Goal: Task Accomplishment & Management: Use online tool/utility

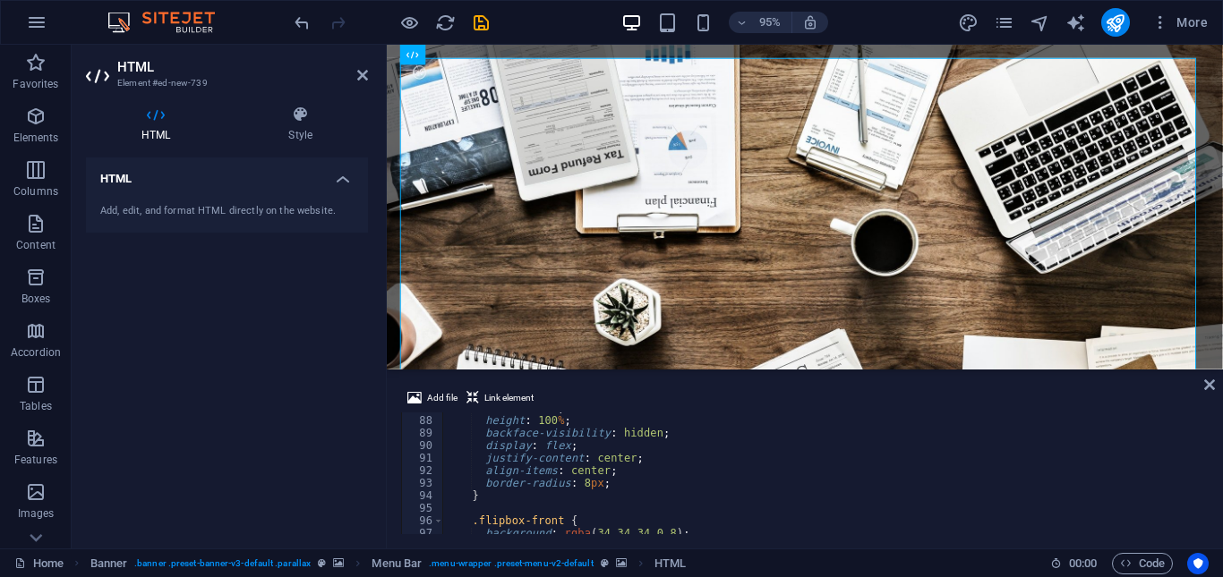
scroll to position [1411, 0]
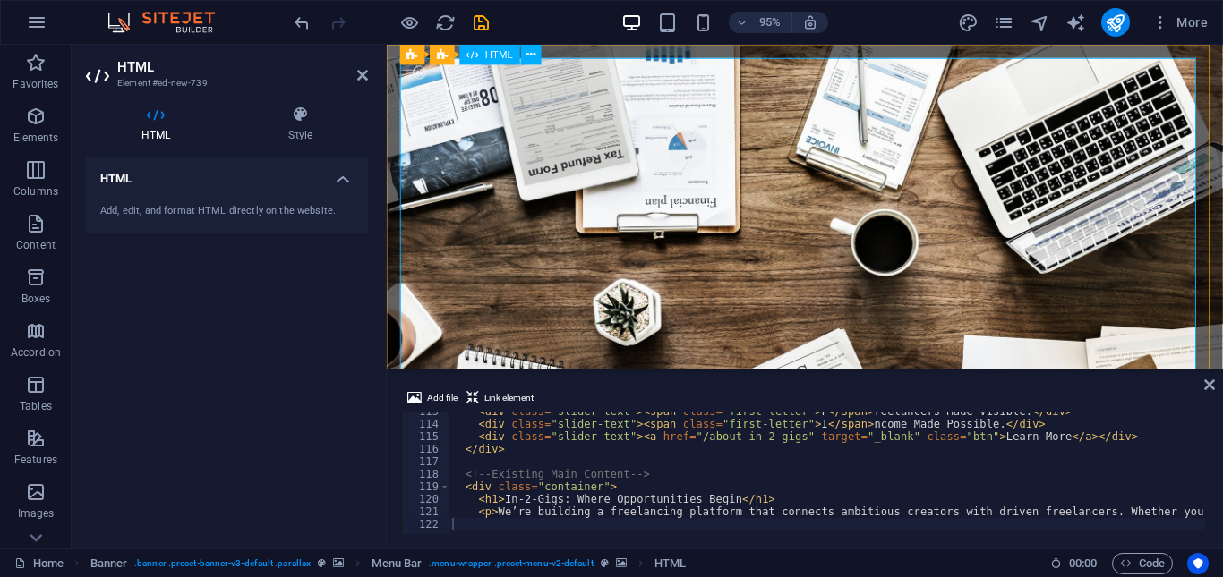
drag, startPoint x: 1595, startPoint y: 569, endPoint x: 1231, endPoint y: 383, distance: 408.8
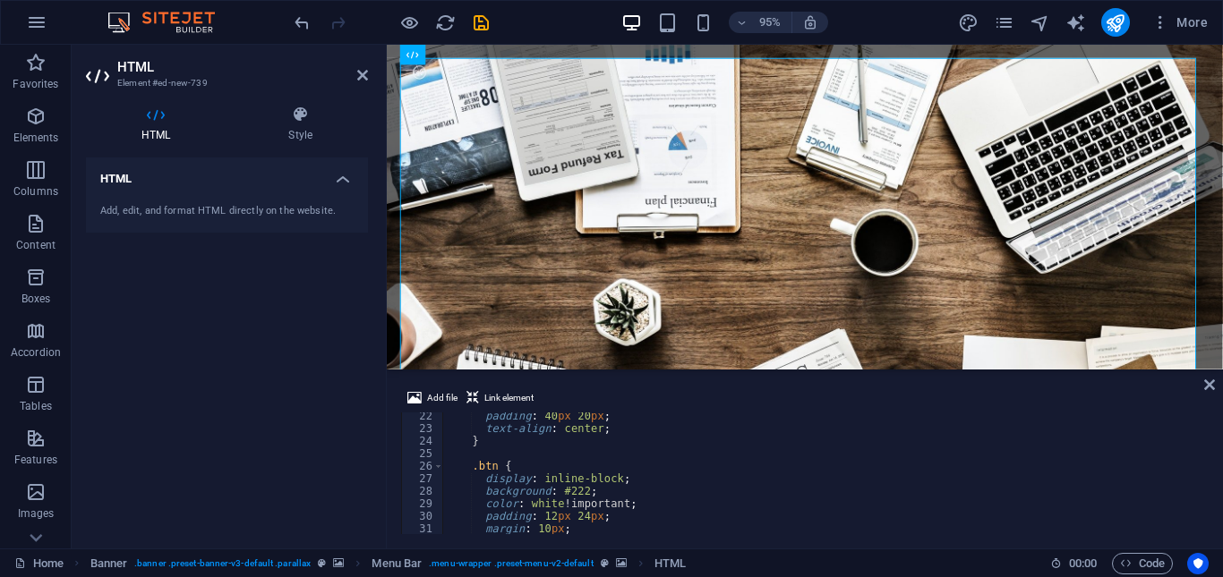
scroll to position [0, 0]
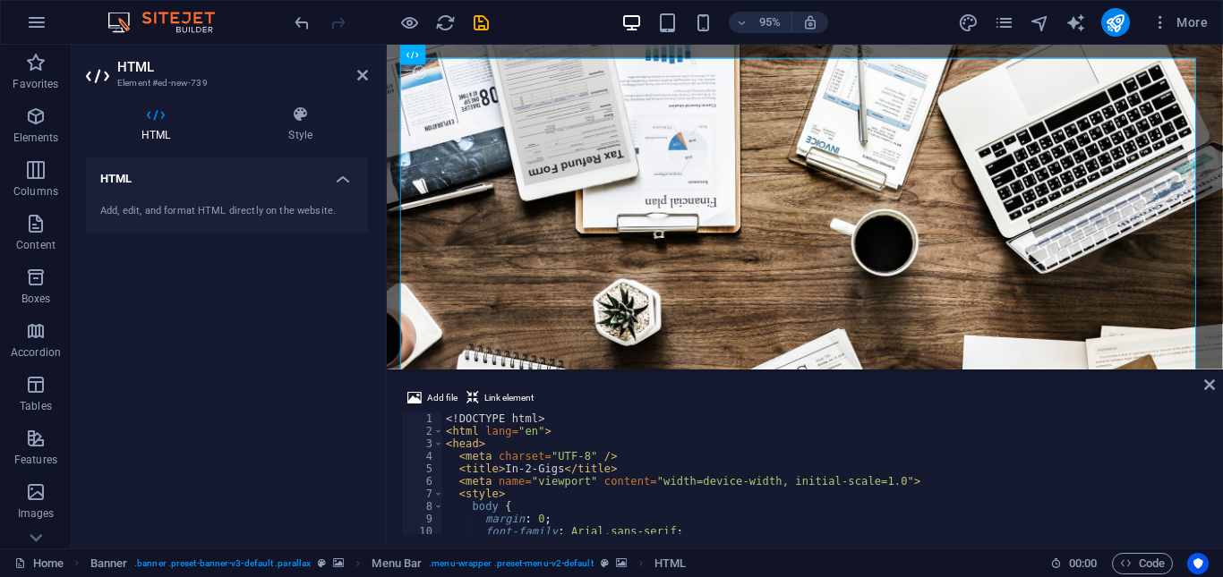
drag, startPoint x: 1205, startPoint y: 527, endPoint x: 876, endPoint y: 339, distance: 379.3
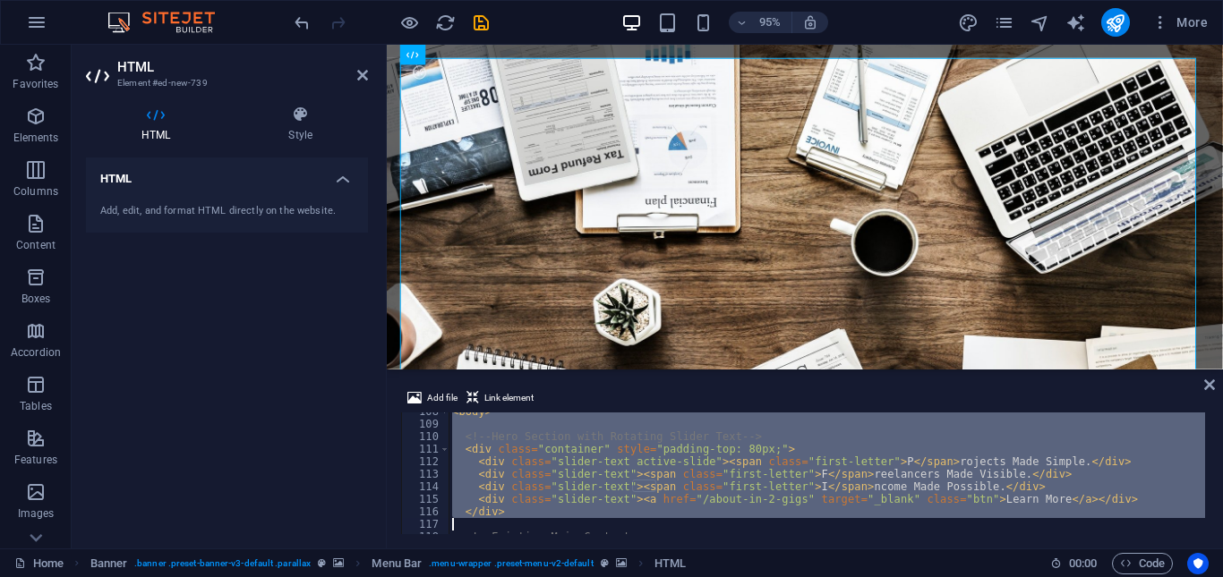
scroll to position [1411, 0]
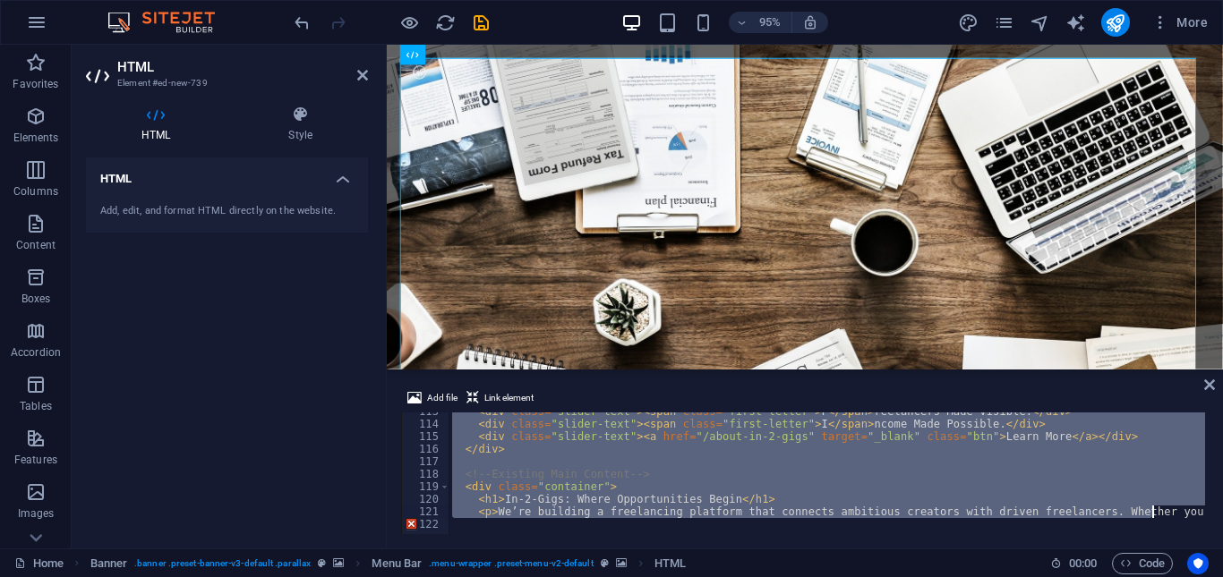
drag, startPoint x: 443, startPoint y: 414, endPoint x: 1150, endPoint y: 506, distance: 712.4
click at [1150, 506] on div "< div class = "slider-text" > < span class = "first-letter" > F </ span > reela…" at bounding box center [1046, 477] width 1195 height 143
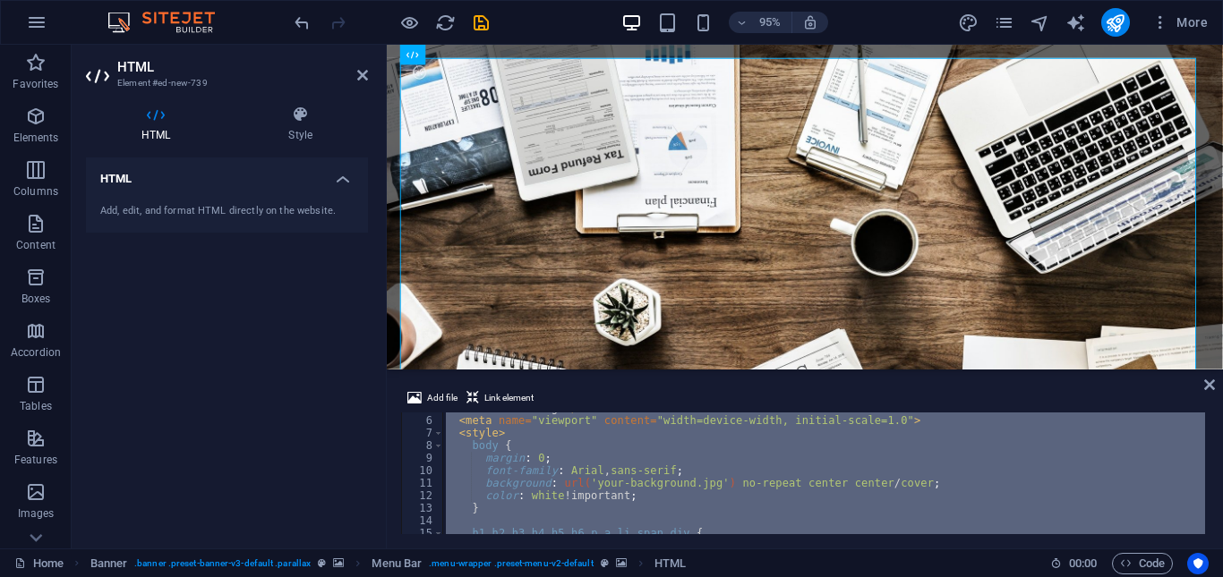
scroll to position [0, 0]
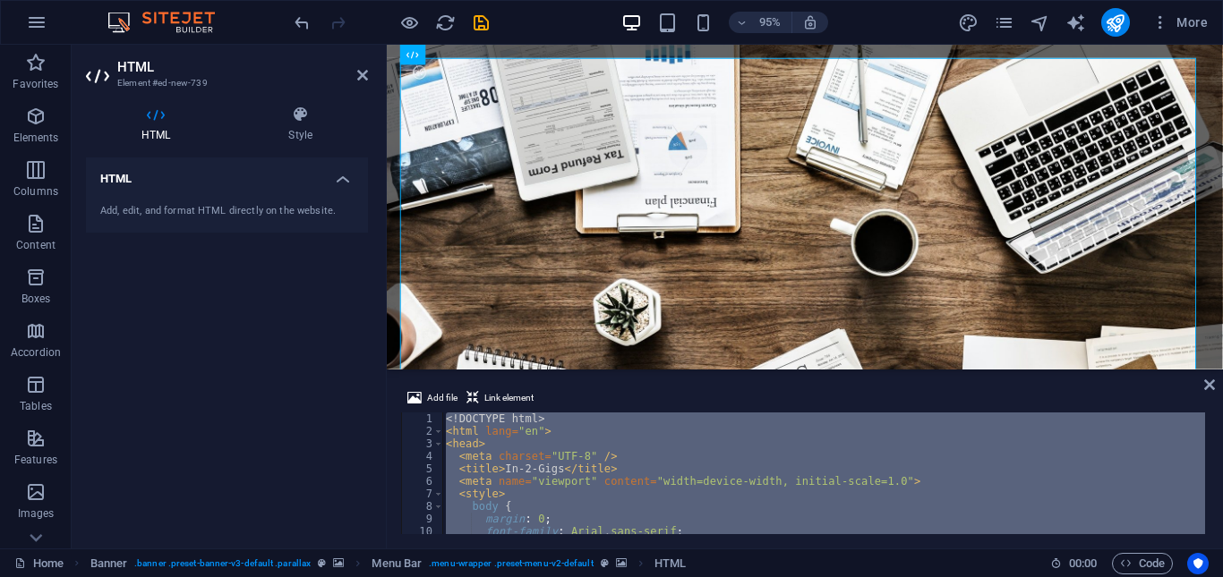
click at [570, 432] on div "<! DOCTYPE html > < html lang = "en" > < head > < meta charset = "UTF-8" /> < t…" at bounding box center [823, 474] width 763 height 122
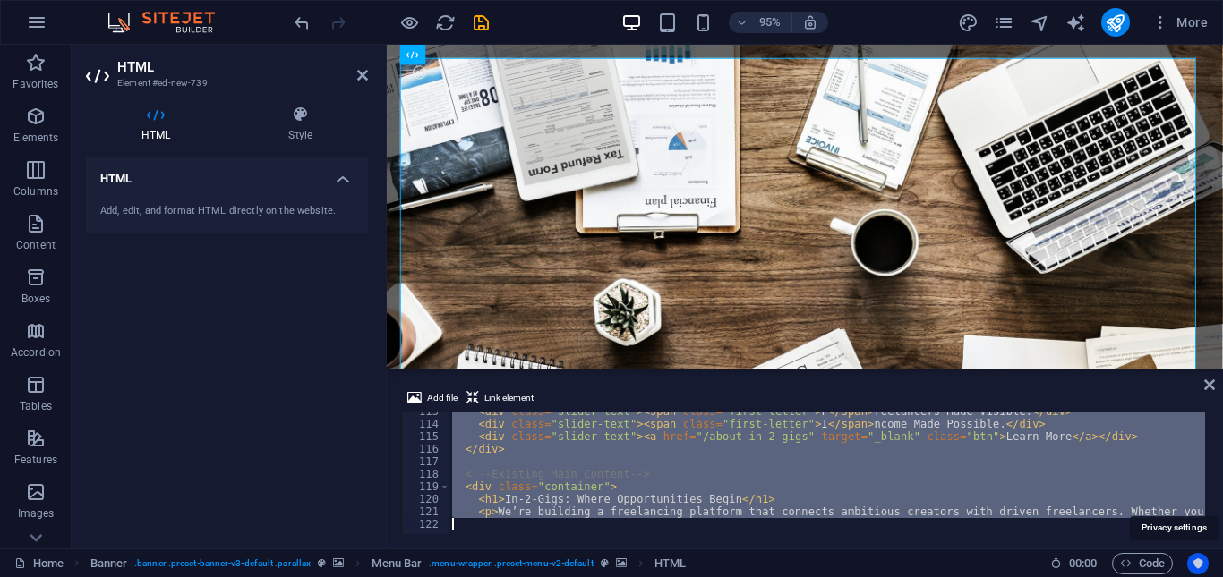
scroll to position [1411, 0]
drag, startPoint x: 443, startPoint y: 415, endPoint x: 1192, endPoint y: 560, distance: 762.4
click at [1192, 549] on section "Favorites Elements Columns Content Boxes Accordion Tables Features Images Slide…" at bounding box center [611, 297] width 1223 height 504
type textarea "<p>We’re building a freelancing platform that connects ambitious creators with …"
paste textarea
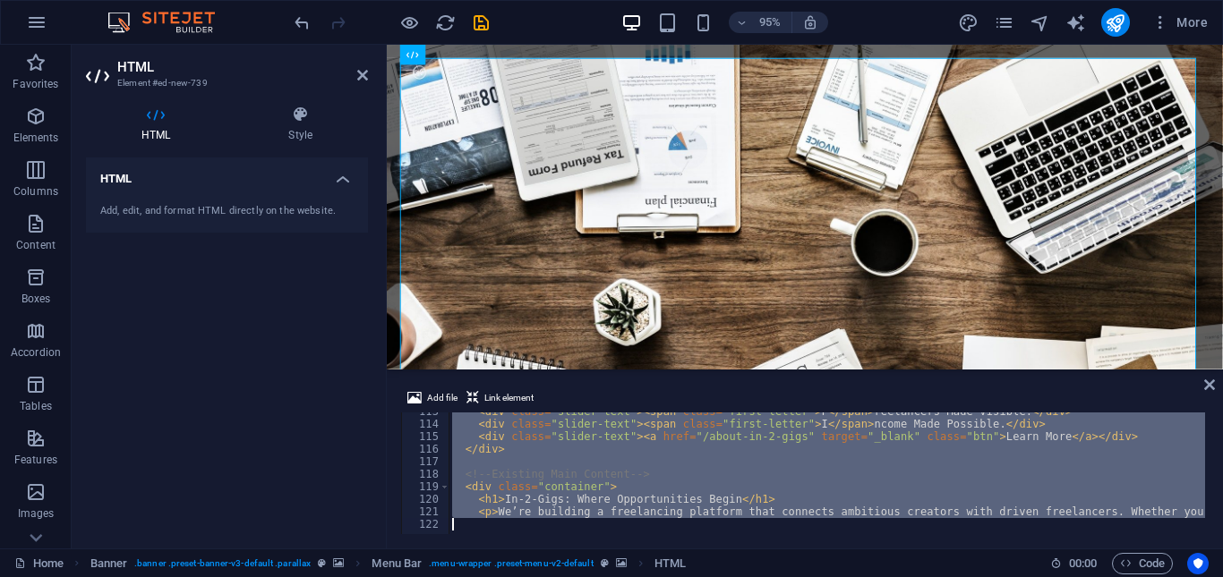
scroll to position [2050, 0]
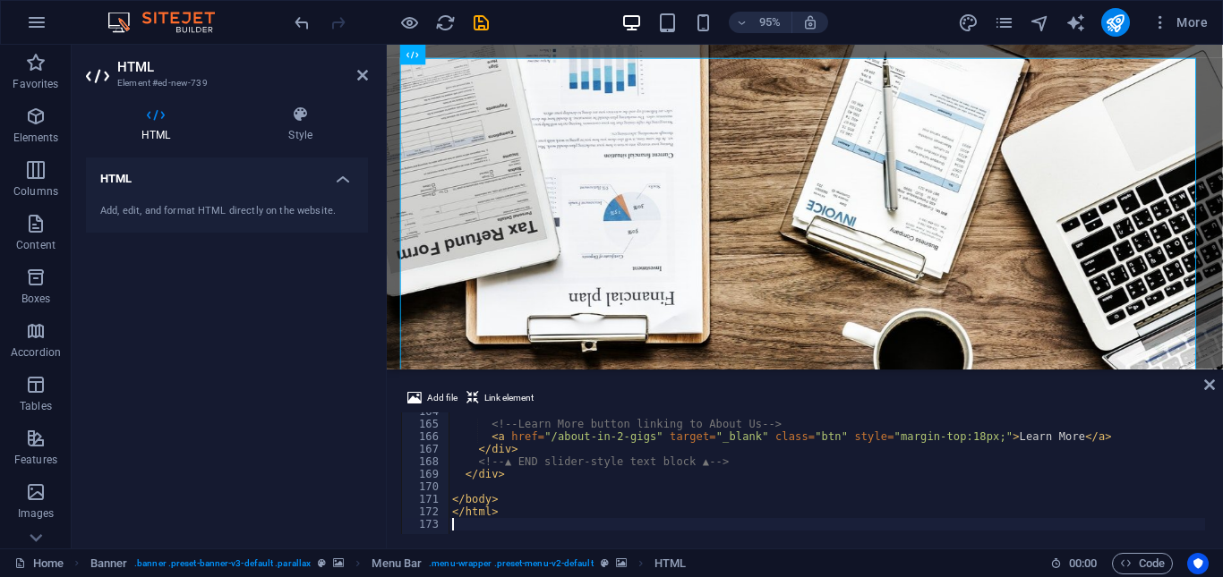
click at [359, 397] on div "HTML Add, edit, and format HTML directly on the website." at bounding box center [227, 346] width 282 height 377
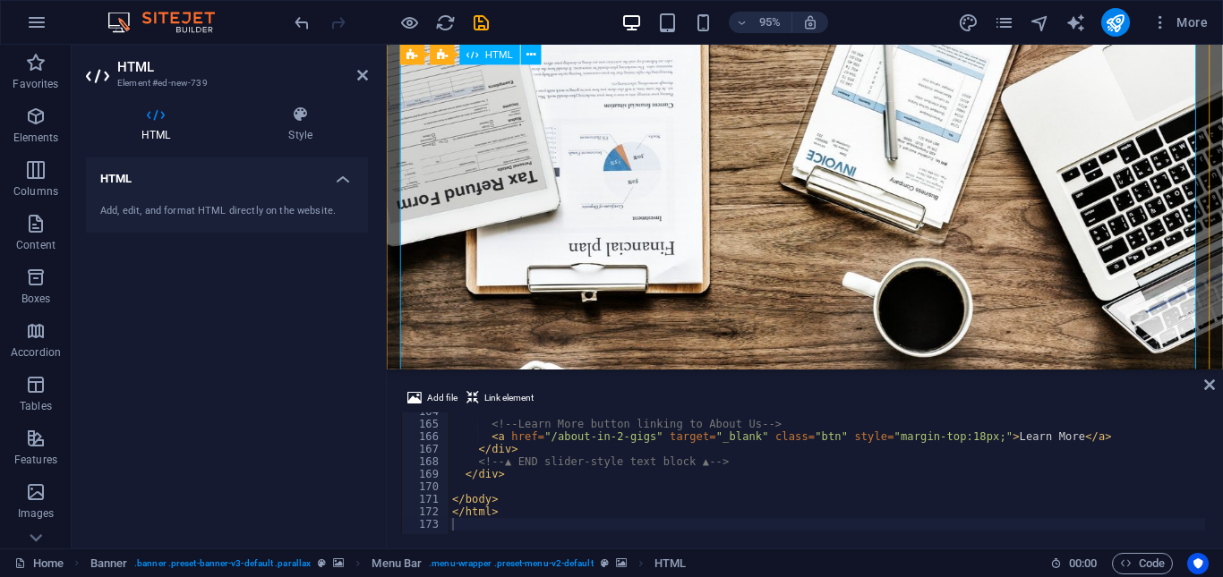
scroll to position [0, 0]
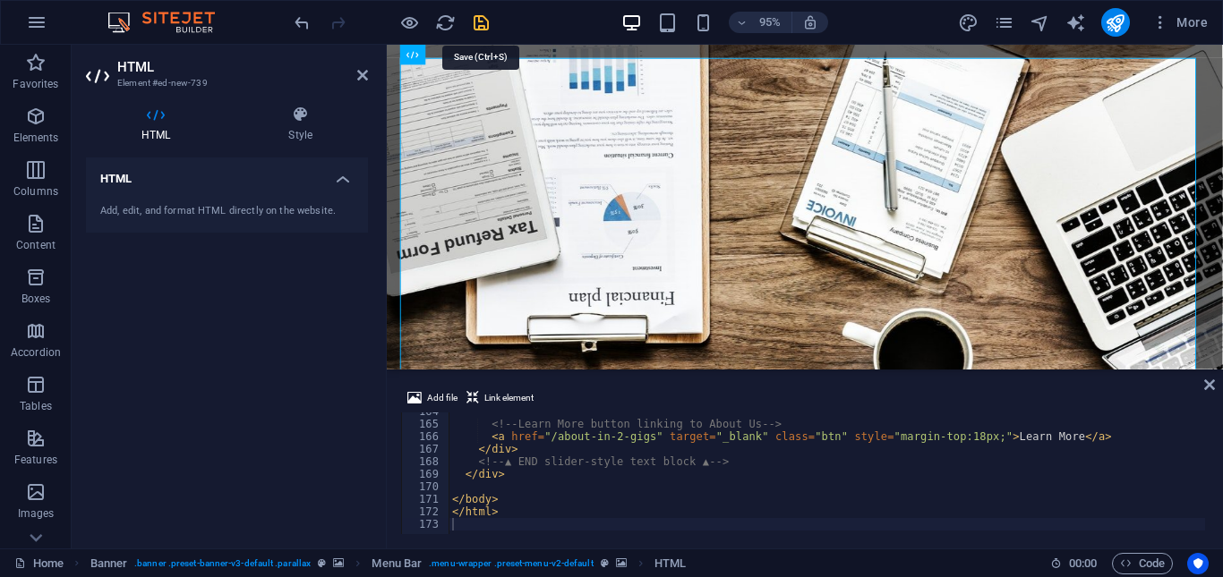
click at [478, 17] on icon "save" at bounding box center [481, 23] width 21 height 21
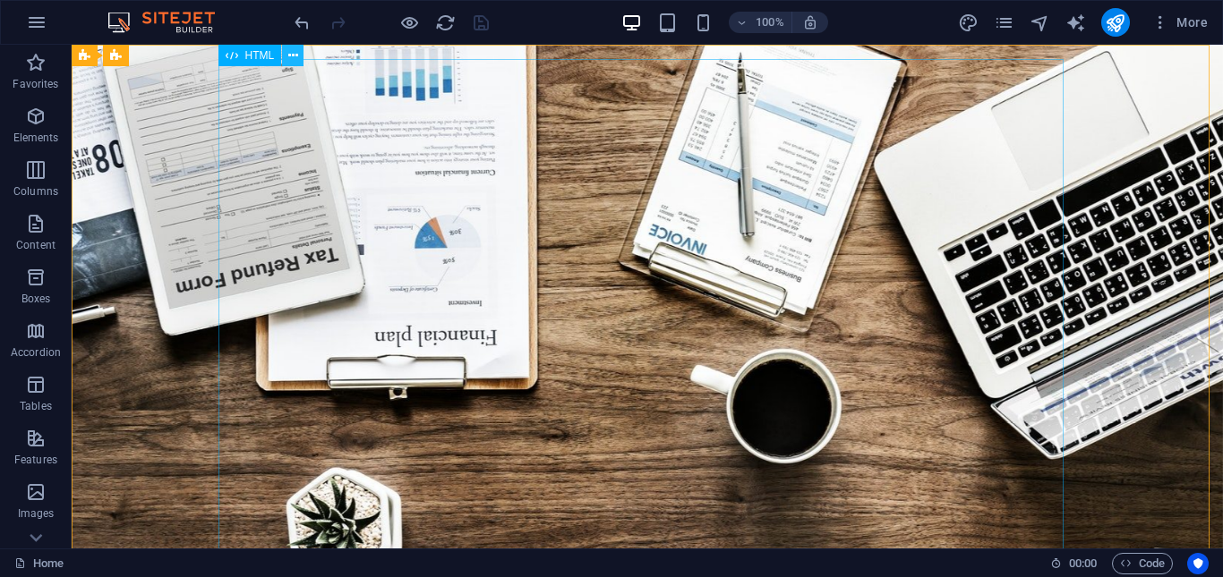
click at [293, 57] on icon at bounding box center [293, 56] width 10 height 19
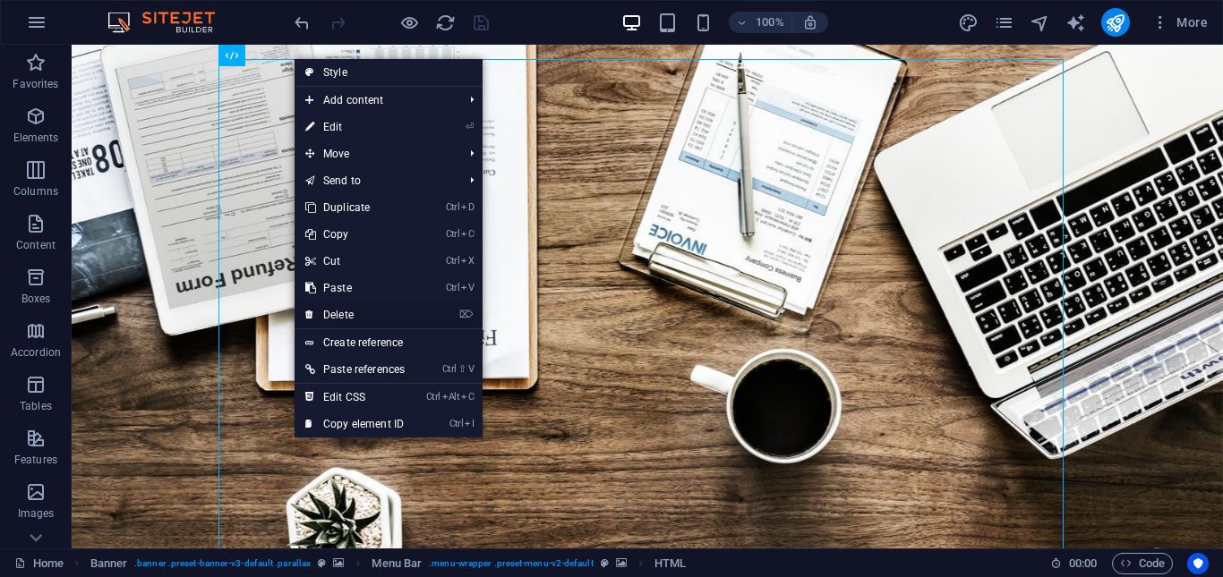
click at [366, 318] on link "⌦ Delete" at bounding box center [355, 315] width 121 height 27
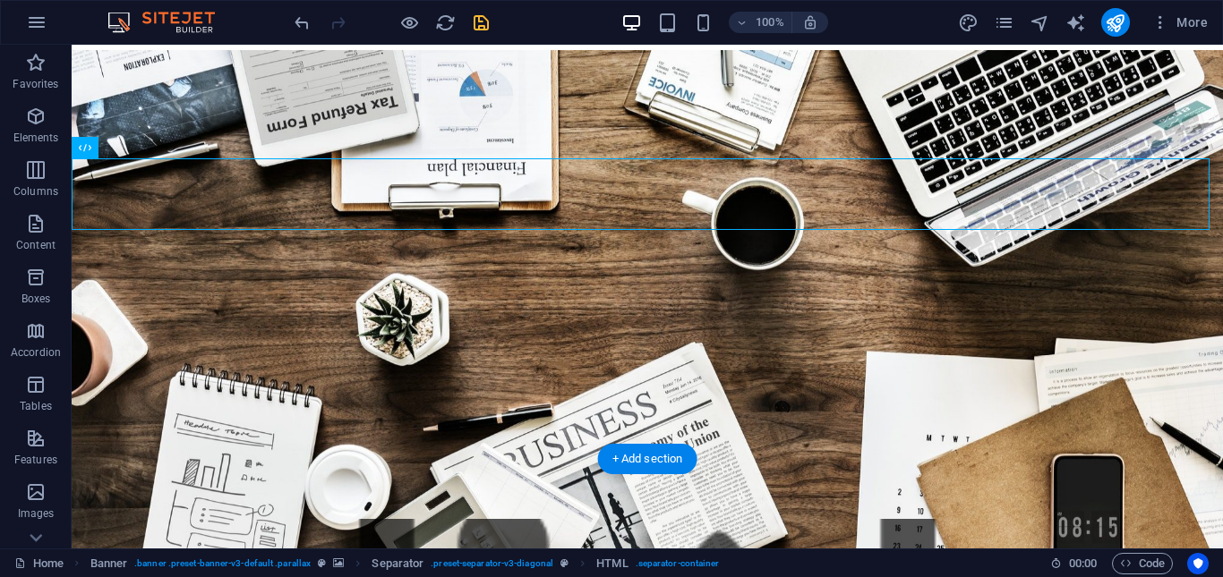
scroll to position [90, 0]
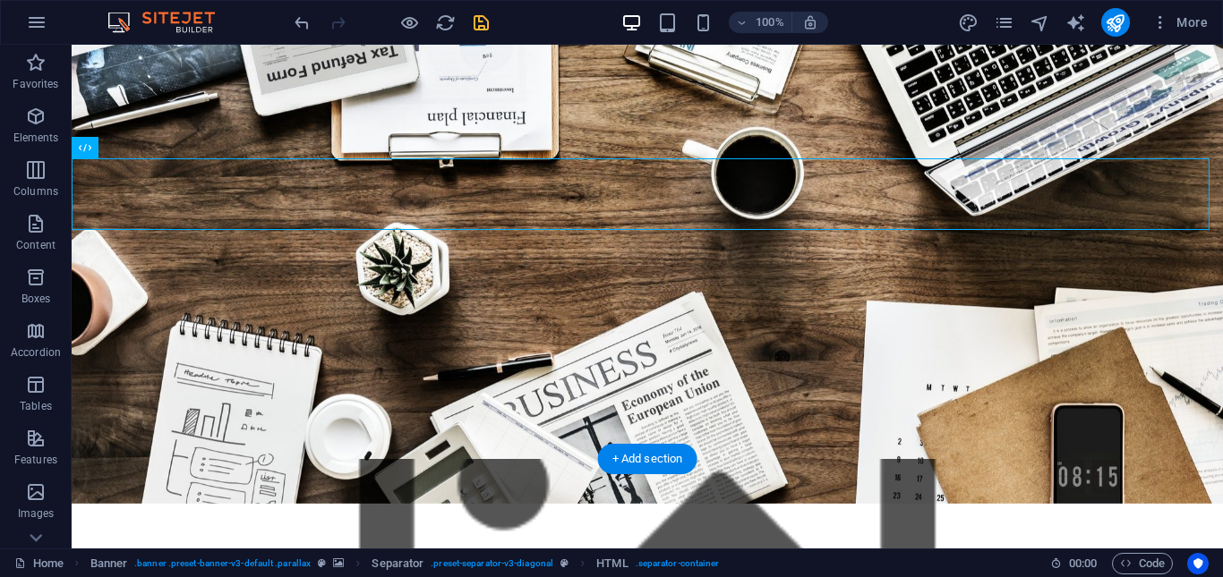
click at [251, 313] on figure at bounding box center [647, 252] width 1151 height 504
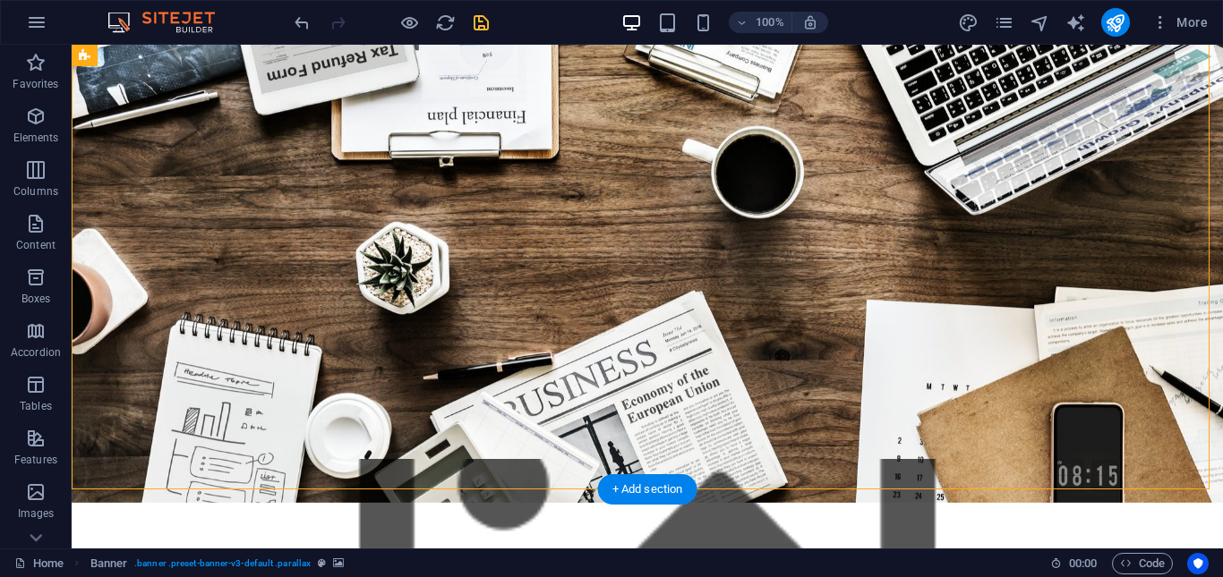
scroll to position [0, 0]
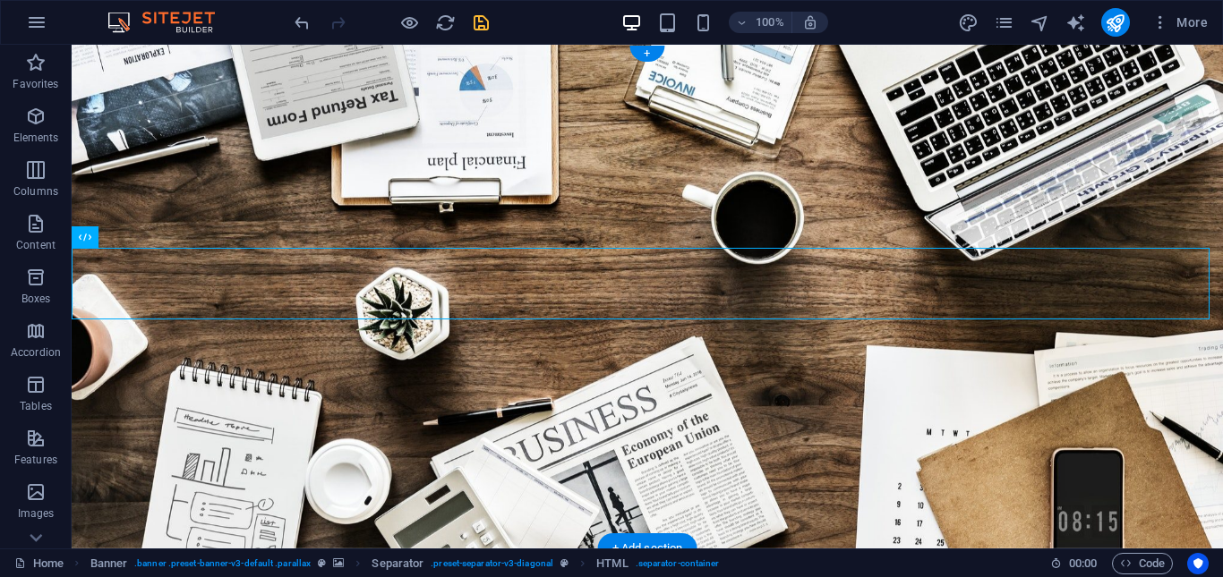
click at [216, 373] on figure at bounding box center [647, 297] width 1151 height 504
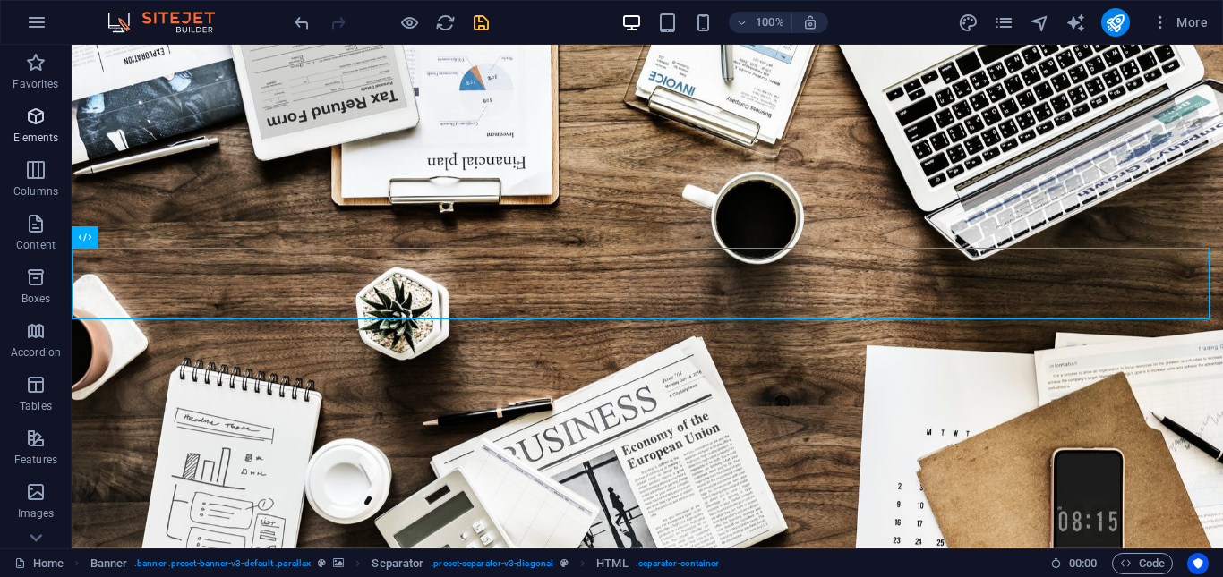
click at [43, 139] on p "Elements" at bounding box center [36, 138] width 46 height 14
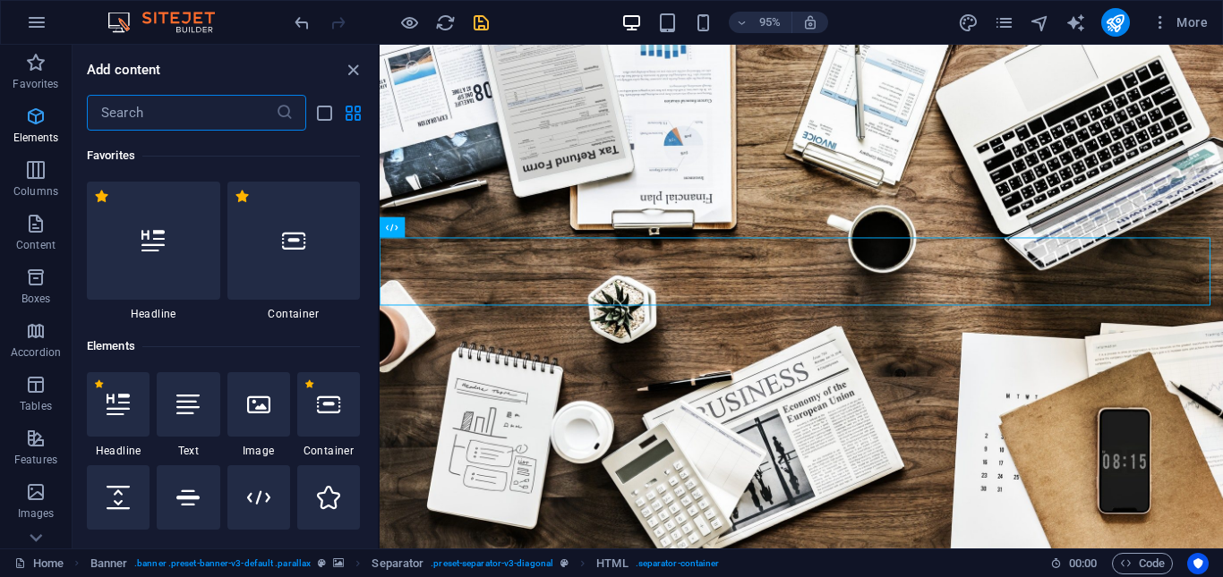
scroll to position [191, 0]
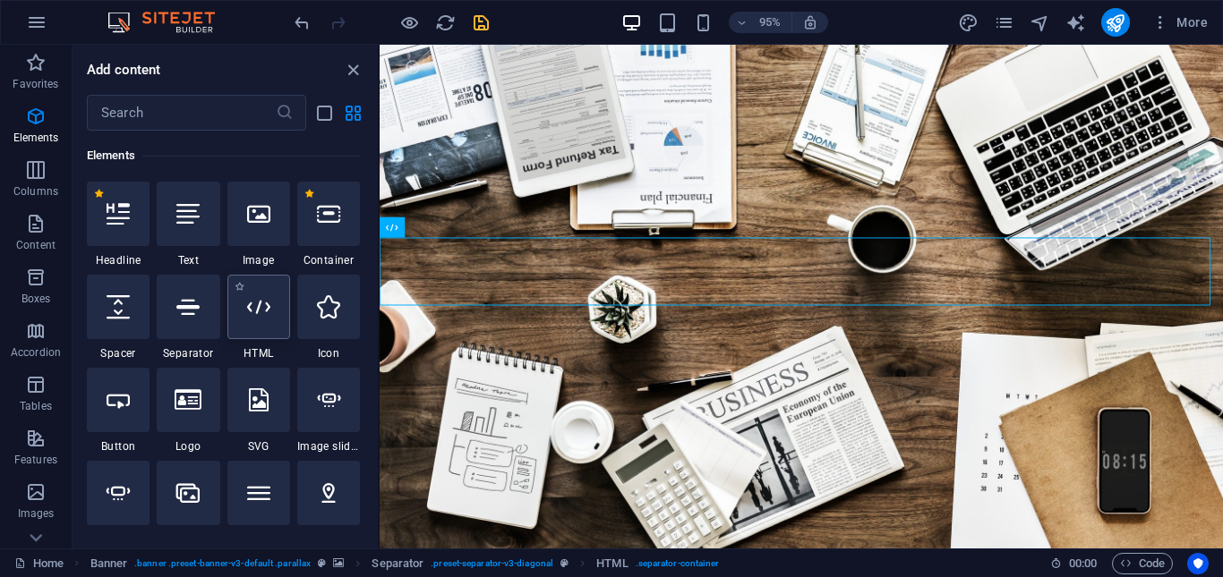
click at [261, 309] on icon at bounding box center [258, 306] width 23 height 23
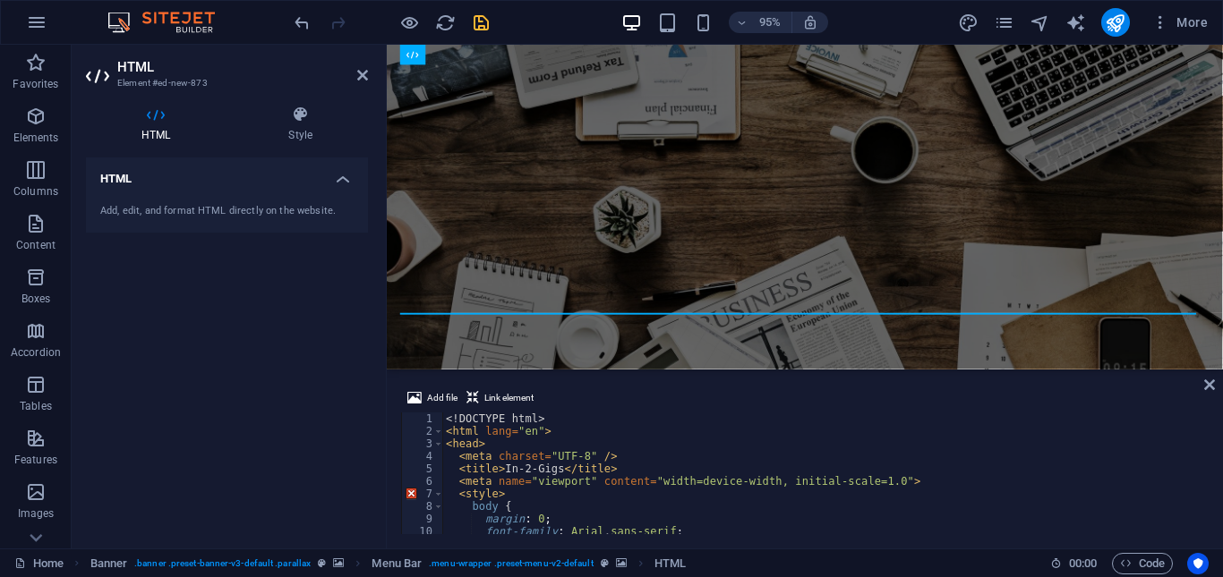
scroll to position [0, 0]
drag, startPoint x: 440, startPoint y: 415, endPoint x: 466, endPoint y: 449, distance: 42.1
click at [560, 440] on div "1 2 3 4 5 6 7 8 9 10 11 <! DOCTYPE html > < html lang = "en" > < head > < meta …" at bounding box center [805, 474] width 808 height 122
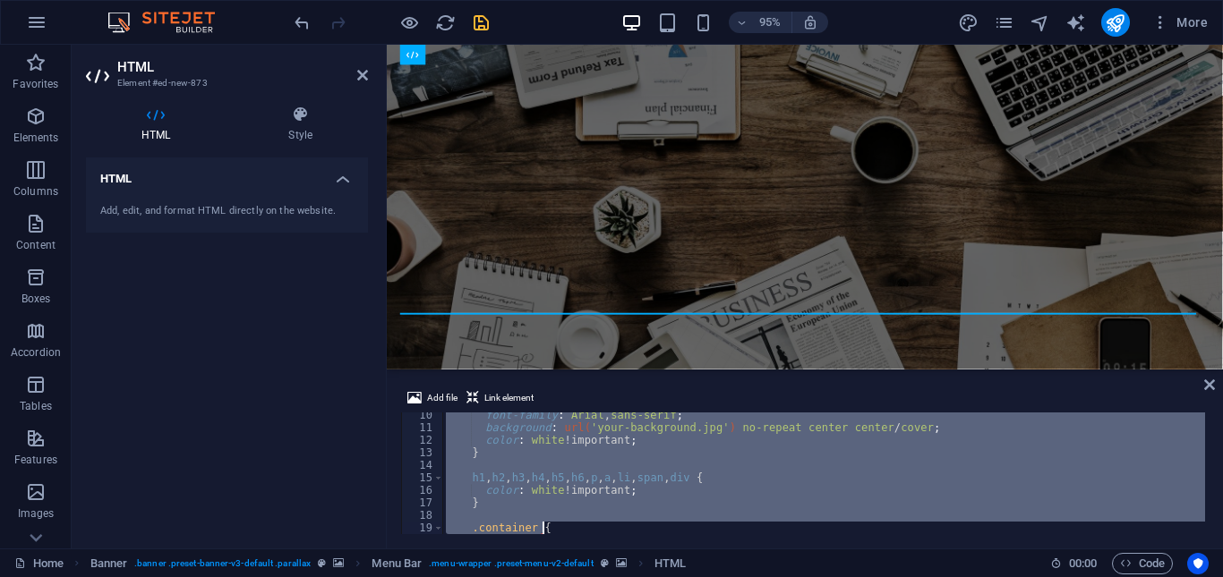
scroll to position [129, 0]
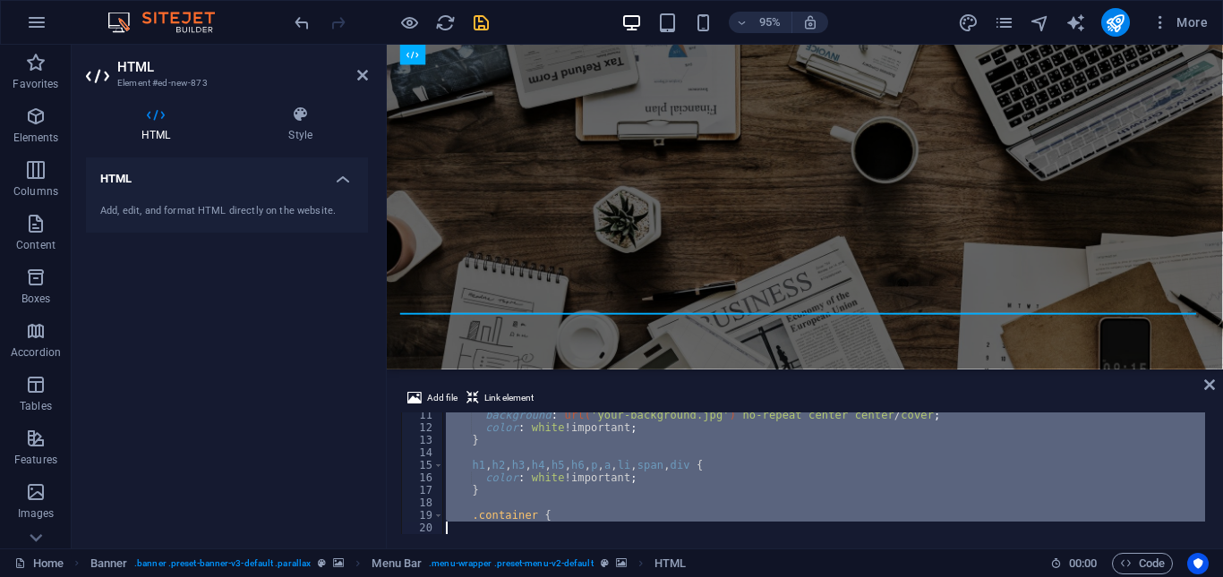
drag, startPoint x: 444, startPoint y: 420, endPoint x: 696, endPoint y: 539, distance: 278.3
click at [700, 543] on div "Add file Link element 11 12 13 14 15 16 17 18 19 20 background : url( 'your-bac…" at bounding box center [805, 460] width 836 height 175
type textarea ".container {"
paste textarea
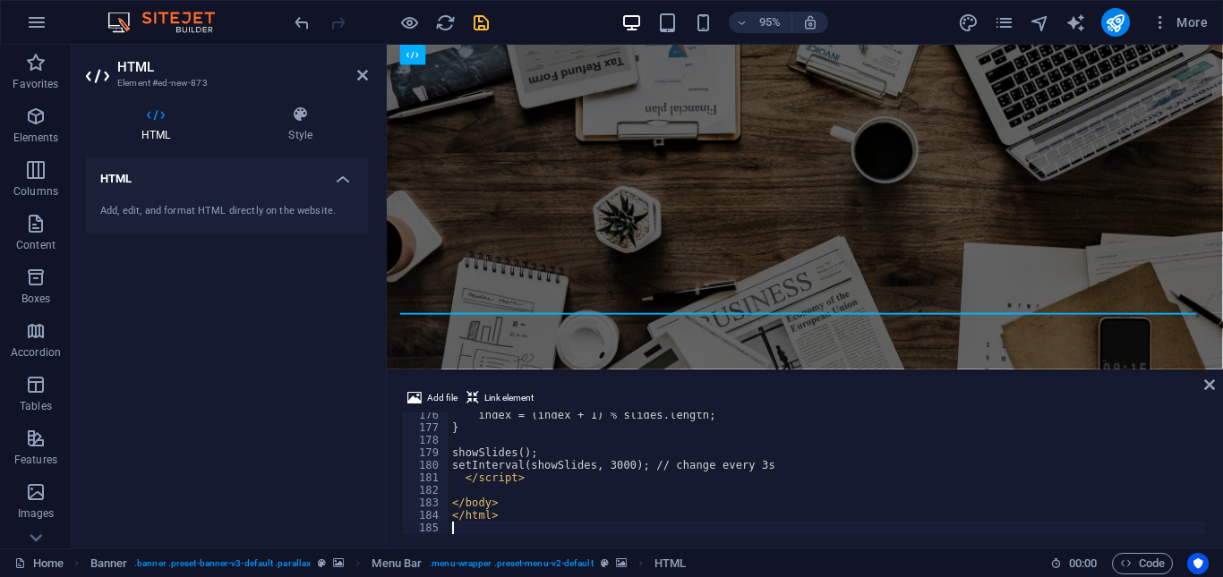
scroll to position [2197, 0]
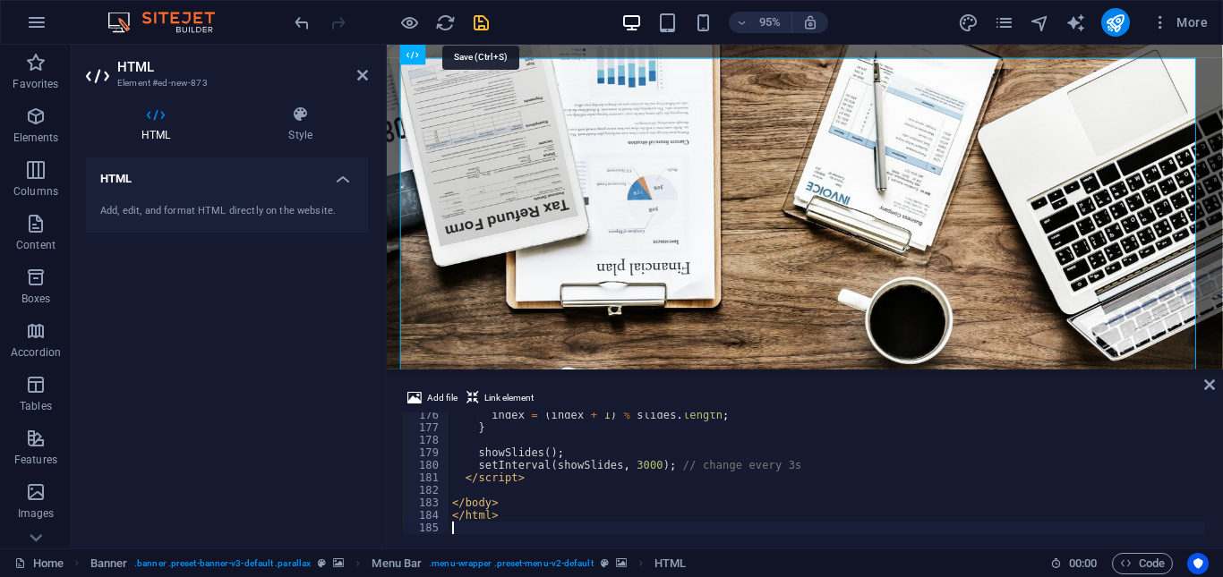
click at [482, 21] on icon "save" at bounding box center [481, 23] width 21 height 21
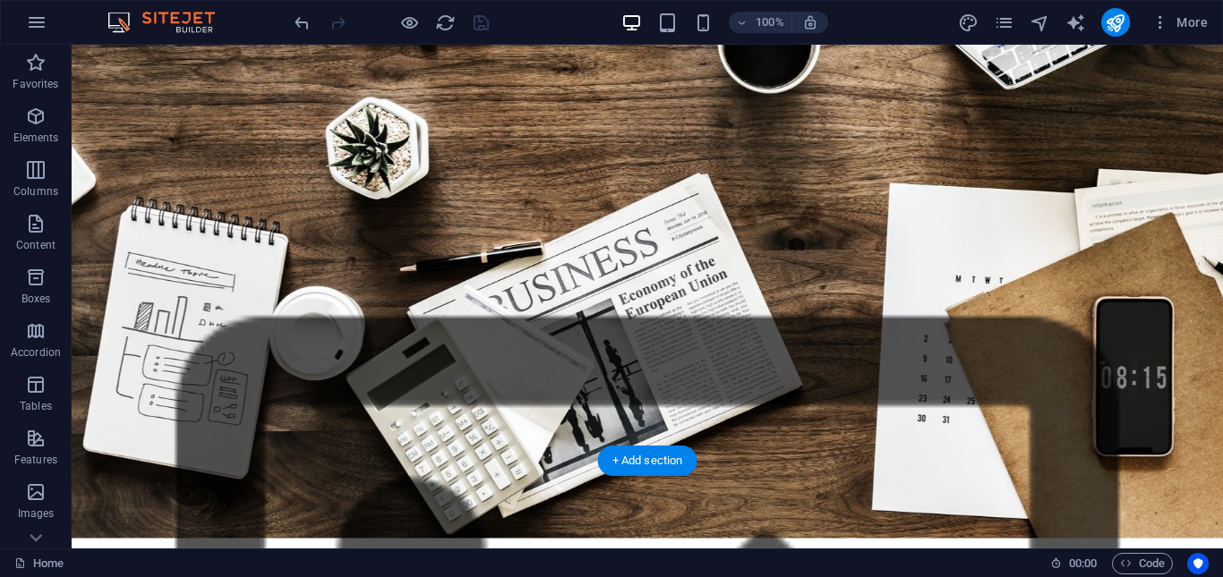
scroll to position [806, 0]
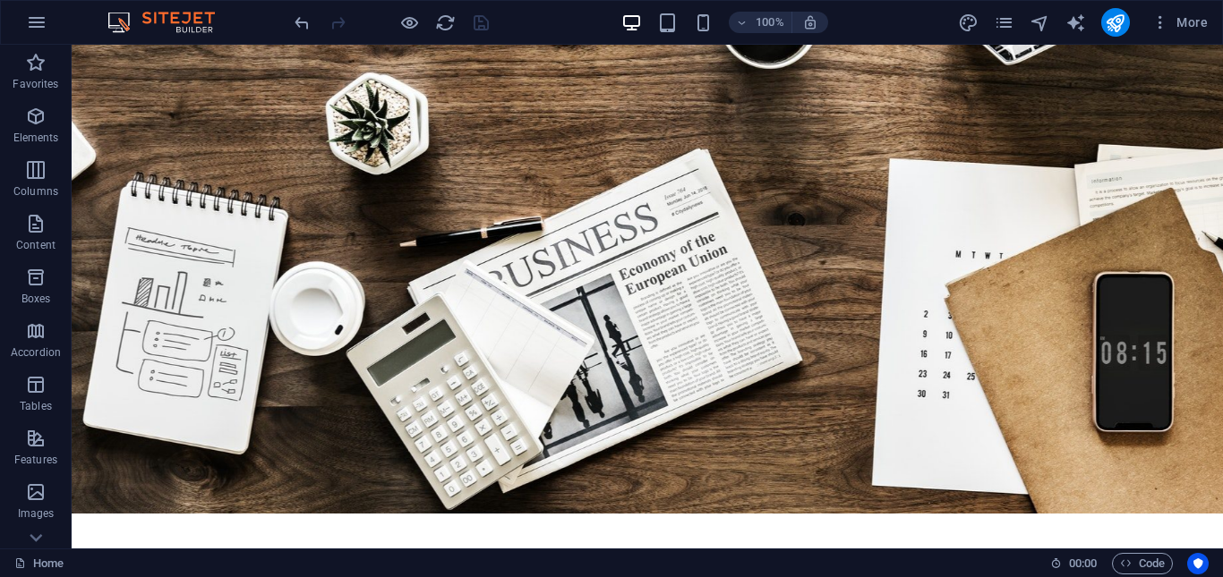
scroll to position [0, 0]
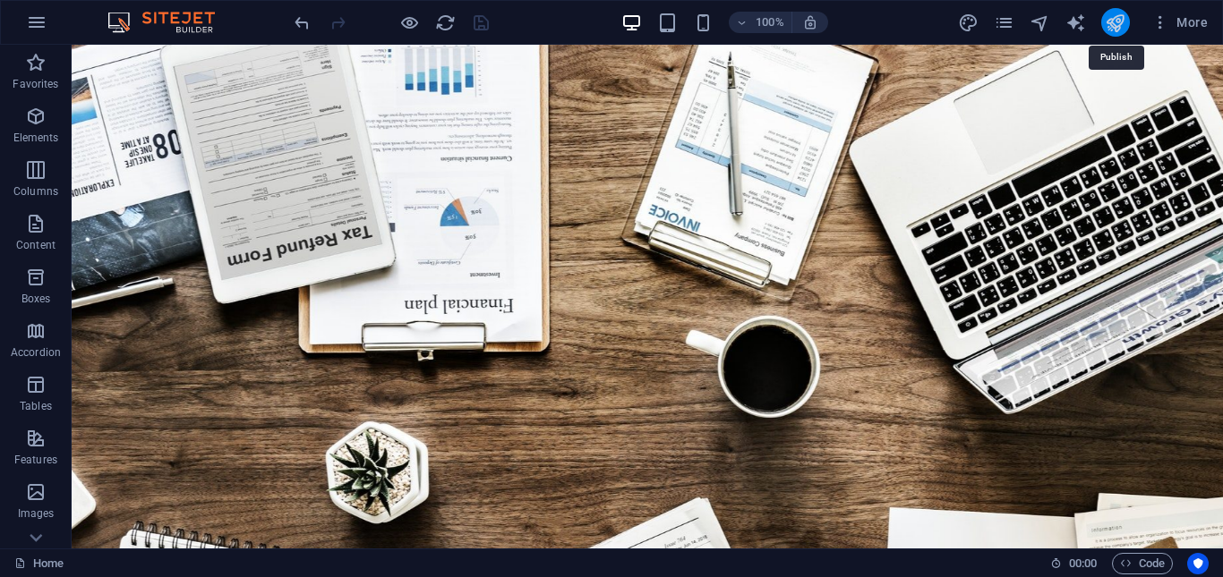
click at [1114, 15] on icon "publish" at bounding box center [1115, 23] width 21 height 21
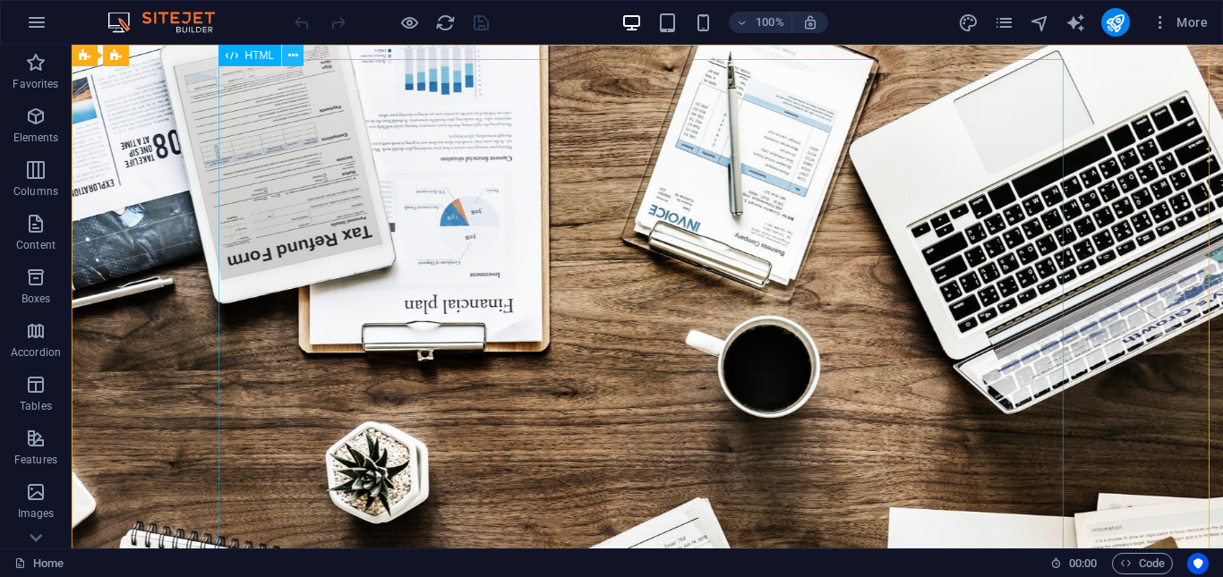
click at [285, 53] on button at bounding box center [292, 55] width 21 height 21
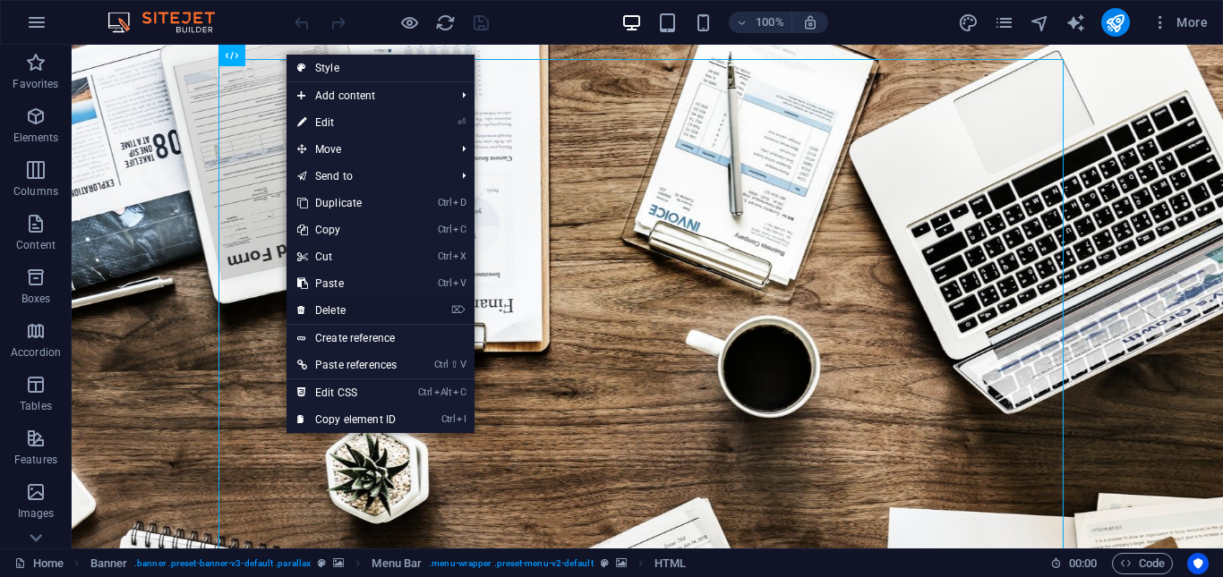
click at [354, 307] on link "⌦ Delete" at bounding box center [347, 310] width 121 height 27
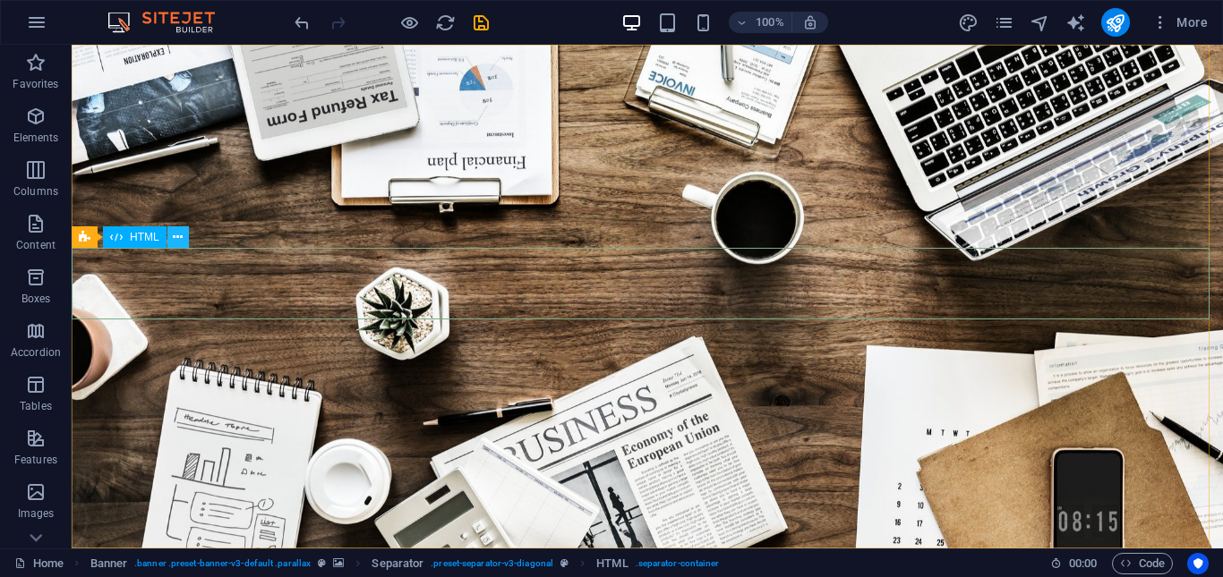
click at [175, 237] on icon at bounding box center [178, 237] width 10 height 19
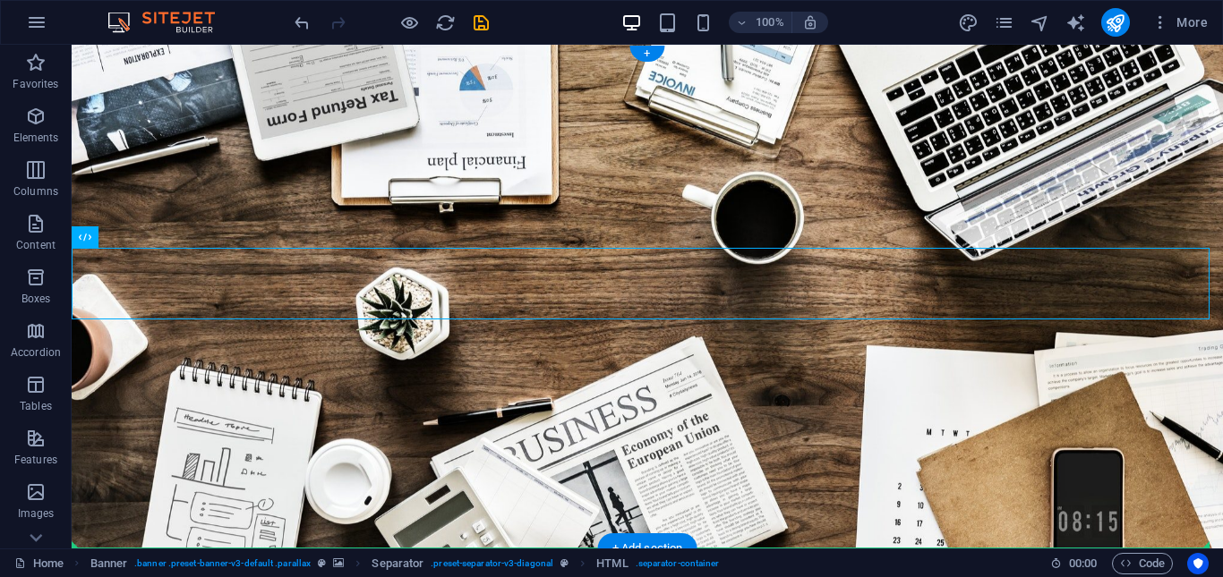
drag, startPoint x: 203, startPoint y: 283, endPoint x: 260, endPoint y: 341, distance: 81.0
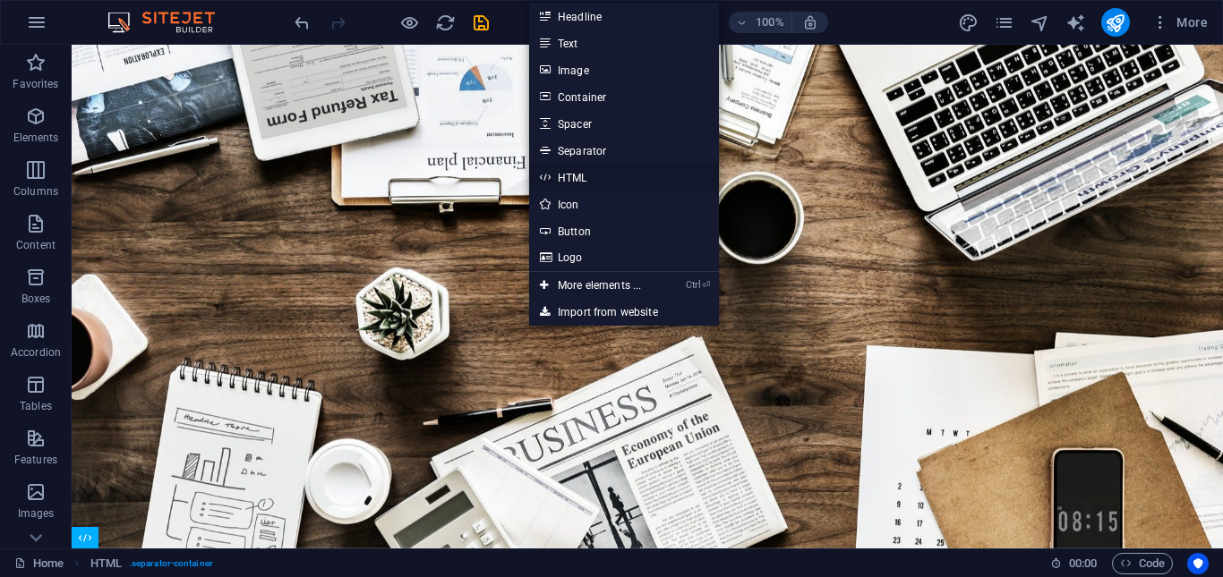
click at [588, 179] on link "HTML" at bounding box center [624, 177] width 190 height 27
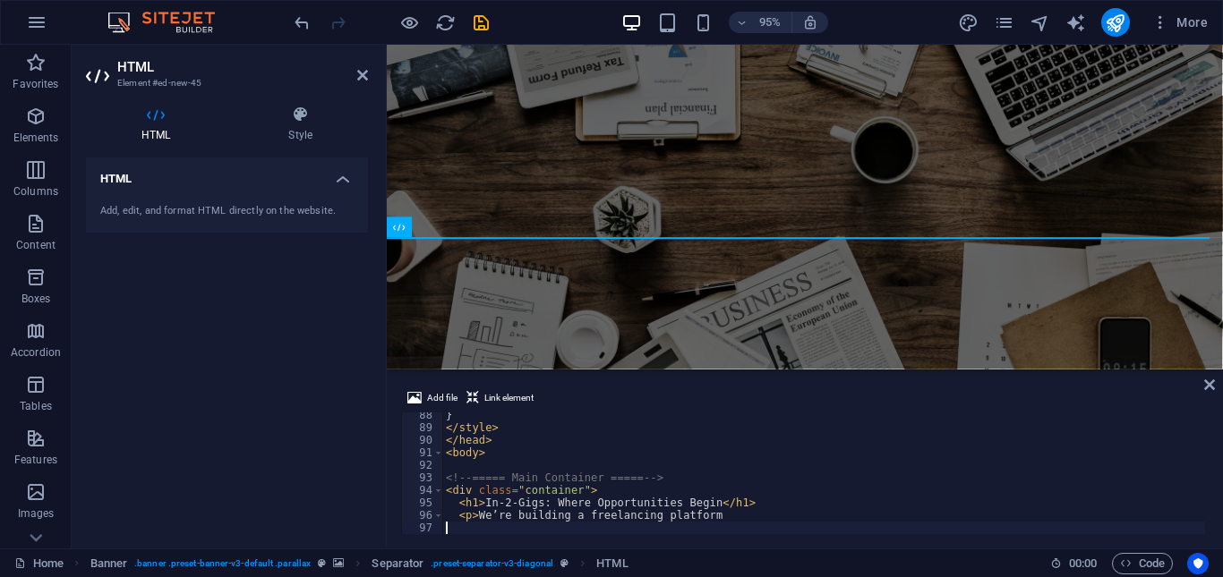
scroll to position [1094, 0]
click at [351, 405] on div "HTML Add, edit, and format HTML directly on the website." at bounding box center [227, 346] width 282 height 377
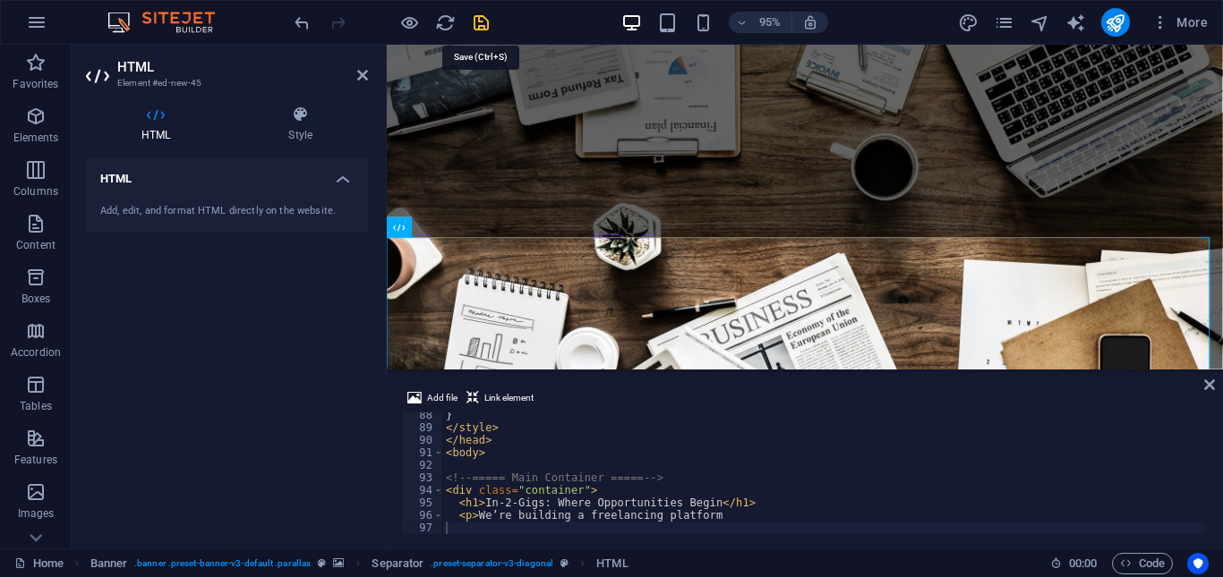
click at [482, 19] on icon "save" at bounding box center [481, 23] width 21 height 21
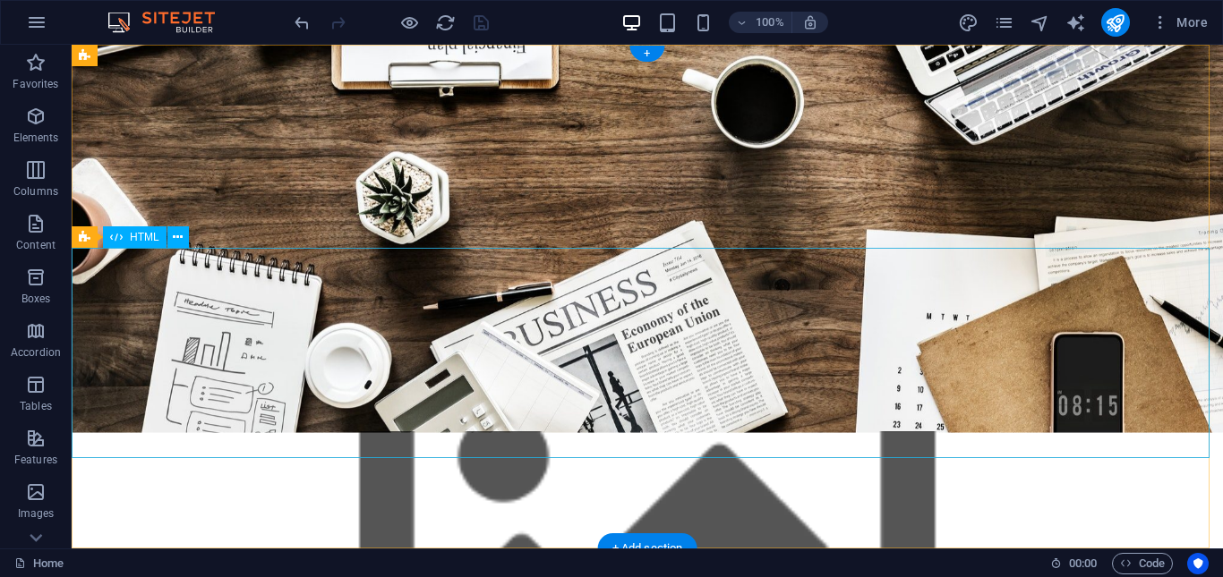
scroll to position [0, 0]
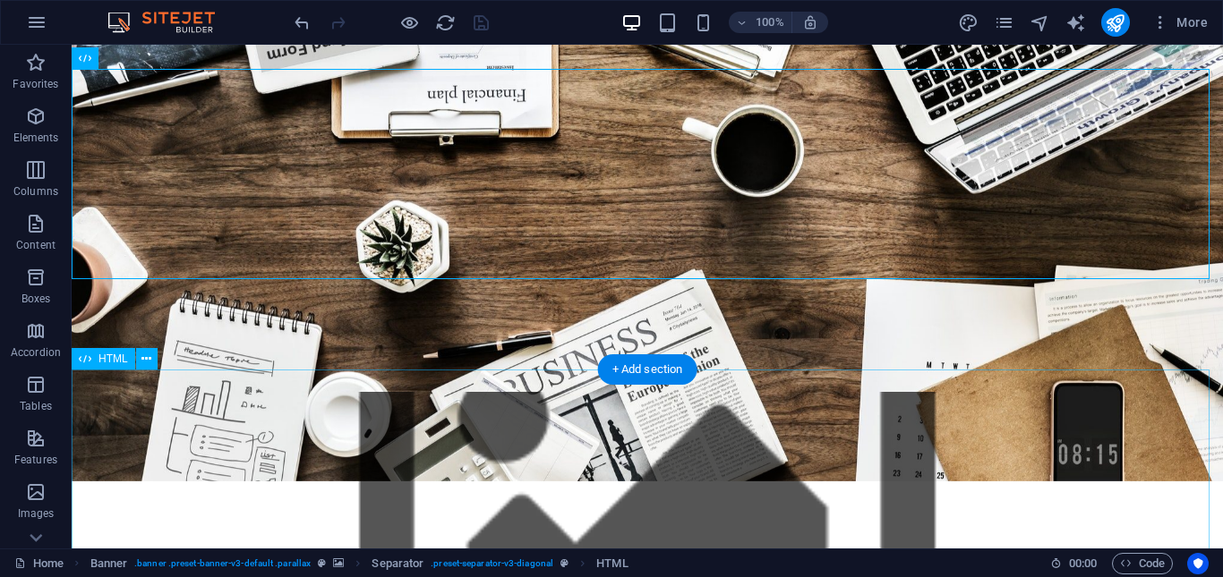
scroll to position [179, 0]
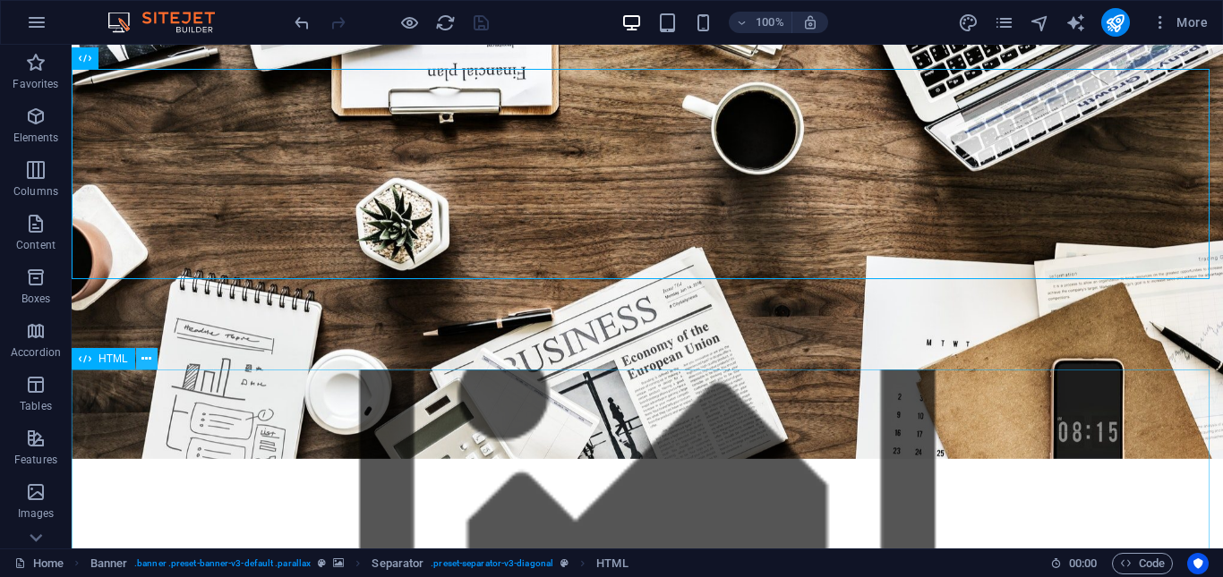
click at [147, 351] on icon at bounding box center [146, 359] width 10 height 19
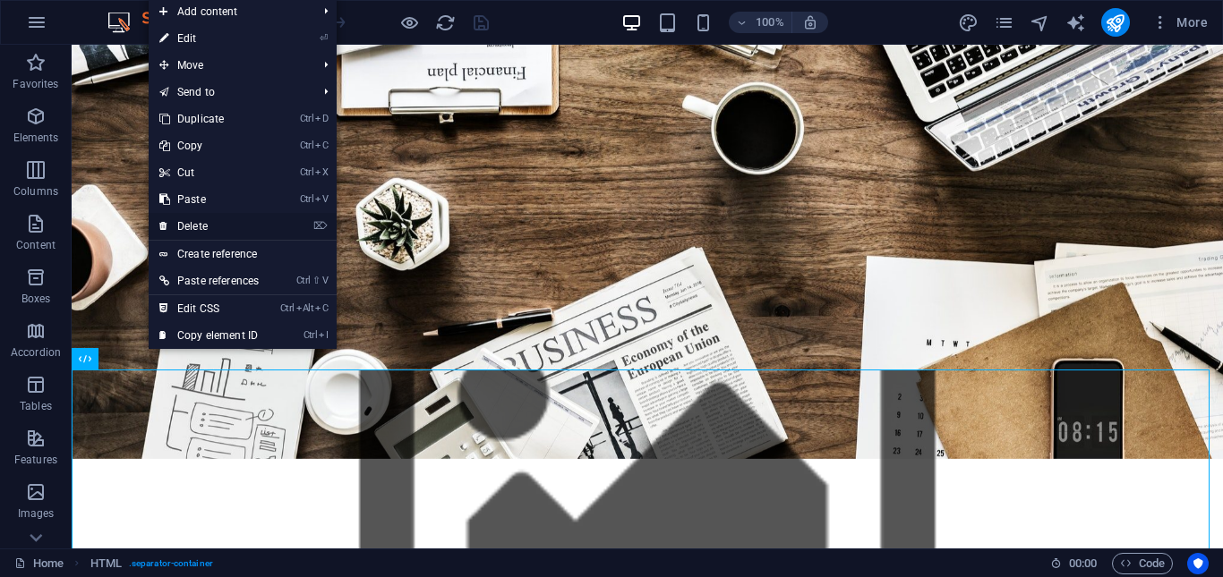
drag, startPoint x: 217, startPoint y: 227, endPoint x: 146, endPoint y: 186, distance: 81.4
click at [217, 227] on link "⌦ Delete" at bounding box center [209, 226] width 121 height 27
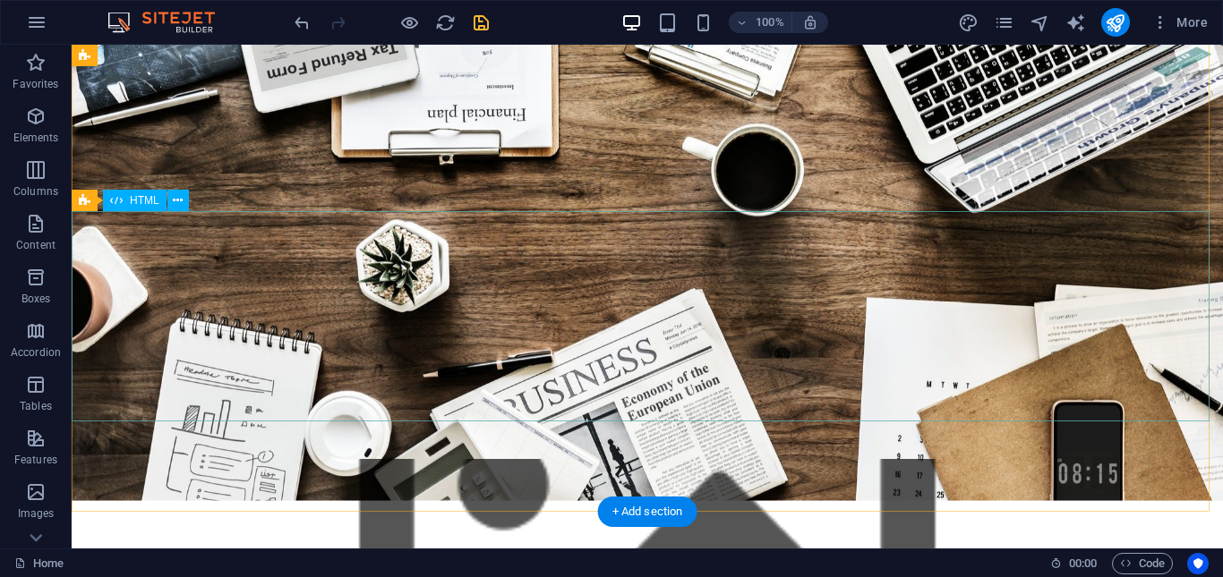
scroll to position [0, 0]
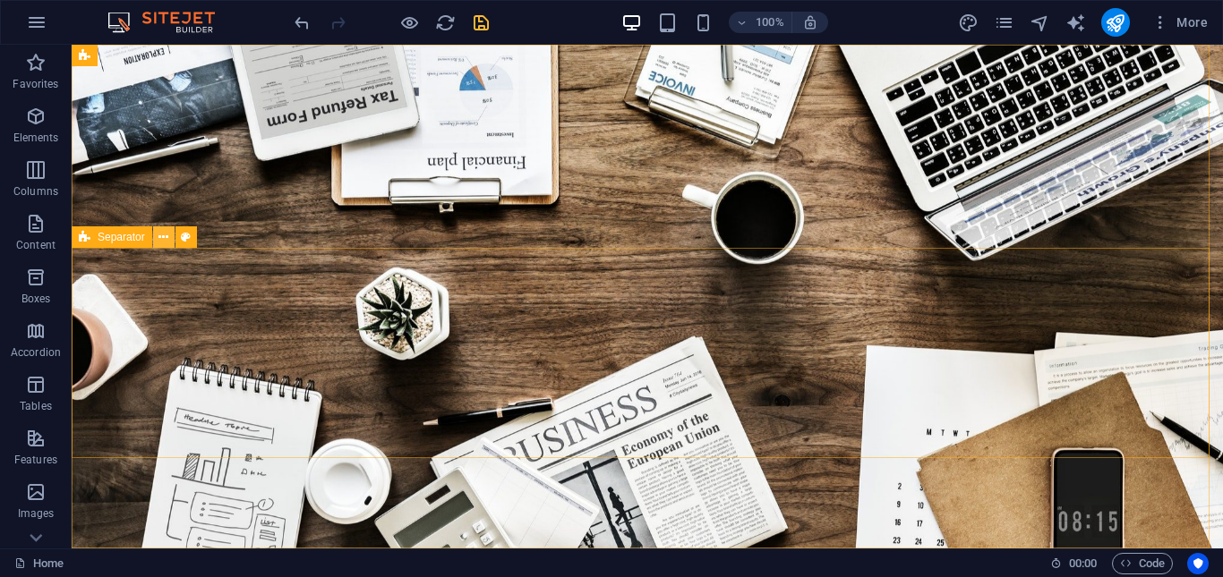
click at [165, 238] on icon at bounding box center [163, 237] width 10 height 19
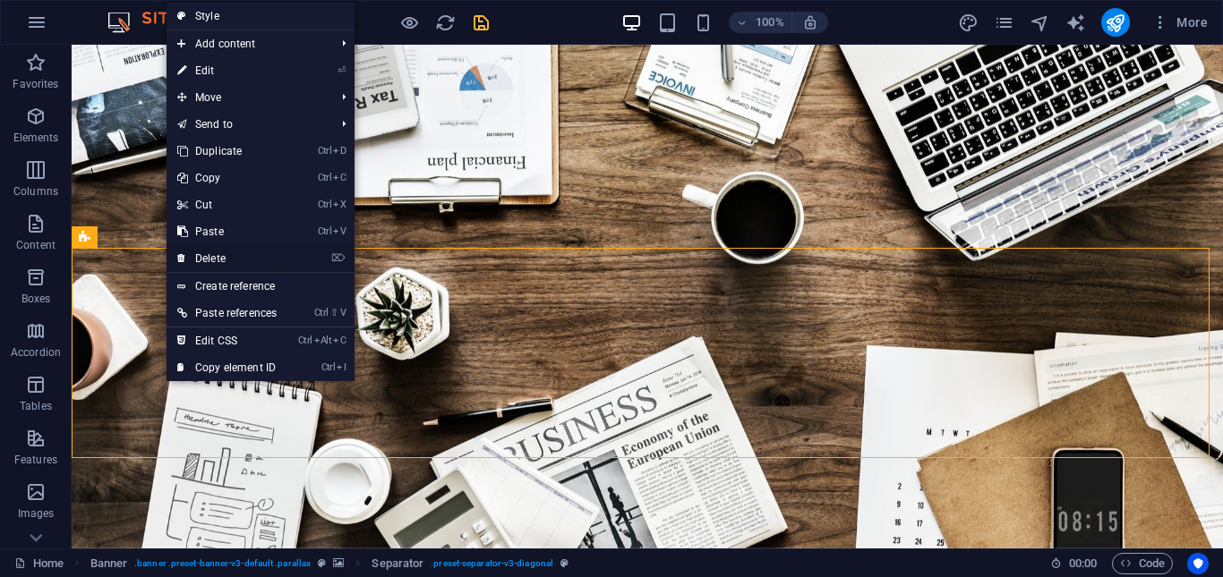
click at [260, 258] on link "⌦ Delete" at bounding box center [227, 258] width 121 height 27
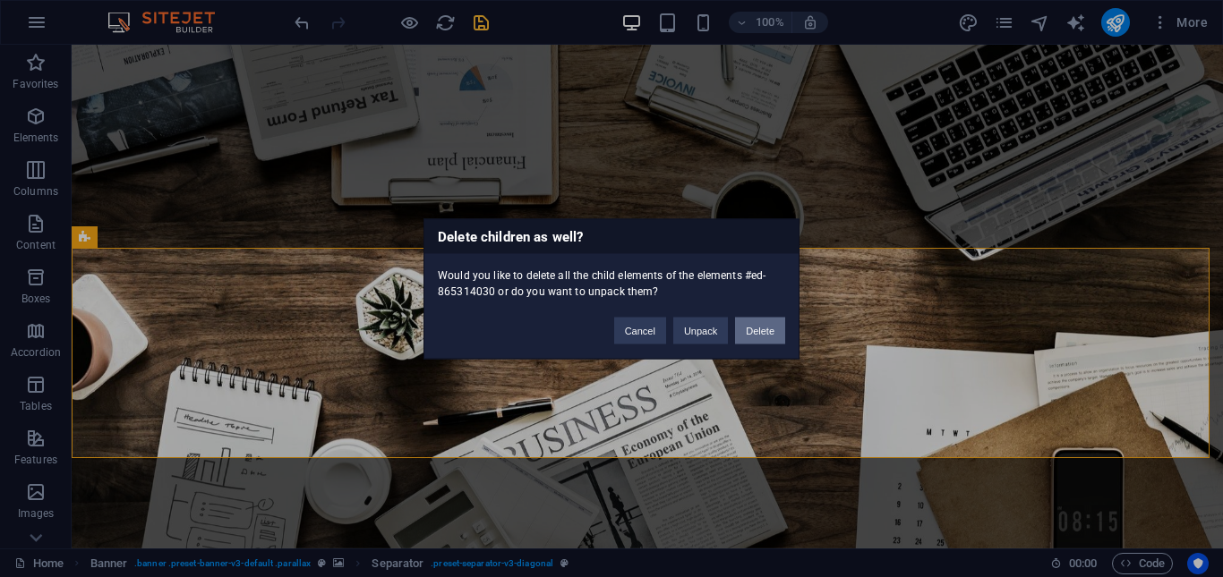
click at [777, 331] on button "Delete" at bounding box center [760, 330] width 50 height 27
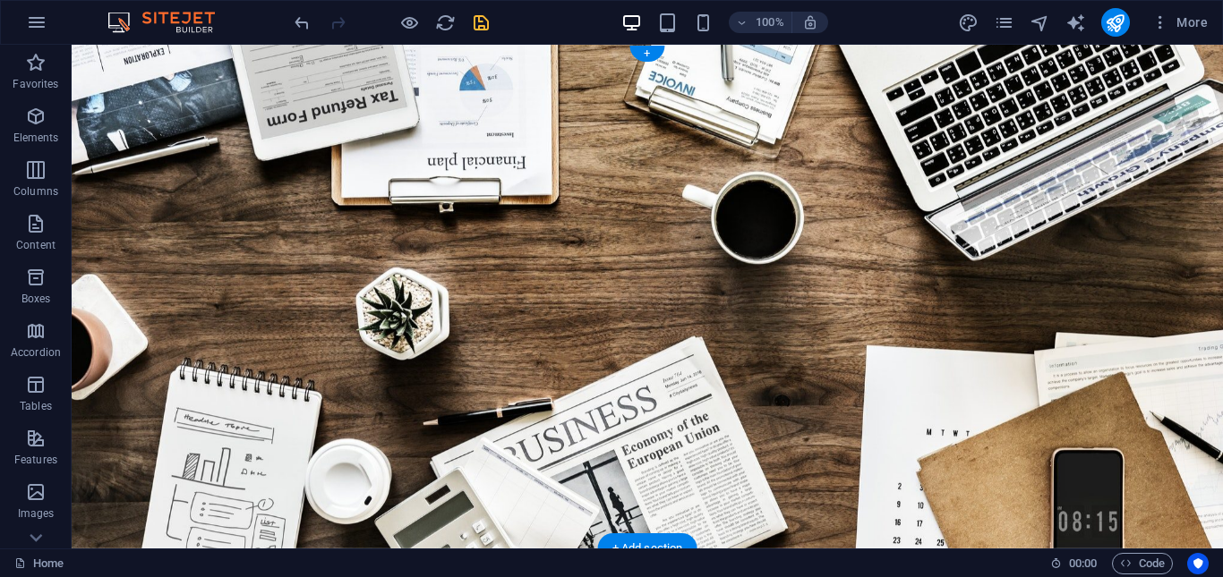
click at [203, 278] on figure at bounding box center [647, 297] width 1151 height 504
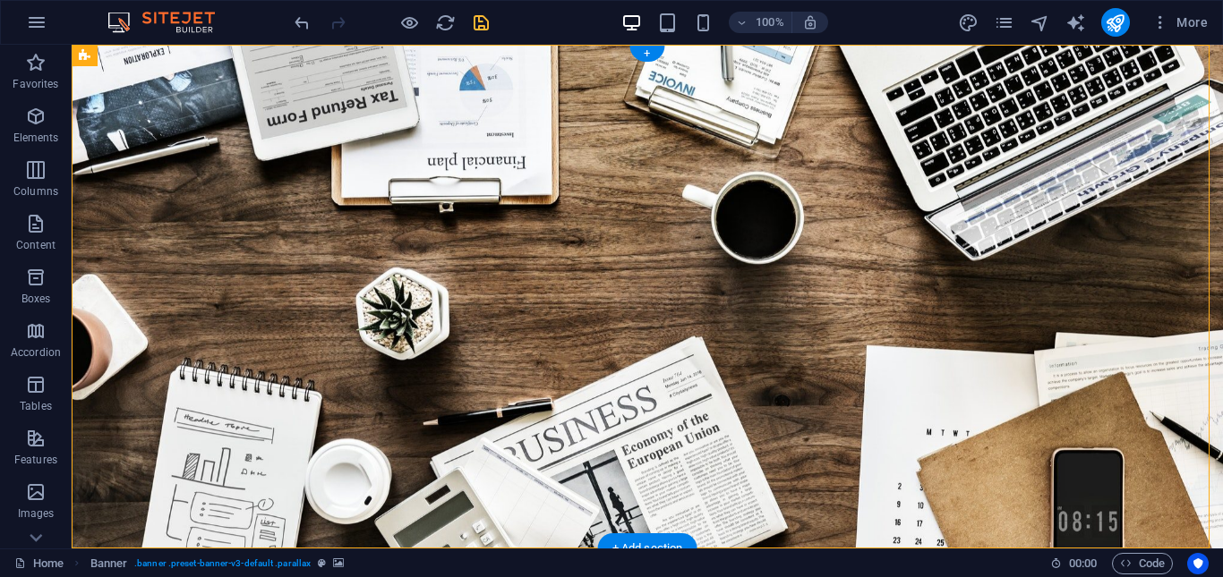
click at [548, 318] on figure at bounding box center [647, 297] width 1151 height 504
click at [38, 124] on icon "button" at bounding box center [35, 116] width 21 height 21
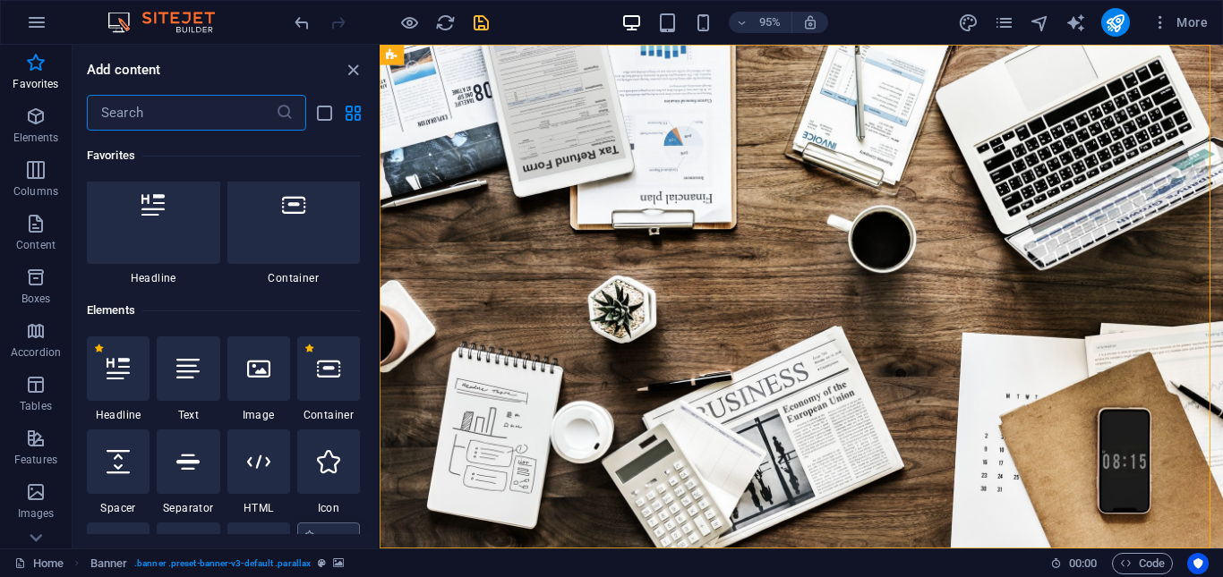
scroll to position [12, 0]
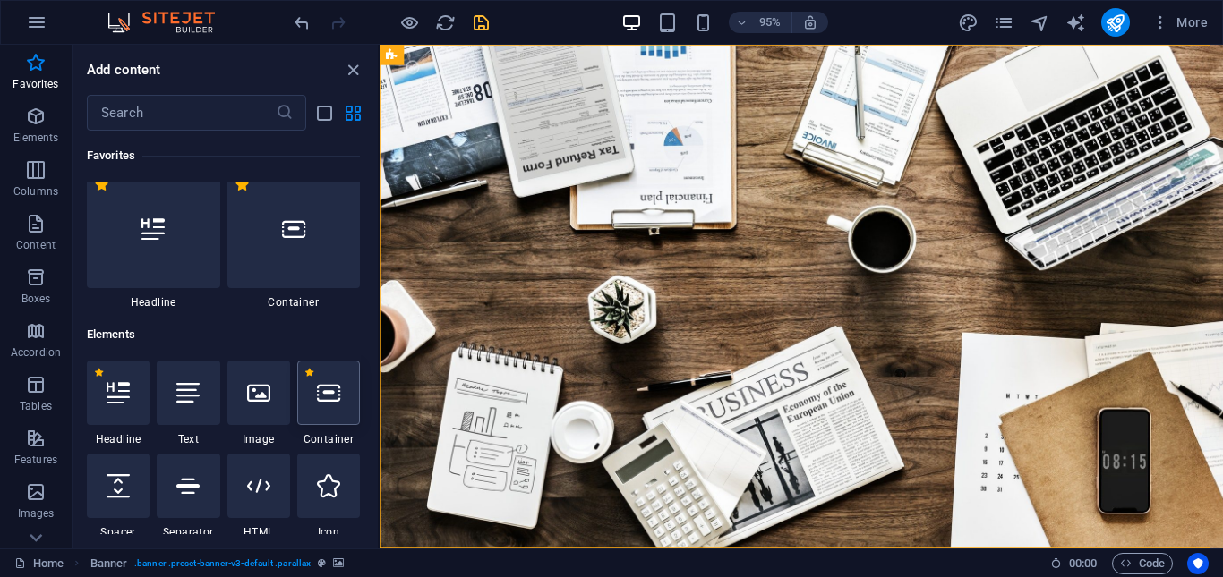
click at [323, 404] on icon at bounding box center [328, 392] width 23 height 23
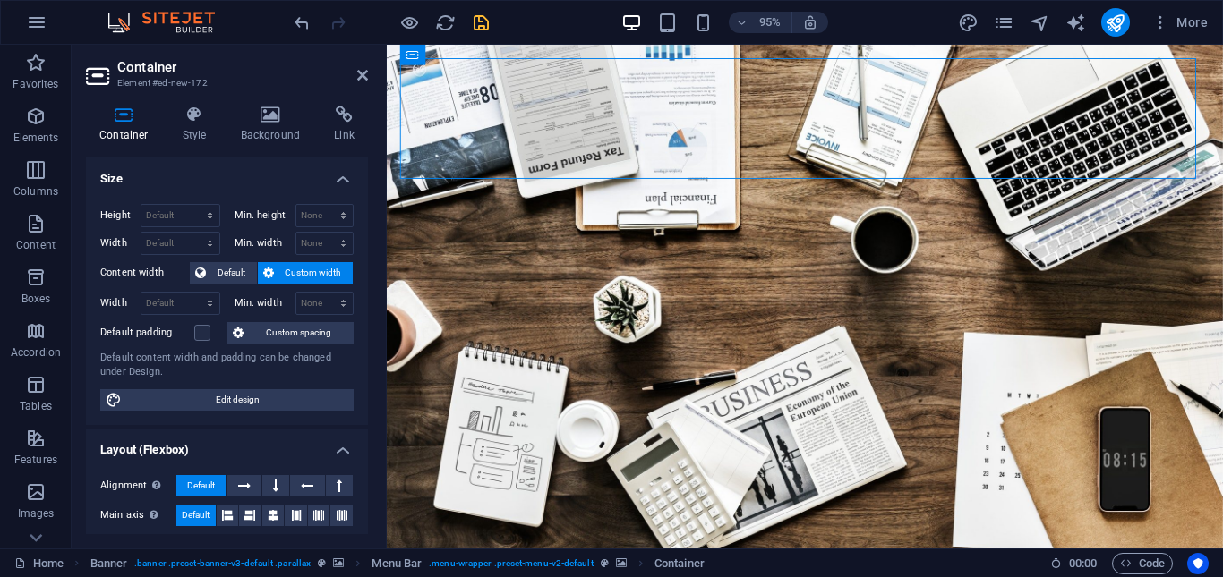
drag, startPoint x: 649, startPoint y: 73, endPoint x: 645, endPoint y: 307, distance: 234.6
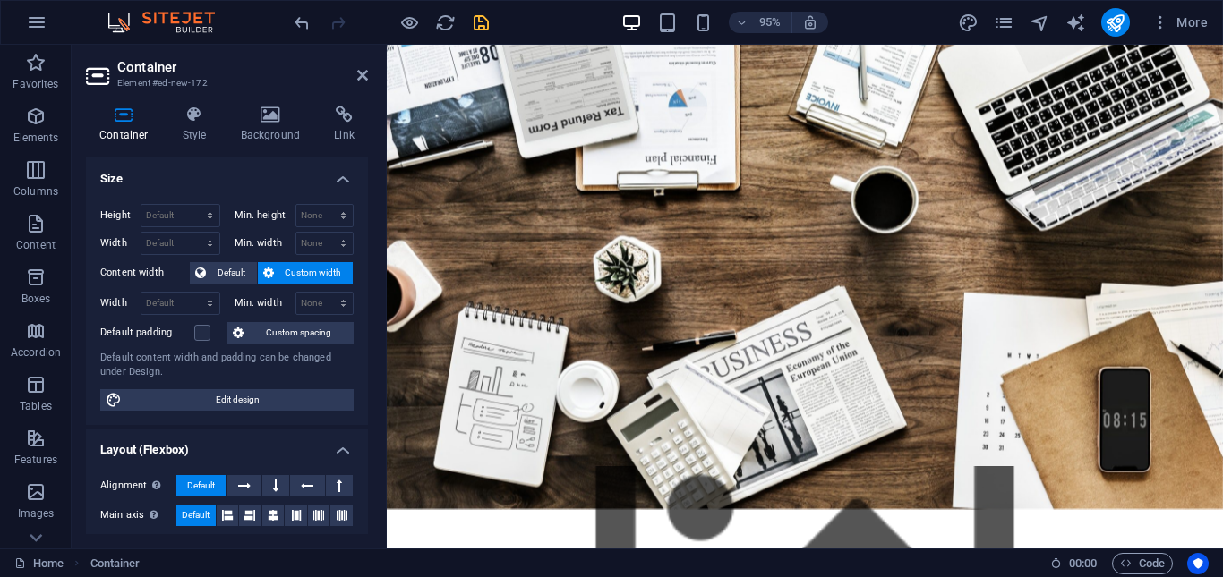
scroll to position [90, 0]
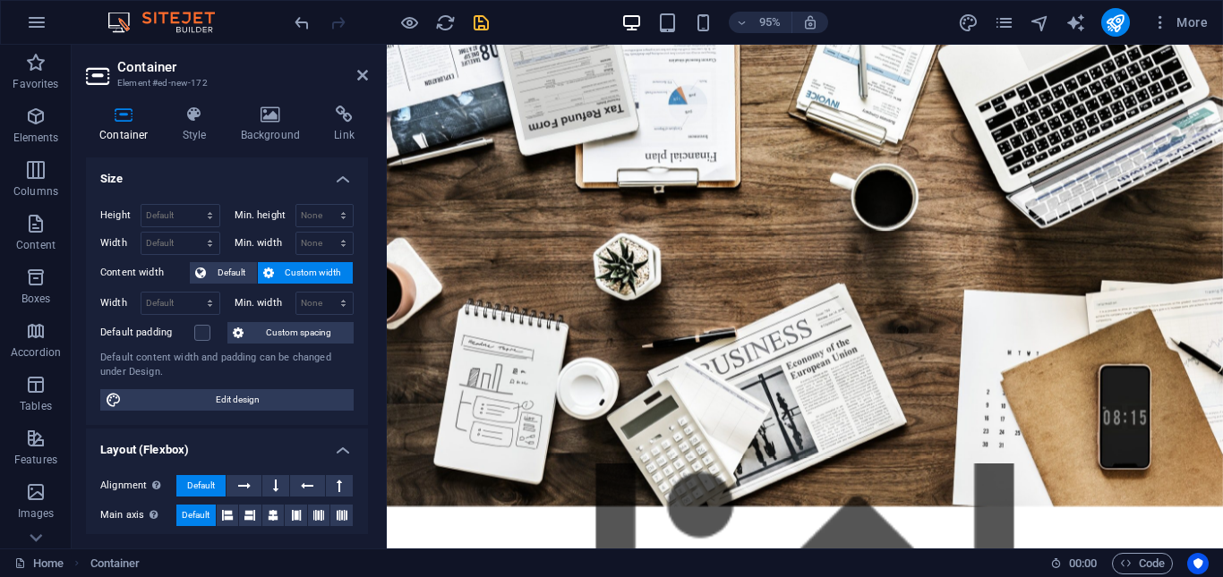
click at [487, 196] on figure at bounding box center [827, 265] width 880 height 531
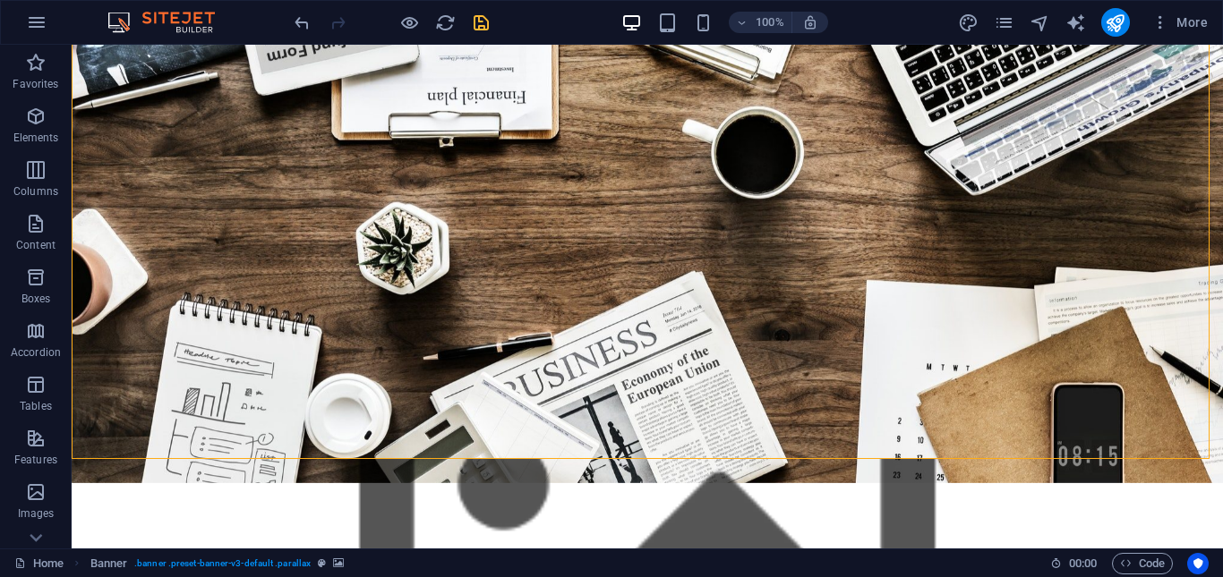
scroll to position [0, 0]
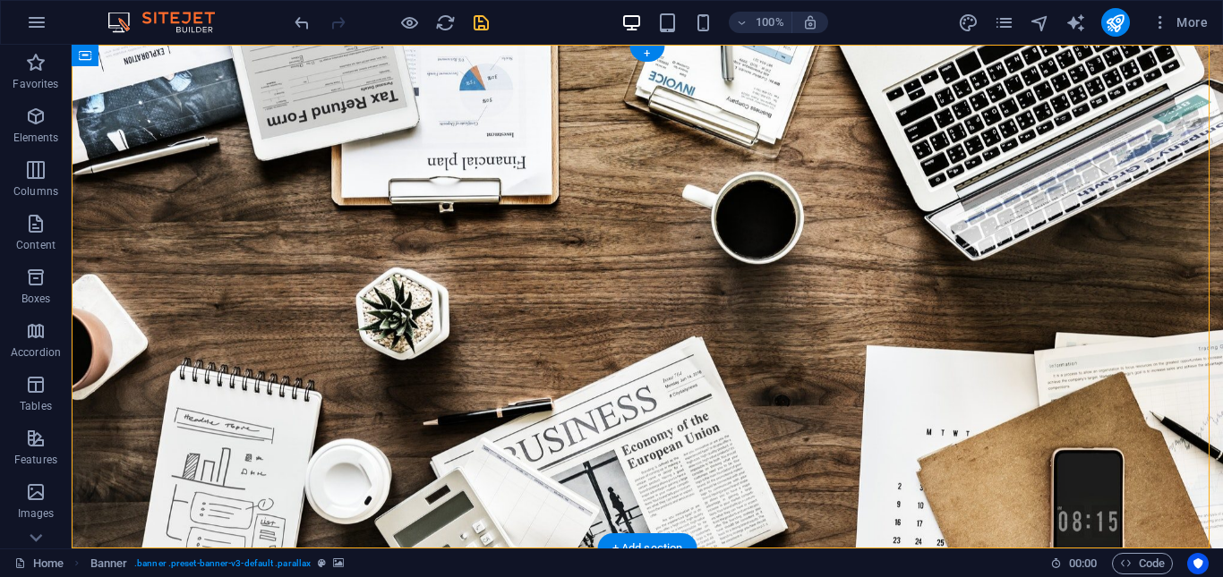
click at [363, 320] on figure at bounding box center [647, 297] width 1151 height 504
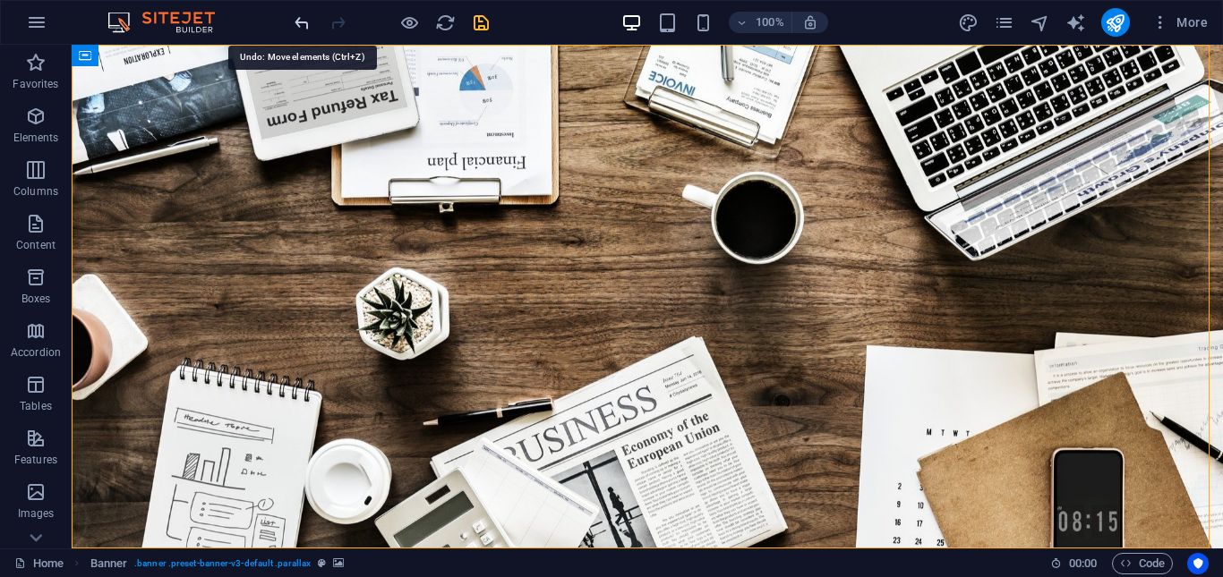
click at [303, 18] on icon "undo" at bounding box center [302, 23] width 21 height 21
click at [303, 16] on icon "undo" at bounding box center [302, 23] width 21 height 21
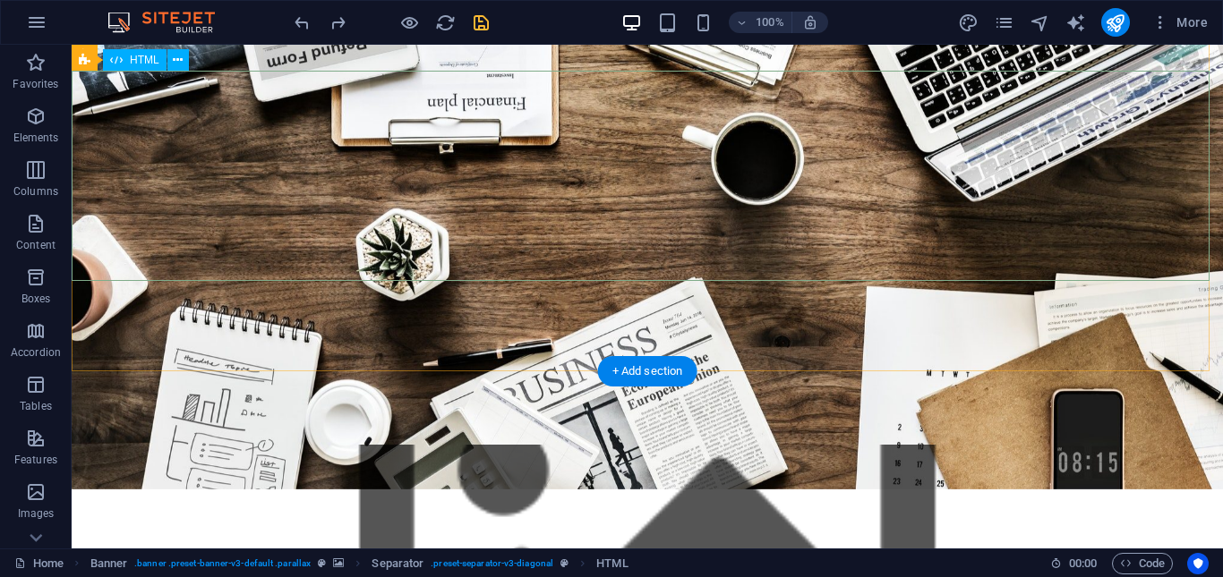
scroll to position [90, 0]
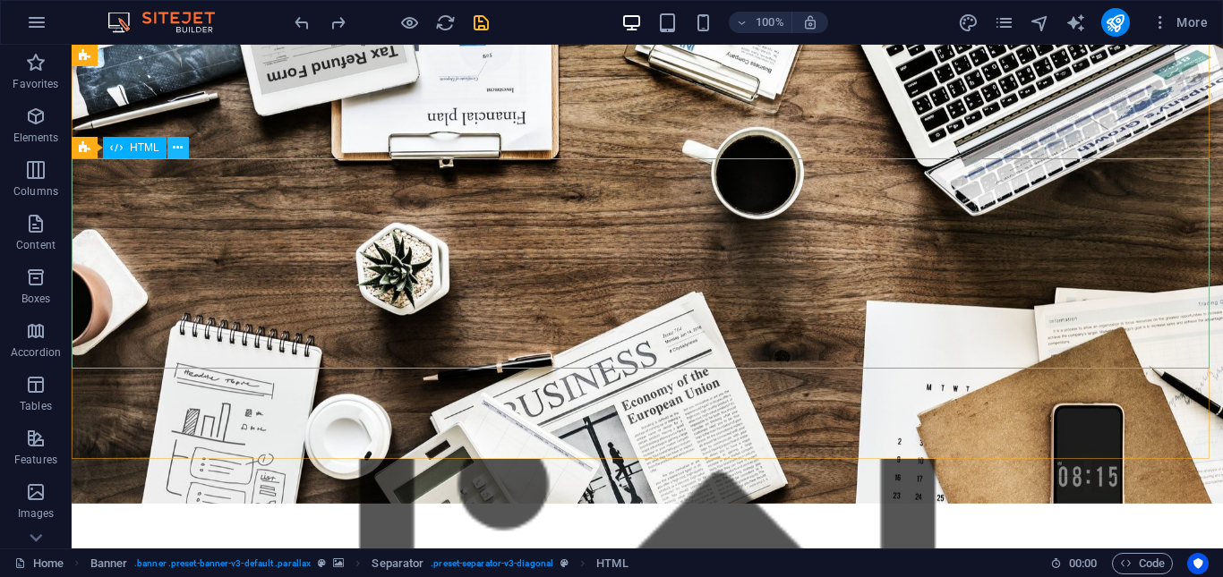
click at [182, 148] on icon at bounding box center [178, 148] width 10 height 19
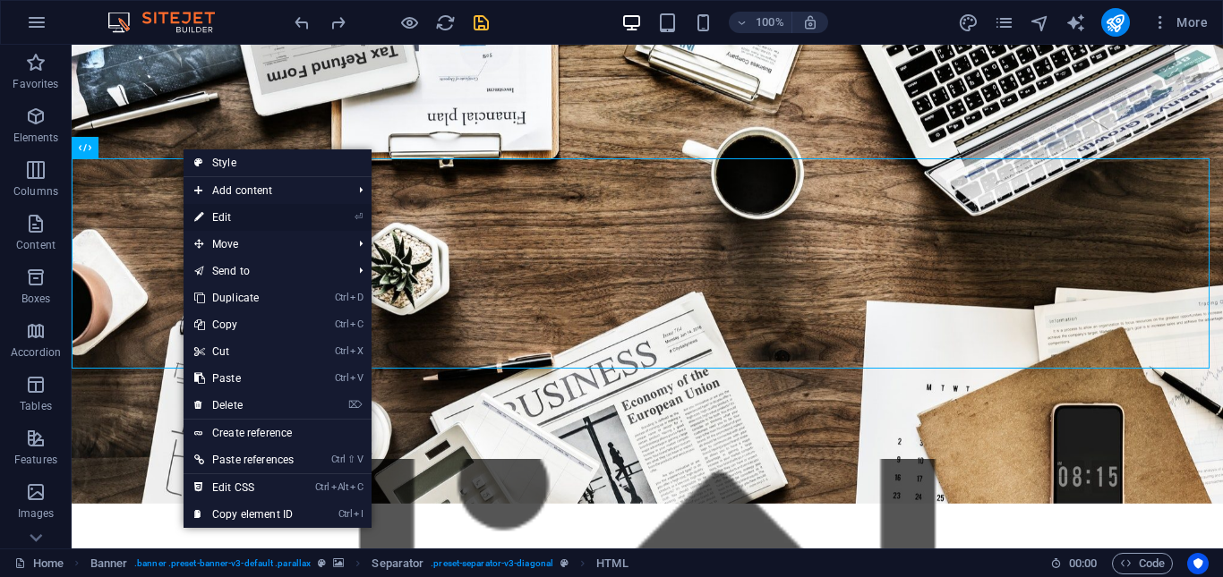
click at [251, 219] on link "⏎ Edit" at bounding box center [244, 217] width 121 height 27
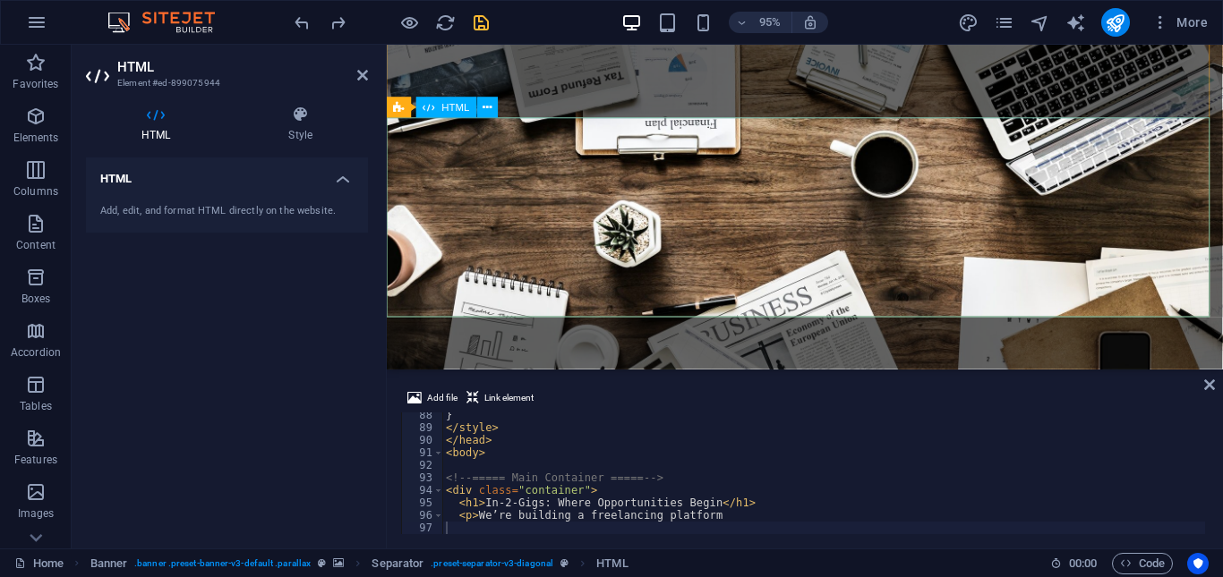
scroll to position [0, 0]
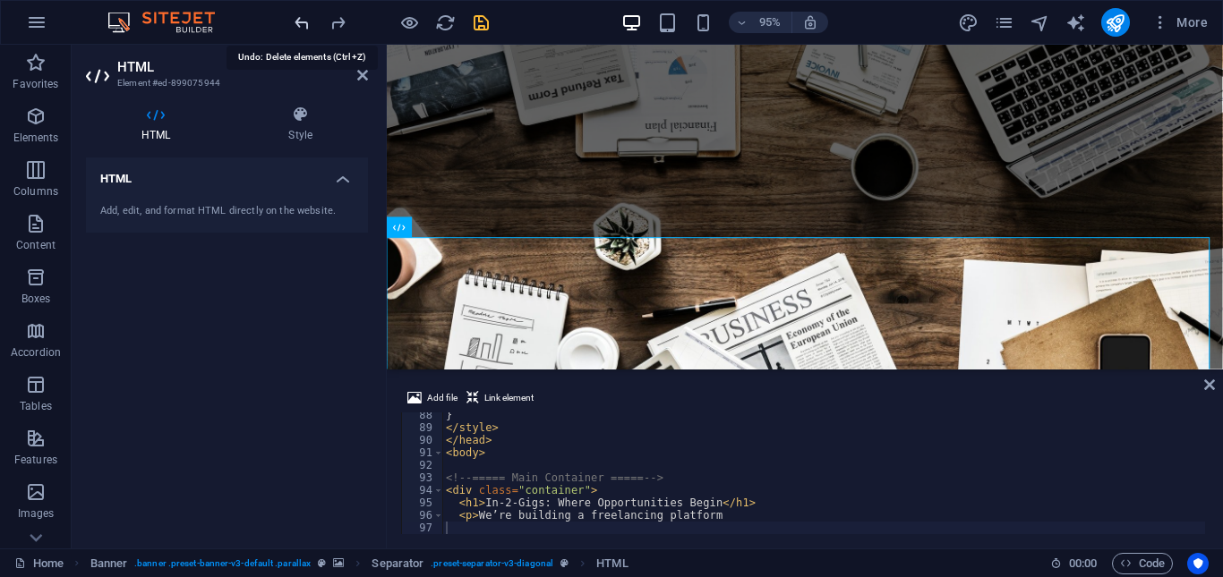
click at [297, 19] on icon "undo" at bounding box center [302, 23] width 21 height 21
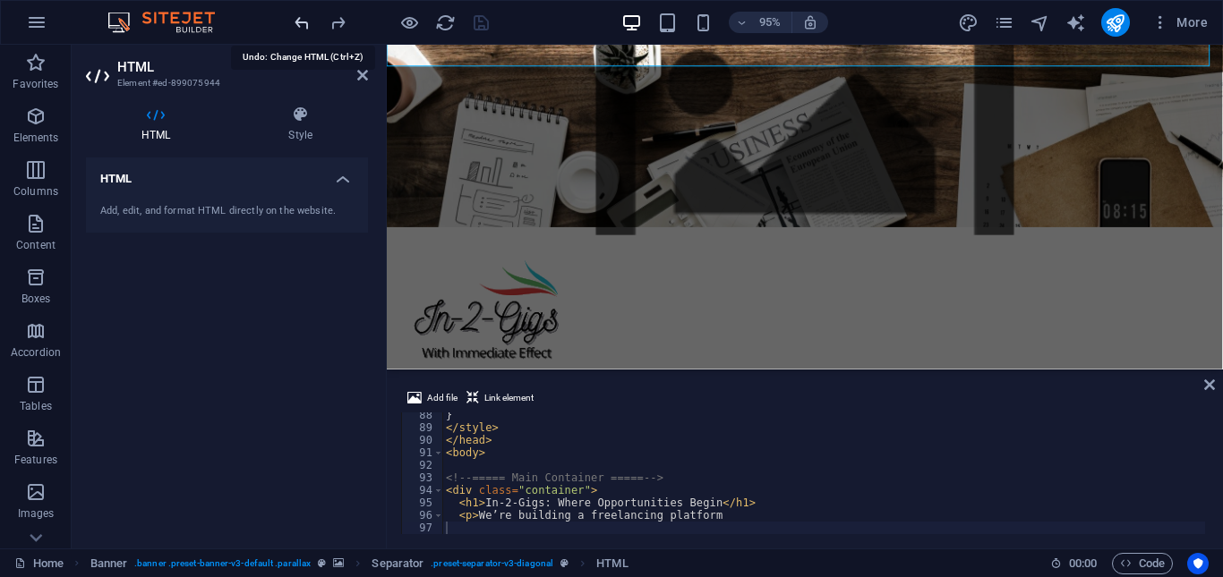
scroll to position [390, 0]
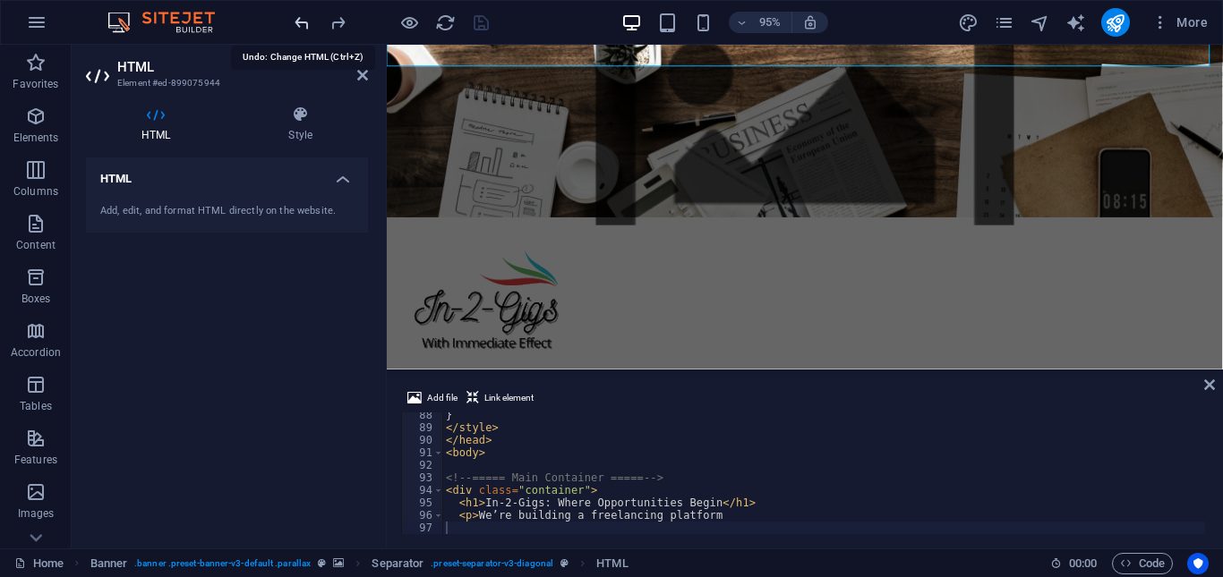
click at [297, 19] on icon "undo" at bounding box center [302, 23] width 21 height 21
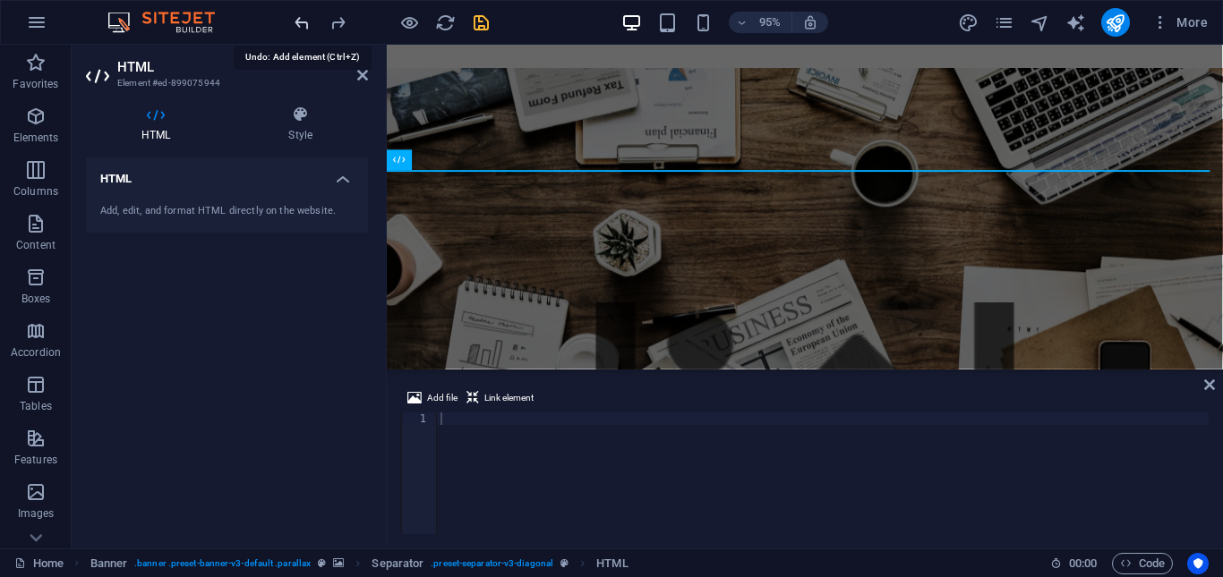
scroll to position [32, 0]
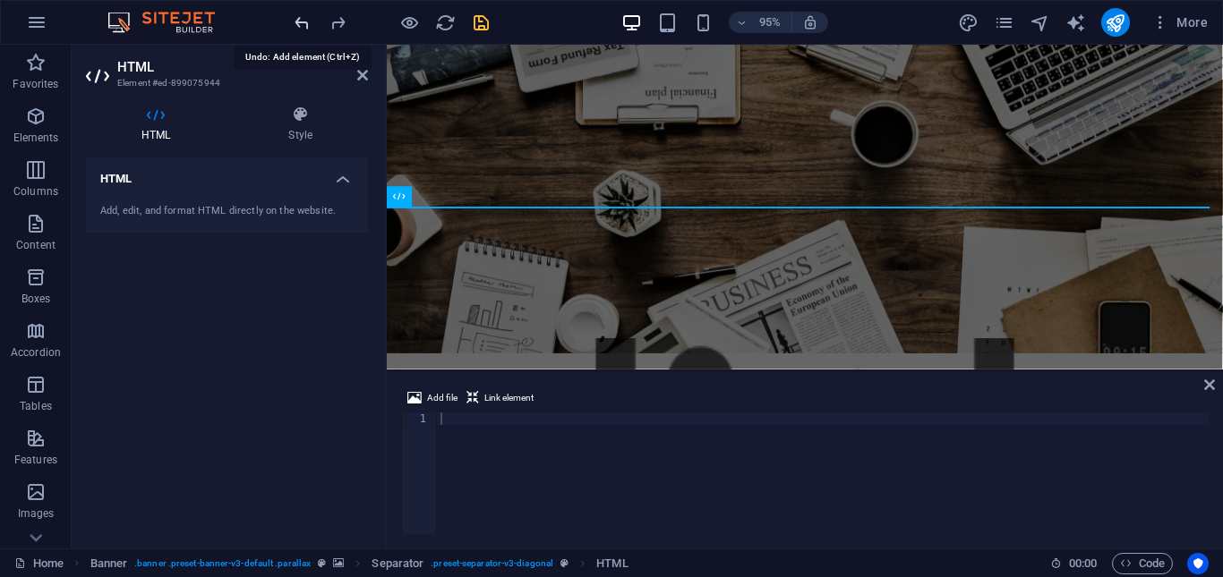
click at [297, 19] on icon "undo" at bounding box center [302, 23] width 21 height 21
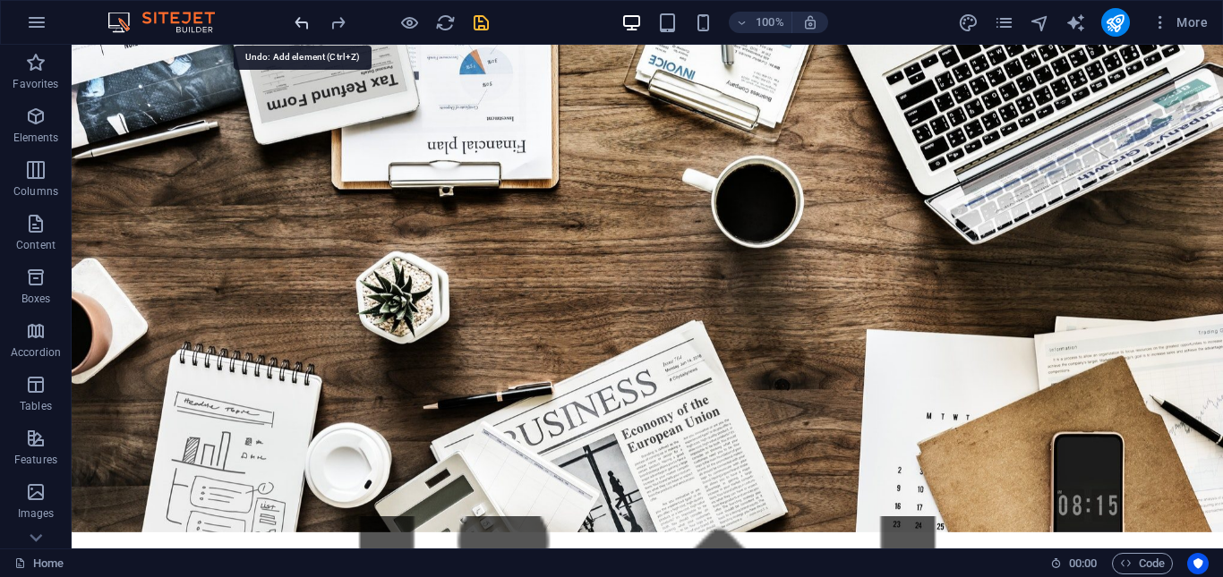
click at [297, 19] on icon "undo" at bounding box center [302, 23] width 21 height 21
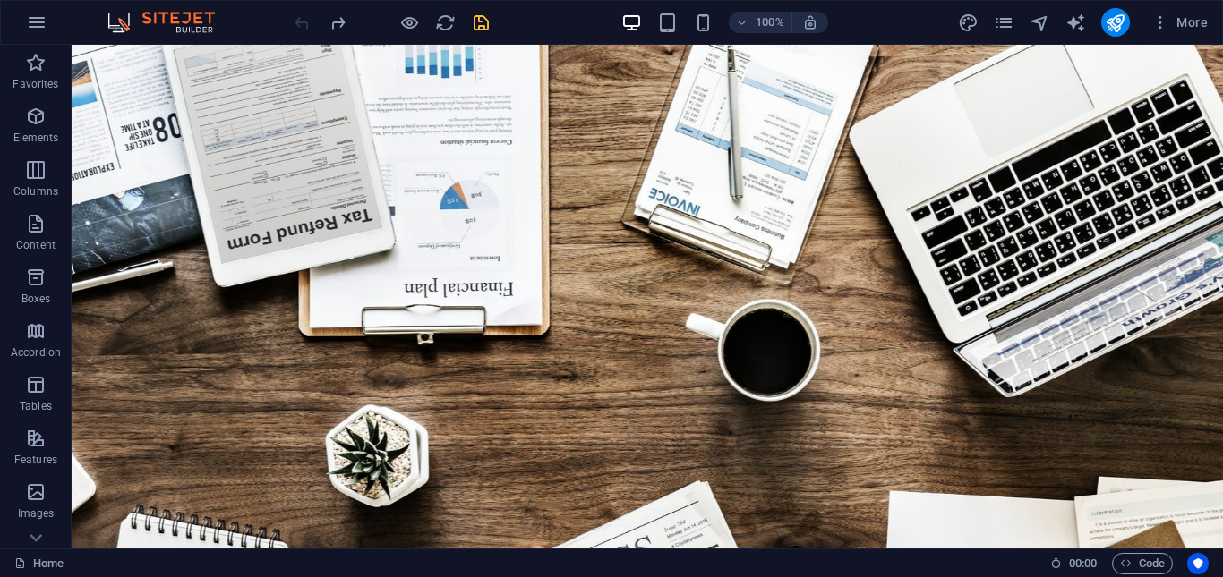
scroll to position [0, 0]
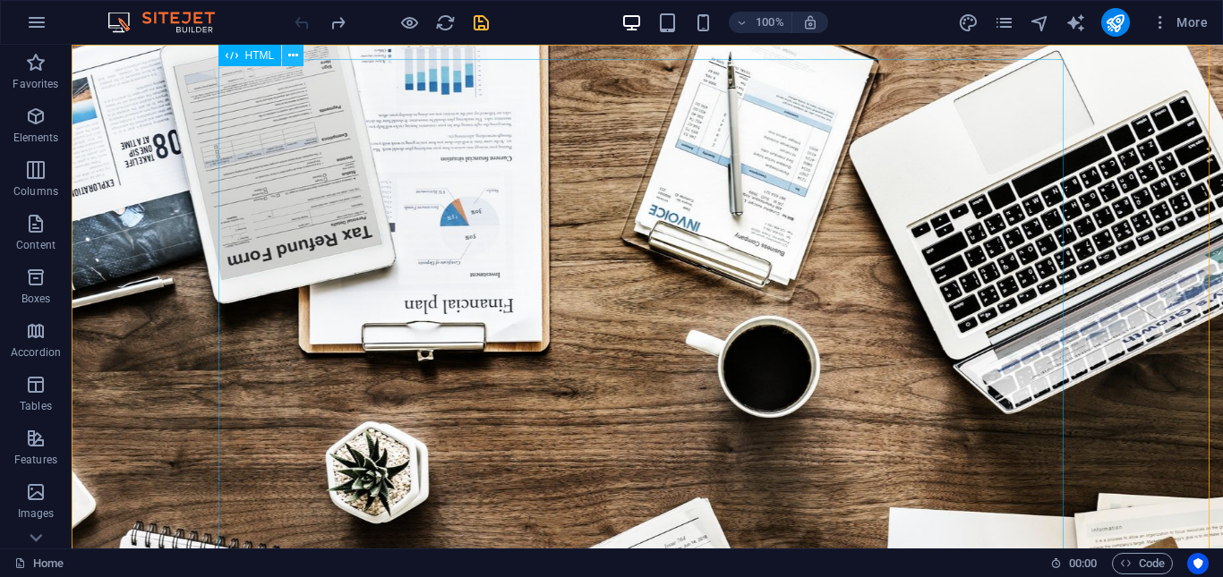
click at [292, 54] on icon at bounding box center [293, 56] width 10 height 19
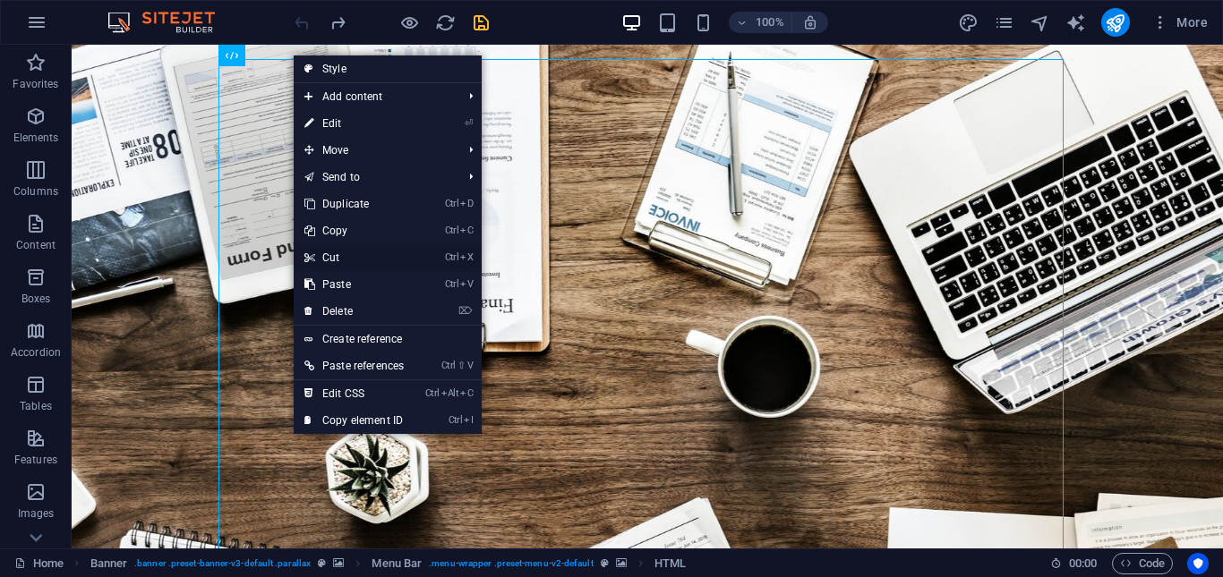
click at [345, 261] on link "Ctrl X Cut" at bounding box center [354, 257] width 121 height 27
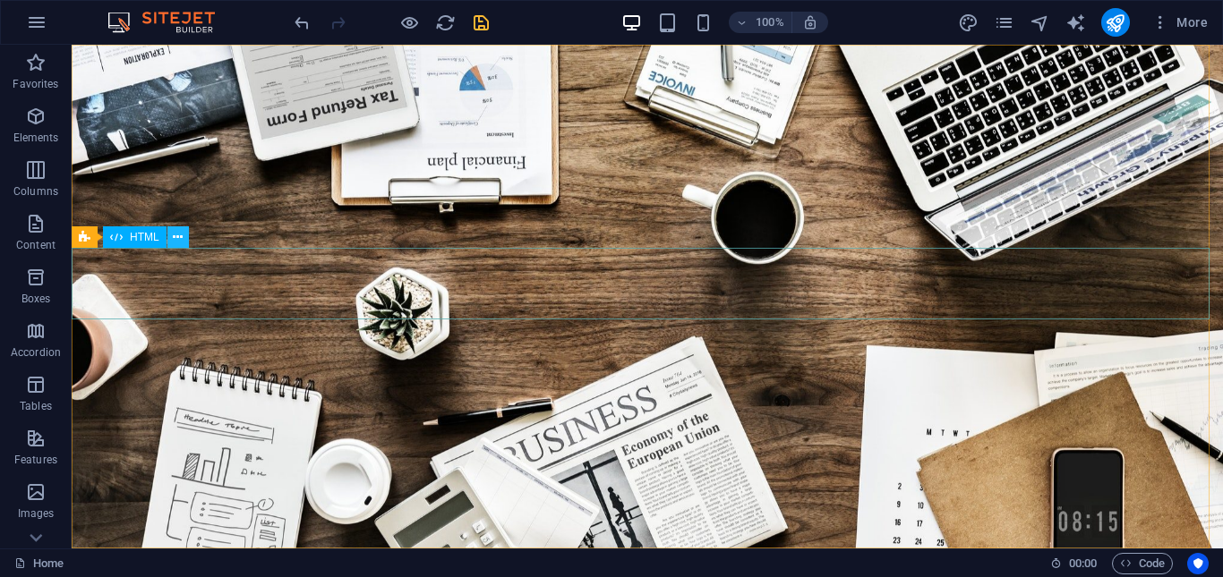
click at [179, 236] on icon at bounding box center [178, 237] width 10 height 19
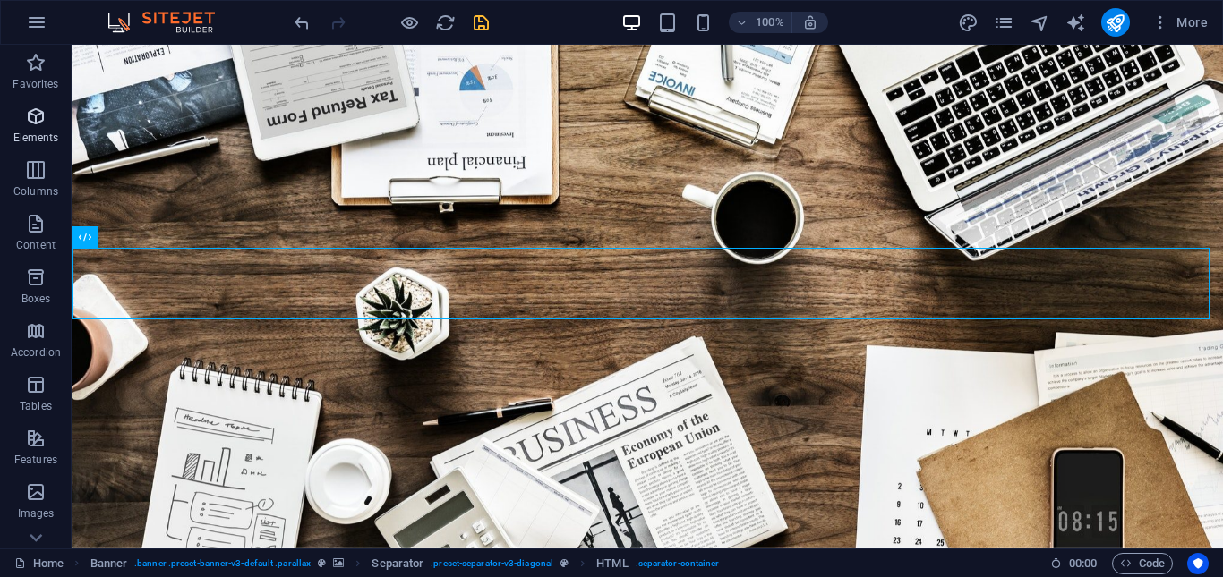
click at [35, 123] on icon "button" at bounding box center [35, 116] width 21 height 21
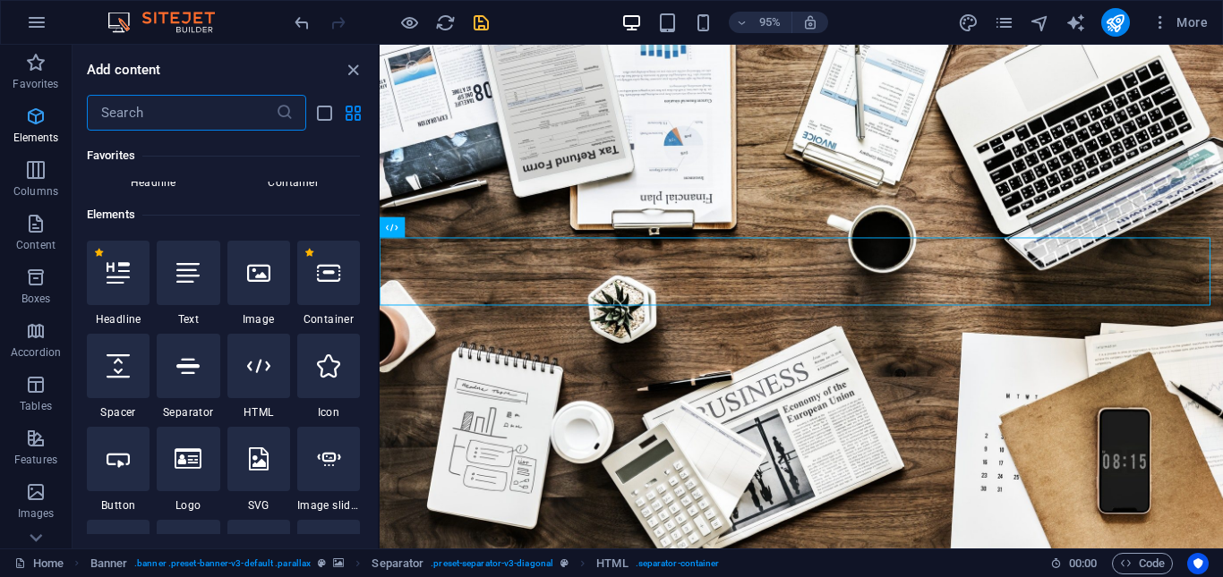
scroll to position [191, 0]
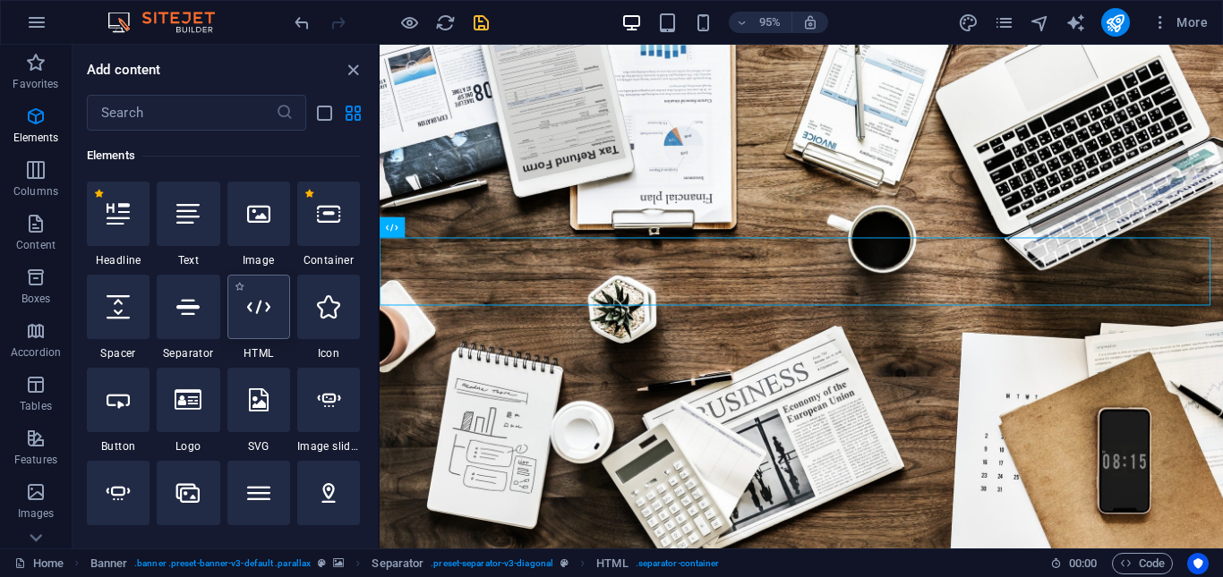
click at [262, 301] on icon at bounding box center [258, 306] width 23 height 23
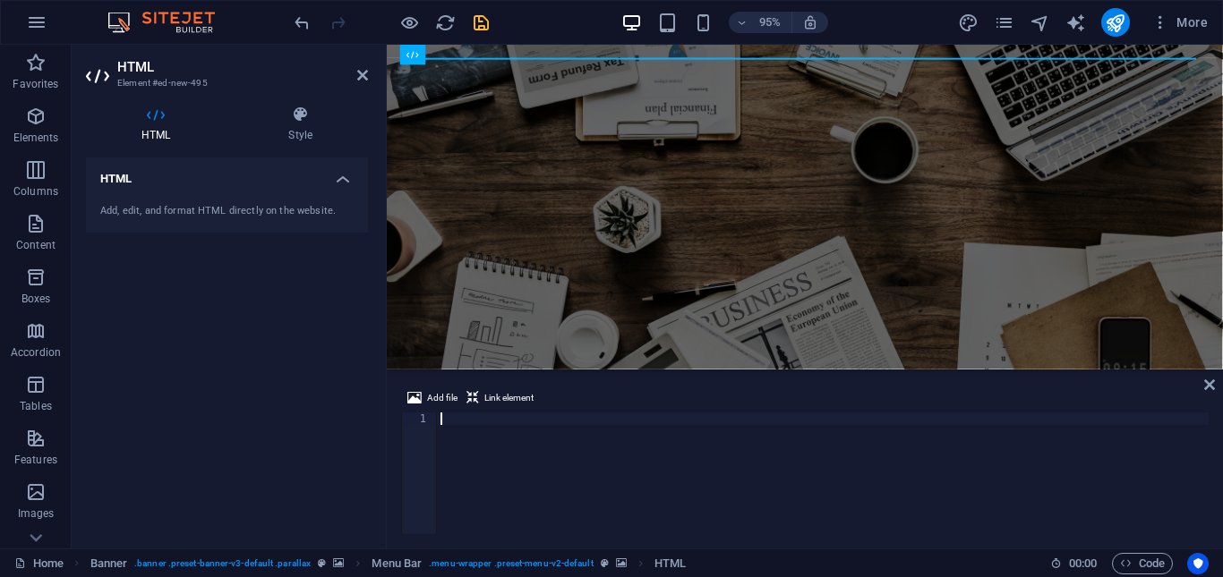
scroll to position [1094, 0]
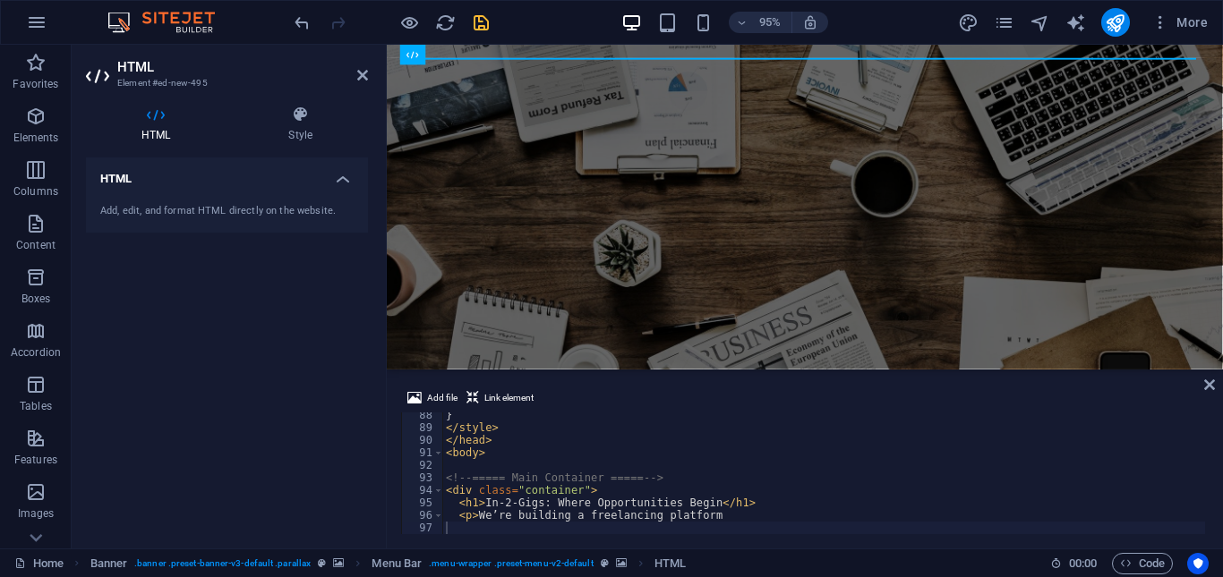
click at [241, 351] on div "HTML Add, edit, and format HTML directly on the website." at bounding box center [227, 346] width 282 height 377
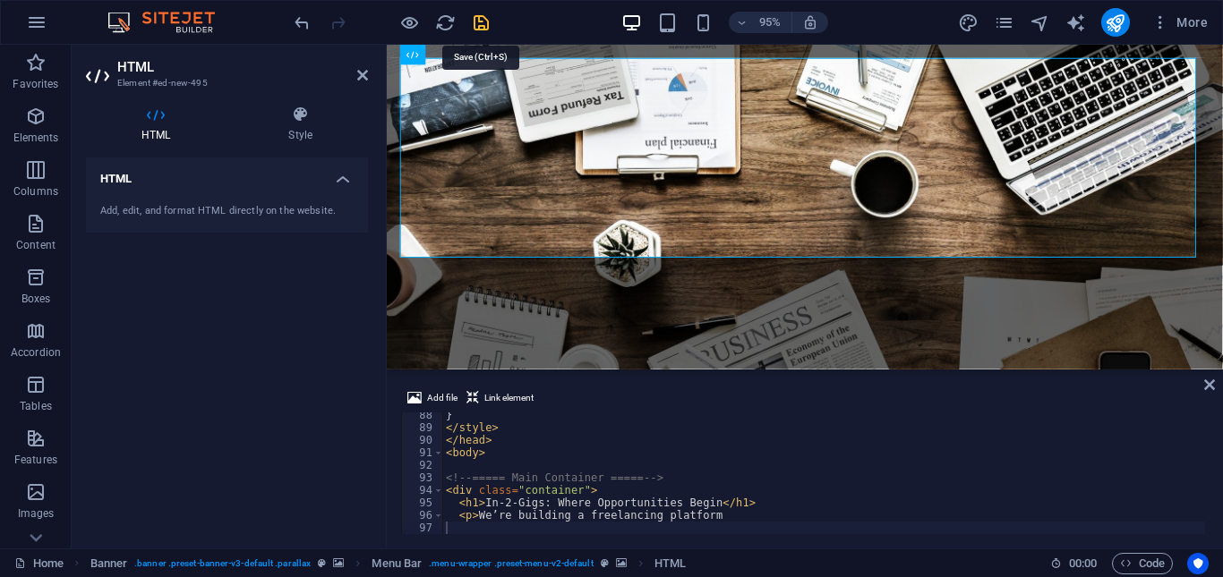
drag, startPoint x: 480, startPoint y: 24, endPoint x: 406, endPoint y: 122, distance: 122.7
click at [480, 24] on icon "save" at bounding box center [481, 23] width 21 height 21
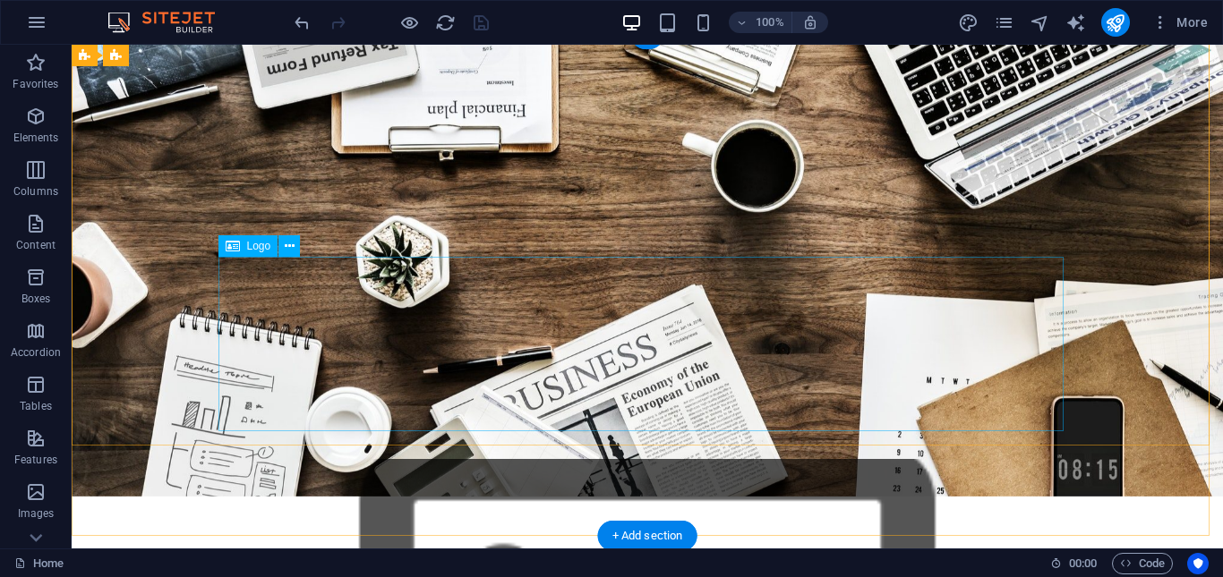
scroll to position [0, 0]
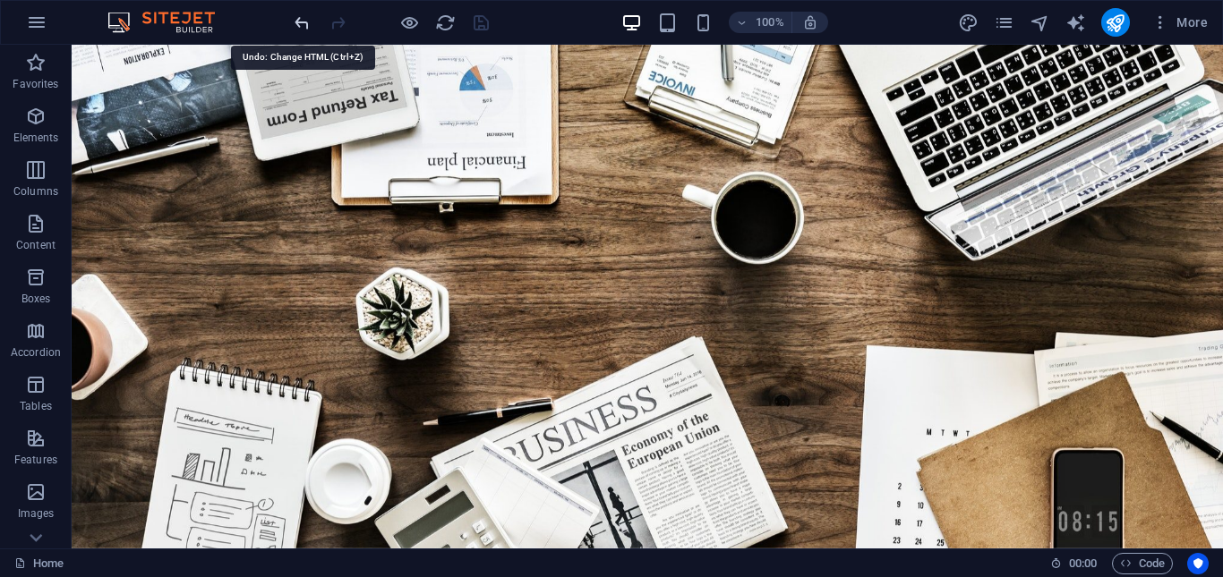
click at [304, 24] on icon "undo" at bounding box center [302, 23] width 21 height 21
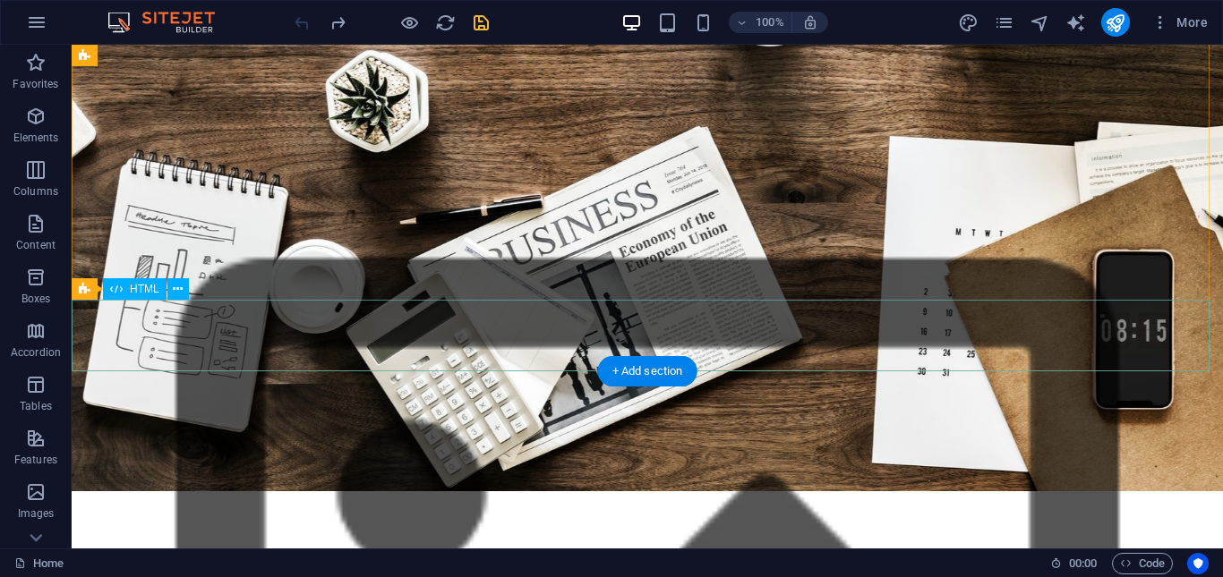
scroll to position [806, 0]
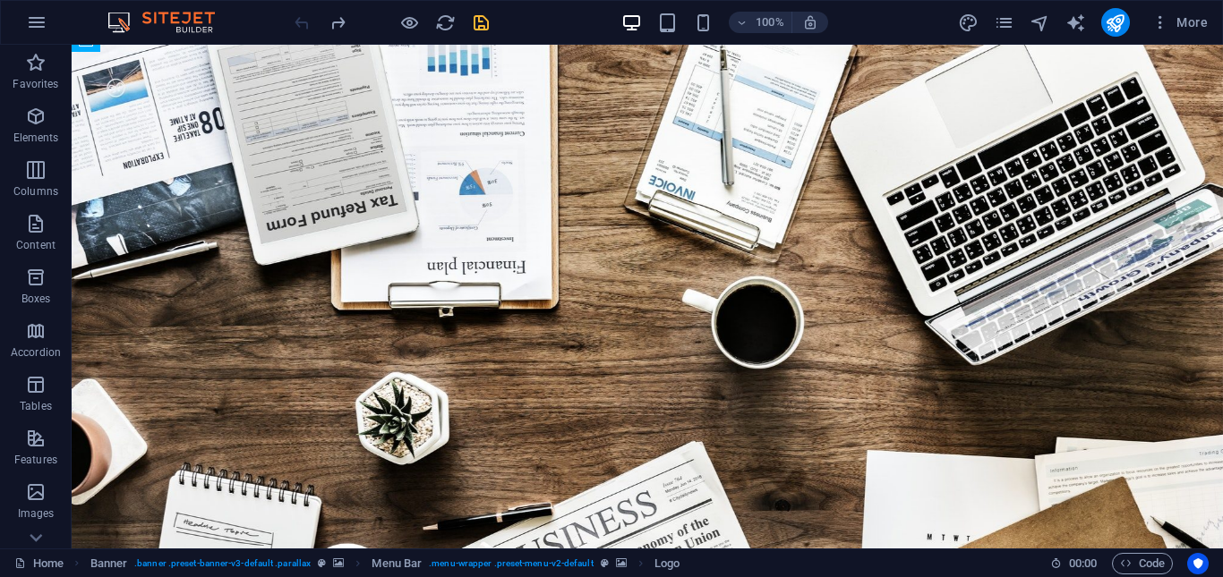
scroll to position [0, 0]
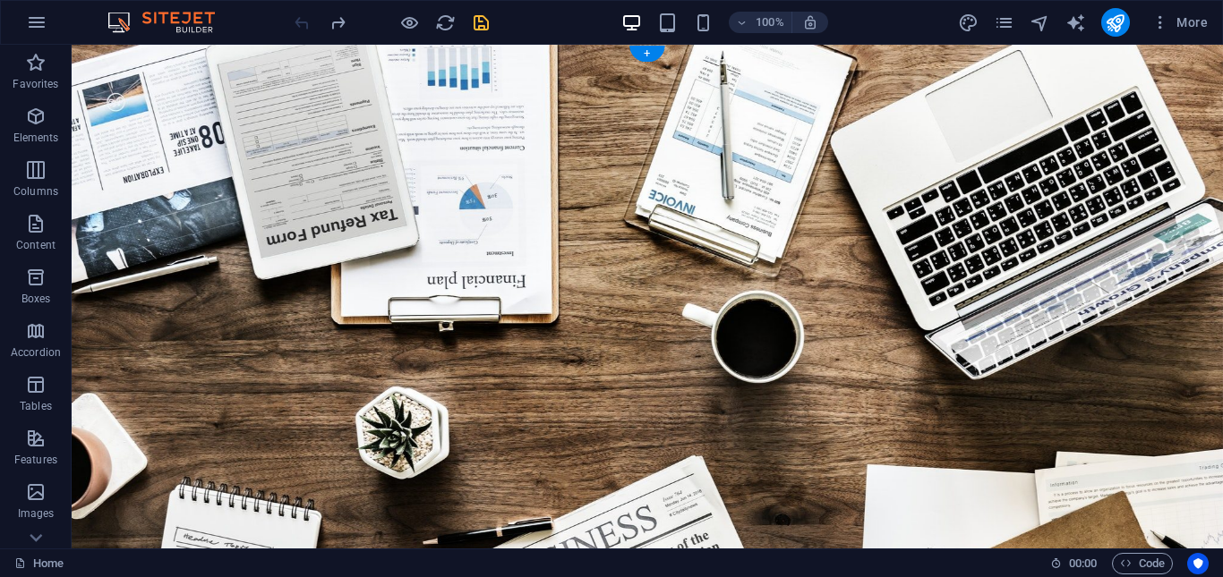
drag, startPoint x: 338, startPoint y: 184, endPoint x: 265, endPoint y: 103, distance: 109.1
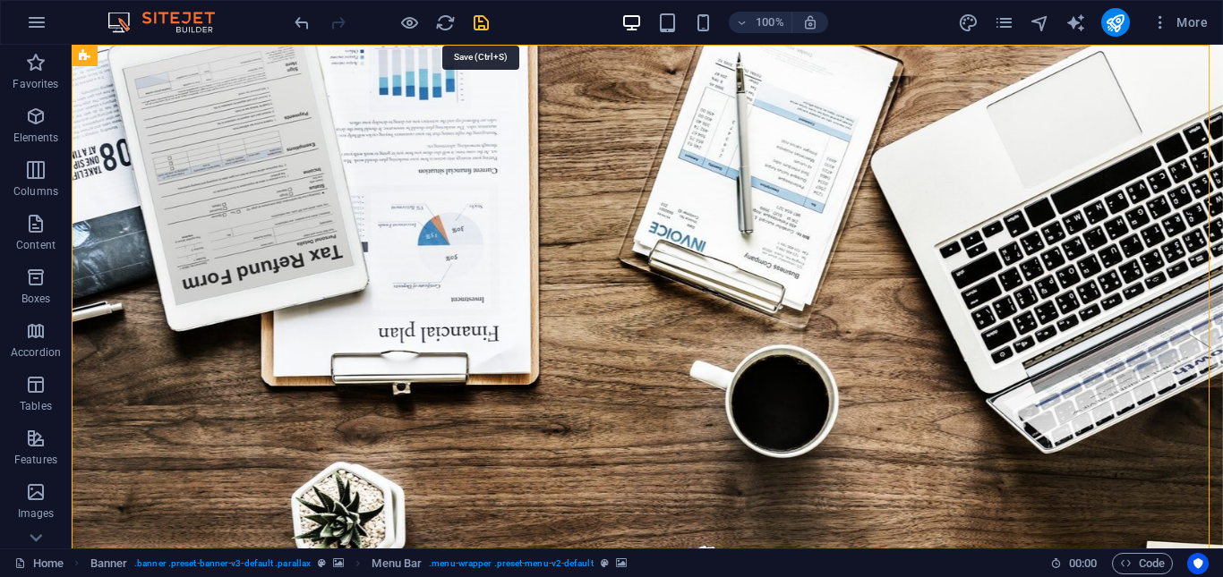
drag, startPoint x: 477, startPoint y: 26, endPoint x: 156, endPoint y: 257, distance: 395.8
click at [477, 26] on icon "save" at bounding box center [481, 23] width 21 height 21
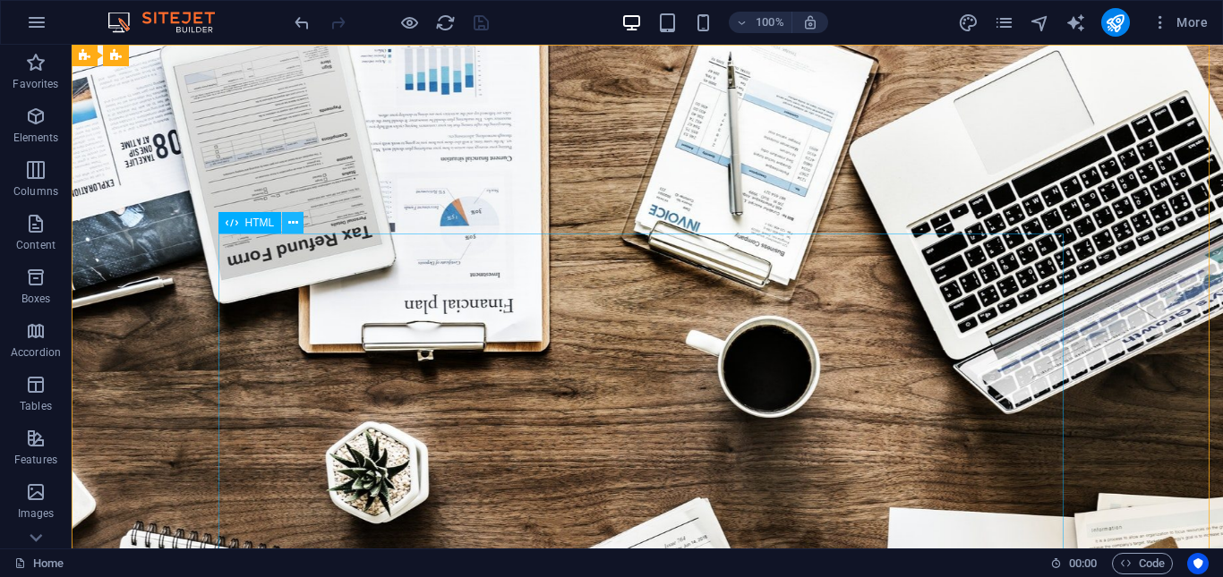
click at [294, 225] on icon at bounding box center [293, 223] width 10 height 19
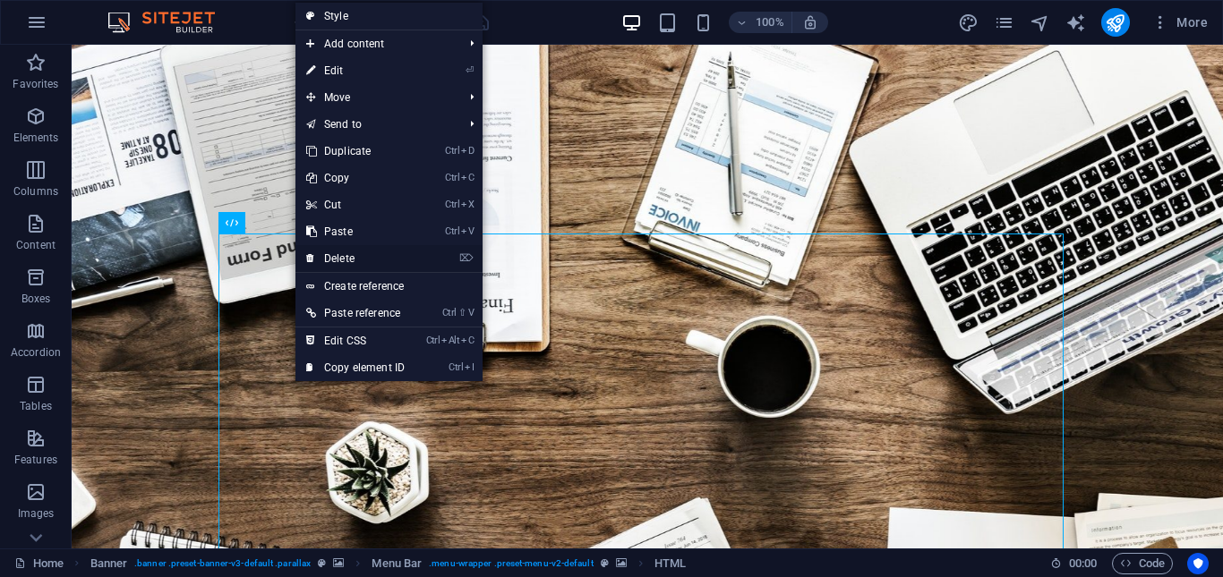
click at [372, 261] on link "⌦ Delete" at bounding box center [355, 258] width 120 height 27
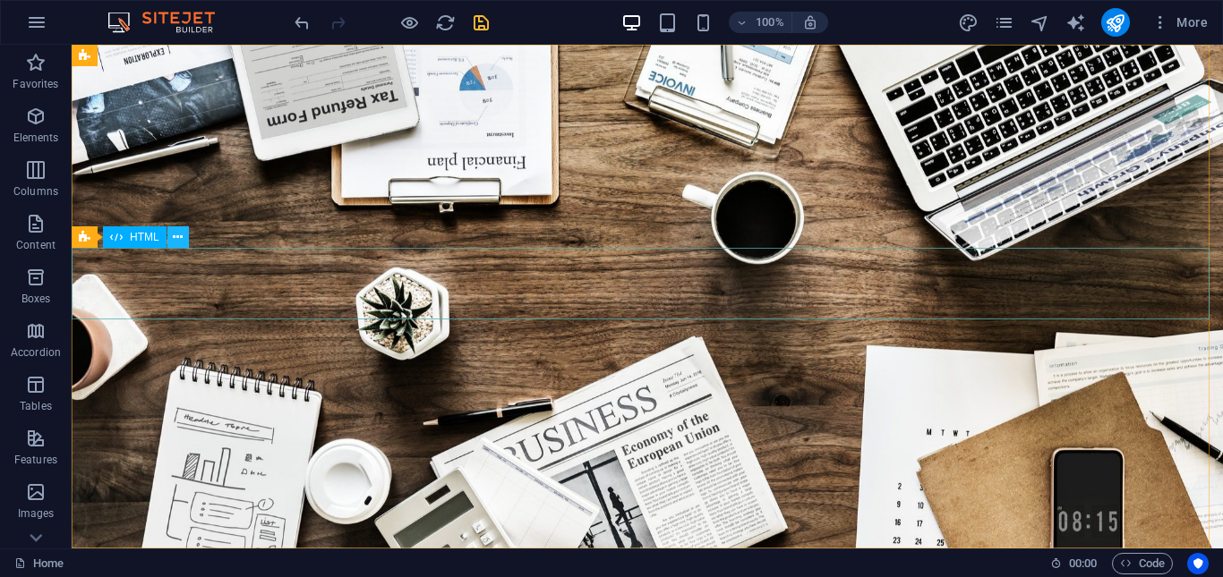
click at [175, 235] on icon at bounding box center [178, 237] width 10 height 19
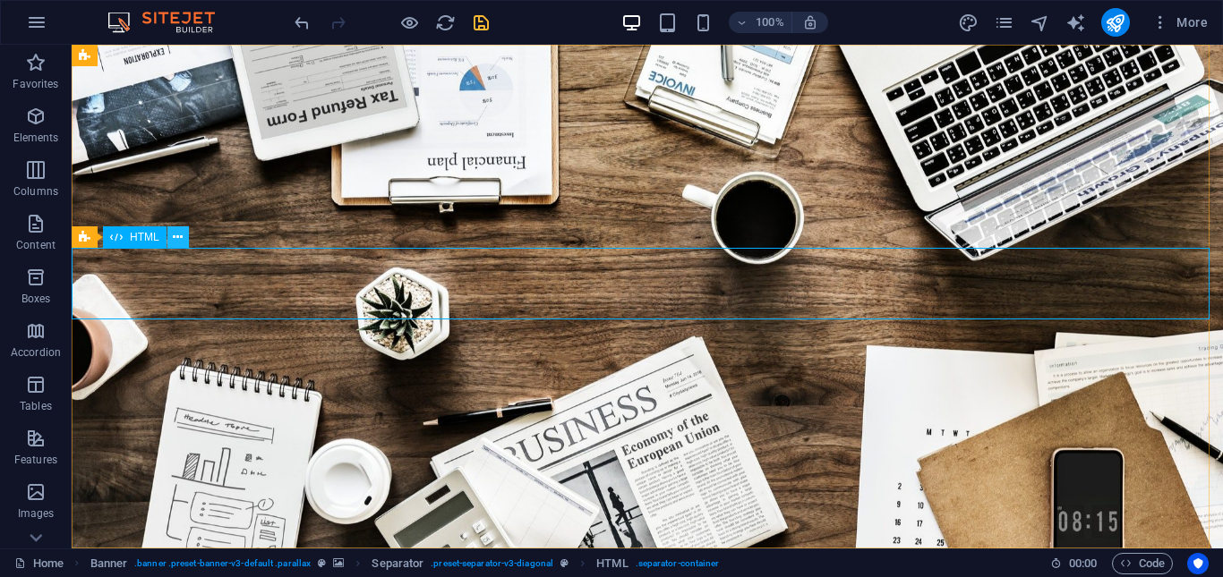
click at [175, 243] on icon at bounding box center [178, 237] width 10 height 19
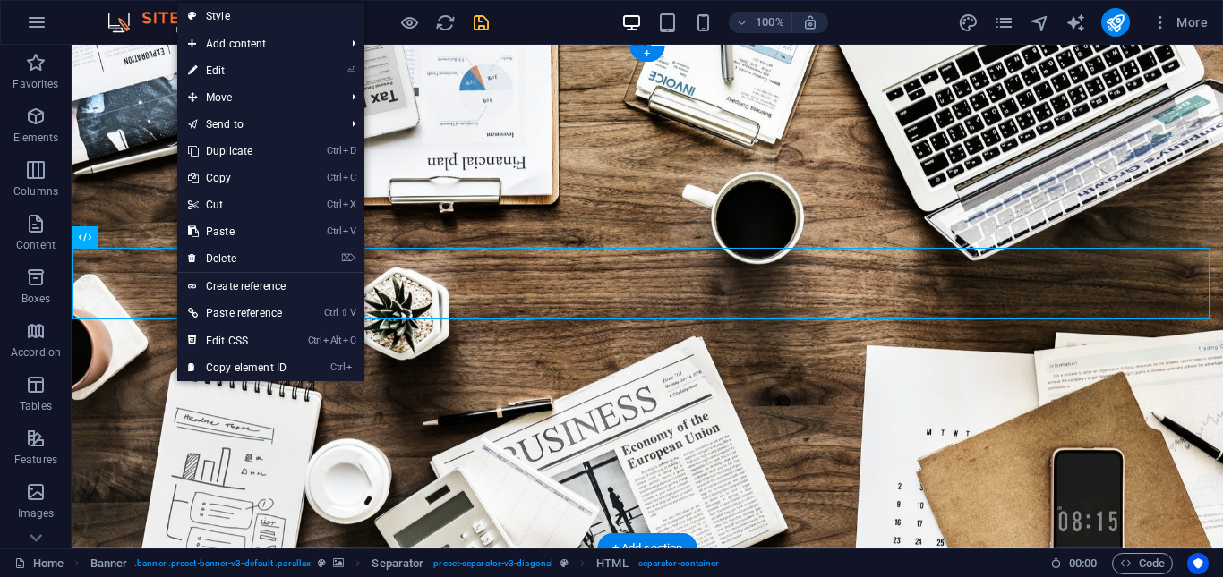
click at [114, 325] on figure at bounding box center [647, 297] width 1151 height 504
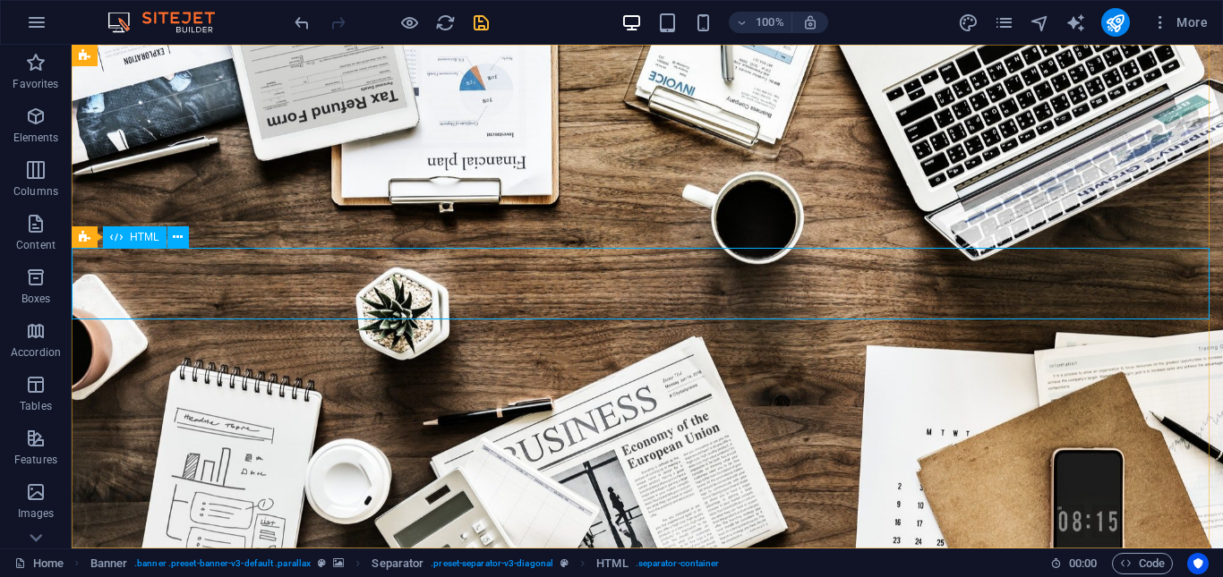
click at [140, 243] on span "HTML" at bounding box center [145, 237] width 30 height 11
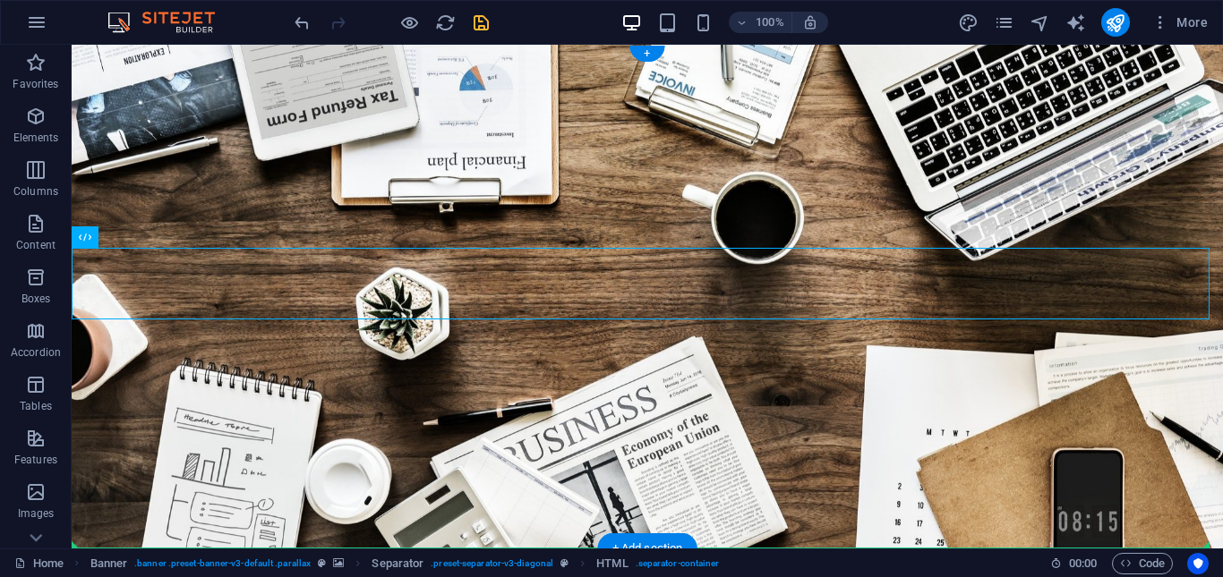
drag, startPoint x: 167, startPoint y: 299, endPoint x: 285, endPoint y: 346, distance: 127.4
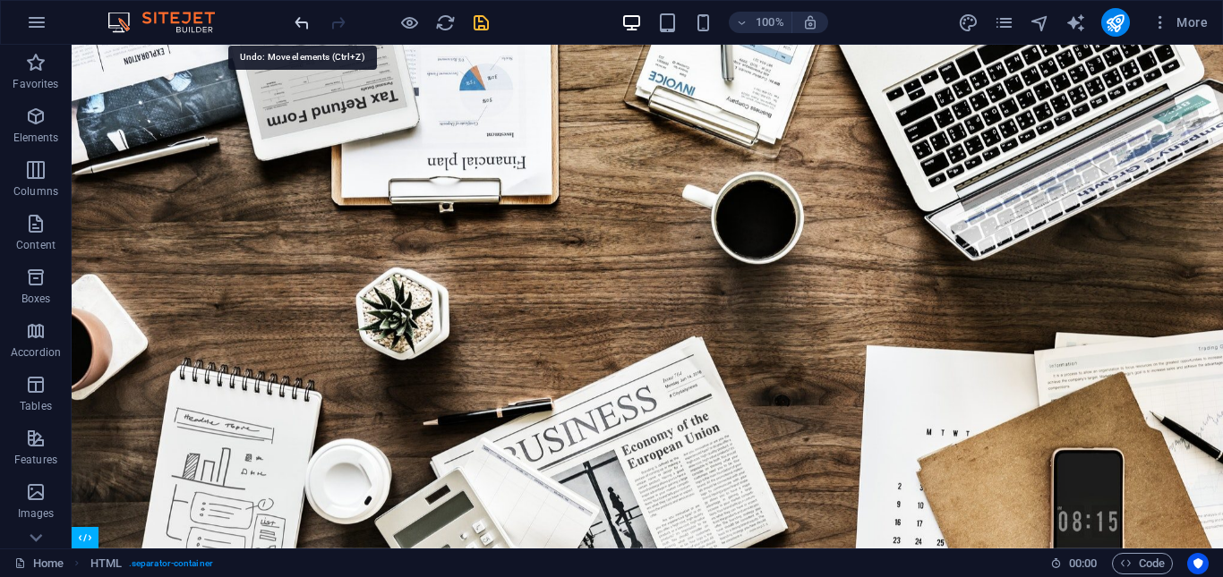
click at [300, 22] on icon "undo" at bounding box center [302, 23] width 21 height 21
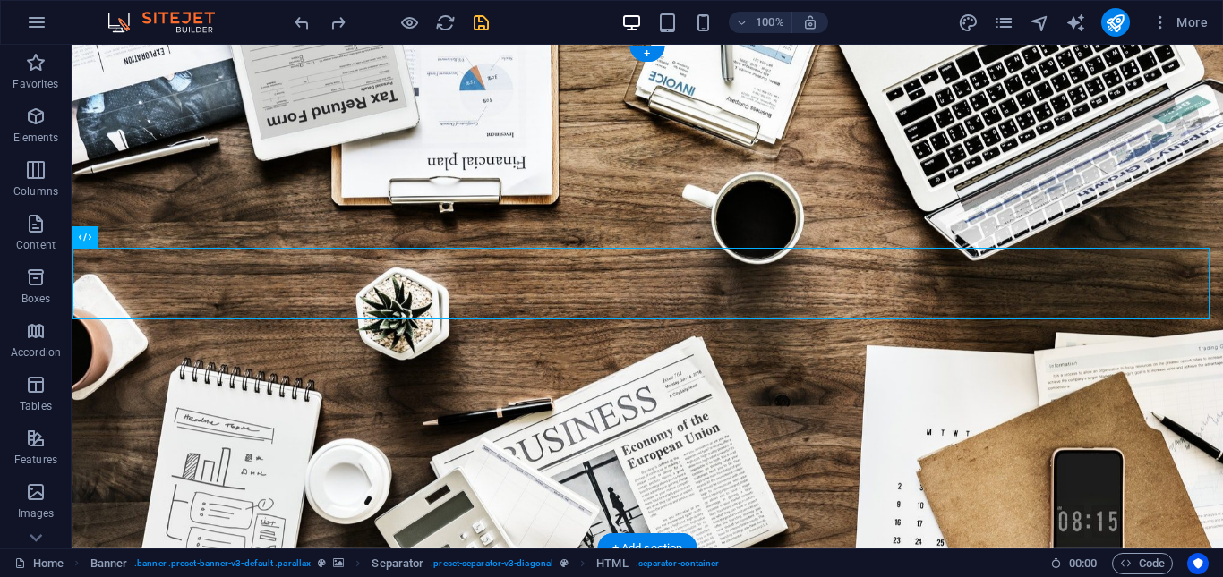
click at [217, 363] on figure at bounding box center [647, 297] width 1151 height 504
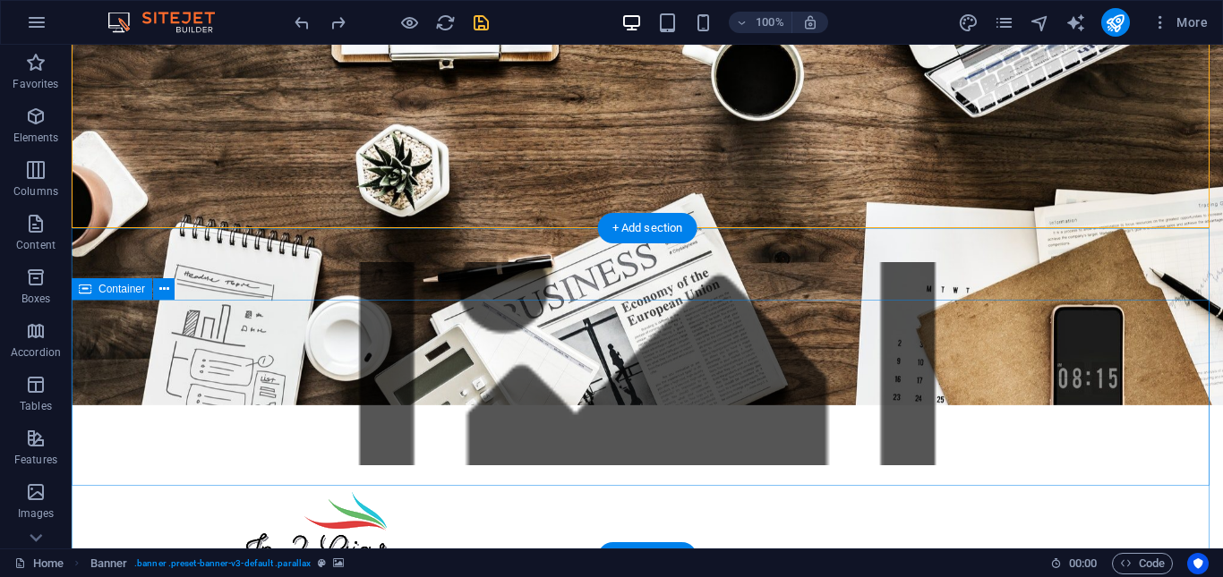
scroll to position [358, 0]
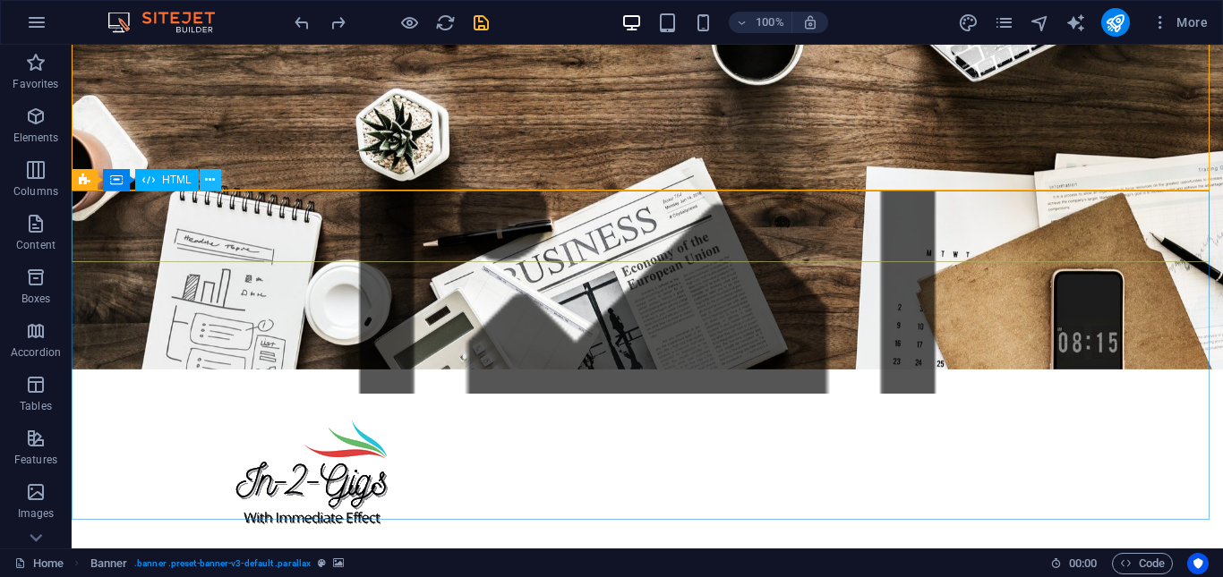
click at [210, 178] on icon at bounding box center [210, 180] width 10 height 19
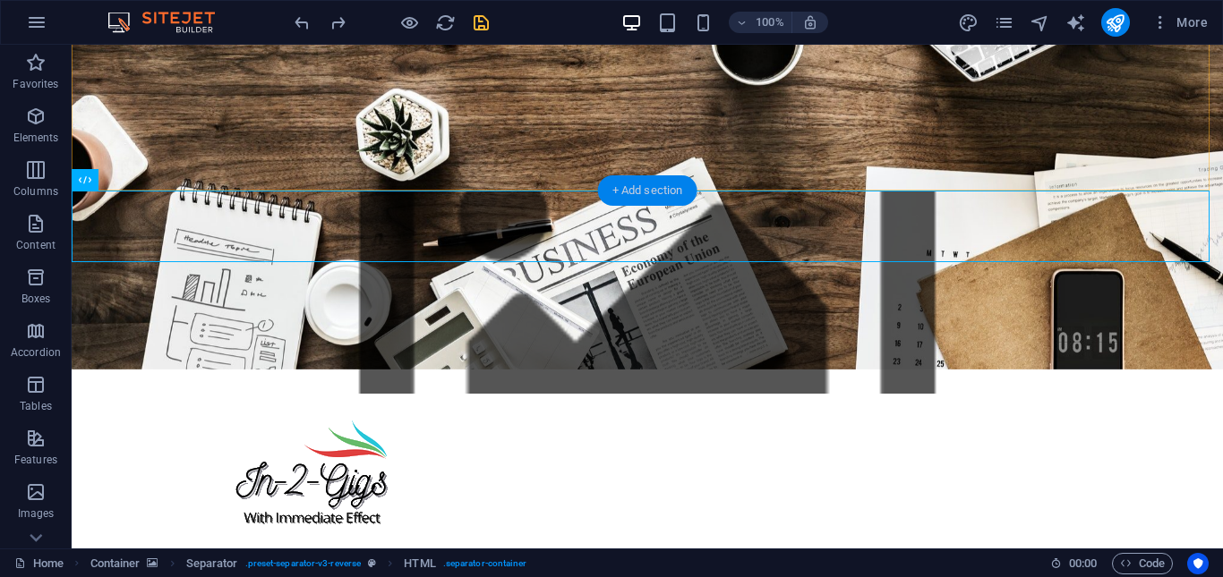
drag, startPoint x: 654, startPoint y: 193, endPoint x: 271, endPoint y: 147, distance: 386.0
click at [654, 193] on div "+ Add section" at bounding box center [647, 190] width 99 height 30
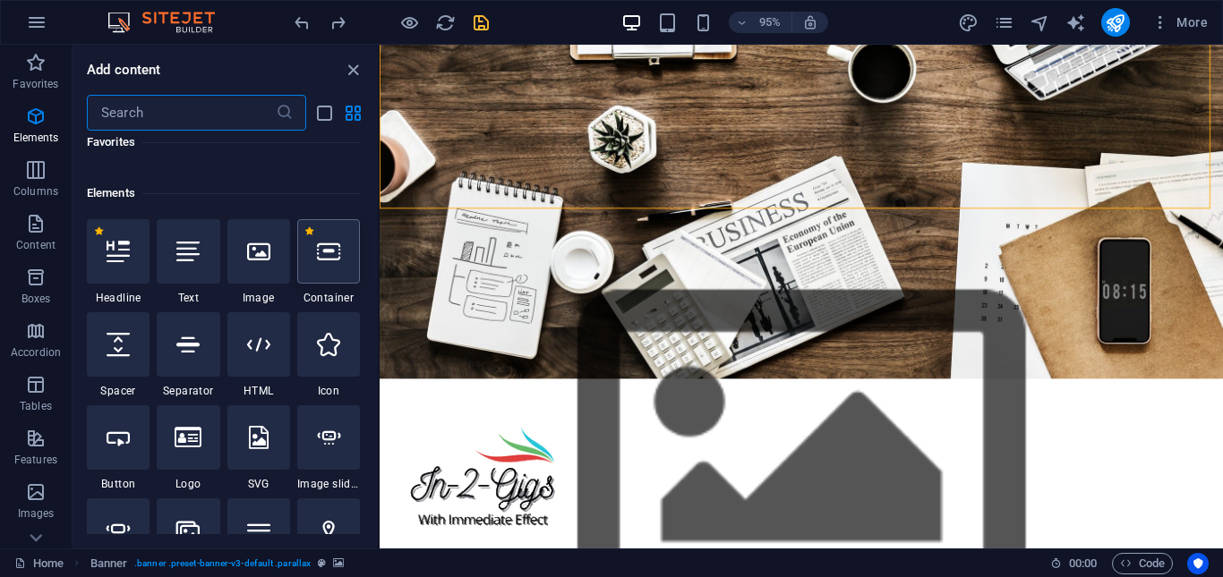
scroll to position [179, 0]
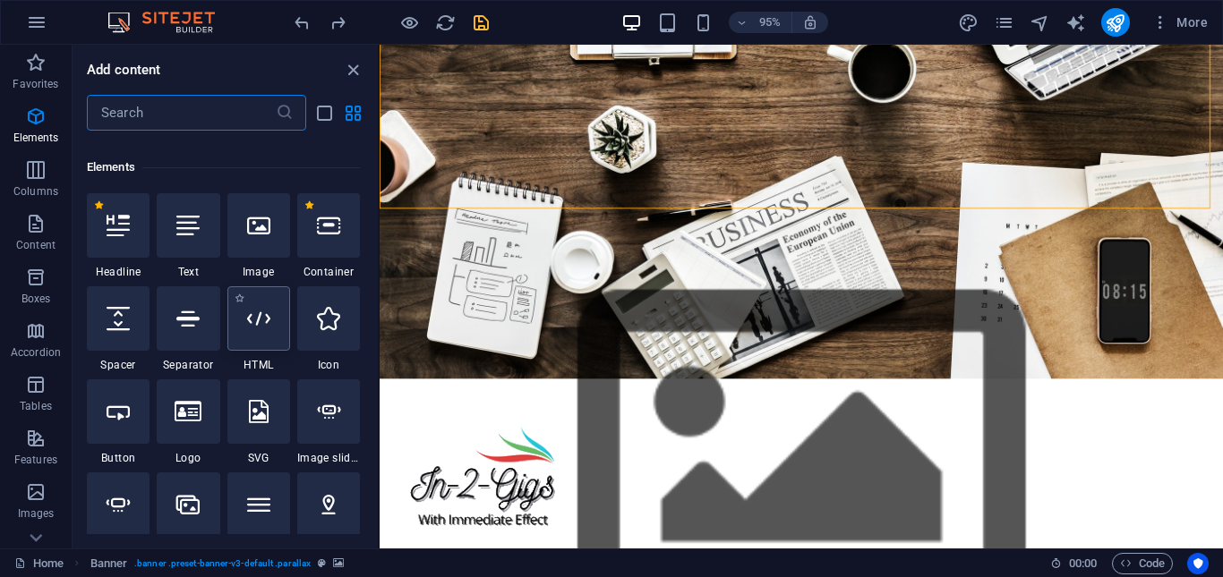
click at [260, 327] on icon at bounding box center [258, 318] width 23 height 23
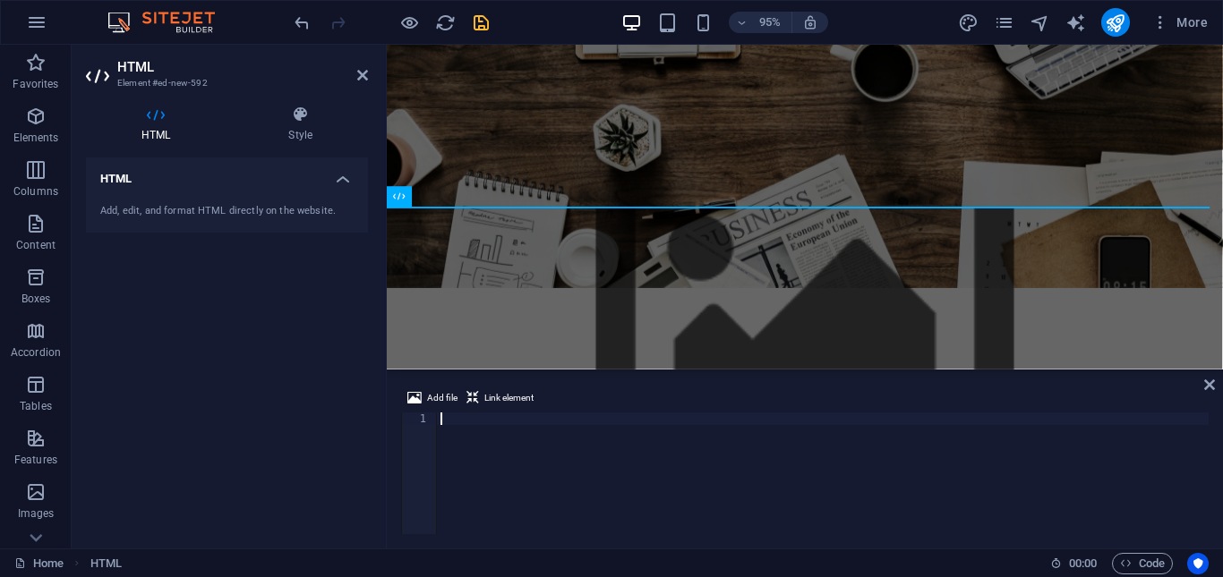
scroll to position [2122, 0]
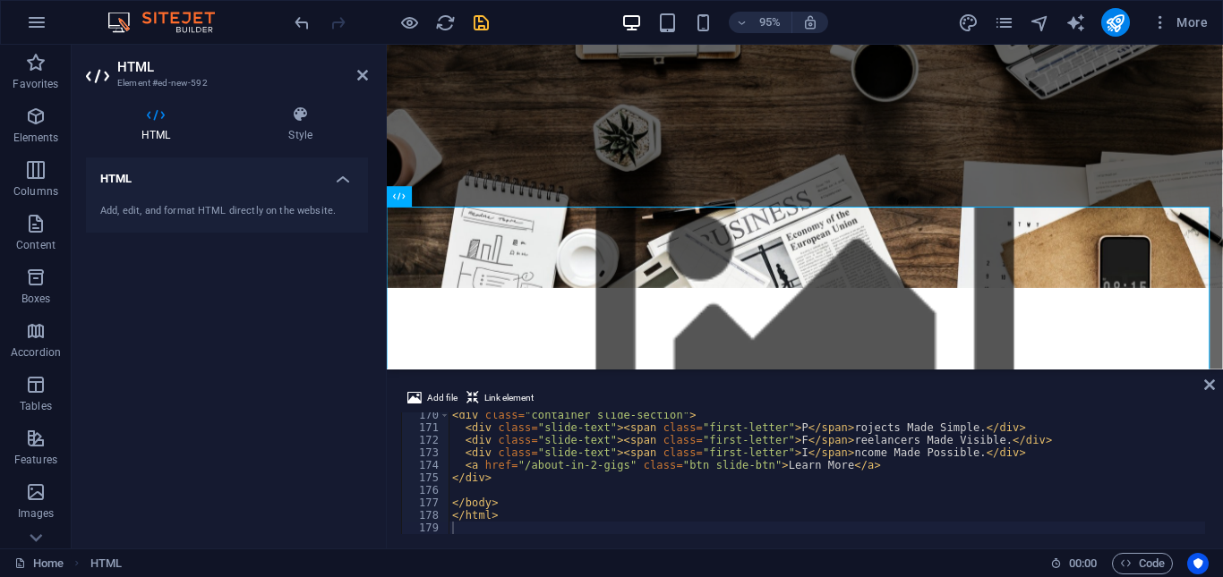
click at [351, 363] on div "HTML Add, edit, and format HTML directly on the website." at bounding box center [227, 346] width 282 height 377
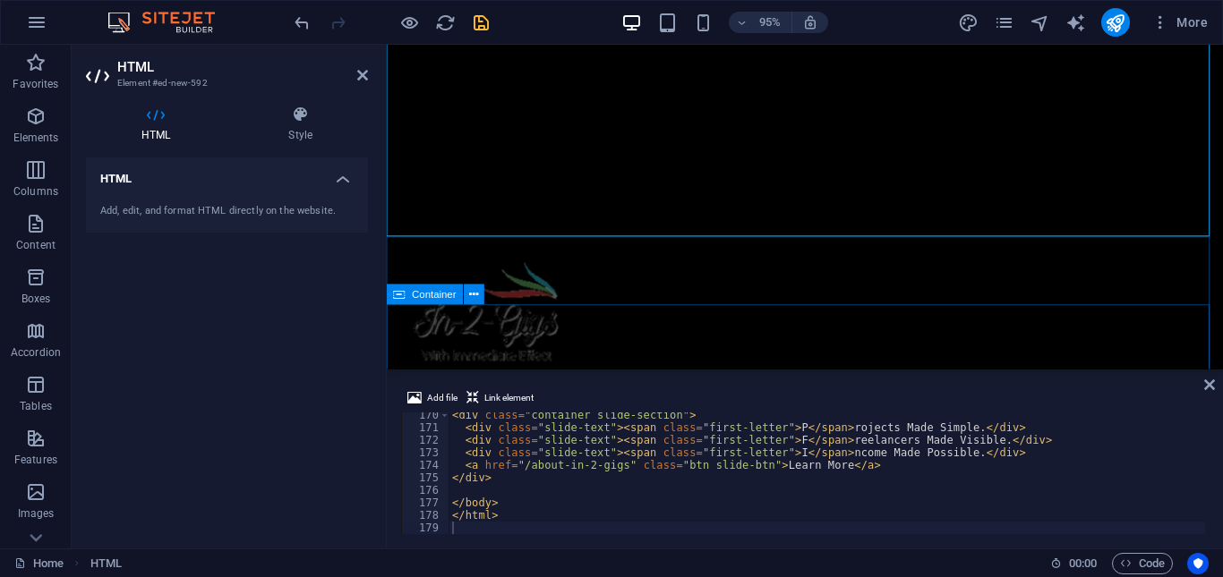
scroll to position [1433, 0]
click at [300, 20] on icon "undo" at bounding box center [302, 23] width 21 height 21
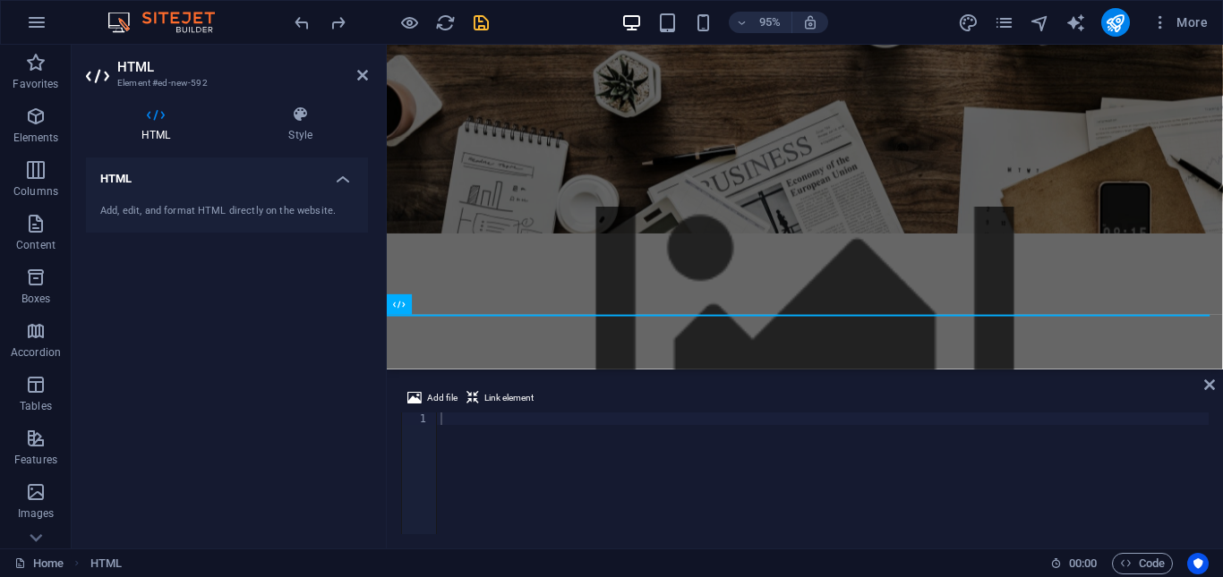
scroll to position [0, 0]
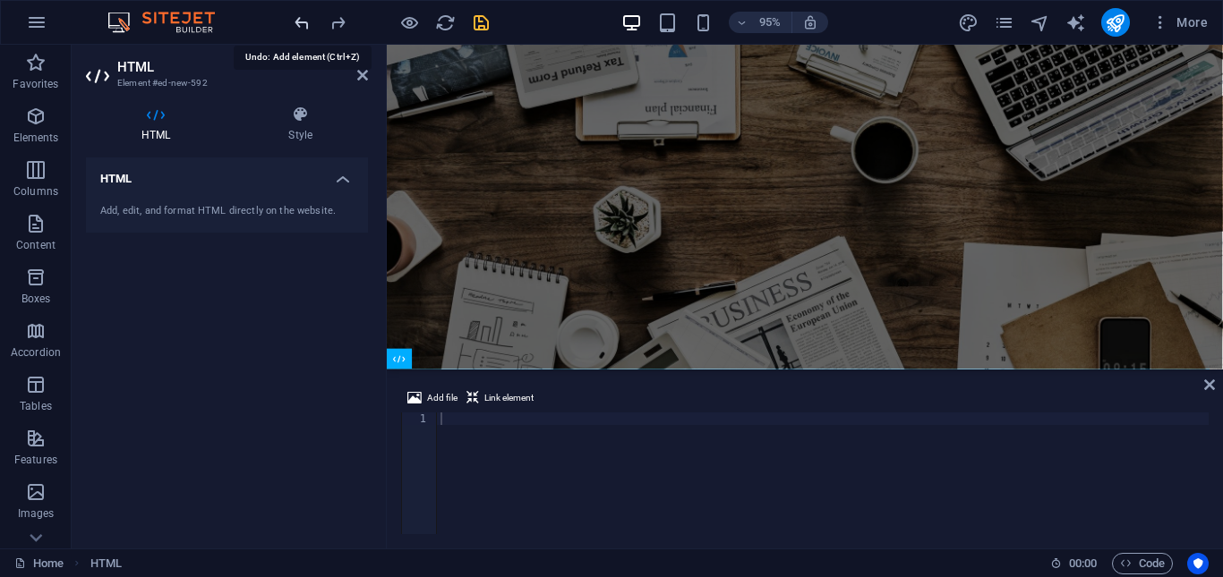
click at [304, 22] on icon "undo" at bounding box center [302, 23] width 21 height 21
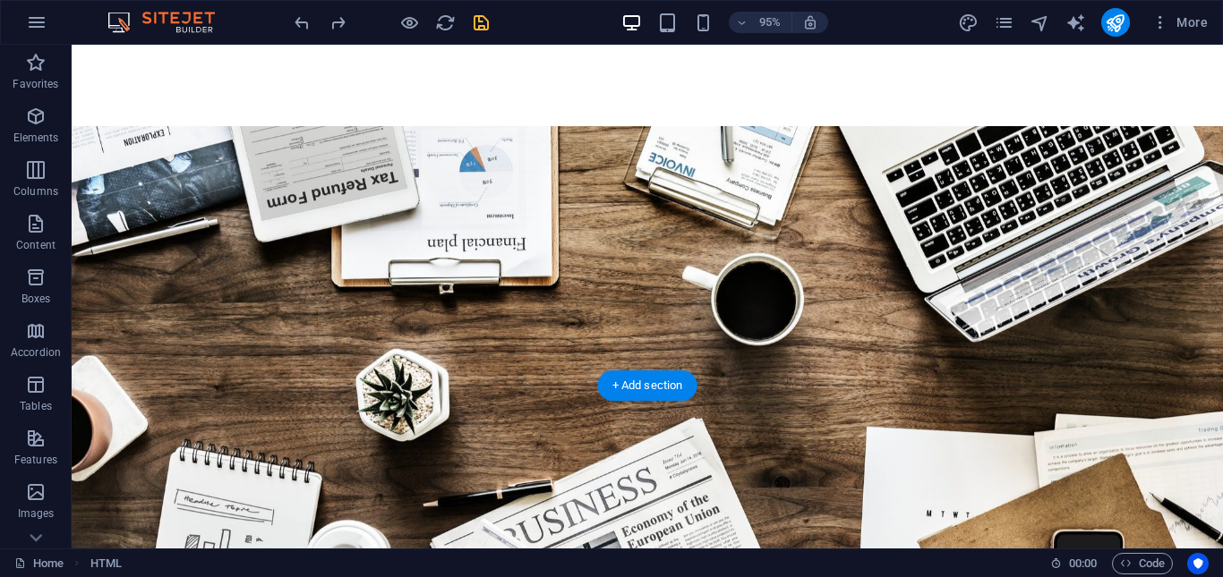
scroll to position [163, 0]
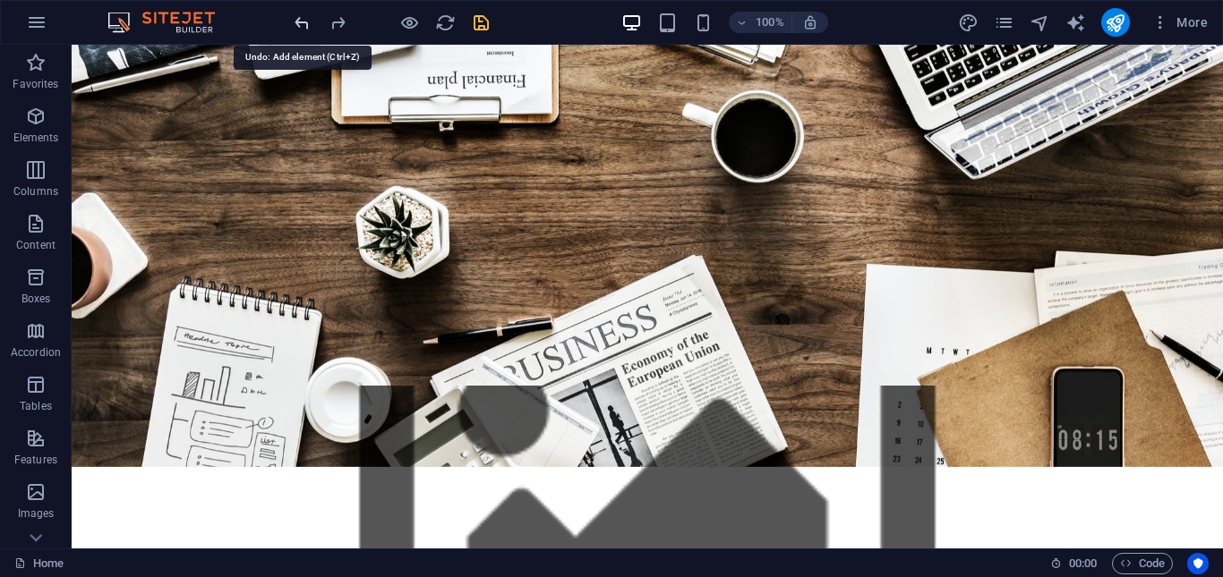
click at [301, 29] on icon "undo" at bounding box center [302, 23] width 21 height 21
click at [299, 18] on icon "undo" at bounding box center [302, 23] width 21 height 21
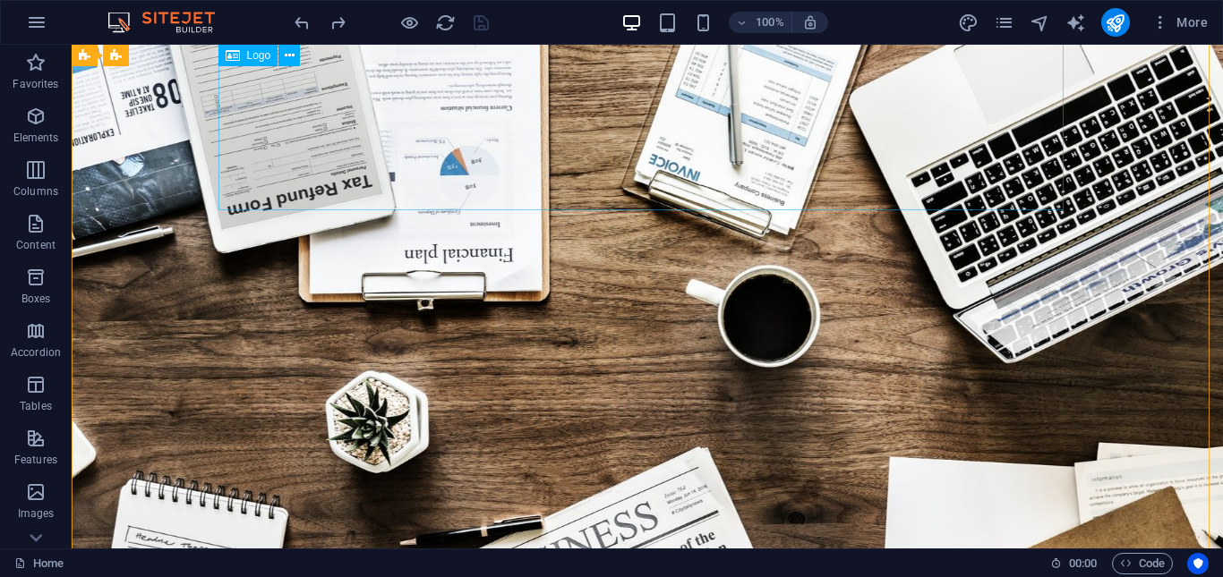
scroll to position [0, 0]
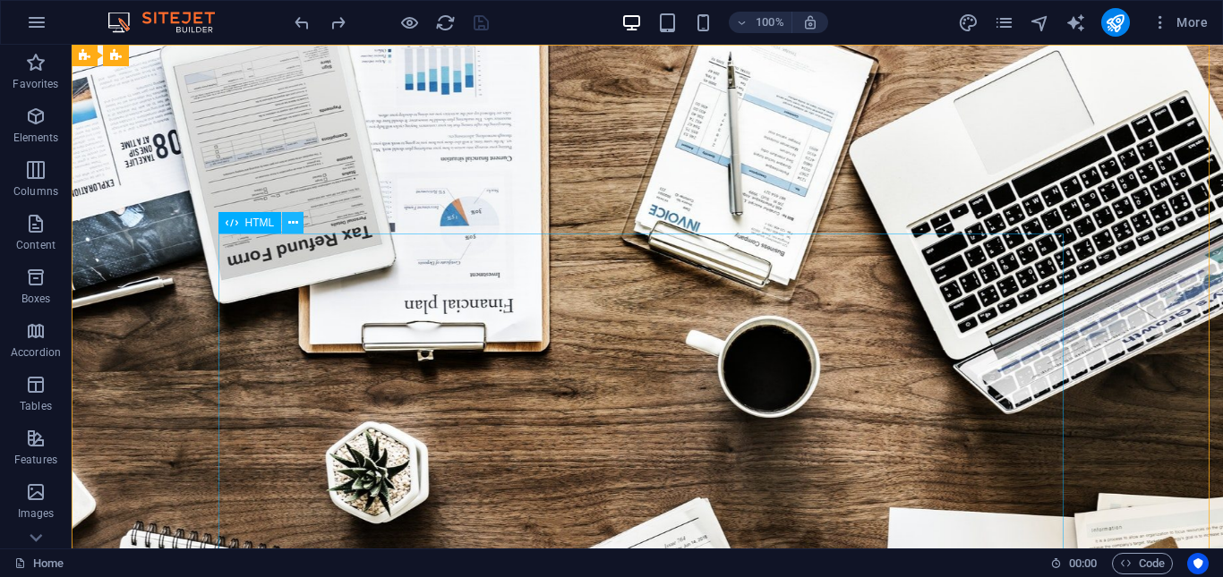
click at [293, 221] on icon at bounding box center [293, 223] width 10 height 19
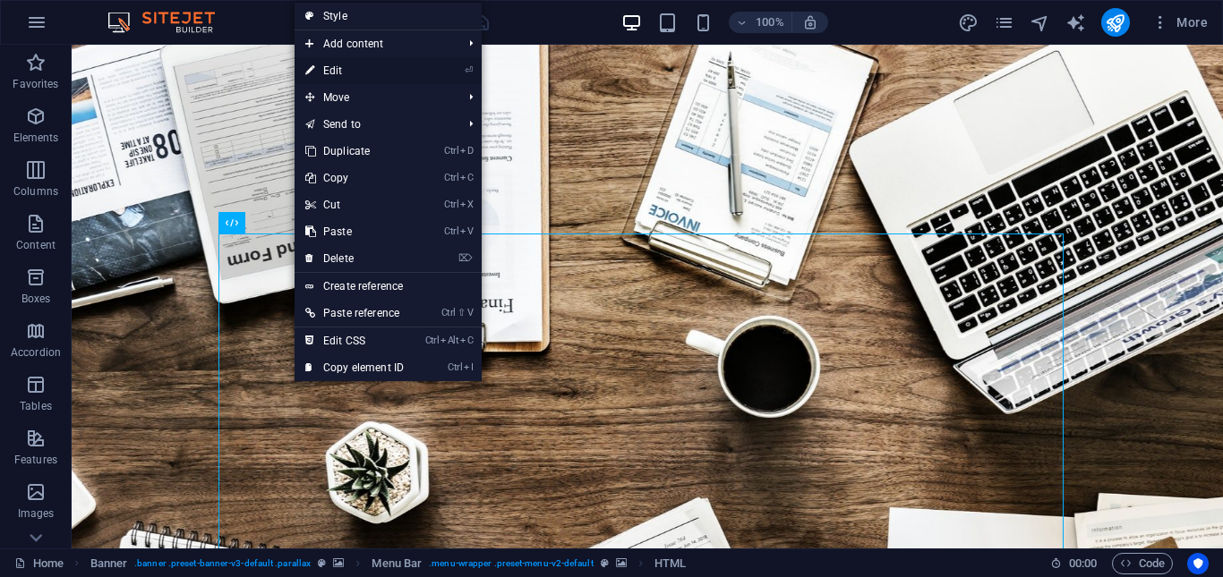
click at [369, 64] on link "⏎ Edit" at bounding box center [355, 70] width 120 height 27
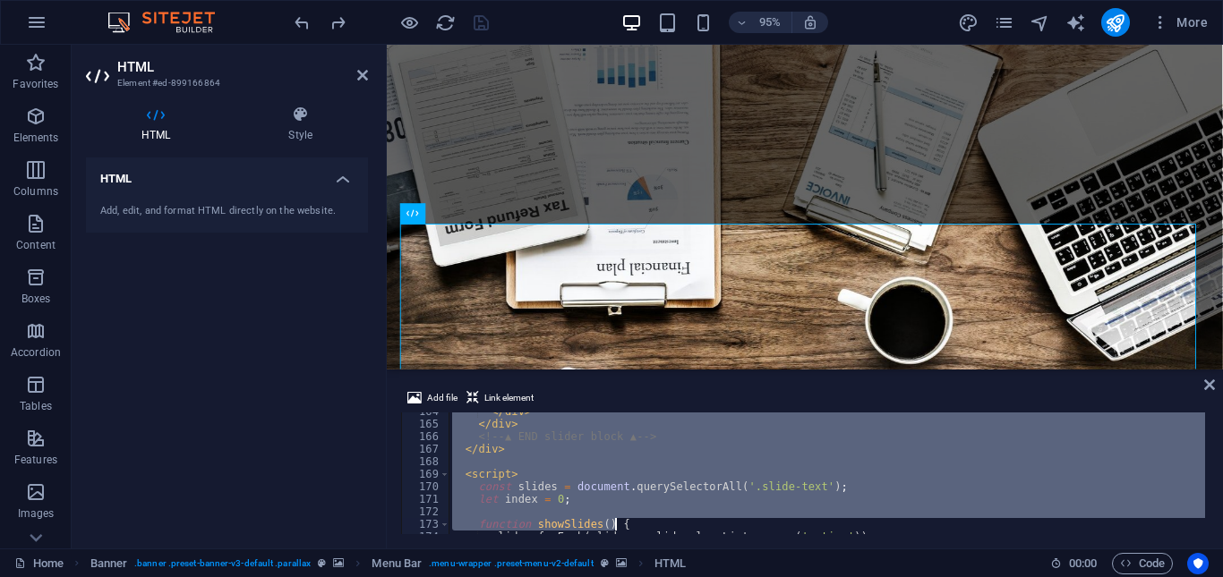
scroll to position [2201, 0]
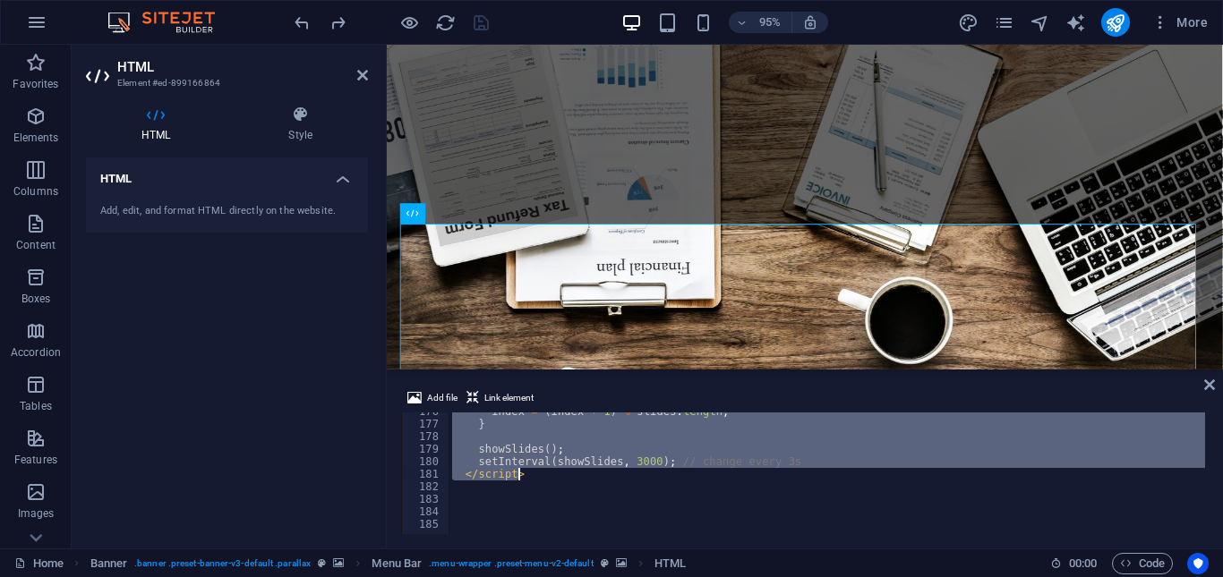
drag, startPoint x: 444, startPoint y: 417, endPoint x: 549, endPoint y: 480, distance: 122.1
click at [549, 480] on div "index = ( index + 1 ) % slides . length ; } showSlides ( ) ; setInterval ( show…" at bounding box center [1050, 477] width 1202 height 143
type textarea "setInterval(showSlides, 3000); // change every 3s </script>"
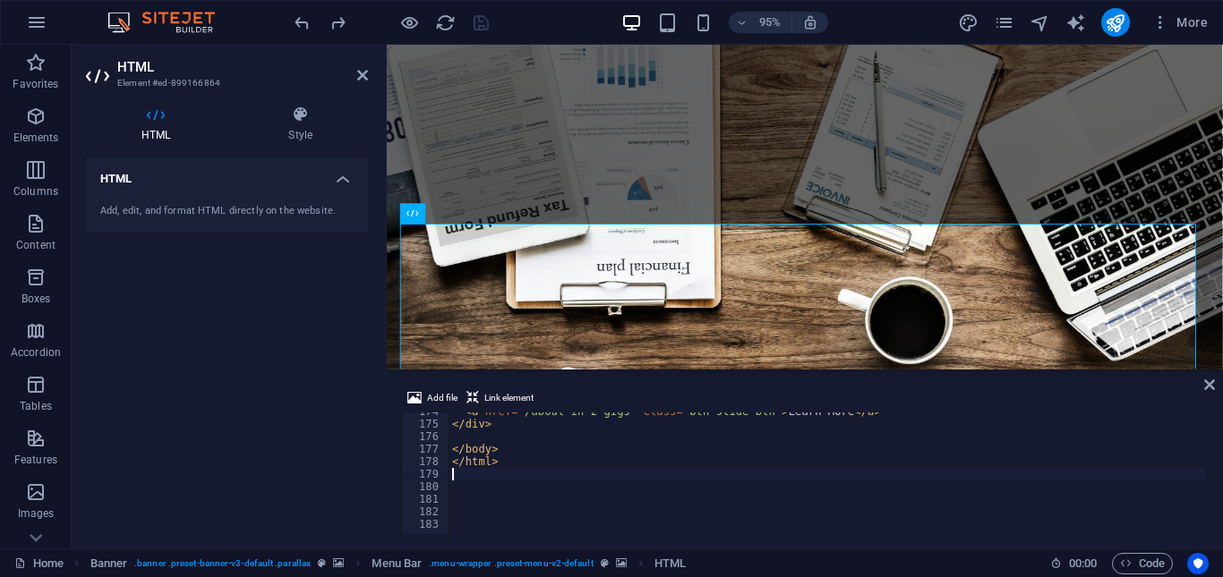
scroll to position [2176, 0]
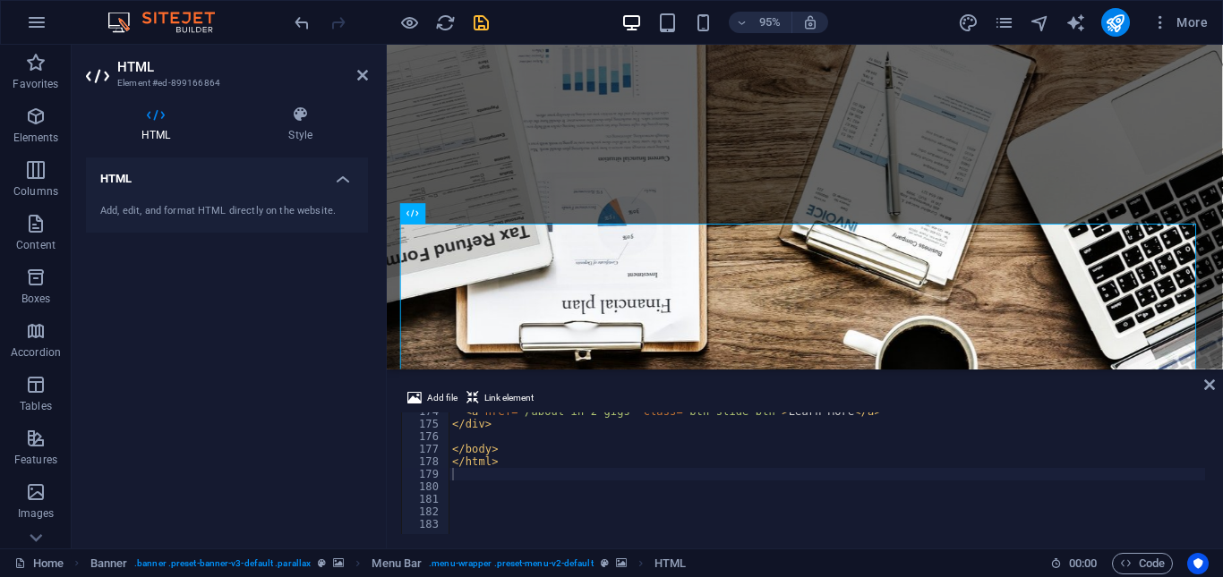
click at [338, 345] on div "HTML Add, edit, and format HTML directly on the website." at bounding box center [227, 346] width 282 height 377
drag, startPoint x: 481, startPoint y: 31, endPoint x: 315, endPoint y: 128, distance: 191.8
click at [481, 31] on icon "save" at bounding box center [481, 23] width 21 height 21
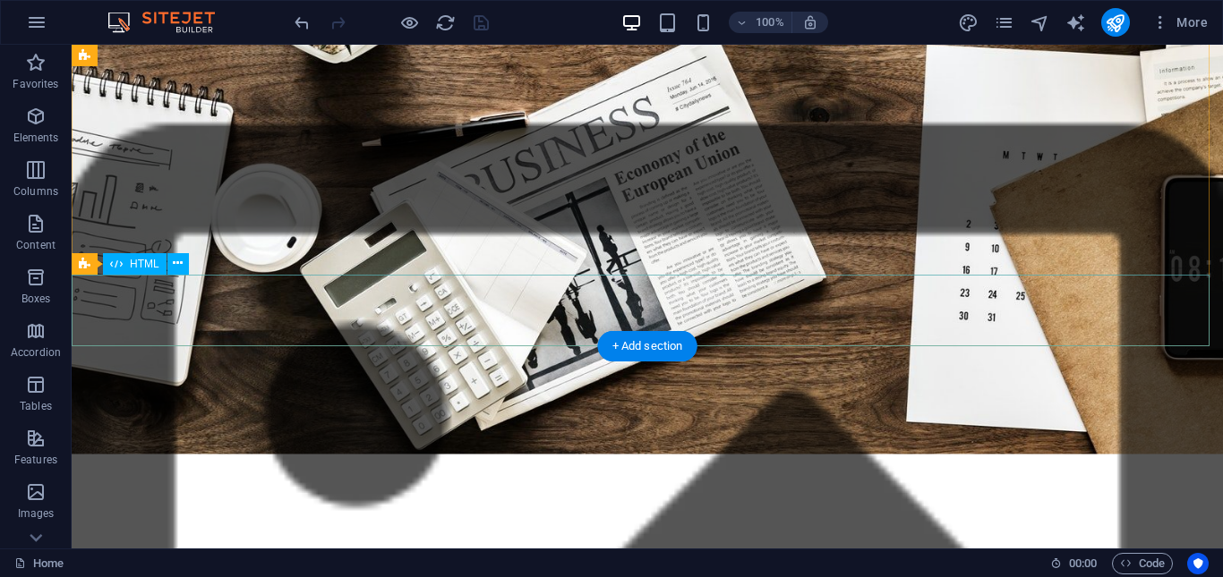
scroll to position [1164, 0]
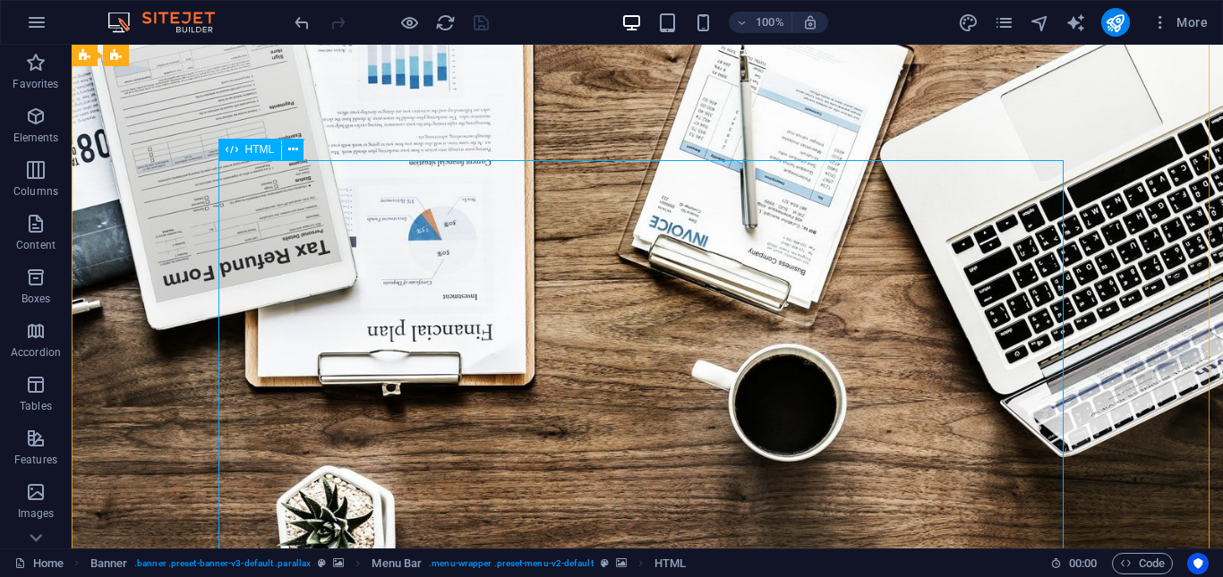
scroll to position [0, 0]
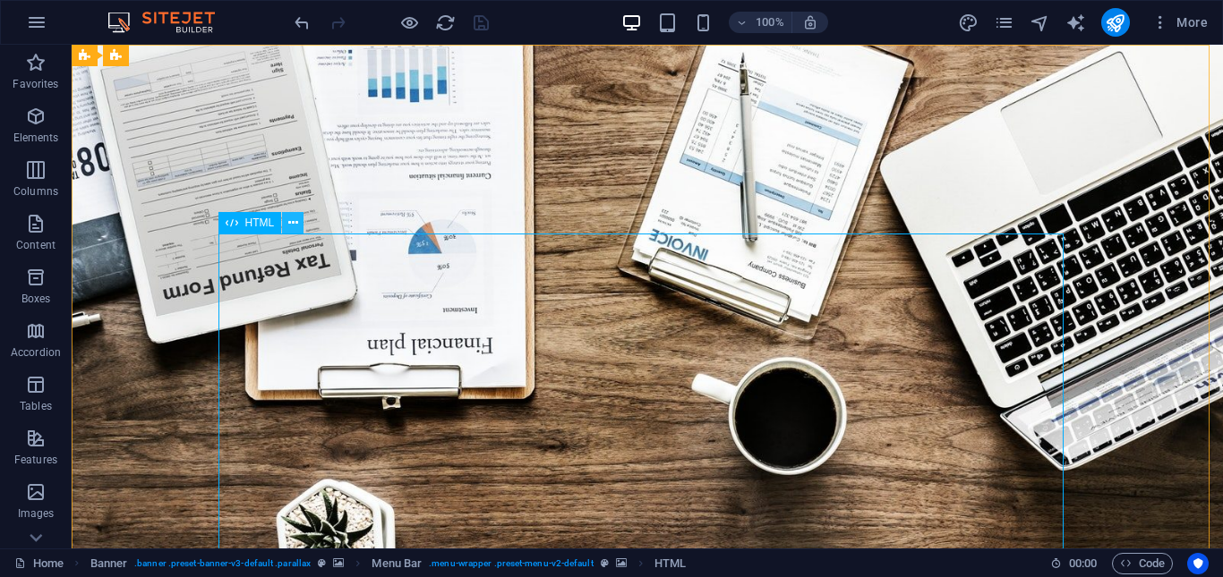
click at [290, 222] on icon at bounding box center [293, 223] width 10 height 19
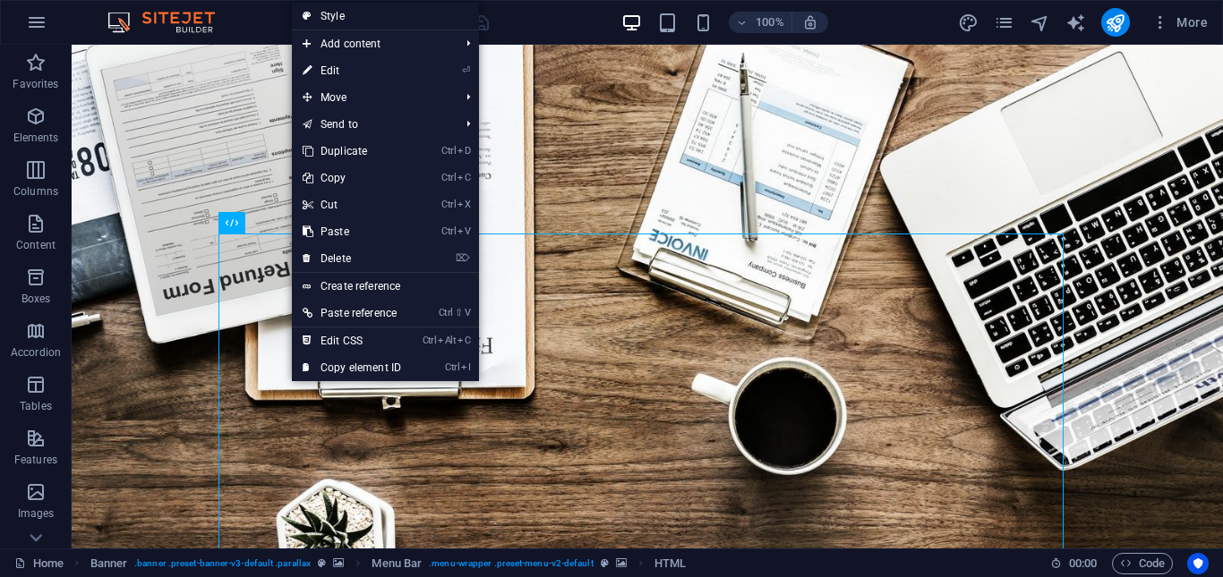
click at [385, 13] on link "Style" at bounding box center [385, 16] width 187 height 27
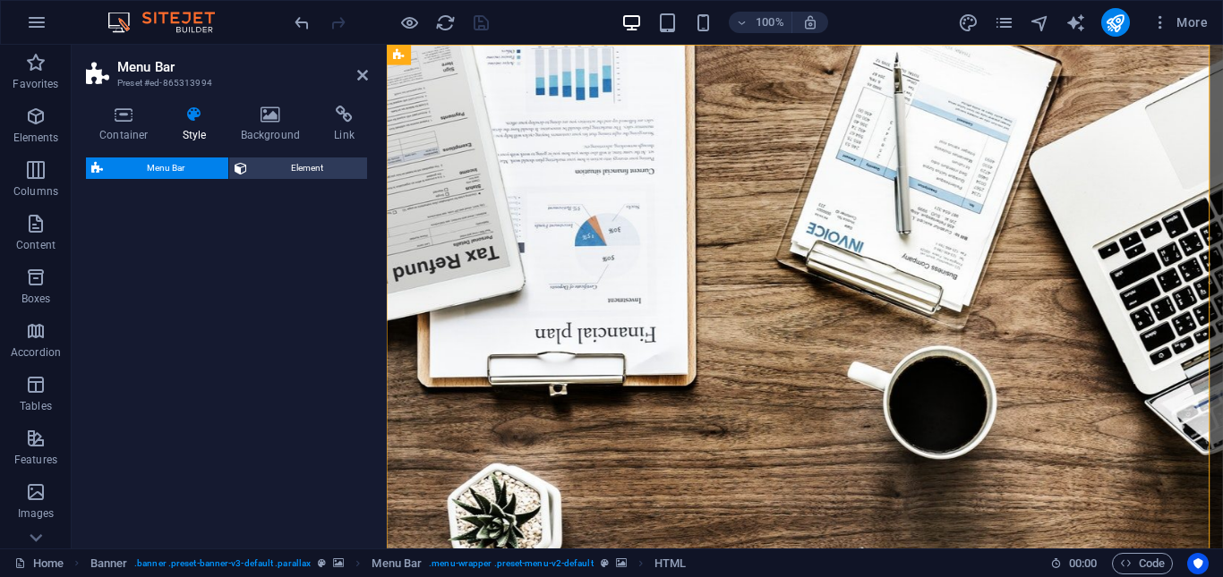
select select "rem"
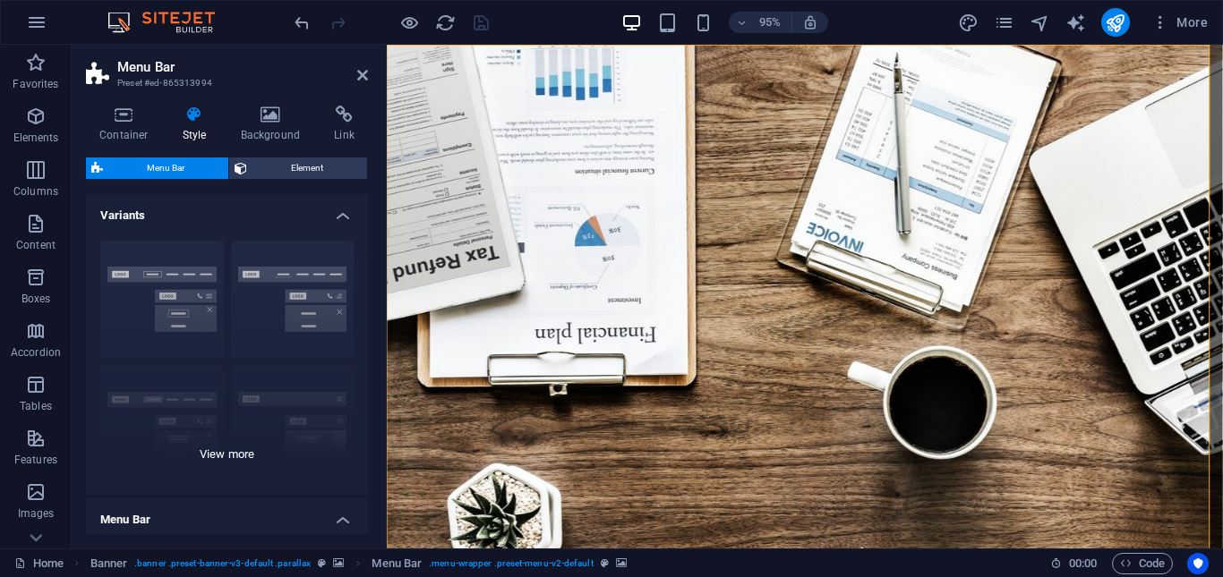
scroll to position [90, 0]
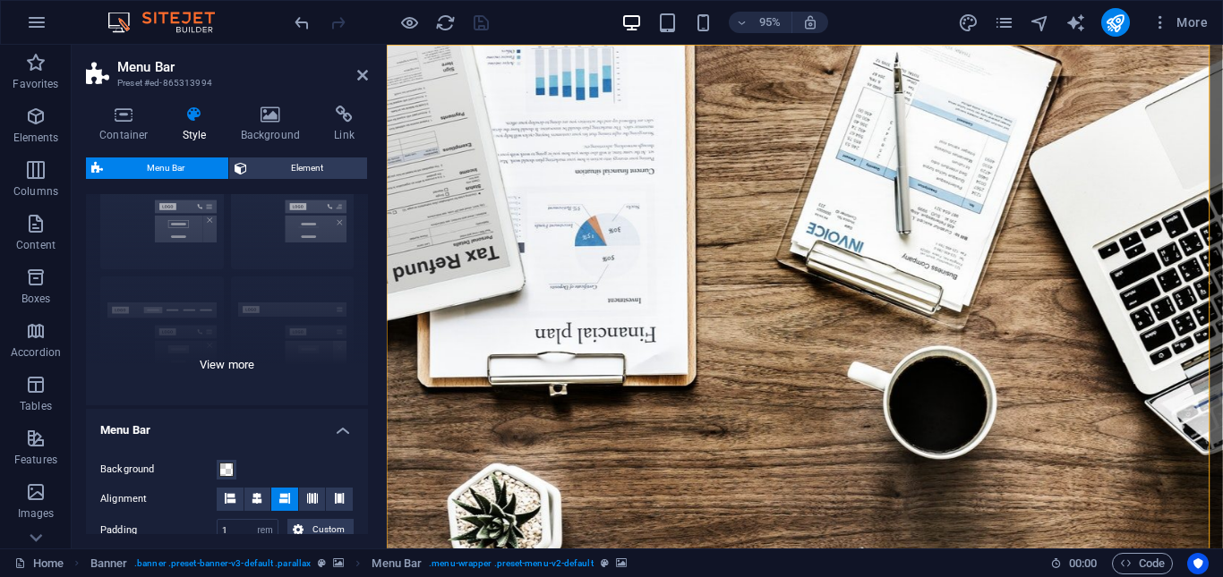
click at [228, 366] on div "Border Centered Default Fixed Loki Trigger Wide XXL" at bounding box center [227, 271] width 282 height 269
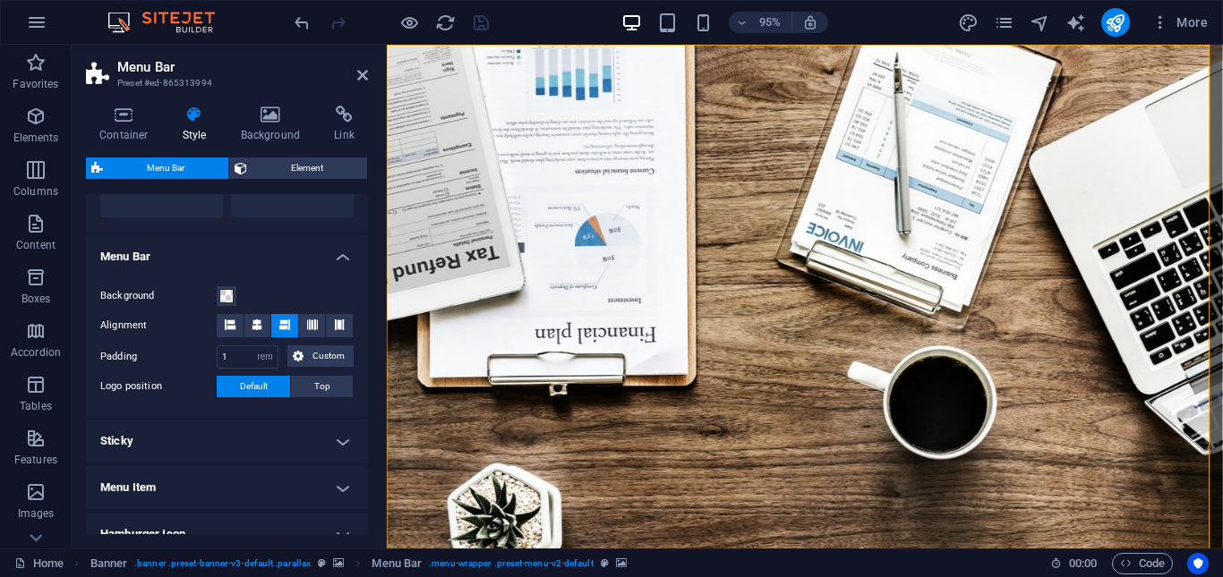
scroll to position [537, 0]
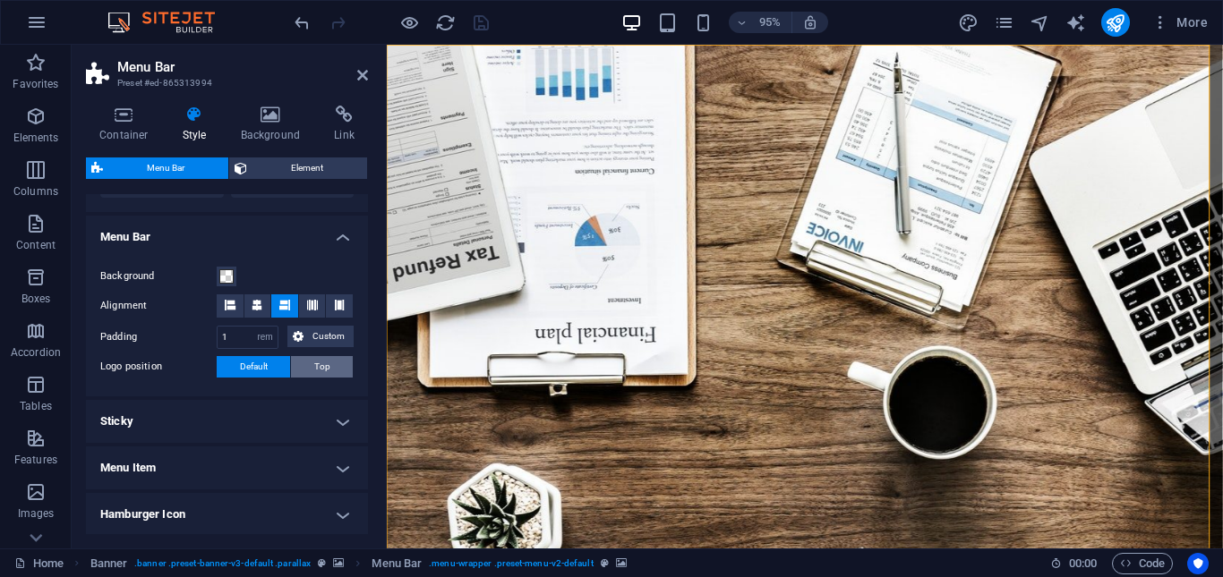
click at [323, 370] on span "Top" at bounding box center [322, 366] width 16 height 21
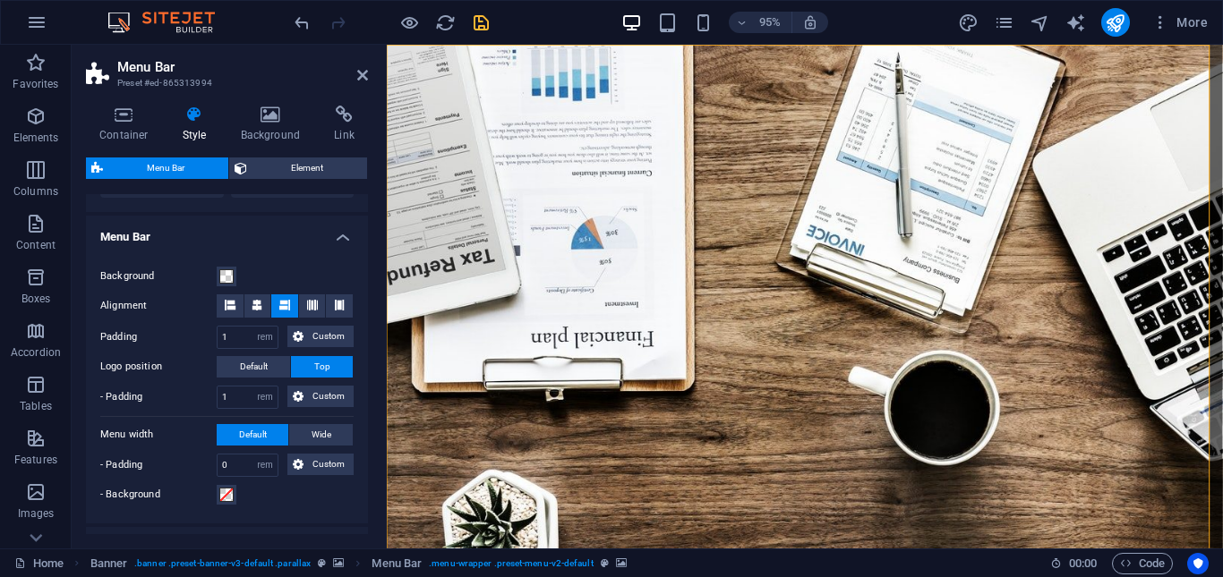
scroll to position [627, 0]
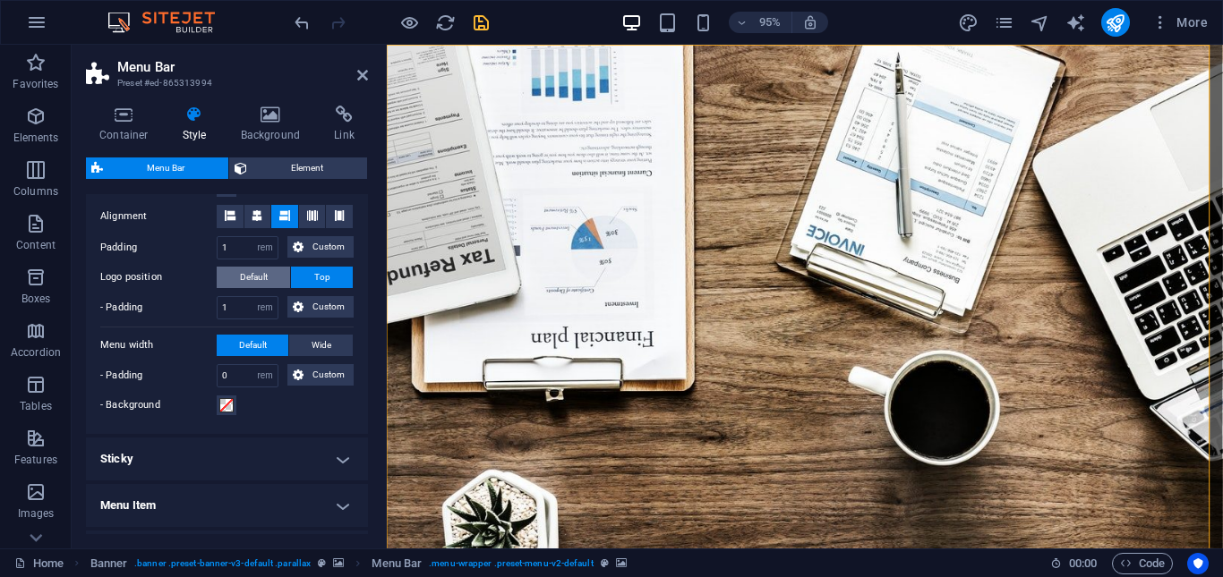
click at [256, 279] on span "Default" at bounding box center [254, 277] width 28 height 21
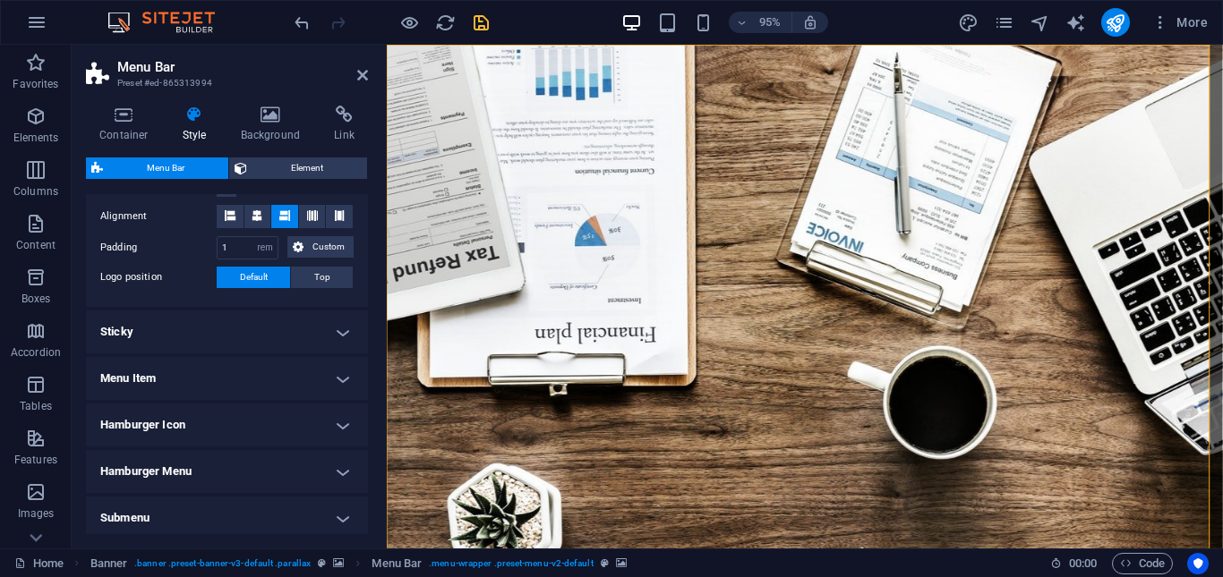
click at [342, 338] on h4 "Sticky" at bounding box center [227, 332] width 282 height 43
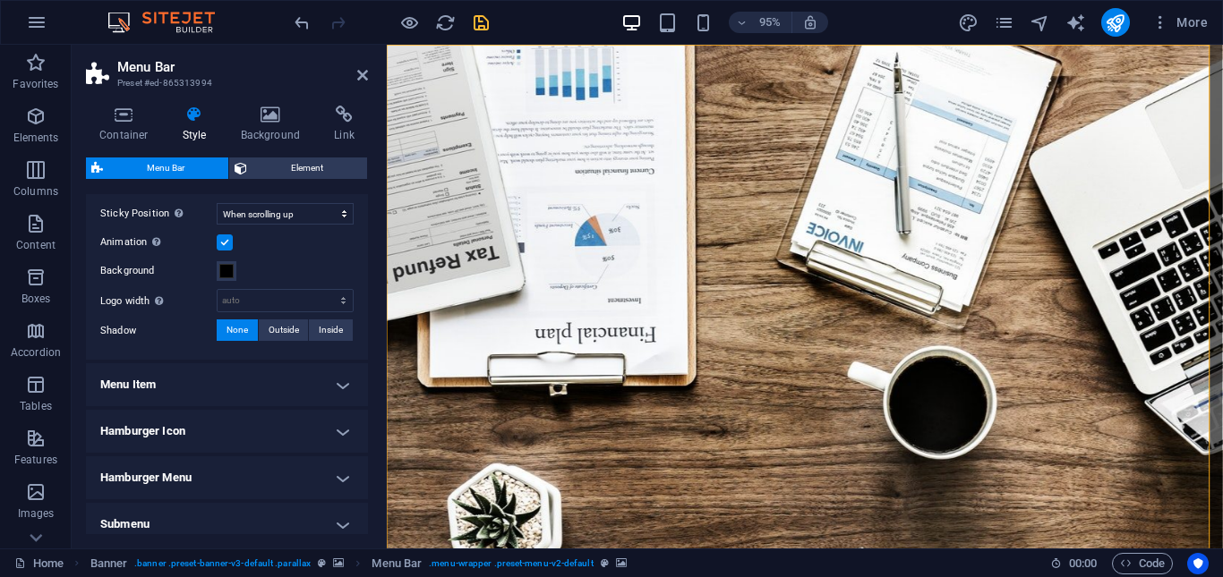
scroll to position [889, 0]
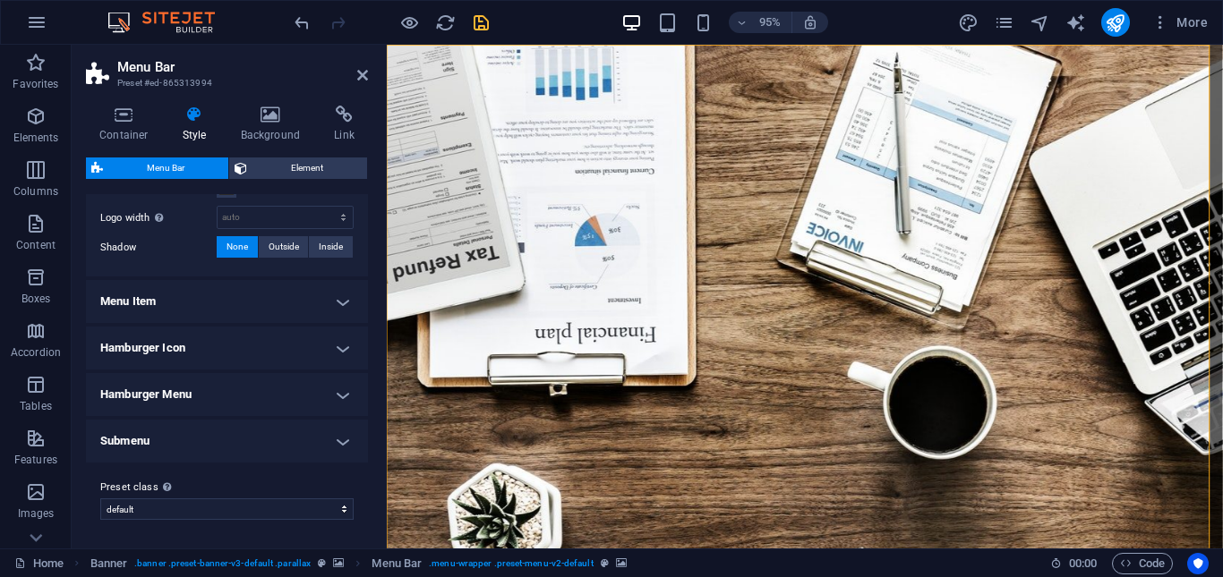
click at [311, 309] on h4 "Menu Item" at bounding box center [227, 301] width 282 height 43
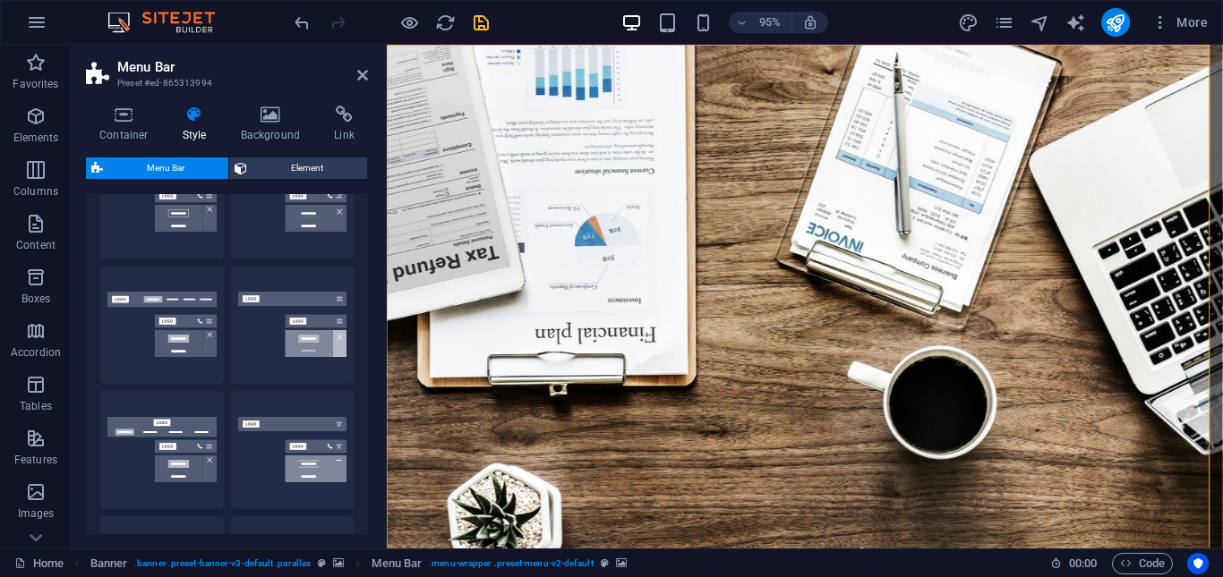
scroll to position [0, 0]
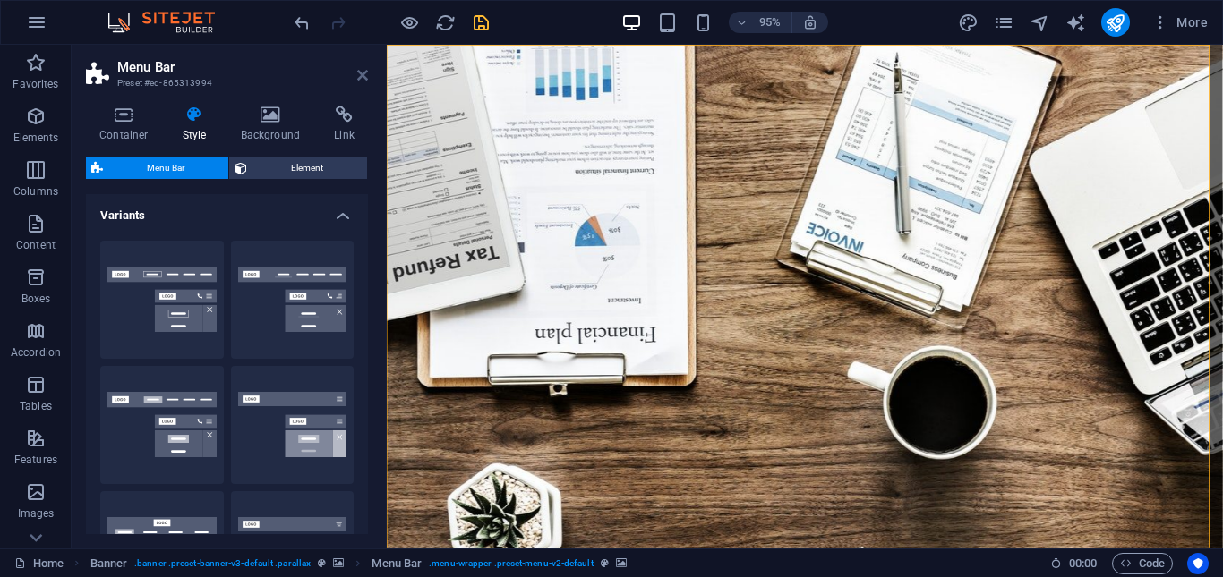
click at [364, 71] on icon at bounding box center [362, 75] width 11 height 14
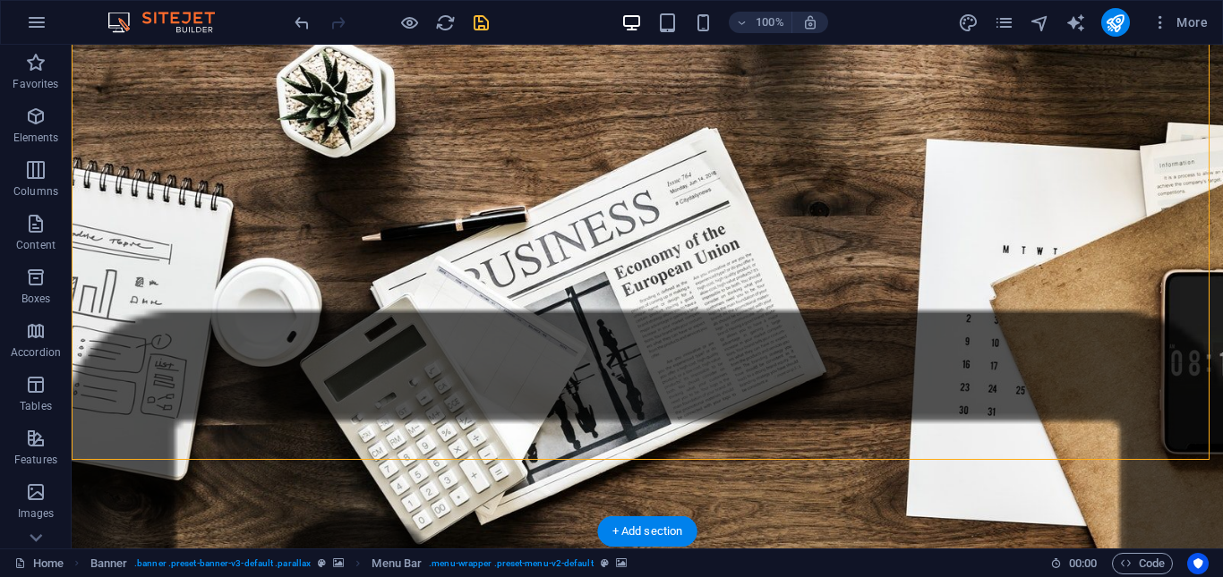
scroll to position [895, 0]
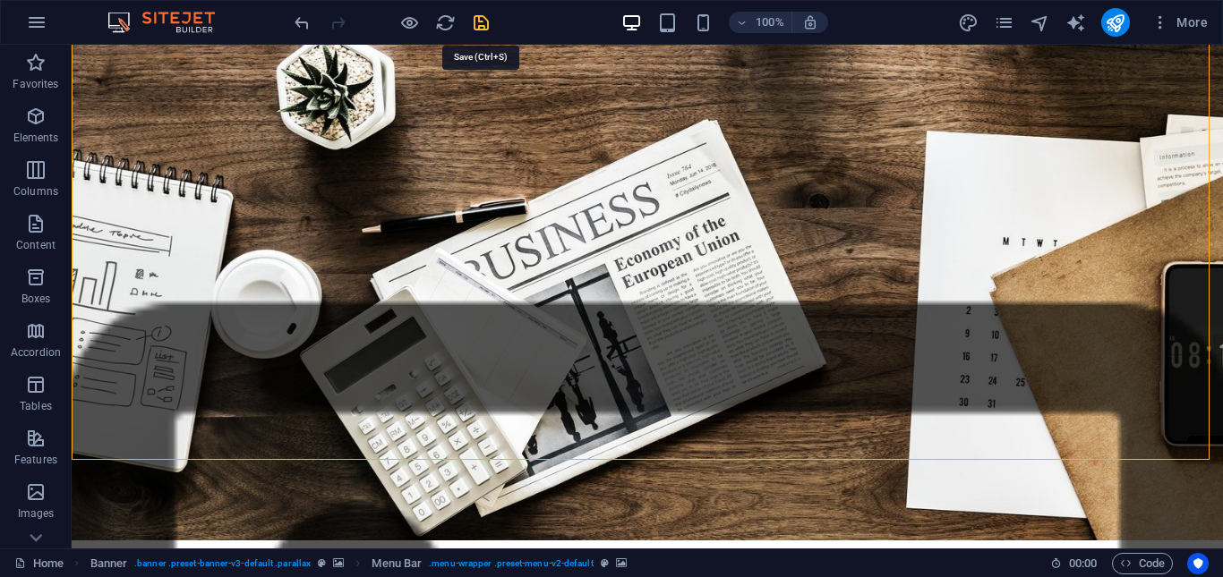
click at [483, 27] on icon "save" at bounding box center [481, 23] width 21 height 21
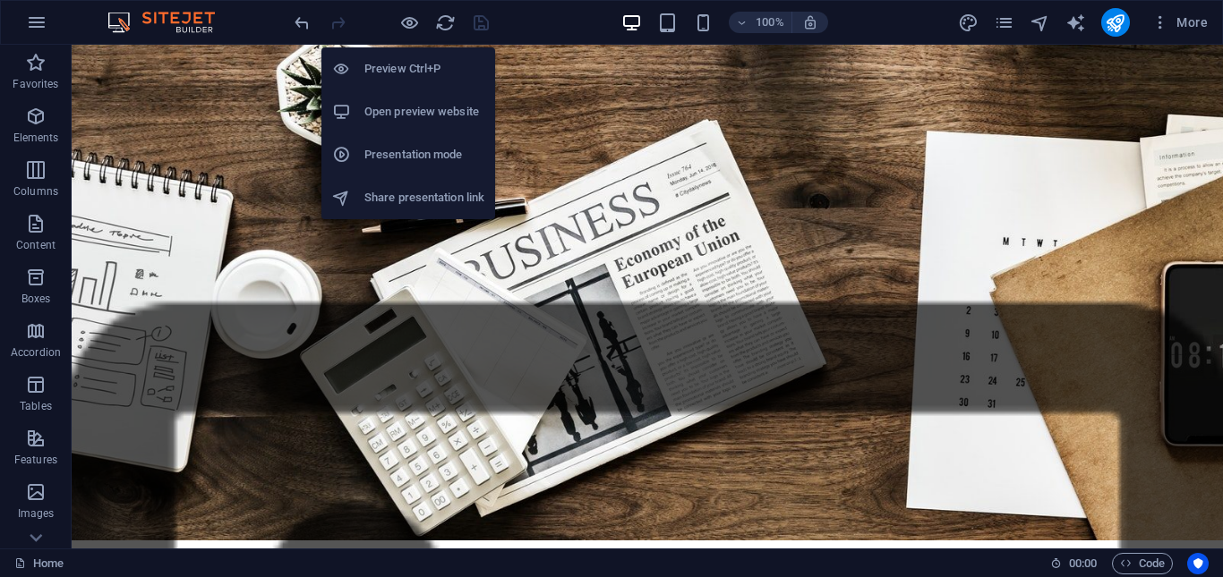
click at [402, 69] on h6 "Preview Ctrl+P" at bounding box center [424, 68] width 120 height 21
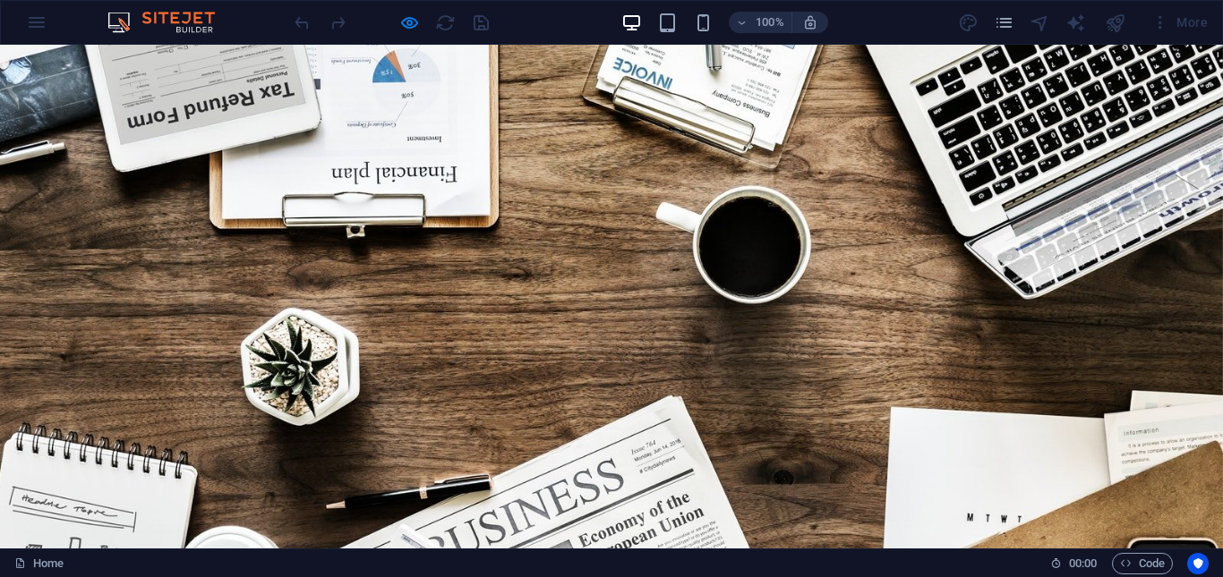
scroll to position [358, 0]
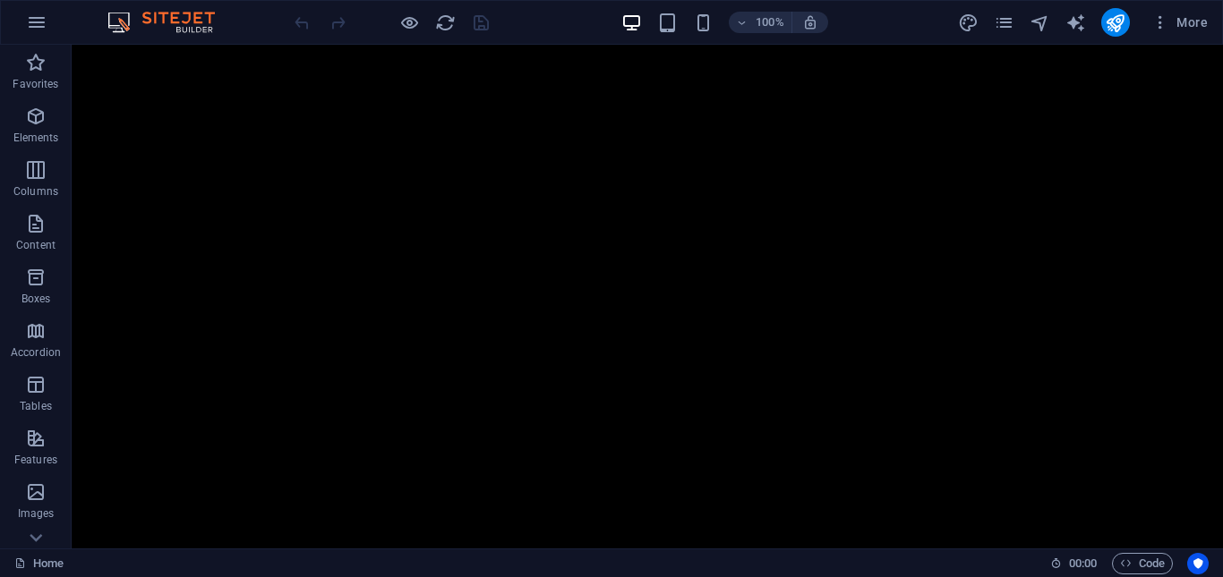
scroll to position [2150, 0]
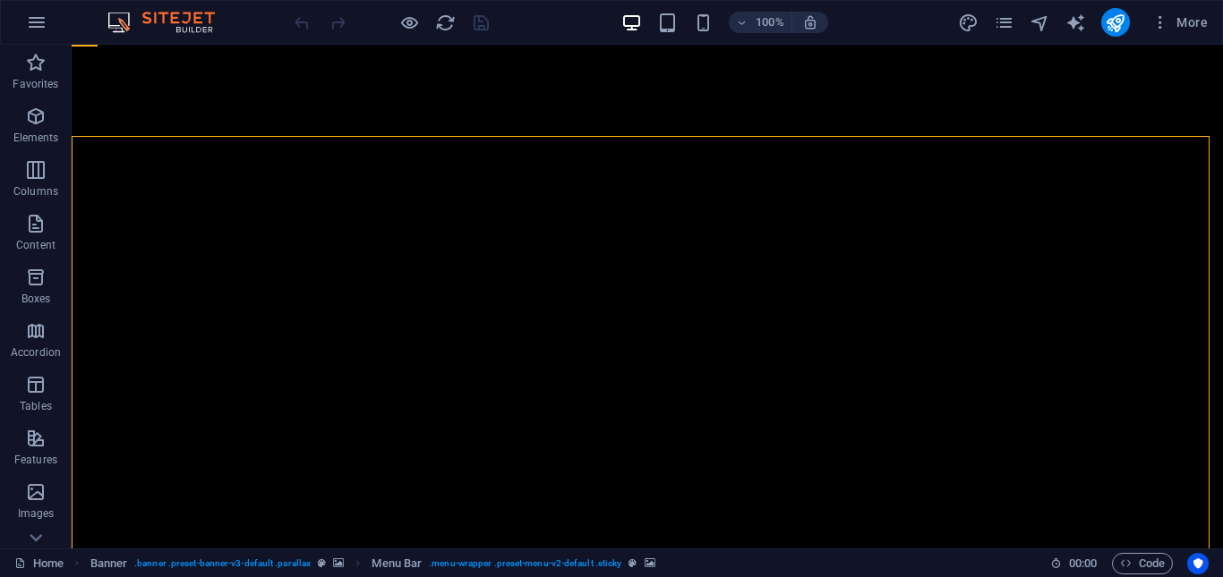
scroll to position [1971, 0]
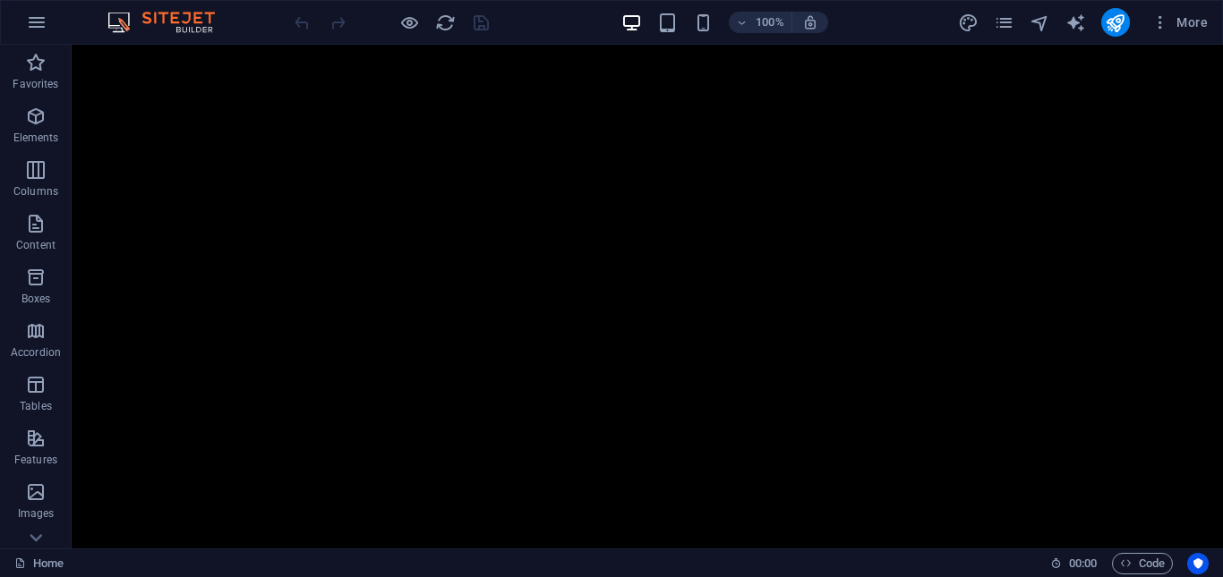
scroll to position [1702, 0]
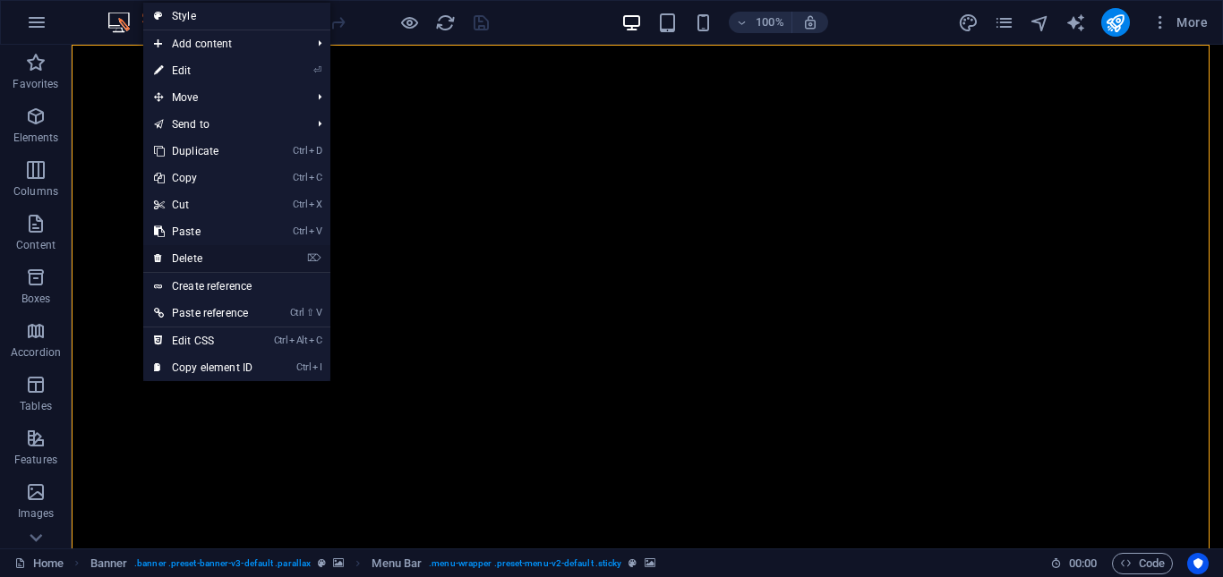
click at [220, 261] on link "⌦ Delete" at bounding box center [203, 258] width 120 height 27
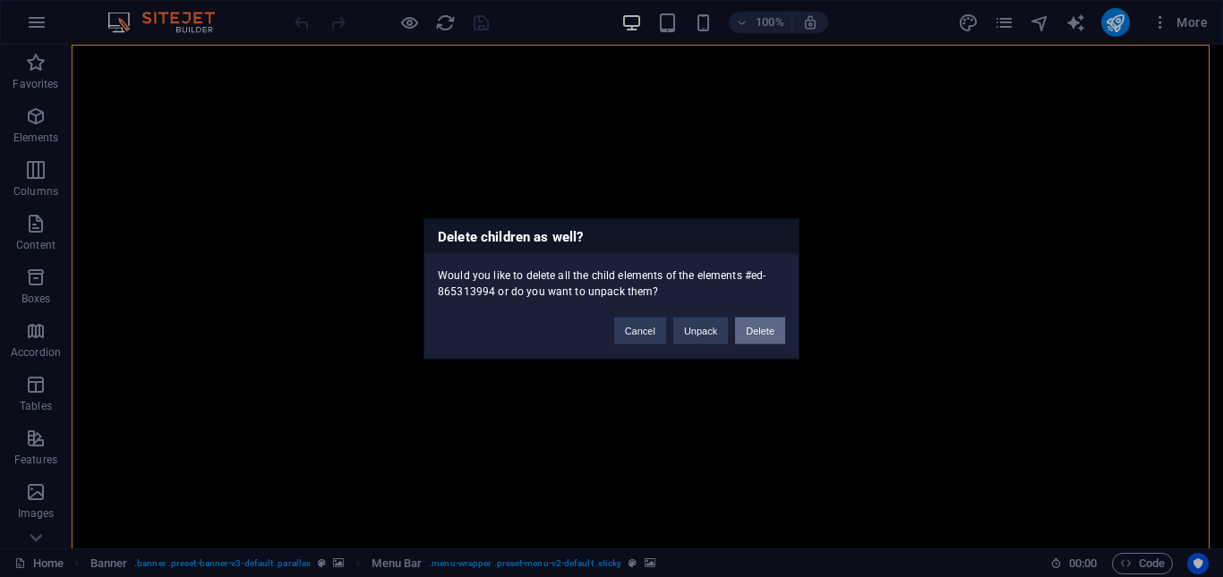
drag, startPoint x: 774, startPoint y: 335, endPoint x: 633, endPoint y: 296, distance: 145.7
click at [774, 335] on button "Delete" at bounding box center [760, 330] width 50 height 27
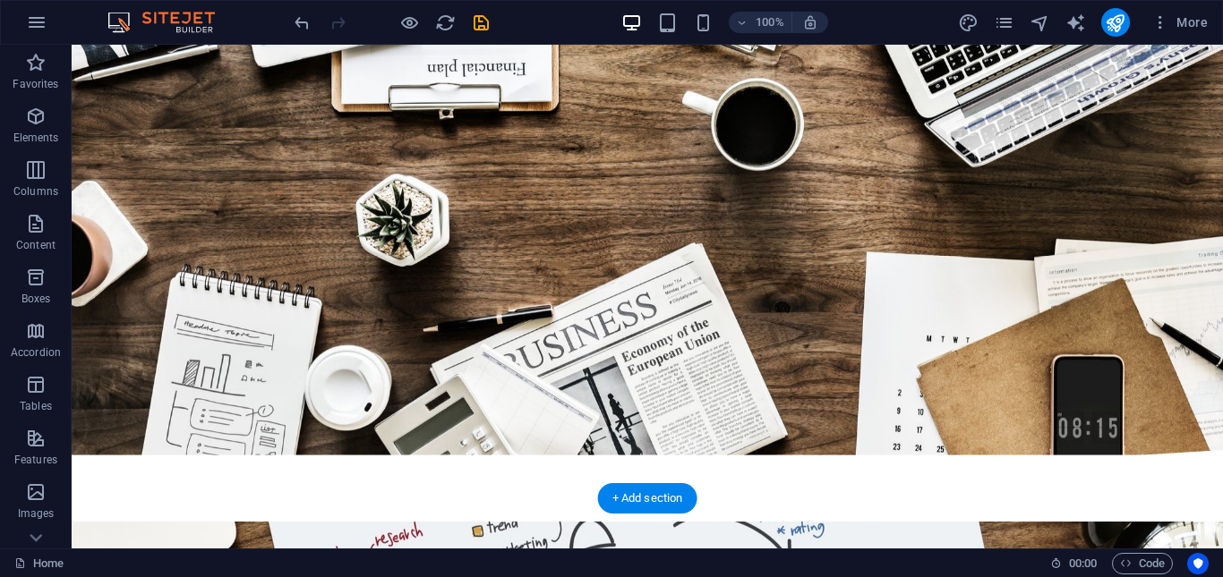
scroll to position [0, 0]
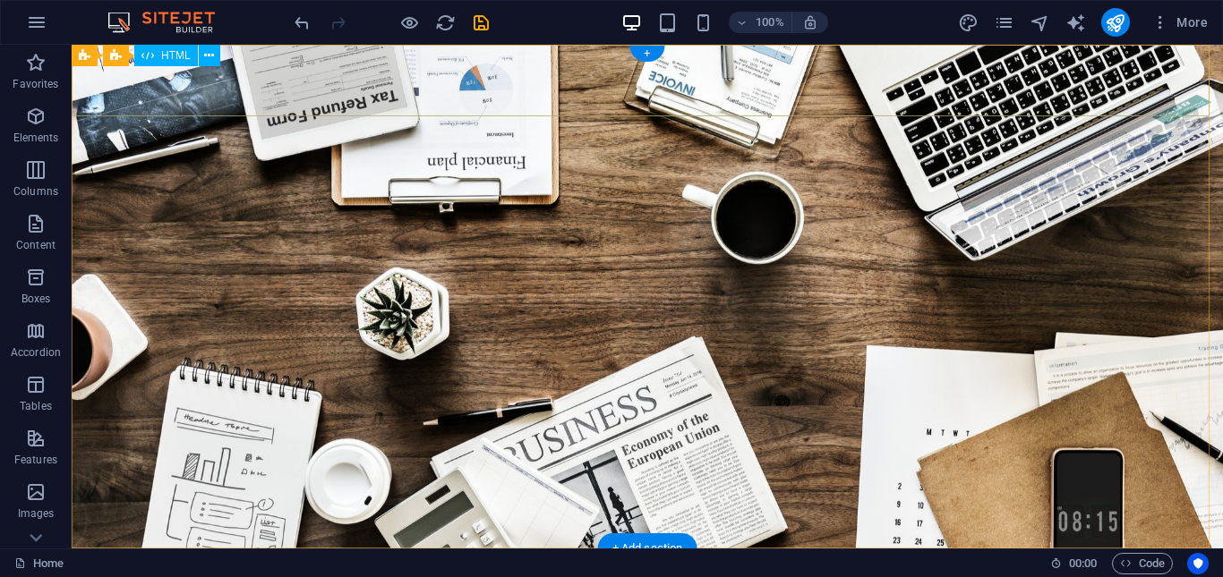
click at [695, 549] on div at bounding box center [647, 585] width 1151 height 72
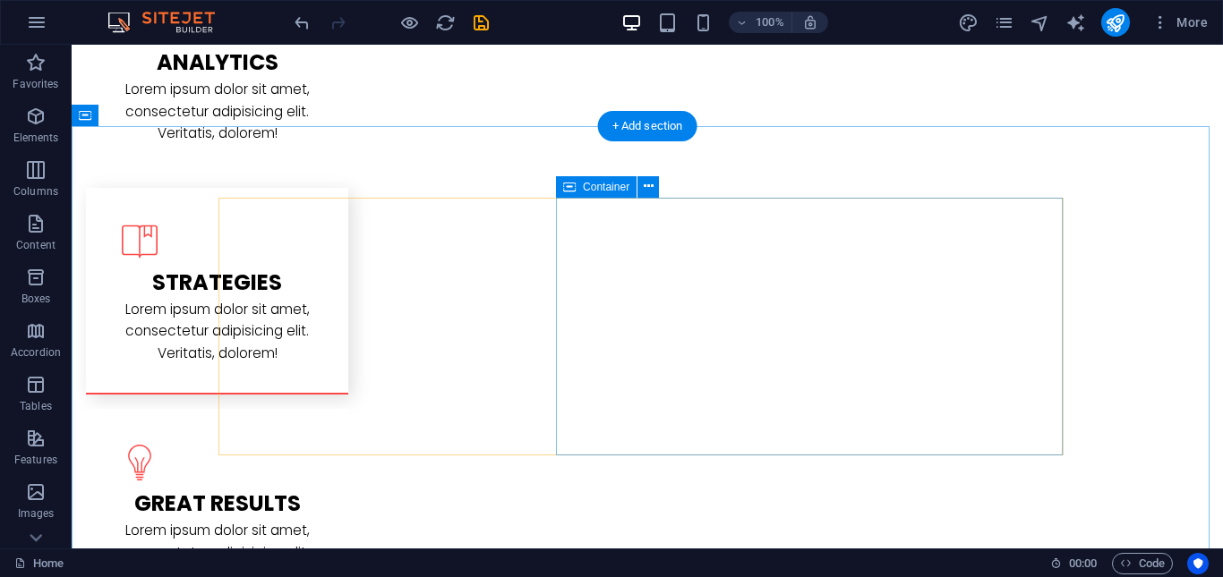
scroll to position [1433, 0]
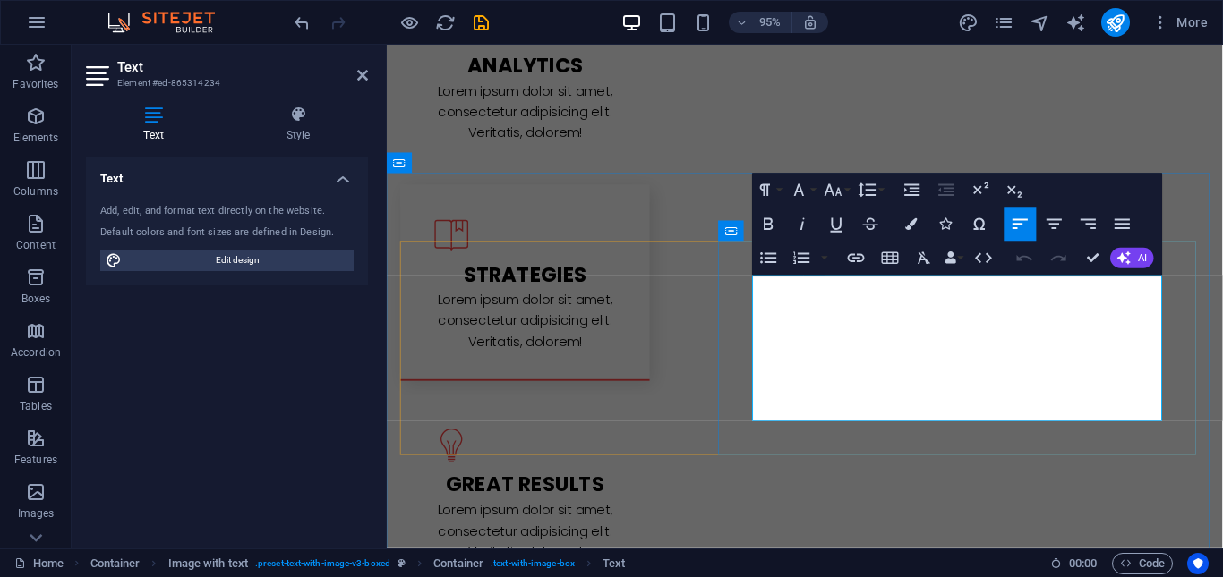
drag, startPoint x: 771, startPoint y: 295, endPoint x: 1146, endPoint y: 433, distance: 400.0
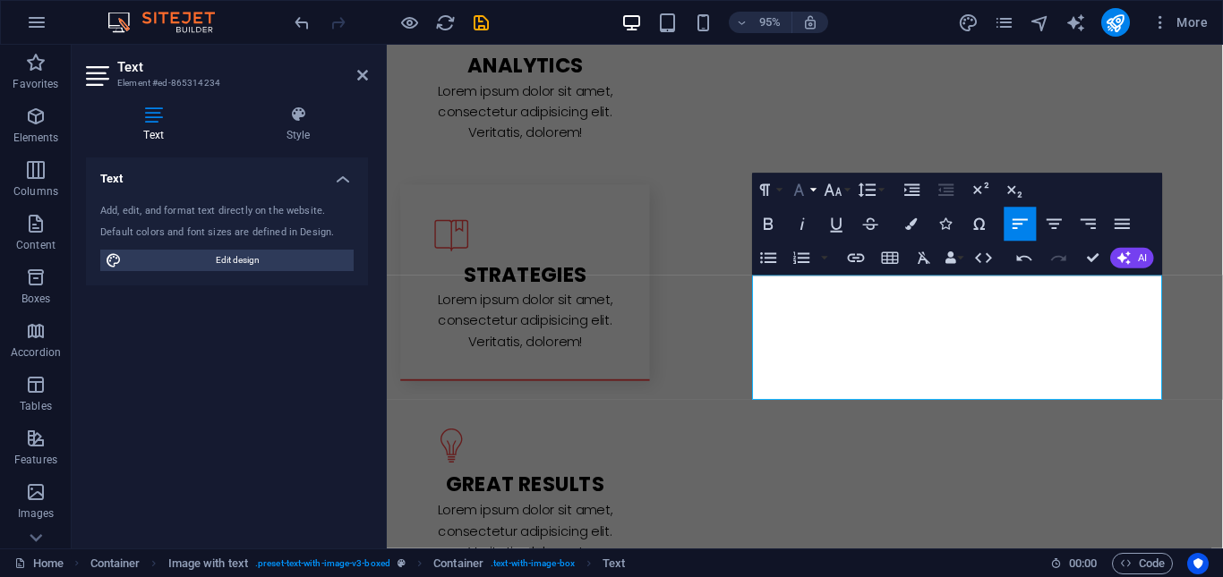
click at [813, 190] on button "Font Family" at bounding box center [803, 190] width 32 height 34
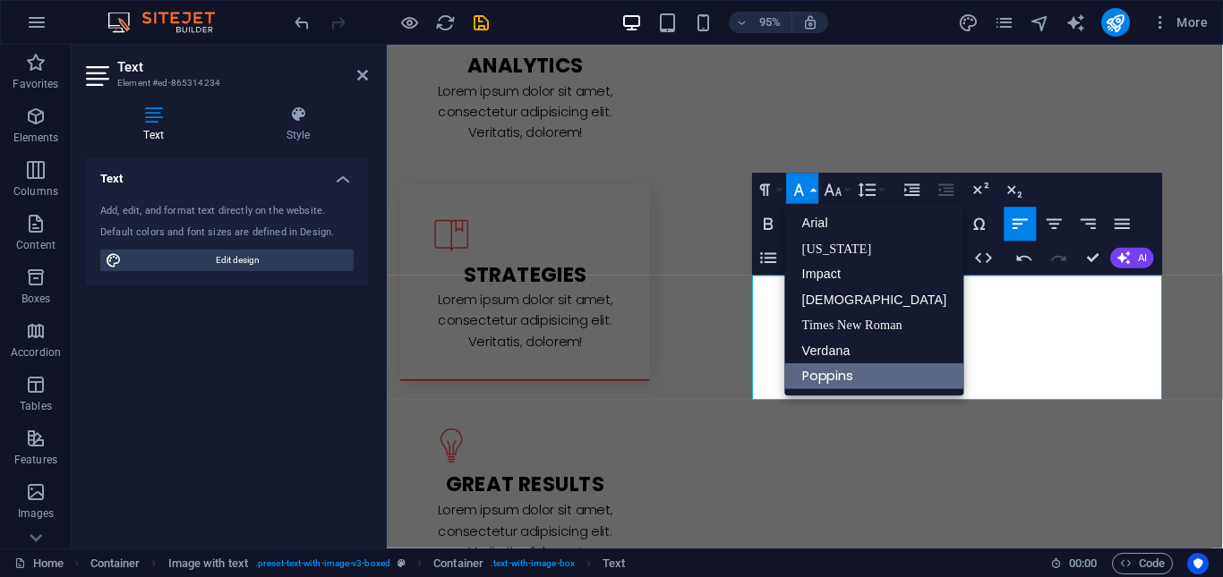
scroll to position [0, 0]
click at [848, 190] on button "Font Size" at bounding box center [837, 190] width 32 height 34
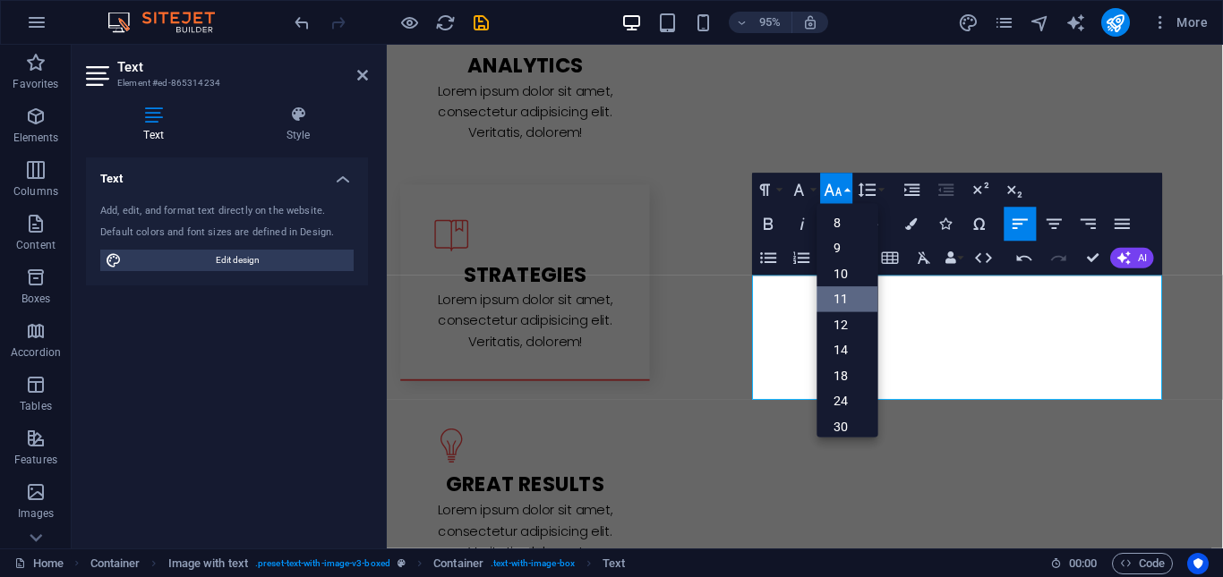
click at [838, 295] on link "11" at bounding box center [847, 300] width 61 height 26
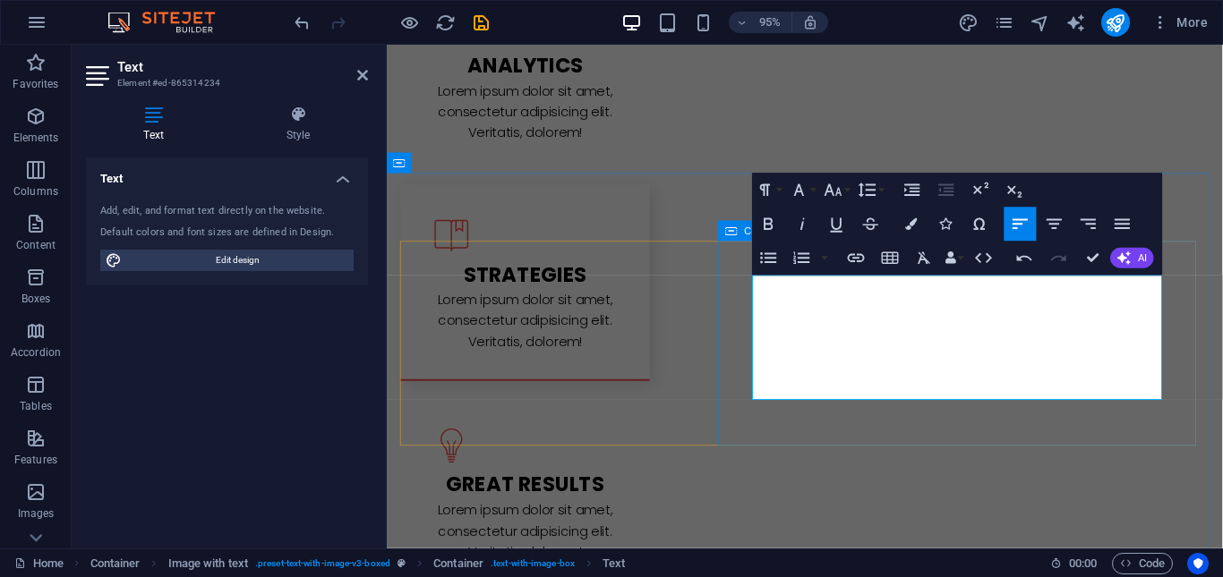
drag, startPoint x: 855, startPoint y: 406, endPoint x: 766, endPoint y: 271, distance: 160.9
click at [849, 190] on button "Font Size" at bounding box center [837, 190] width 32 height 34
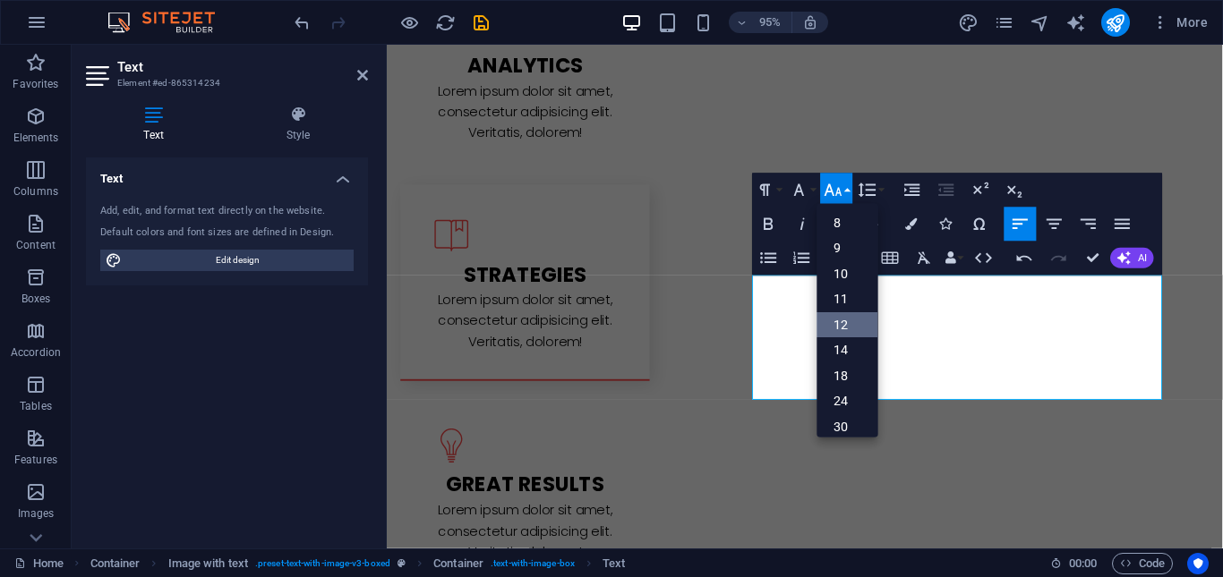
click at [867, 327] on link "12" at bounding box center [847, 325] width 61 height 26
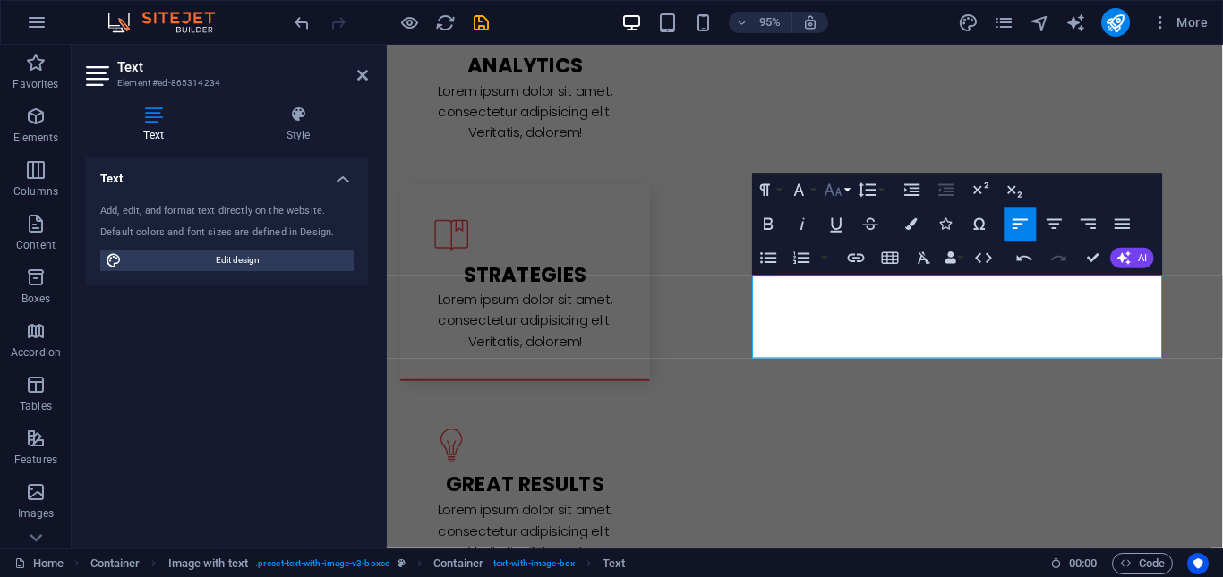
click at [846, 190] on button "Font Size" at bounding box center [837, 190] width 32 height 34
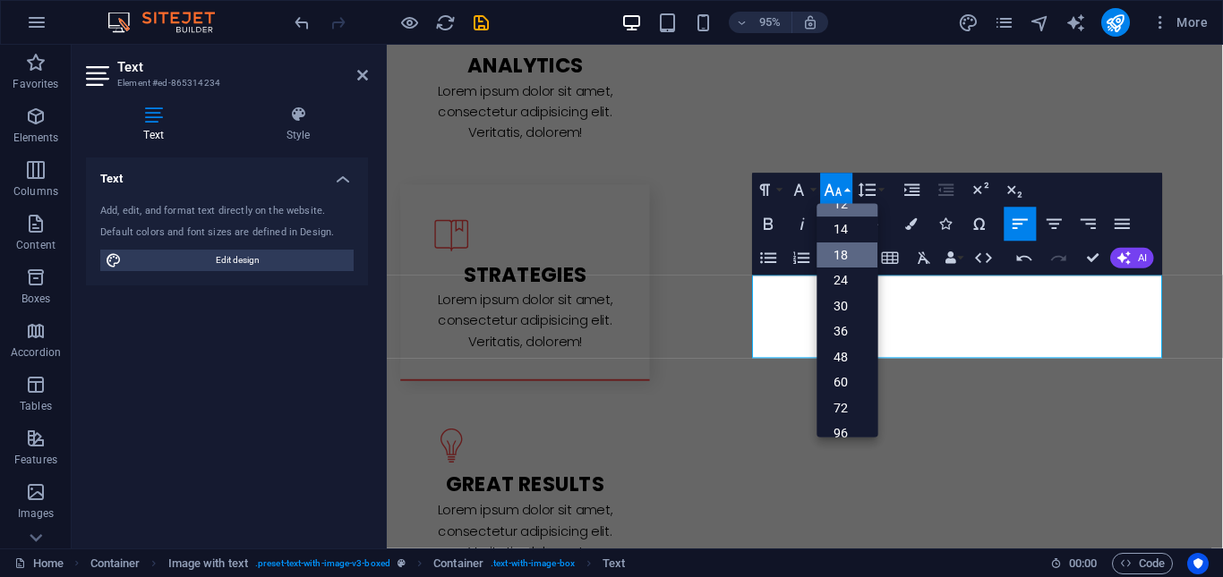
click at [852, 260] on link "18" at bounding box center [847, 255] width 61 height 26
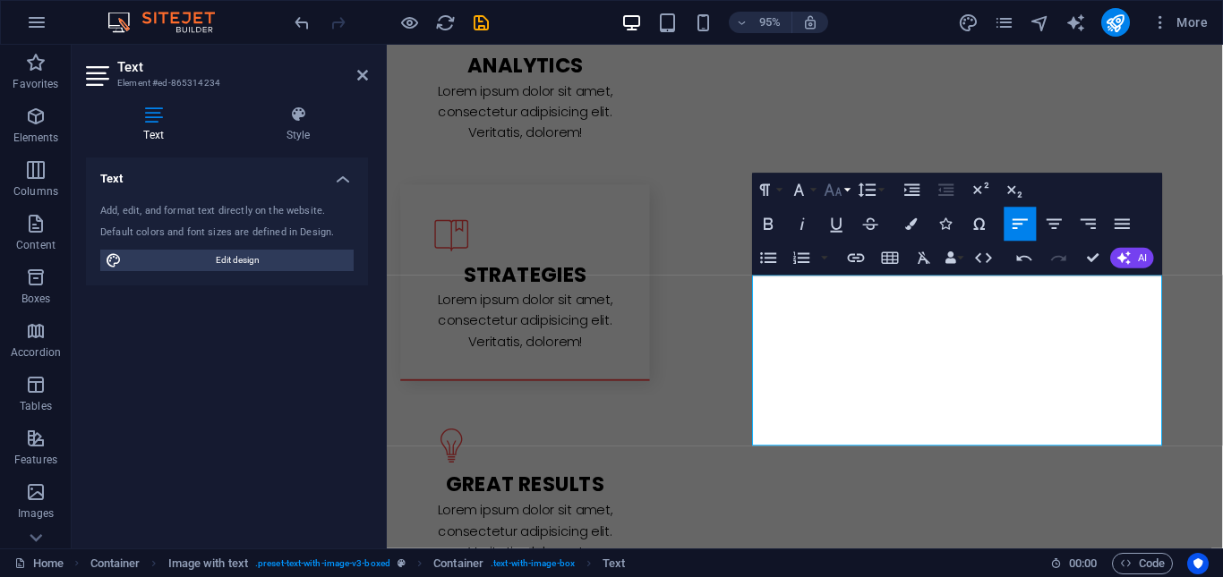
click at [851, 190] on button "Font Size" at bounding box center [837, 190] width 32 height 34
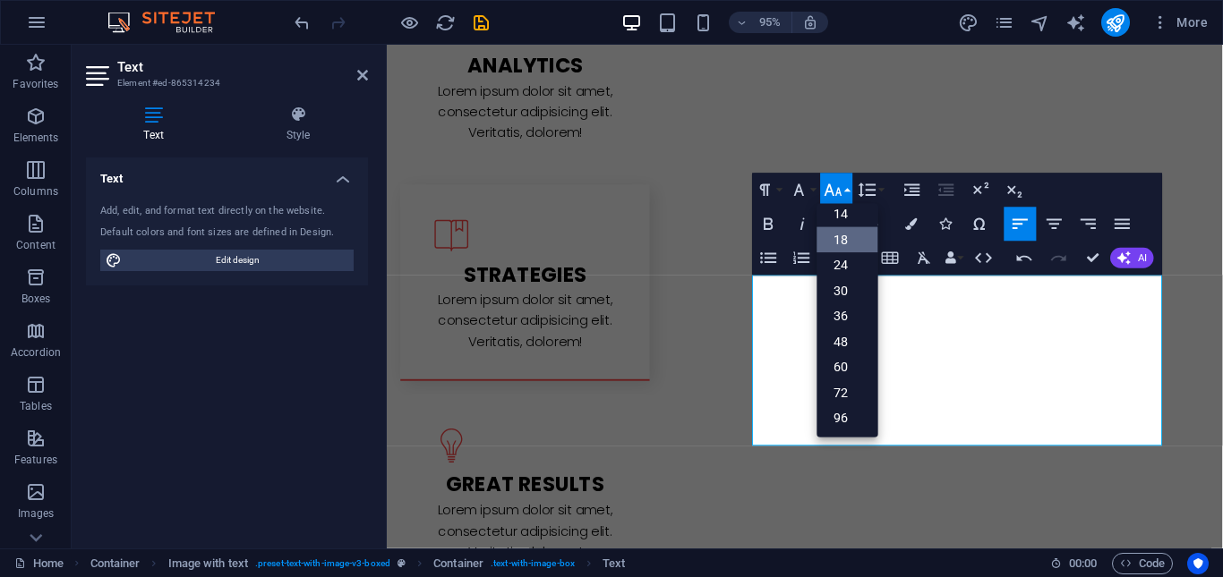
scroll to position [144, 0]
click at [846, 262] on link "24" at bounding box center [847, 264] width 61 height 25
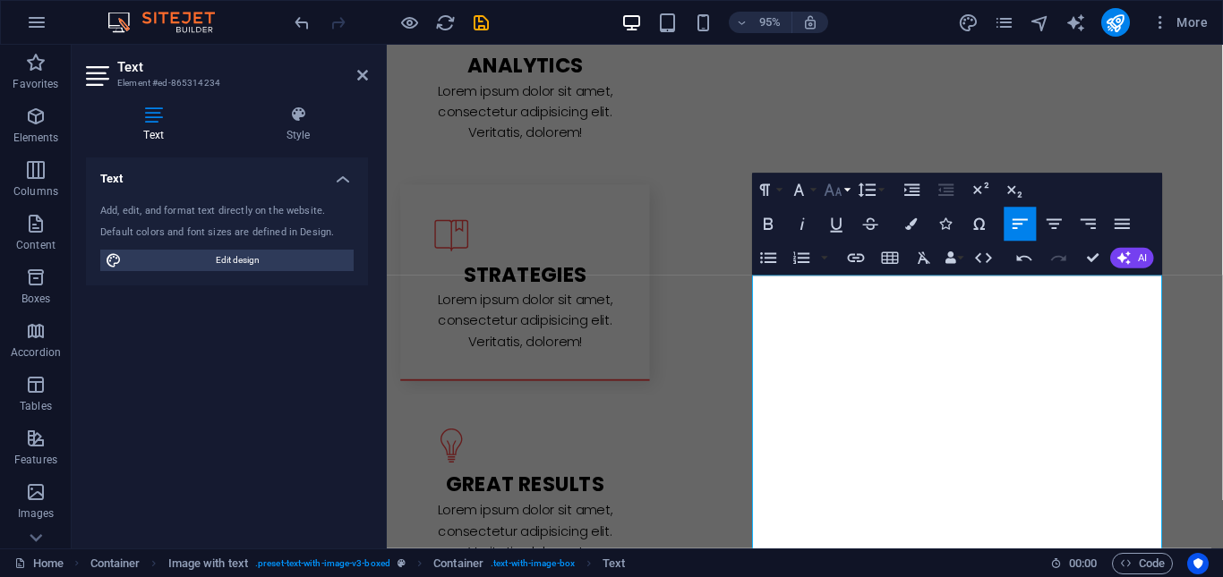
click at [847, 189] on button "Font Size" at bounding box center [837, 190] width 32 height 34
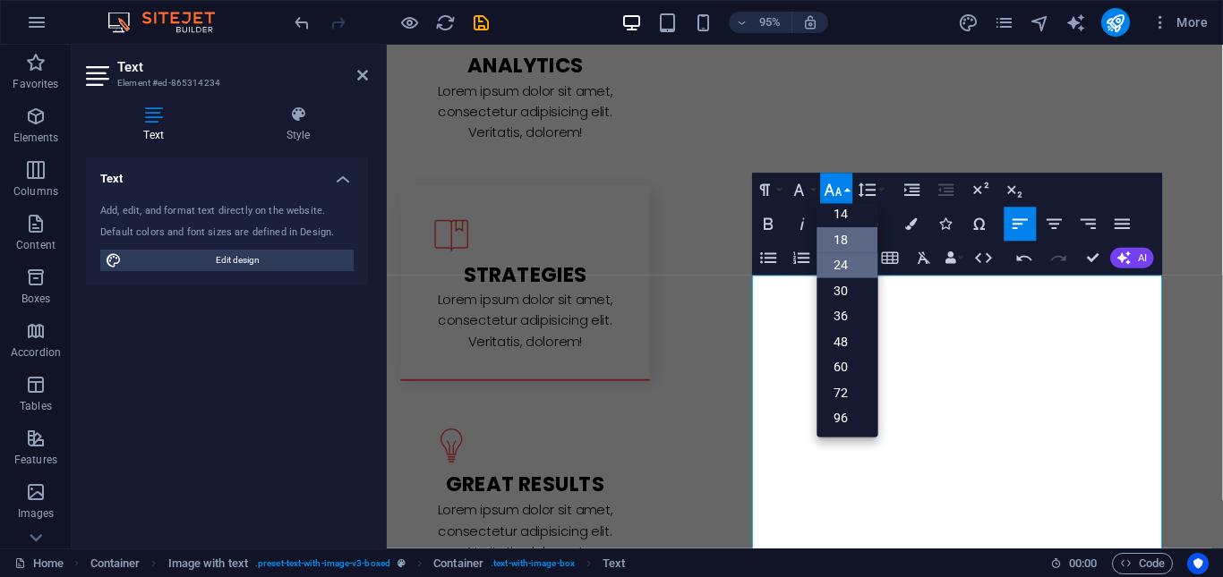
click at [852, 236] on link "18" at bounding box center [847, 240] width 61 height 26
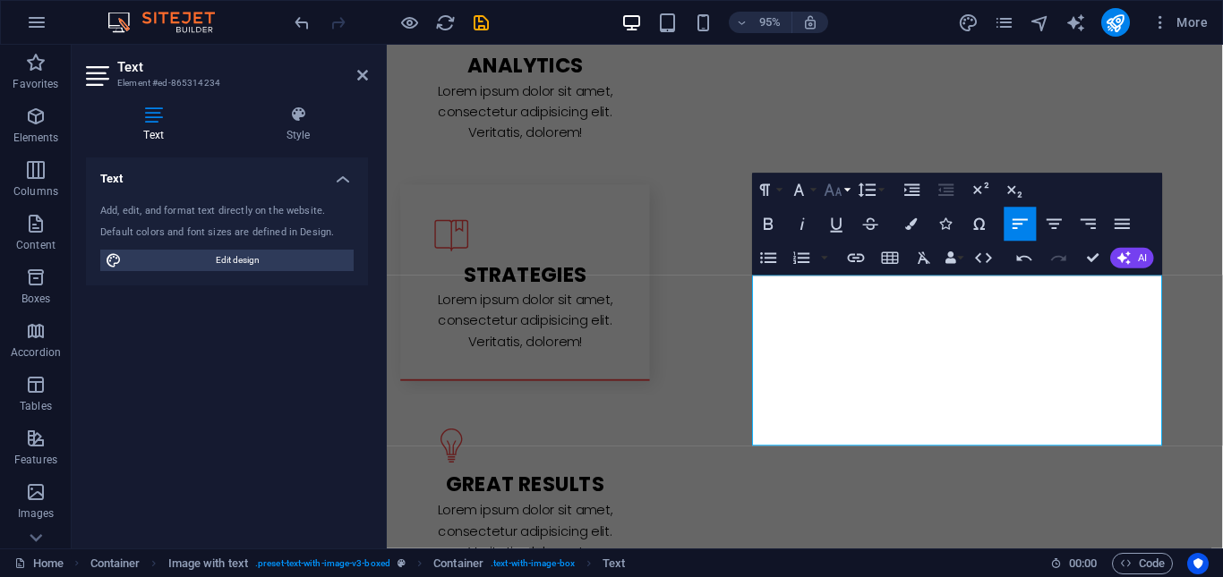
click at [850, 191] on button "Font Size" at bounding box center [837, 190] width 32 height 34
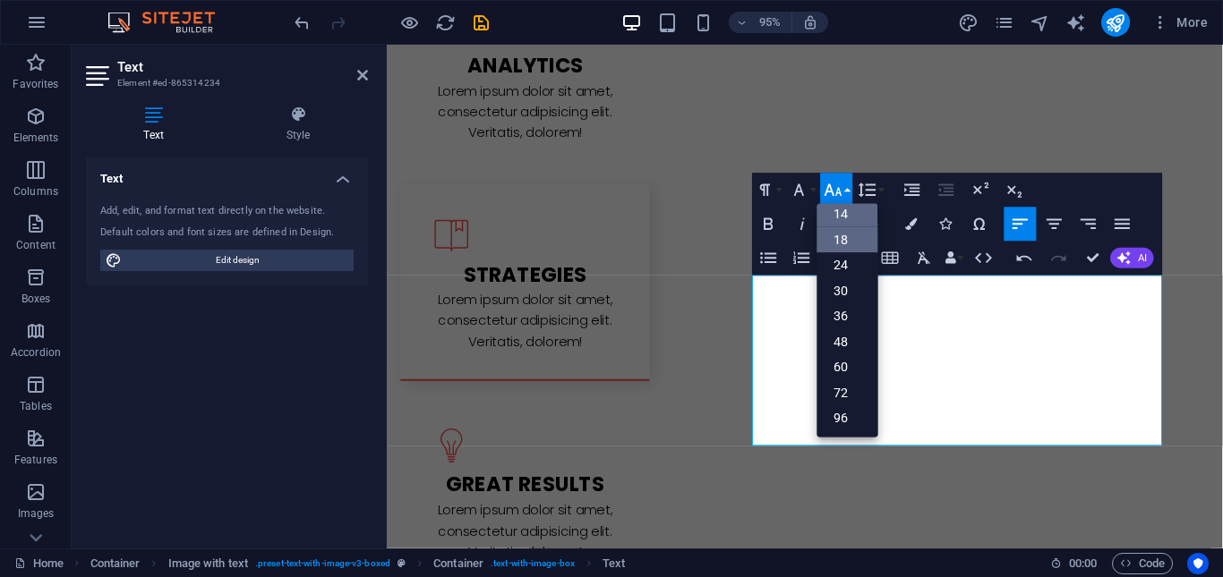
scroll to position [0, 0]
click at [852, 378] on link "18" at bounding box center [847, 376] width 61 height 26
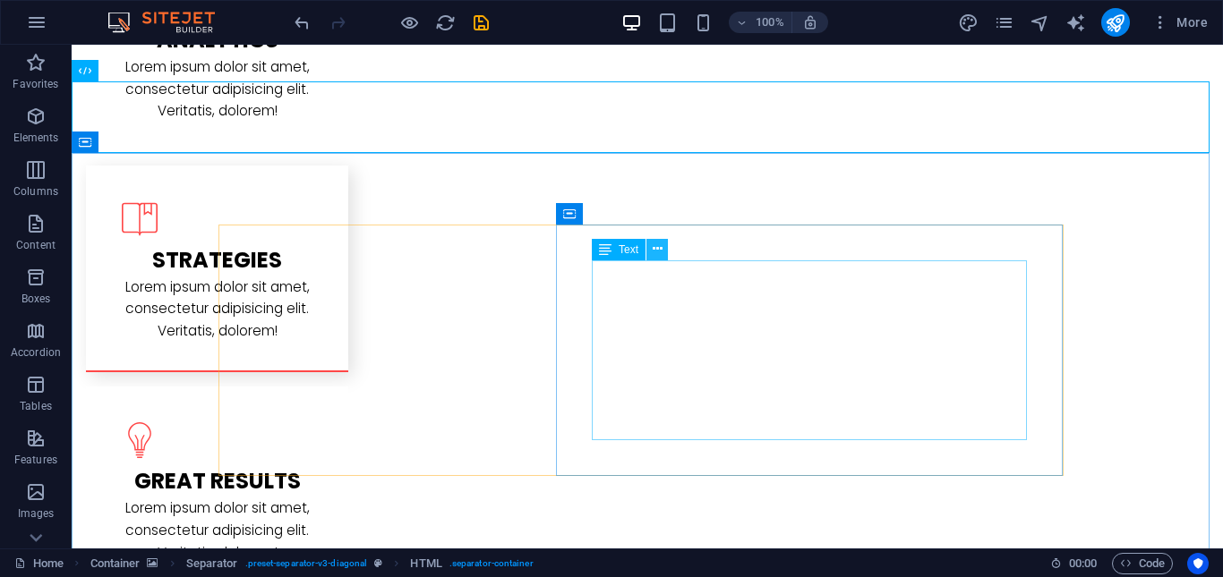
click at [654, 251] on icon at bounding box center [658, 249] width 10 height 19
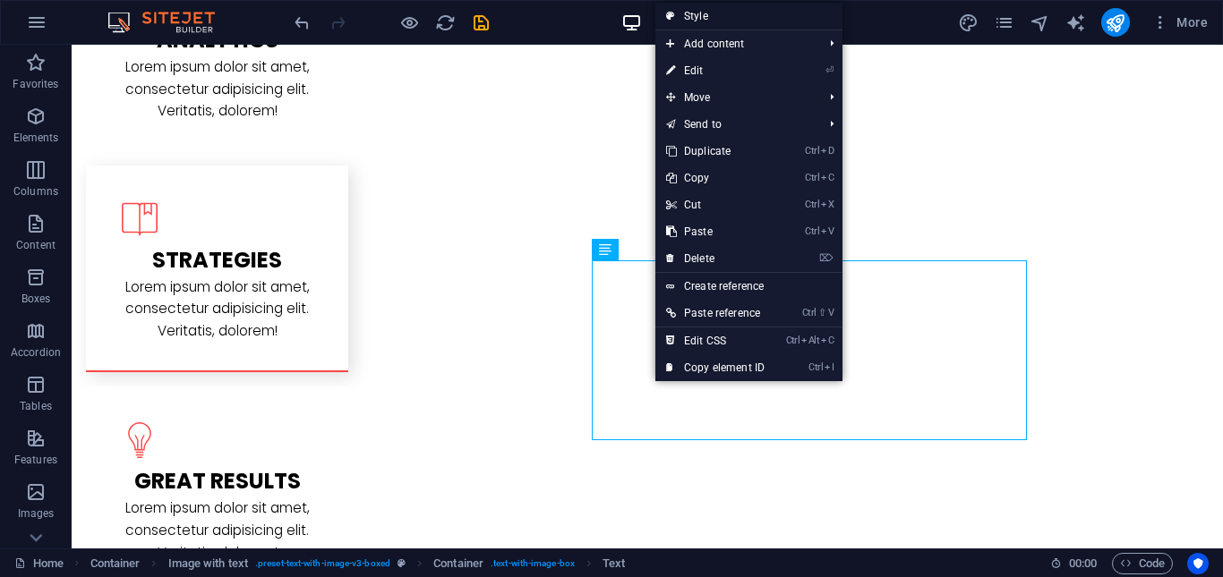
click at [740, 19] on link "Style" at bounding box center [748, 16] width 187 height 27
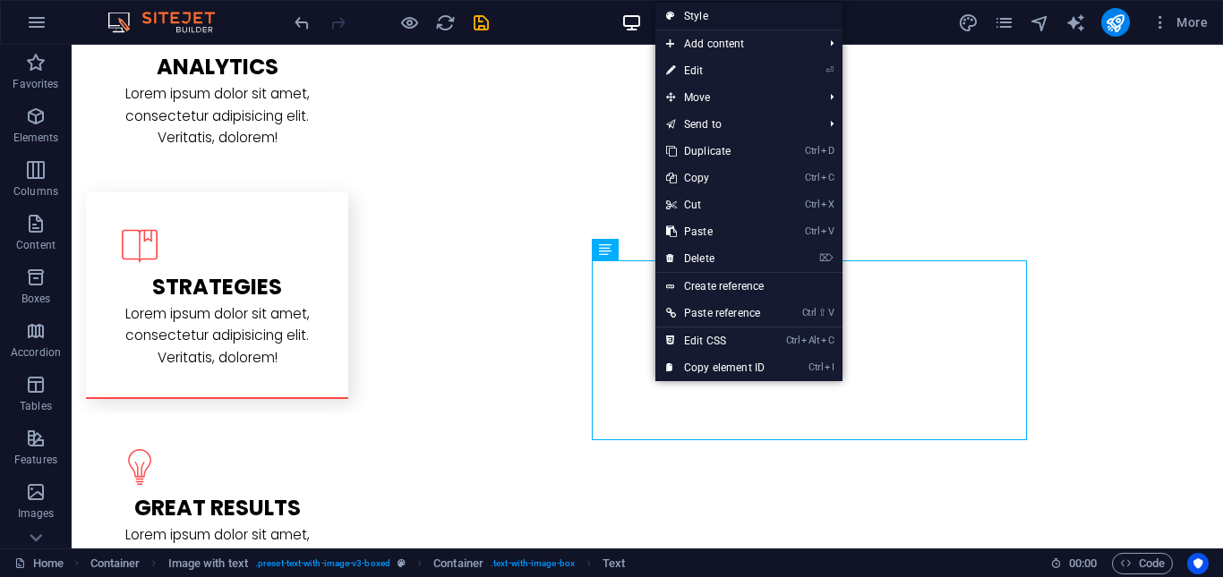
select select "rem"
select select "px"
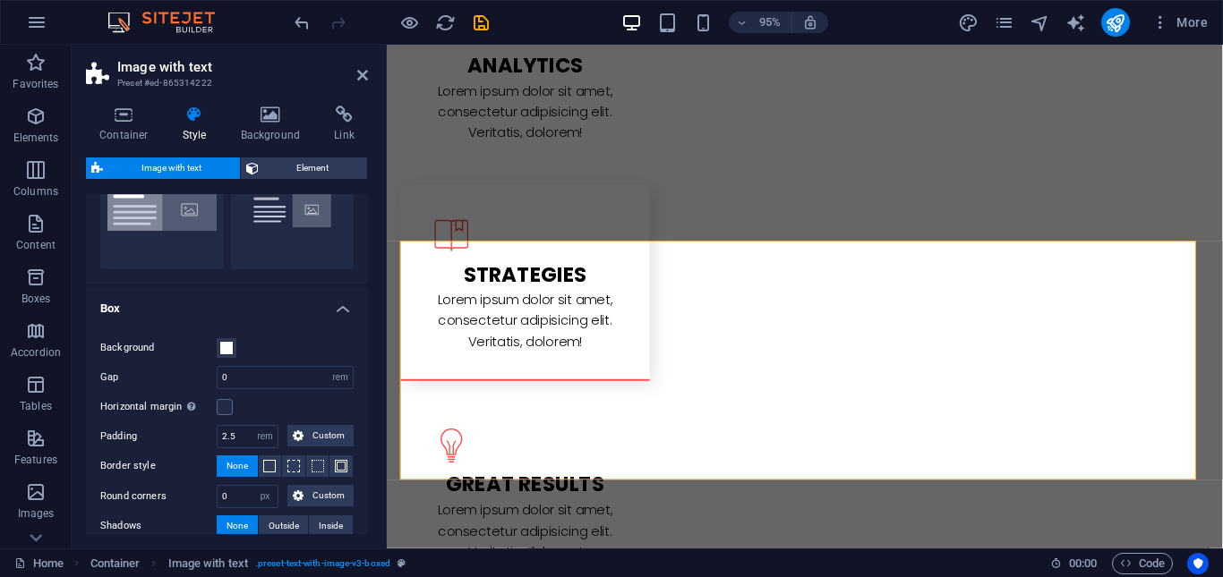
scroll to position [179, 0]
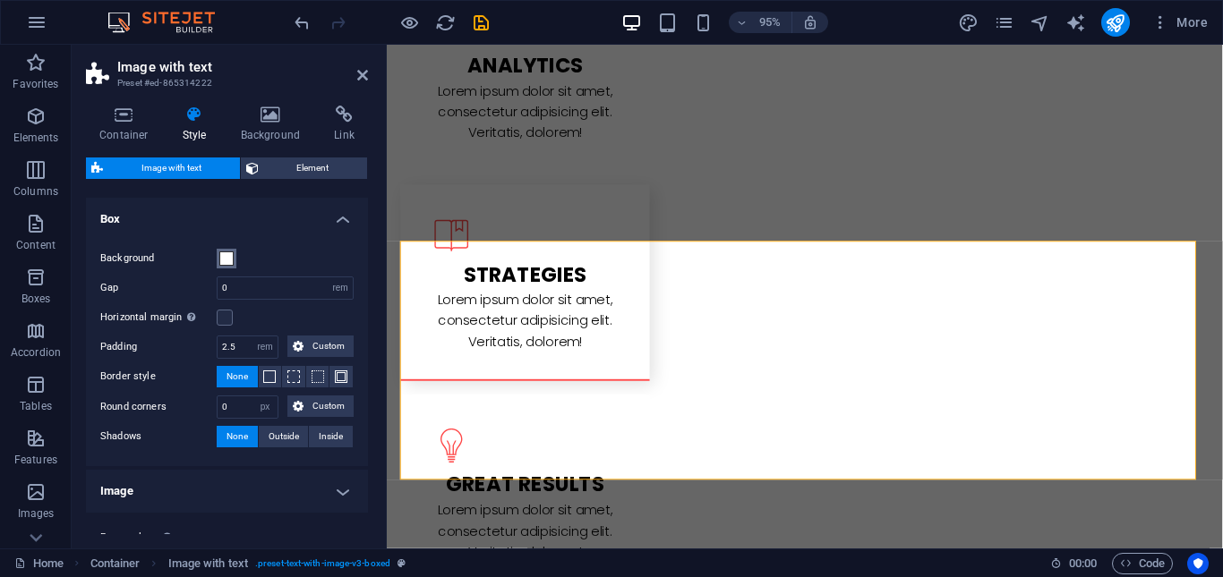
click at [228, 257] on span at bounding box center [226, 259] width 14 height 14
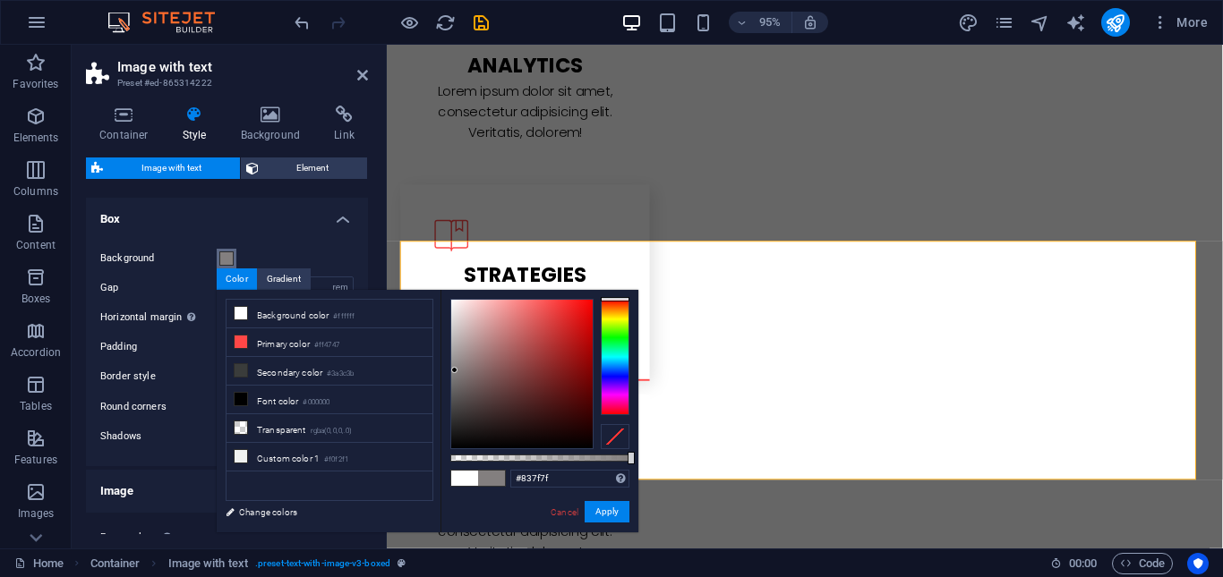
click at [455, 371] on div at bounding box center [521, 374] width 141 height 149
click at [453, 360] on div at bounding box center [521, 374] width 141 height 149
click at [600, 511] on button "Apply" at bounding box center [607, 511] width 45 height 21
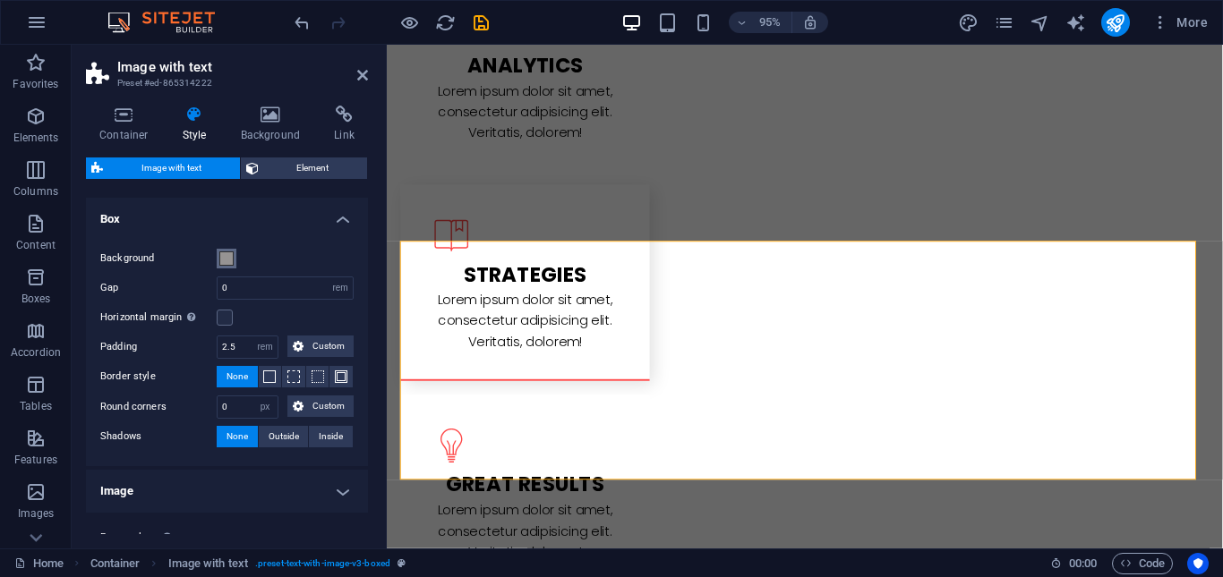
click at [224, 263] on span at bounding box center [226, 259] width 14 height 14
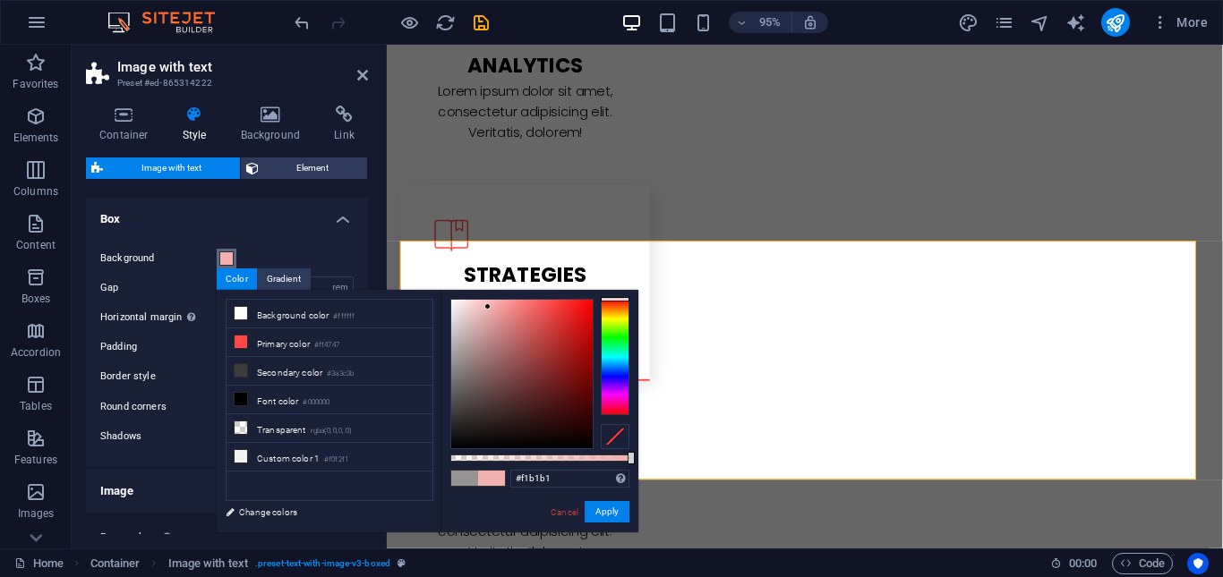
click at [488, 307] on div at bounding box center [521, 374] width 141 height 149
drag, startPoint x: 230, startPoint y: 487, endPoint x: 607, endPoint y: 510, distance: 377.6
click at [607, 510] on button "Apply" at bounding box center [607, 511] width 45 height 21
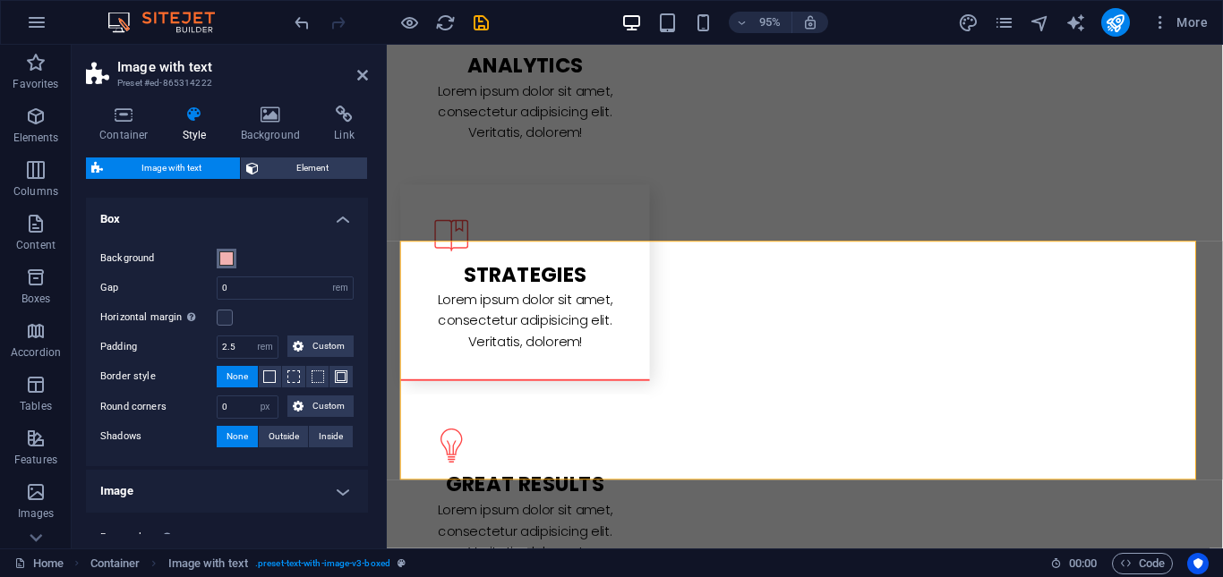
click at [226, 261] on span at bounding box center [226, 259] width 14 height 14
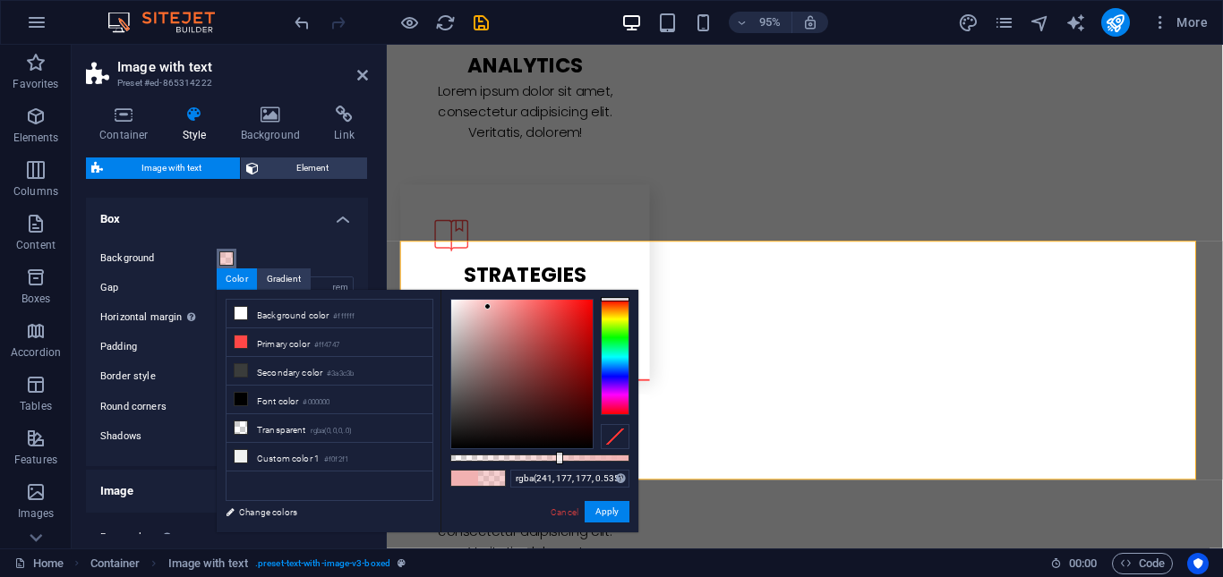
type input "rgba(241, 177, 177, 0.495)"
drag, startPoint x: 633, startPoint y: 457, endPoint x: 539, endPoint y: 462, distance: 94.2
click at [539, 462] on div at bounding box center [540, 458] width 7 height 13
click at [599, 511] on button "Apply" at bounding box center [607, 511] width 45 height 21
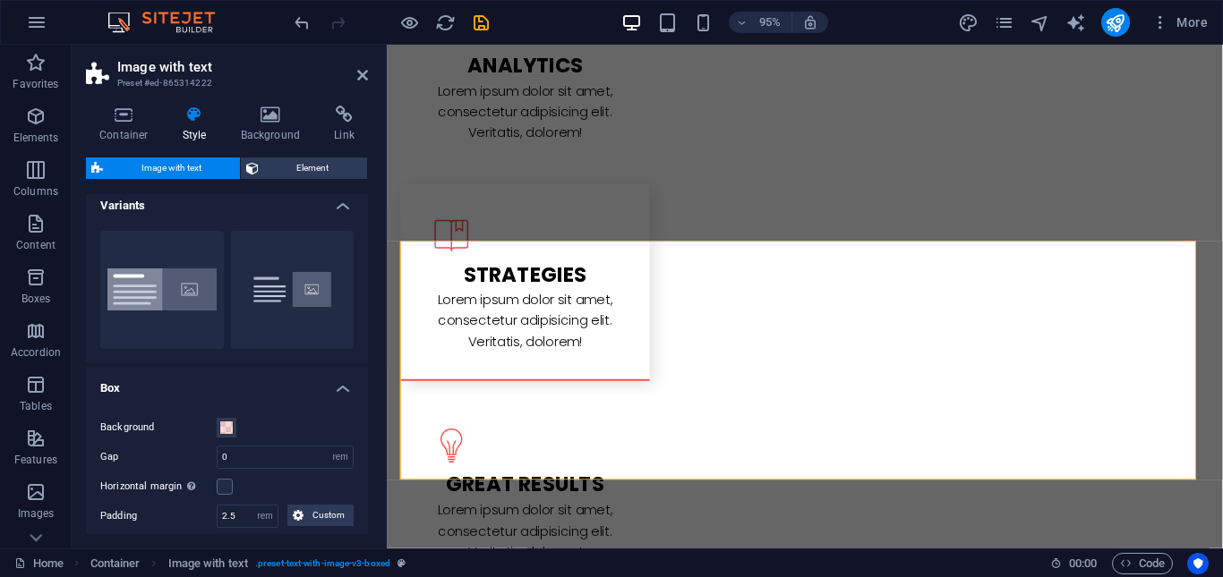
scroll to position [0, 0]
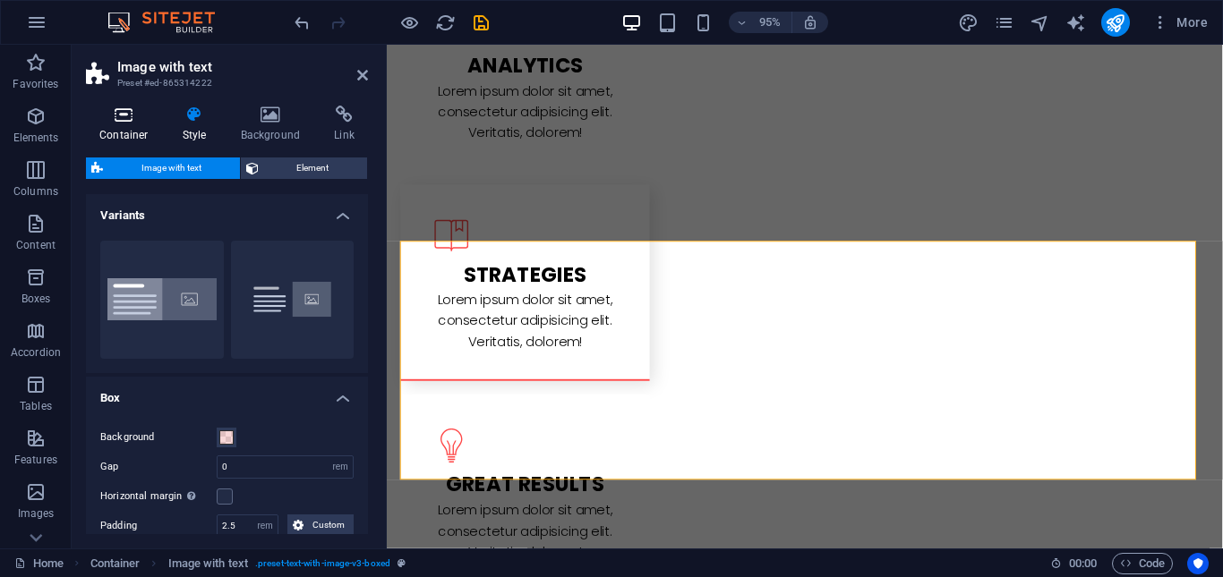
click at [135, 127] on h4 "Container" at bounding box center [127, 125] width 83 height 38
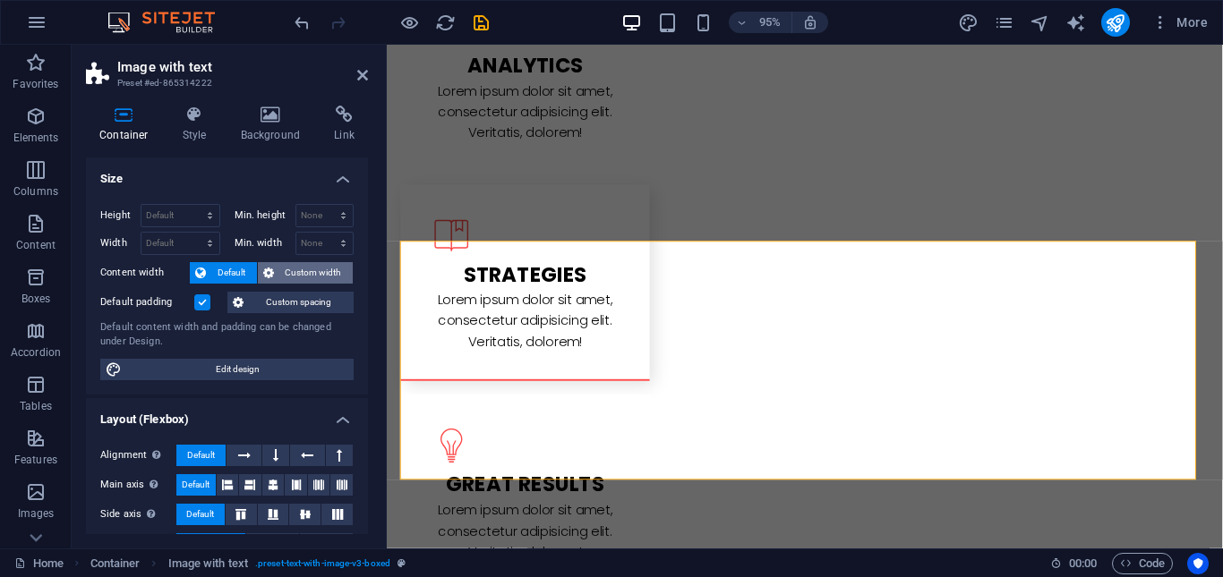
click at [329, 277] on span "Custom width" at bounding box center [313, 272] width 69 height 21
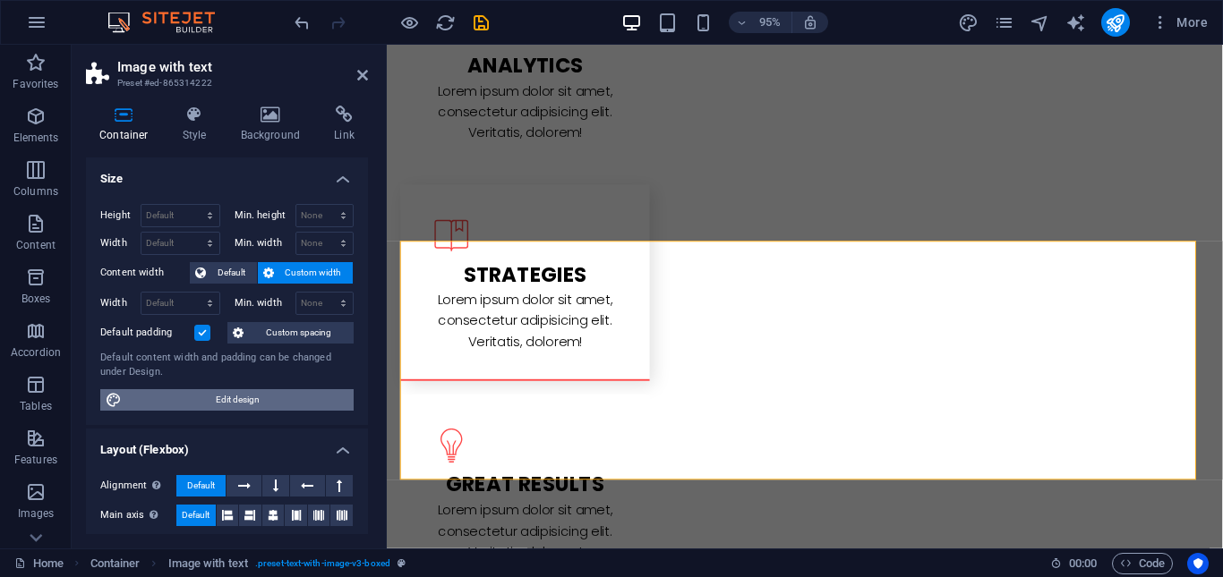
click at [240, 405] on span "Edit design" at bounding box center [237, 399] width 221 height 21
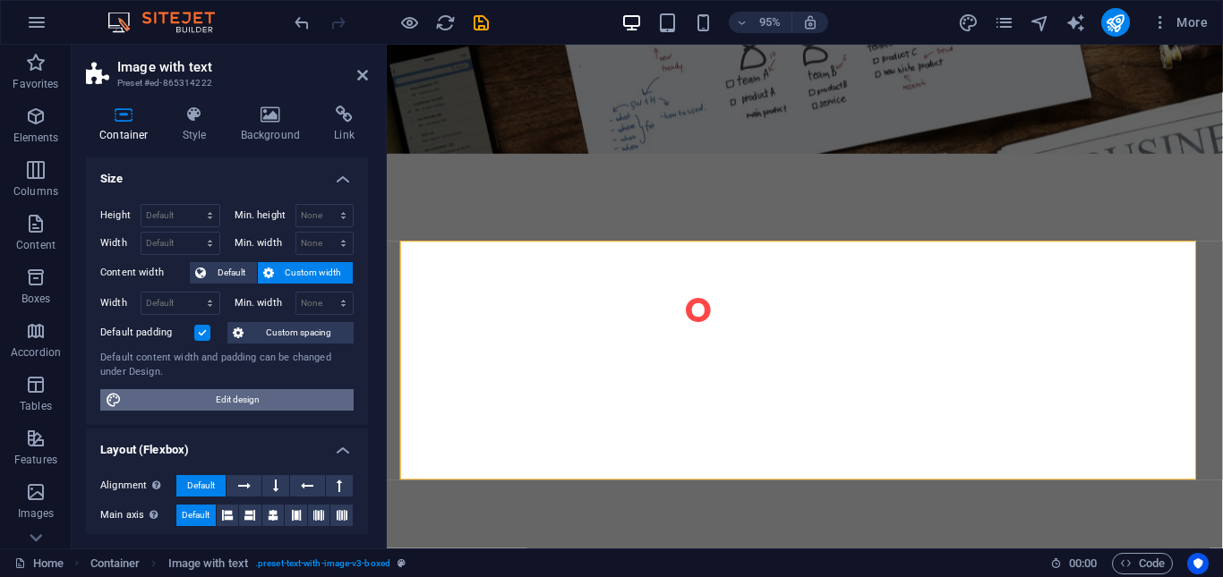
select select "rem"
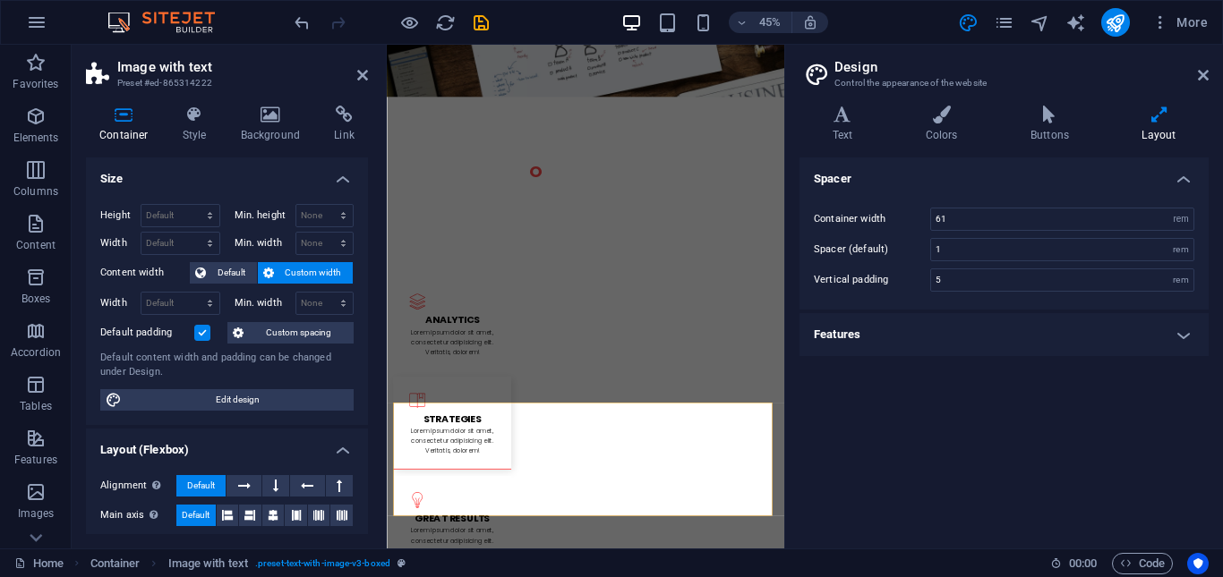
click at [1178, 343] on h4 "Features" at bounding box center [1004, 334] width 409 height 43
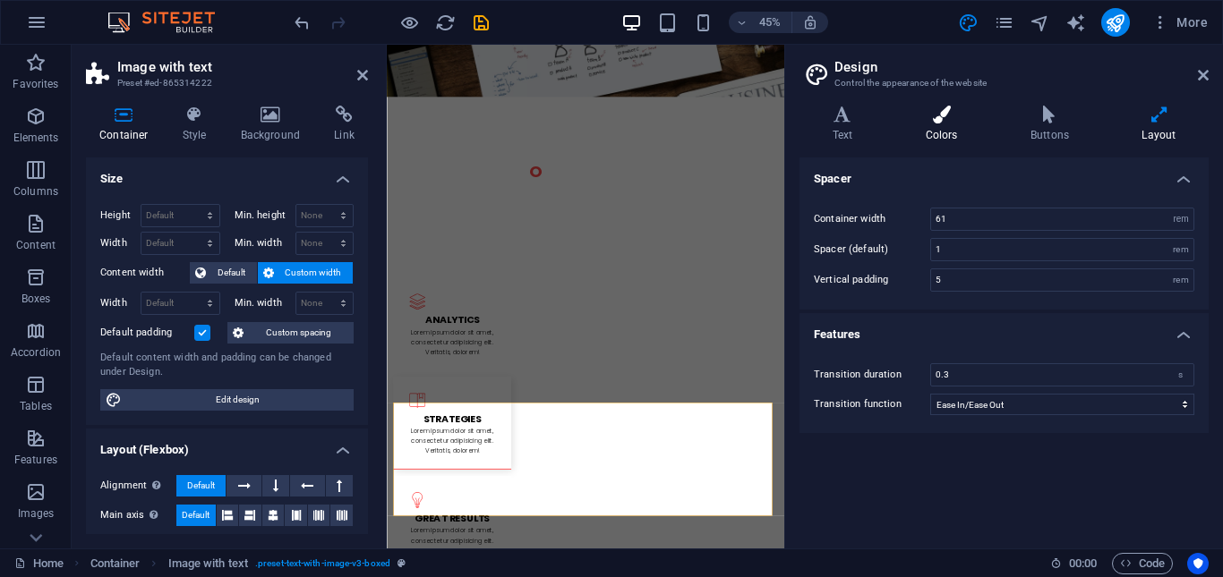
click at [946, 119] on icon at bounding box center [942, 115] width 98 height 18
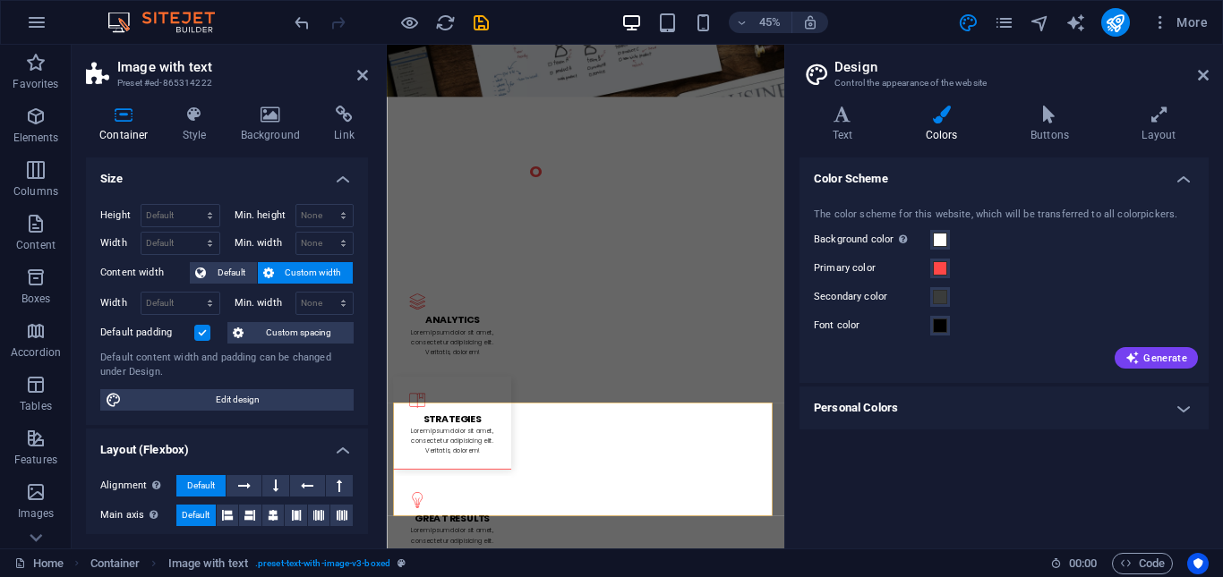
click at [1150, 418] on h4 "Personal Colors" at bounding box center [1004, 408] width 409 height 43
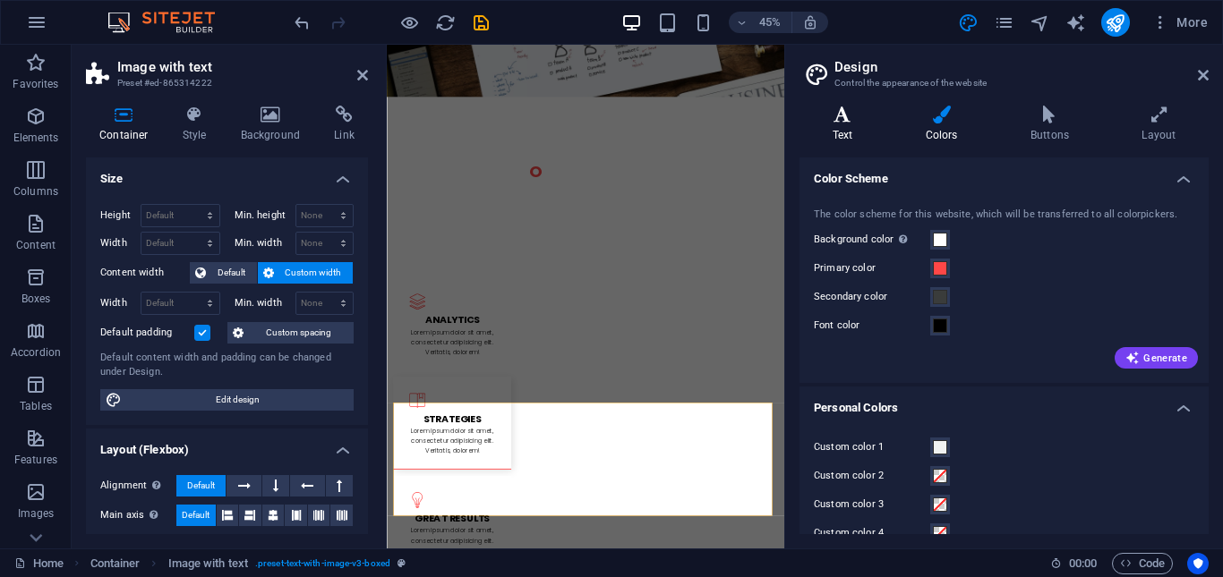
click at [845, 122] on icon at bounding box center [843, 115] width 86 height 18
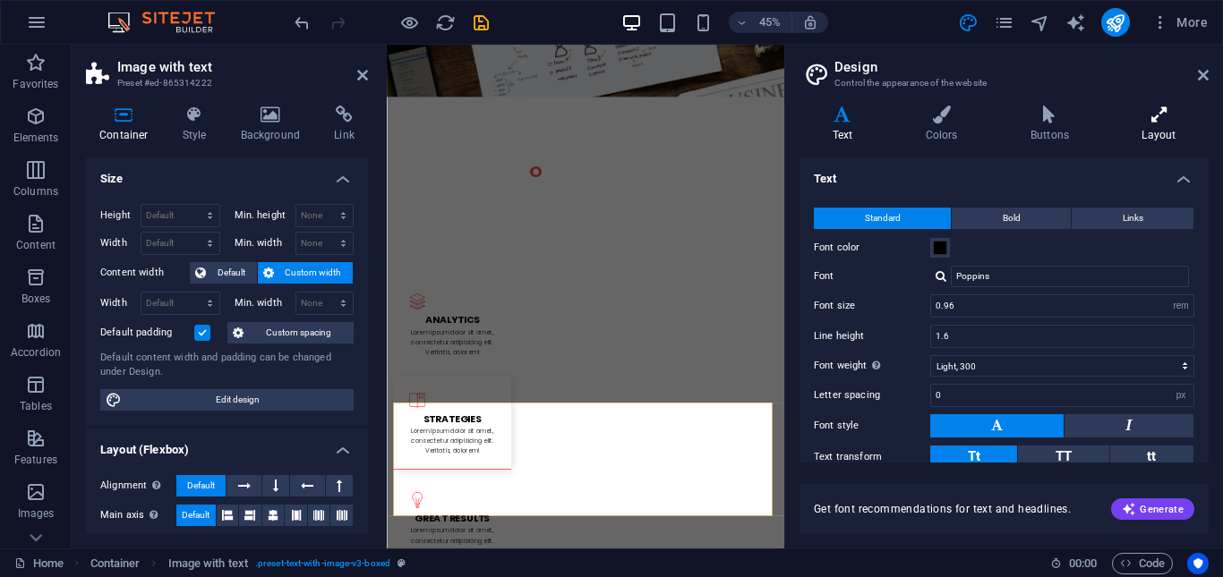
click at [1154, 123] on icon at bounding box center [1158, 115] width 99 height 18
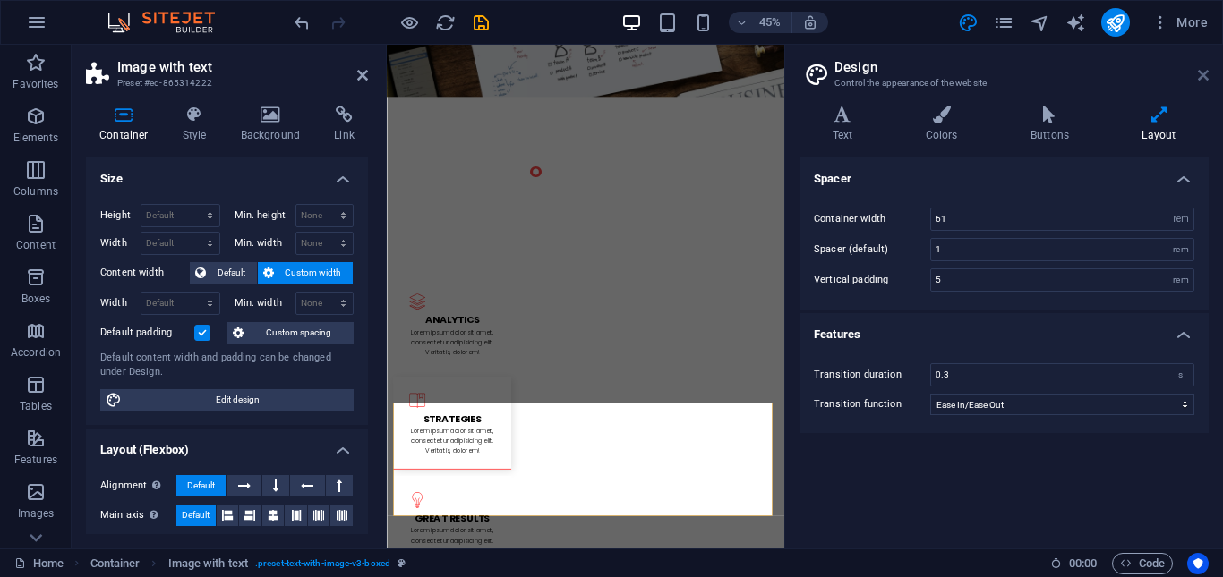
click at [1202, 77] on icon at bounding box center [1203, 75] width 11 height 14
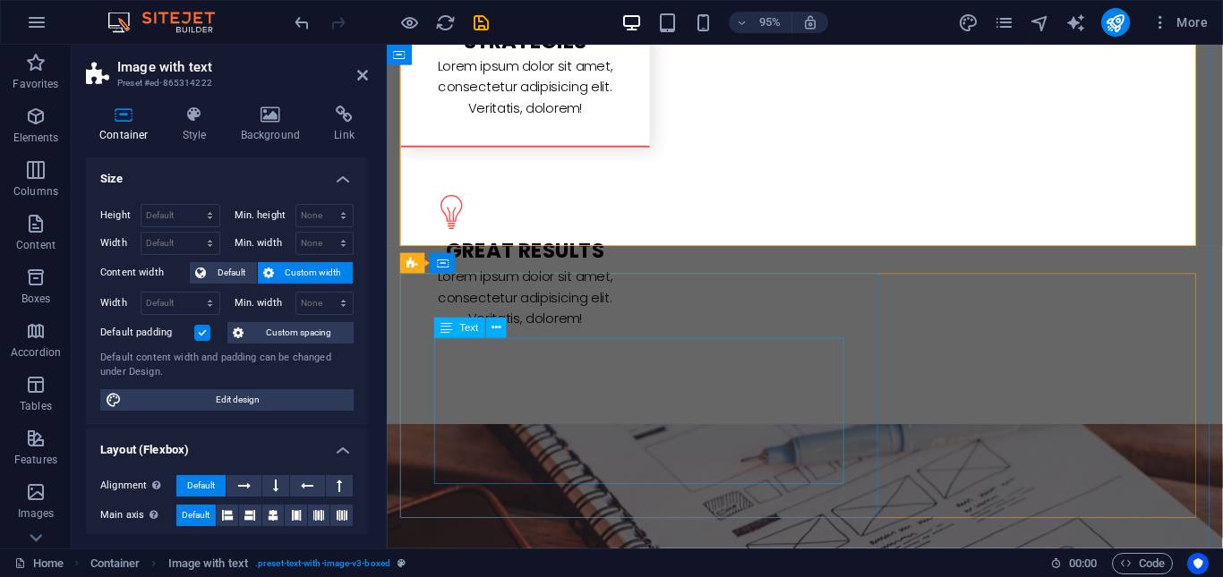
scroll to position [1741, 0]
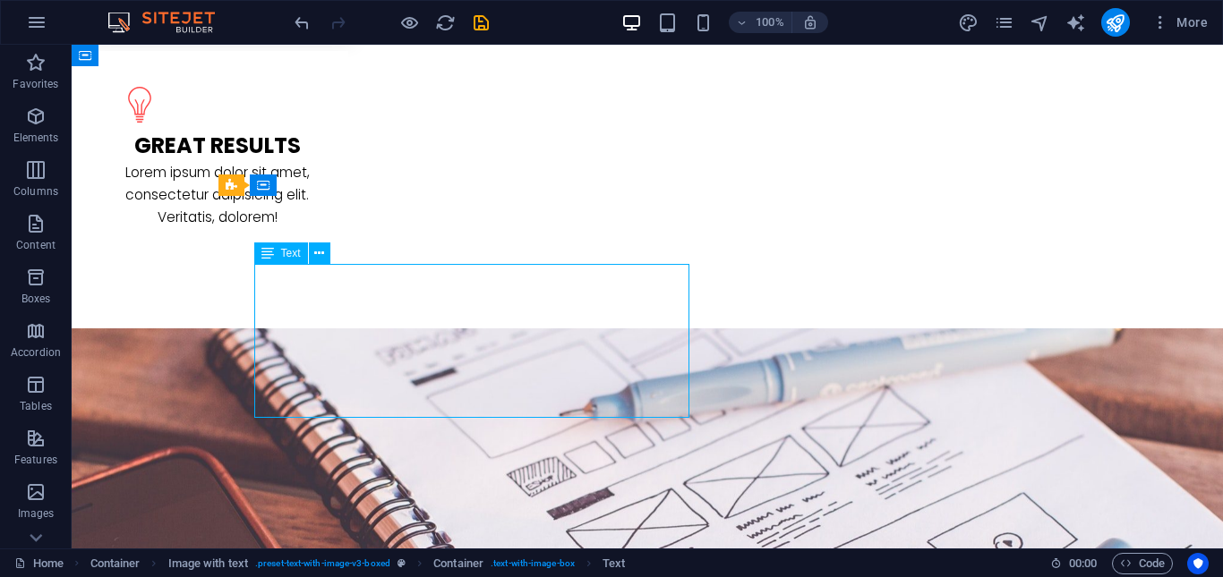
scroll to position [1715, 0]
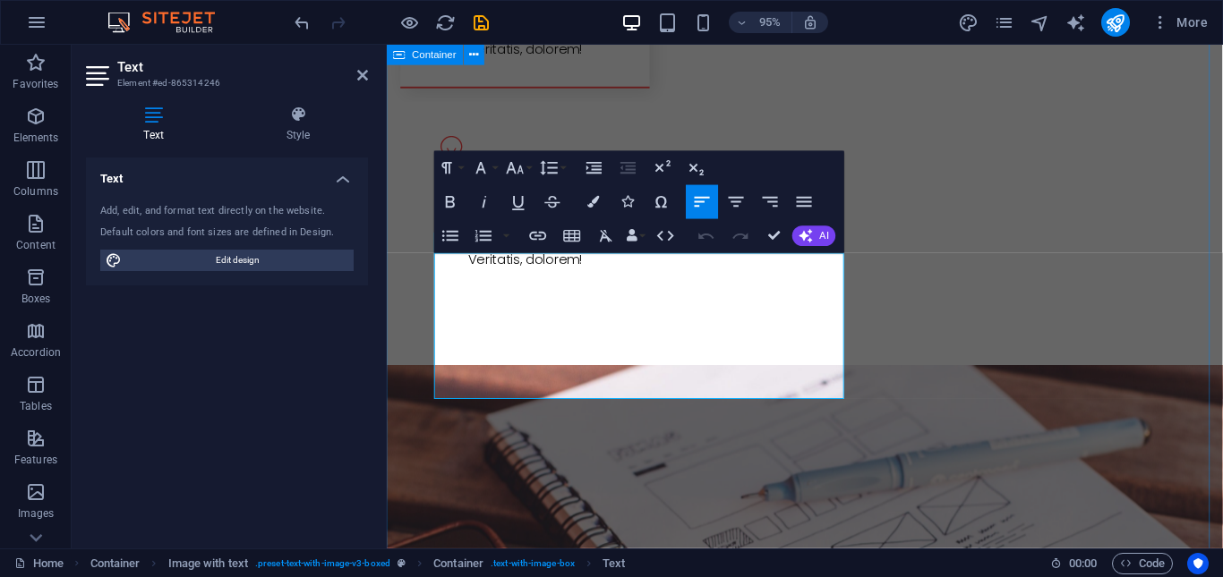
scroll to position [1741, 0]
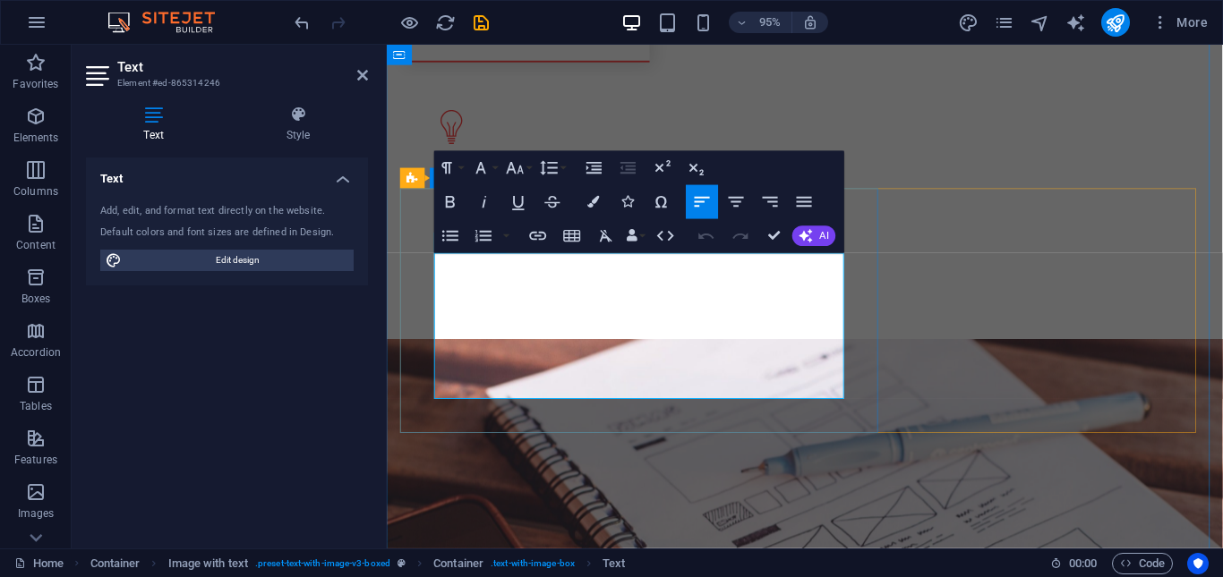
drag, startPoint x: 438, startPoint y: 269, endPoint x: 825, endPoint y: 407, distance: 411.8
drag, startPoint x: 438, startPoint y: 271, endPoint x: 680, endPoint y: 409, distance: 279.1
click at [530, 171] on button "Font Size" at bounding box center [518, 168] width 32 height 34
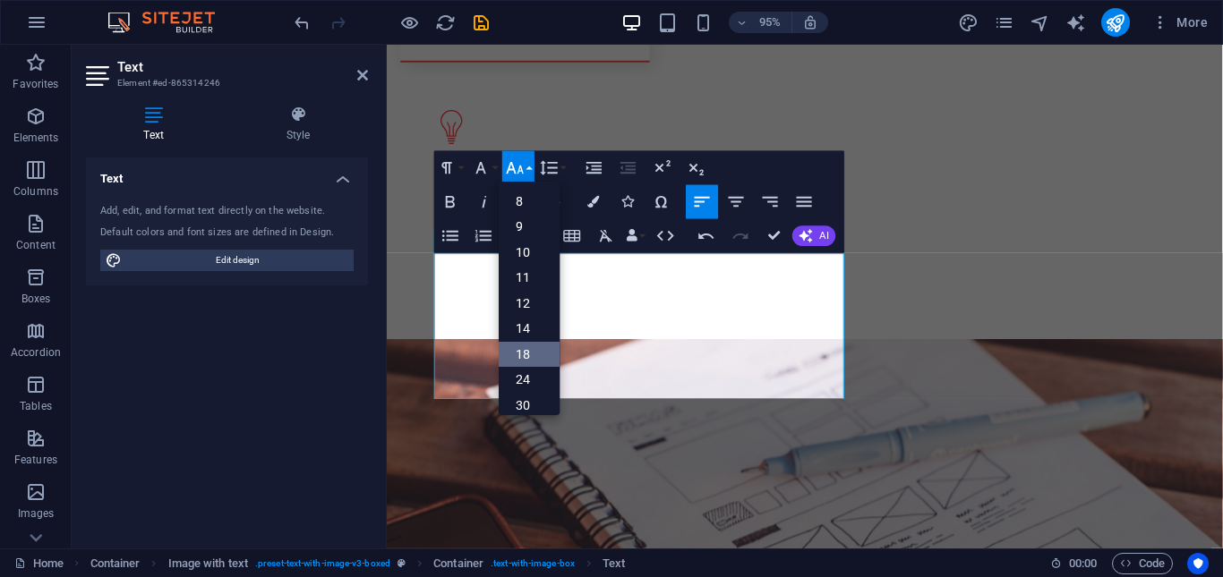
click at [538, 351] on link "18" at bounding box center [529, 355] width 61 height 26
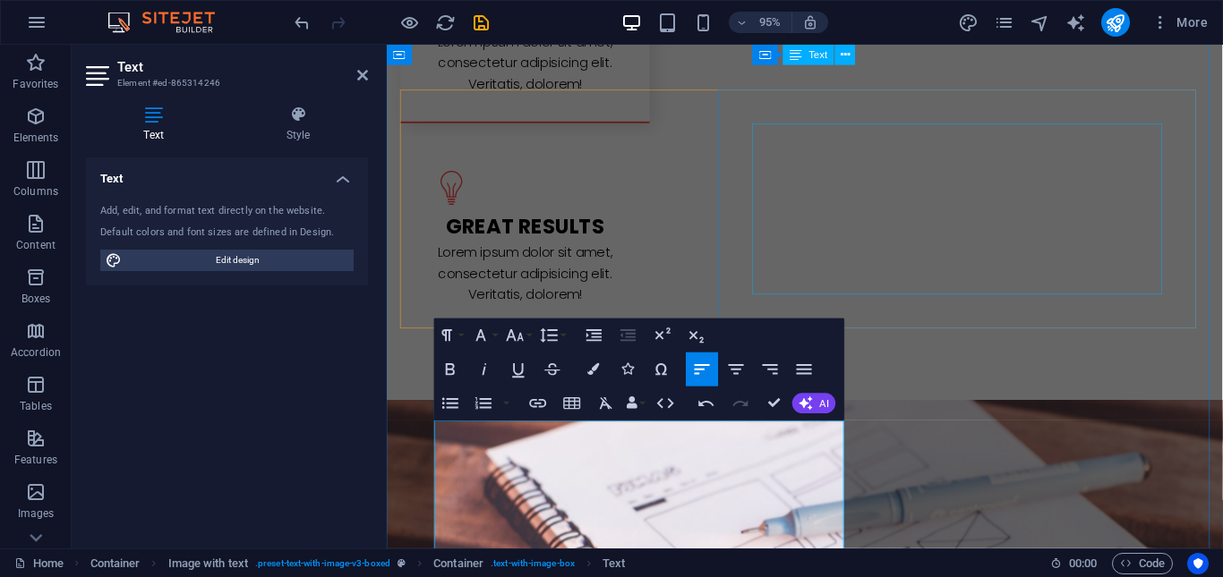
scroll to position [1562, 0]
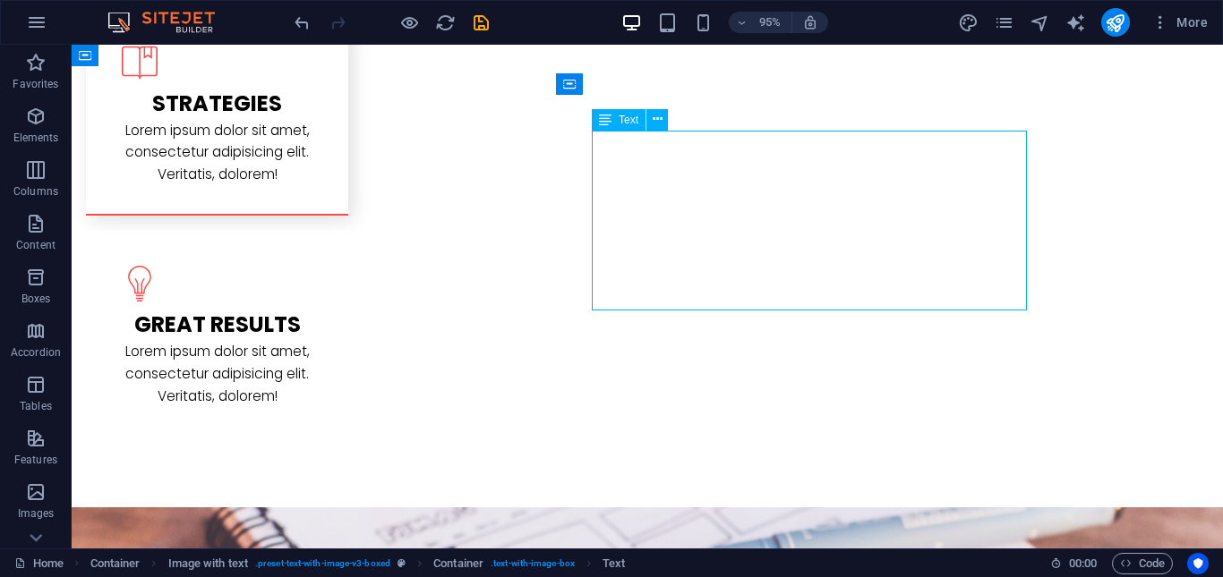
scroll to position [1535, 0]
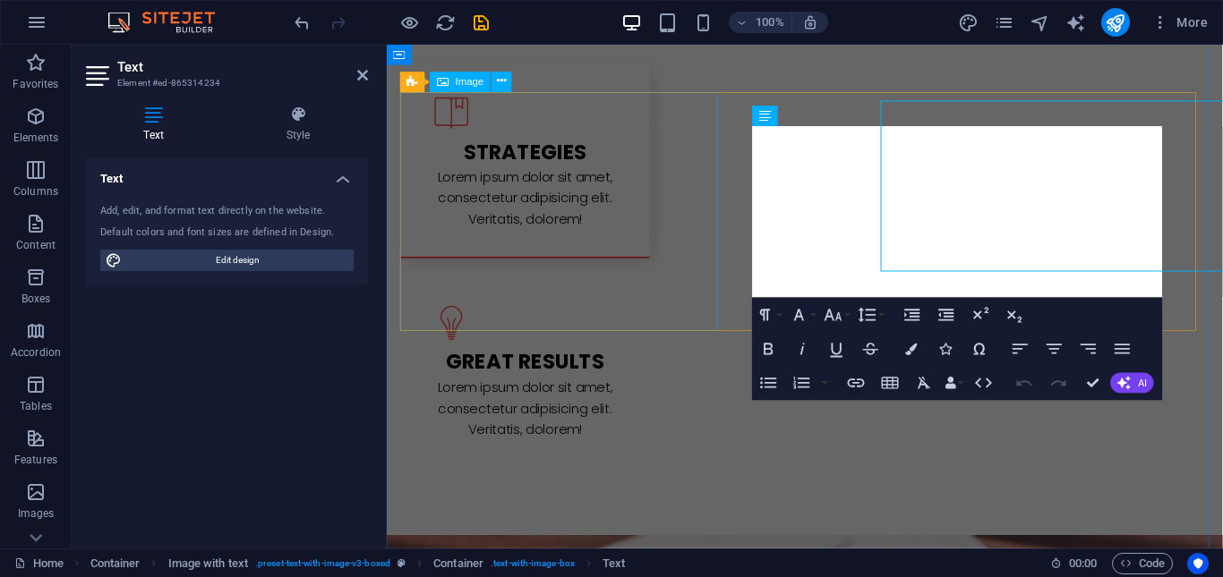
scroll to position [1562, 0]
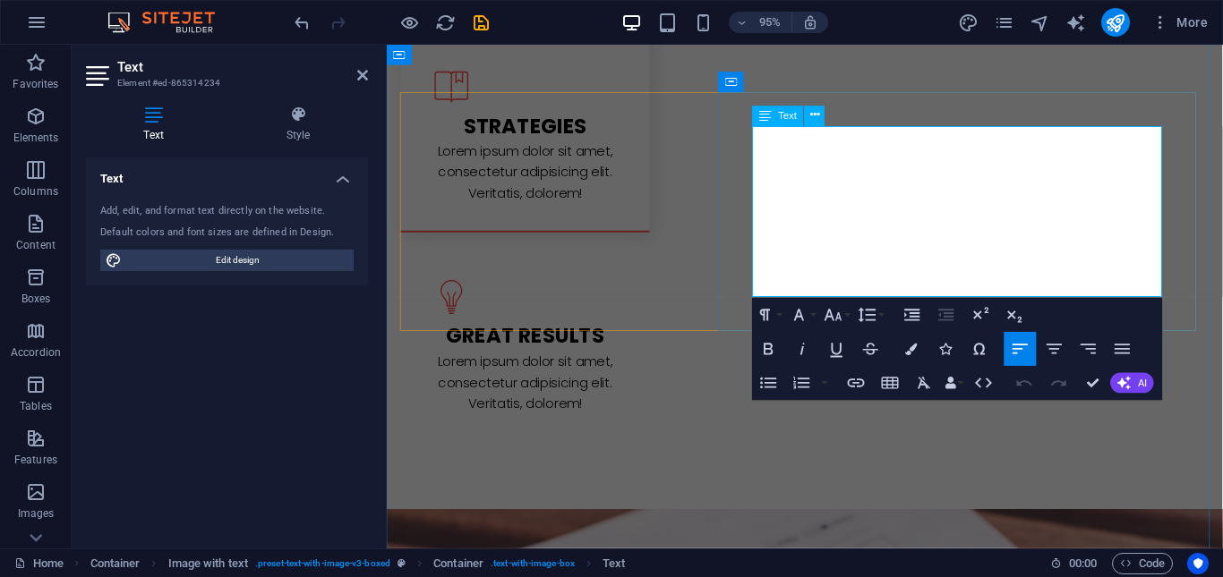
drag, startPoint x: 772, startPoint y: 135, endPoint x: 848, endPoint y: 141, distance: 76.3
click at [812, 115] on icon at bounding box center [814, 116] width 9 height 18
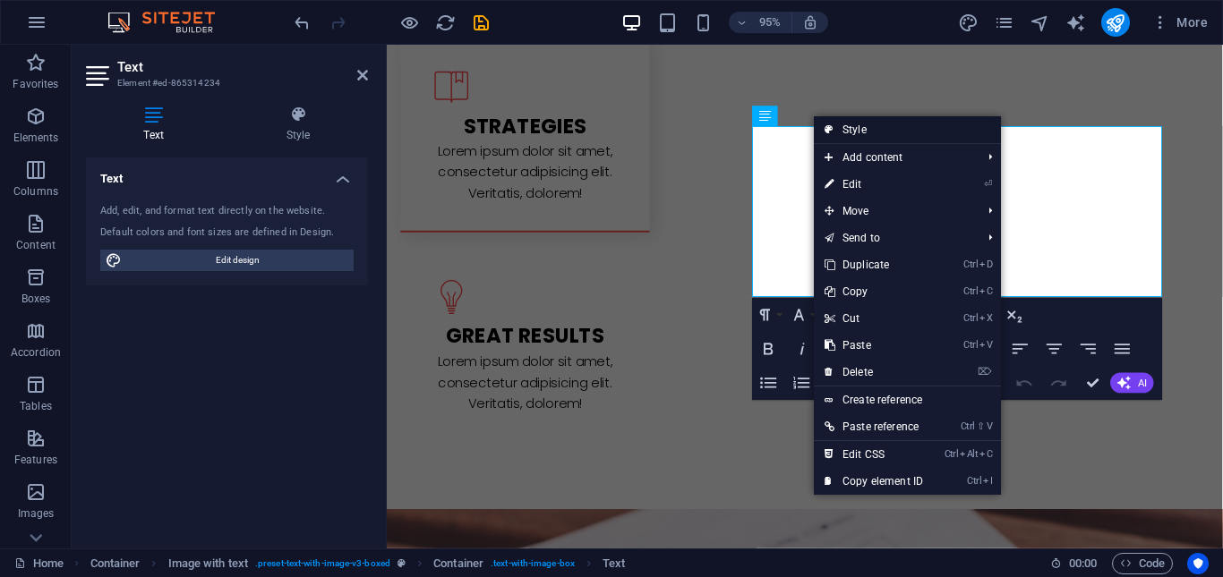
click at [876, 134] on link "Style" at bounding box center [907, 129] width 187 height 27
select select "rem"
select select "px"
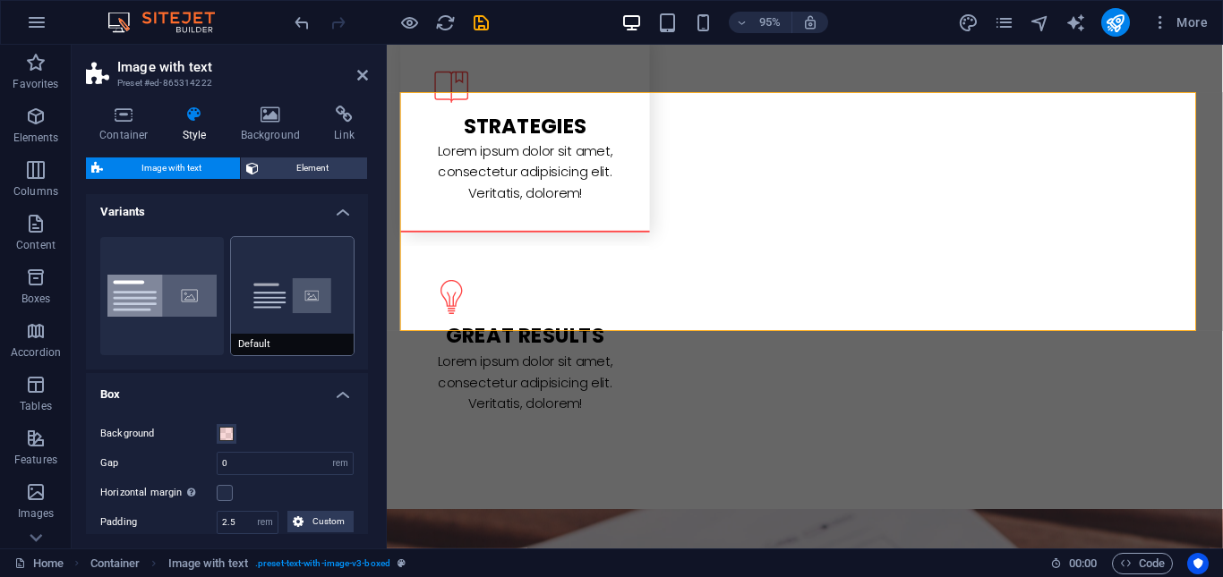
scroll to position [0, 0]
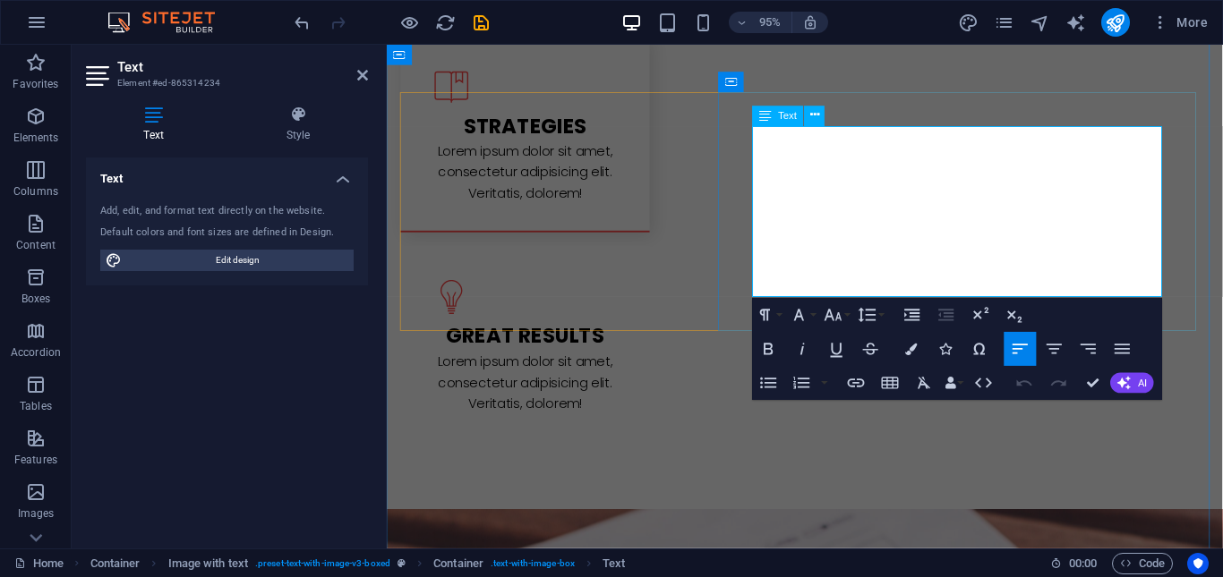
drag, startPoint x: 773, startPoint y: 135, endPoint x: 849, endPoint y: 140, distance: 76.2
click at [807, 344] on icon "button" at bounding box center [803, 348] width 21 height 21
click at [815, 314] on button "Font Family" at bounding box center [803, 315] width 32 height 34
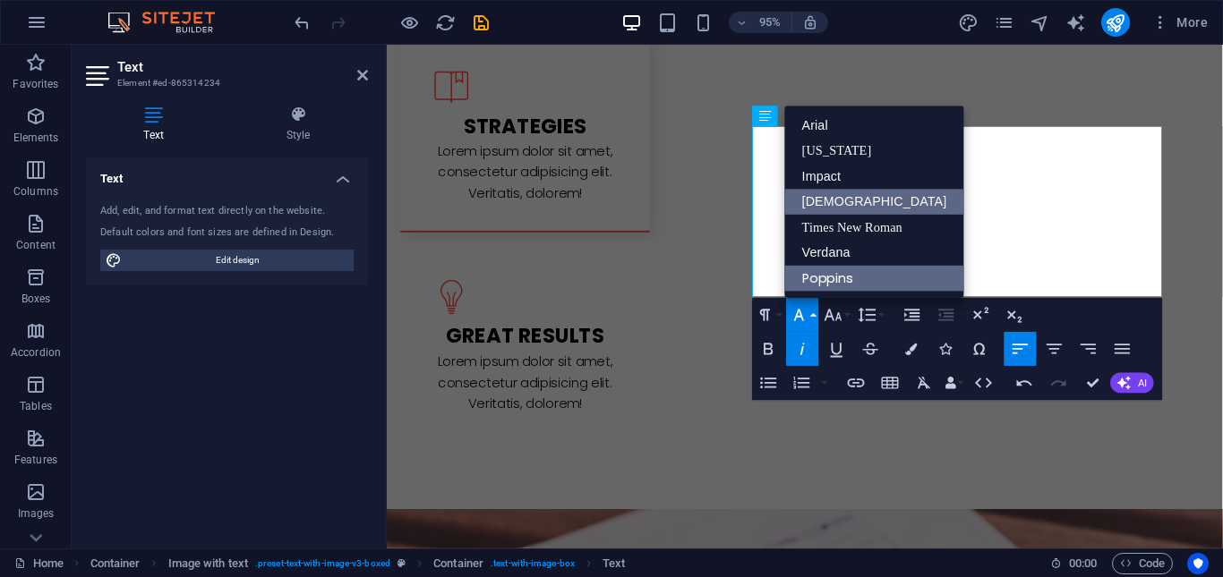
click at [835, 204] on link "[DEMOGRAPHIC_DATA]" at bounding box center [874, 202] width 179 height 26
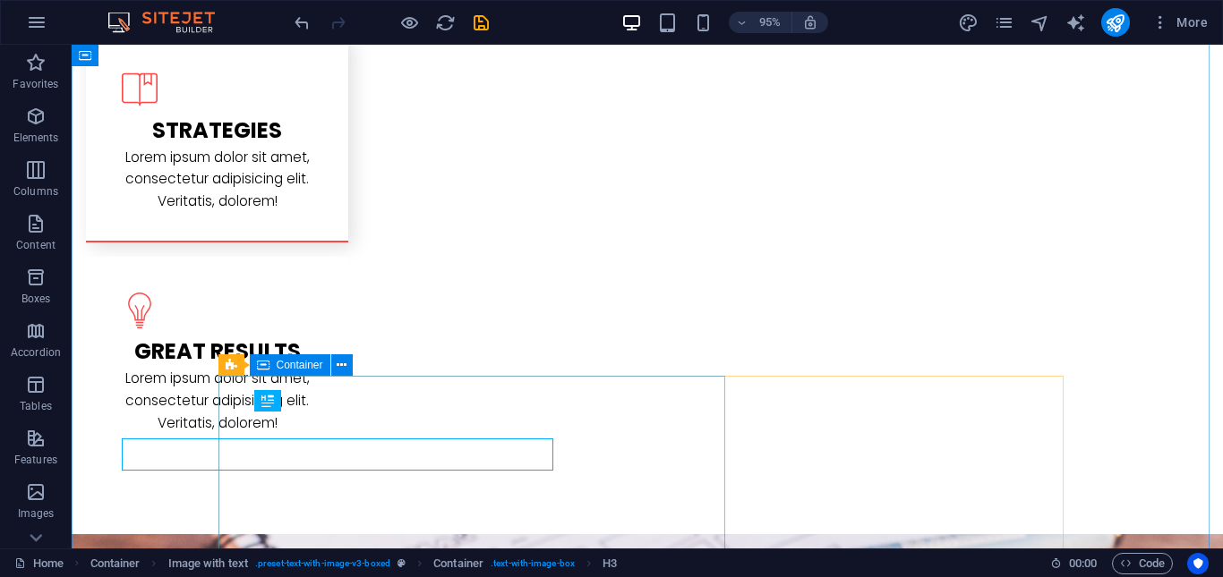
scroll to position [1535, 0]
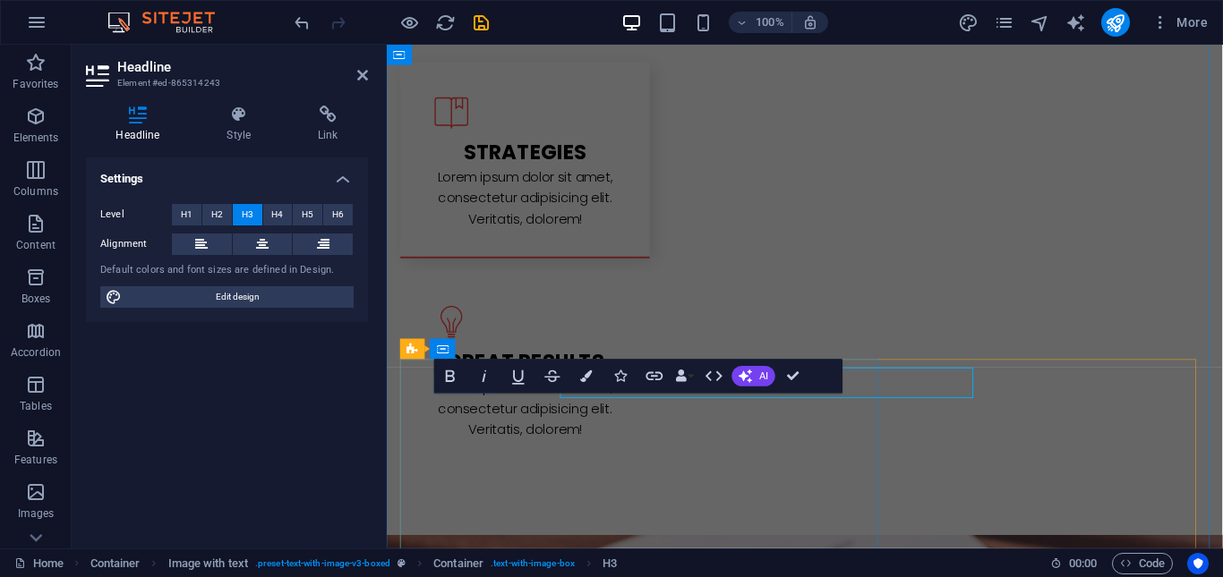
scroll to position [1562, 0]
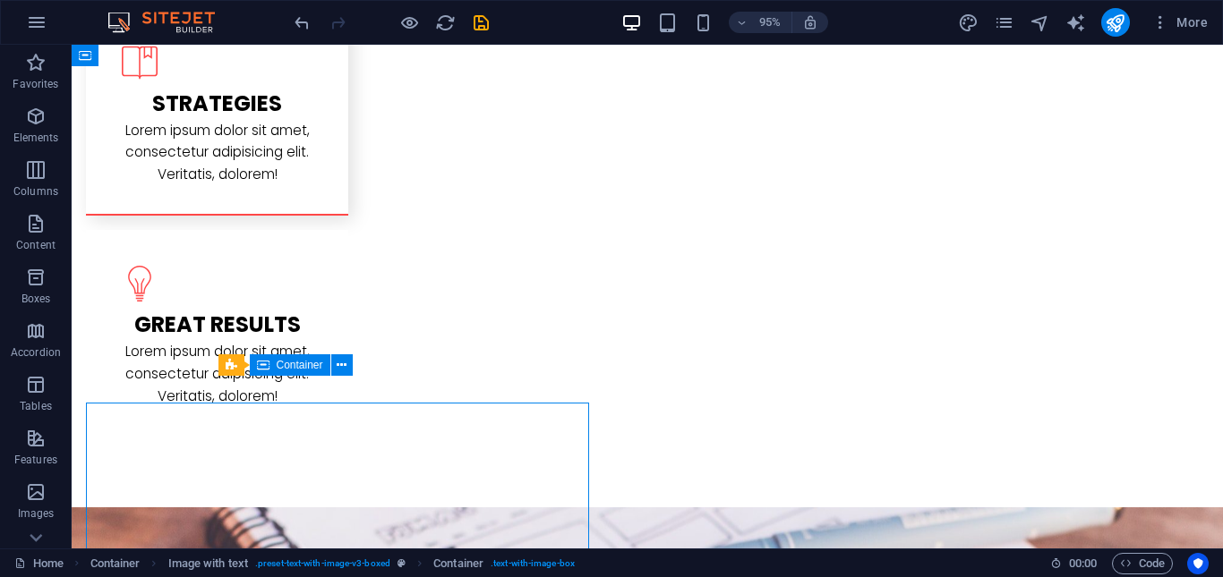
scroll to position [1535, 0]
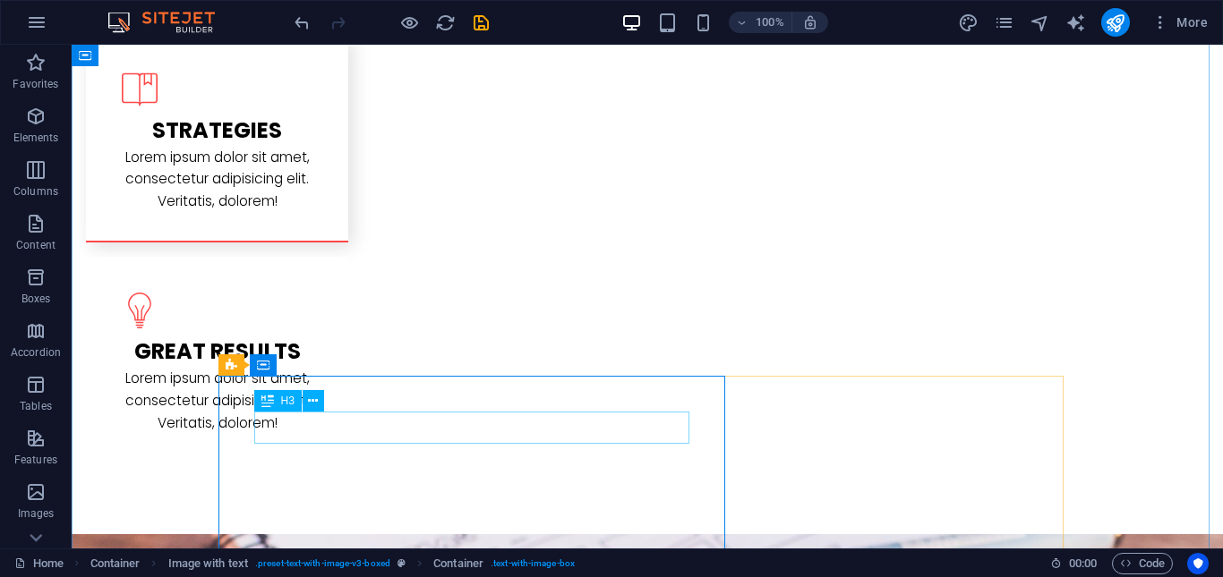
click at [313, 399] on icon at bounding box center [313, 401] width 10 height 19
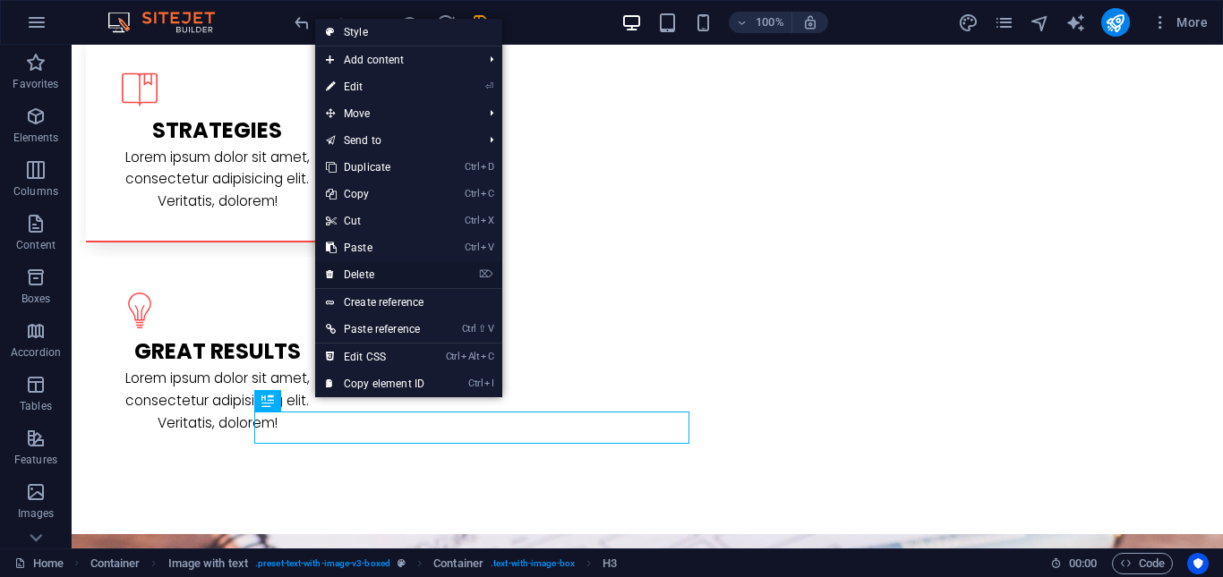
click at [383, 269] on link "⌦ Delete" at bounding box center [375, 274] width 120 height 27
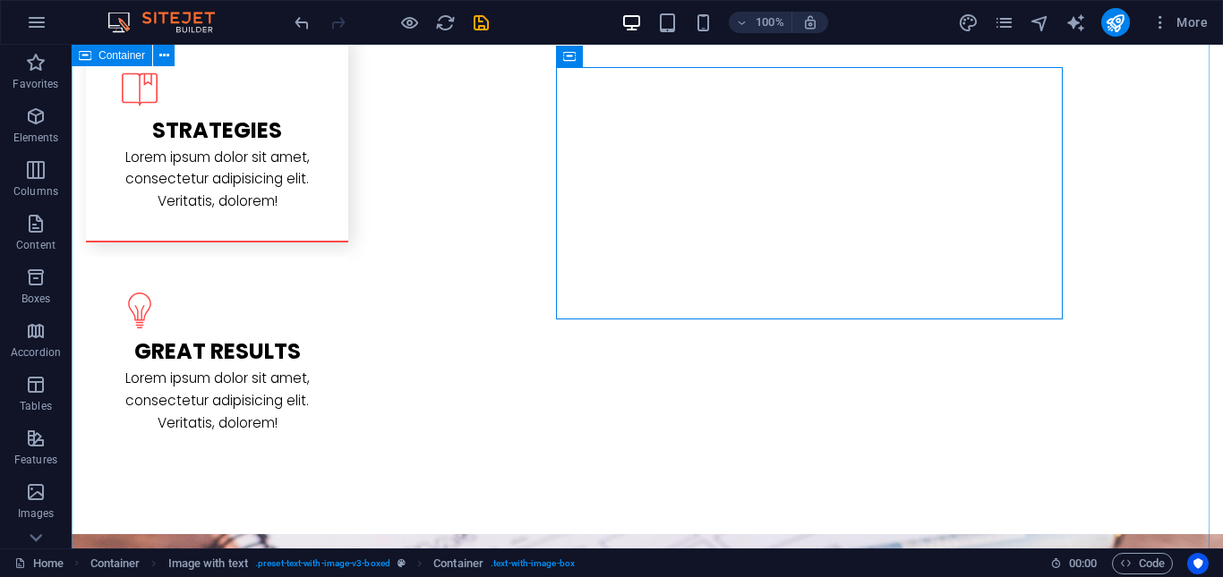
scroll to position [1625, 0]
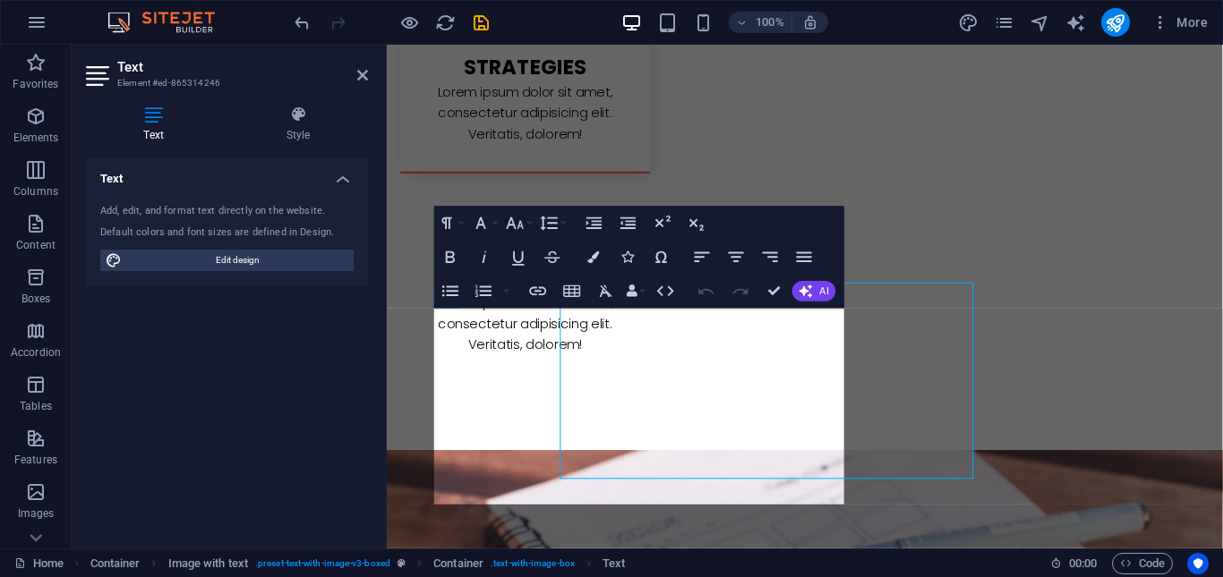
scroll to position [1652, 0]
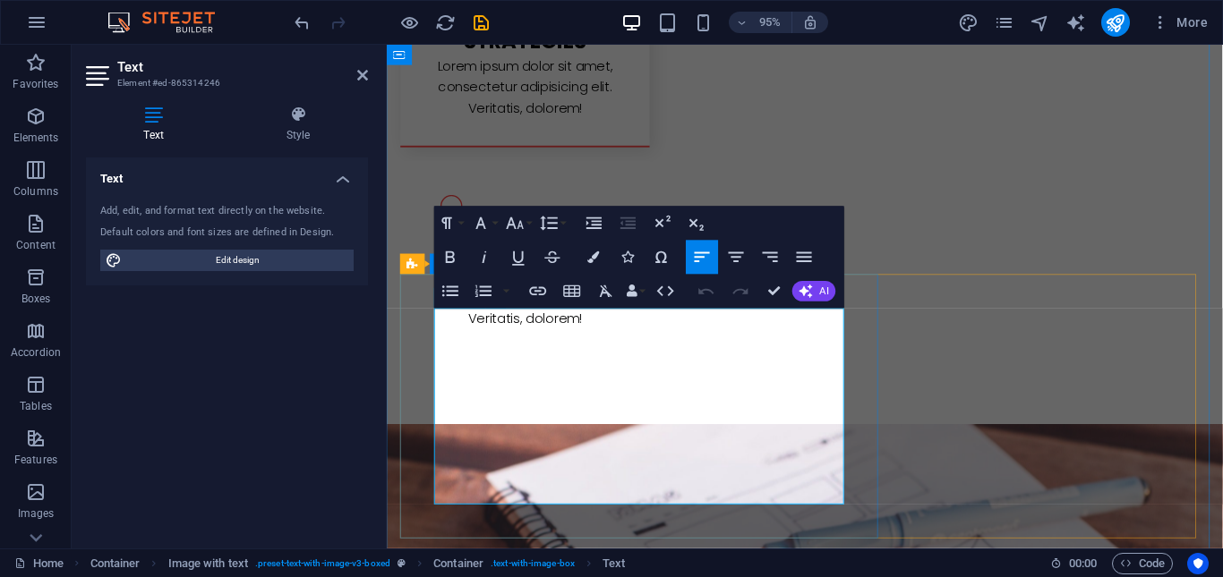
drag, startPoint x: 456, startPoint y: 330, endPoint x: 531, endPoint y: 333, distance: 75.3
click at [484, 260] on icon "button" at bounding box center [485, 258] width 4 height 12
click at [493, 221] on button "Font Family" at bounding box center [484, 224] width 32 height 34
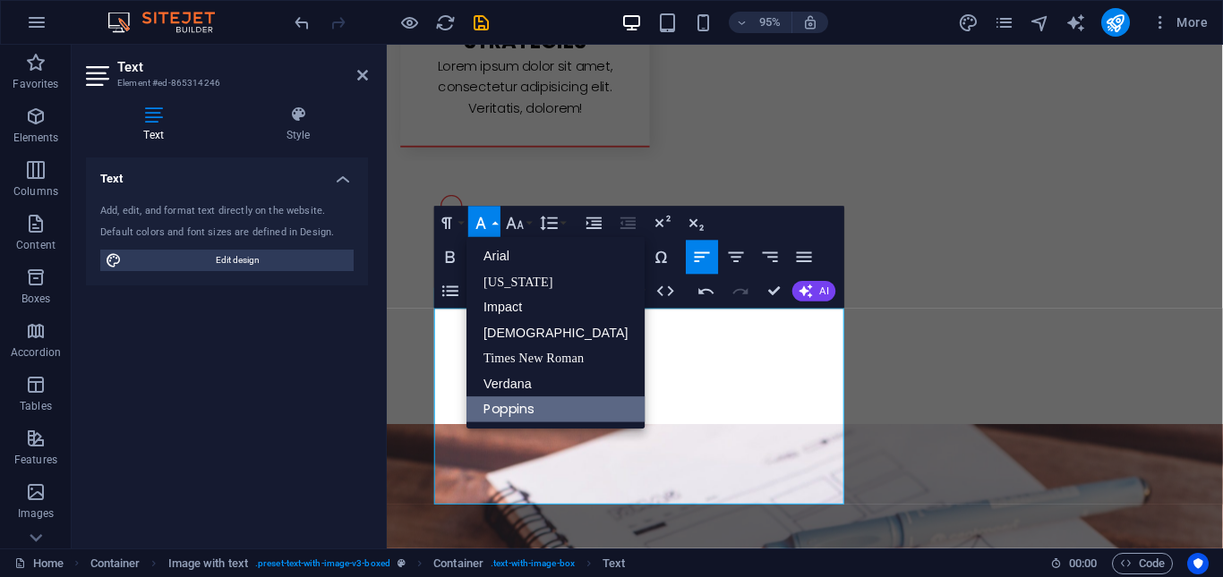
scroll to position [0, 0]
click at [537, 337] on link "[DEMOGRAPHIC_DATA]" at bounding box center [555, 334] width 179 height 26
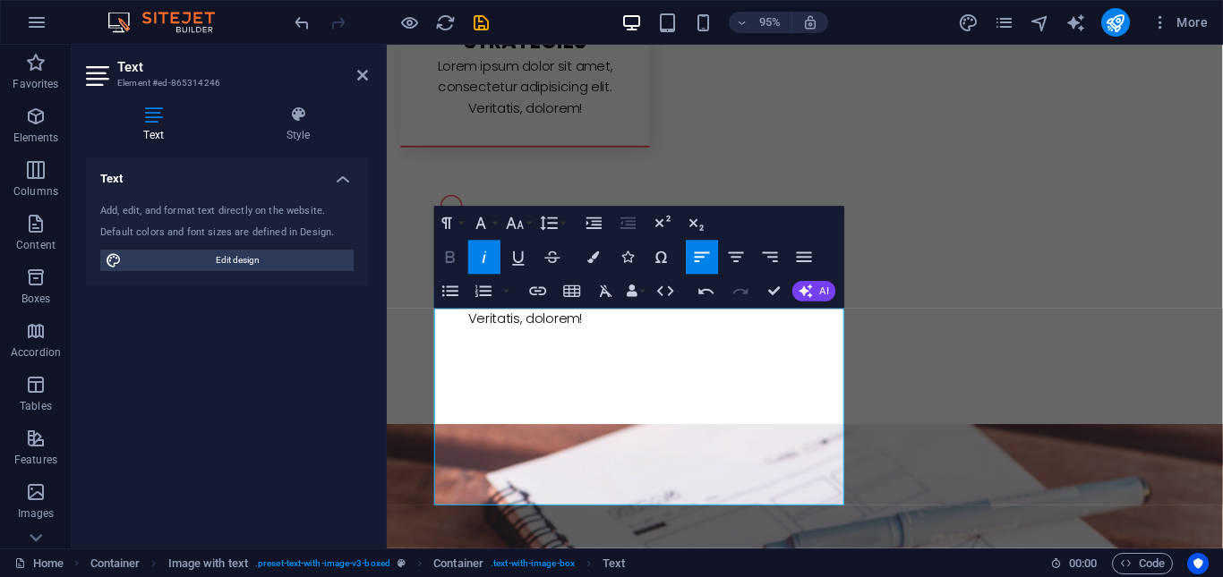
click at [449, 262] on icon "button" at bounding box center [450, 258] width 9 height 12
click at [322, 377] on div "Text Add, edit, and format text directly on the website. Default colors and fon…" at bounding box center [227, 346] width 282 height 377
click at [320, 347] on div "Text Add, edit, and format text directly on the website. Default colors and fon…" at bounding box center [227, 346] width 282 height 377
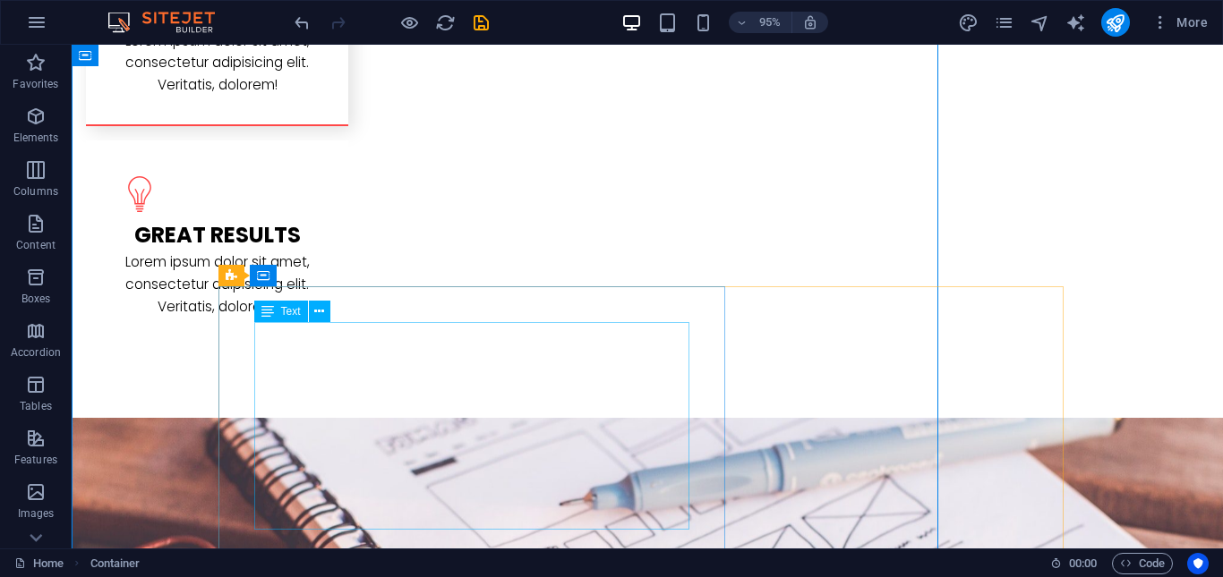
scroll to position [1625, 0]
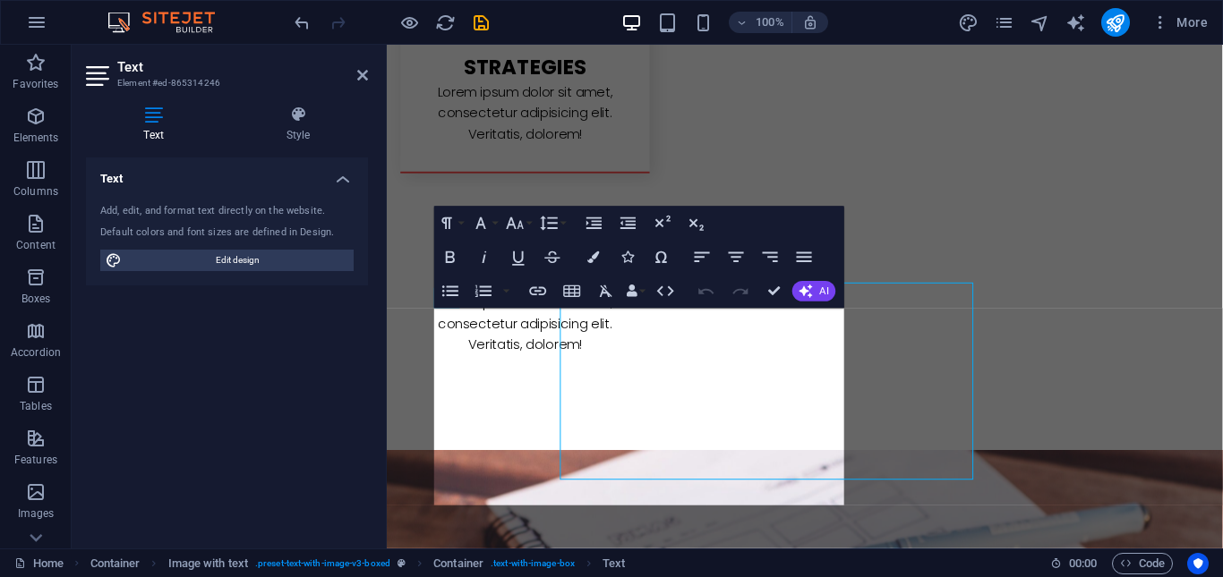
scroll to position [1652, 0]
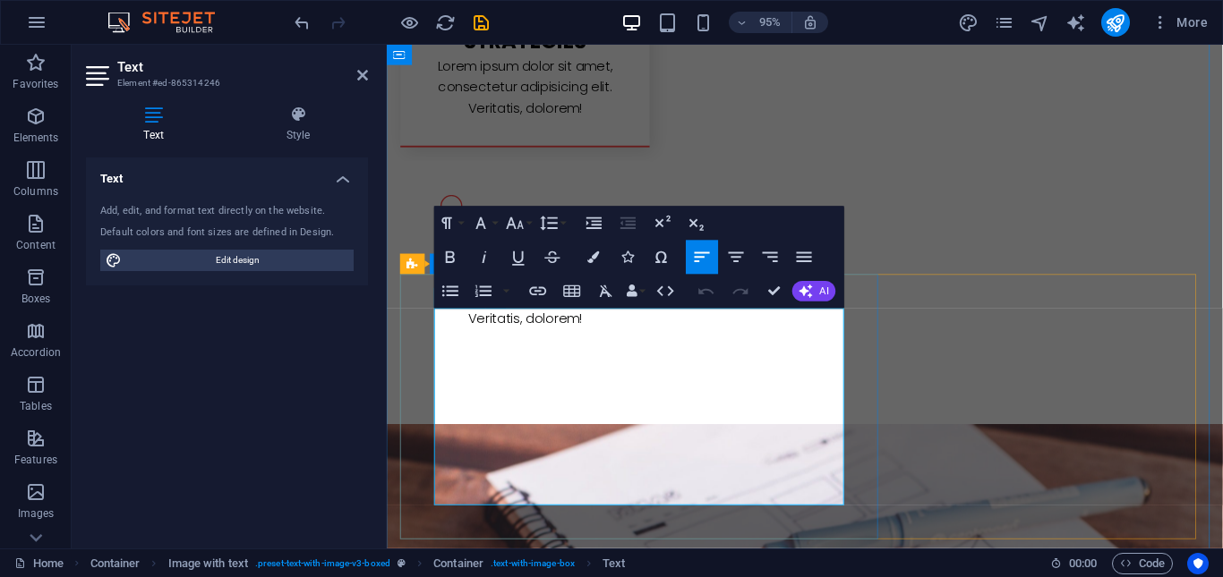
drag, startPoint x: 458, startPoint y: 335, endPoint x: 534, endPoint y: 332, distance: 76.1
click at [448, 254] on icon "button" at bounding box center [450, 257] width 21 height 21
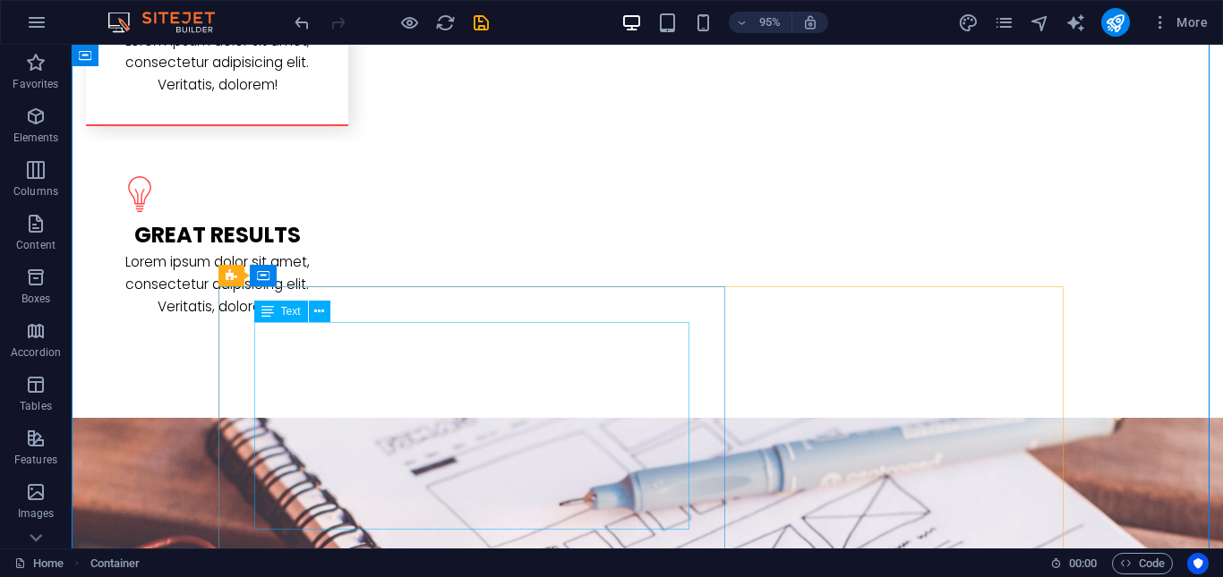
scroll to position [1625, 0]
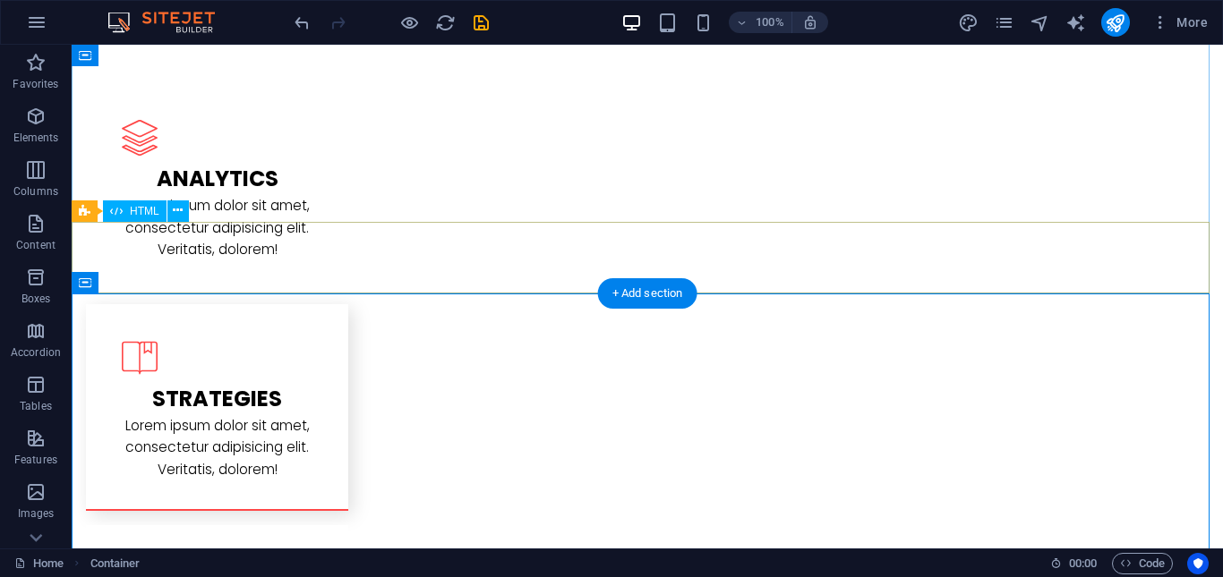
scroll to position [1177, 0]
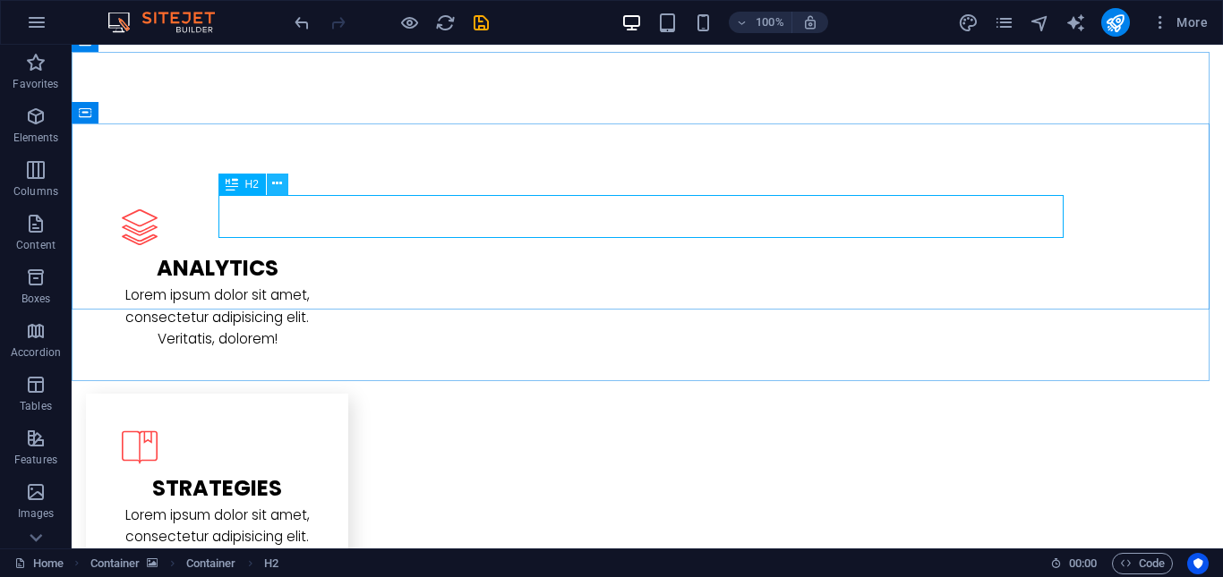
click at [283, 175] on button at bounding box center [277, 184] width 21 height 21
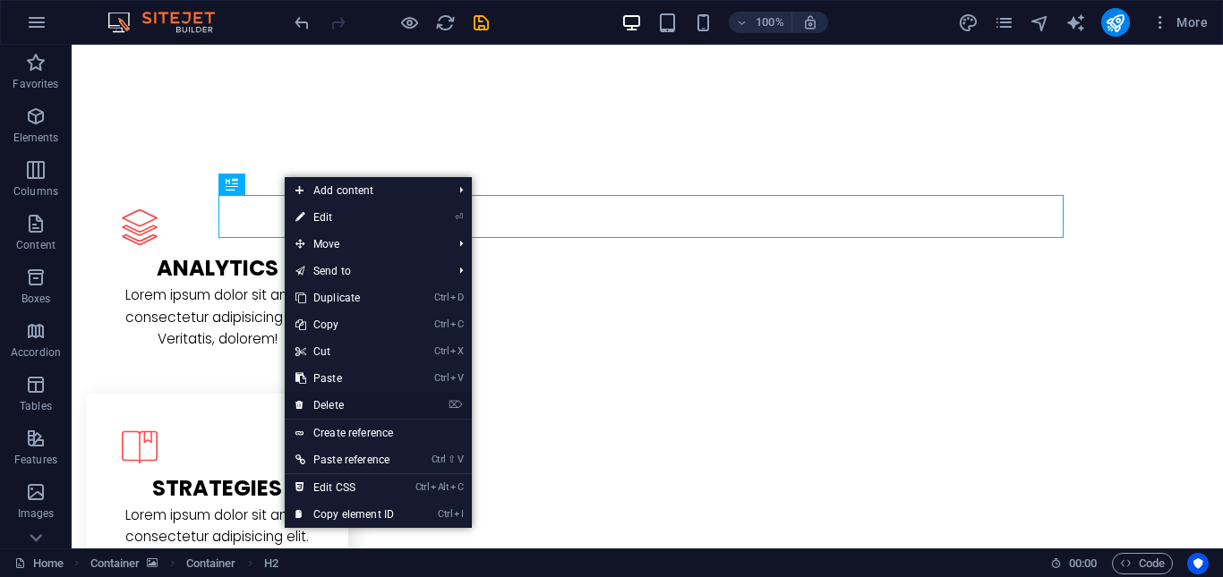
click at [351, 406] on link "⌦ Delete" at bounding box center [345, 405] width 120 height 27
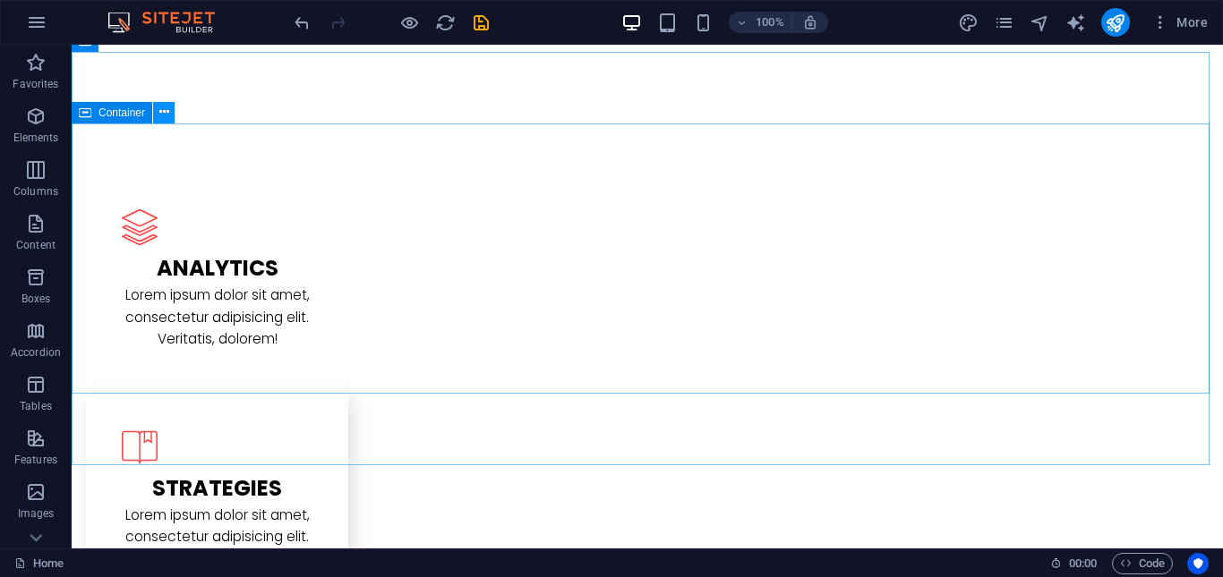
click at [167, 115] on icon at bounding box center [164, 112] width 10 height 19
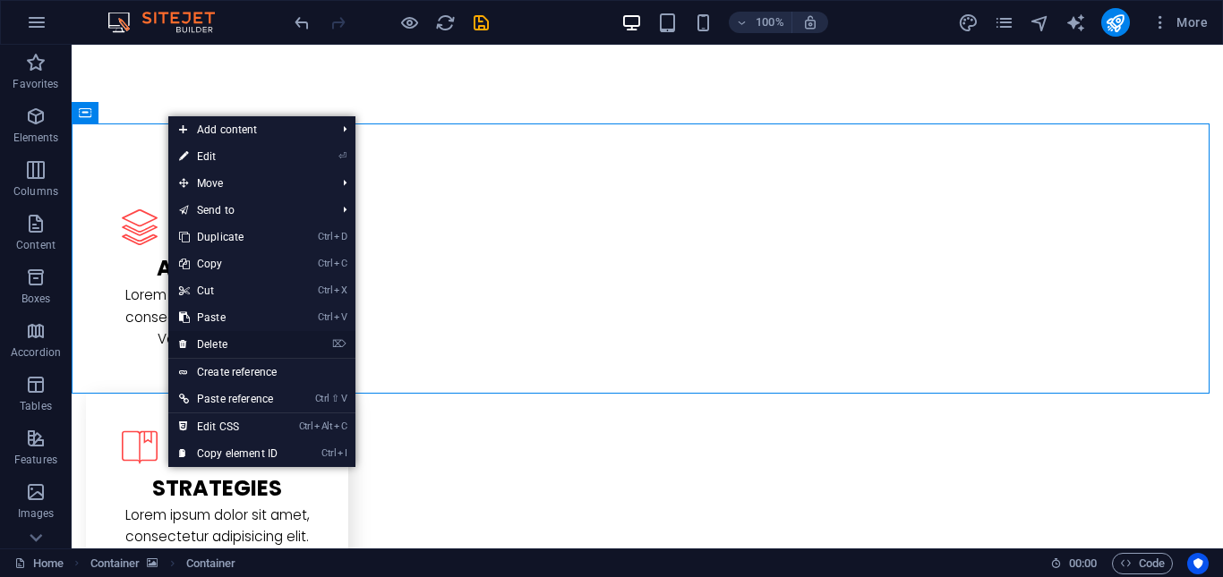
click at [231, 343] on link "⌦ Delete" at bounding box center [228, 344] width 120 height 27
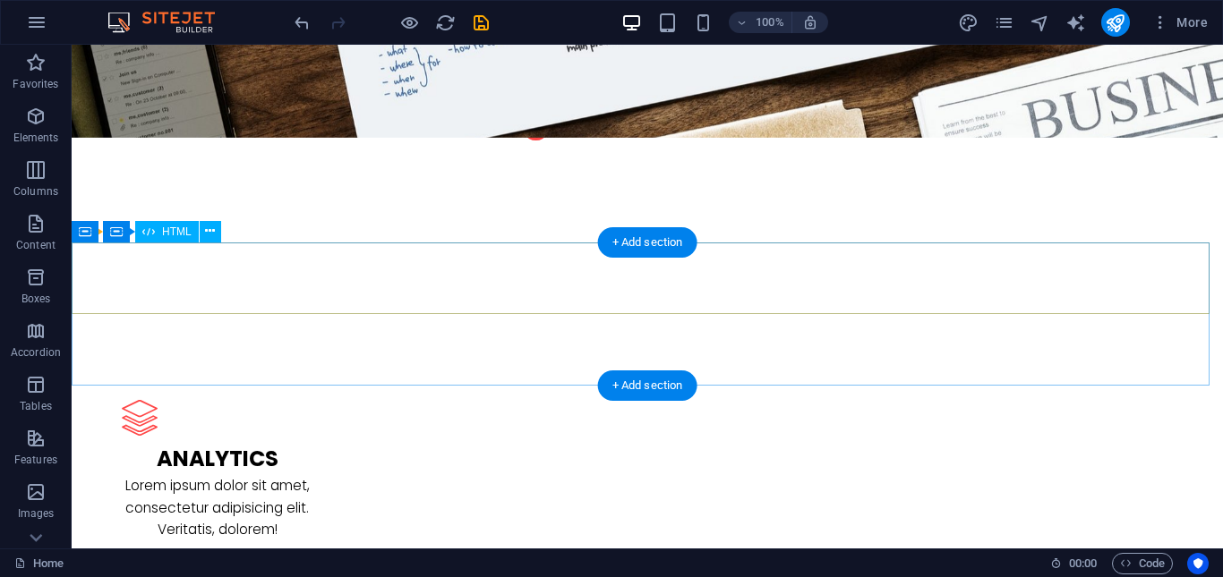
scroll to position [909, 0]
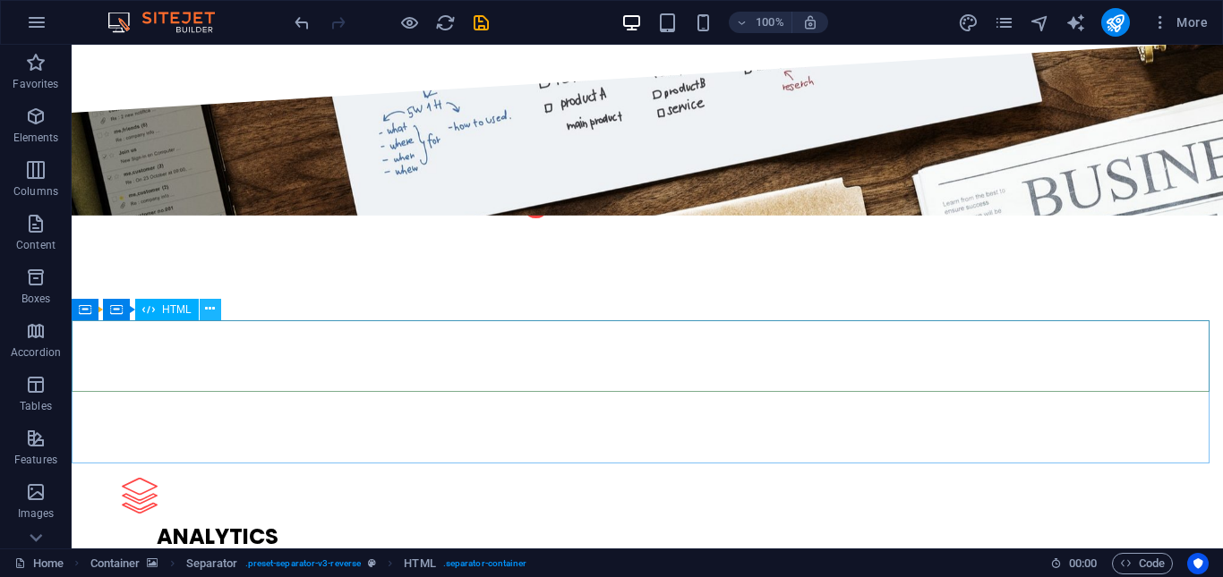
click at [208, 311] on icon at bounding box center [210, 309] width 10 height 19
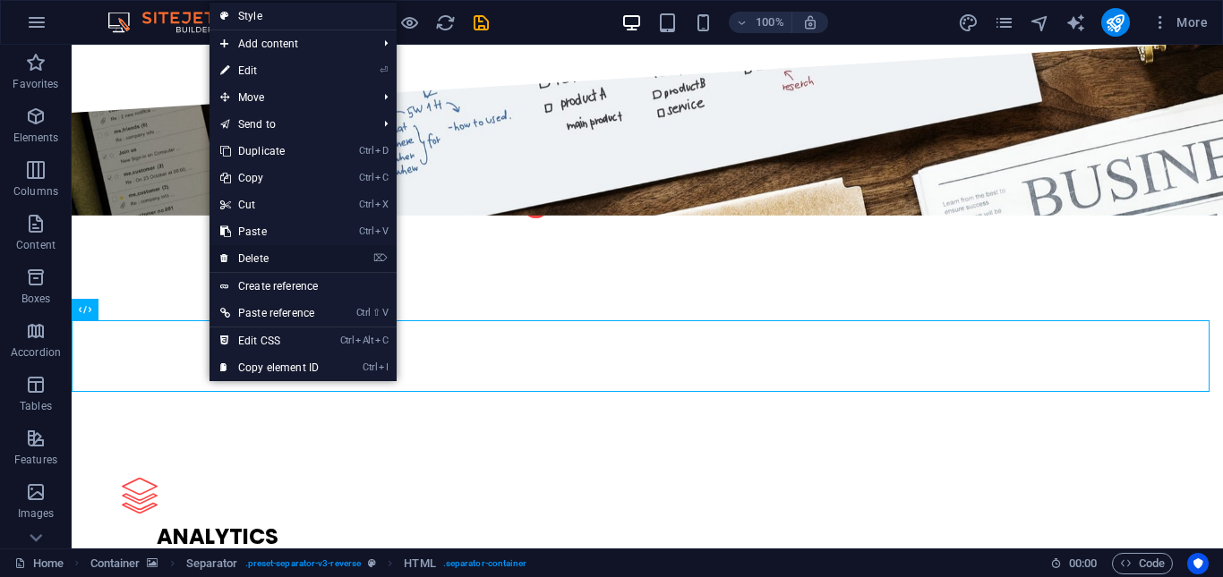
click at [278, 258] on link "⌦ Delete" at bounding box center [270, 258] width 120 height 27
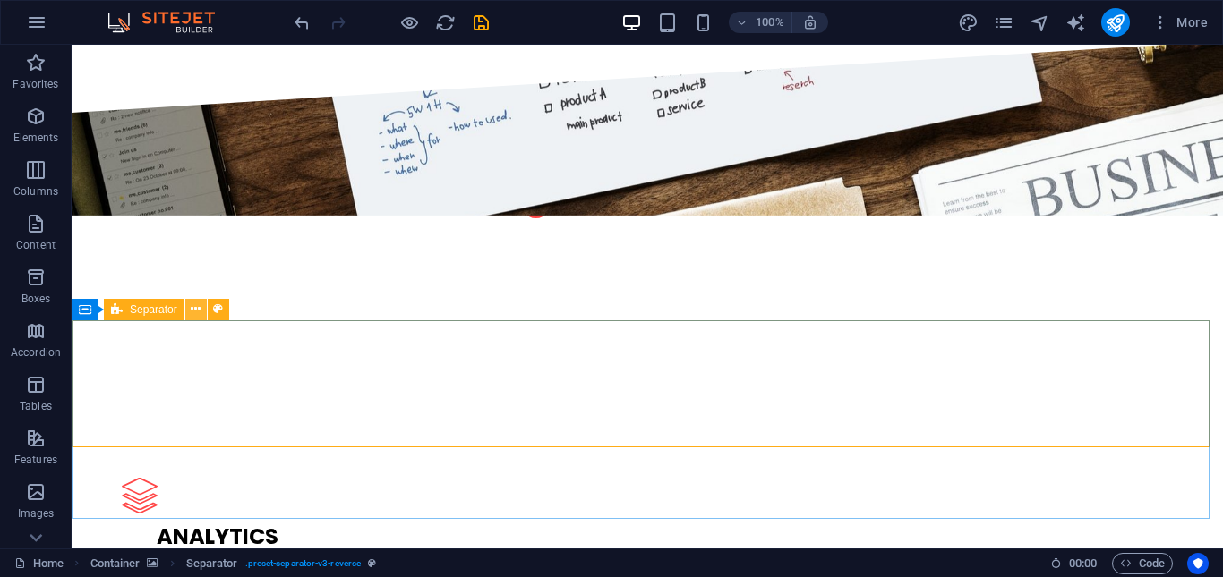
click at [200, 311] on icon at bounding box center [196, 309] width 10 height 19
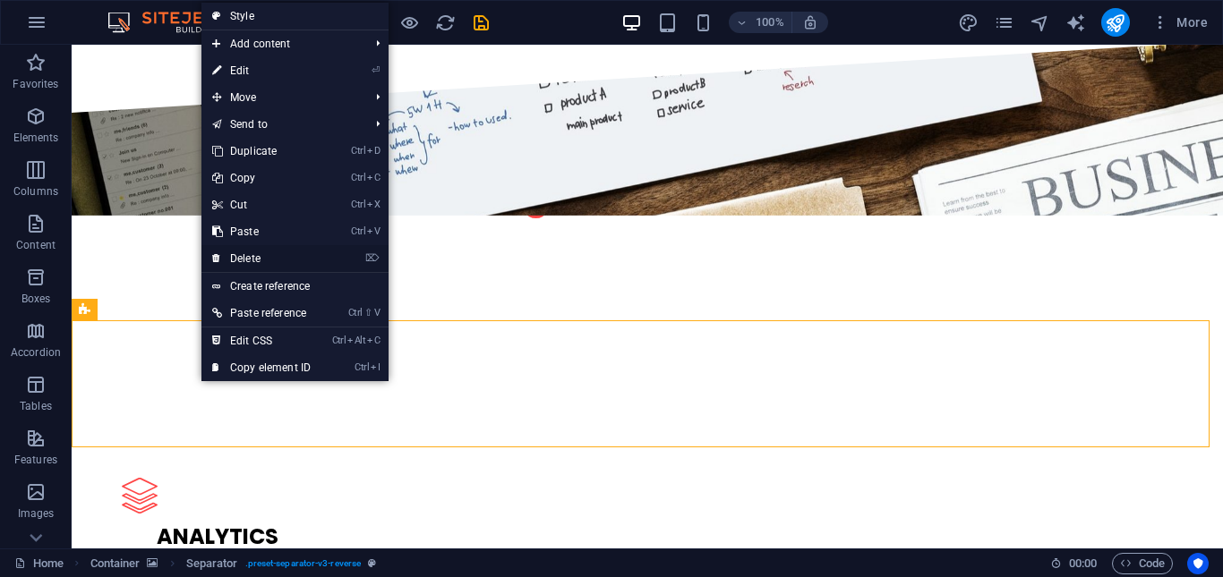
drag, startPoint x: 278, startPoint y: 253, endPoint x: 205, endPoint y: 219, distance: 80.1
click at [278, 253] on link "⌦ Delete" at bounding box center [261, 258] width 120 height 27
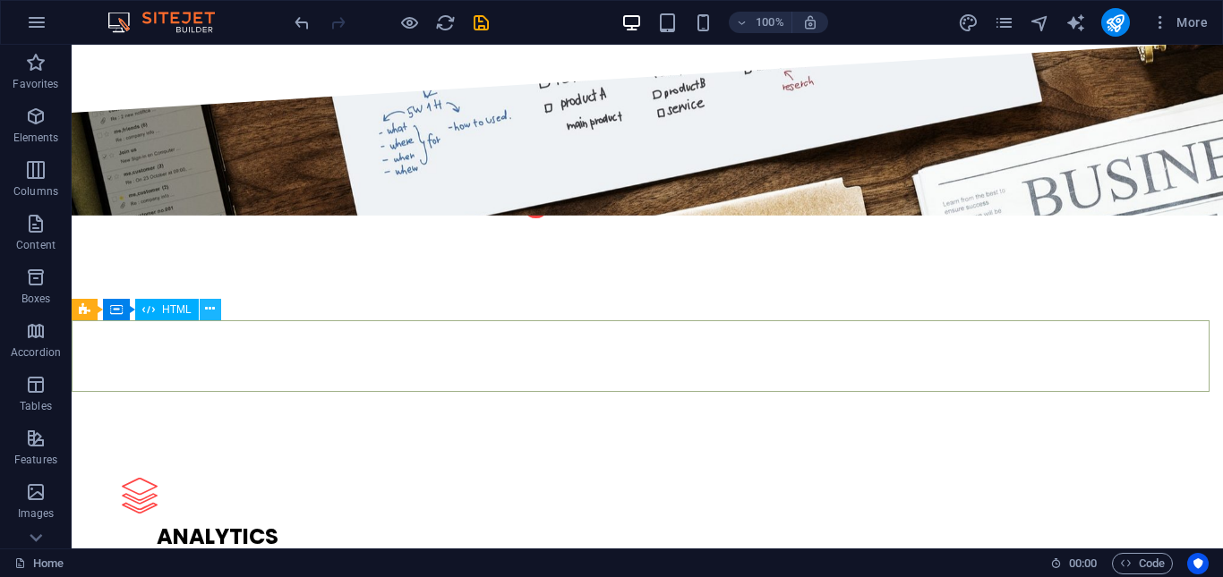
click at [212, 307] on icon at bounding box center [210, 309] width 10 height 19
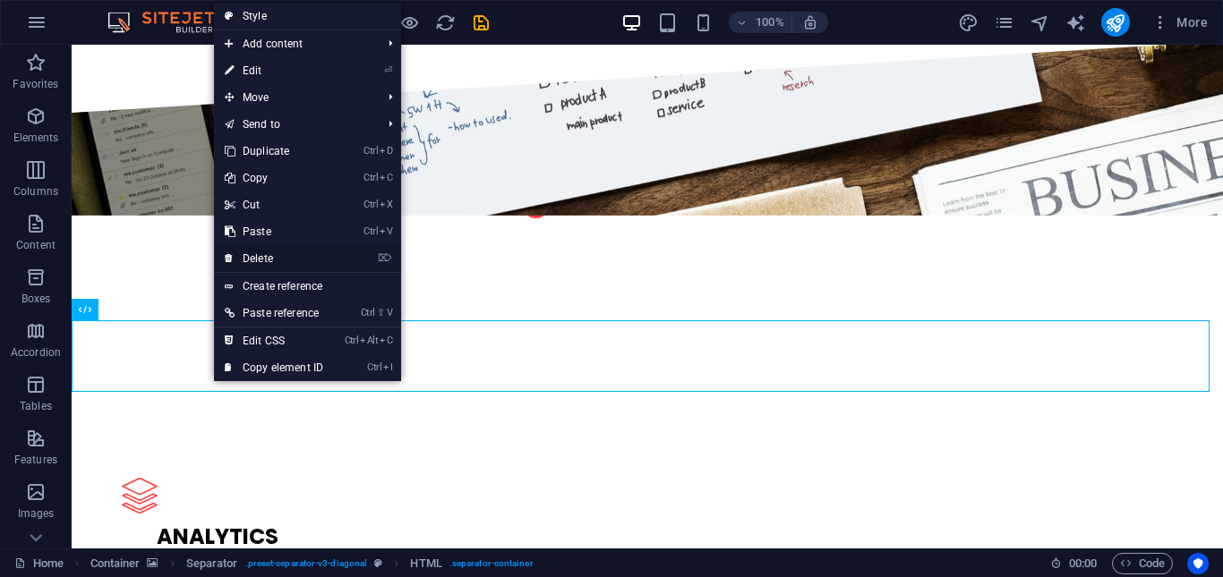
click at [285, 262] on link "⌦ Delete" at bounding box center [274, 258] width 120 height 27
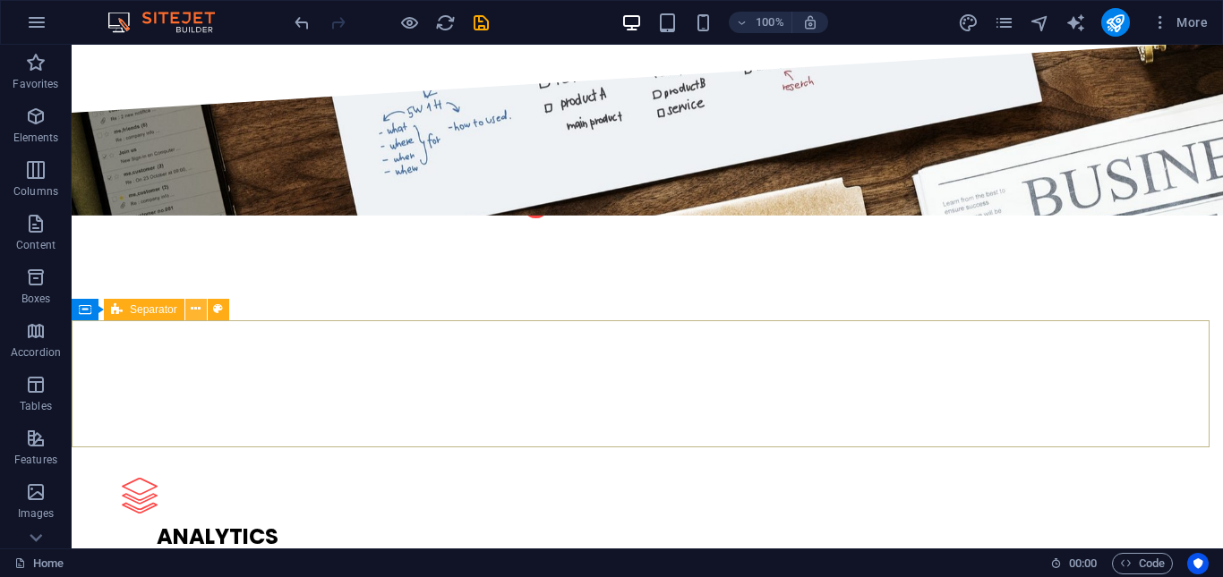
click at [200, 313] on icon at bounding box center [196, 309] width 10 height 19
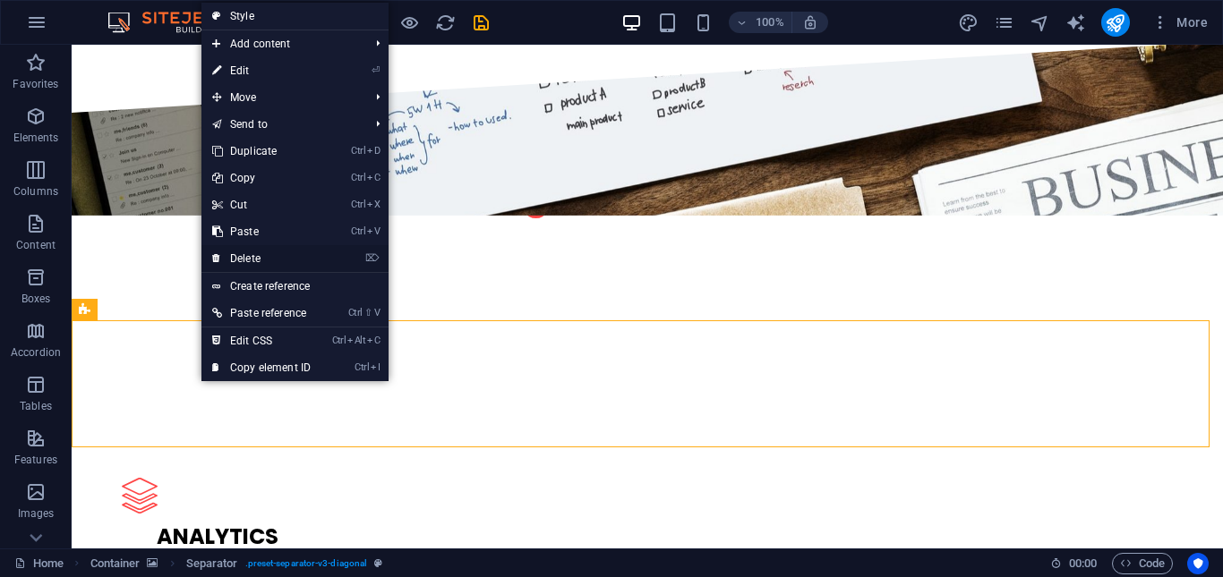
click at [274, 261] on link "⌦ Delete" at bounding box center [261, 258] width 120 height 27
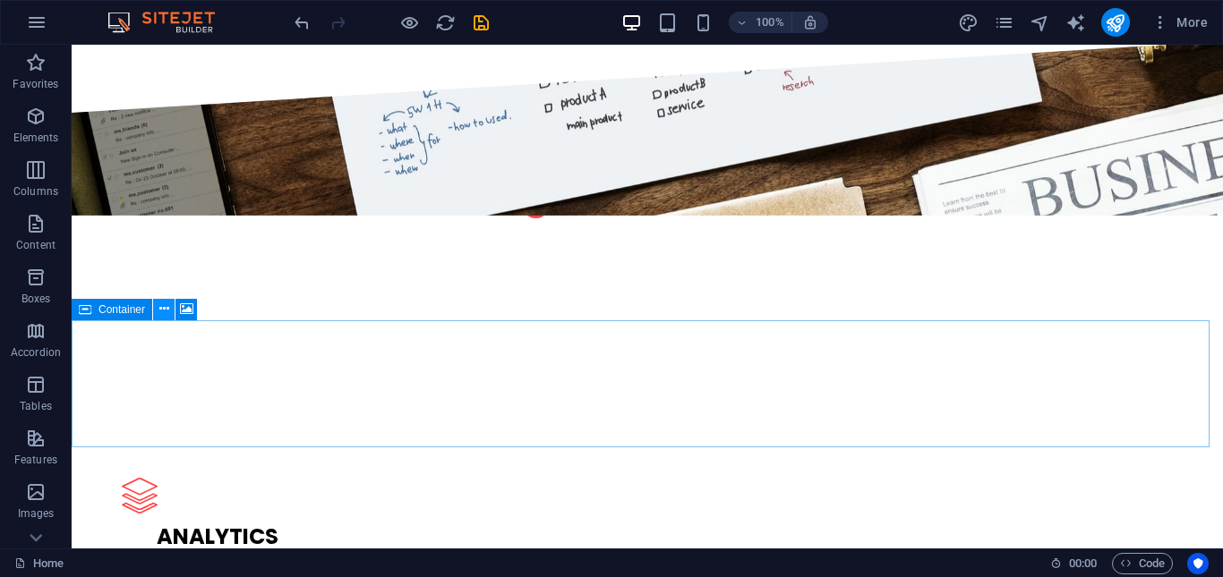
click at [162, 308] on icon at bounding box center [164, 309] width 10 height 19
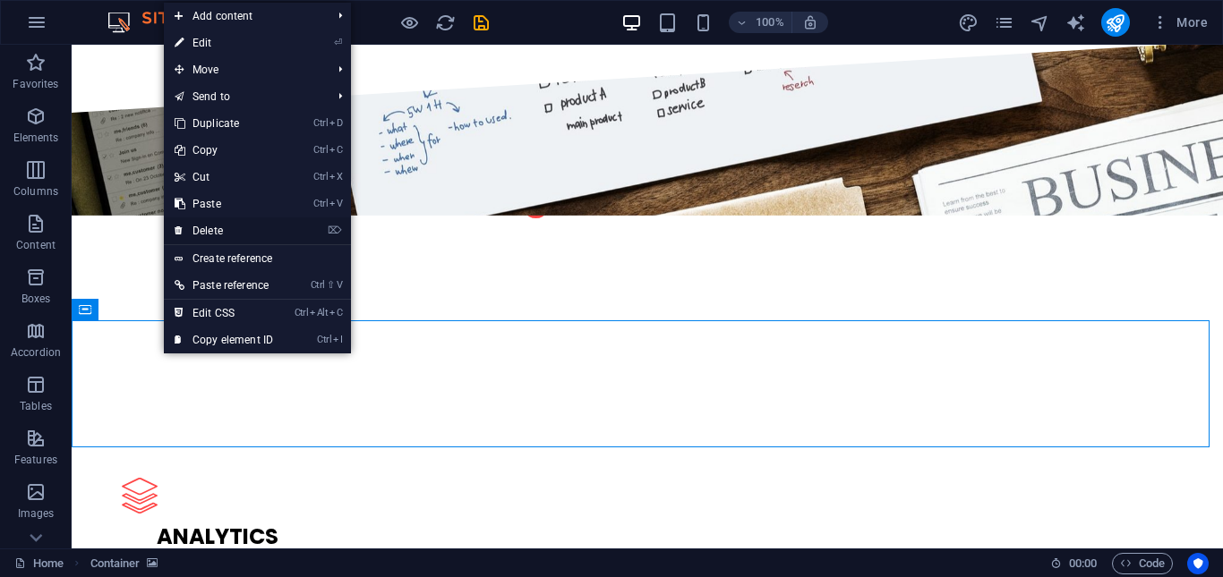
click at [241, 234] on link "⌦ Delete" at bounding box center [224, 231] width 120 height 27
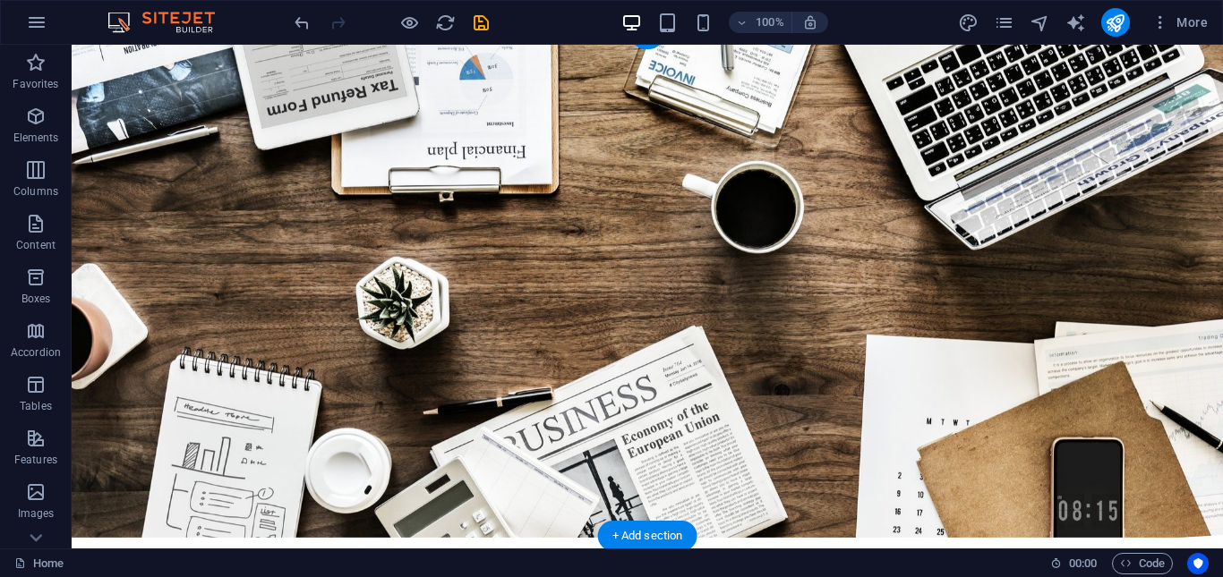
scroll to position [0, 0]
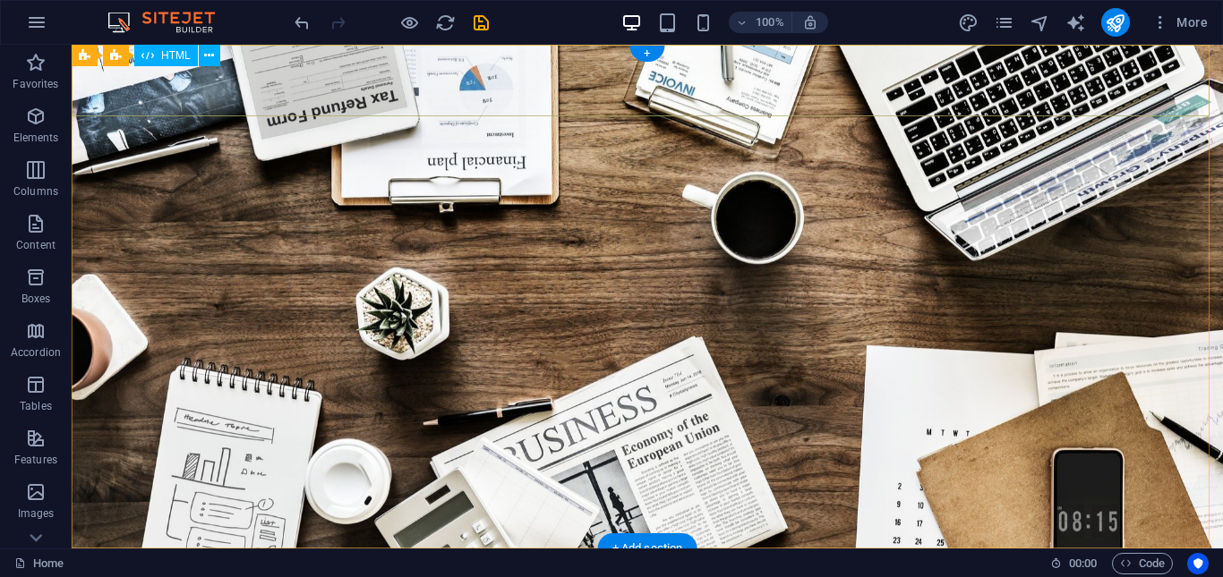
click at [885, 549] on div at bounding box center [647, 585] width 1151 height 72
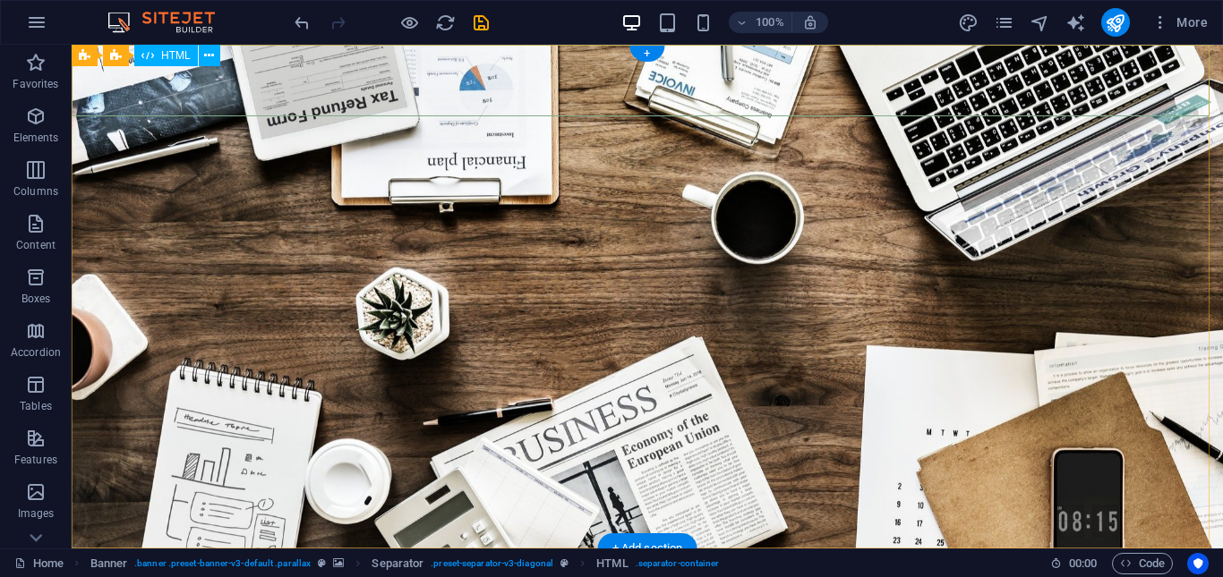
click at [545, 549] on div at bounding box center [647, 585] width 1151 height 72
click at [214, 50] on icon at bounding box center [209, 56] width 10 height 19
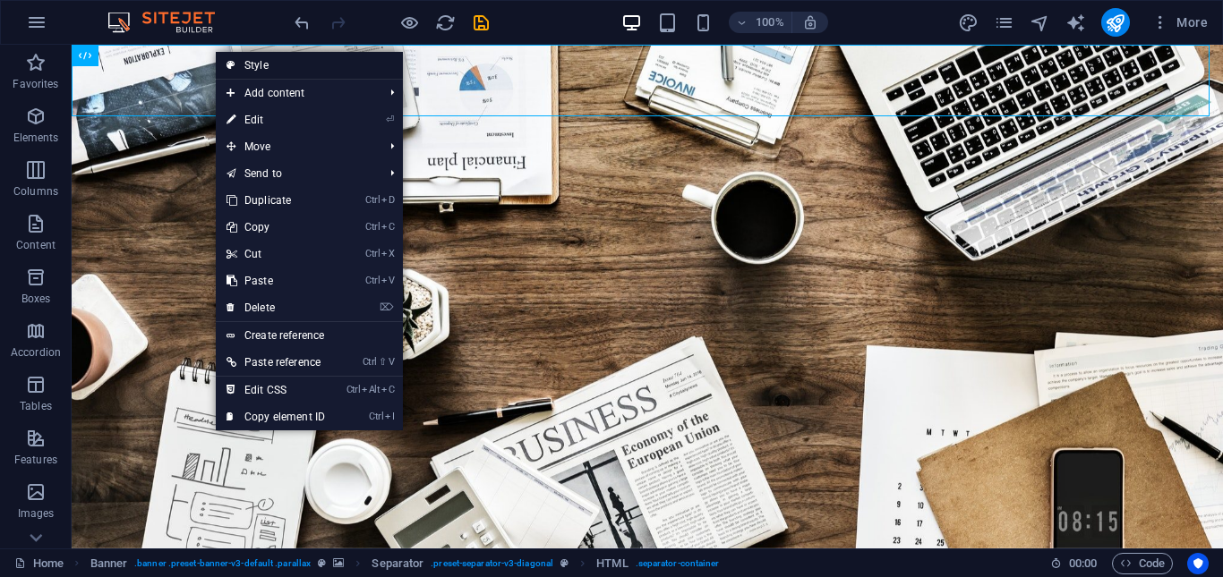
click at [270, 64] on link "Style" at bounding box center [309, 65] width 187 height 27
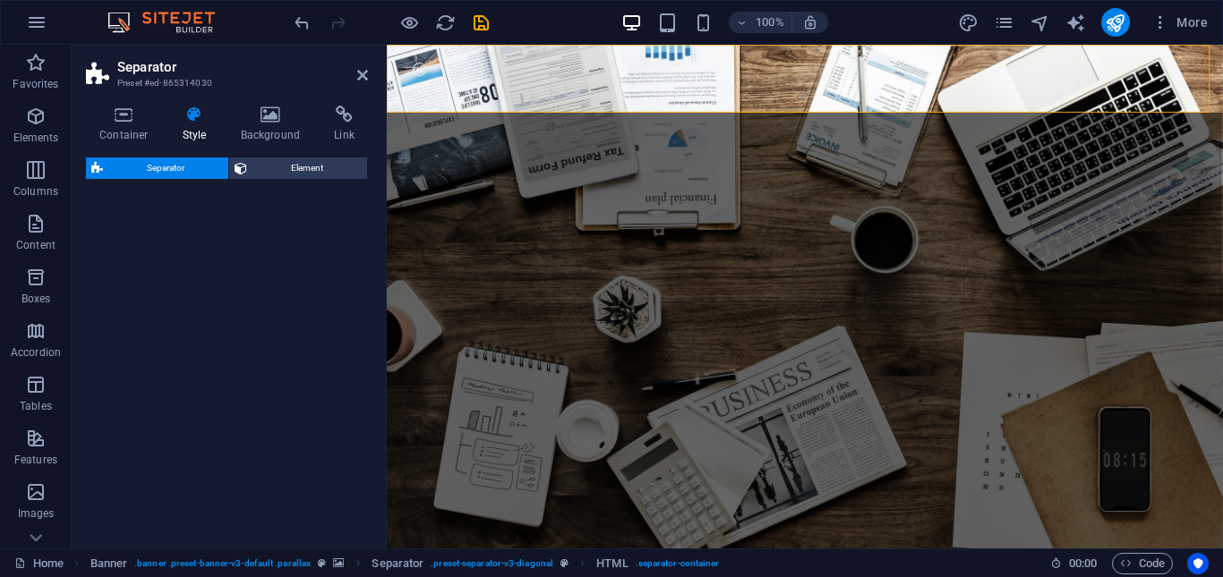
select select "diagonal"
select select "rem"
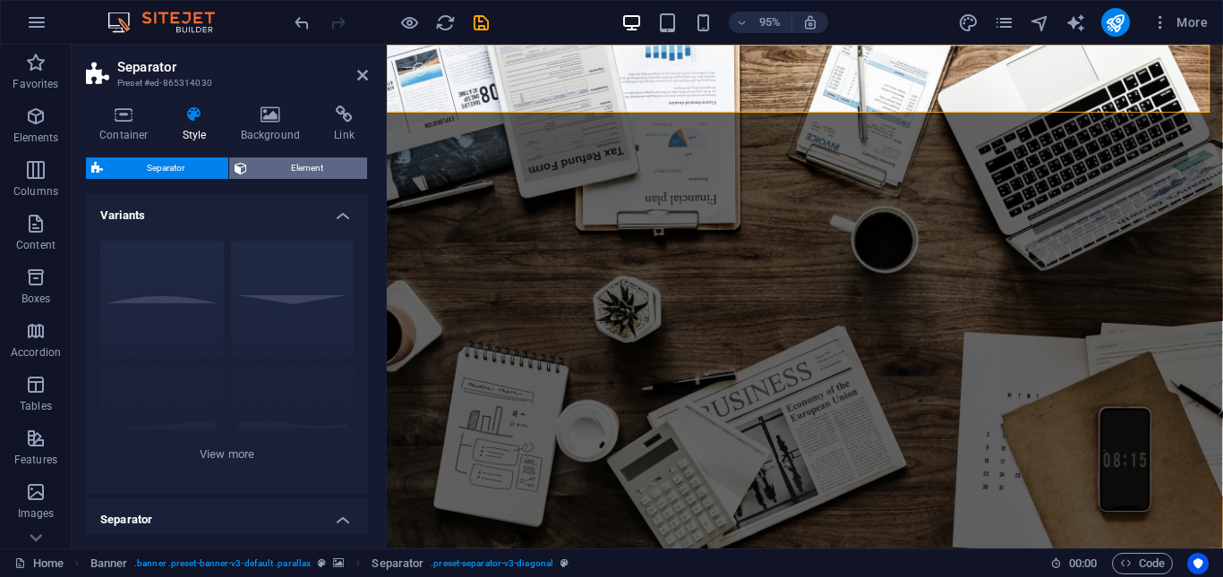
click at [315, 171] on span "Element" at bounding box center [306, 168] width 109 height 21
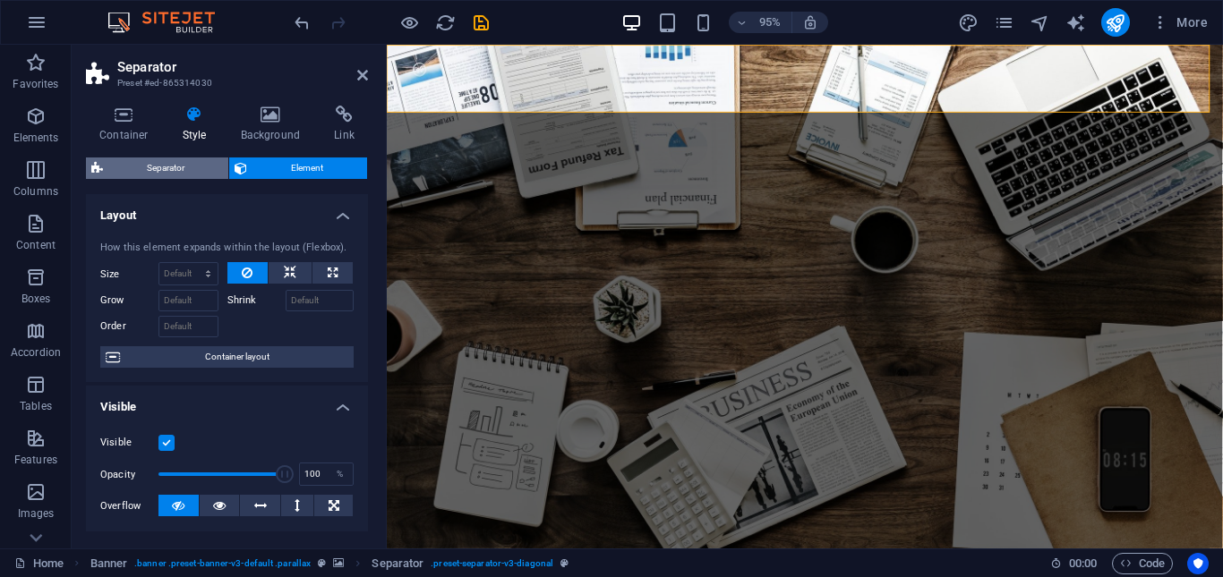
click at [132, 172] on span "Separator" at bounding box center [165, 168] width 115 height 21
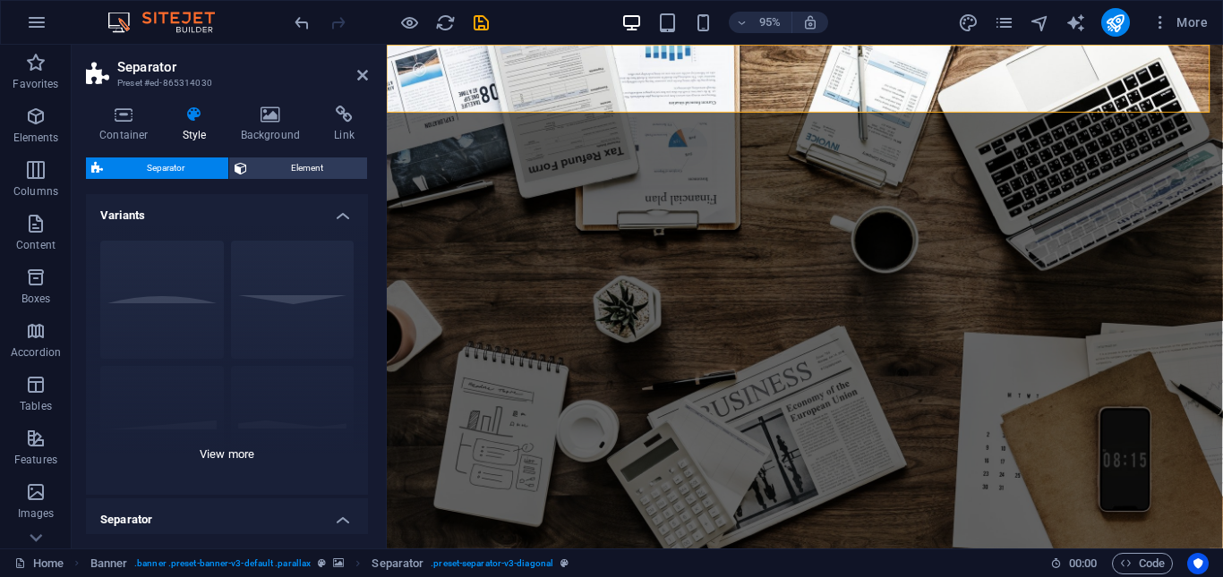
click at [179, 294] on div "Circle Default Diagonal Polygon 1 Polygon 2 Square Zigzag" at bounding box center [227, 361] width 282 height 269
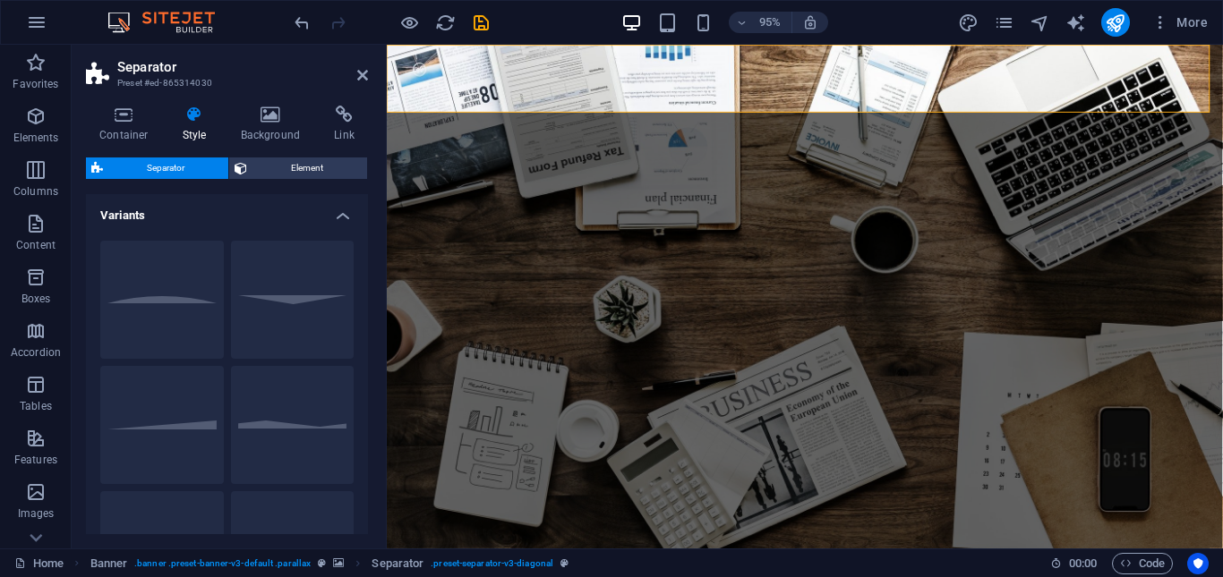
click at [378, 363] on div "Container Style Background Link Size Height Default px rem % vh vw Min. height …" at bounding box center [227, 320] width 311 height 458
click at [459, 328] on figure at bounding box center [827, 310] width 880 height 531
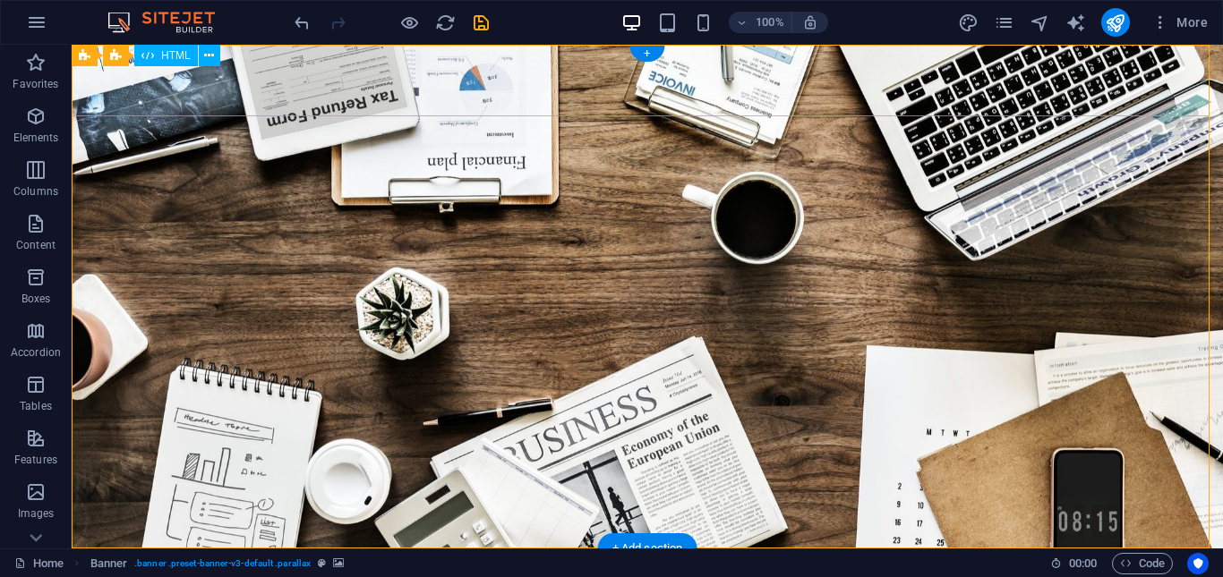
click at [478, 549] on div at bounding box center [647, 585] width 1151 height 72
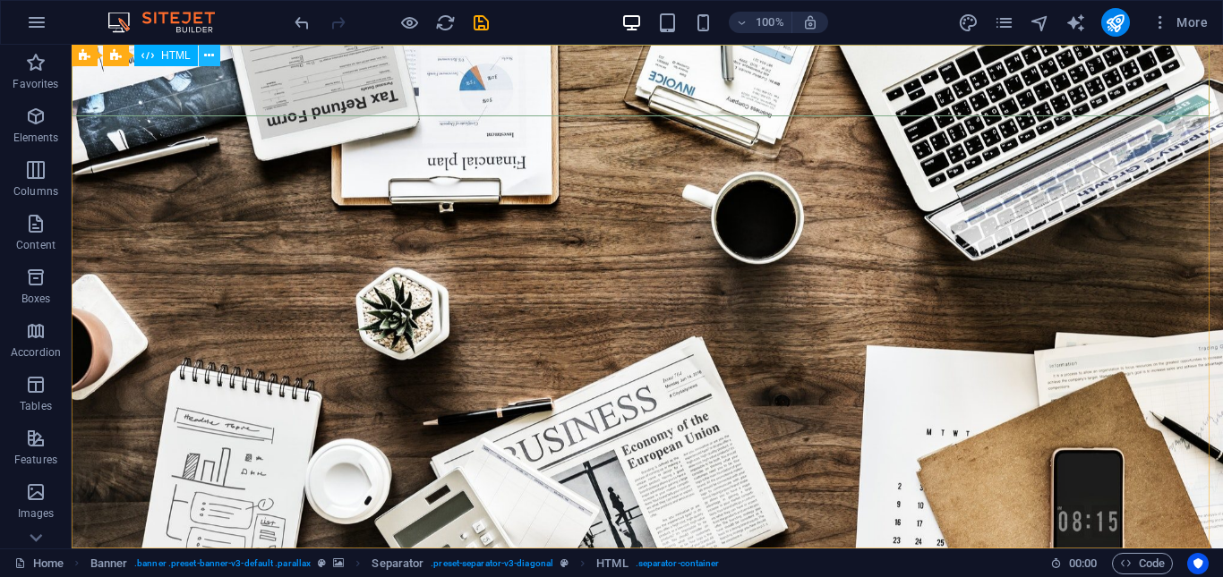
click at [213, 57] on icon at bounding box center [209, 56] width 10 height 19
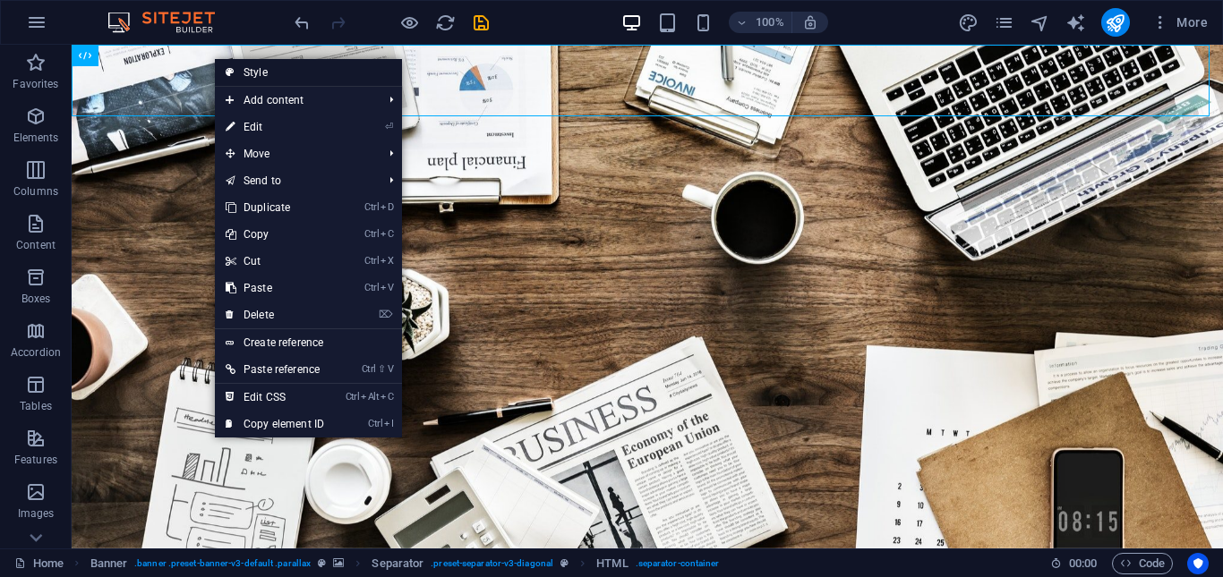
click at [249, 78] on link "Style" at bounding box center [308, 72] width 187 height 27
select select "diagonal"
select select "rem"
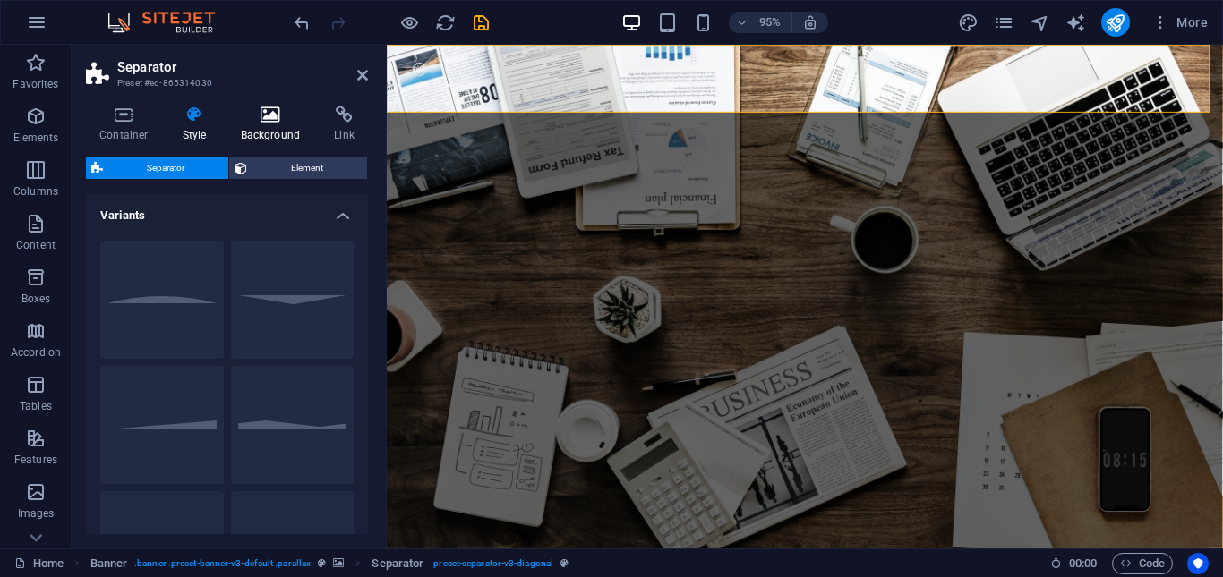
click at [280, 126] on h4 "Background" at bounding box center [274, 125] width 94 height 38
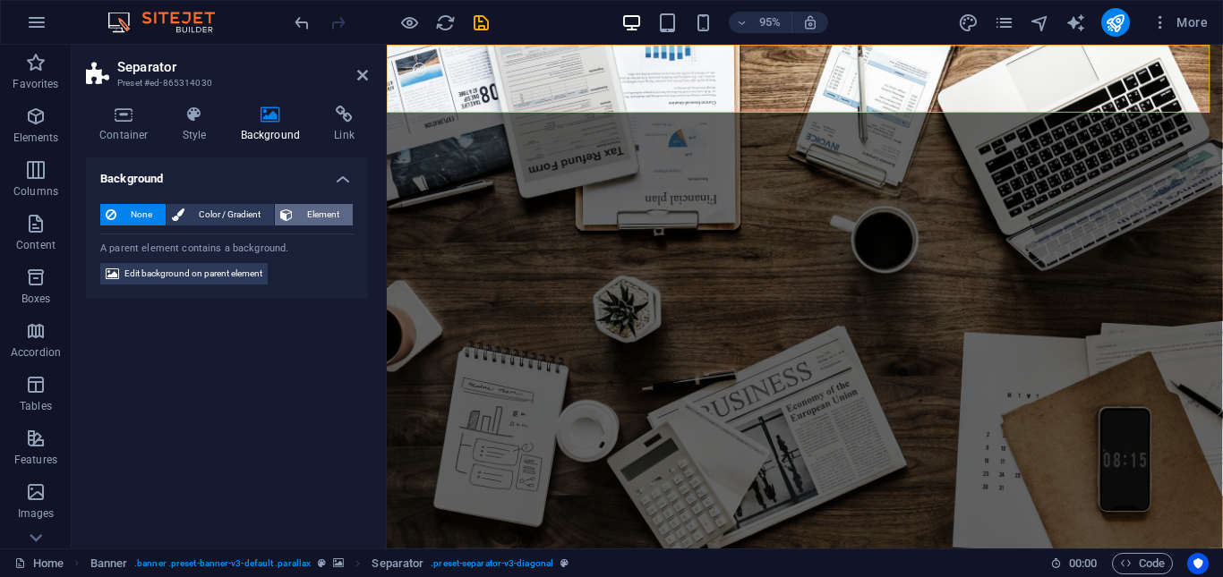
click at [329, 209] on span "Element" at bounding box center [322, 214] width 49 height 21
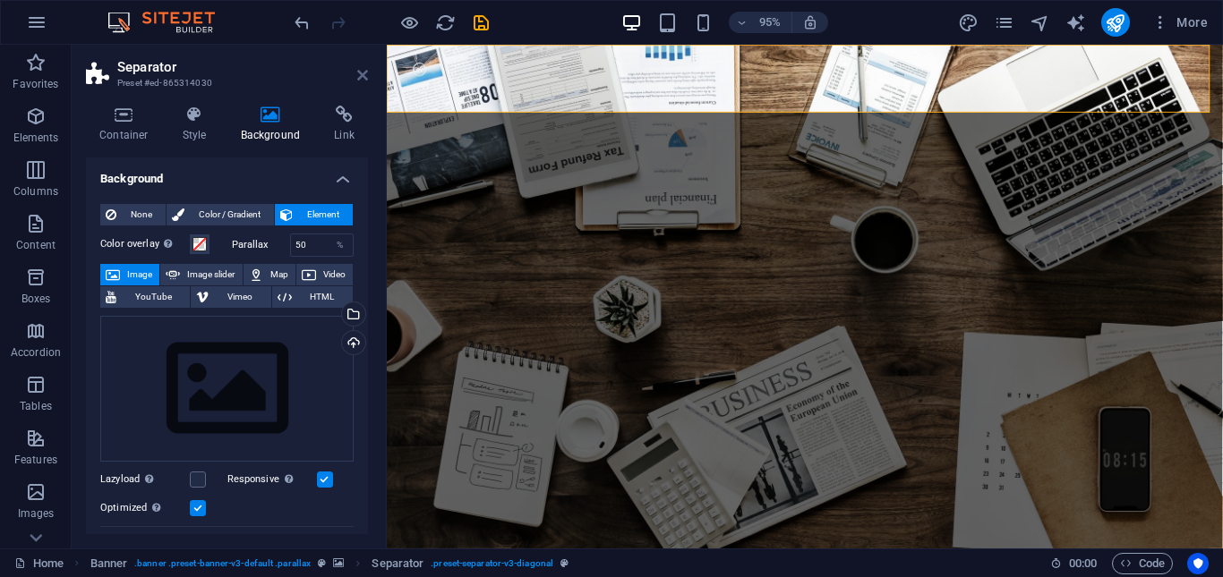
click at [359, 76] on icon at bounding box center [362, 75] width 11 height 14
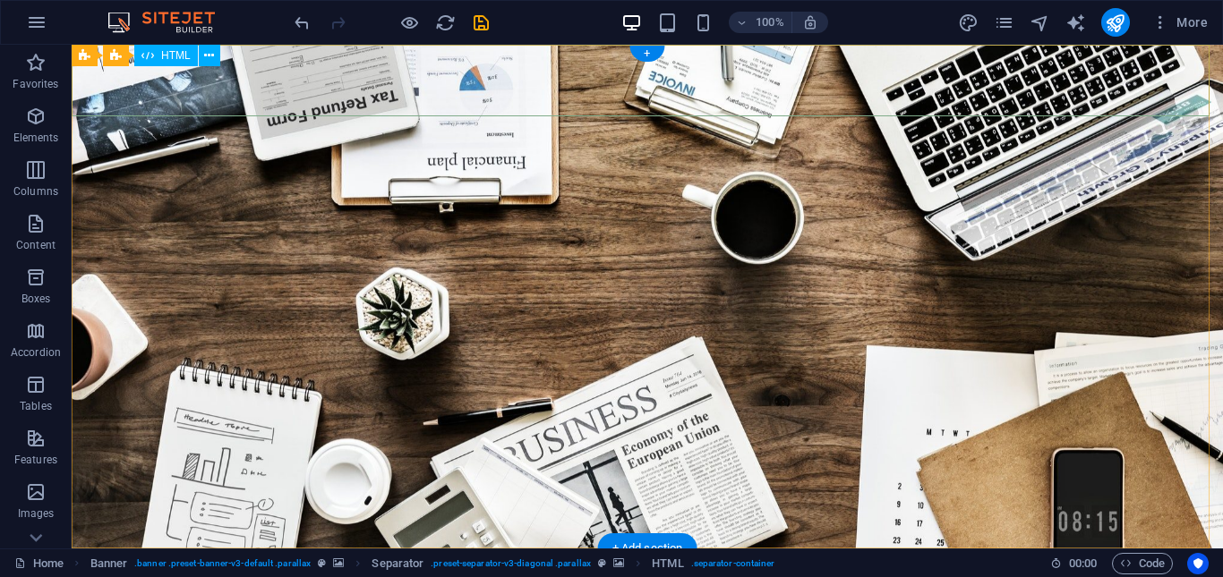
click at [211, 54] on icon at bounding box center [209, 56] width 10 height 19
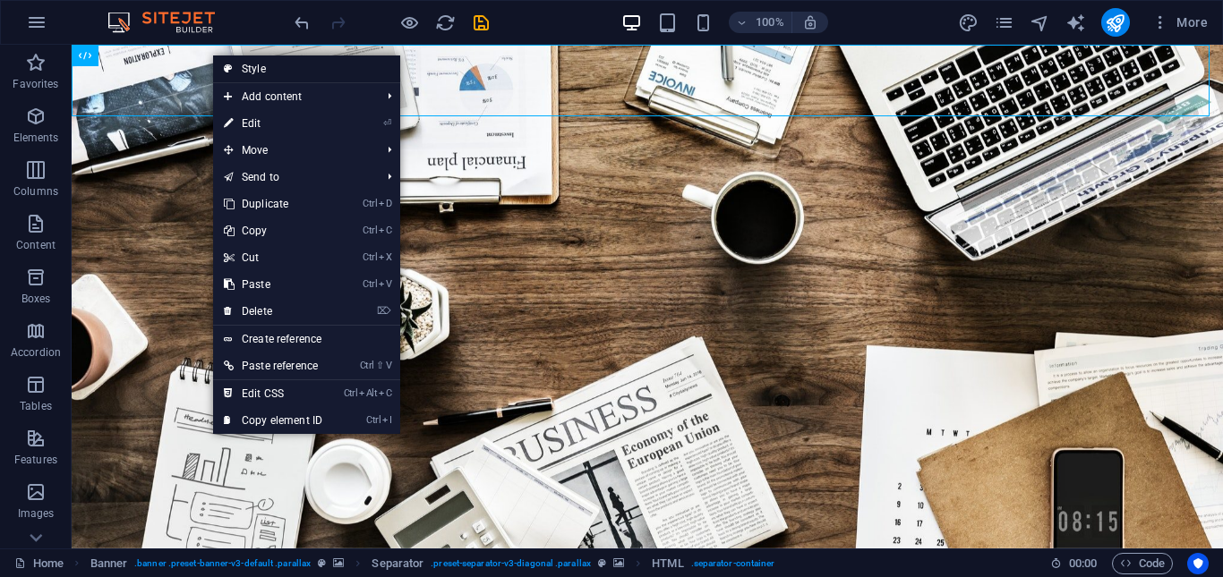
click at [274, 70] on link "Style" at bounding box center [306, 69] width 187 height 27
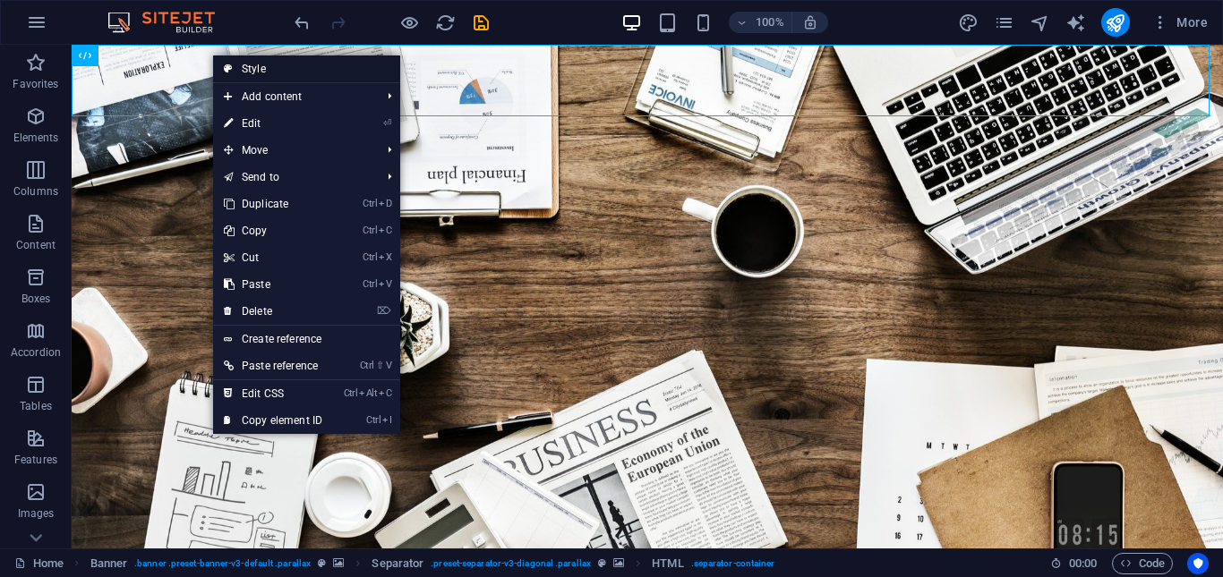
select select "diagonal"
select select "rem"
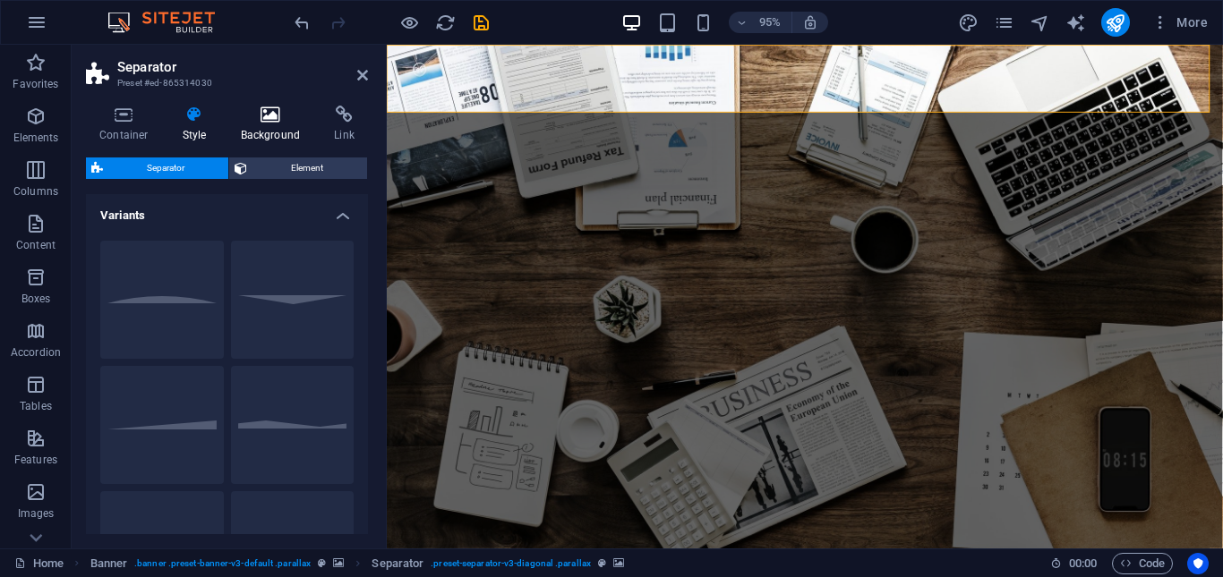
click at [266, 125] on h4 "Background" at bounding box center [274, 125] width 94 height 38
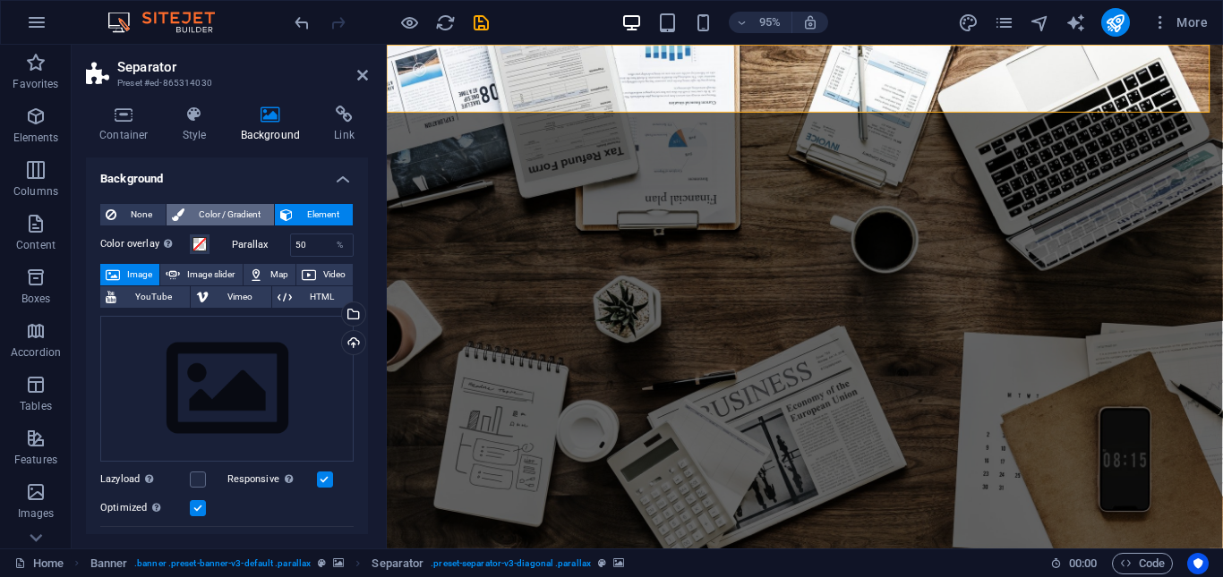
click at [255, 216] on span "Color / Gradient" at bounding box center [229, 214] width 79 height 21
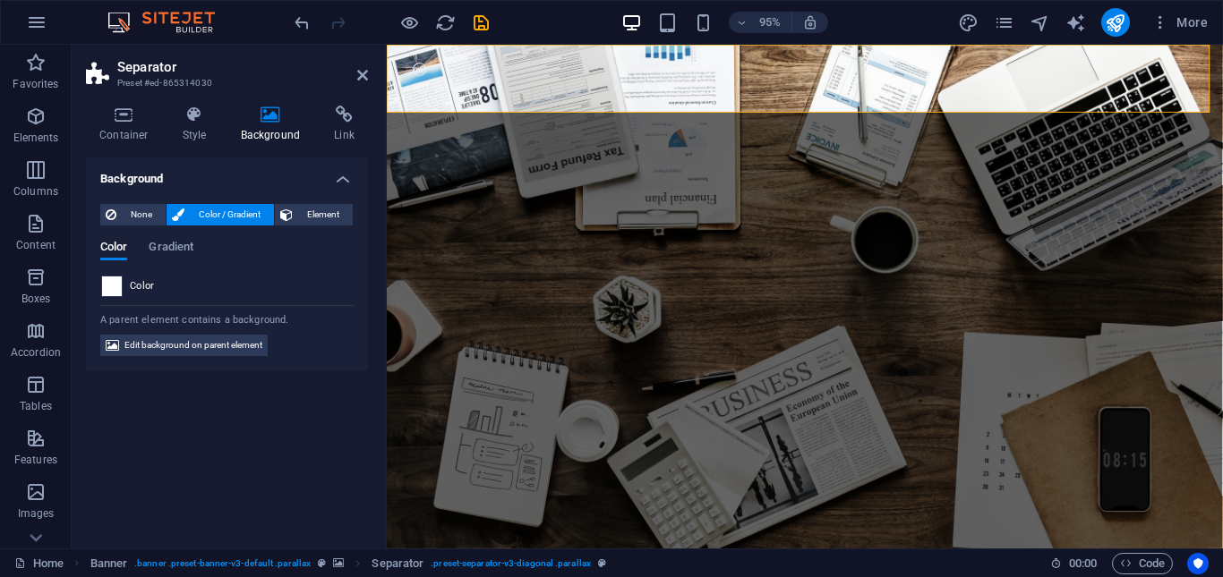
click at [105, 287] on span at bounding box center [112, 287] width 20 height 20
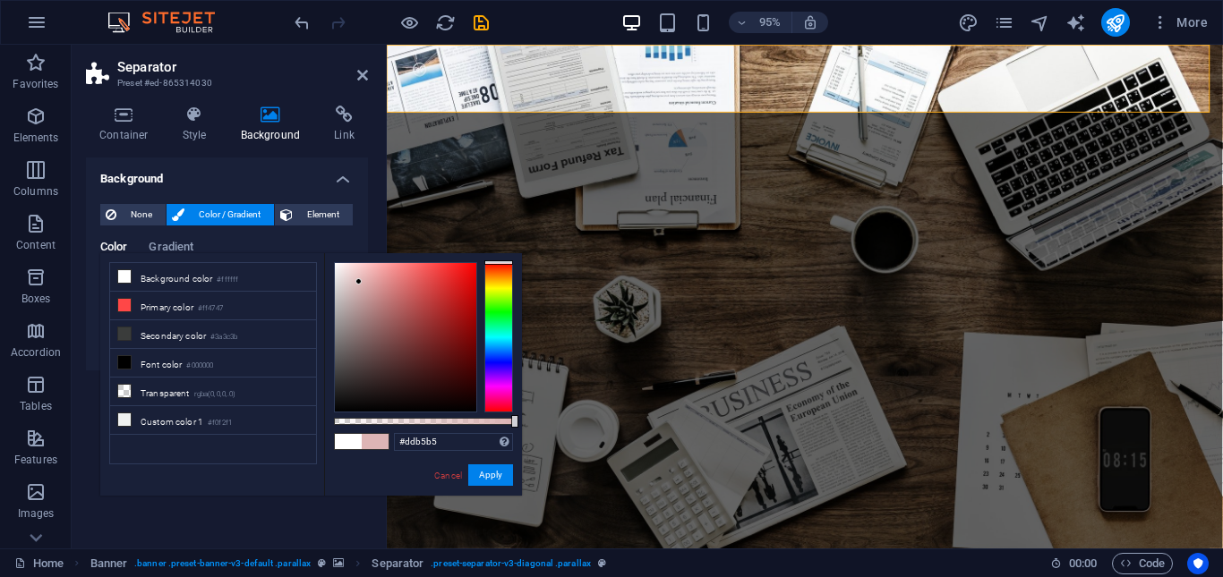
click at [359, 282] on div at bounding box center [405, 337] width 141 height 149
type input "rgba(221, 181, 181, 0.755)"
drag, startPoint x: 515, startPoint y: 422, endPoint x: 469, endPoint y: 438, distance: 48.4
click at [469, 438] on div "rgba(221, 181, 181, 0.755) Supported formats #0852ed rgb(8, 82, 237) rgba(8, 82…" at bounding box center [423, 504] width 198 height 502
click at [498, 476] on button "Apply" at bounding box center [490, 475] width 45 height 21
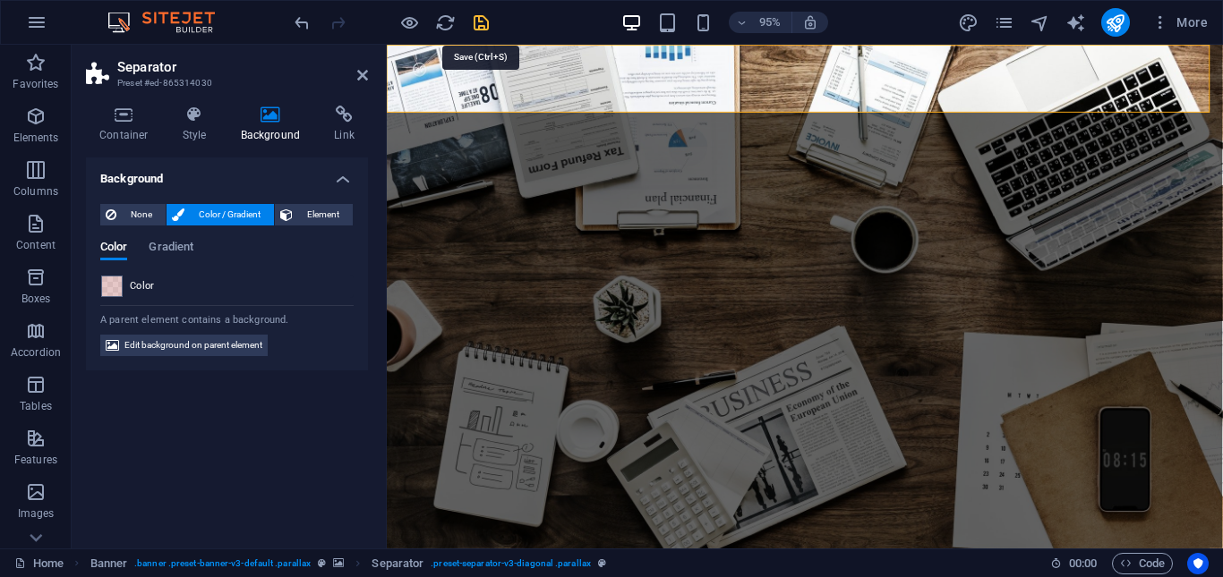
click at [481, 22] on icon "save" at bounding box center [481, 23] width 21 height 21
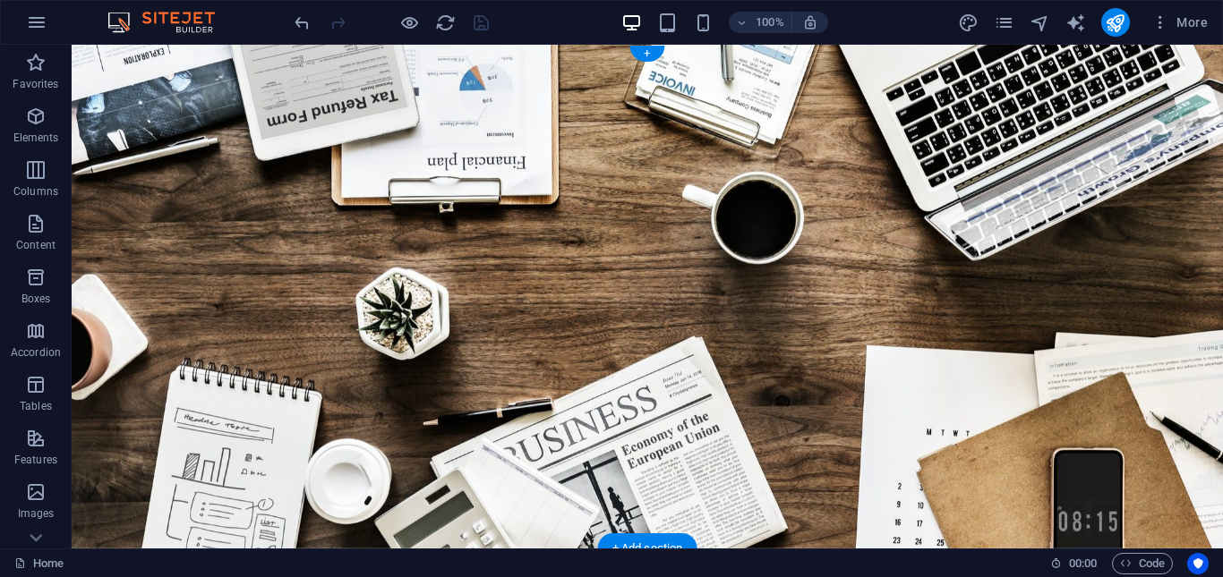
click at [533, 170] on figure at bounding box center [647, 297] width 1151 height 504
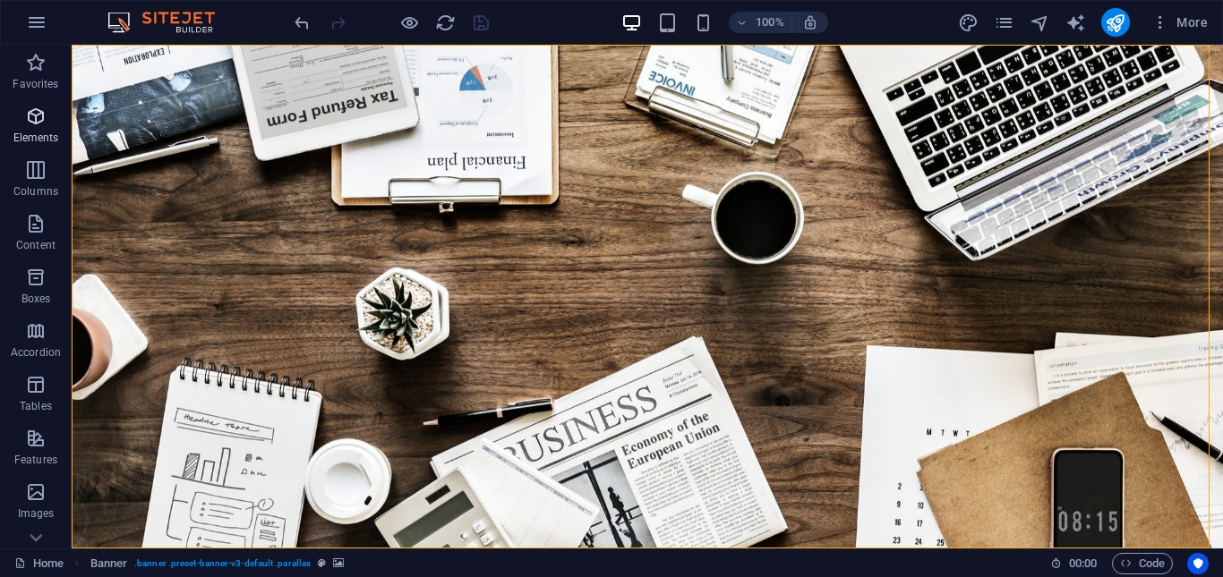
click at [34, 125] on icon "button" at bounding box center [35, 116] width 21 height 21
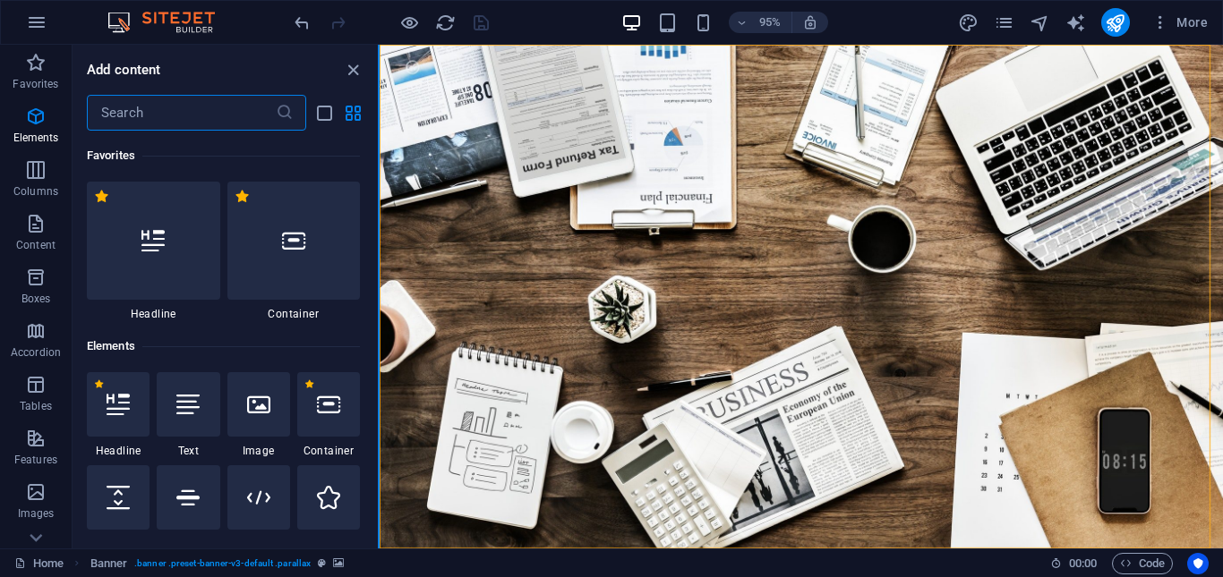
scroll to position [191, 0]
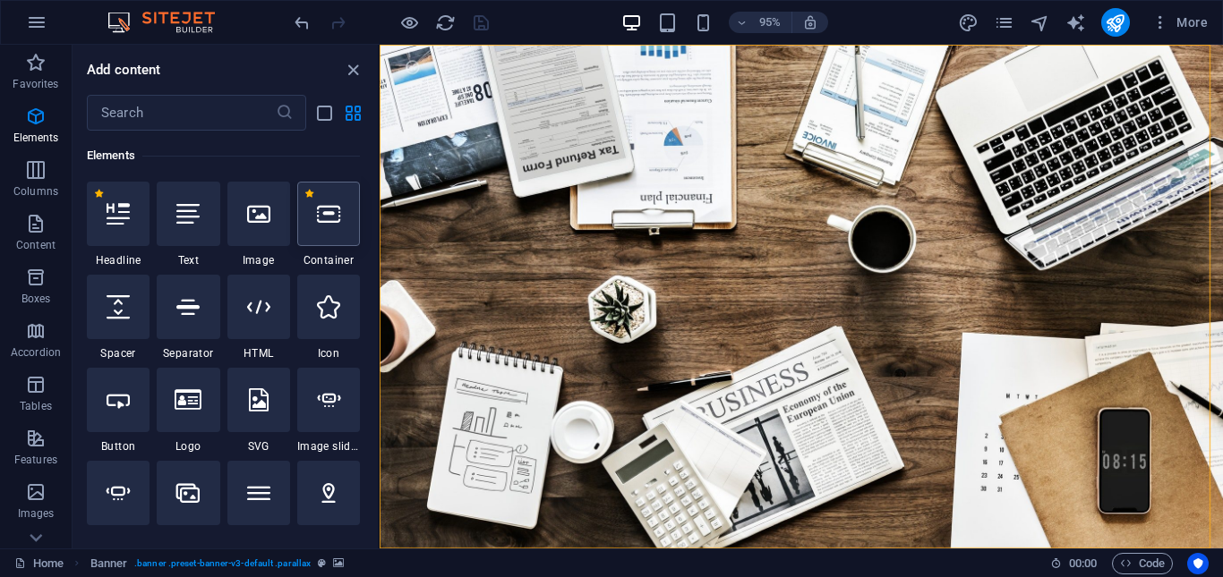
click at [333, 225] on icon at bounding box center [328, 213] width 23 height 23
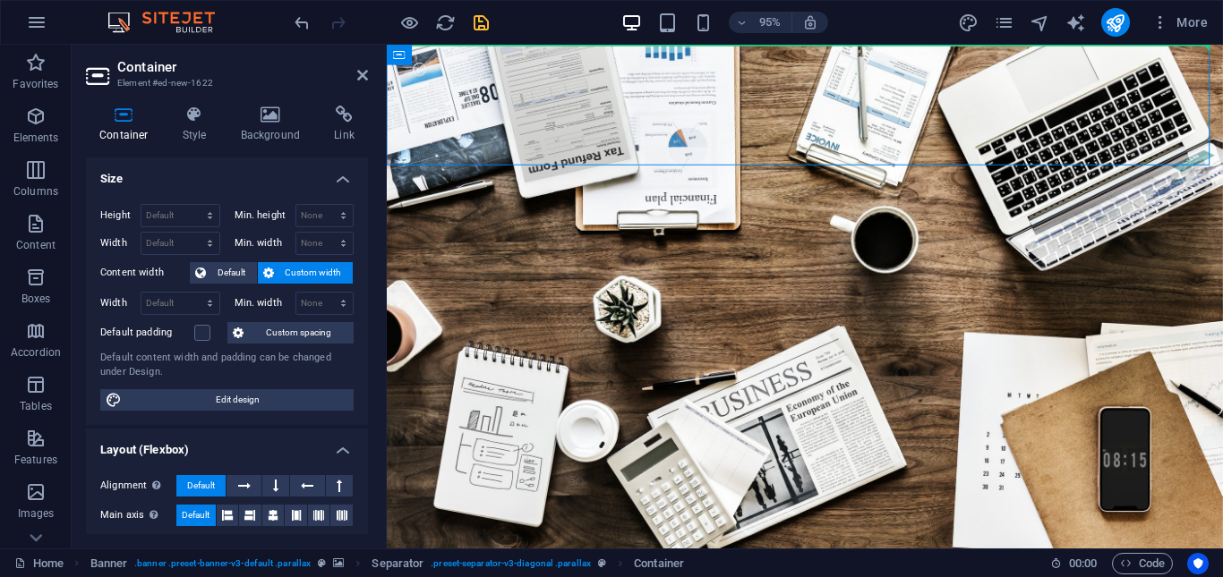
drag, startPoint x: 821, startPoint y: 56, endPoint x: 800, endPoint y: 279, distance: 223.9
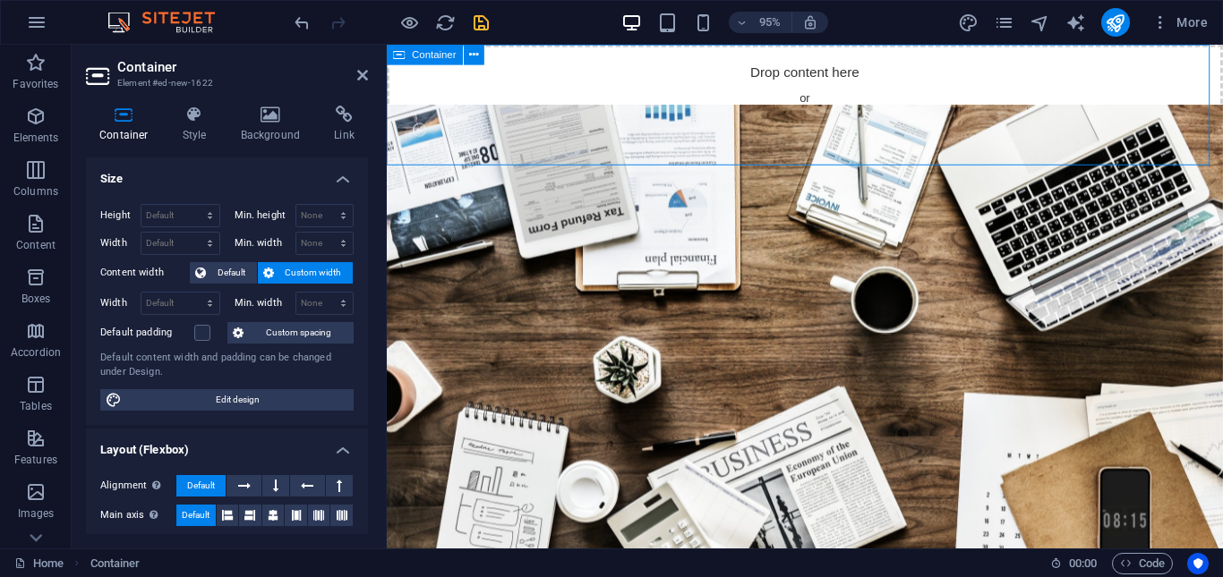
click at [805, 76] on div "Drop content here or Add elements Paste clipboard" at bounding box center [827, 108] width 880 height 127
click at [300, 24] on icon "undo" at bounding box center [302, 23] width 21 height 21
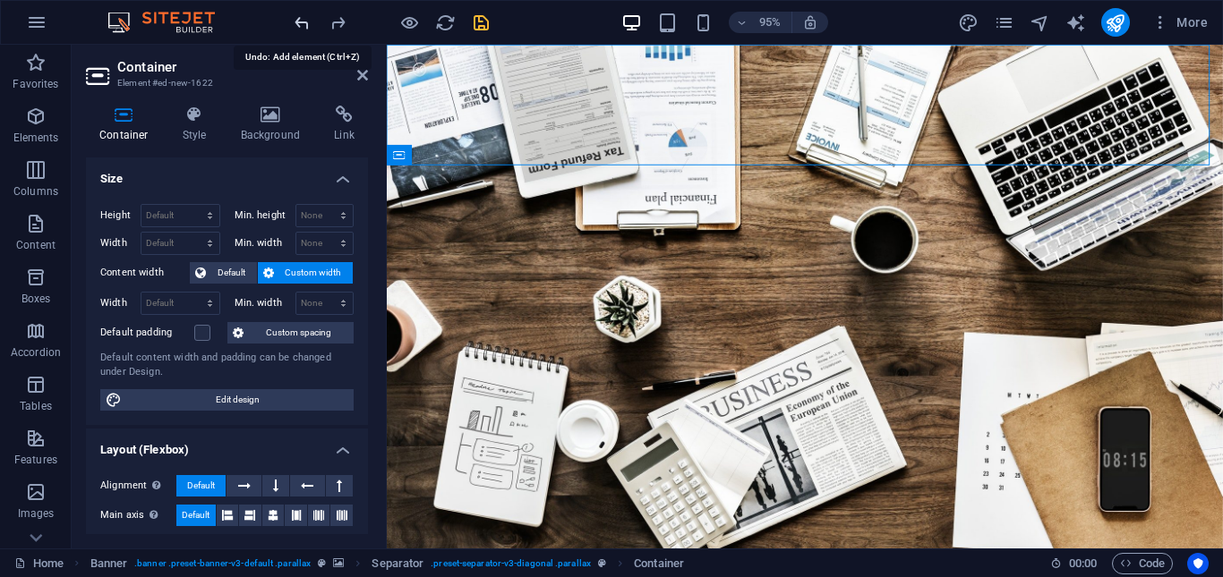
click at [300, 24] on icon "undo" at bounding box center [302, 23] width 21 height 21
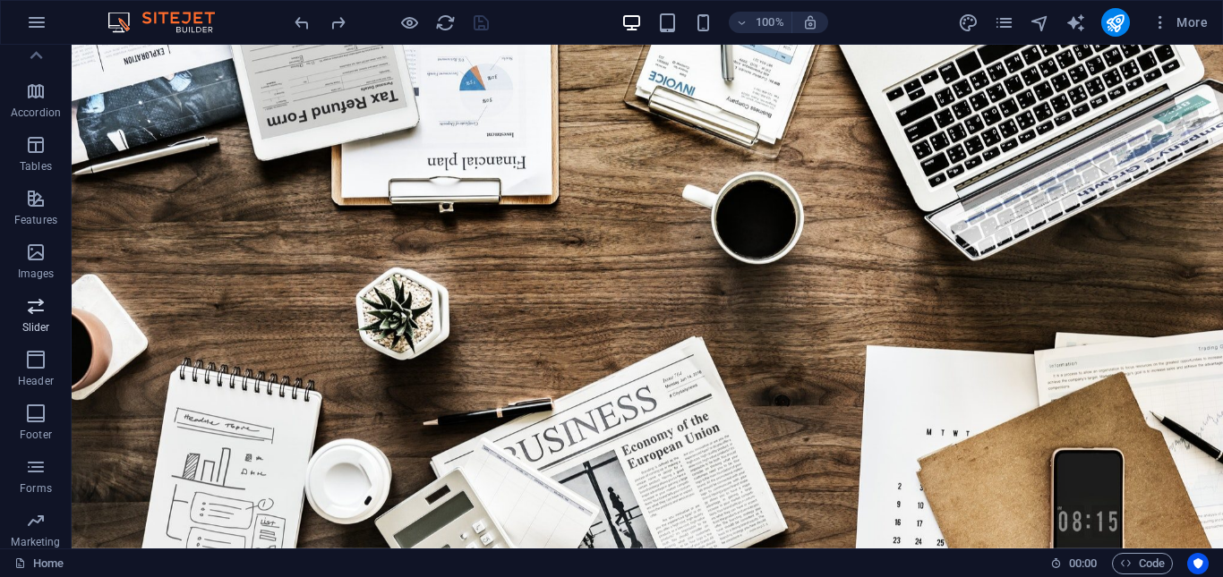
scroll to position [212, 0]
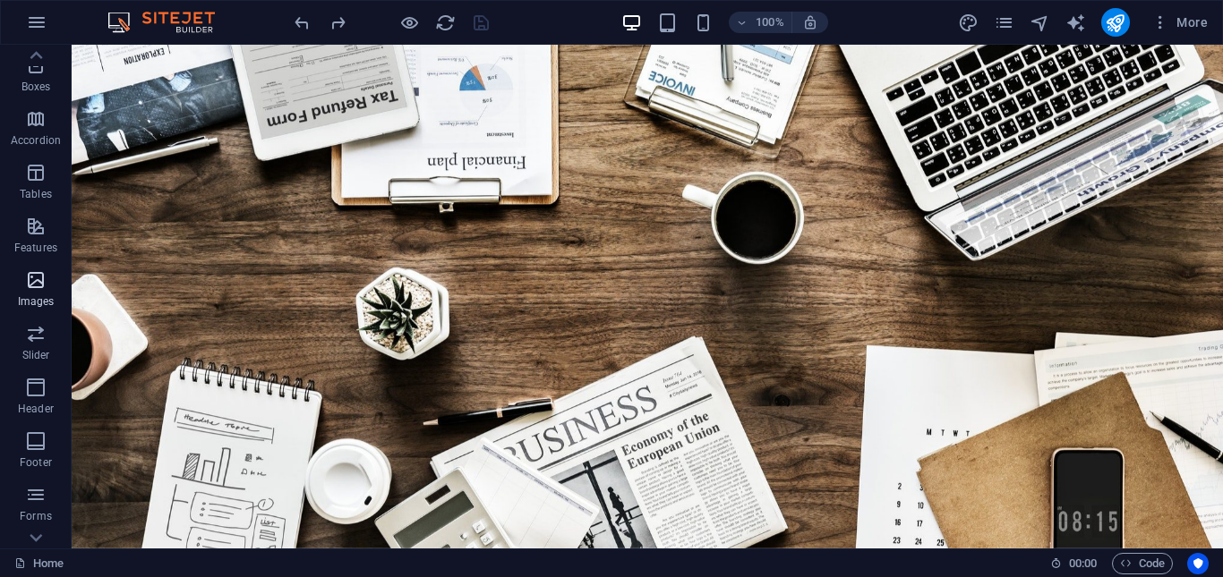
click at [30, 284] on icon "button" at bounding box center [35, 279] width 21 height 21
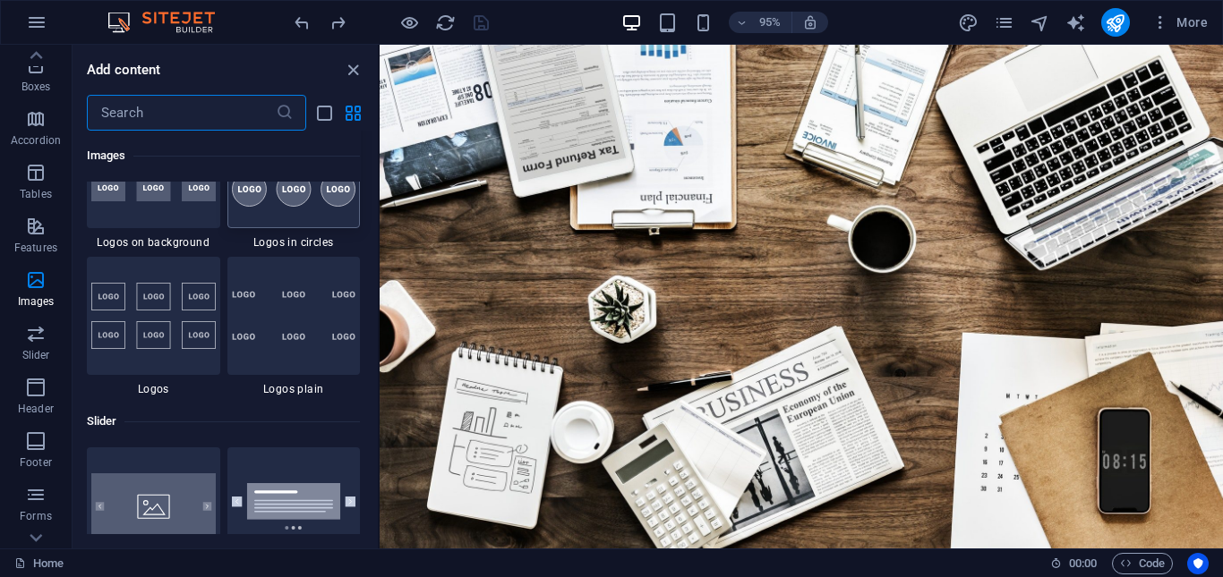
scroll to position [9974, 0]
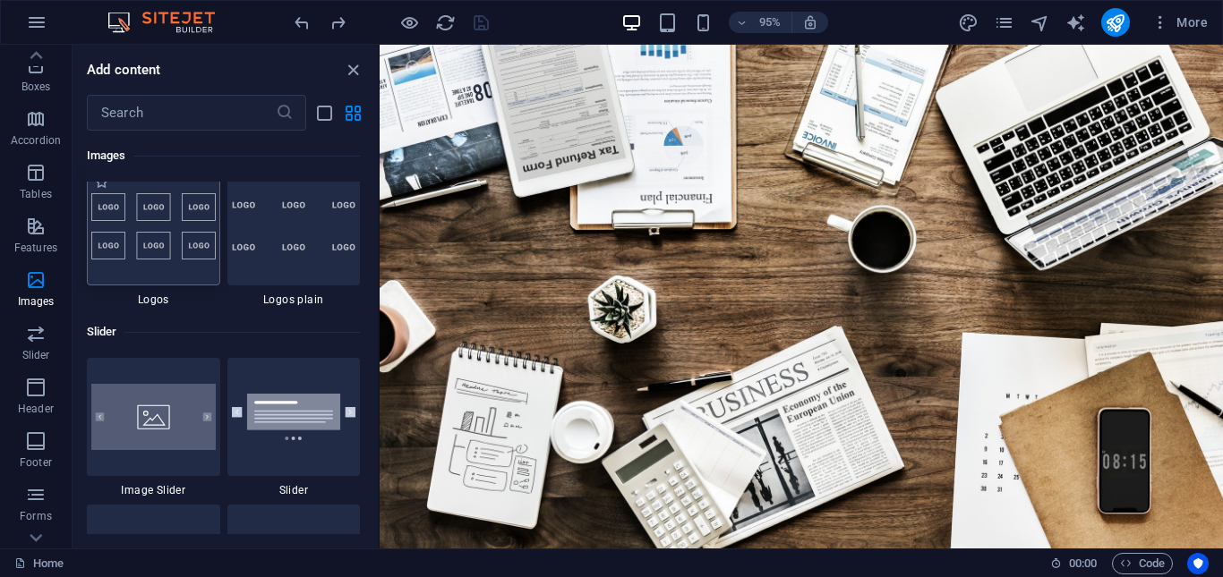
click at [167, 240] on img at bounding box center [153, 226] width 124 height 66
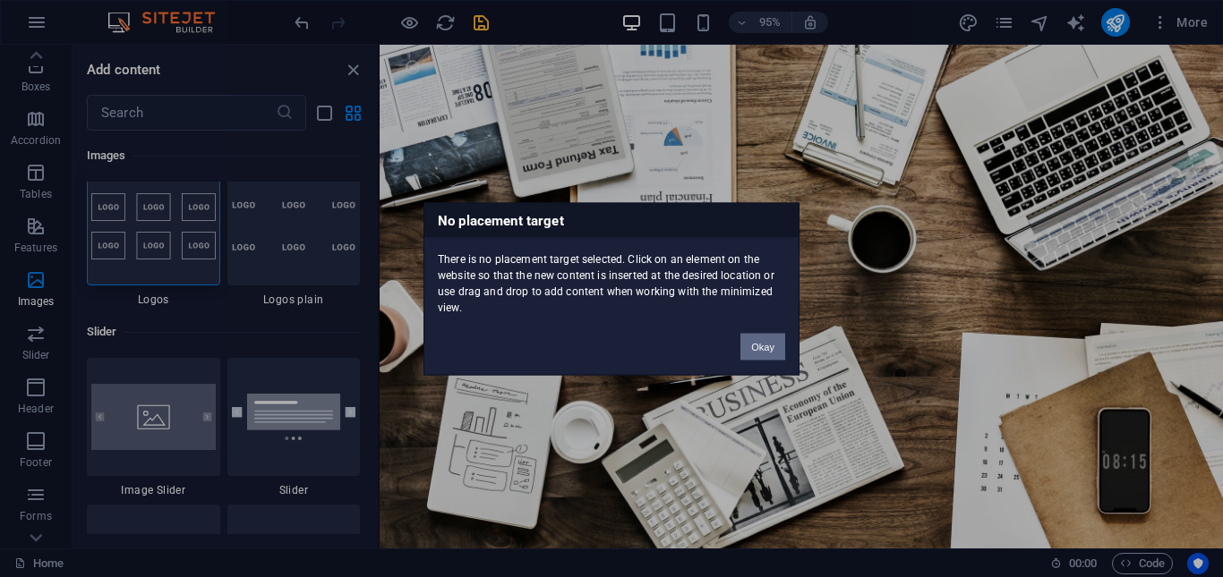
click at [774, 345] on button "Okay" at bounding box center [762, 346] width 45 height 27
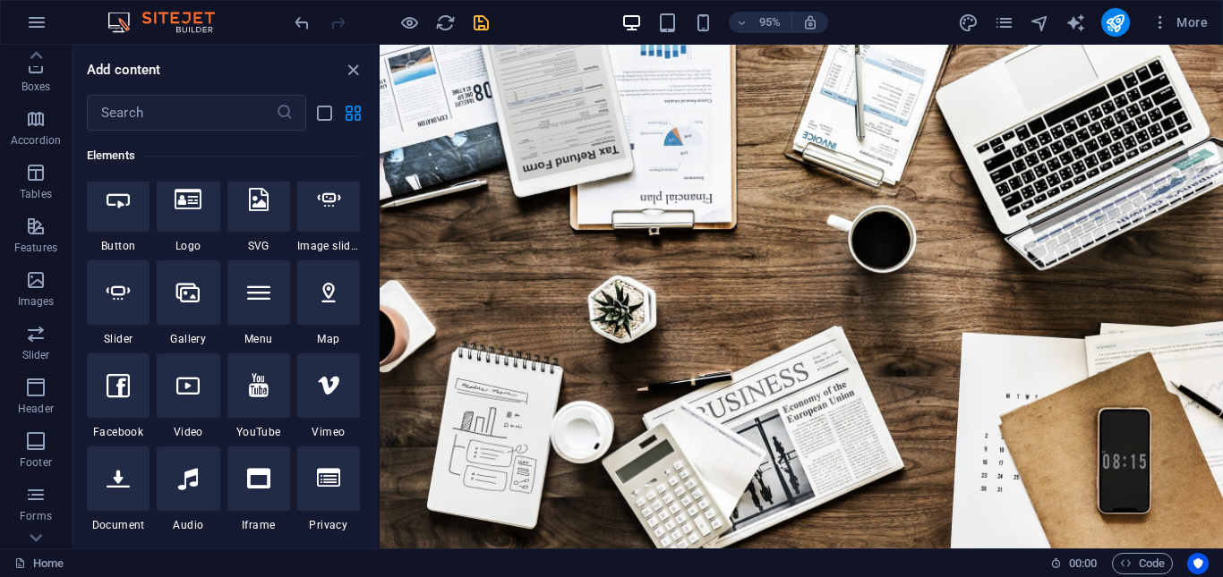
scroll to position [394, 0]
click at [192, 205] on icon at bounding box center [188, 196] width 27 height 23
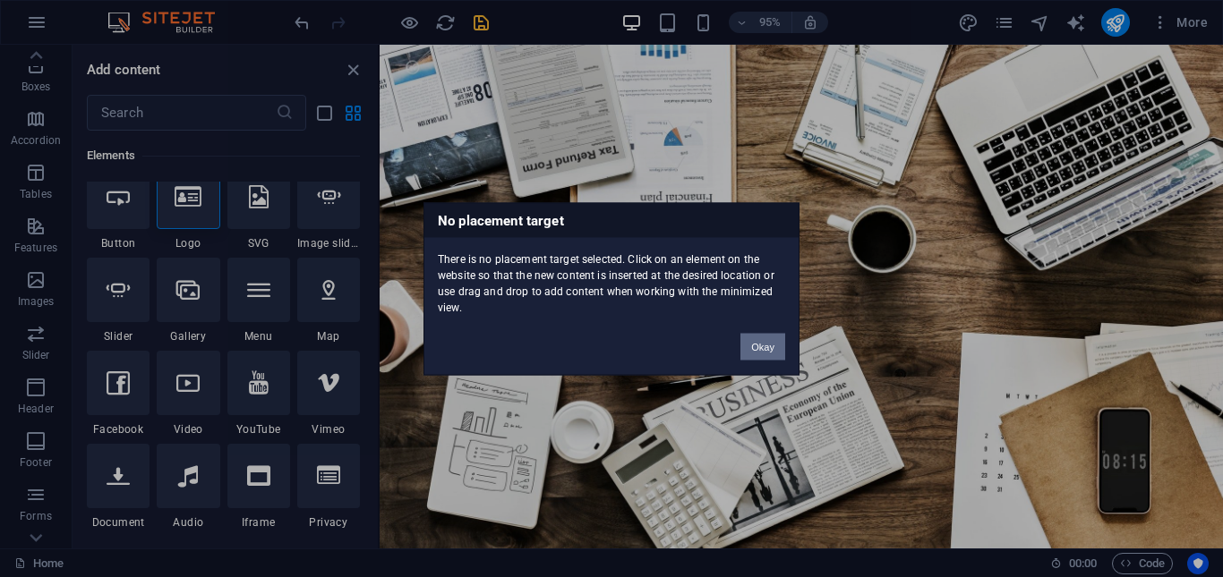
click at [779, 358] on button "Okay" at bounding box center [762, 346] width 45 height 27
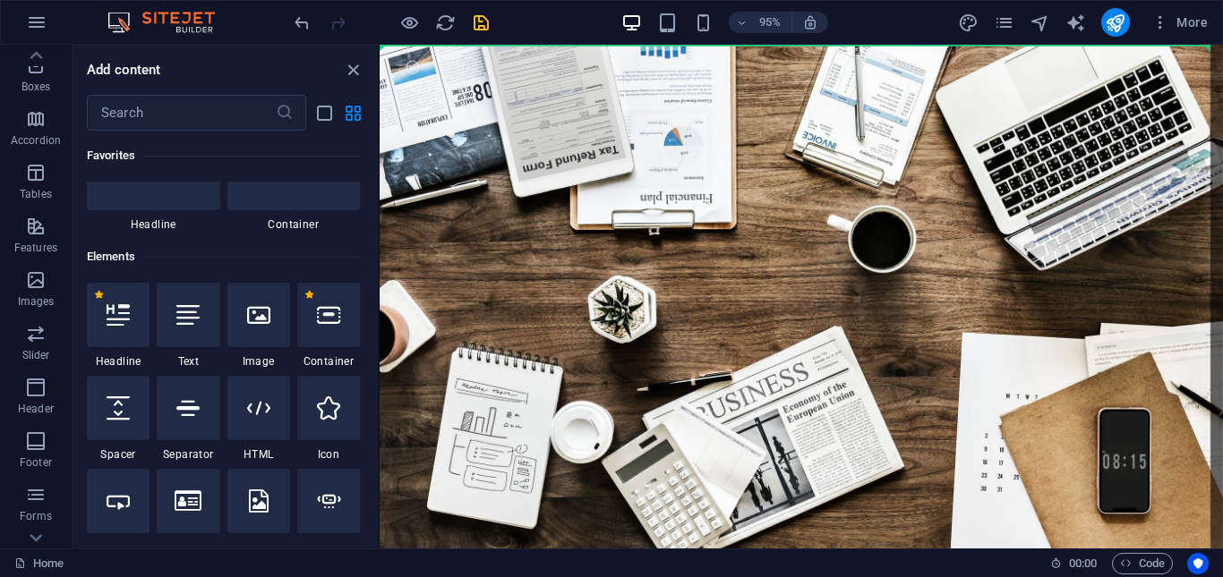
scroll to position [0, 0]
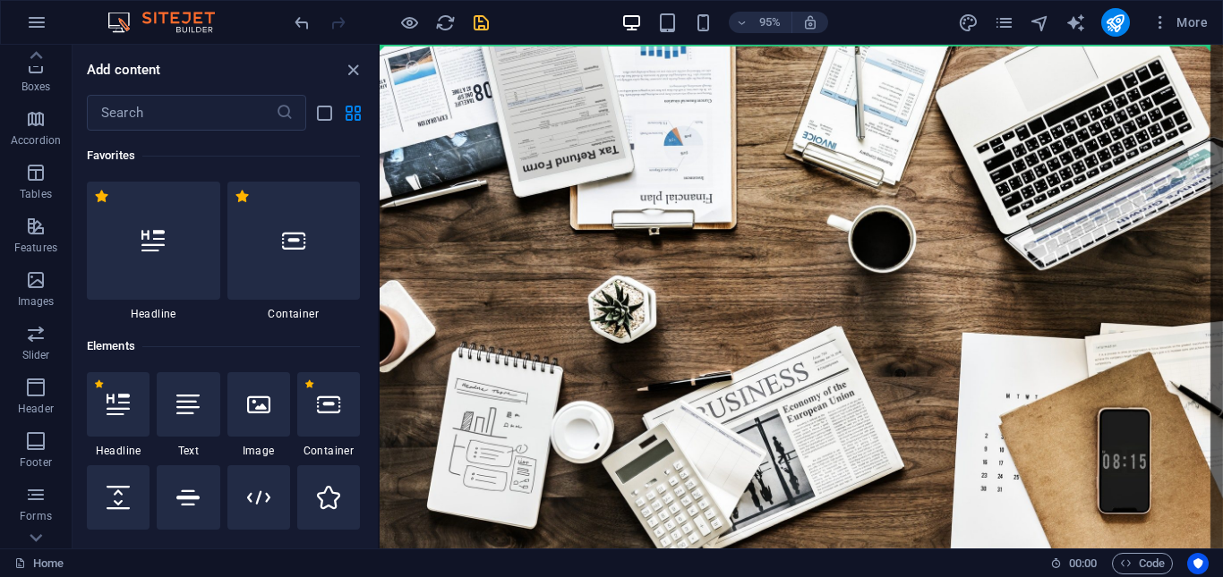
click at [341, 151] on h6 "Favorites" at bounding box center [223, 155] width 273 height 21
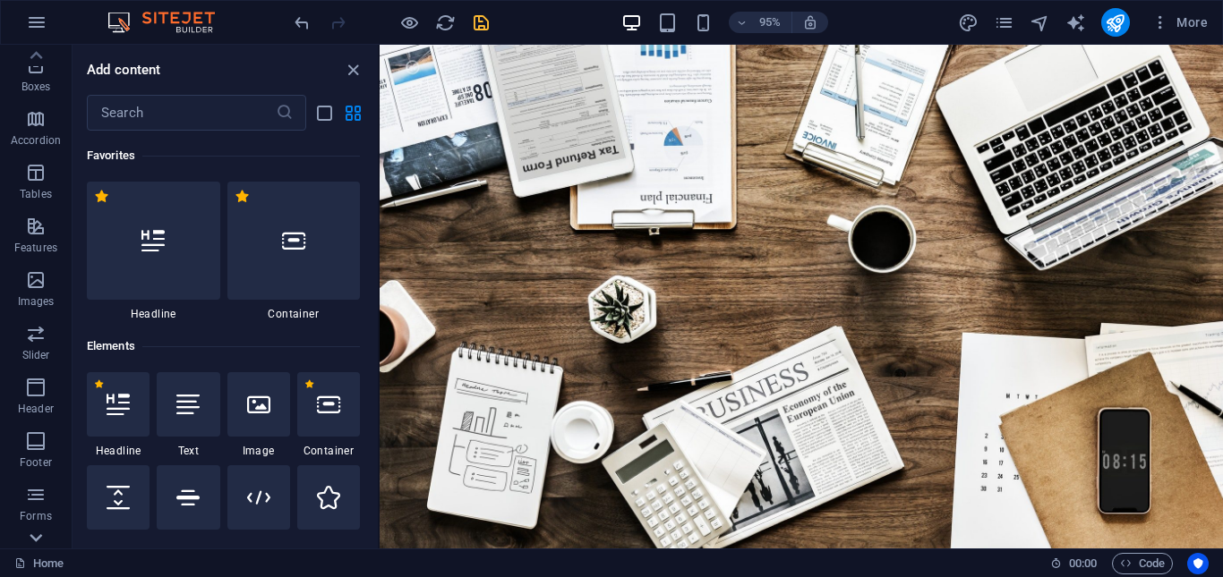
click at [34, 59] on icon at bounding box center [36, 55] width 13 height 8
click at [37, 64] on icon "button" at bounding box center [35, 62] width 21 height 21
click at [136, 114] on input "text" at bounding box center [181, 113] width 189 height 36
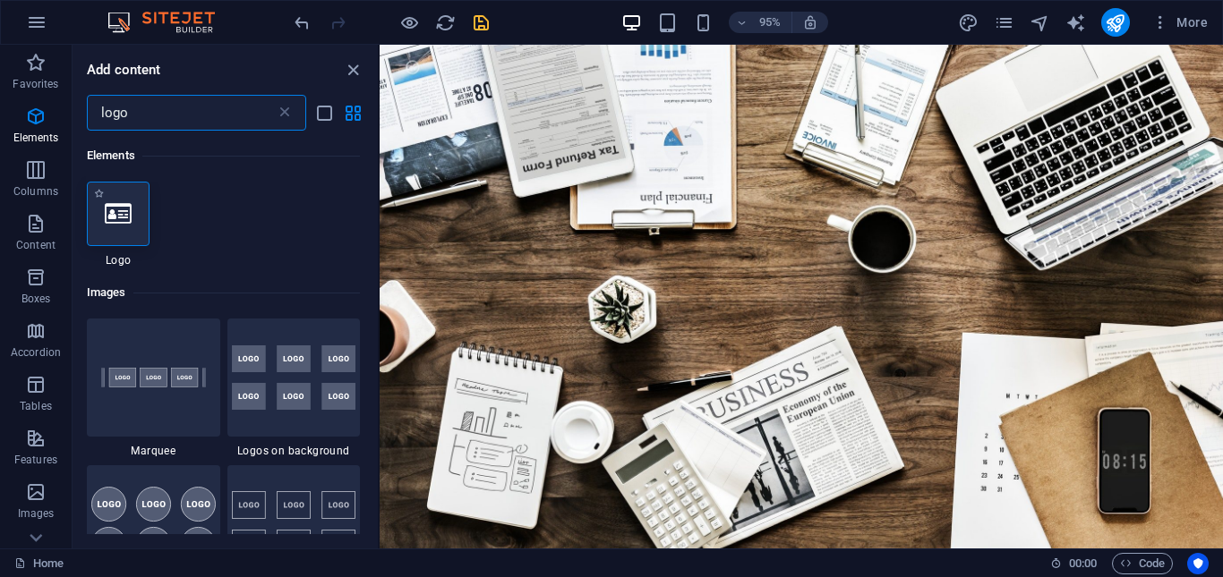
type input "logo"
click at [124, 212] on icon at bounding box center [118, 213] width 27 height 23
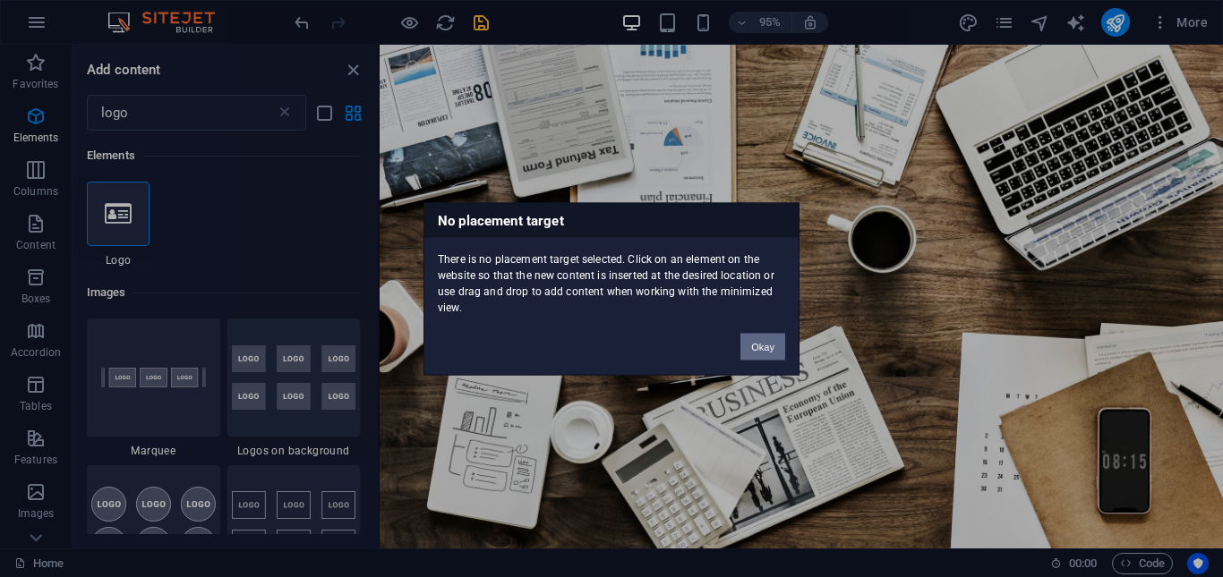
click at [771, 352] on button "Okay" at bounding box center [762, 346] width 45 height 27
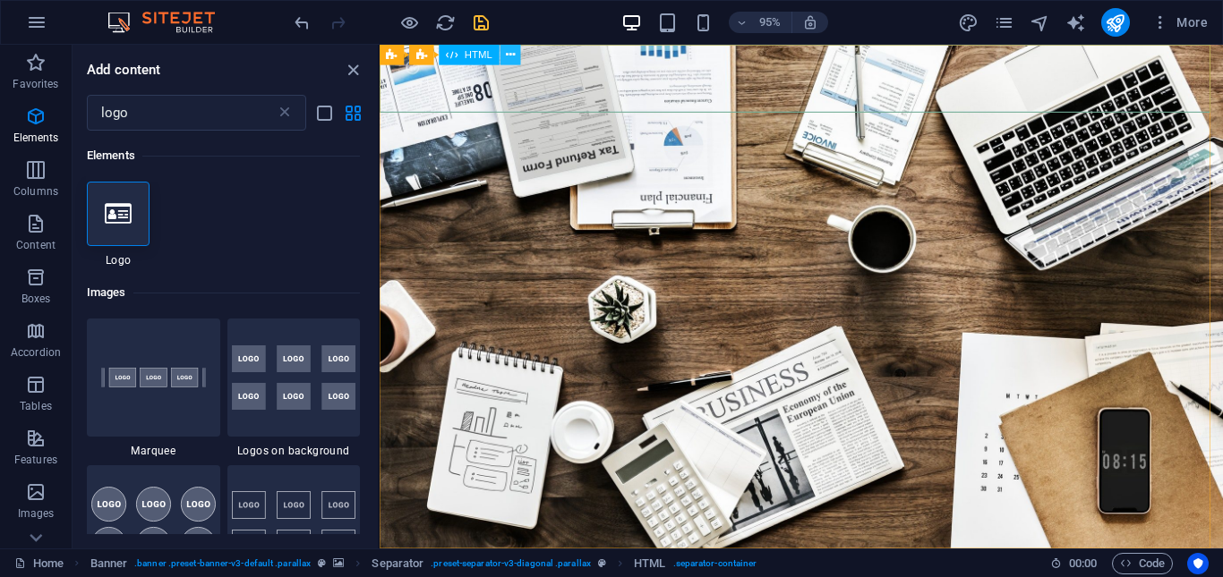
click at [511, 55] on icon at bounding box center [510, 55] width 9 height 18
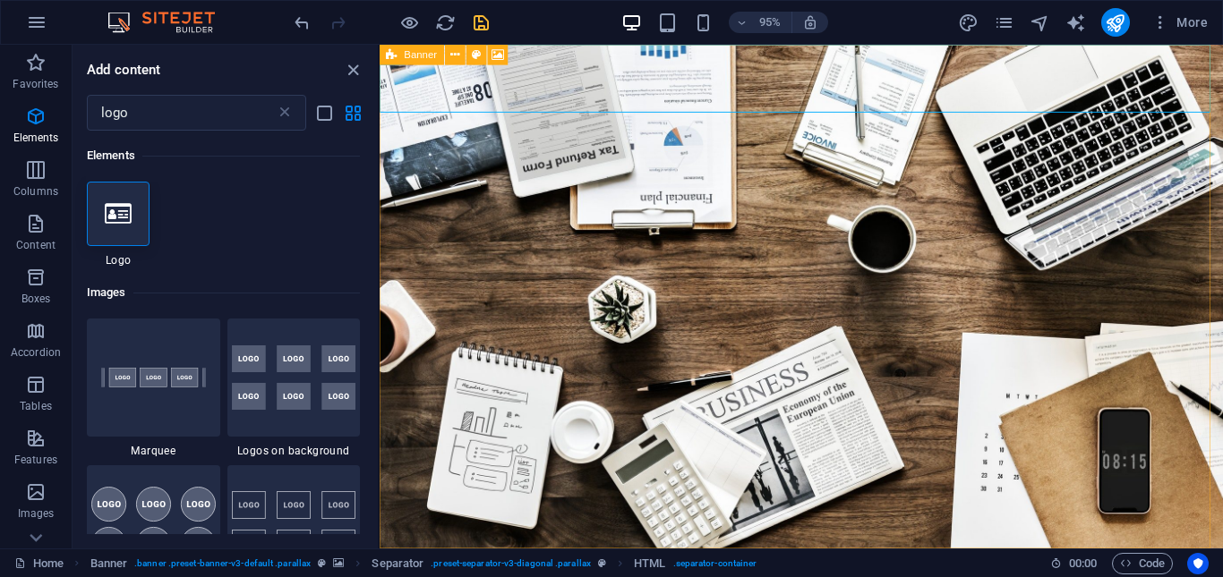
click at [390, 56] on icon at bounding box center [392, 55] width 11 height 21
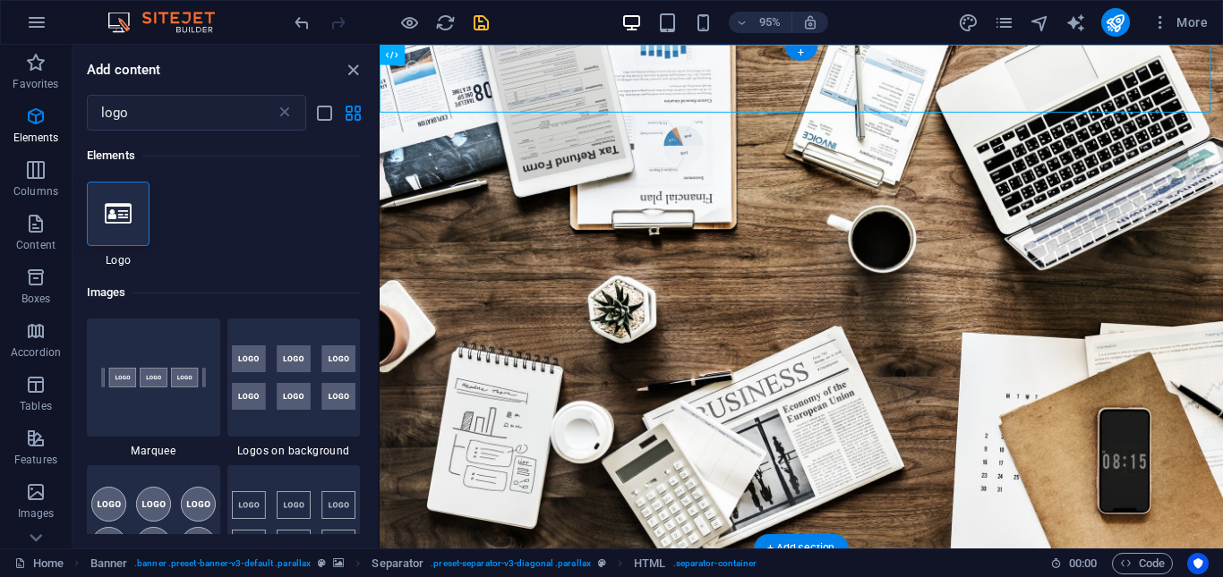
click at [579, 130] on figure at bounding box center [824, 310] width 888 height 531
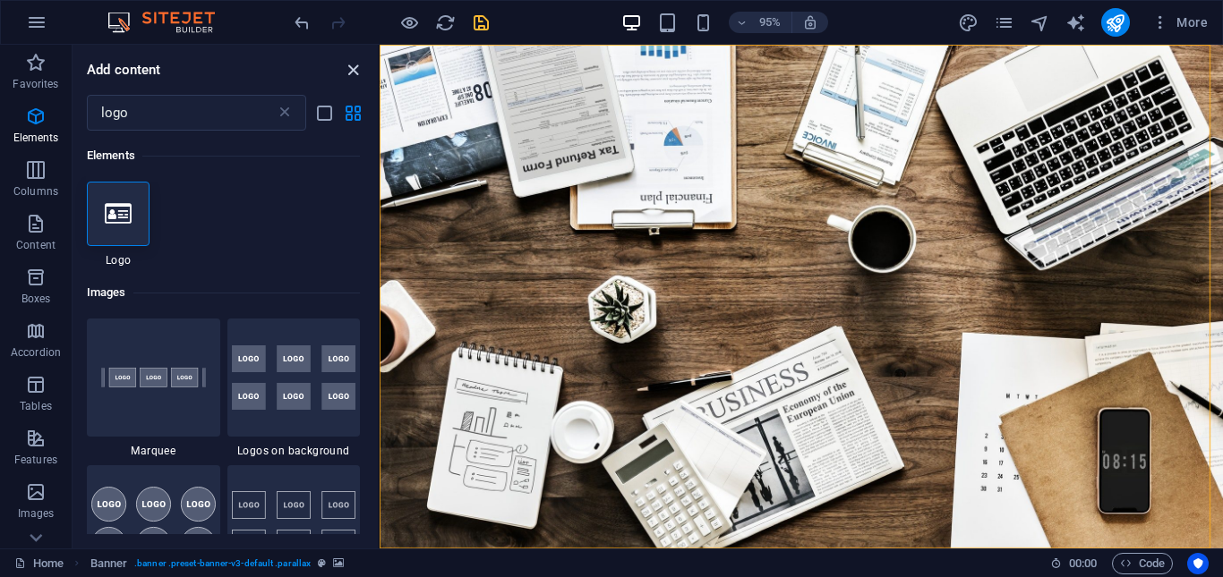
drag, startPoint x: 347, startPoint y: 68, endPoint x: 244, endPoint y: 64, distance: 103.1
click at [347, 68] on icon "close panel" at bounding box center [353, 70] width 21 height 21
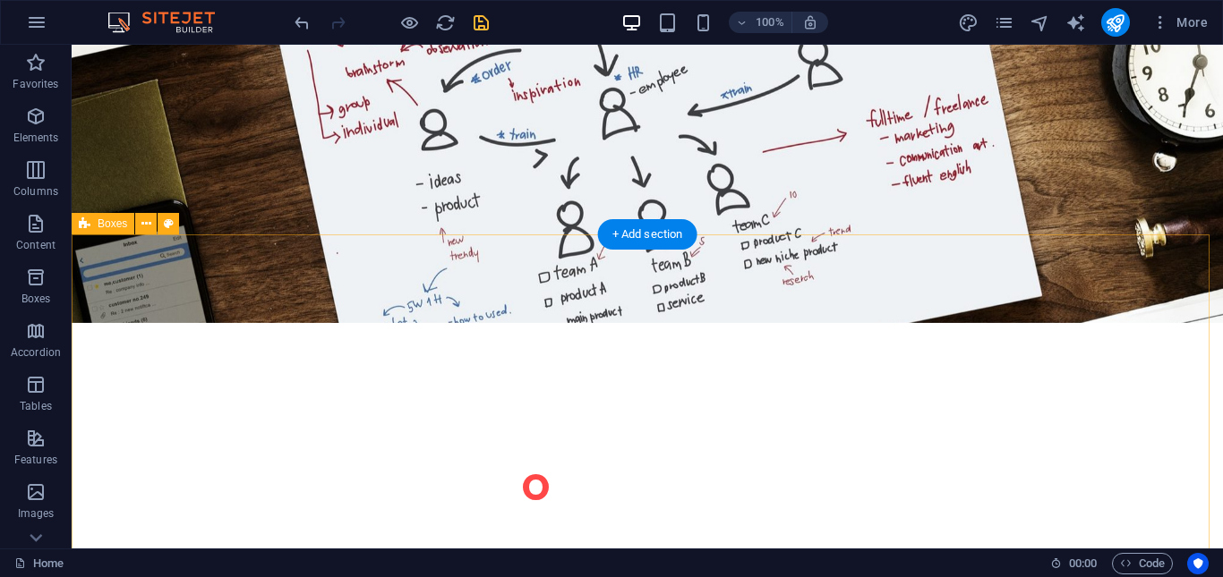
scroll to position [716, 0]
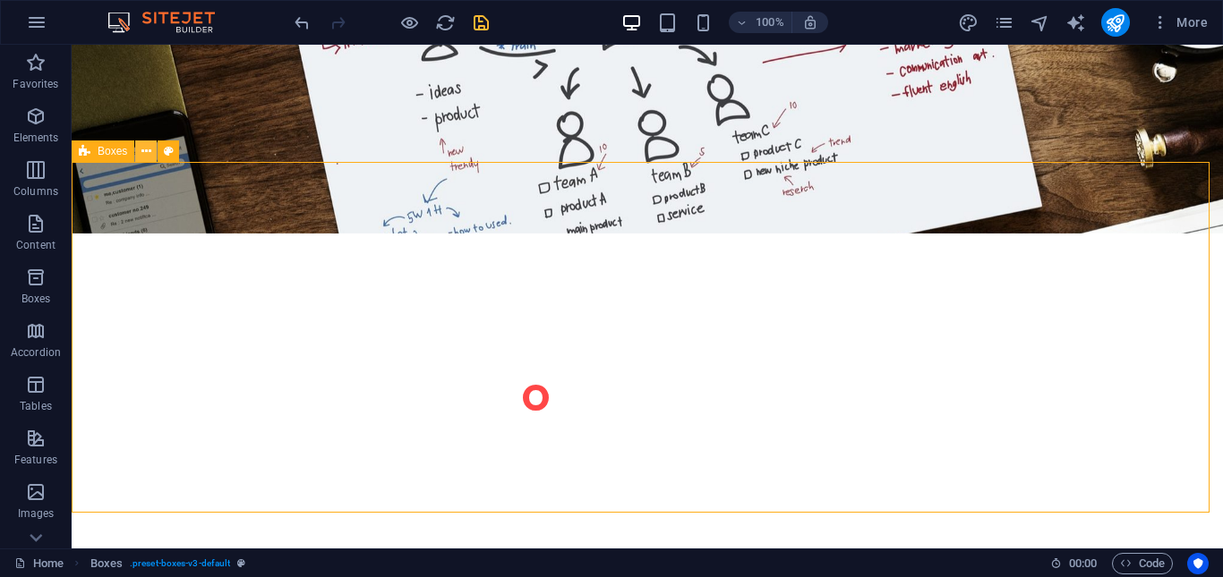
click at [145, 149] on icon at bounding box center [146, 151] width 10 height 19
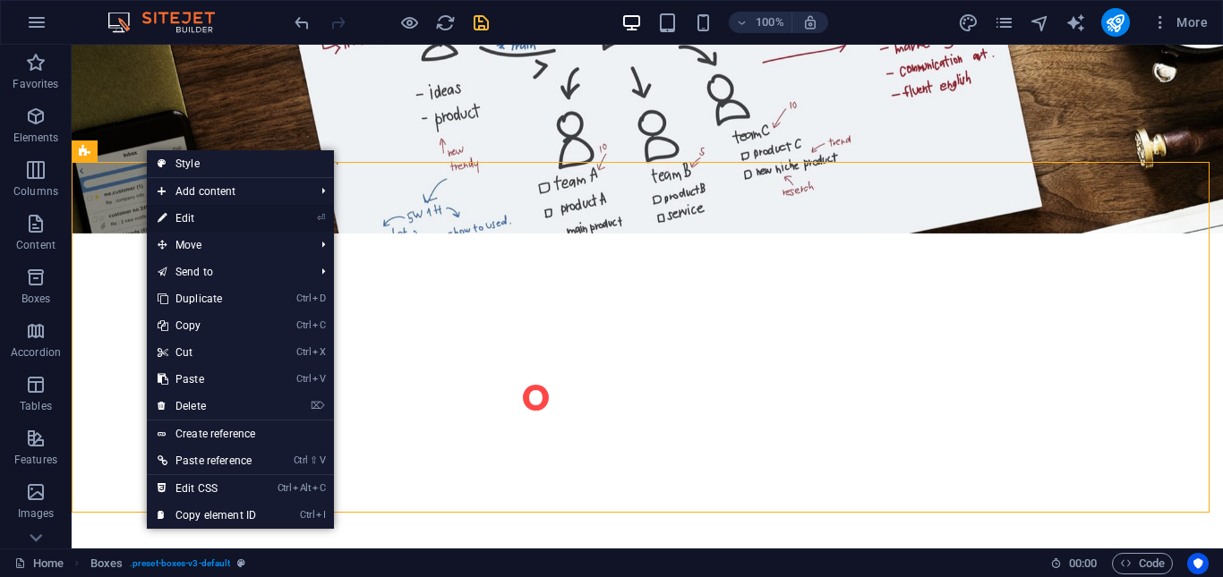
click at [213, 218] on link "⏎ Edit" at bounding box center [207, 218] width 120 height 27
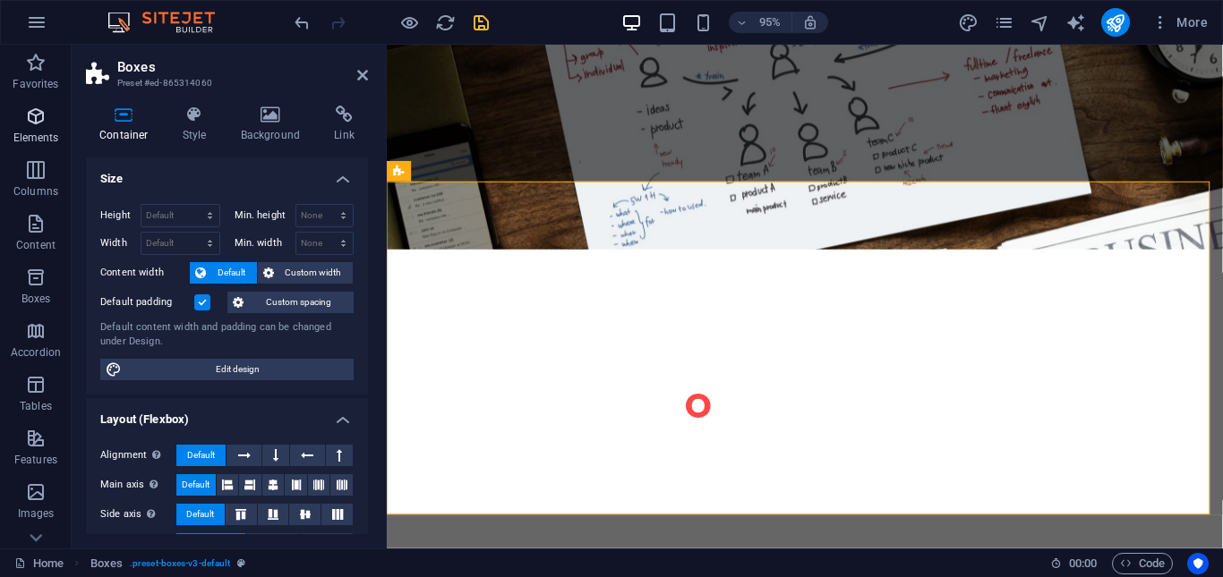
click at [36, 124] on icon "button" at bounding box center [35, 116] width 21 height 21
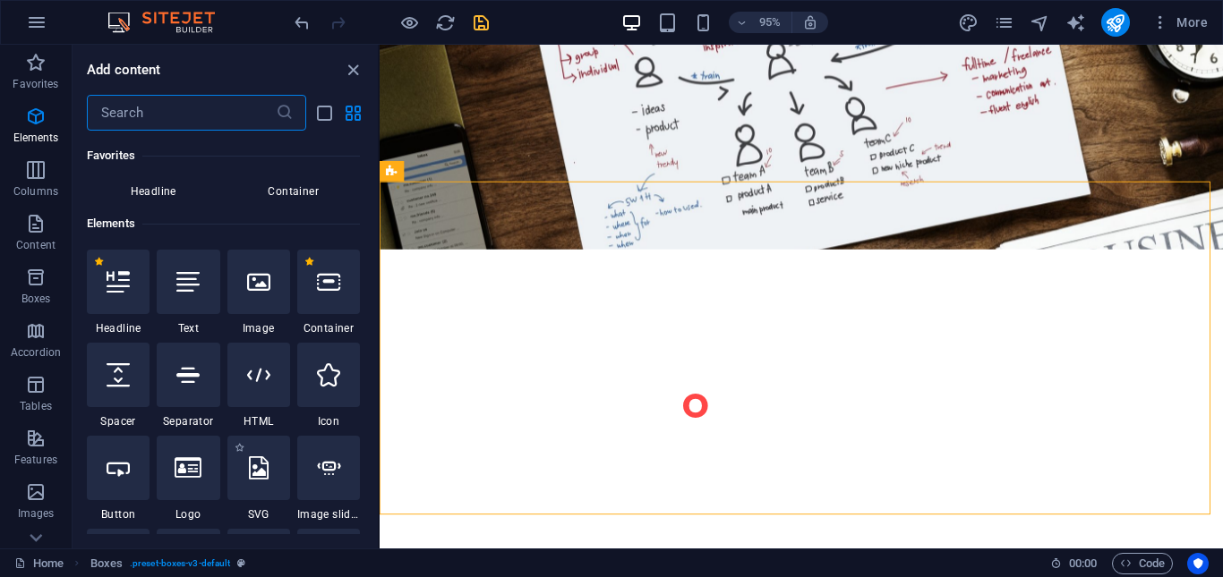
scroll to position [302, 0]
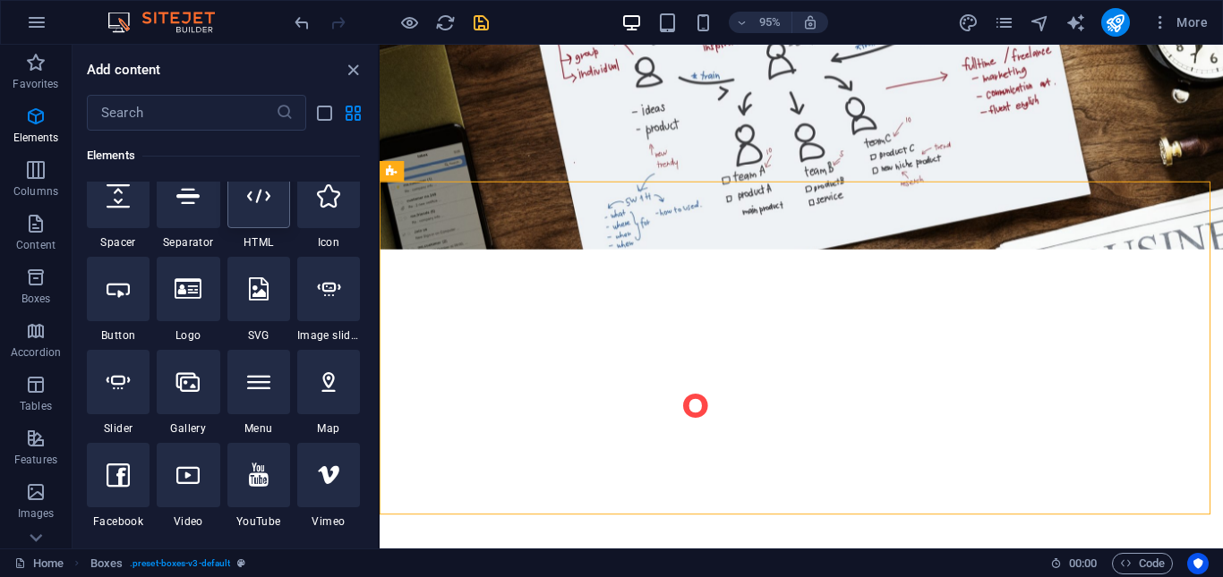
click at [271, 219] on div at bounding box center [258, 196] width 63 height 64
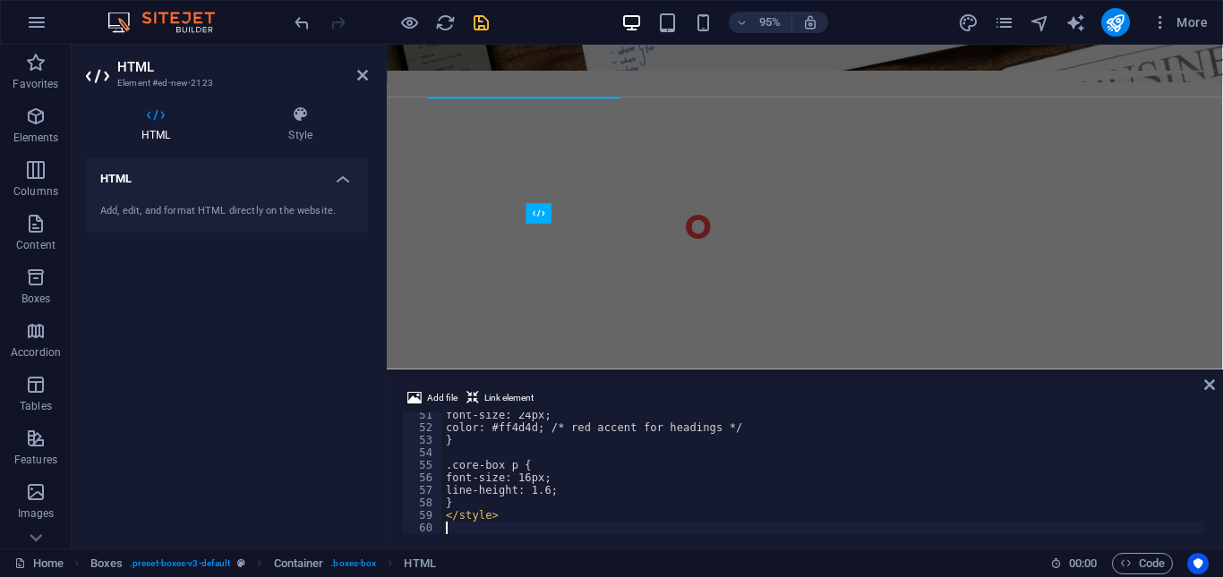
scroll to position [630, 0]
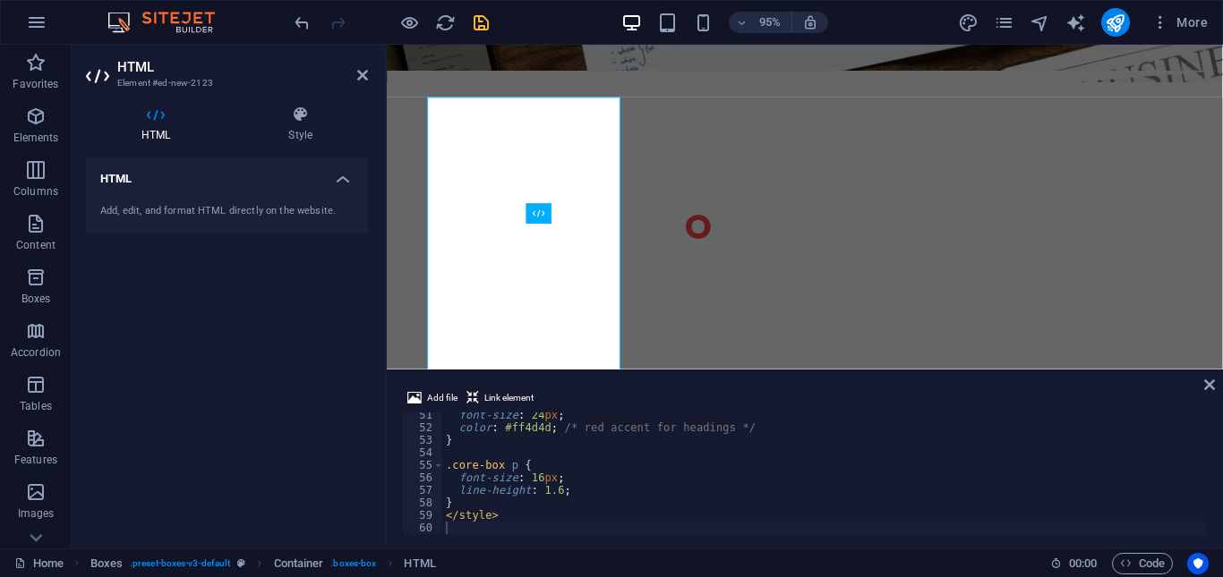
click at [338, 403] on div "HTML Add, edit, and format HTML directly on the website." at bounding box center [227, 346] width 282 height 377
click at [307, 24] on icon "undo" at bounding box center [302, 23] width 21 height 21
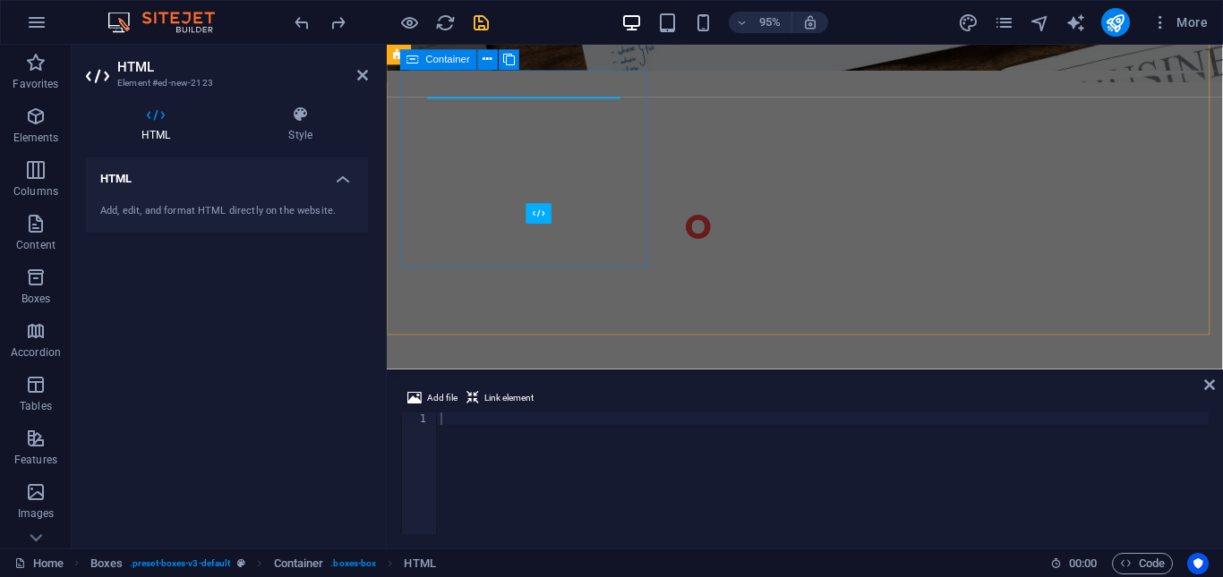
click at [644, 473] on div "Analytics Lorem ipsum dolor sit amet, consectetur adipisicing elit. Veritatis, …" at bounding box center [532, 576] width 262 height 206
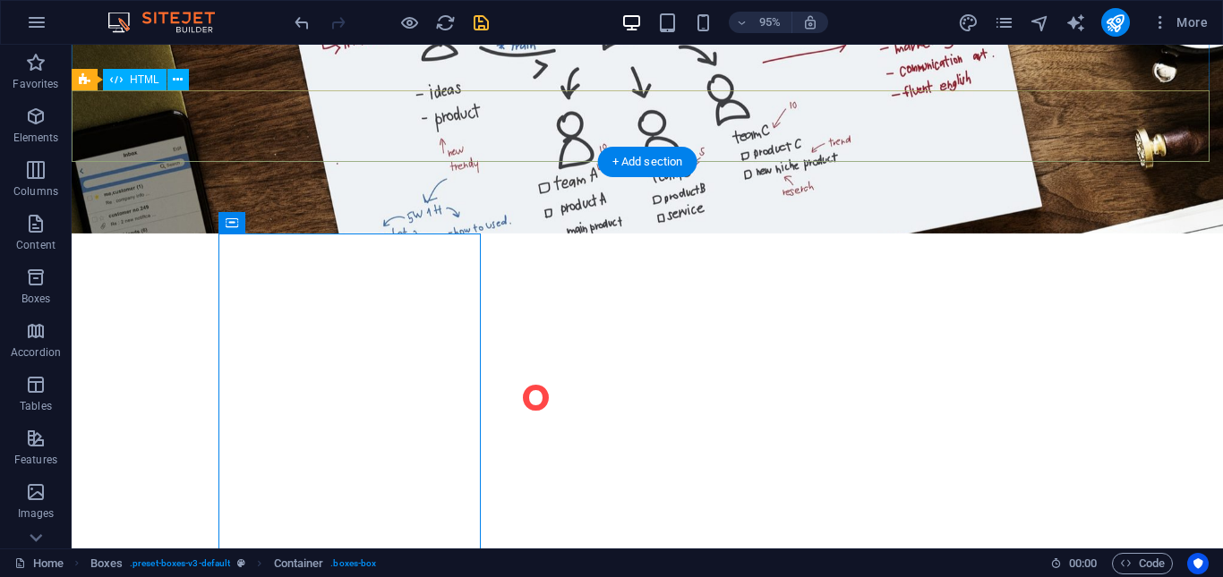
click at [513, 492] on div at bounding box center [647, 528] width 1151 height 72
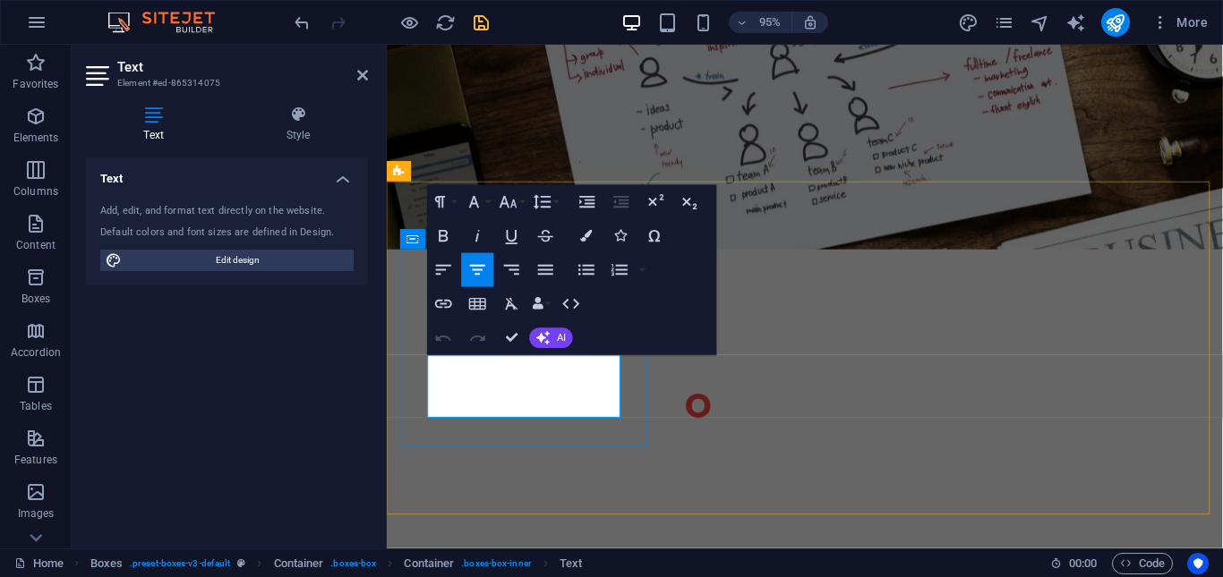
drag, startPoint x: 430, startPoint y: 379, endPoint x: 612, endPoint y: 423, distance: 188.0
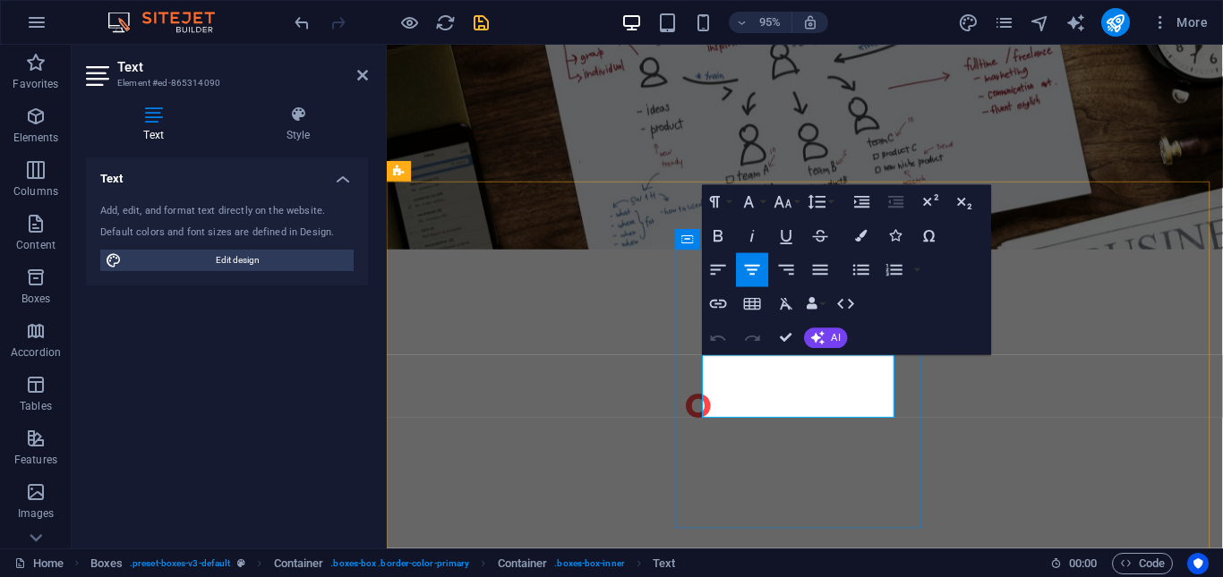
drag, startPoint x: 723, startPoint y: 386, endPoint x: 894, endPoint y: 427, distance: 175.9
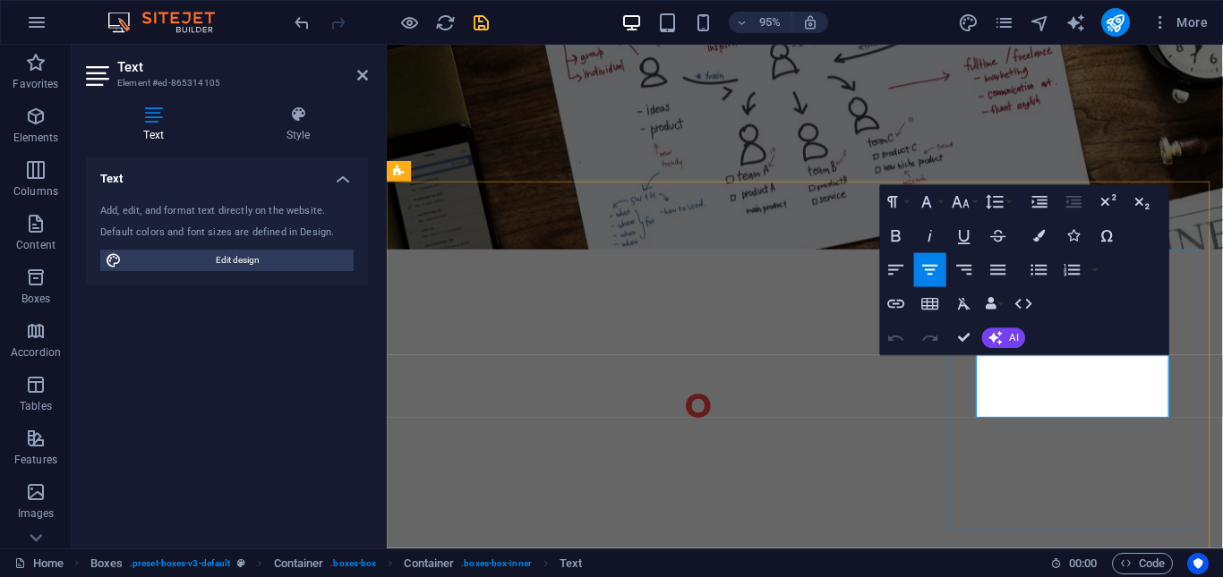
drag, startPoint x: 1009, startPoint y: 377, endPoint x: 1195, endPoint y: 434, distance: 194.8
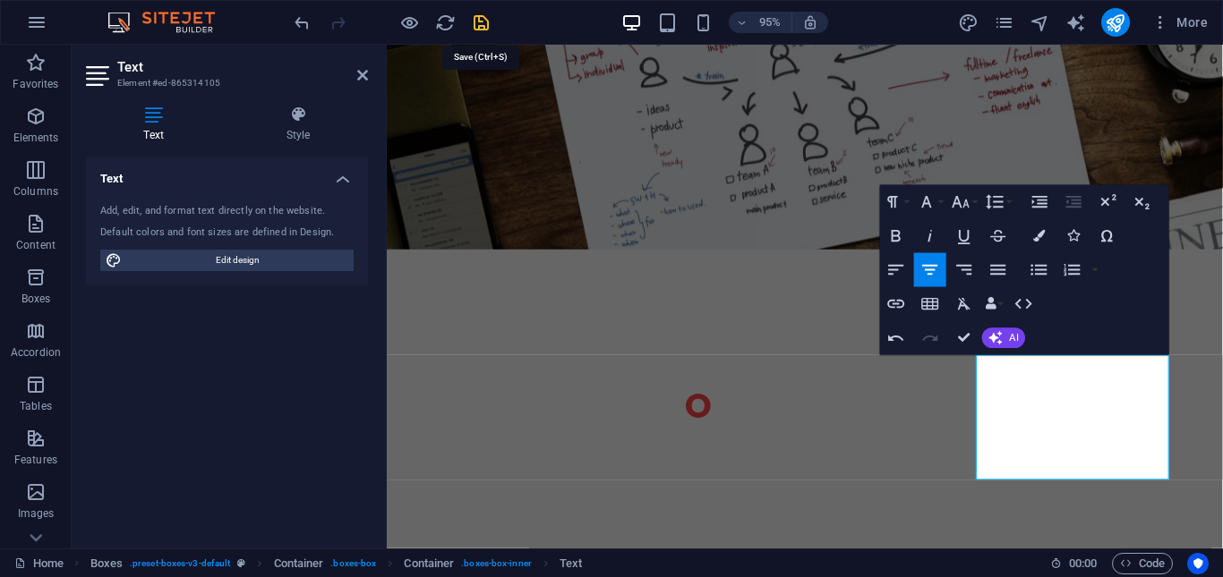
drag, startPoint x: 473, startPoint y: 24, endPoint x: 227, endPoint y: 344, distance: 403.5
click at [473, 24] on icon "save" at bounding box center [481, 23] width 21 height 21
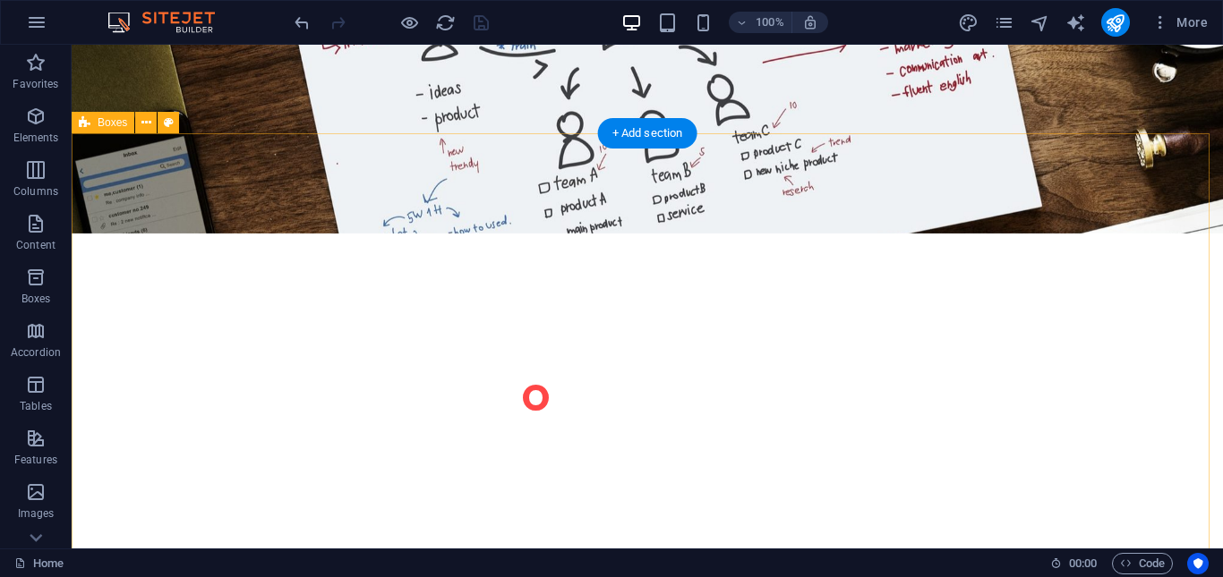
scroll to position [806, 0]
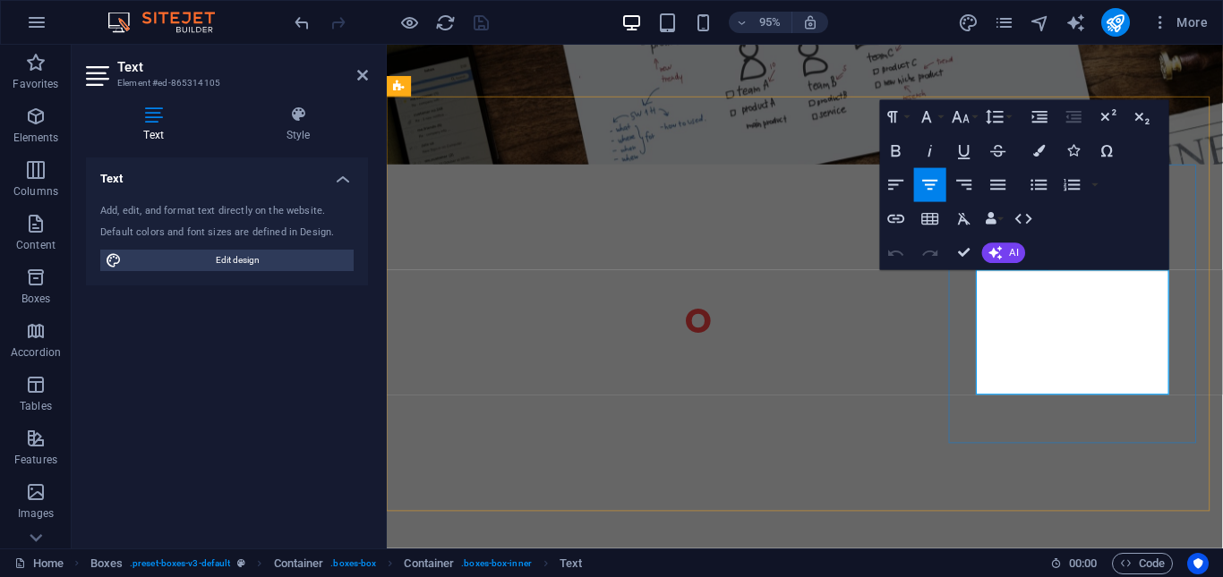
drag, startPoint x: 1122, startPoint y: 312, endPoint x: 1184, endPoint y: 307, distance: 62.0
click at [926, 147] on icon "button" at bounding box center [930, 151] width 21 height 21
click at [974, 115] on button "Font Size" at bounding box center [964, 117] width 32 height 34
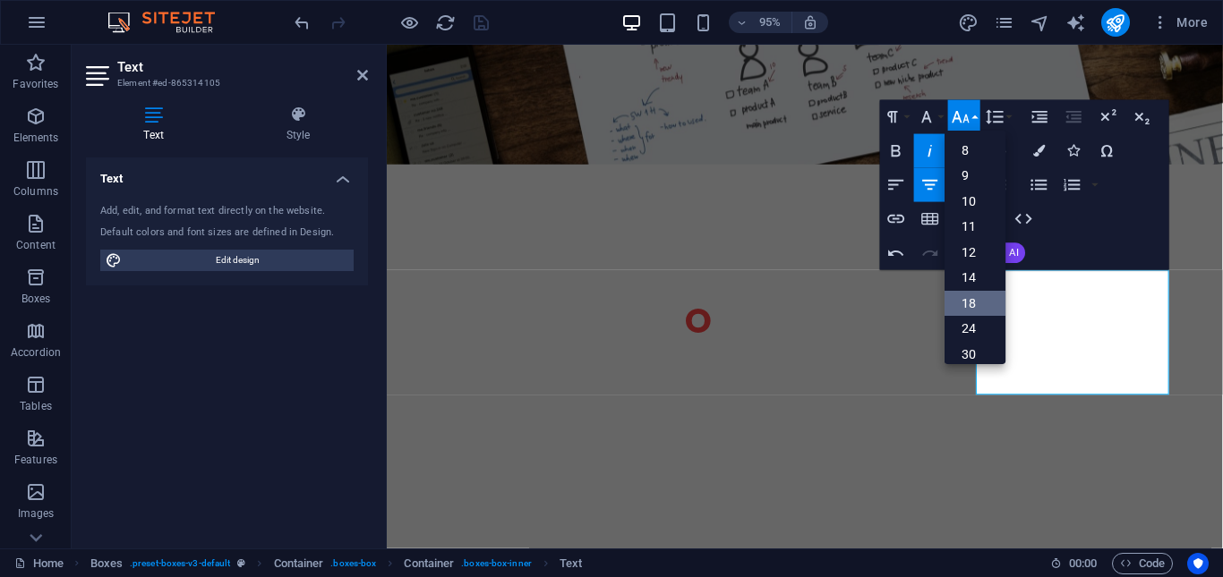
click at [980, 304] on link "18" at bounding box center [975, 304] width 61 height 26
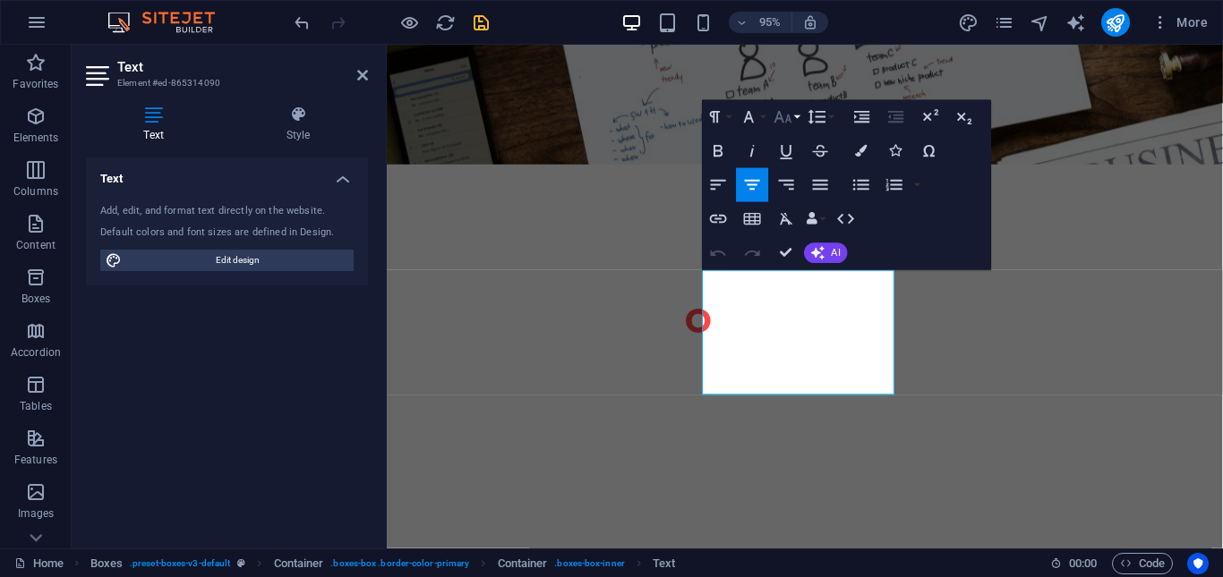
click at [797, 114] on button "Font Size" at bounding box center [786, 117] width 32 height 34
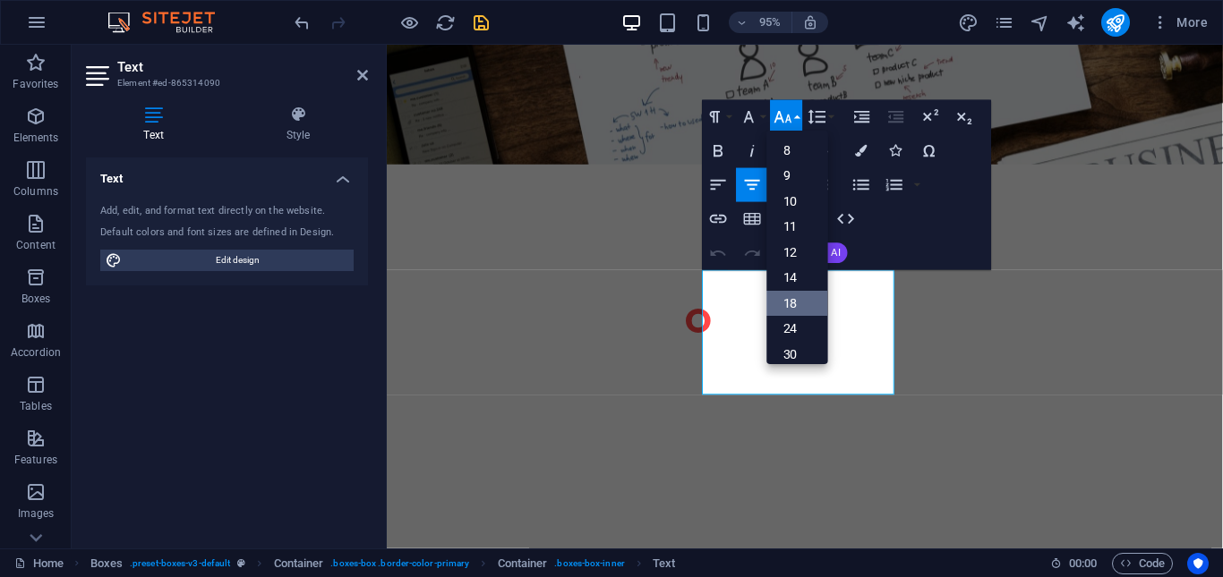
click at [793, 304] on link "18" at bounding box center [796, 304] width 61 height 26
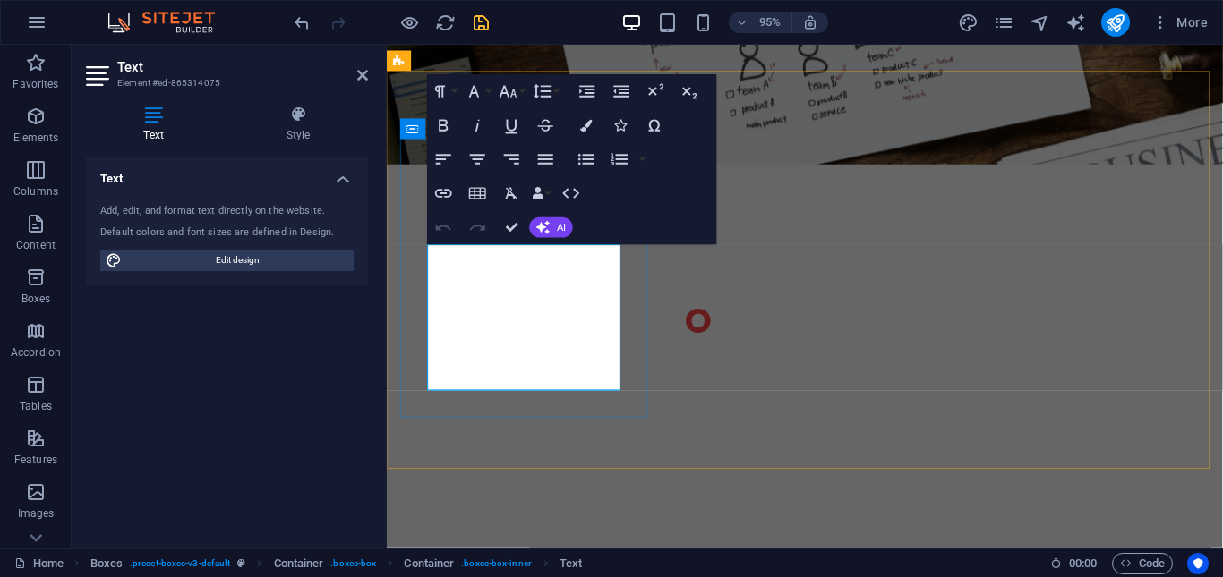
scroll to position [833, 0]
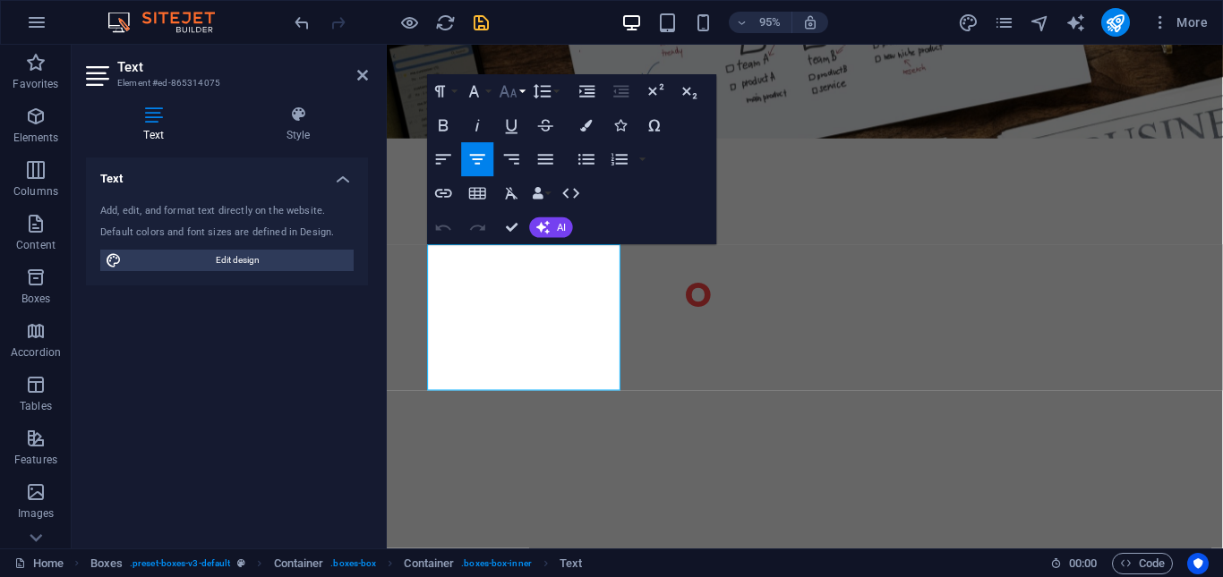
click at [523, 91] on button "Font Size" at bounding box center [512, 91] width 32 height 34
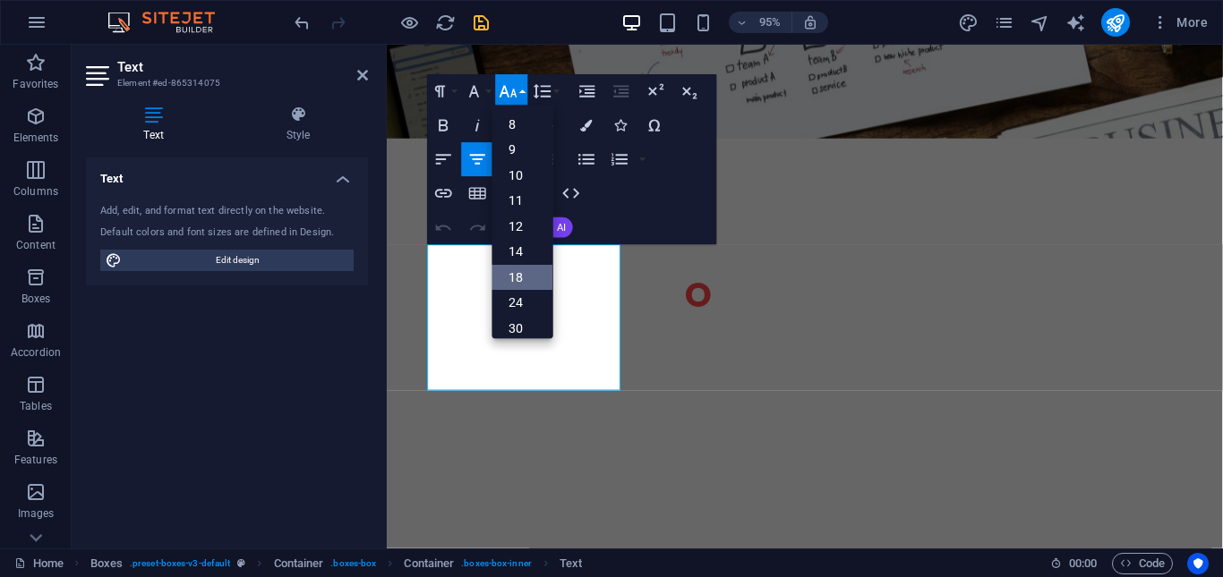
click at [518, 278] on link "18" at bounding box center [522, 277] width 61 height 25
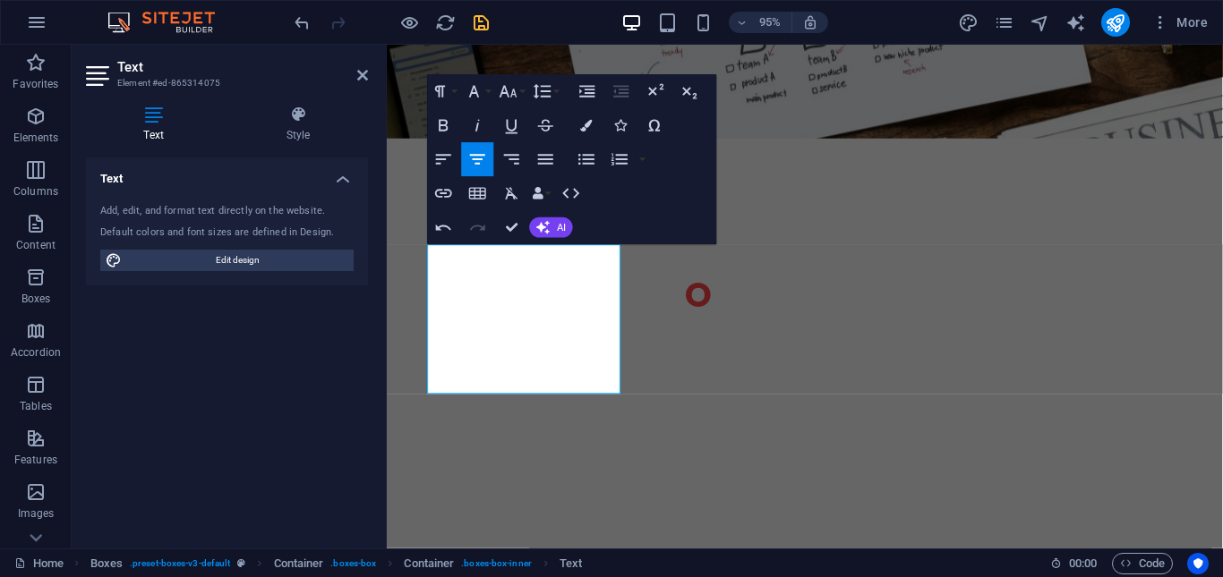
click at [343, 394] on div "Text Add, edit, and format text directly on the website. Default colors and fon…" at bounding box center [227, 346] width 282 height 377
click at [483, 21] on icon "save" at bounding box center [481, 23] width 21 height 21
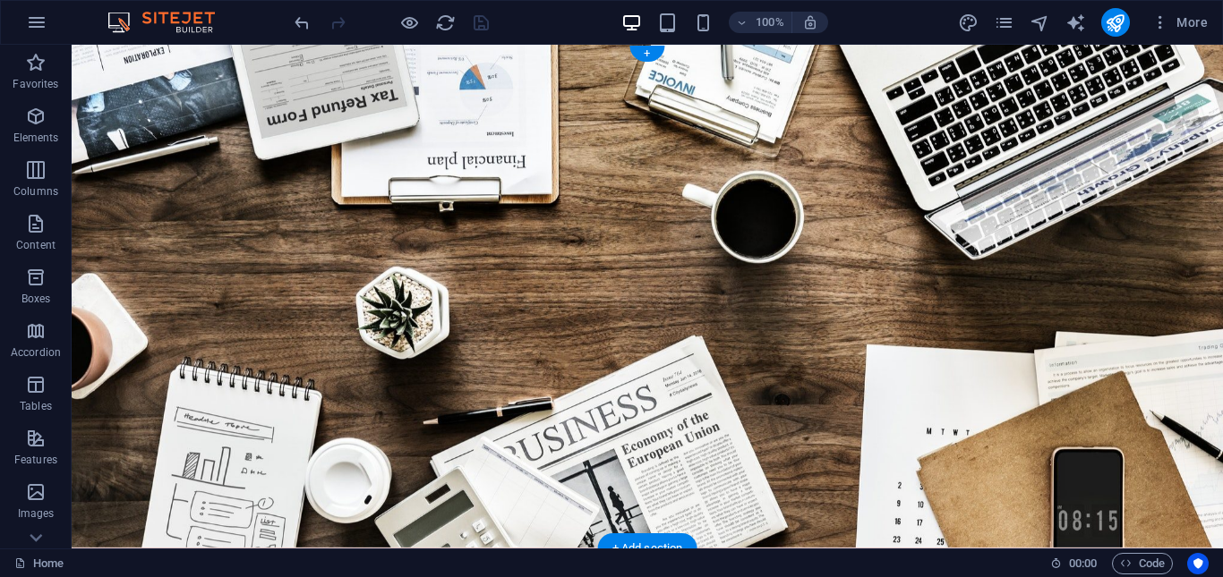
scroll to position [0, 0]
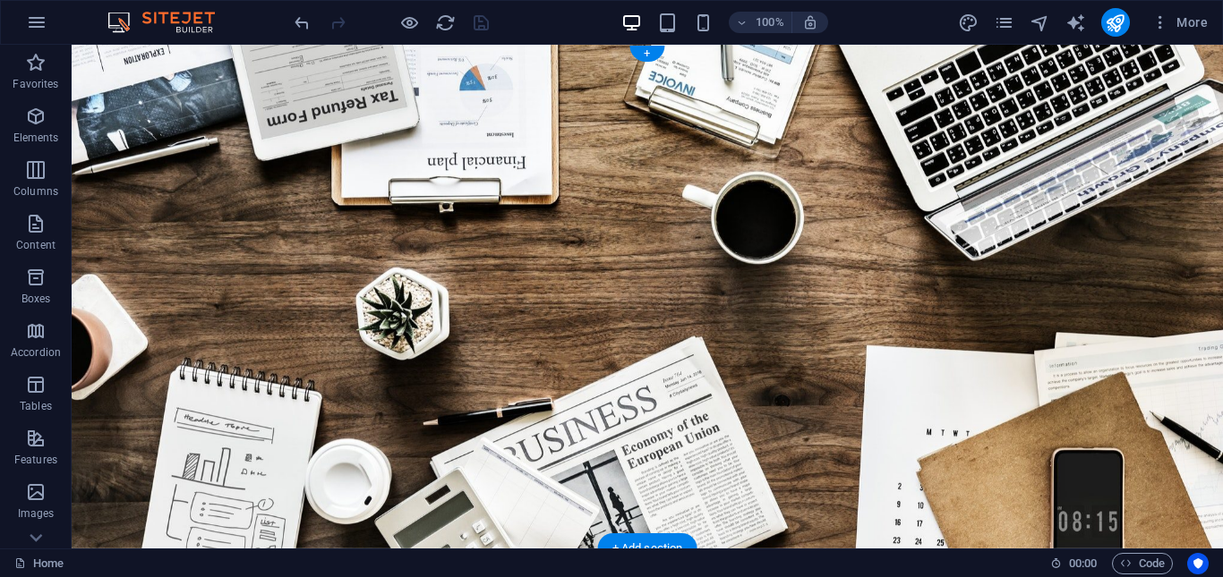
click at [592, 204] on figure at bounding box center [647, 297] width 1151 height 504
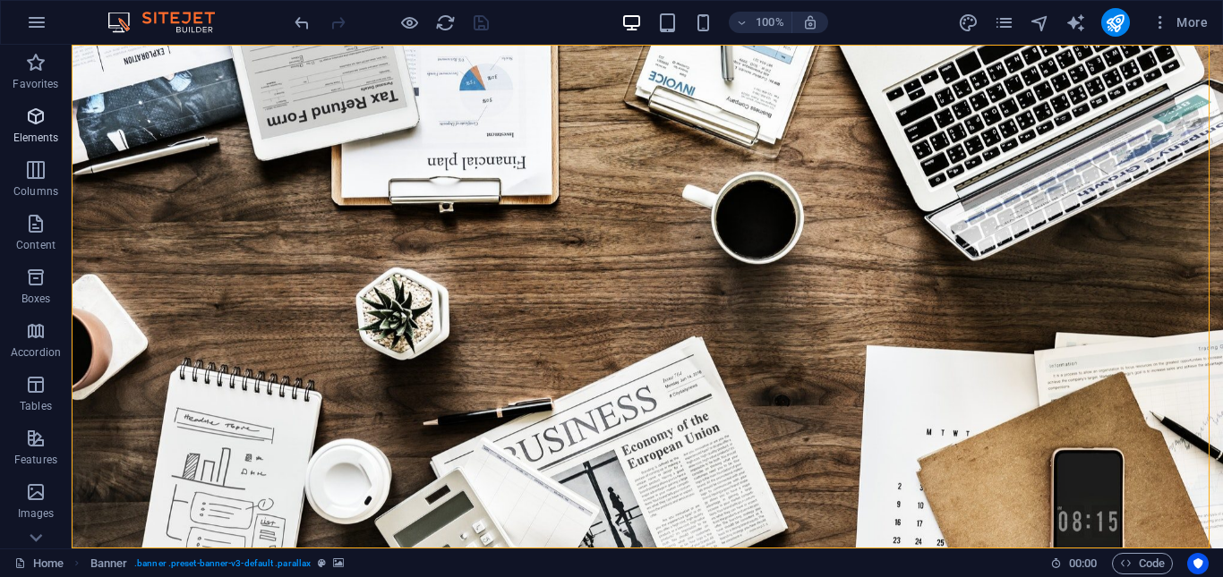
click at [34, 122] on icon "button" at bounding box center [35, 116] width 21 height 21
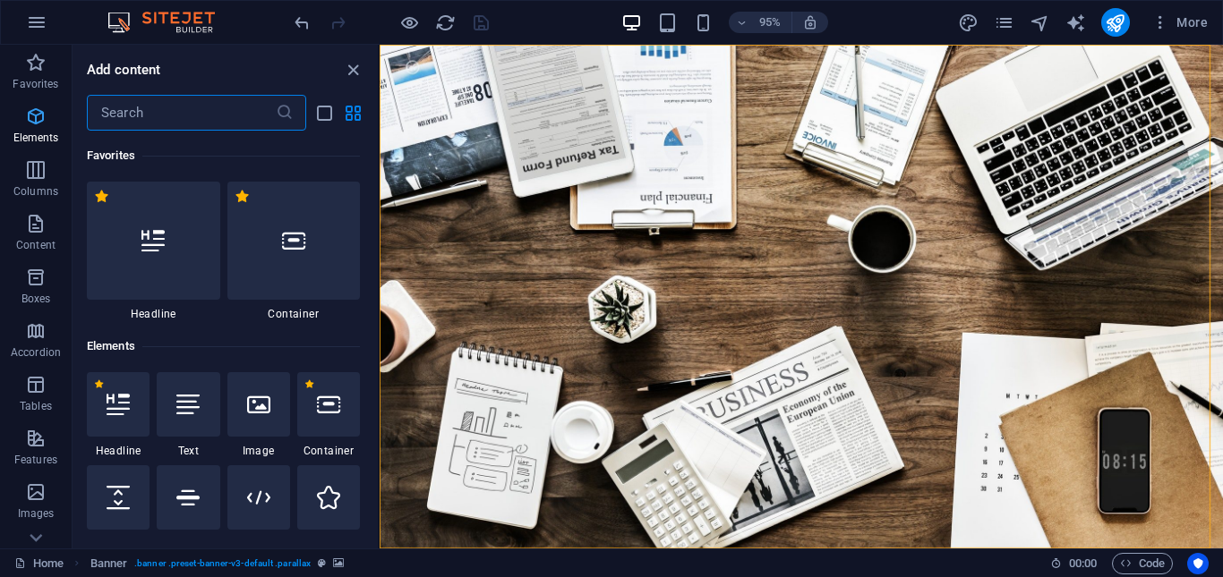
scroll to position [191, 0]
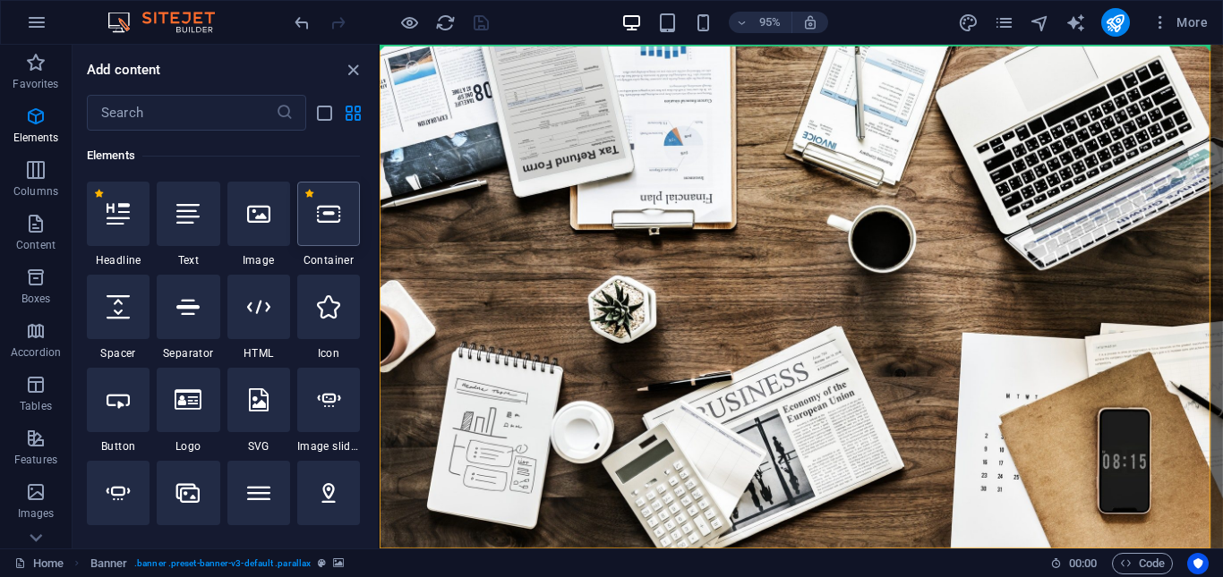
click at [342, 223] on div at bounding box center [328, 214] width 63 height 64
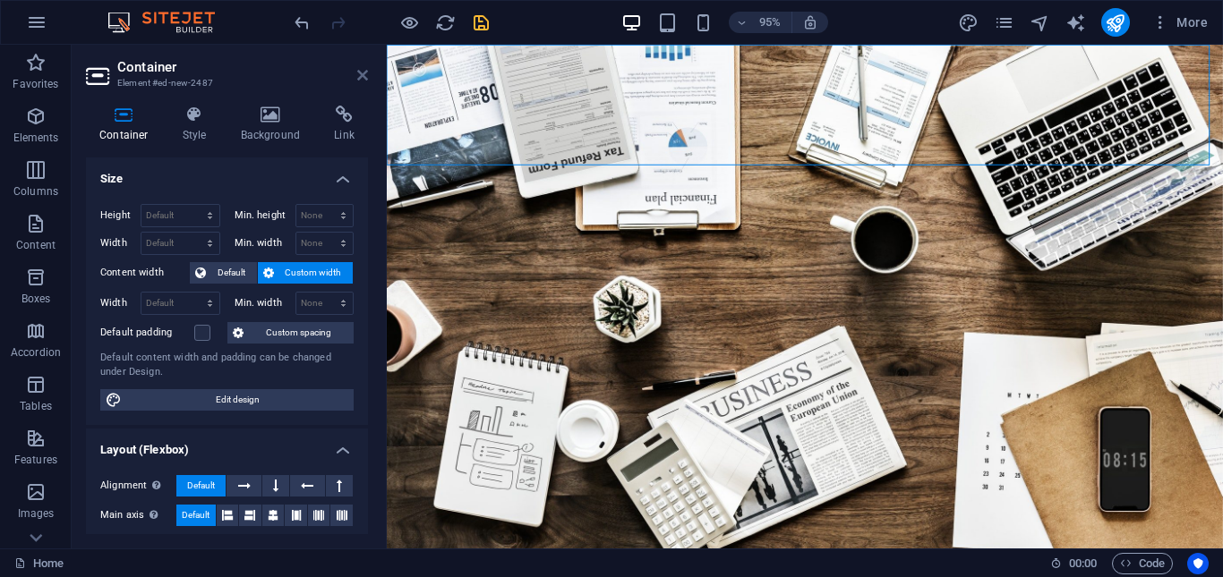
click at [358, 72] on icon at bounding box center [362, 75] width 11 height 14
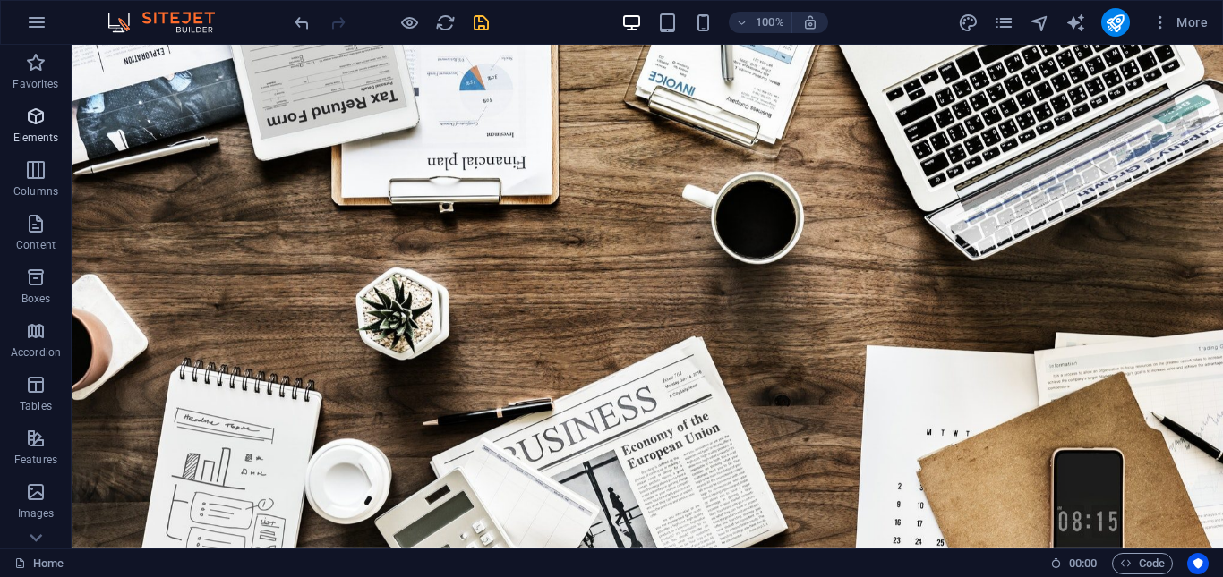
click at [33, 113] on icon "button" at bounding box center [35, 116] width 21 height 21
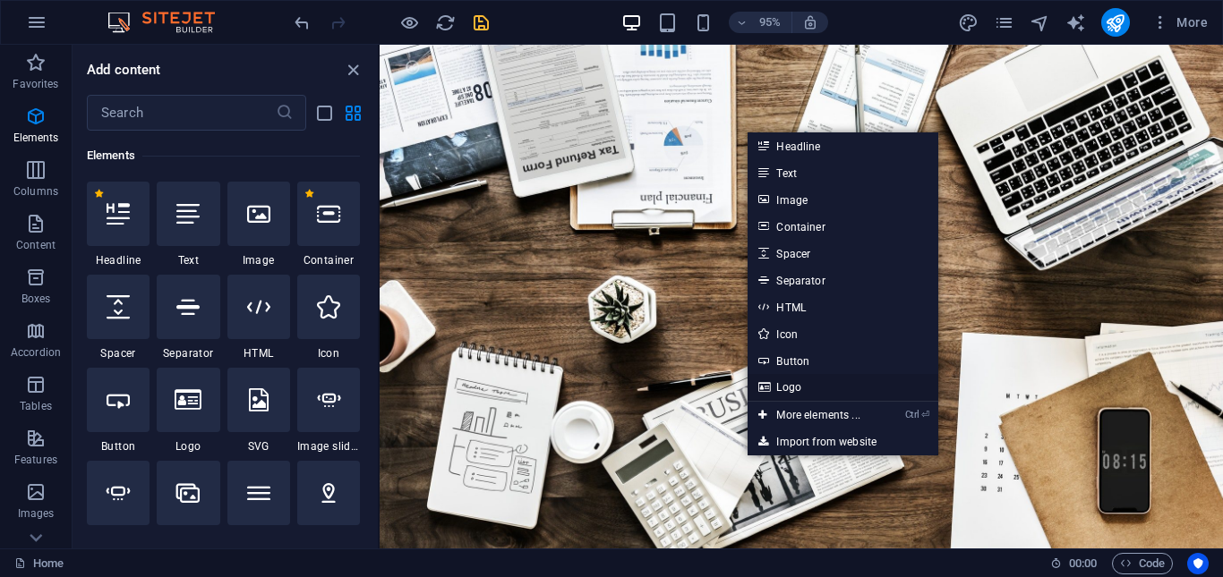
click at [809, 385] on link "Logo" at bounding box center [843, 387] width 190 height 27
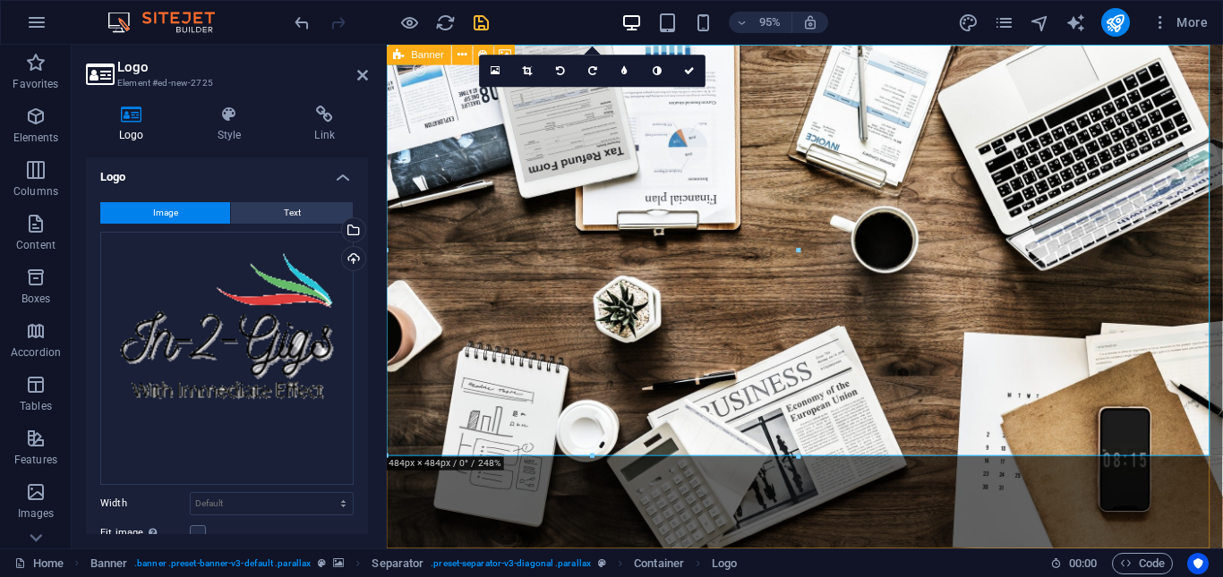
scroll to position [0, 0]
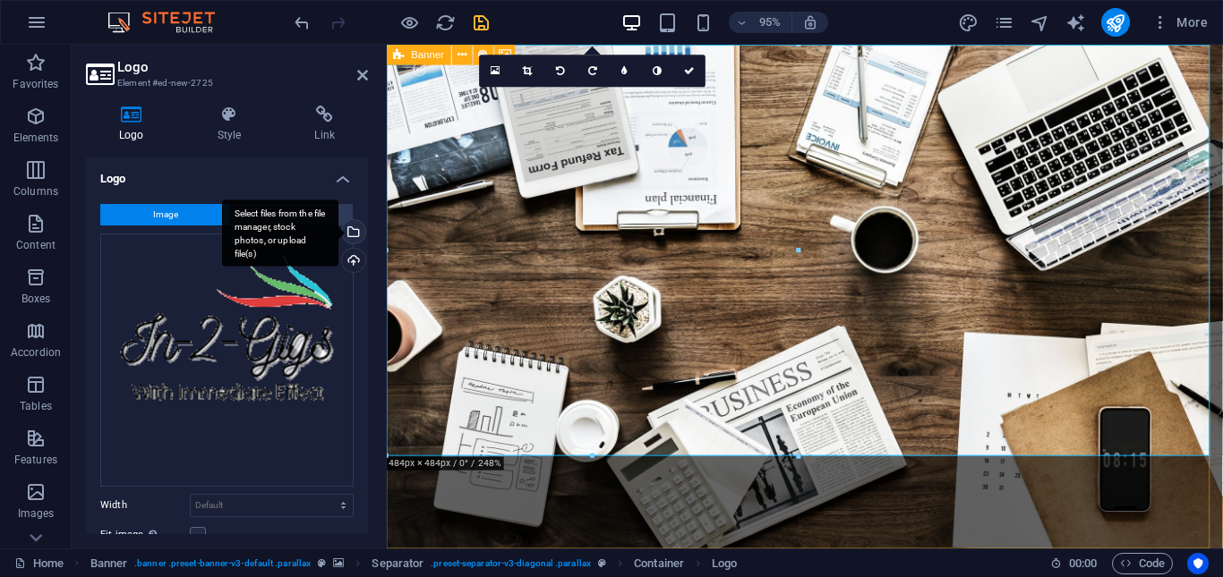
click at [351, 231] on div "Select files from the file manager, stock photos, or upload file(s)" at bounding box center [351, 233] width 27 height 27
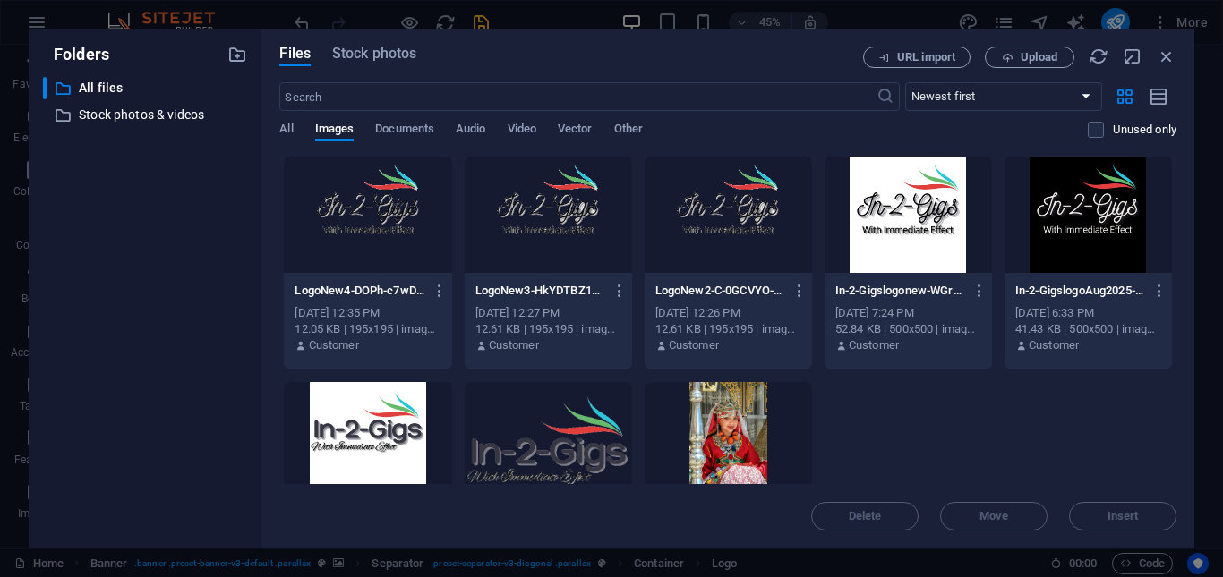
click at [909, 207] on div at bounding box center [908, 215] width 167 height 116
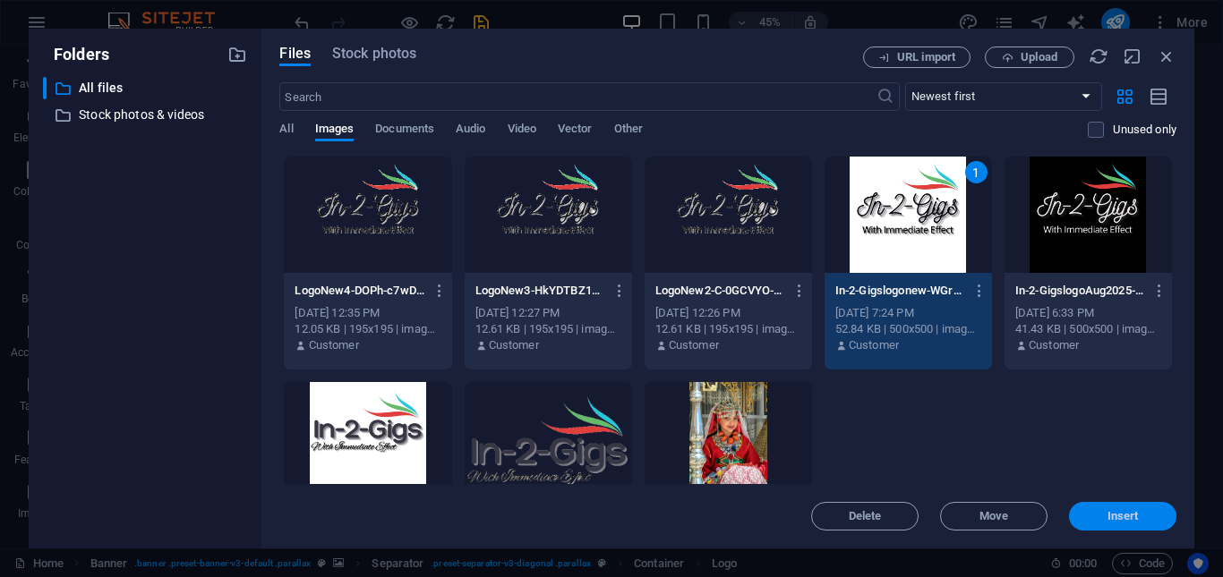
click at [1144, 512] on span "Insert" at bounding box center [1122, 516] width 93 height 11
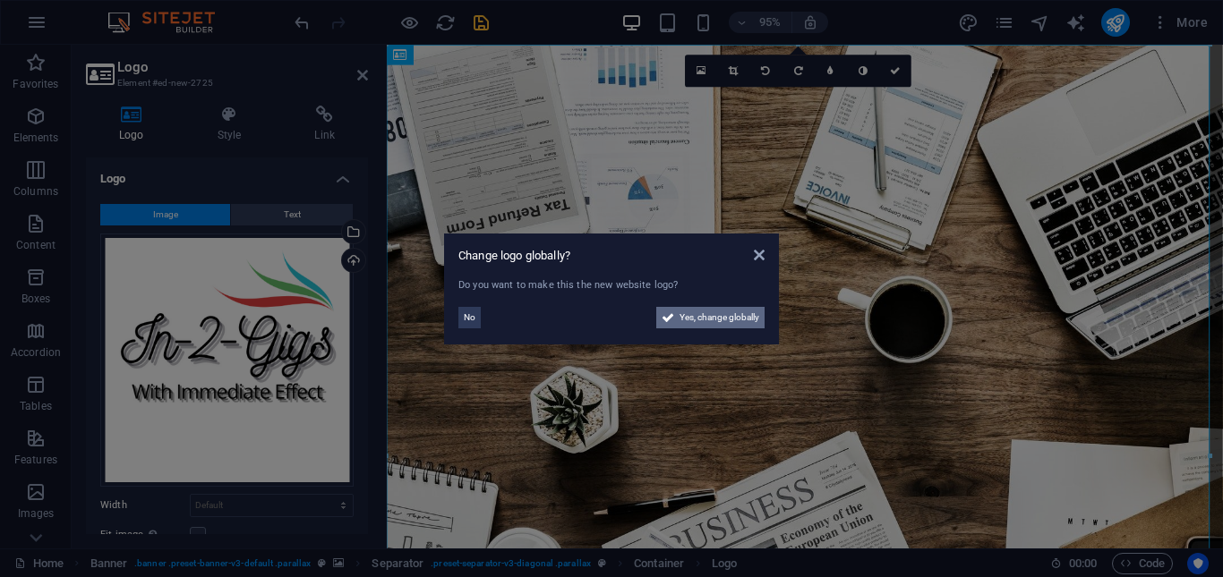
click at [735, 313] on span "Yes, change globally" at bounding box center [720, 317] width 80 height 21
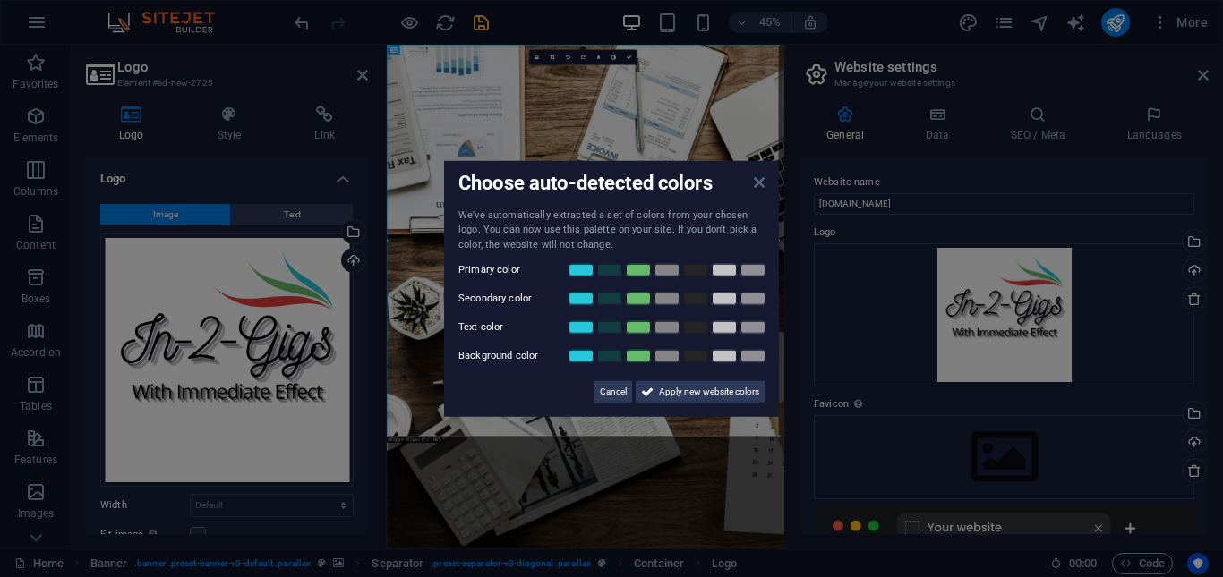
click at [755, 180] on icon at bounding box center [759, 182] width 11 height 14
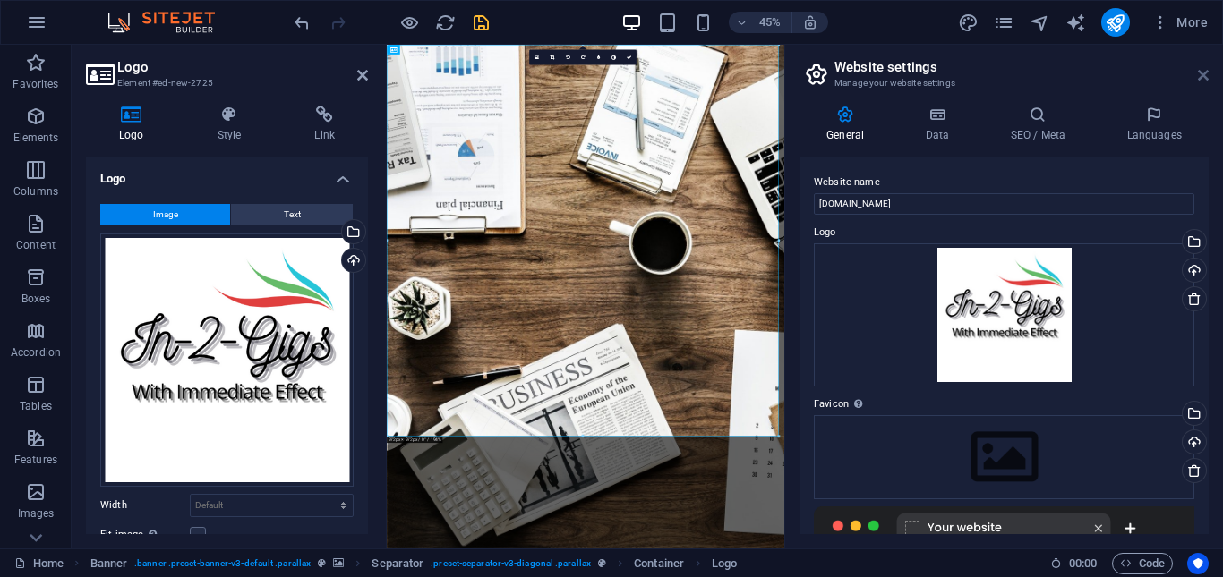
click at [1206, 79] on icon at bounding box center [1203, 75] width 11 height 14
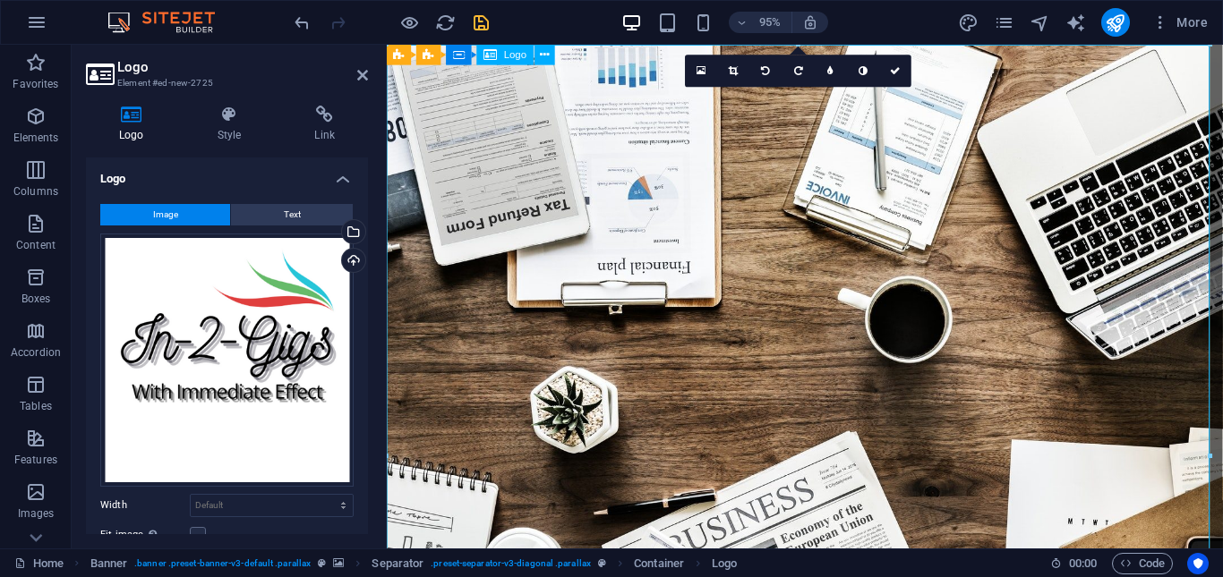
drag, startPoint x: 1595, startPoint y: 505, endPoint x: 1020, endPoint y: 462, distance: 576.4
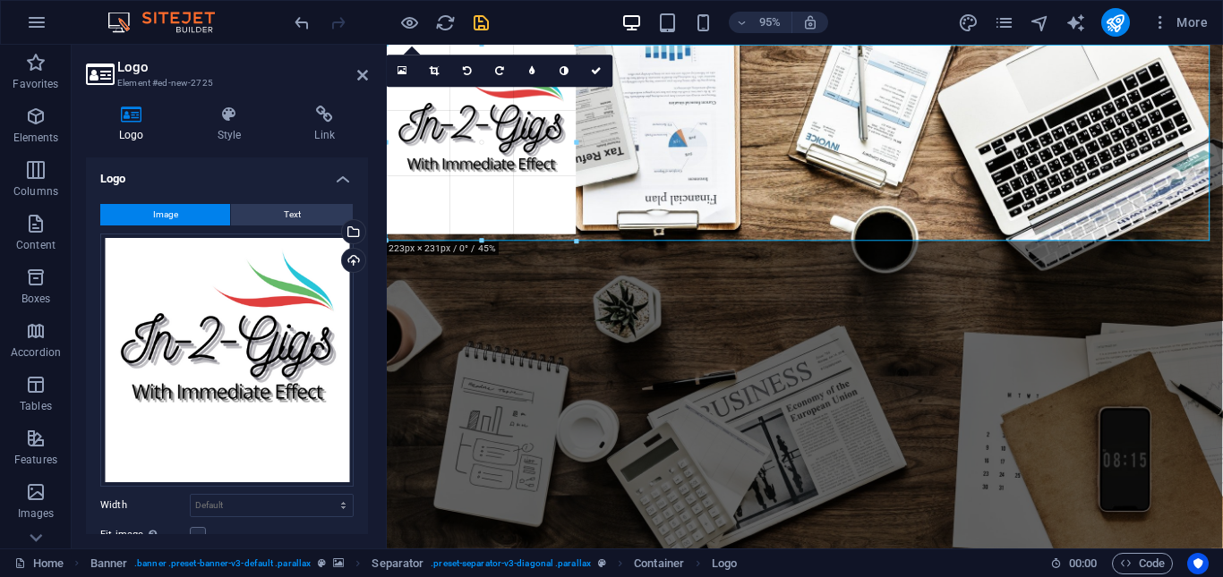
drag, startPoint x: 1210, startPoint y: 471, endPoint x: 541, endPoint y: 150, distance: 741.6
type input "223"
select select "px"
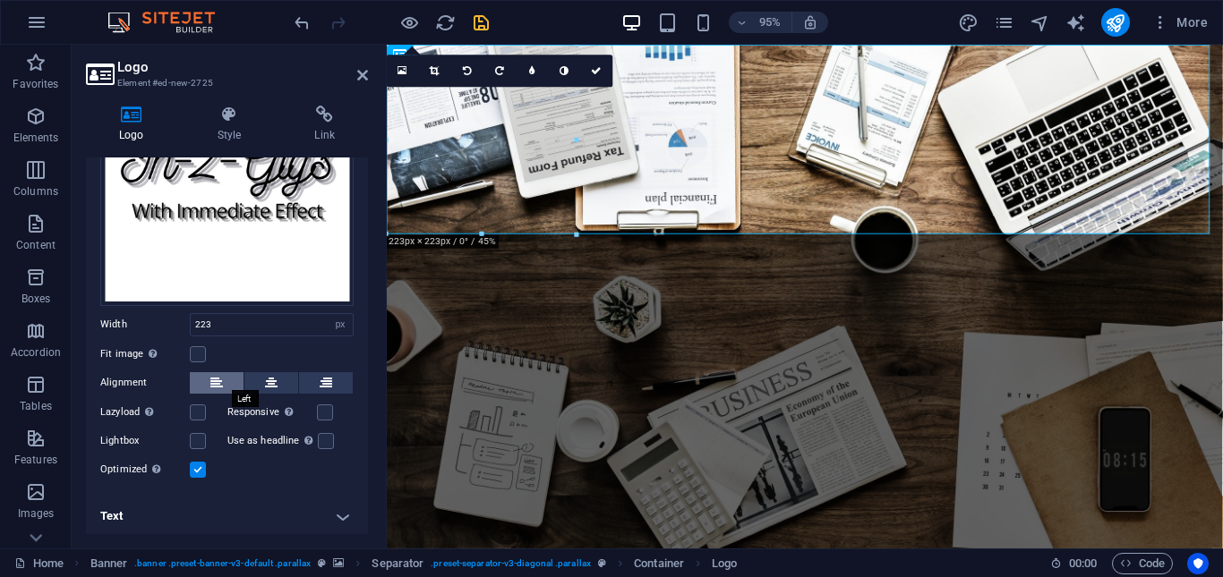
scroll to position [91, 0]
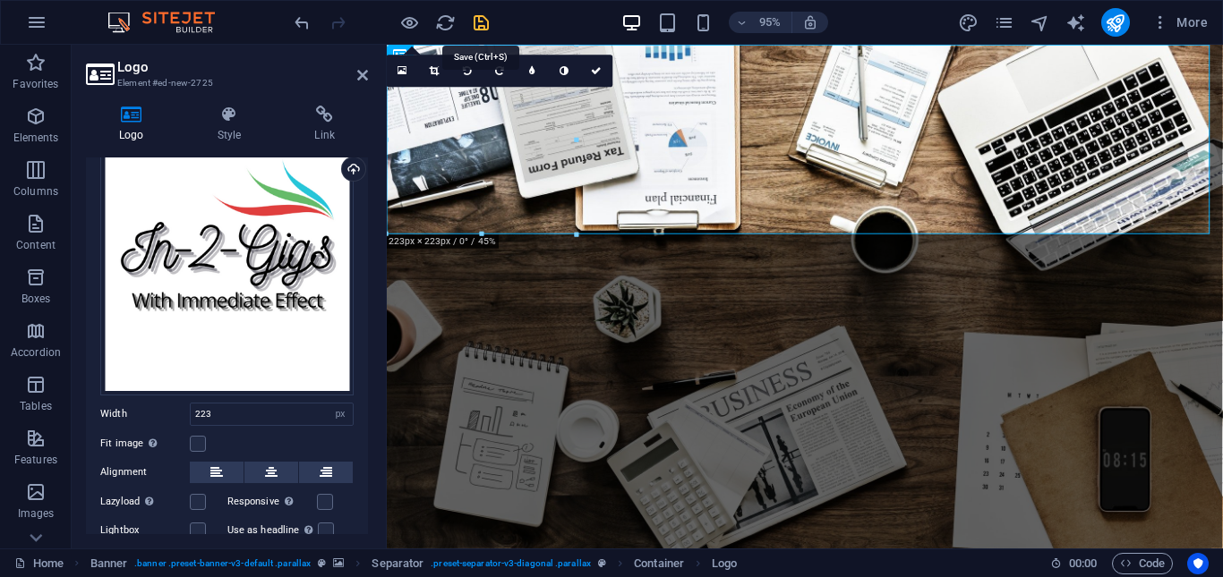
click at [475, 19] on icon "save" at bounding box center [481, 23] width 21 height 21
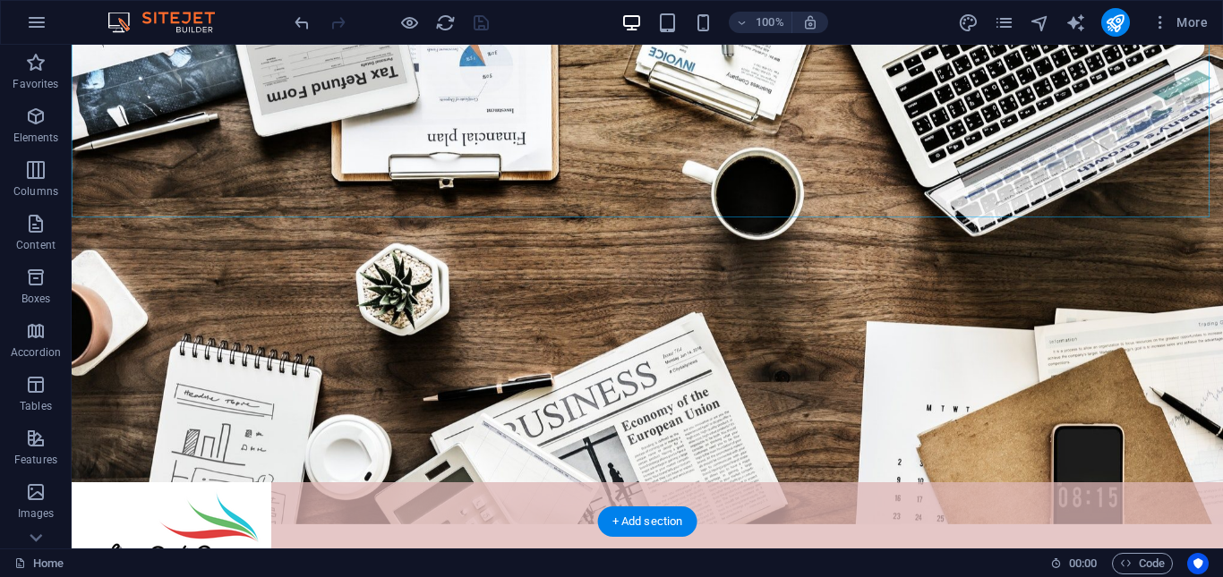
scroll to position [90, 0]
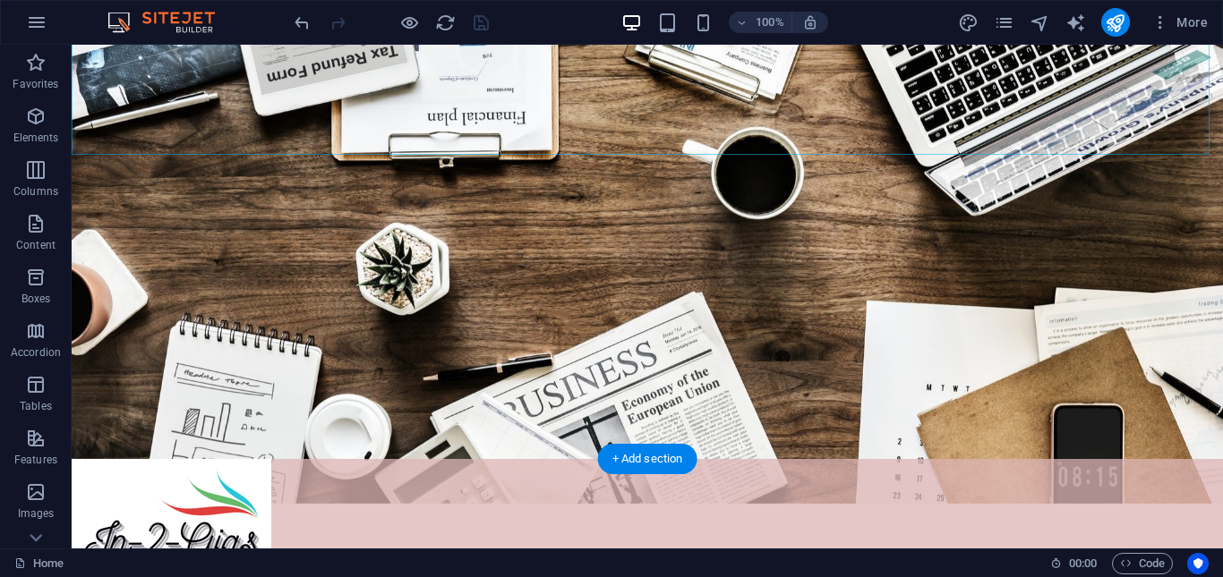
click at [490, 292] on figure at bounding box center [647, 252] width 1151 height 504
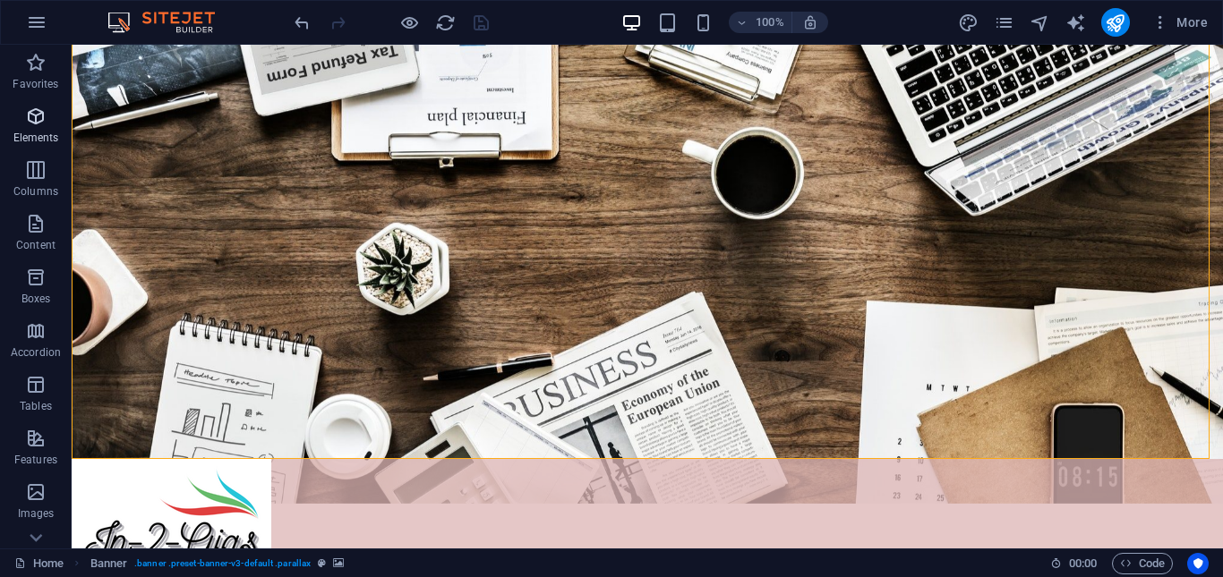
click at [27, 115] on icon "button" at bounding box center [35, 116] width 21 height 21
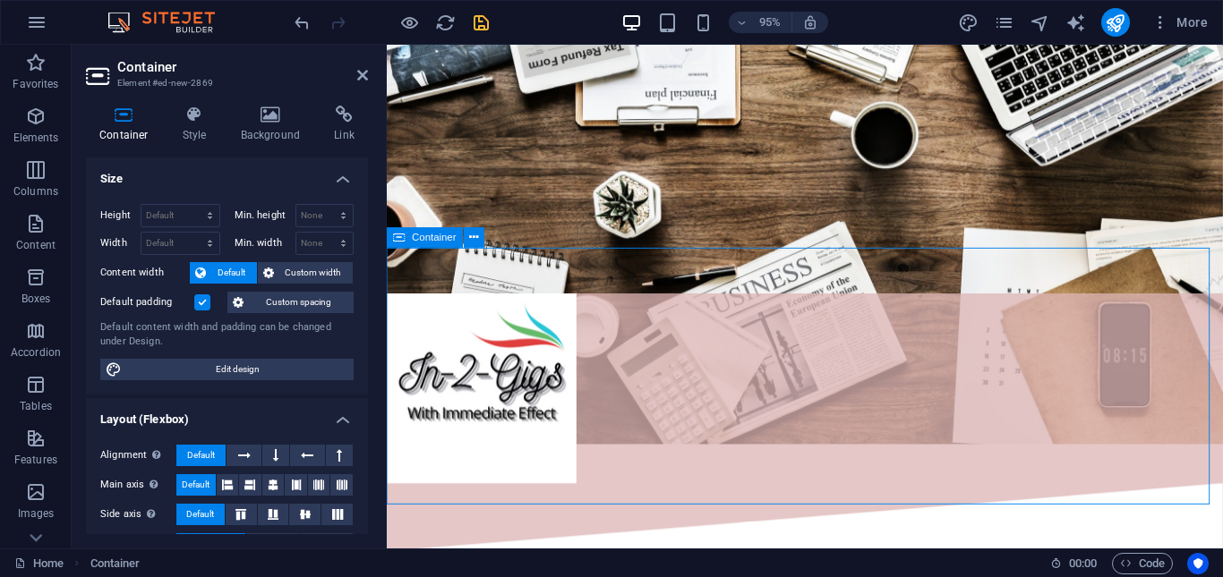
scroll to position [358, 0]
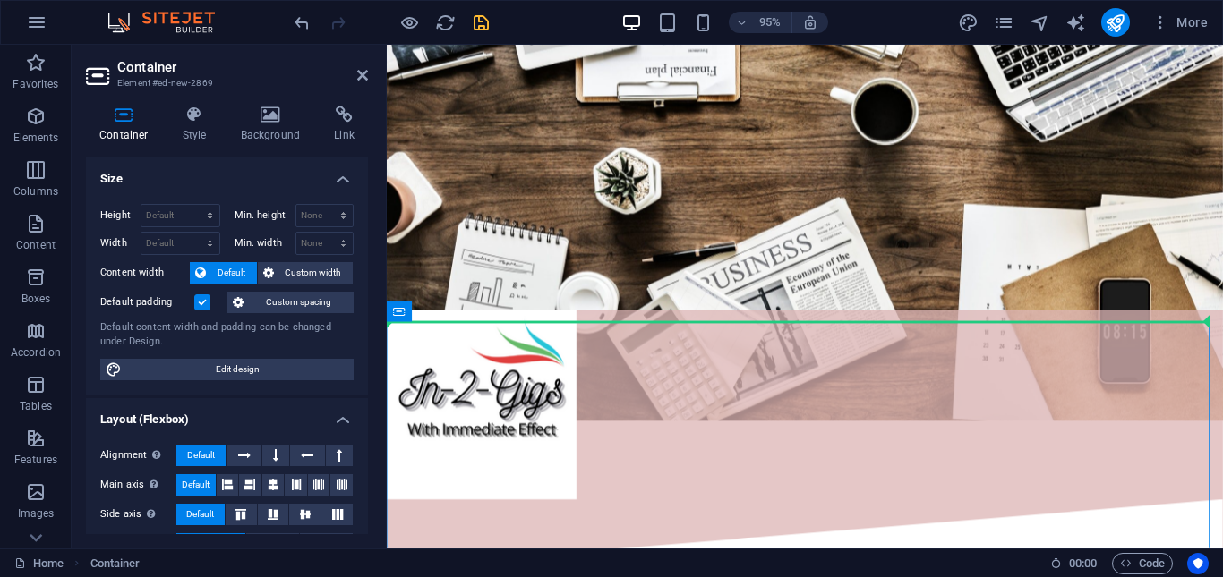
scroll to position [183, 0]
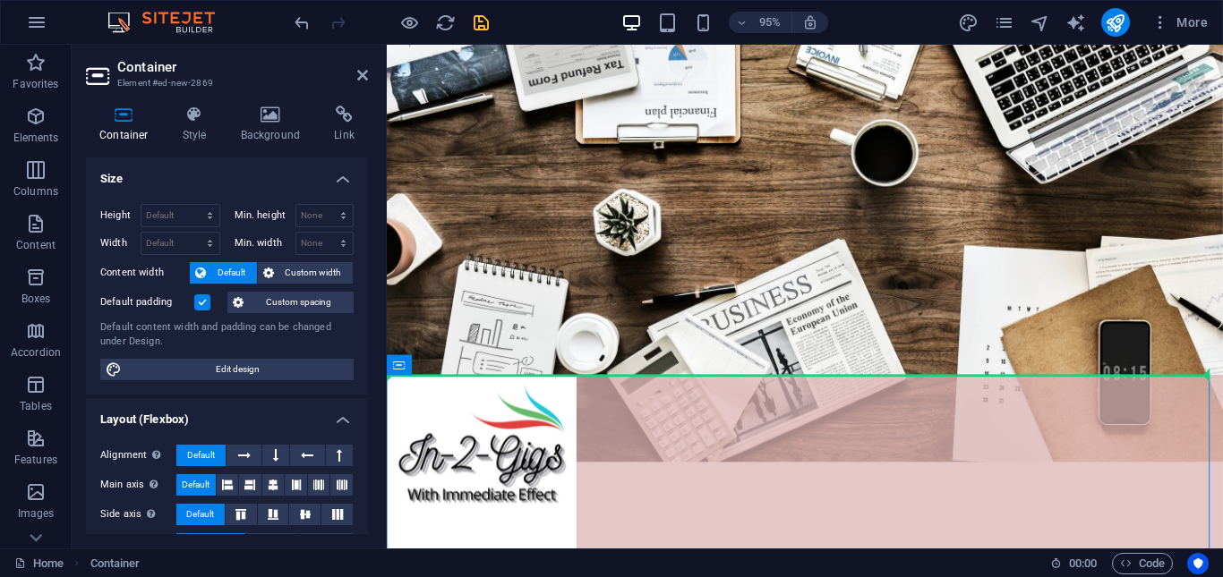
drag, startPoint x: 716, startPoint y: 310, endPoint x: 666, endPoint y: 243, distance: 83.8
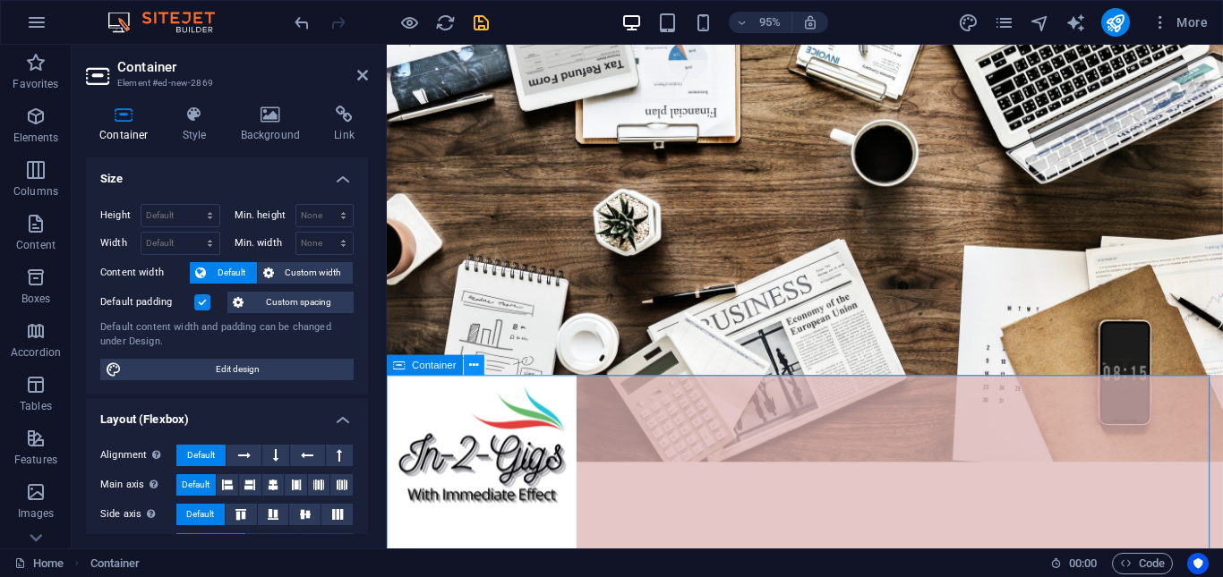
click at [470, 363] on icon at bounding box center [474, 365] width 9 height 18
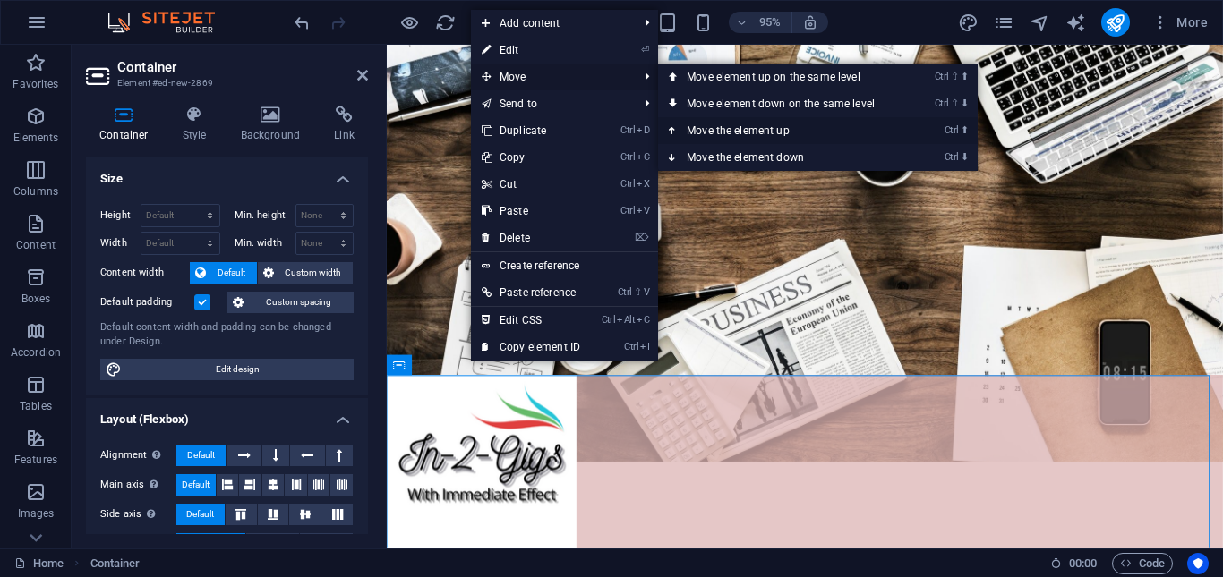
click at [768, 127] on link "Ctrl ⬆ Move the element up" at bounding box center [784, 130] width 252 height 27
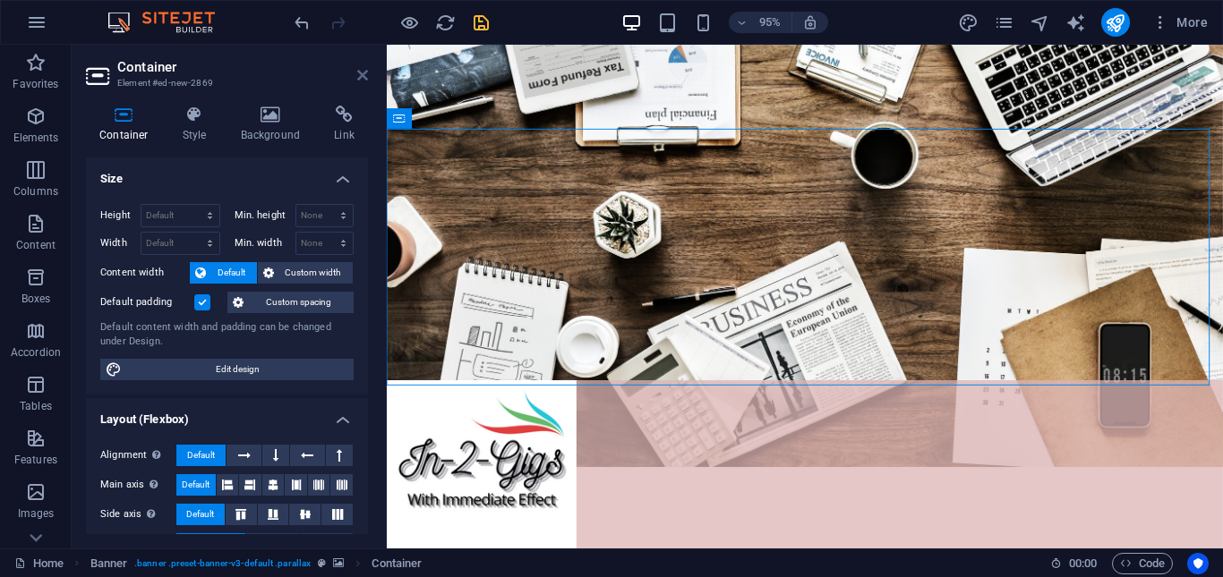
click at [361, 74] on icon at bounding box center [362, 75] width 11 height 14
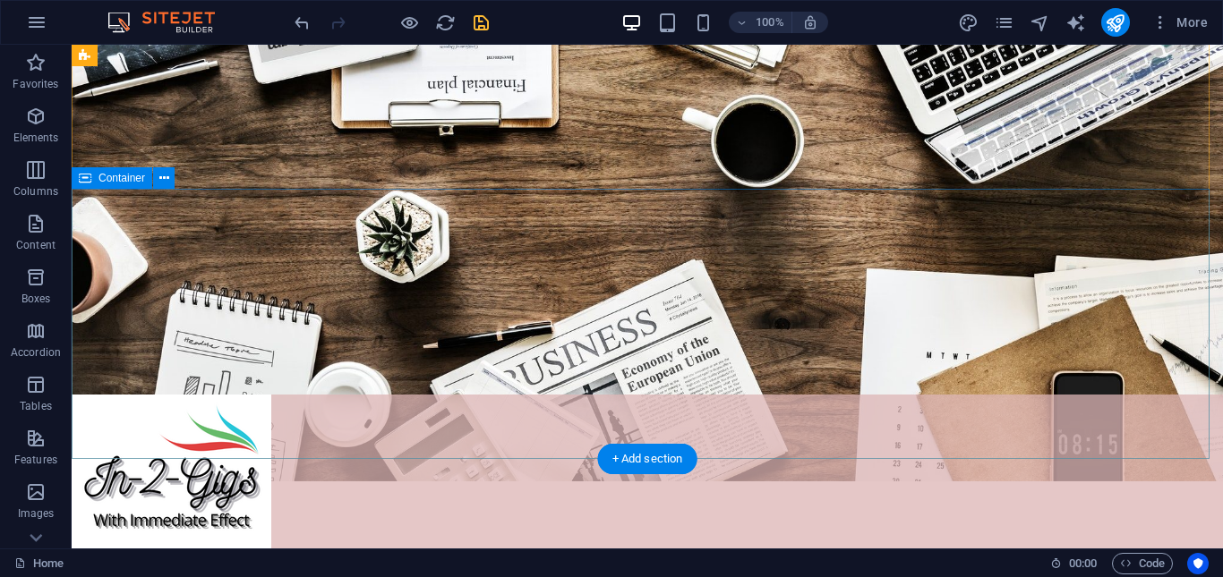
scroll to position [179, 0]
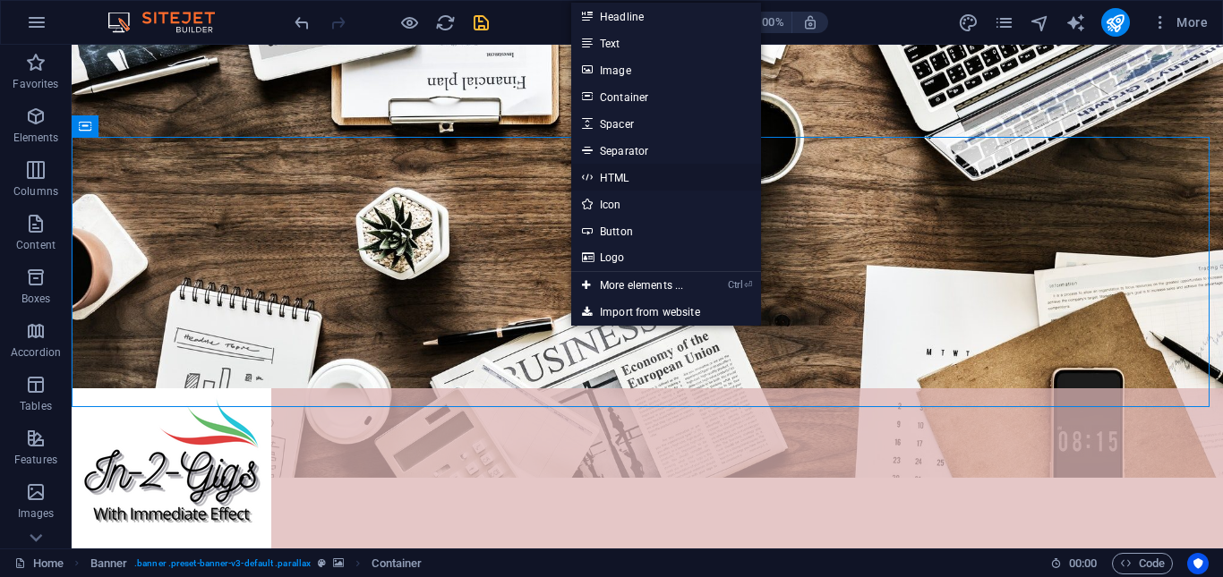
click at [652, 175] on link "HTML" at bounding box center [666, 177] width 190 height 27
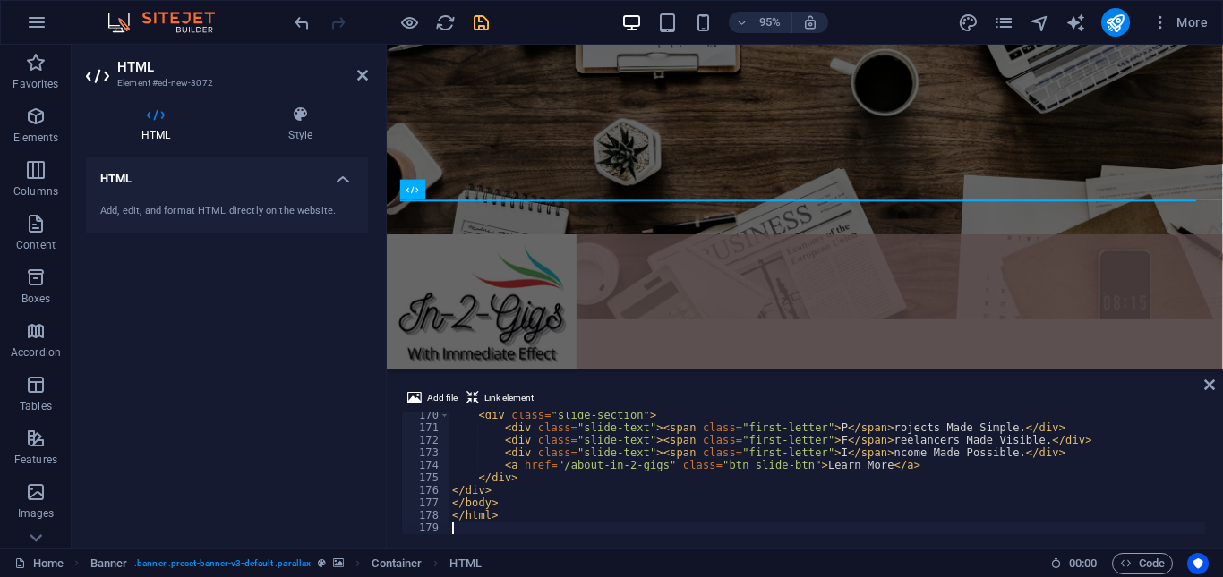
scroll to position [2122, 0]
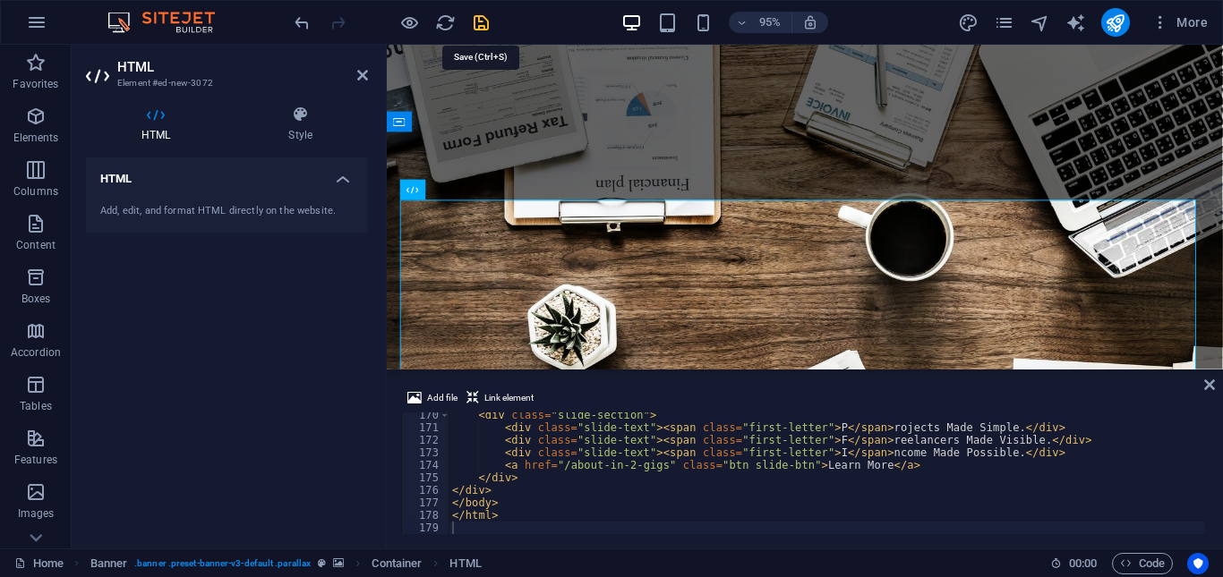
drag, startPoint x: 483, startPoint y: 16, endPoint x: 276, endPoint y: 234, distance: 300.2
click at [483, 16] on icon "save" at bounding box center [481, 23] width 21 height 21
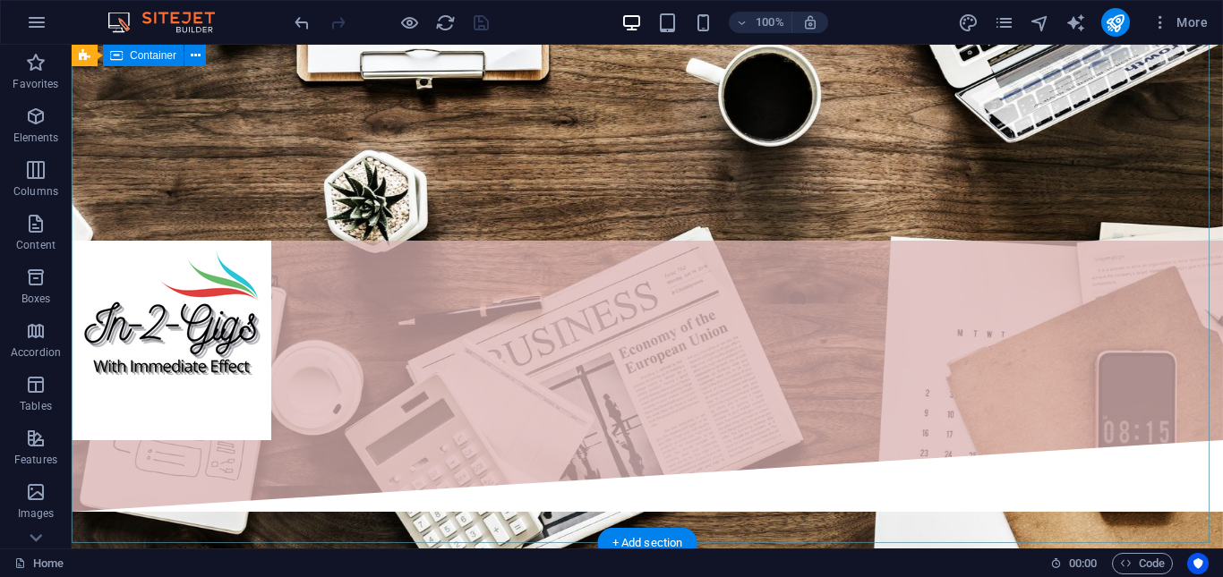
scroll to position [716, 0]
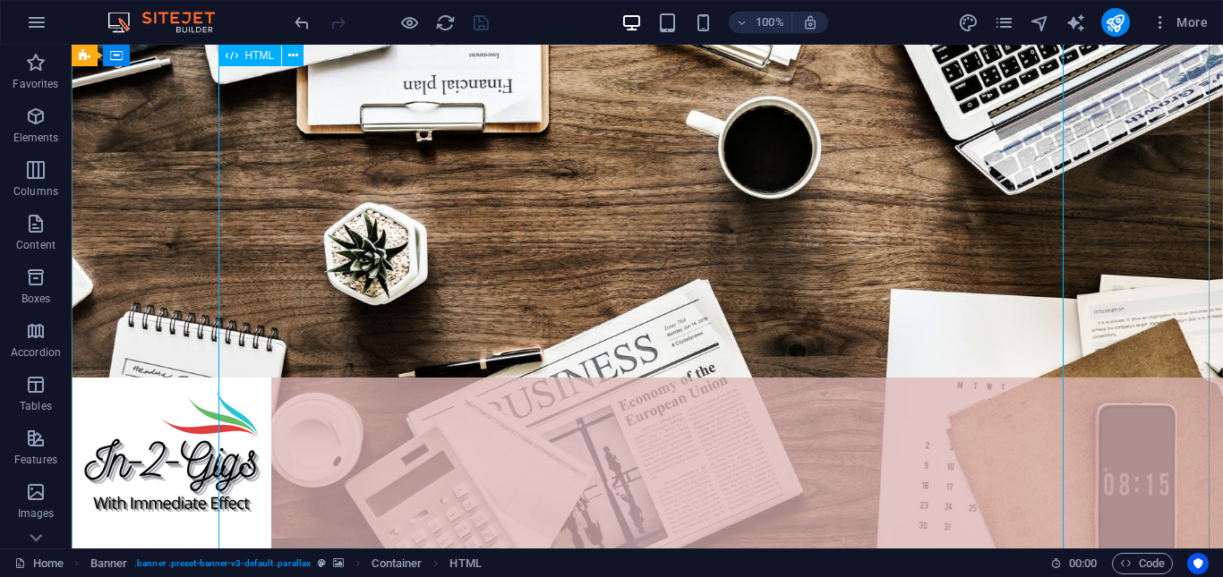
scroll to position [537, 0]
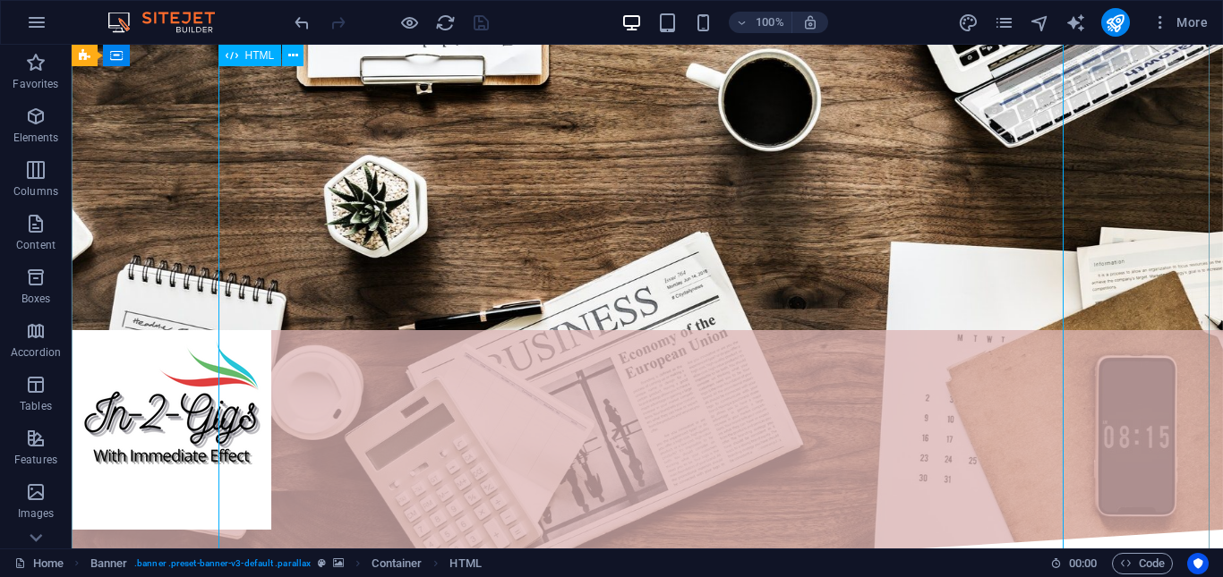
click at [293, 59] on icon at bounding box center [293, 56] width 10 height 19
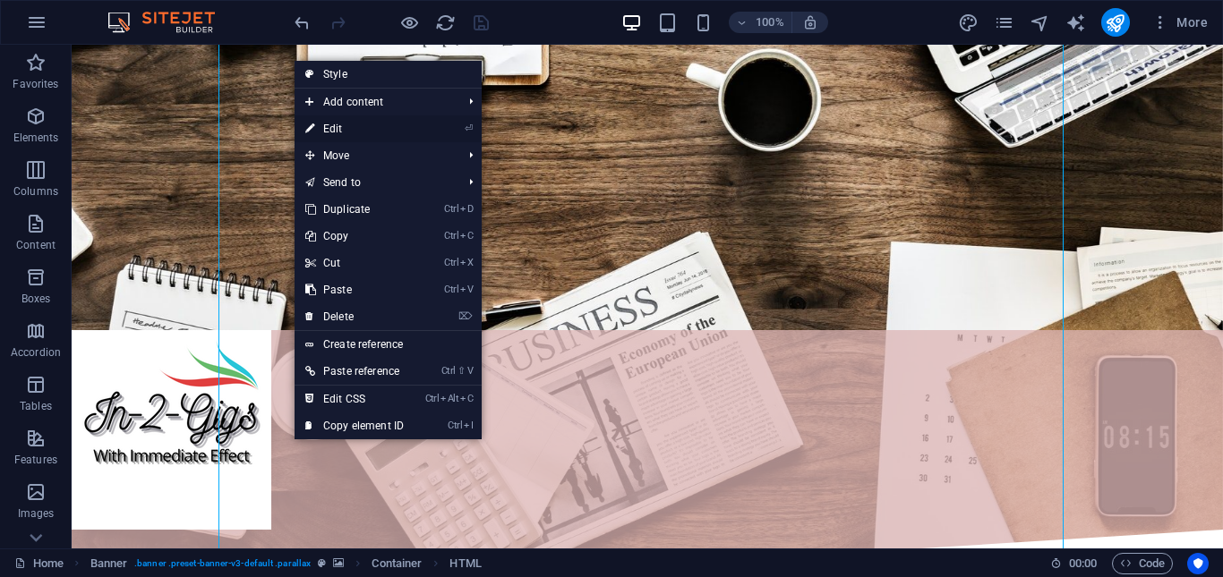
click at [363, 133] on link "⏎ Edit" at bounding box center [355, 128] width 120 height 27
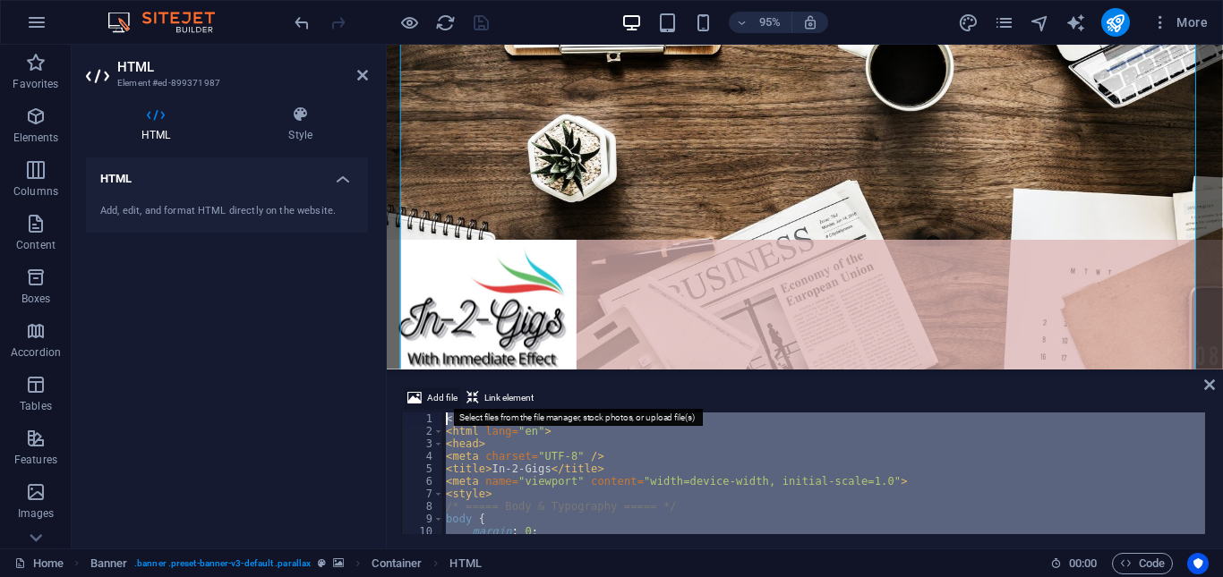
scroll to position [0, 0]
drag, startPoint x: 509, startPoint y: 512, endPoint x: 446, endPoint y: 391, distance: 136.6
click at [446, 391] on div "Add file Link element 1 2 3 4 5 6 7 8 9 10 11 12 <! DOCTYPE html > < html lang …" at bounding box center [805, 461] width 808 height 147
type textarea "<!DOCTYPE html> <html lang="en">"
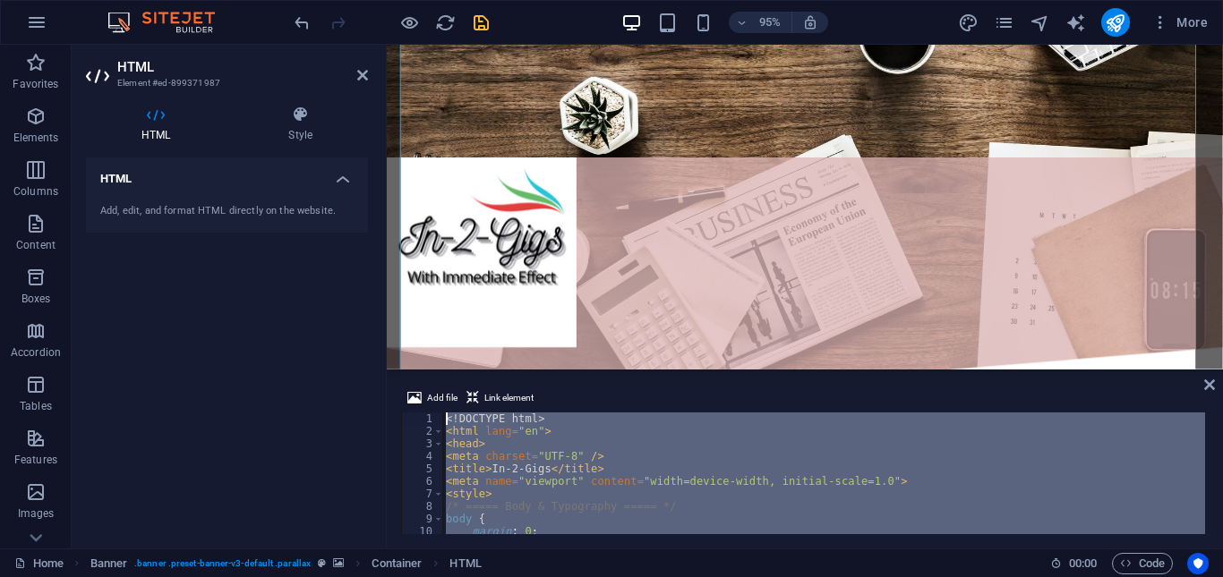
drag, startPoint x: 512, startPoint y: 505, endPoint x: 448, endPoint y: 381, distance: 140.2
click at [448, 381] on div "Add file Link element </html> 1 2 3 4 5 6 7 8 9 10 11 12 <! DOCTYPE html > < ht…" at bounding box center [805, 460] width 836 height 175
type textarea "<!DOCTYPE html> <html lang="en">"
paste textarea
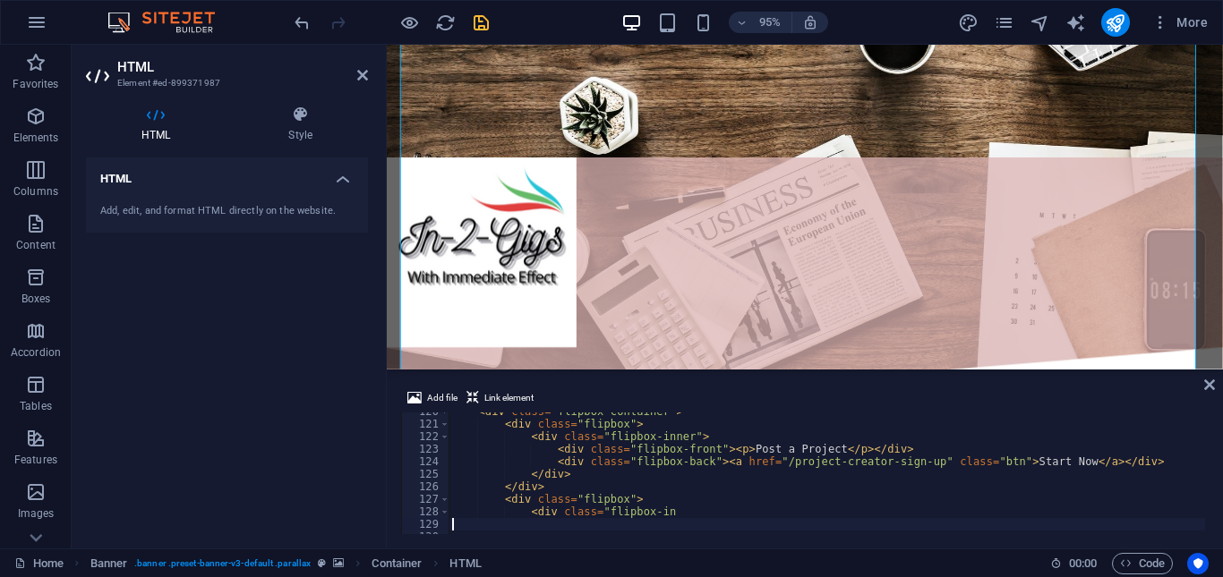
scroll to position [1499, 0]
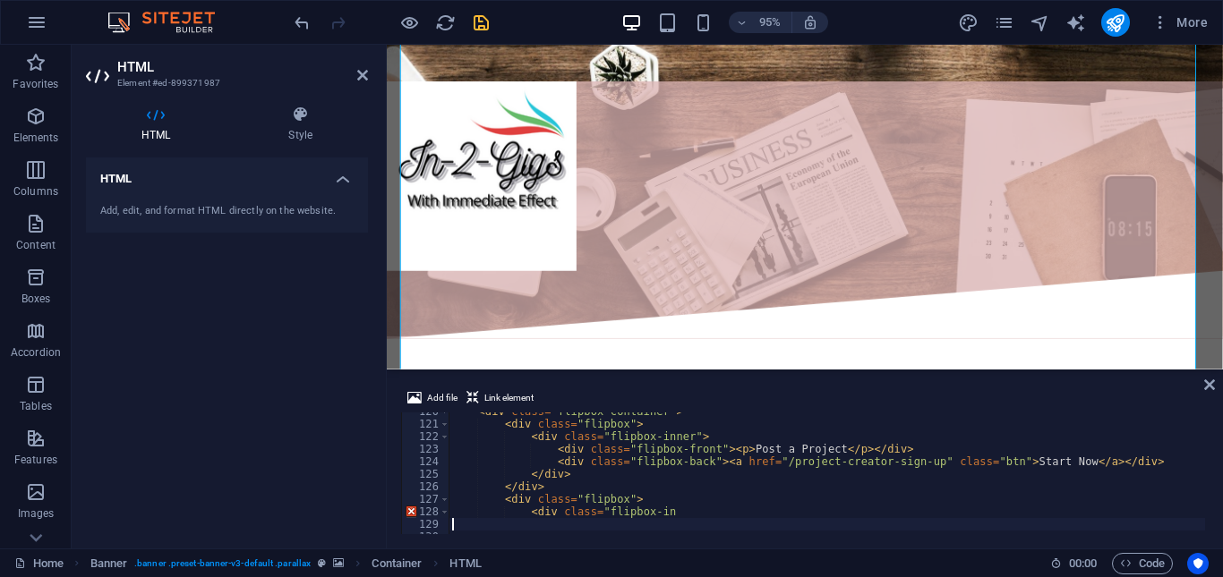
click at [339, 382] on div "HTML Add, edit, and format HTML directly on the website." at bounding box center [227, 346] width 282 height 377
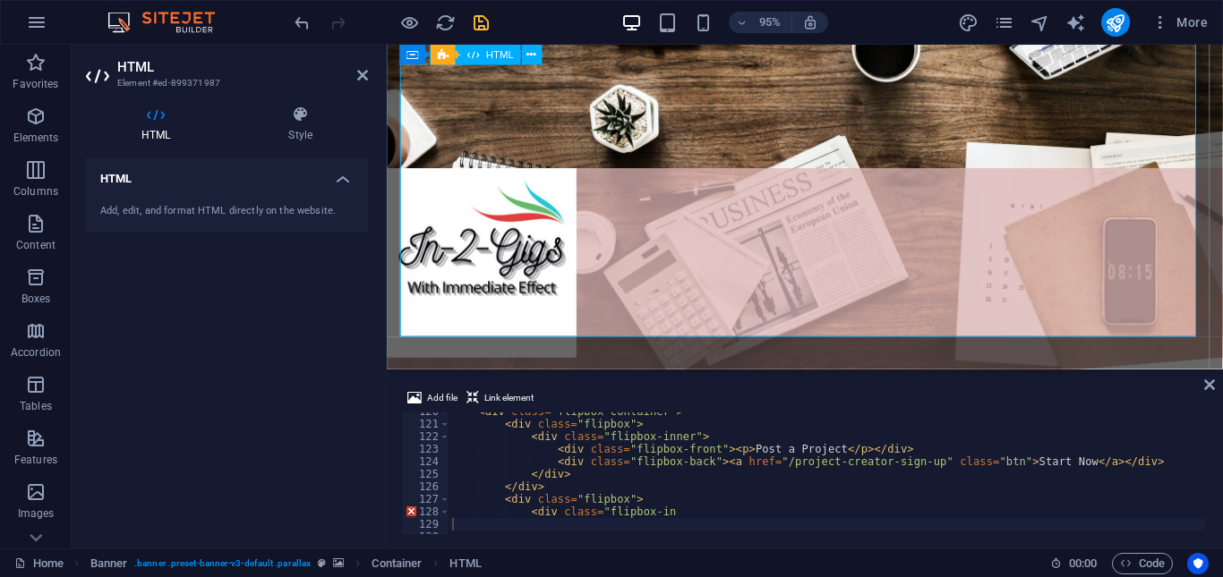
scroll to position [448, 0]
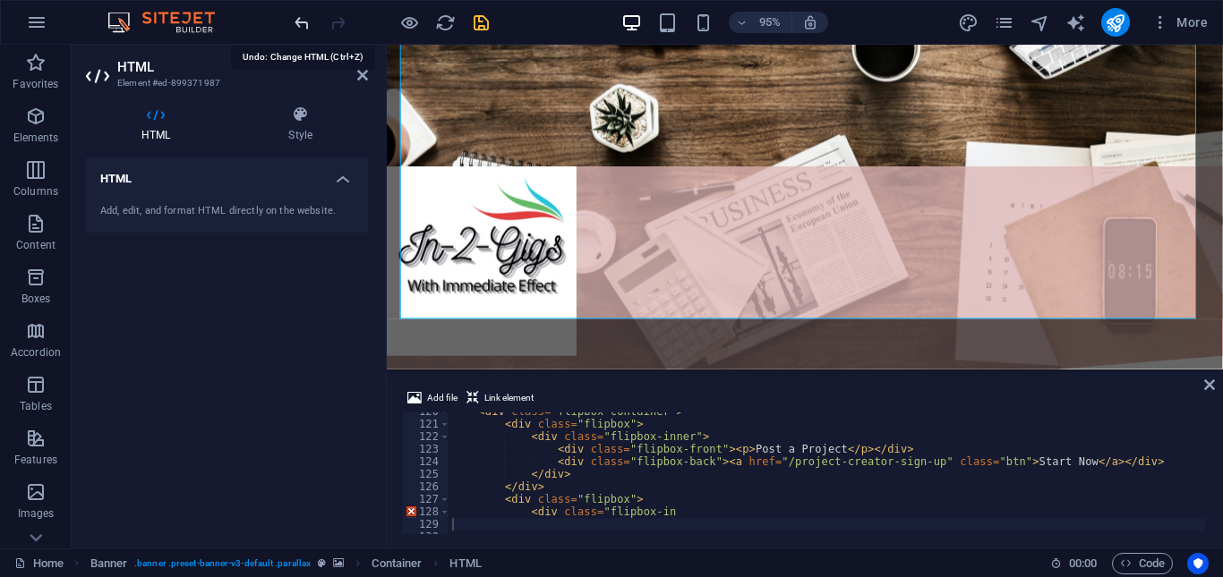
click at [295, 24] on icon "undo" at bounding box center [302, 23] width 21 height 21
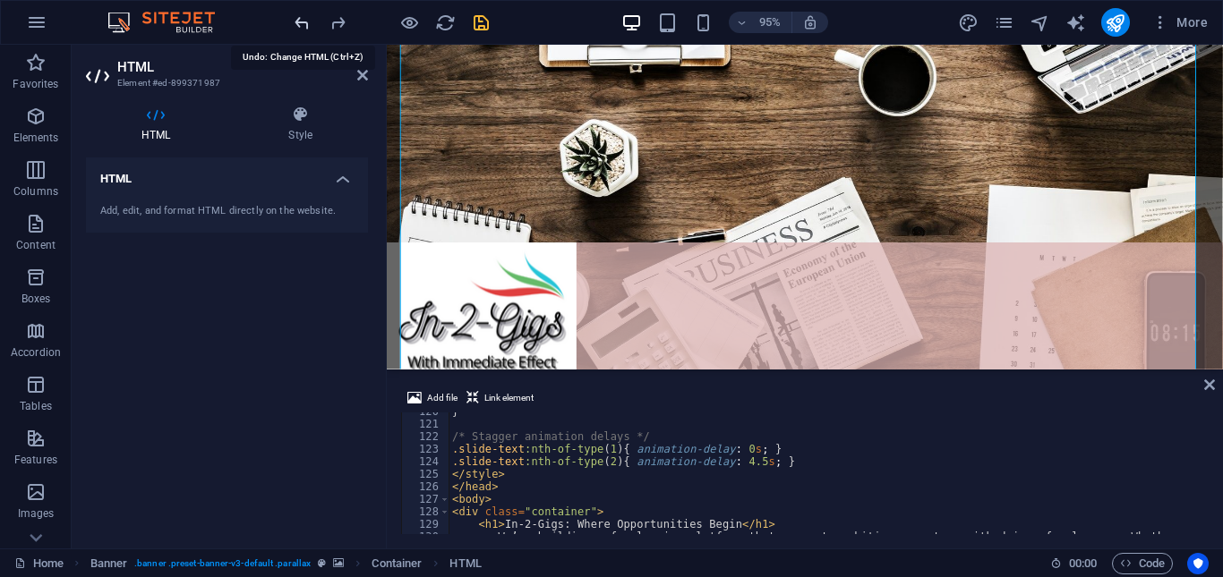
click at [295, 24] on icon "undo" at bounding box center [302, 23] width 21 height 21
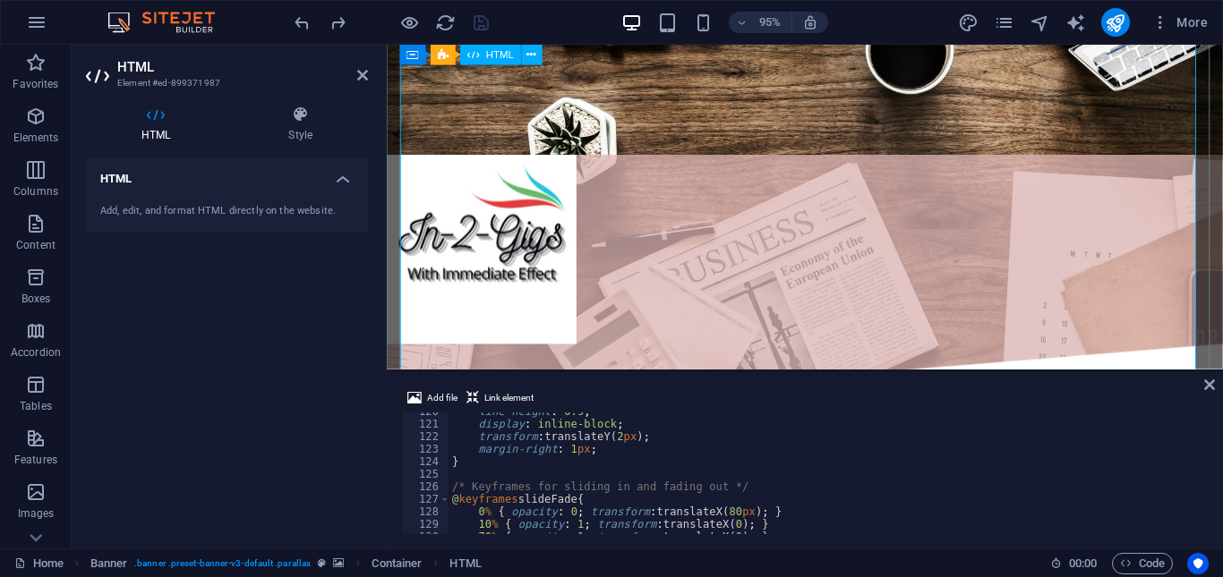
scroll to position [716, 0]
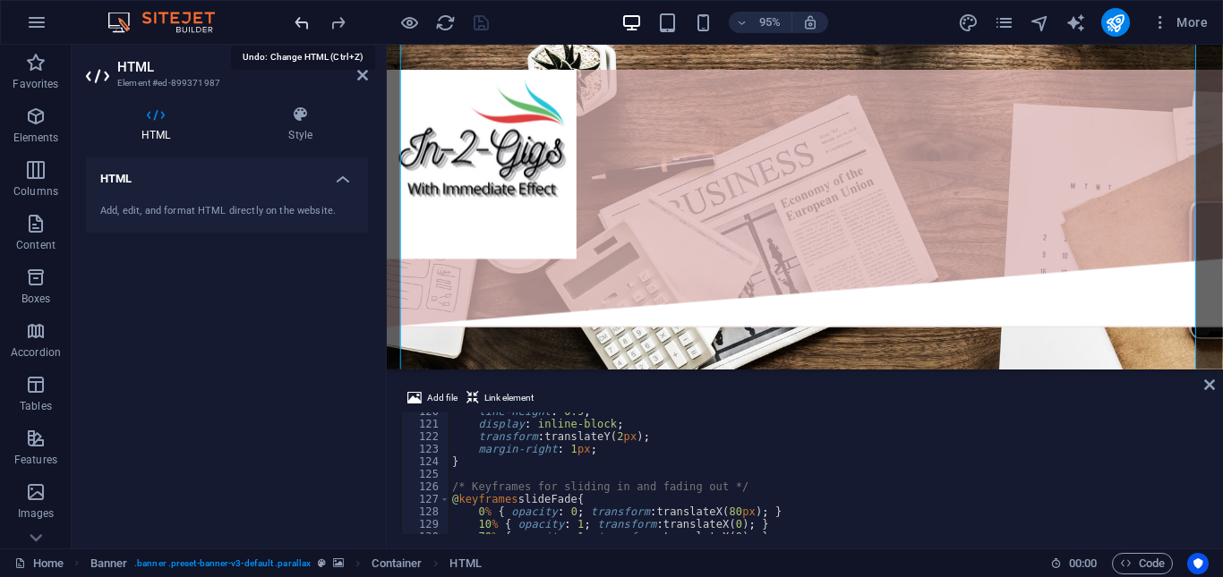
click at [295, 25] on icon "undo" at bounding box center [302, 23] width 21 height 21
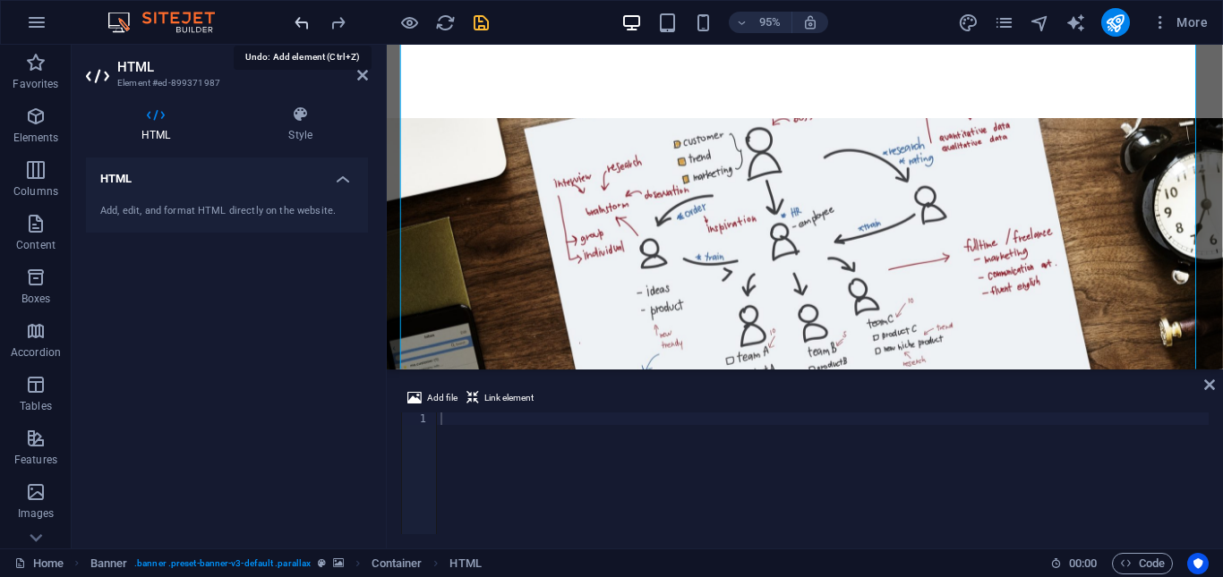
scroll to position [172, 0]
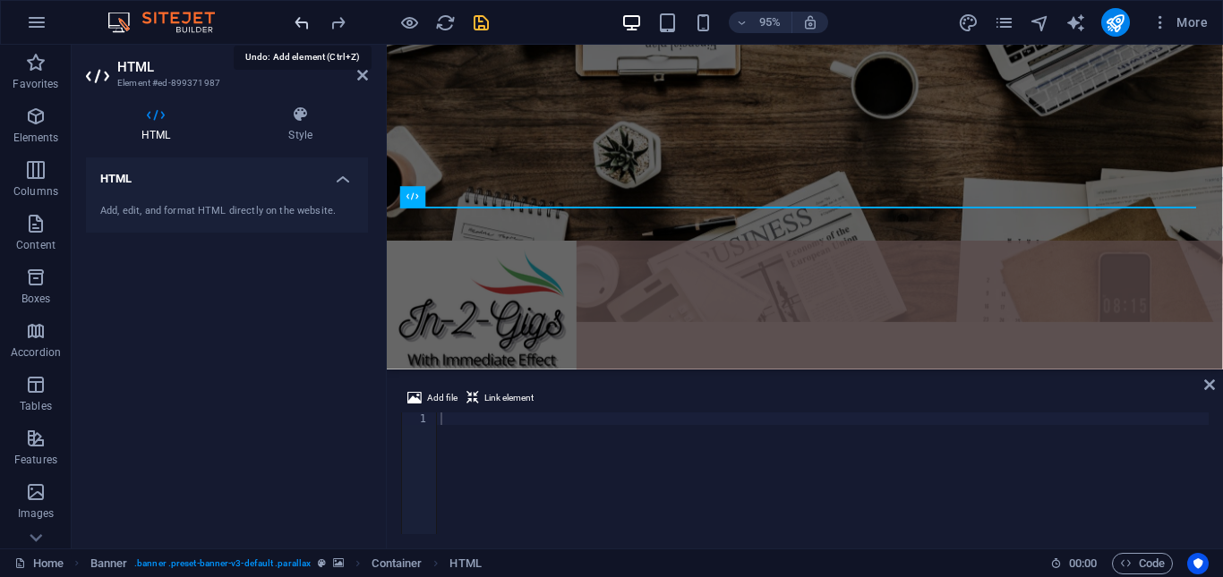
click at [295, 25] on icon "undo" at bounding box center [302, 23] width 21 height 21
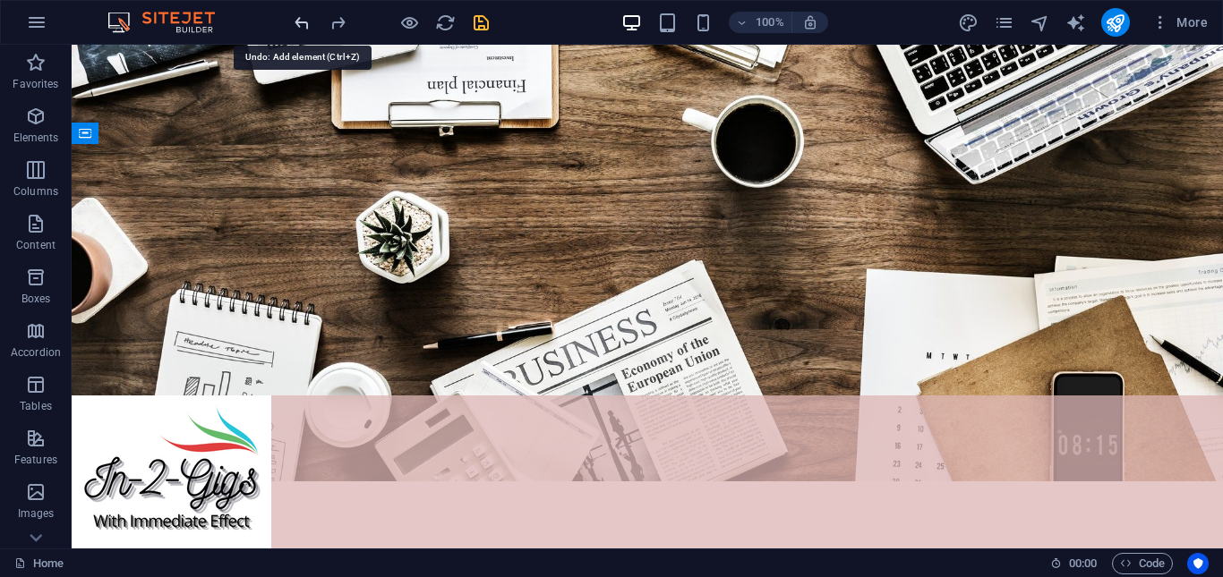
click at [295, 25] on icon "undo" at bounding box center [302, 23] width 21 height 21
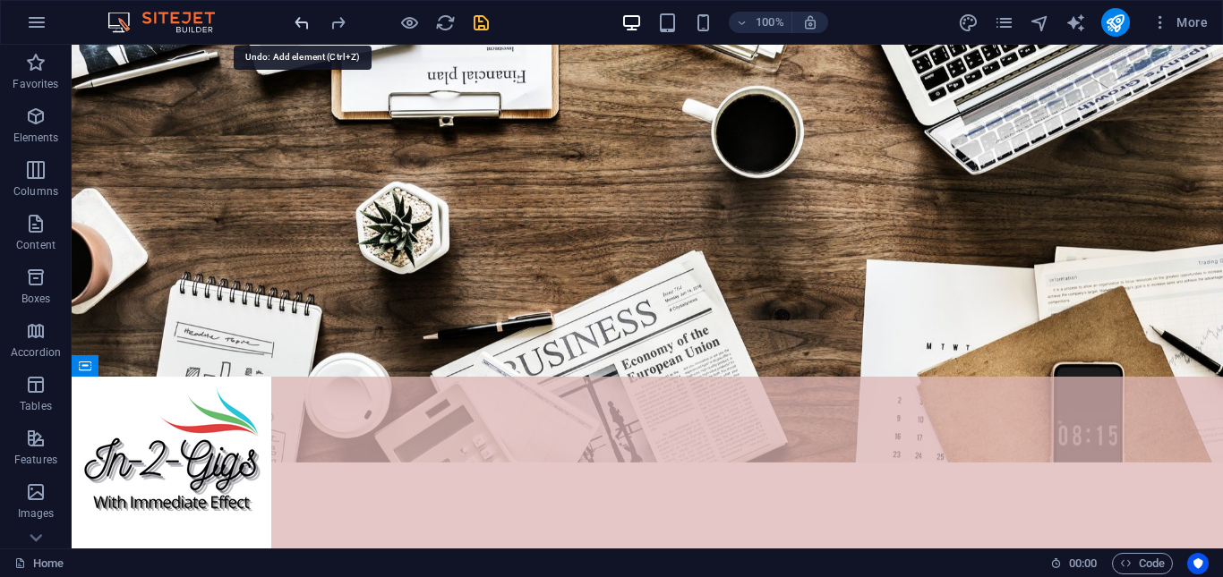
click at [295, 25] on icon "undo" at bounding box center [302, 23] width 21 height 21
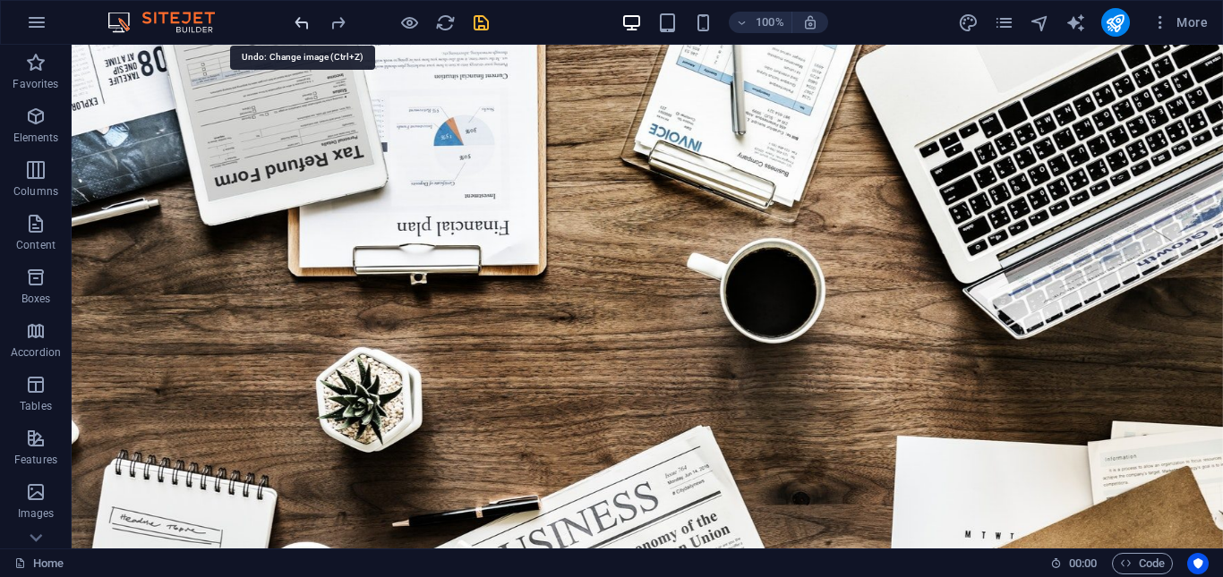
click at [295, 25] on icon "undo" at bounding box center [302, 23] width 21 height 21
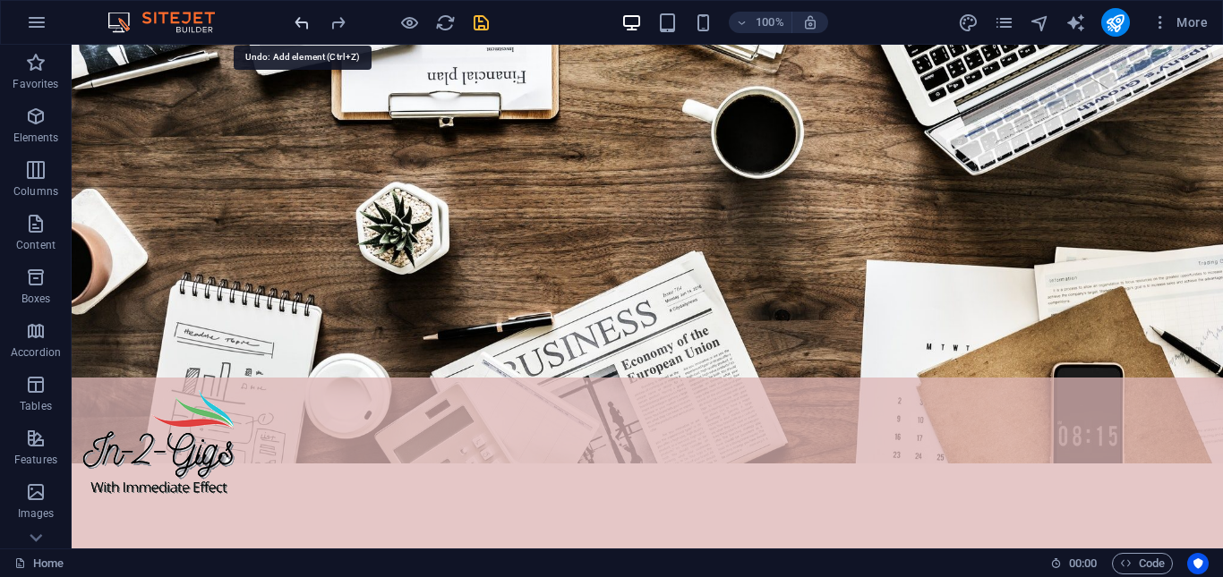
click at [295, 25] on icon "undo" at bounding box center [302, 23] width 21 height 21
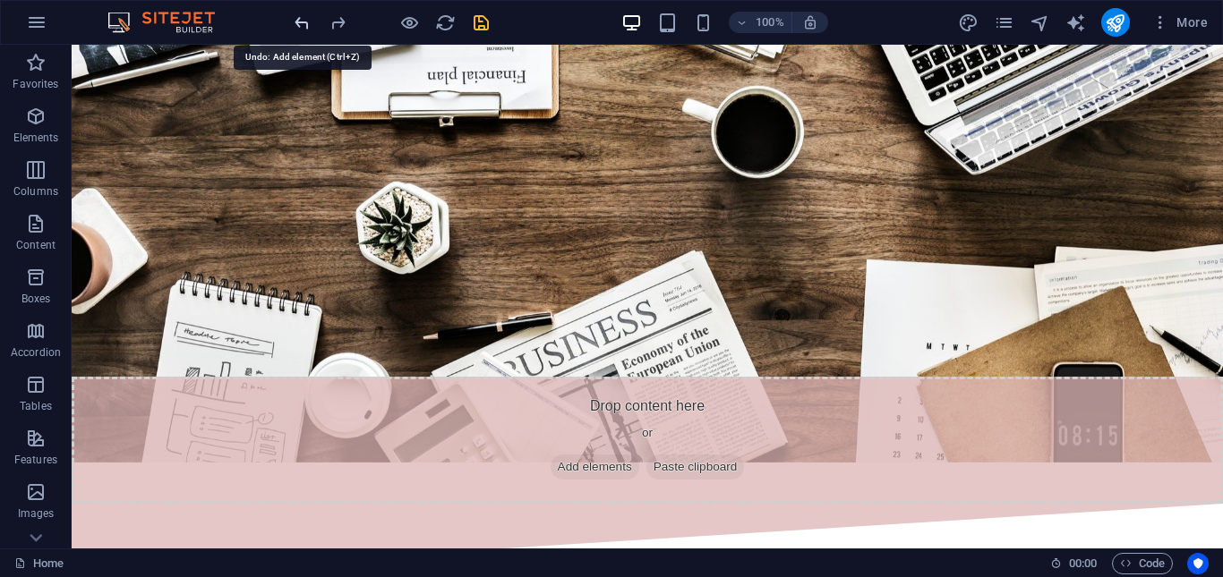
click at [295, 25] on icon "undo" at bounding box center [302, 23] width 21 height 21
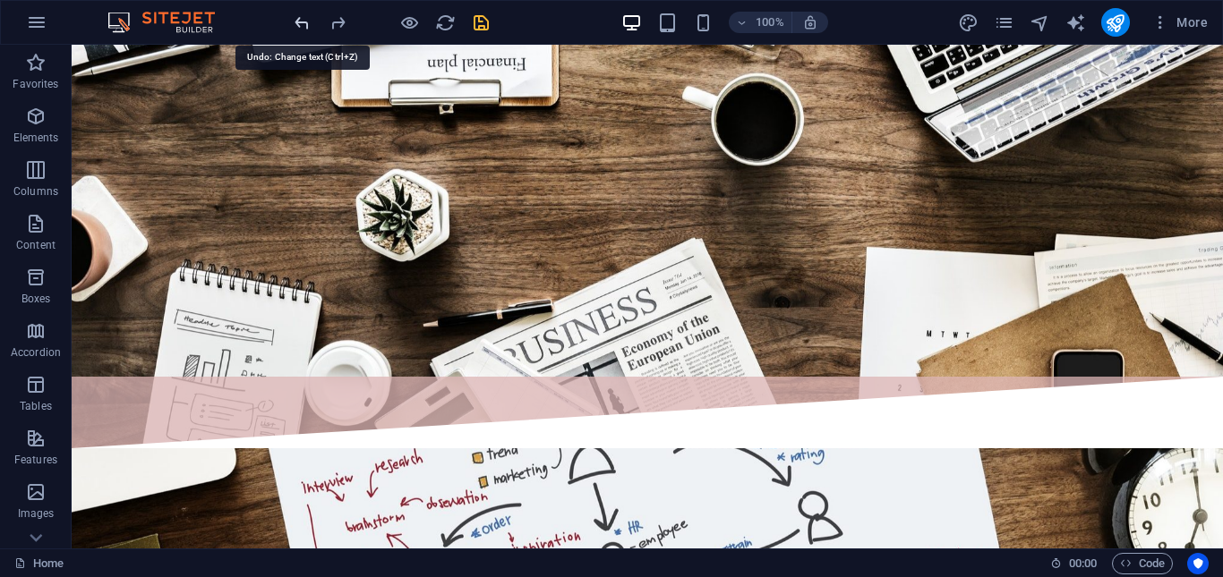
scroll to position [0, 0]
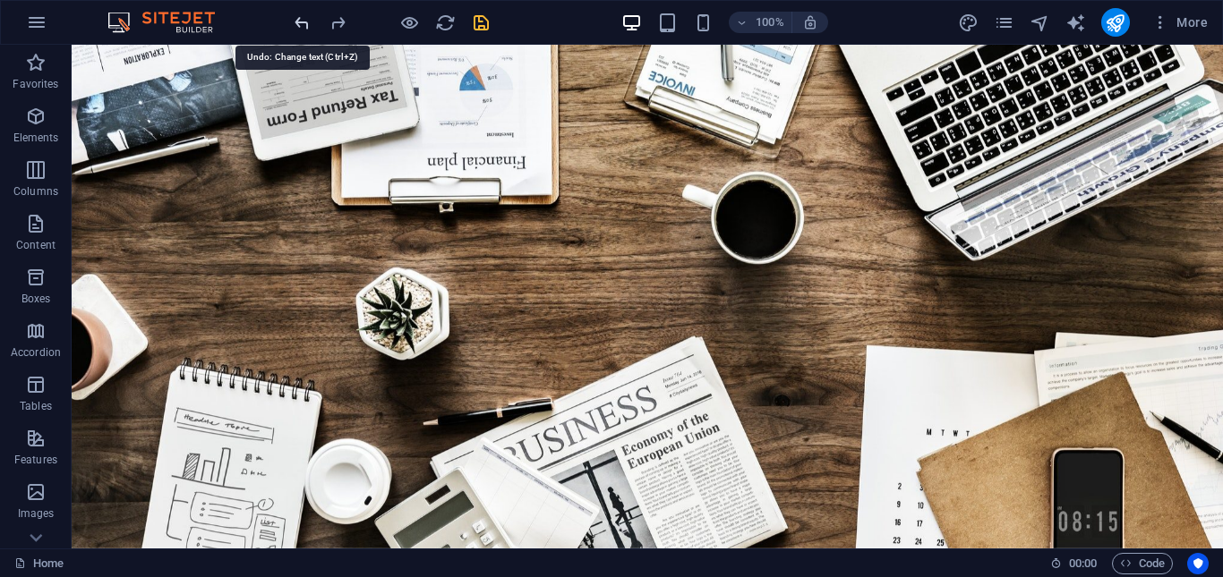
click at [295, 25] on icon "undo" at bounding box center [302, 23] width 21 height 21
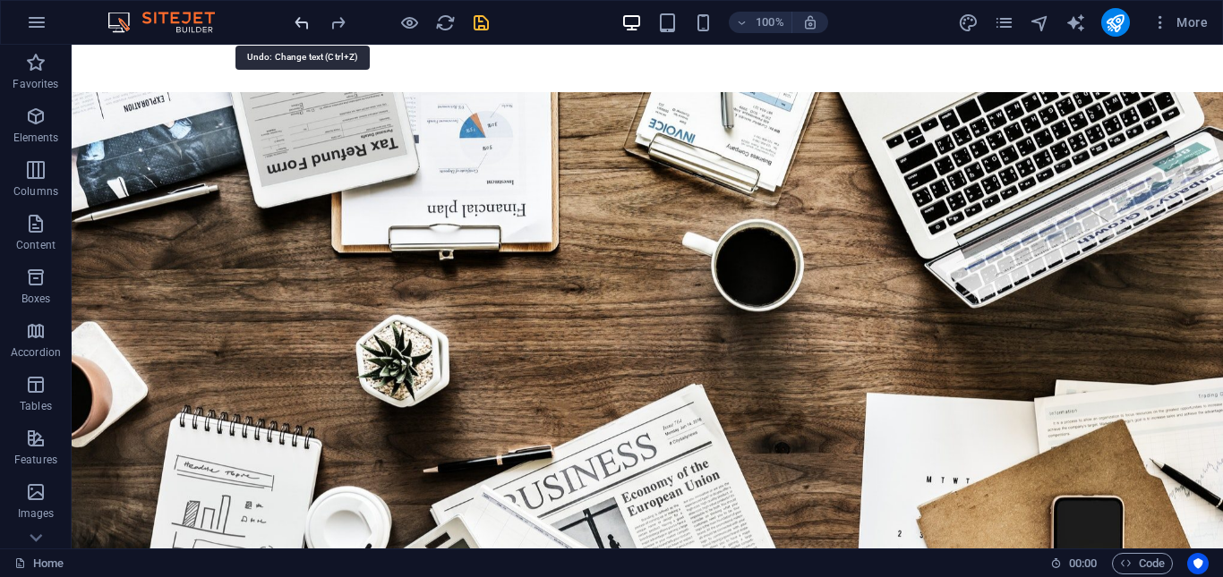
scroll to position [830, 0]
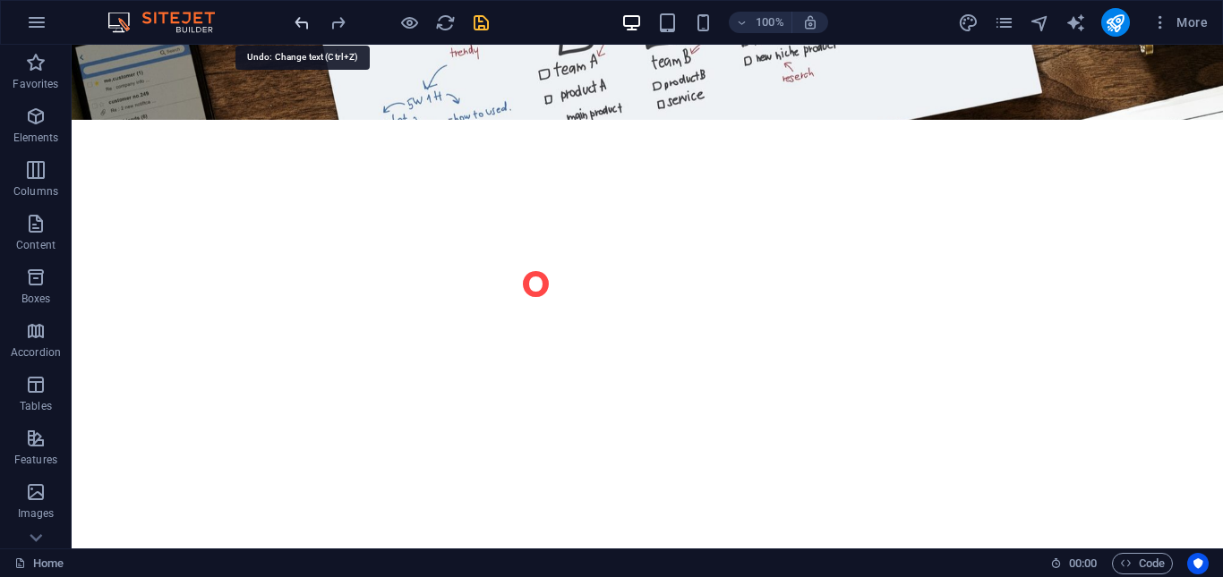
click at [295, 25] on icon "undo" at bounding box center [302, 23] width 21 height 21
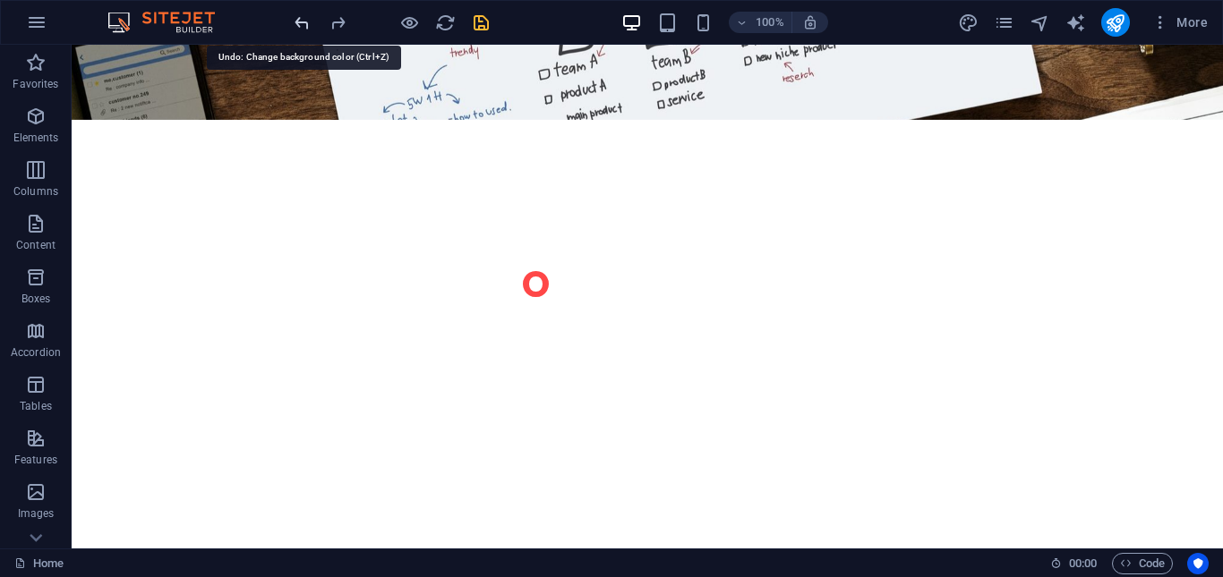
click at [295, 25] on icon "undo" at bounding box center [302, 23] width 21 height 21
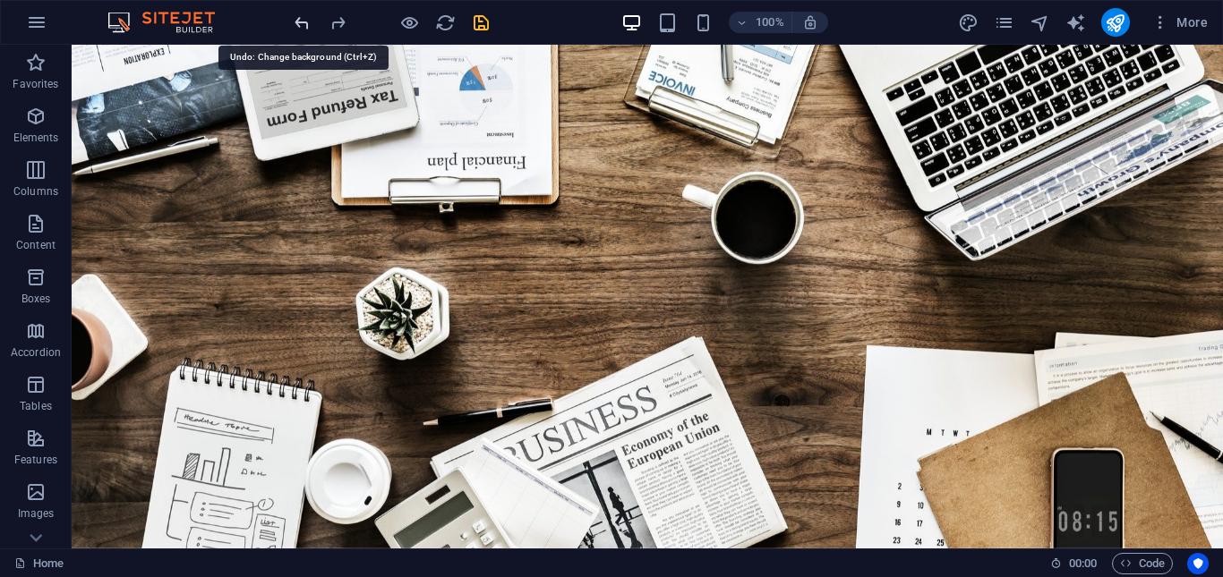
click at [295, 25] on icon "undo" at bounding box center [302, 23] width 21 height 21
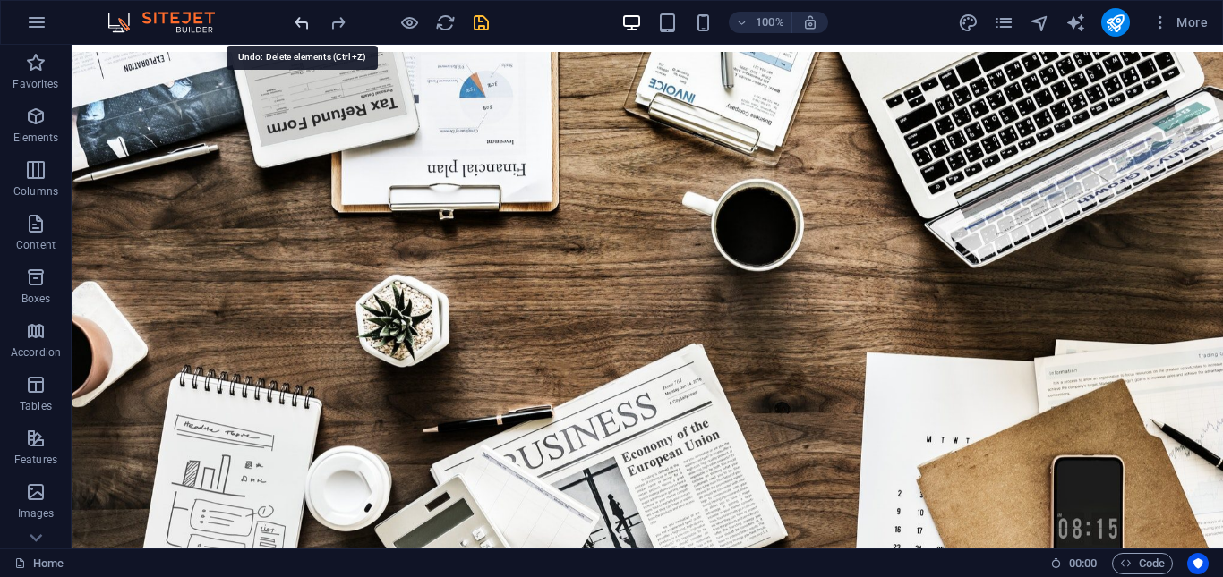
scroll to position [996, 0]
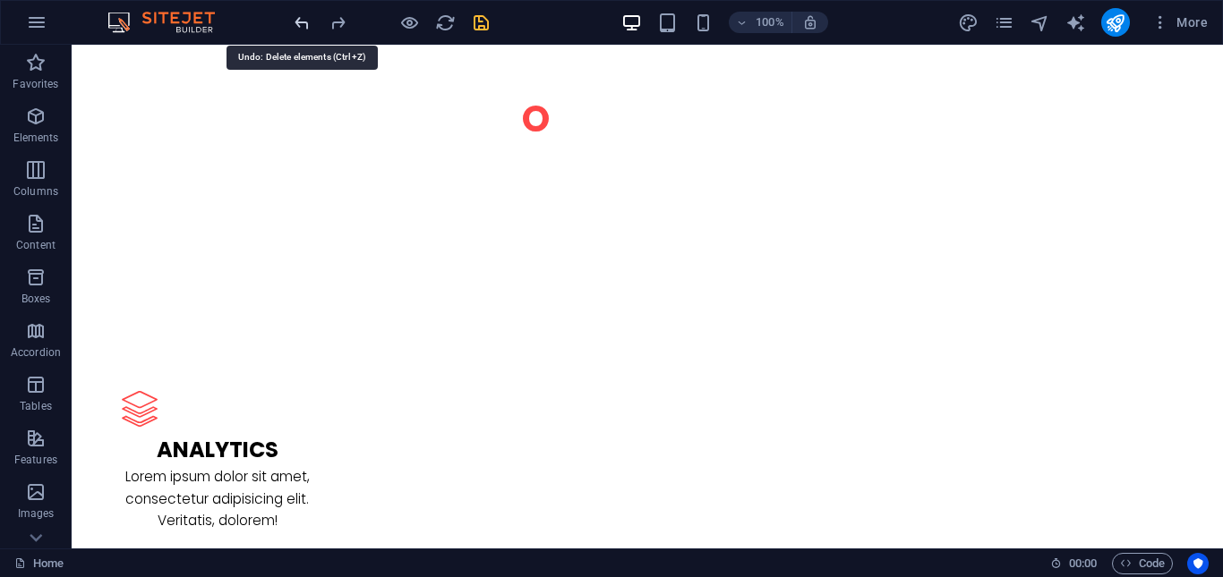
click at [295, 25] on icon "undo" at bounding box center [302, 23] width 21 height 21
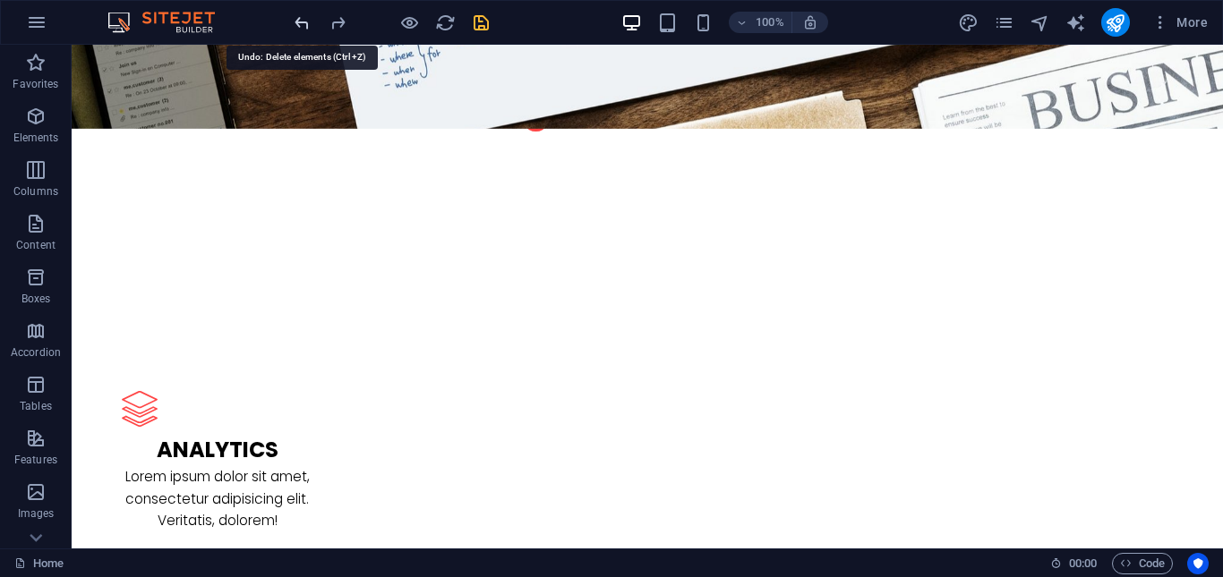
click at [295, 25] on icon "undo" at bounding box center [302, 23] width 21 height 21
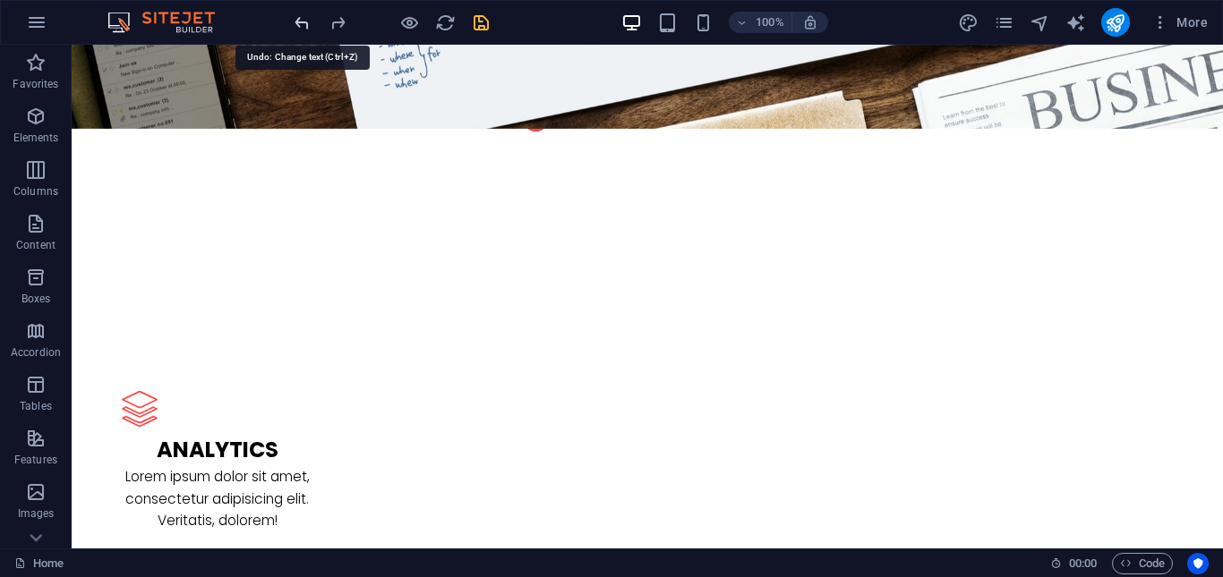
click at [295, 25] on icon "undo" at bounding box center [302, 23] width 21 height 21
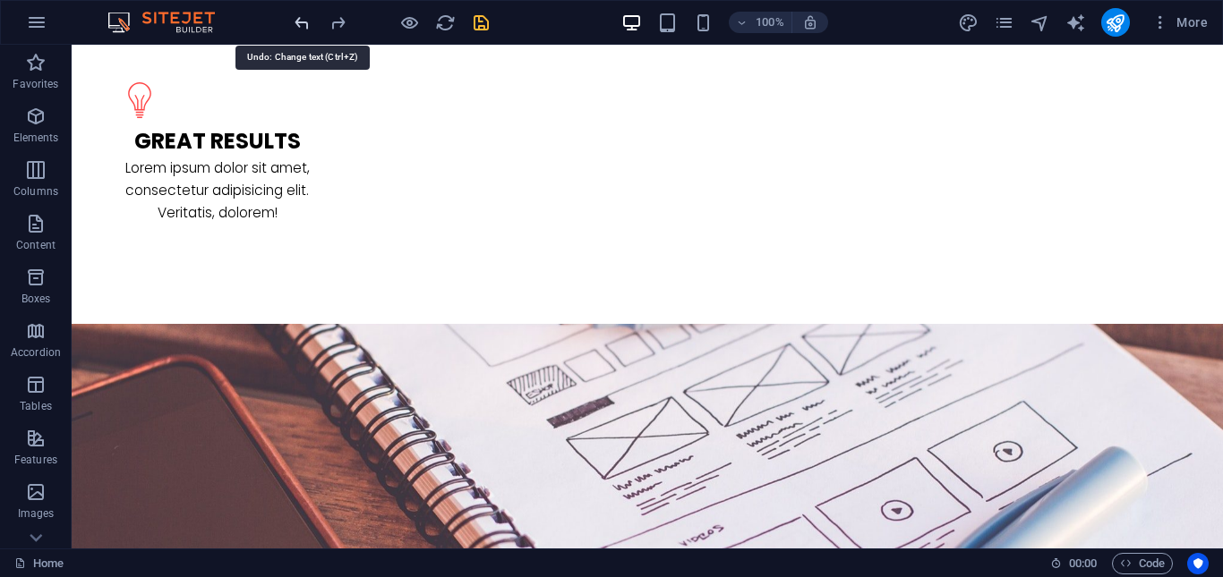
scroll to position [1754, 0]
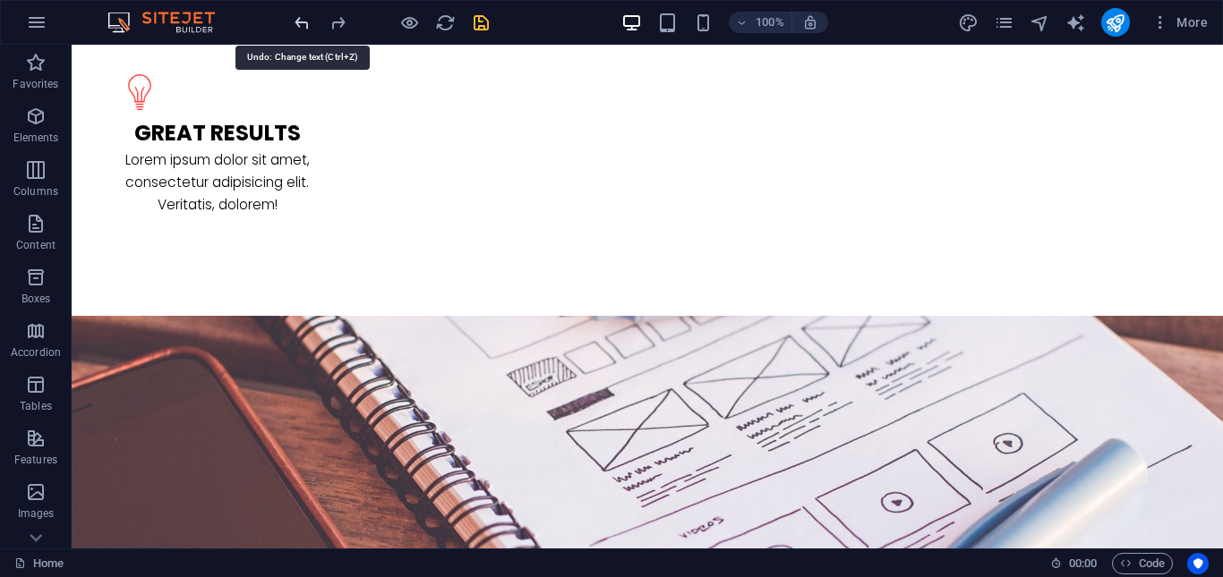
click at [295, 25] on icon "undo" at bounding box center [302, 23] width 21 height 21
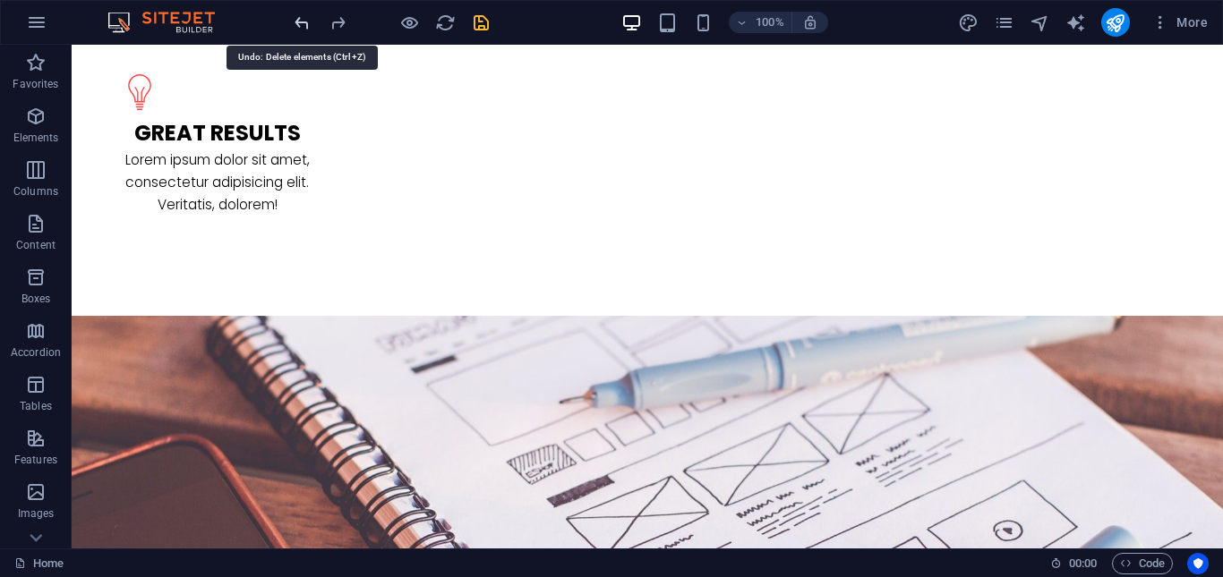
click at [295, 25] on icon "undo" at bounding box center [302, 23] width 21 height 21
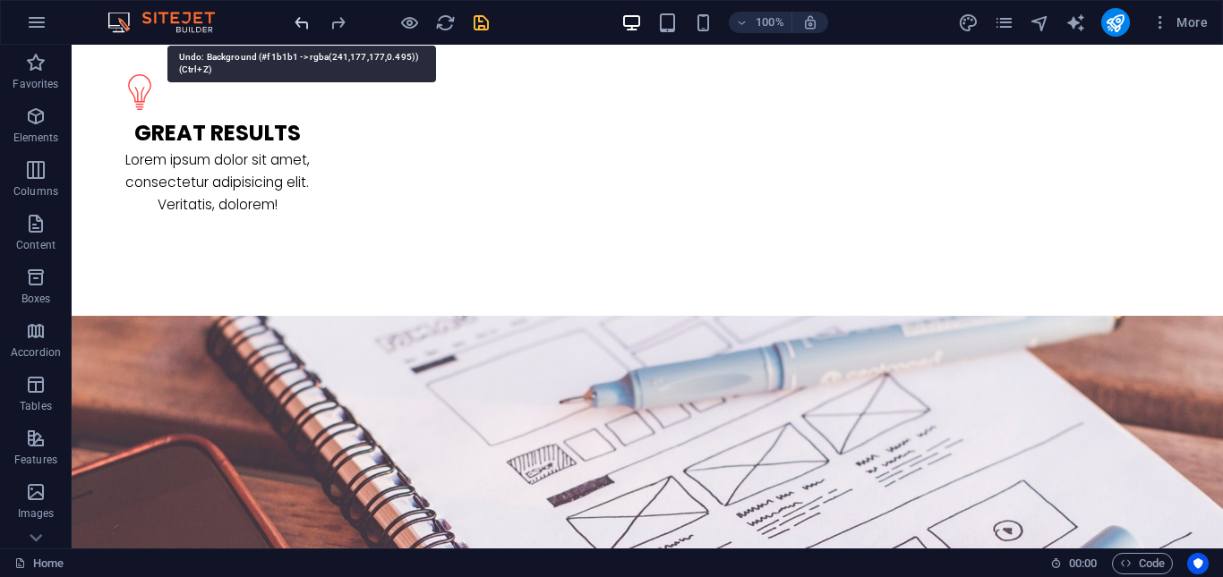
click at [301, 23] on icon "undo" at bounding box center [302, 23] width 21 height 21
click at [301, 21] on icon "undo" at bounding box center [302, 23] width 21 height 21
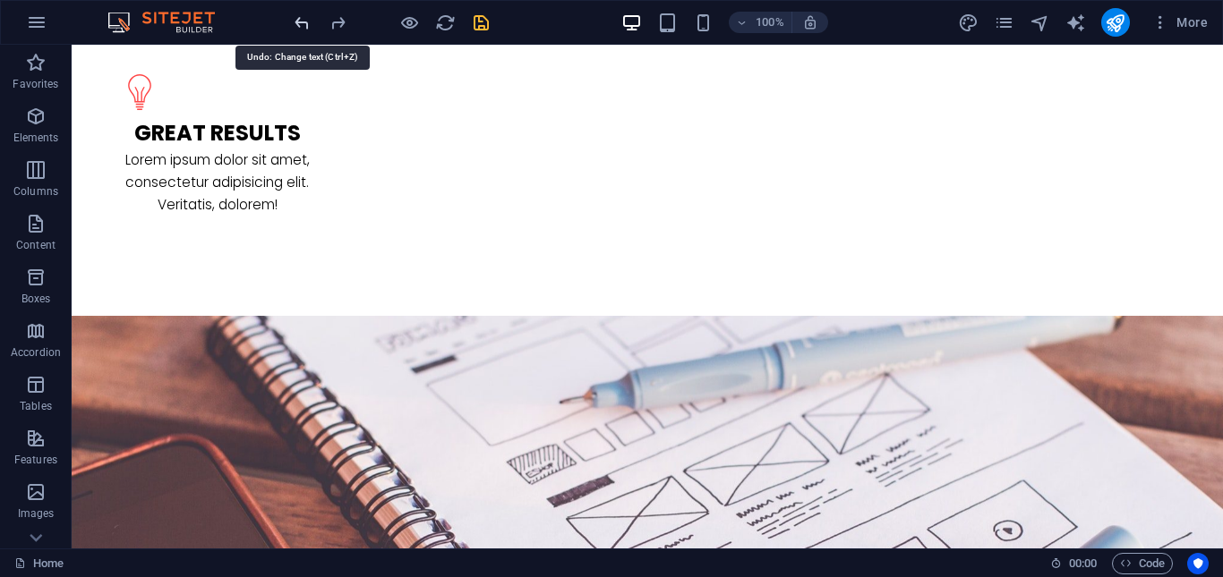
click at [301, 21] on icon "undo" at bounding box center [302, 23] width 21 height 21
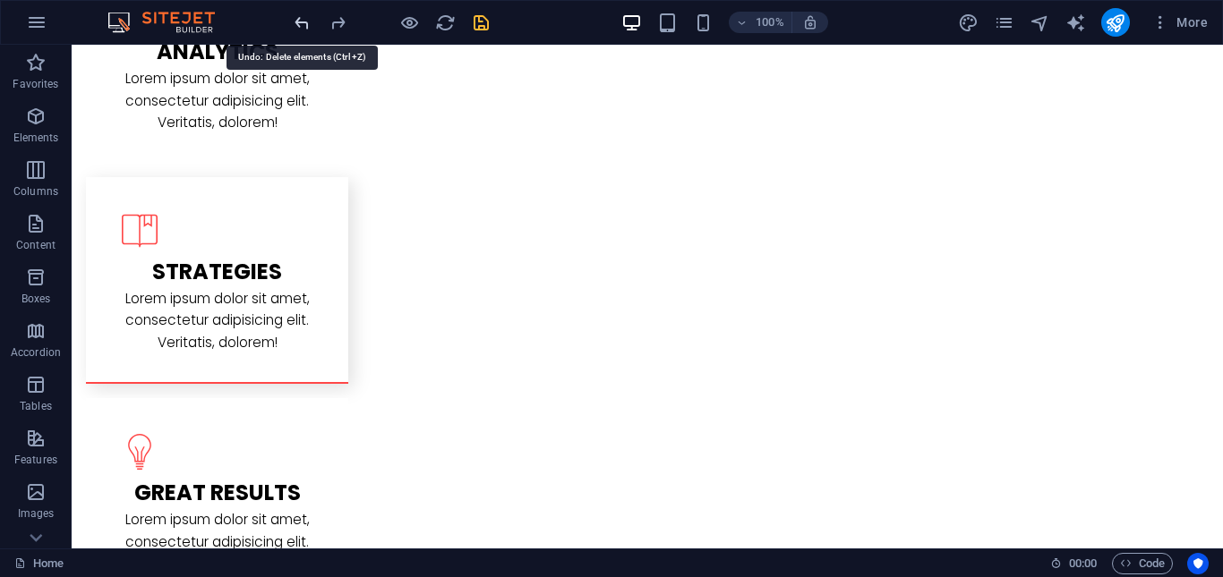
scroll to position [1385, 0]
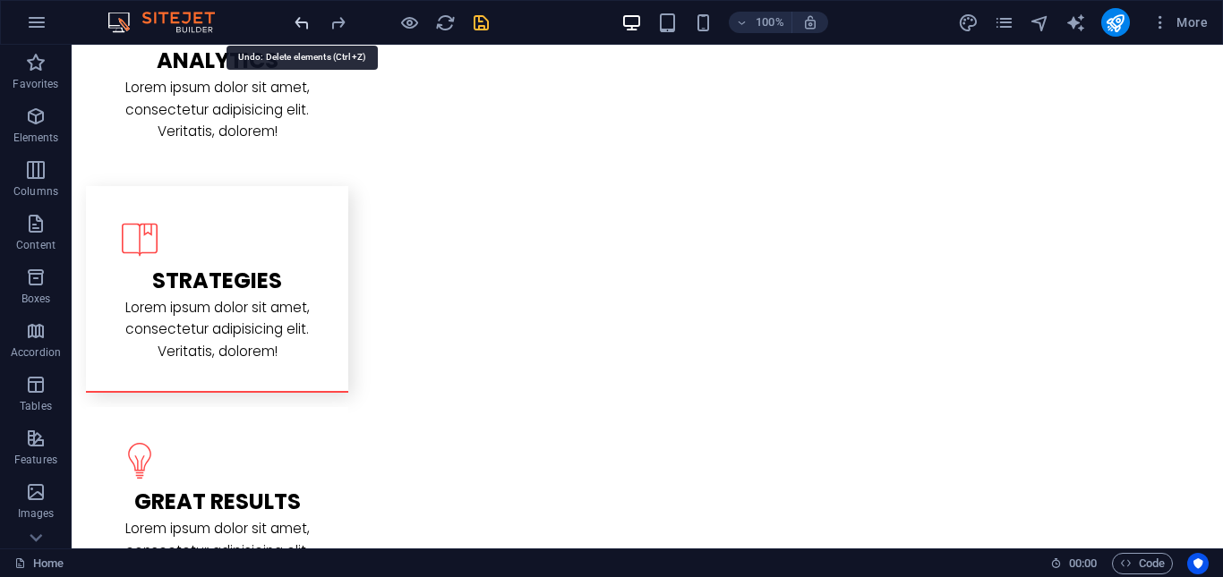
click at [301, 21] on icon "undo" at bounding box center [302, 23] width 21 height 21
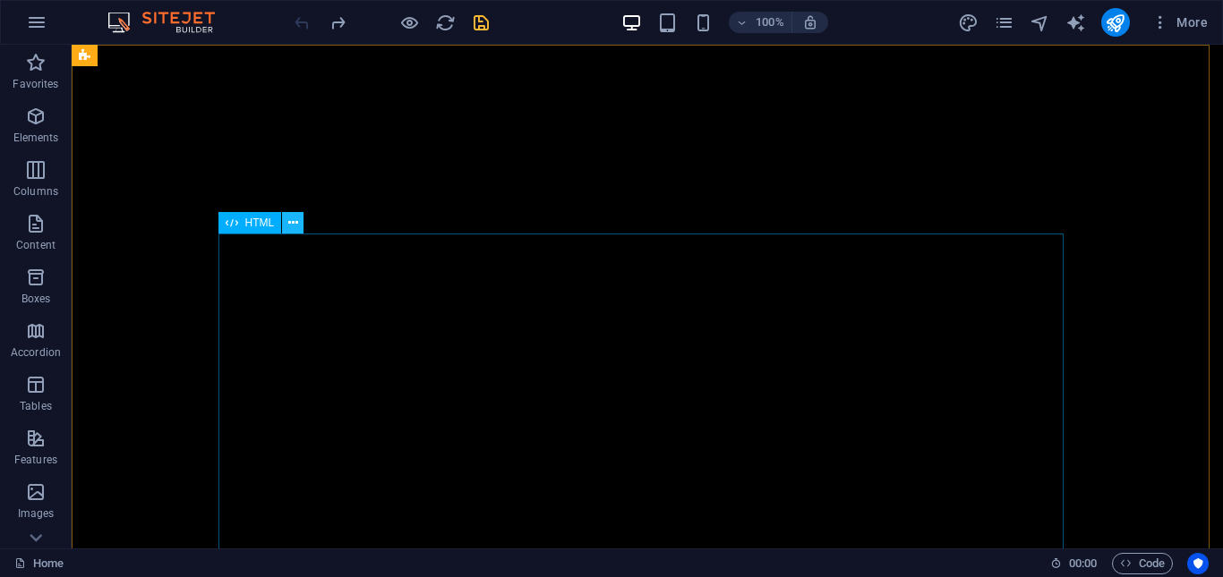
click at [289, 221] on icon at bounding box center [293, 223] width 10 height 19
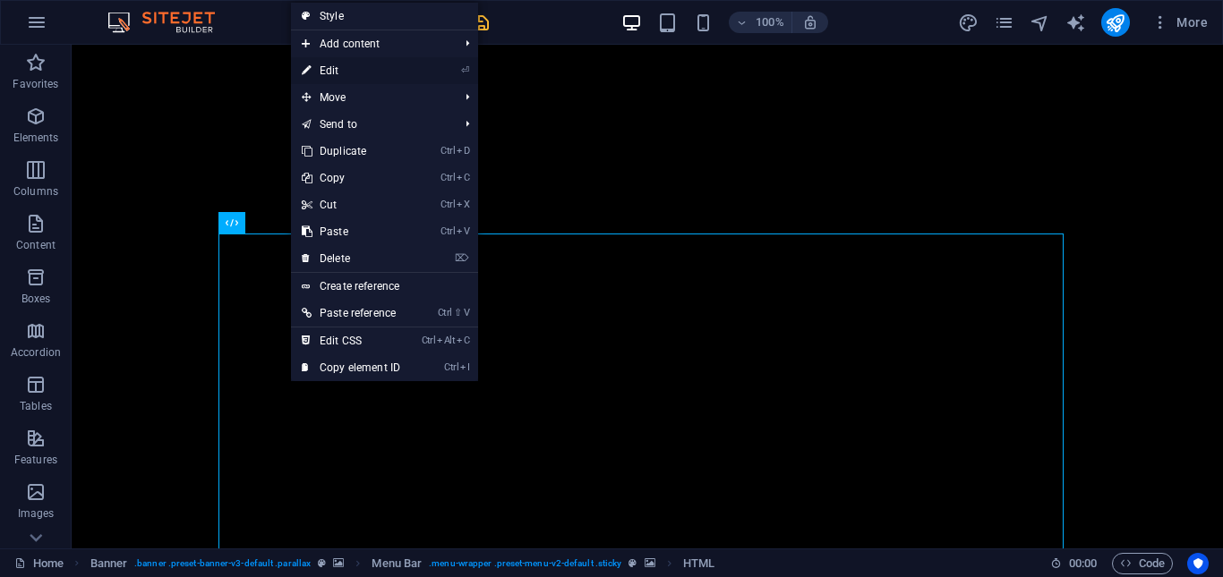
click at [349, 73] on link "⏎ Edit" at bounding box center [351, 70] width 120 height 27
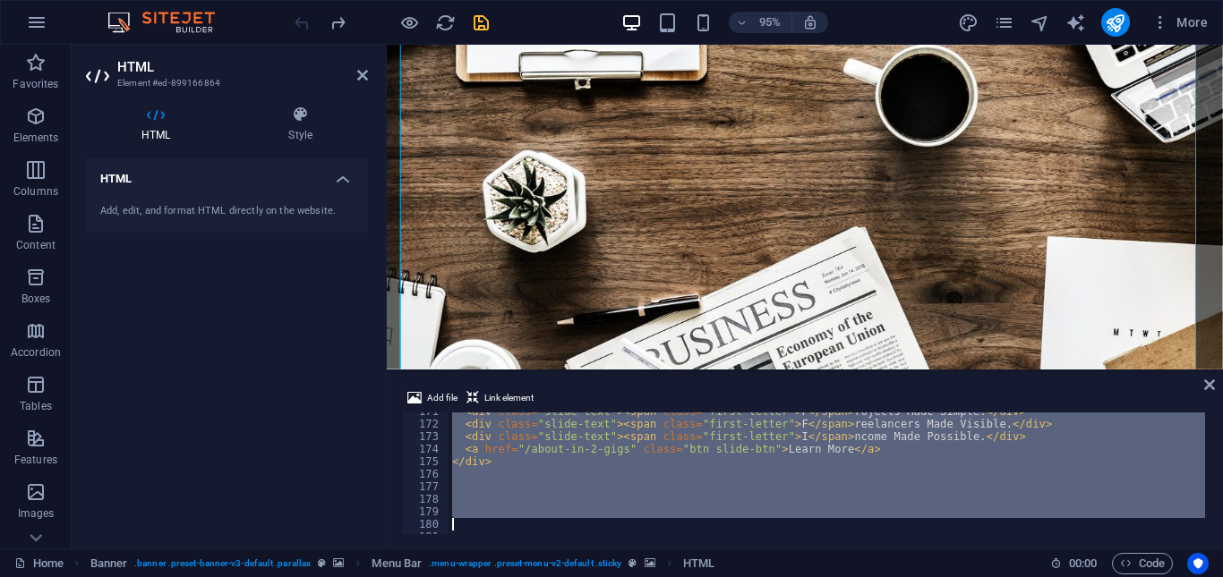
scroll to position [2176, 0]
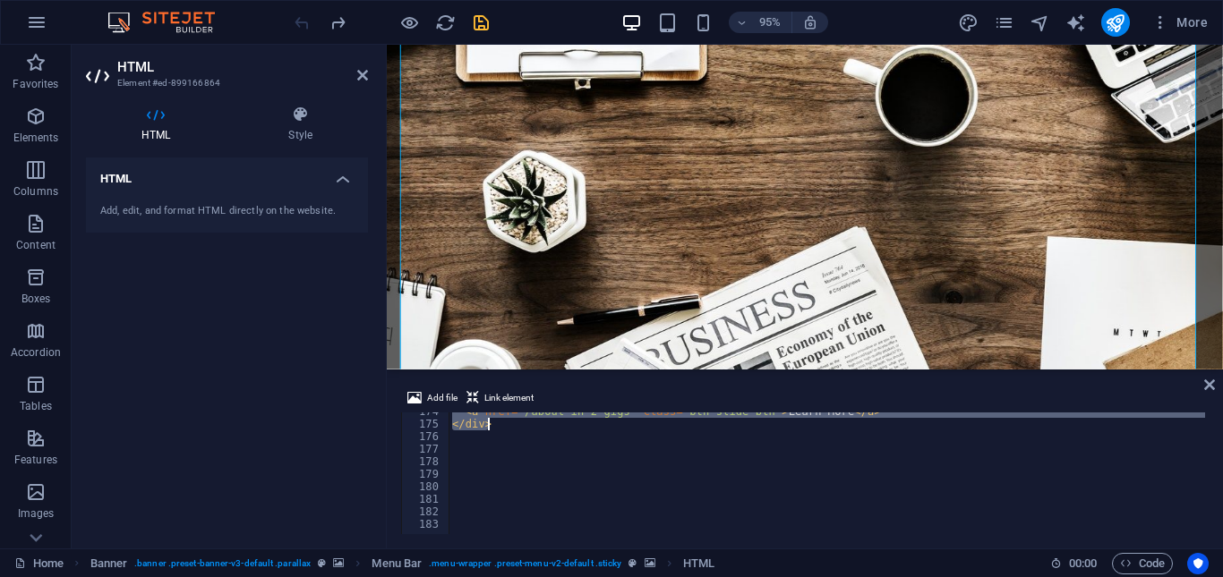
drag, startPoint x: 444, startPoint y: 436, endPoint x: 516, endPoint y: 428, distance: 72.1
type textarea "<a href="/about-in-2-gigs" class="btn slide-btn">Learn More</a> </div>"
click at [338, 21] on icon "redo" at bounding box center [338, 23] width 21 height 21
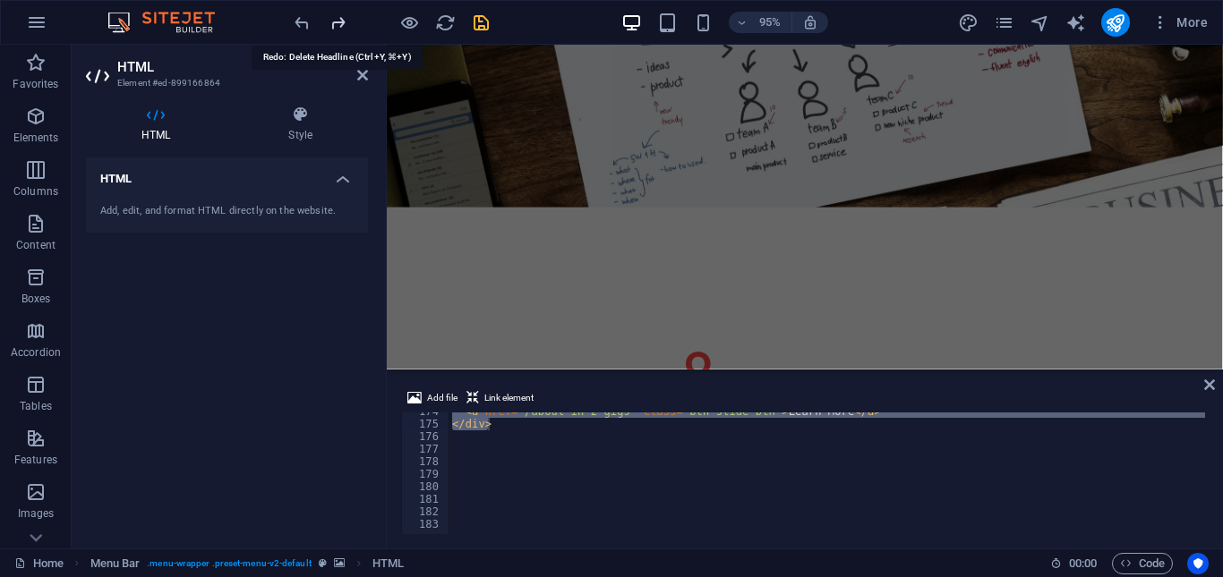
click at [338, 21] on icon "redo" at bounding box center [338, 23] width 21 height 21
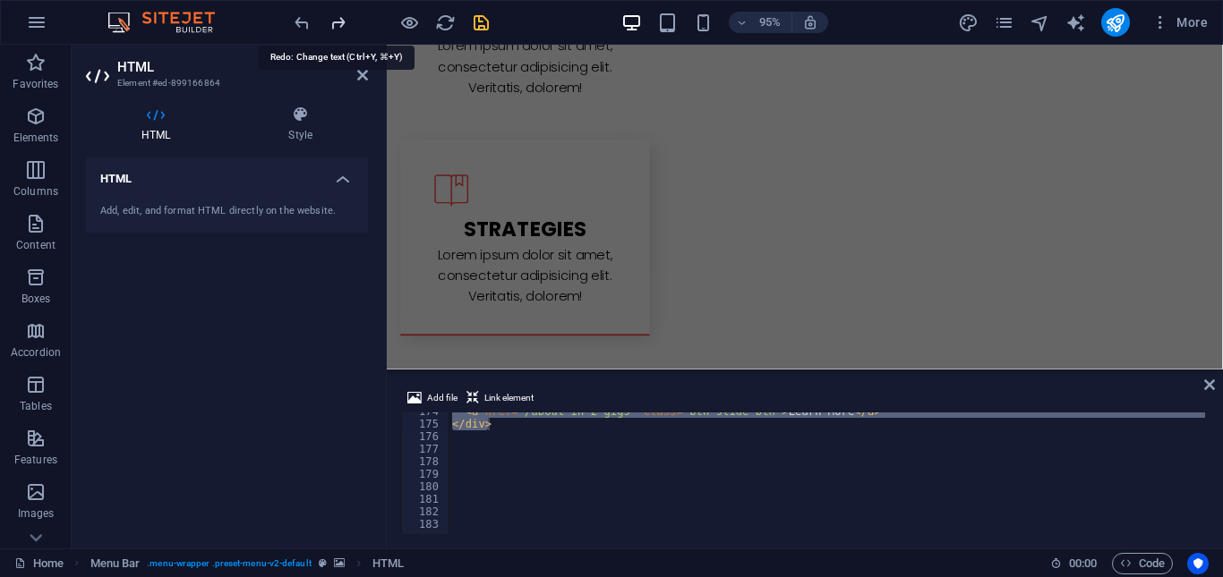
scroll to position [1304, 0]
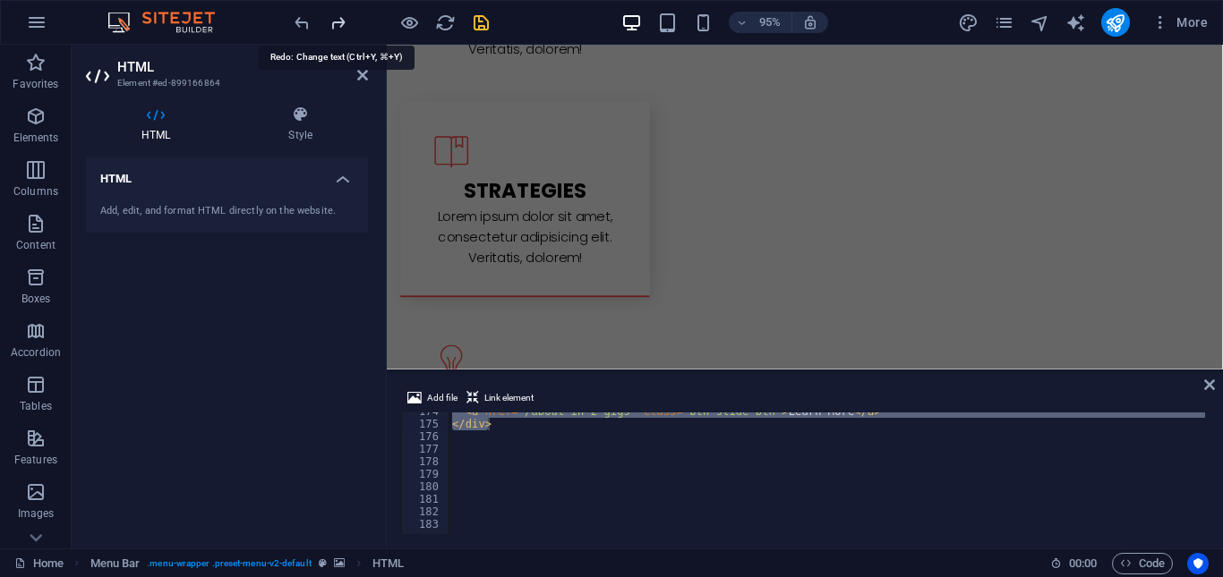
click at [338, 21] on icon "redo" at bounding box center [338, 23] width 21 height 21
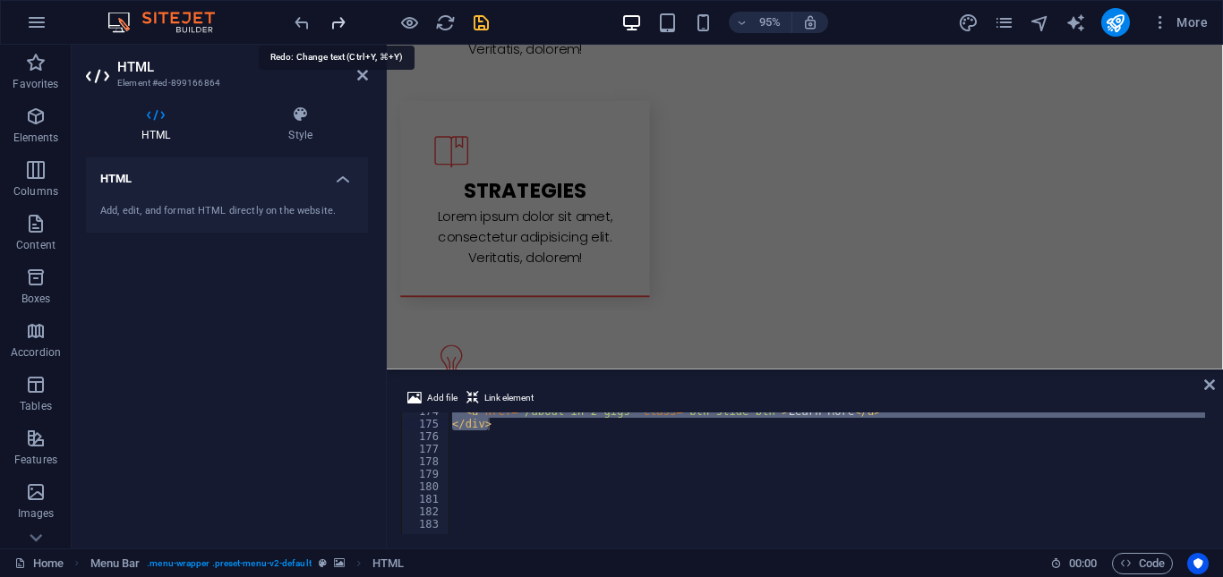
click at [338, 21] on icon "redo" at bounding box center [338, 23] width 21 height 21
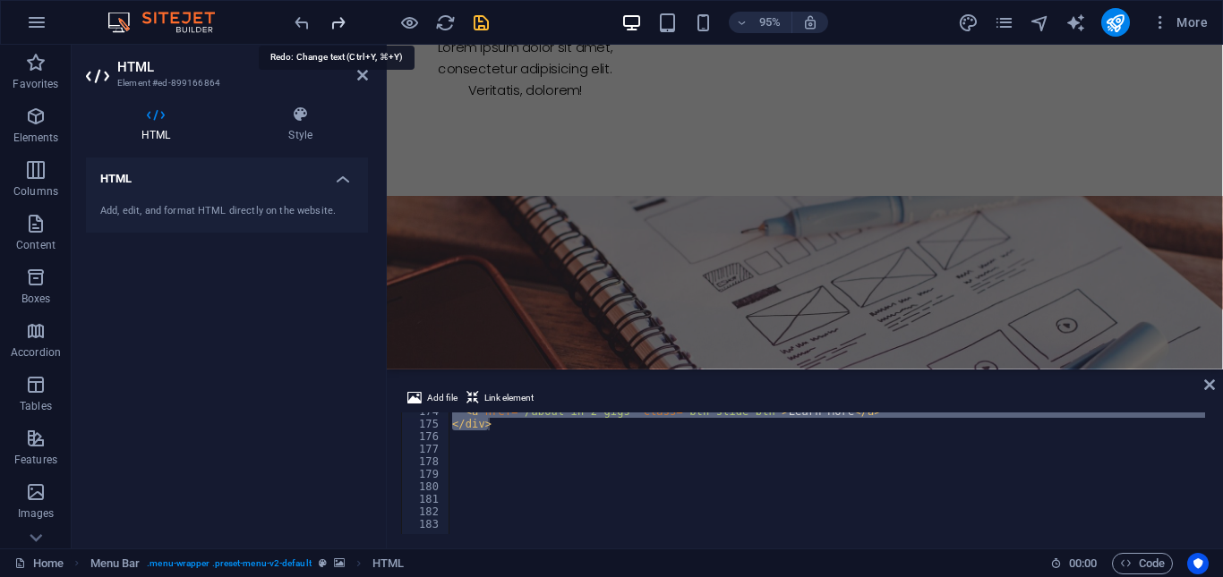
click at [338, 21] on icon "redo" at bounding box center [338, 23] width 21 height 21
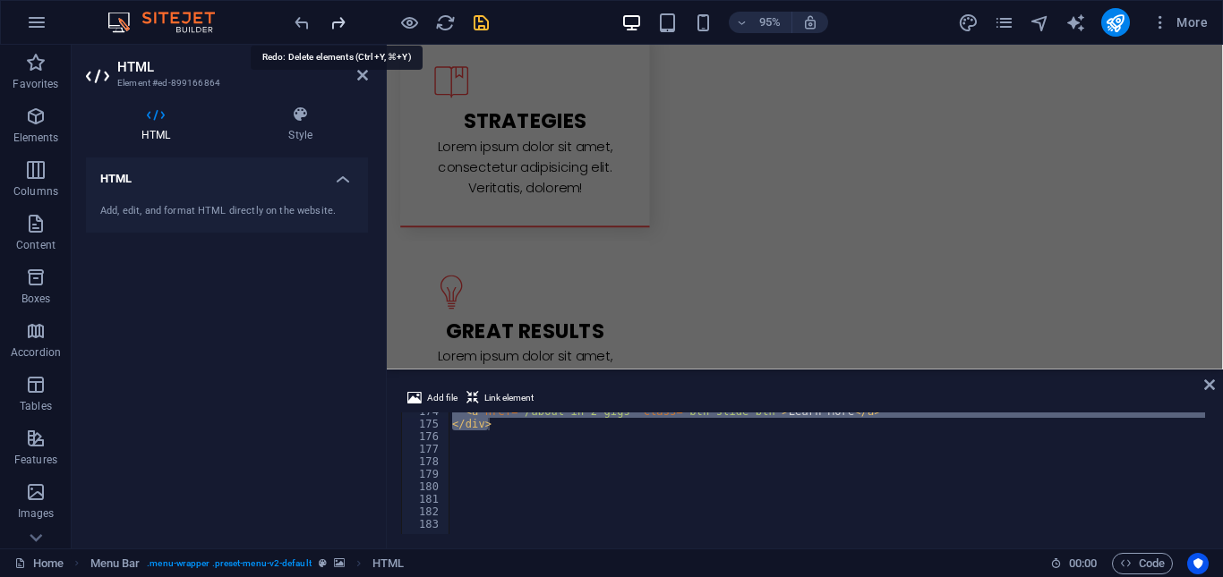
click at [338, 21] on icon "redo" at bounding box center [338, 23] width 21 height 21
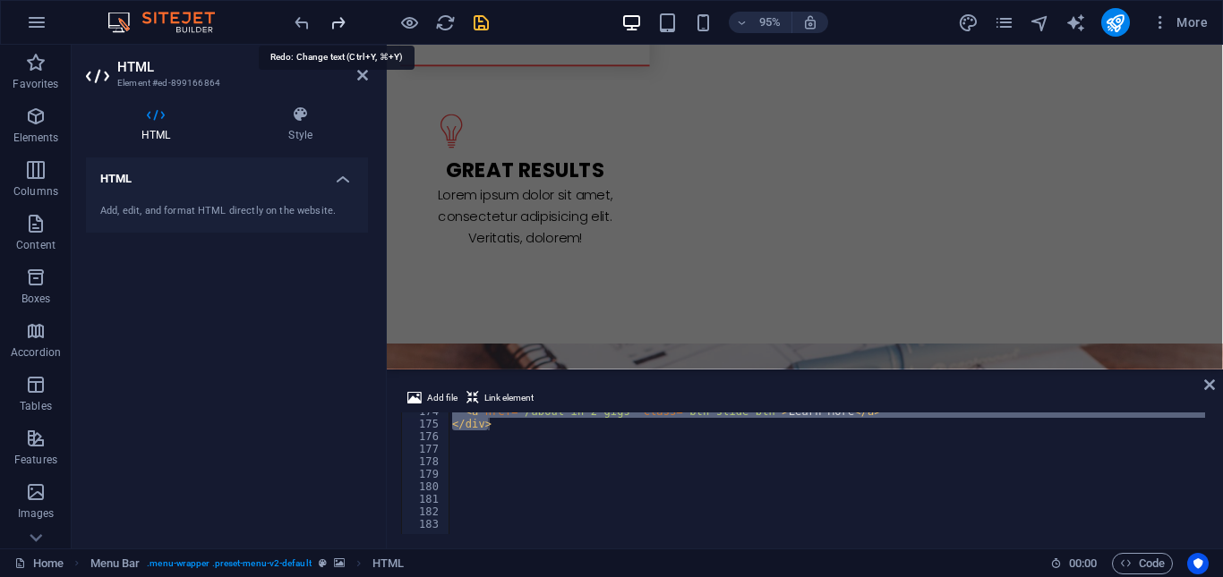
scroll to position [1586, 0]
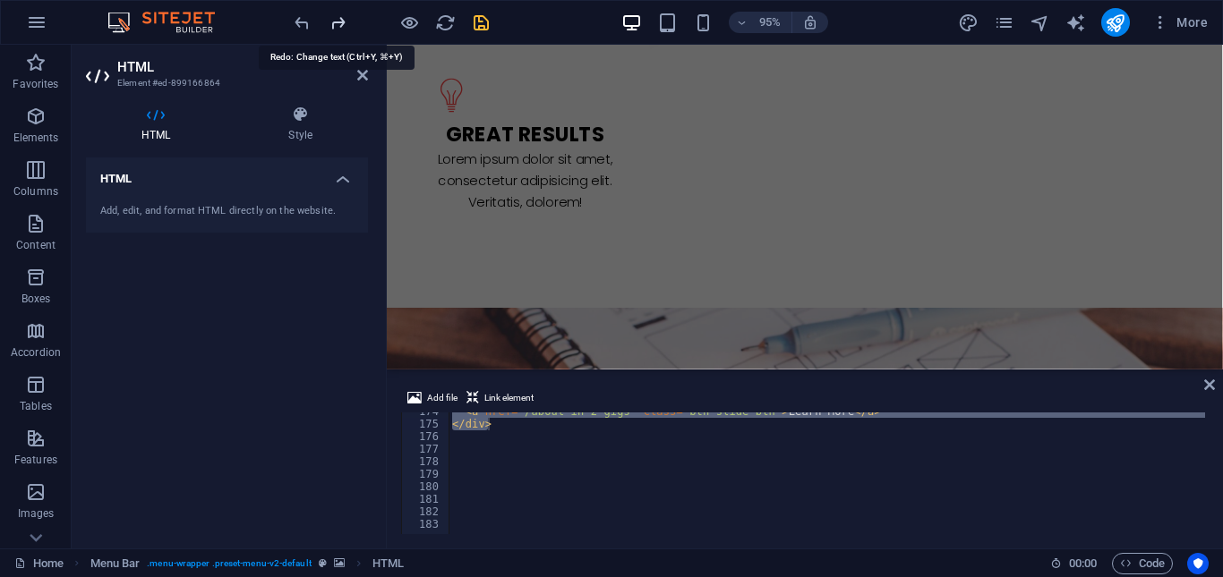
click at [338, 21] on icon "redo" at bounding box center [338, 23] width 21 height 21
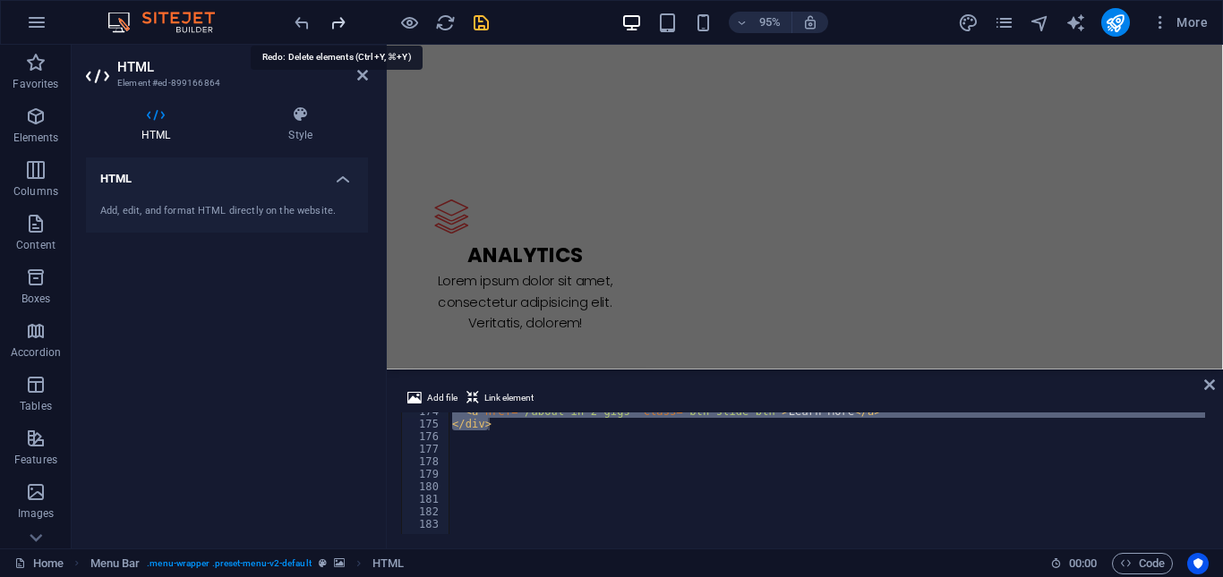
click at [338, 21] on icon "redo" at bounding box center [338, 23] width 21 height 21
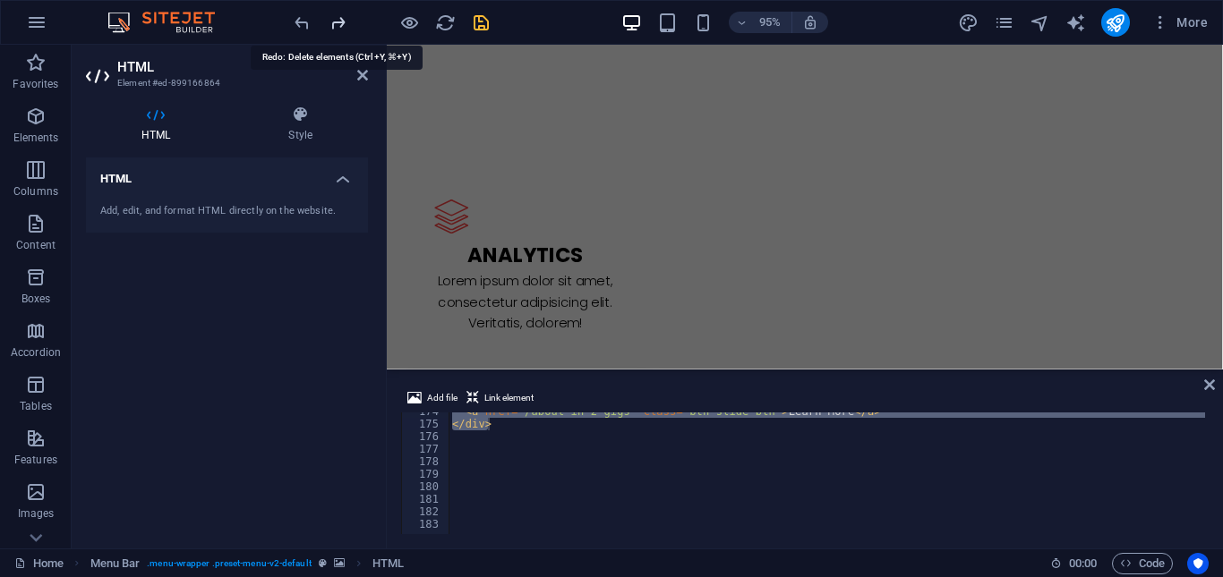
click at [338, 21] on icon "redo" at bounding box center [338, 23] width 21 height 21
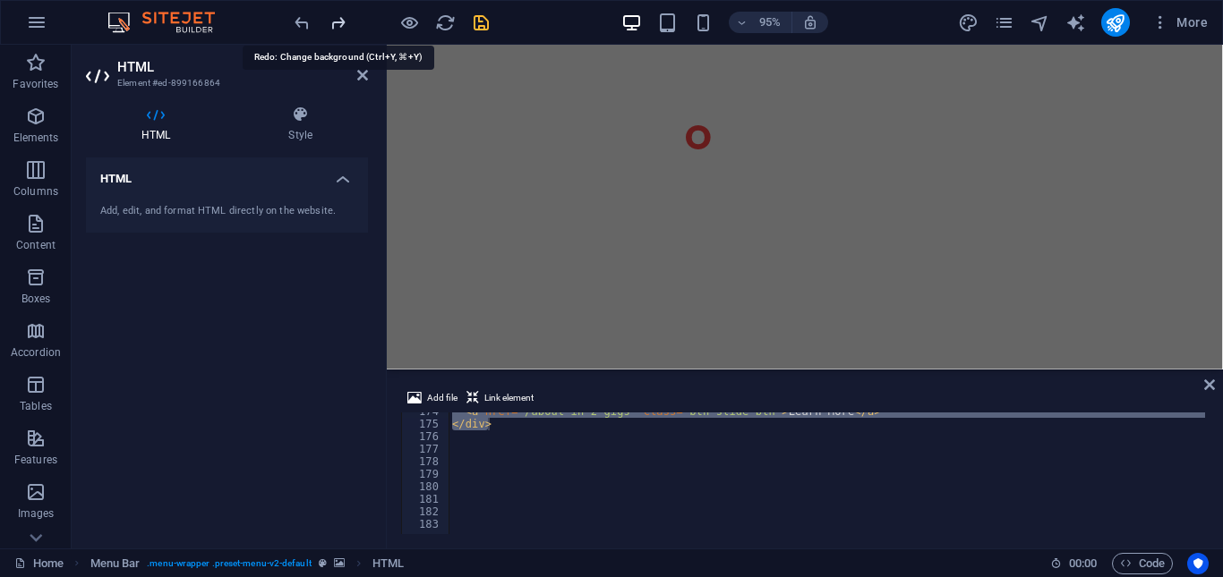
scroll to position [0, 0]
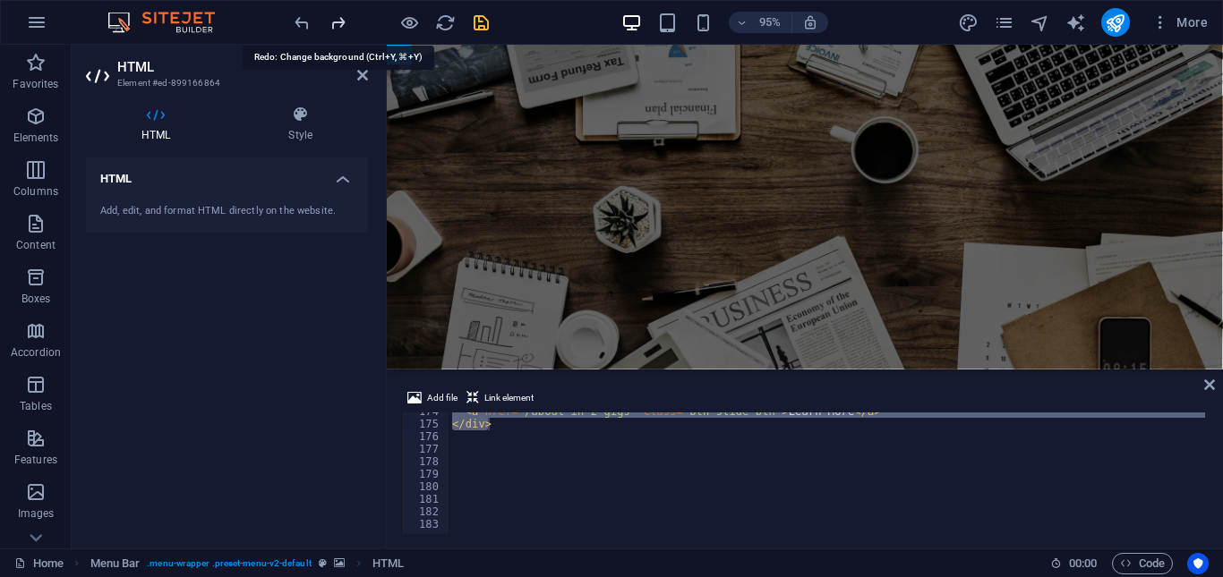
click at [338, 21] on icon "redo" at bounding box center [338, 23] width 21 height 21
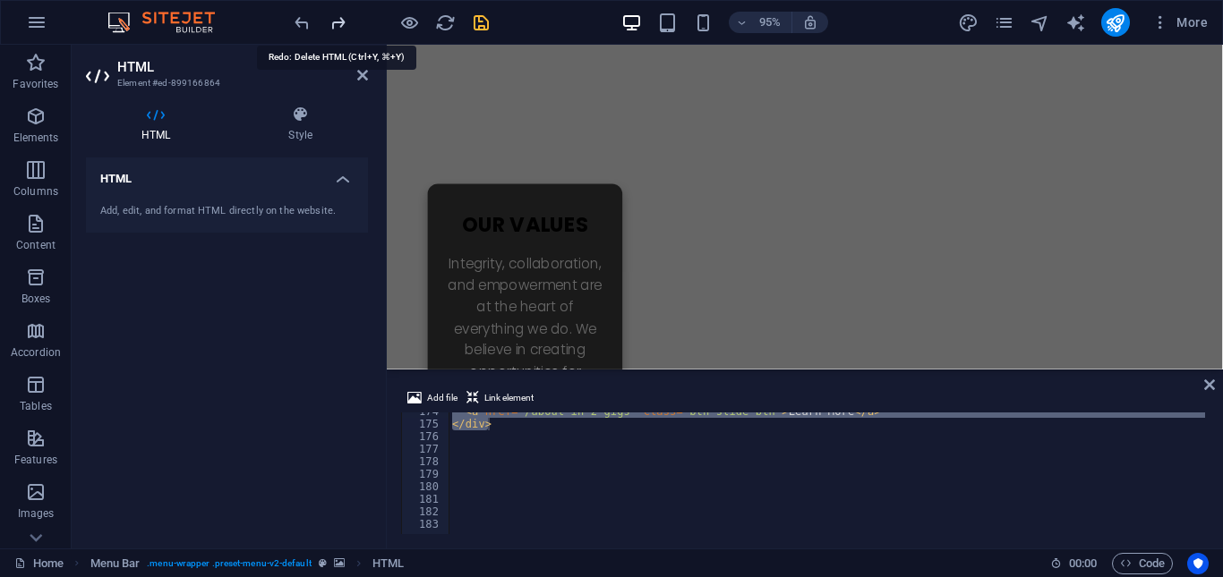
scroll to position [1072, 0]
click at [338, 21] on icon "redo" at bounding box center [338, 23] width 21 height 21
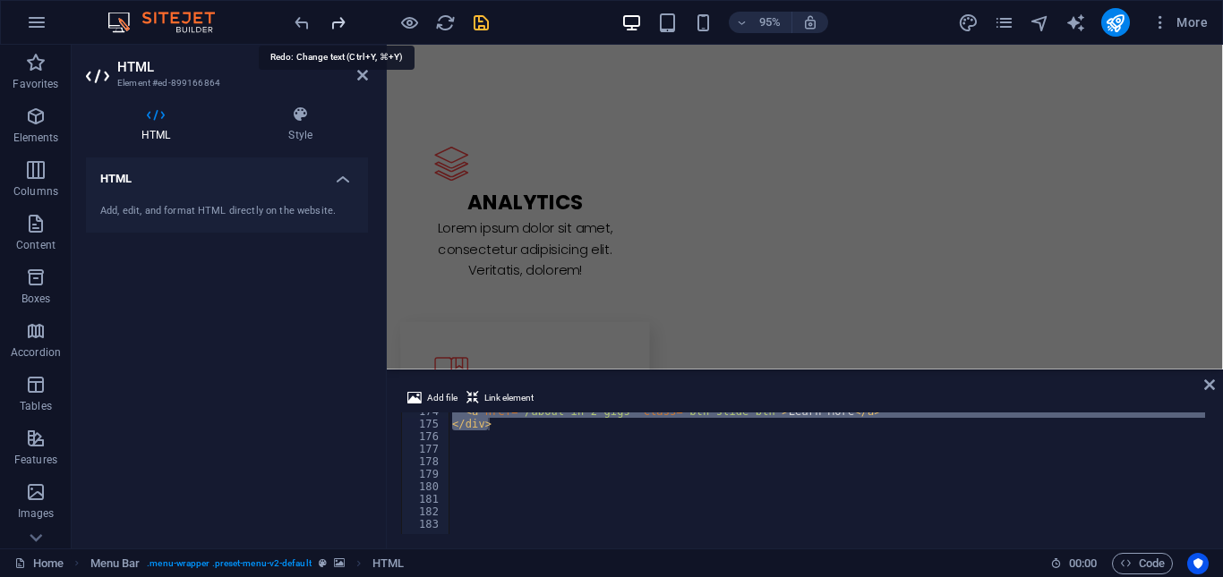
click at [338, 21] on icon "redo" at bounding box center [338, 23] width 21 height 21
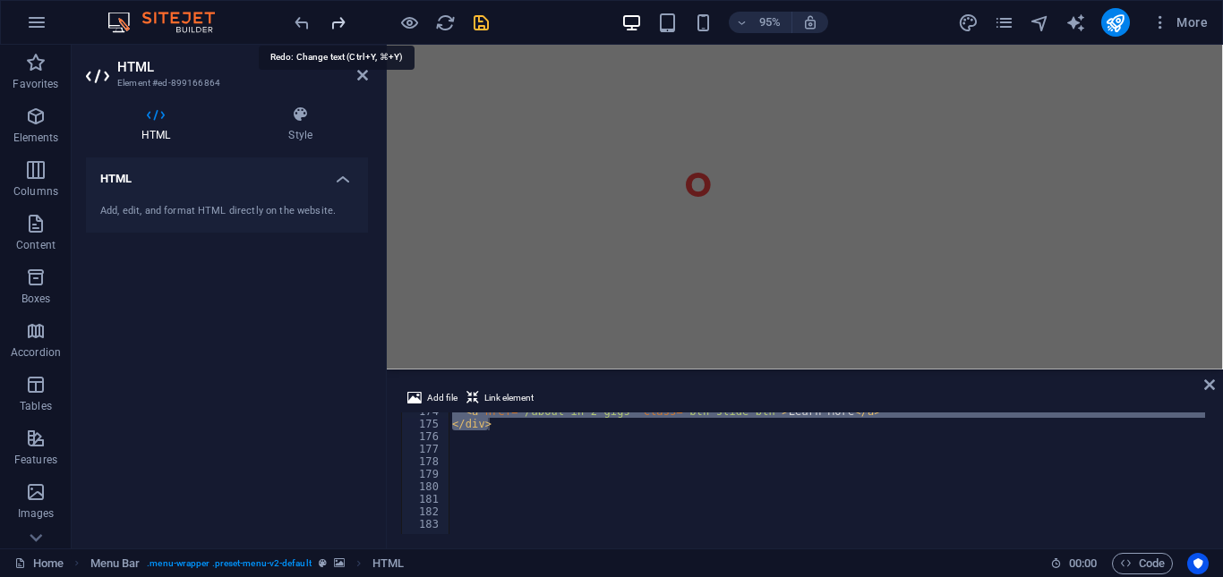
click at [339, 21] on icon "redo" at bounding box center [338, 23] width 21 height 21
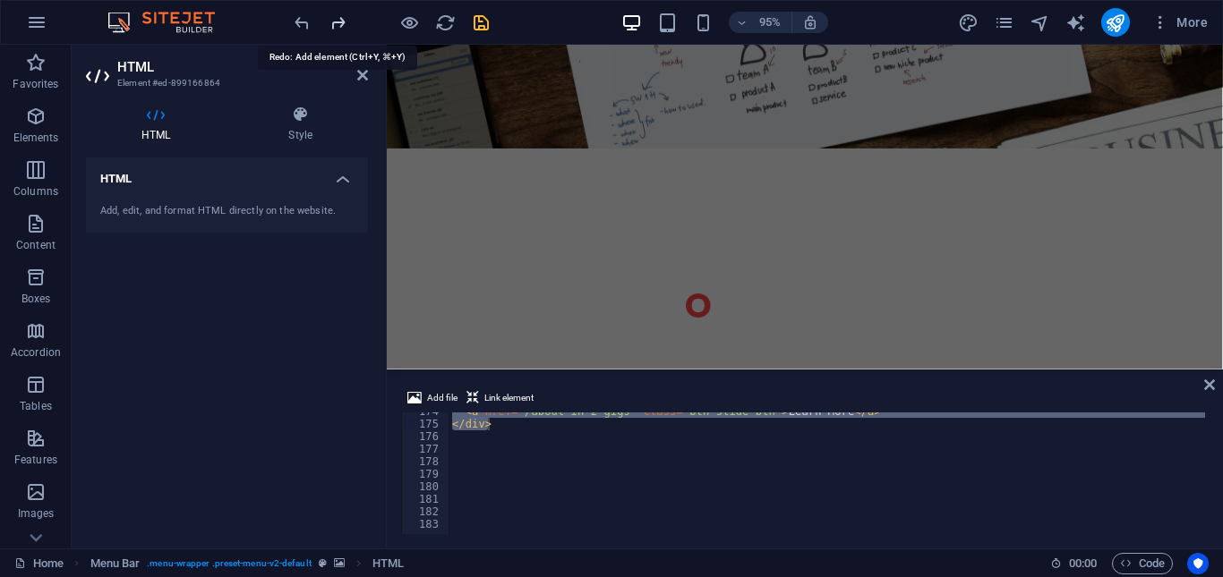
scroll to position [0, 0]
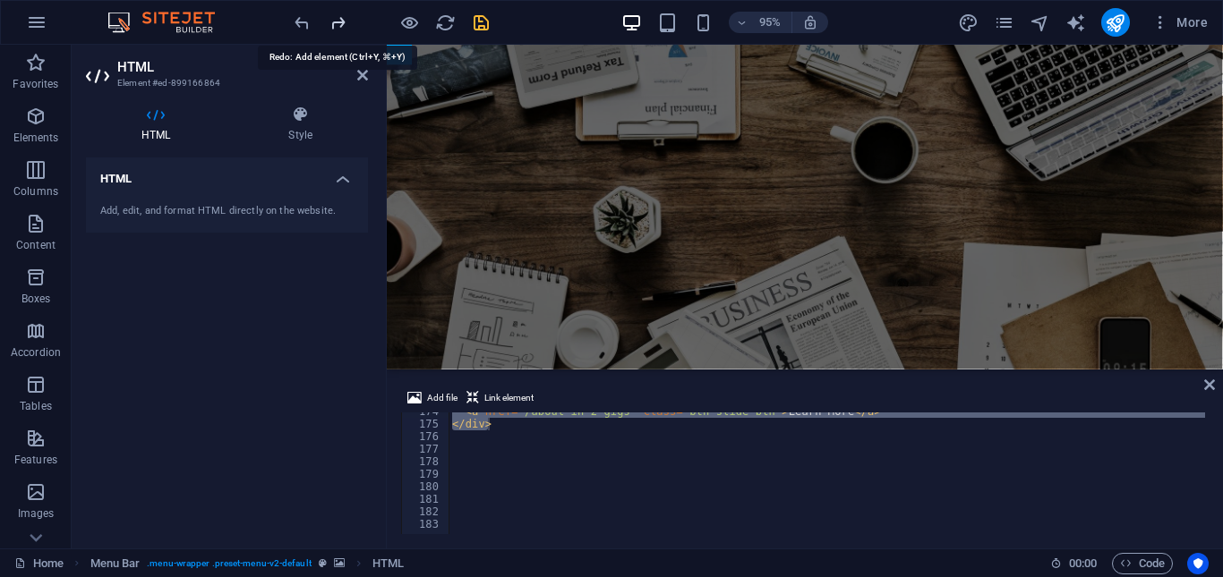
click at [339, 21] on icon "redo" at bounding box center [338, 23] width 21 height 21
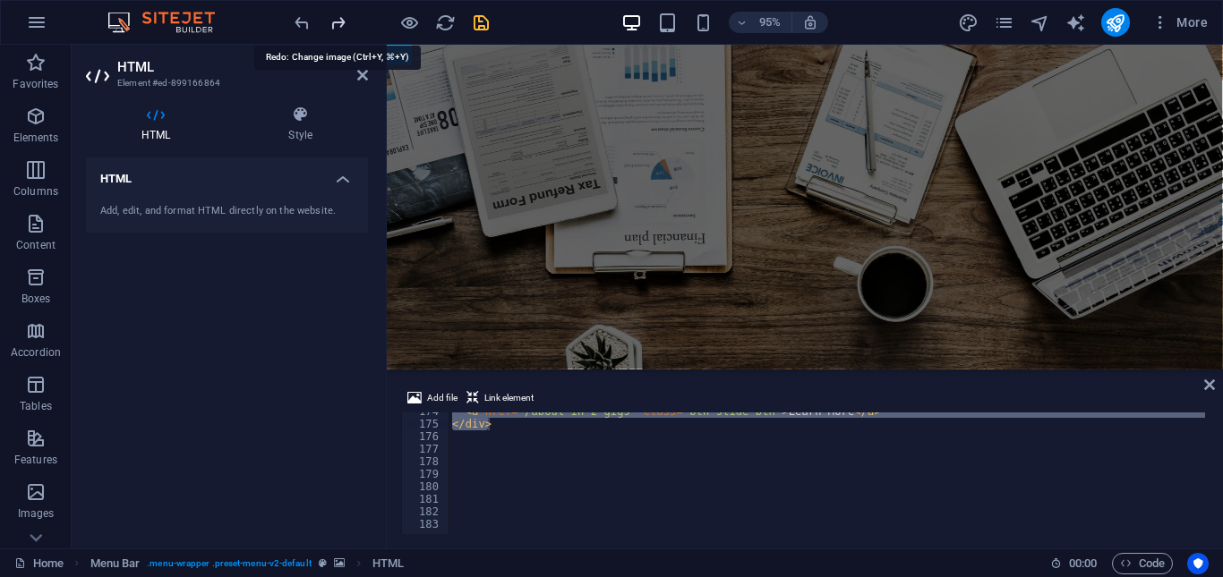
click at [339, 21] on icon "redo" at bounding box center [338, 23] width 21 height 21
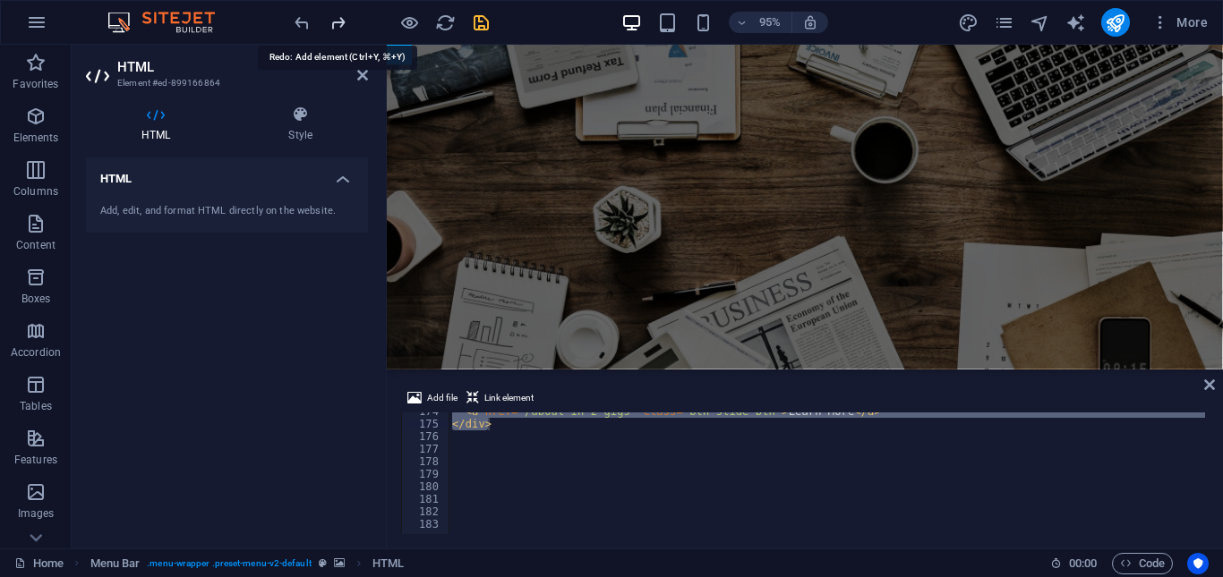
click at [339, 21] on icon "redo" at bounding box center [338, 23] width 21 height 21
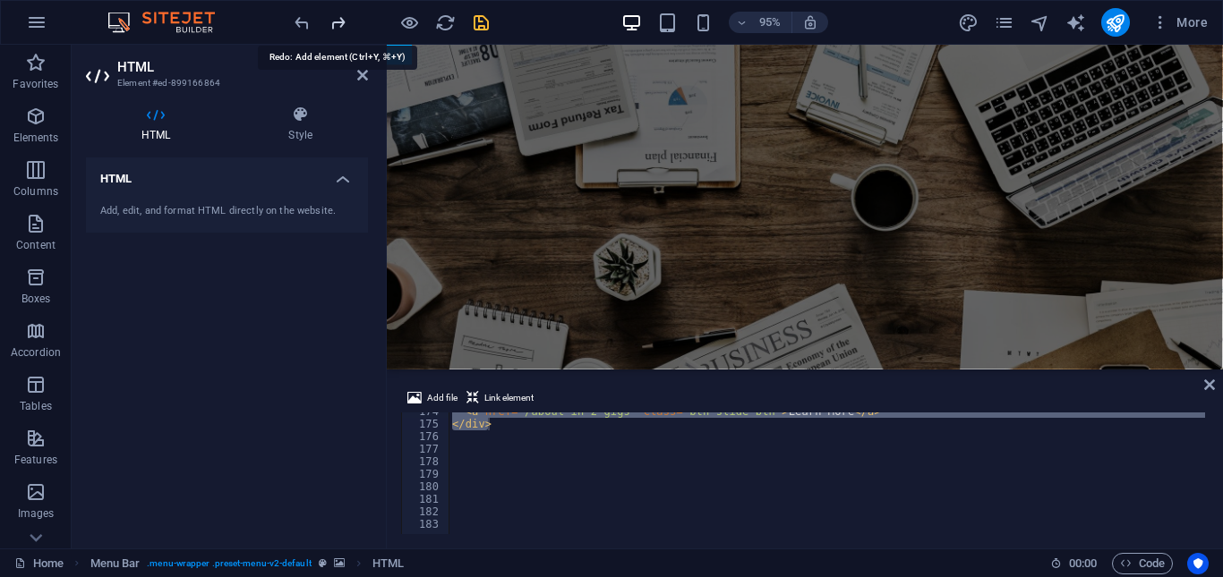
click at [339, 21] on icon "redo" at bounding box center [338, 23] width 21 height 21
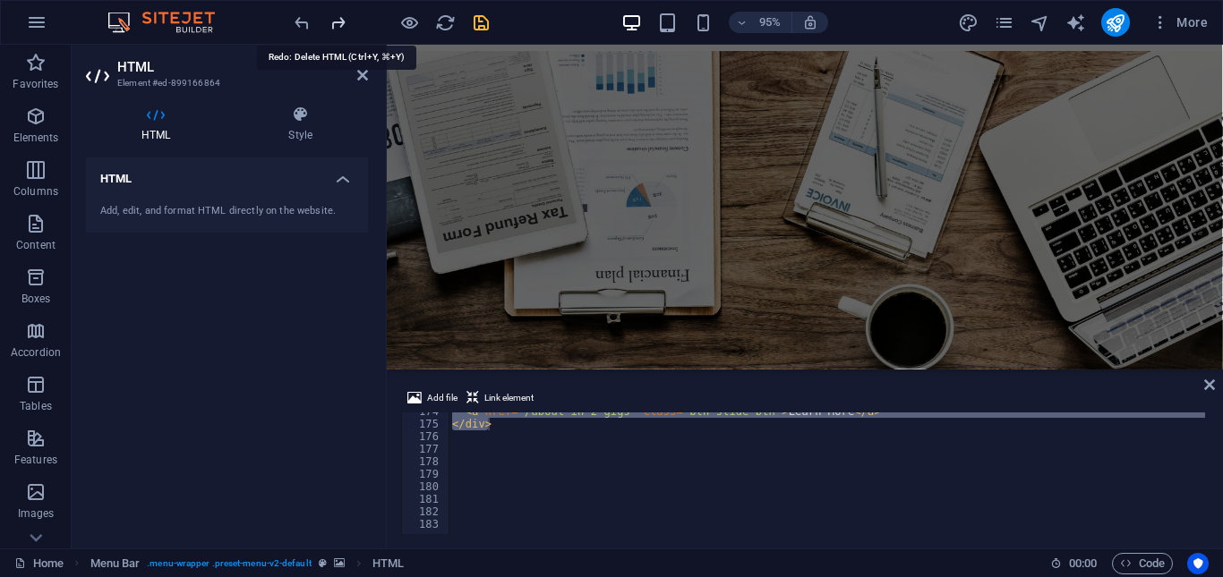
scroll to position [535, 0]
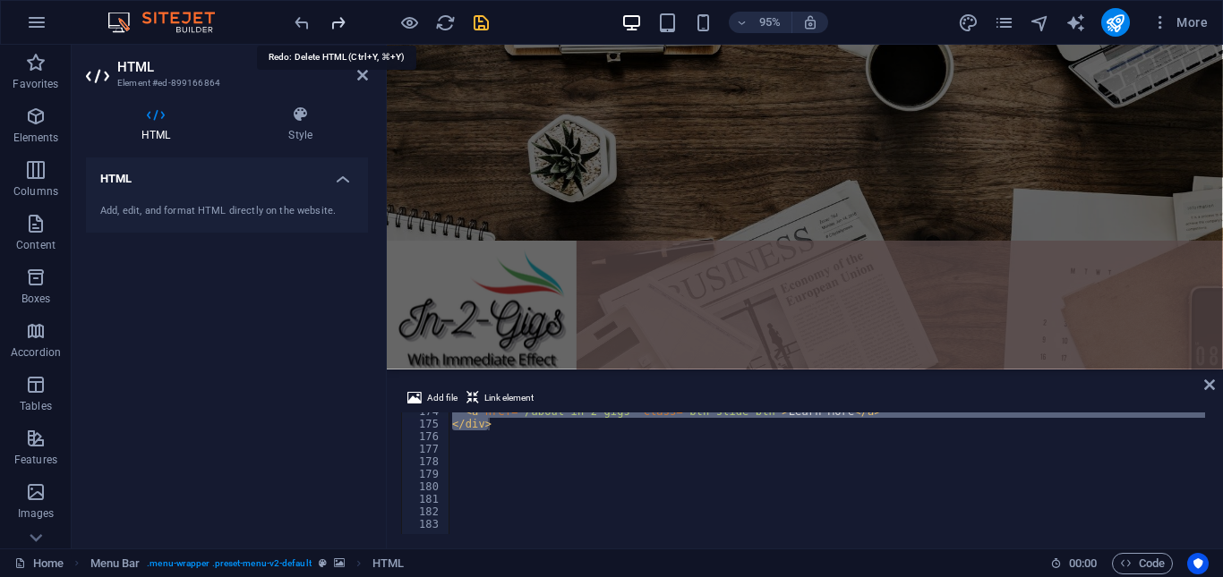
click at [339, 21] on icon "redo" at bounding box center [338, 23] width 21 height 21
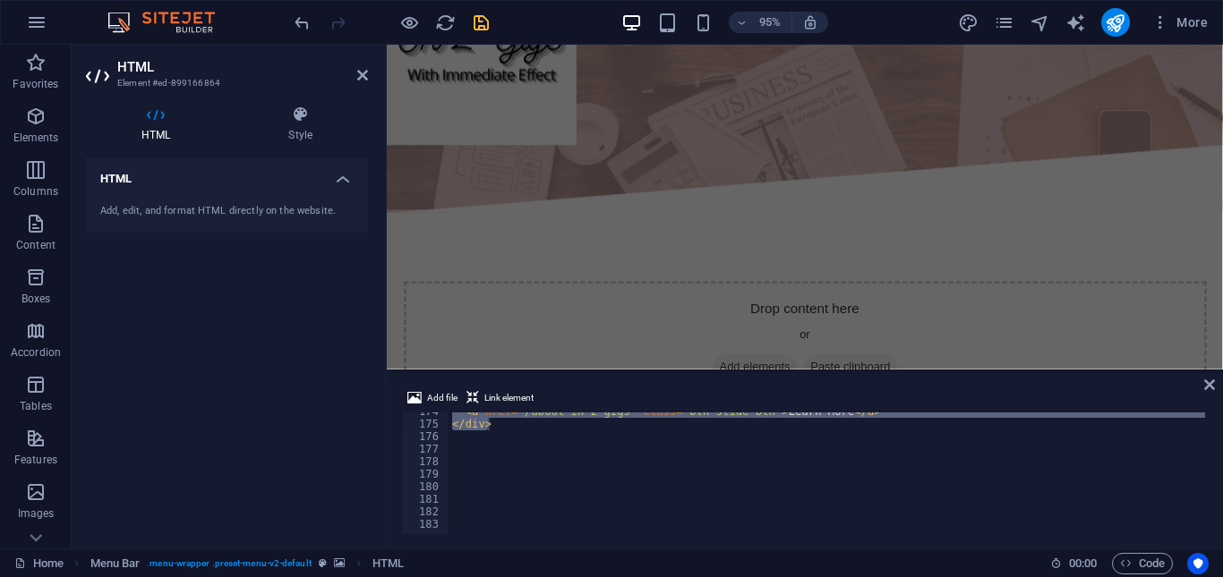
click at [339, 21] on div at bounding box center [391, 22] width 201 height 29
click at [331, 308] on div "HTML Add, edit, and format HTML directly on the website." at bounding box center [227, 346] width 282 height 377
click at [480, 23] on icon "save" at bounding box center [481, 23] width 21 height 21
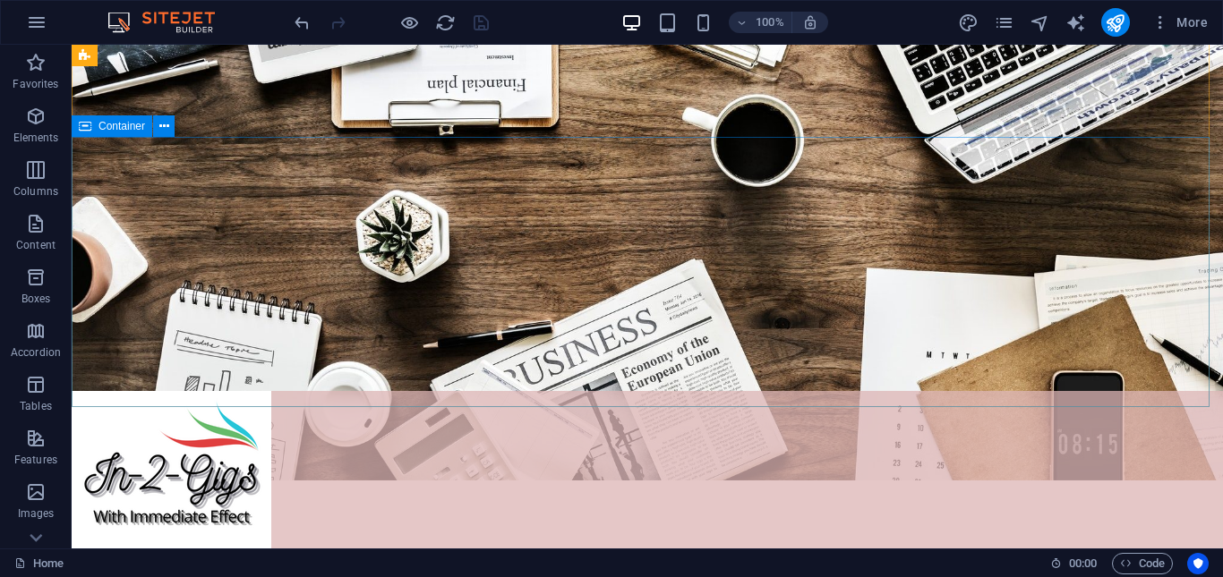
scroll to position [179, 0]
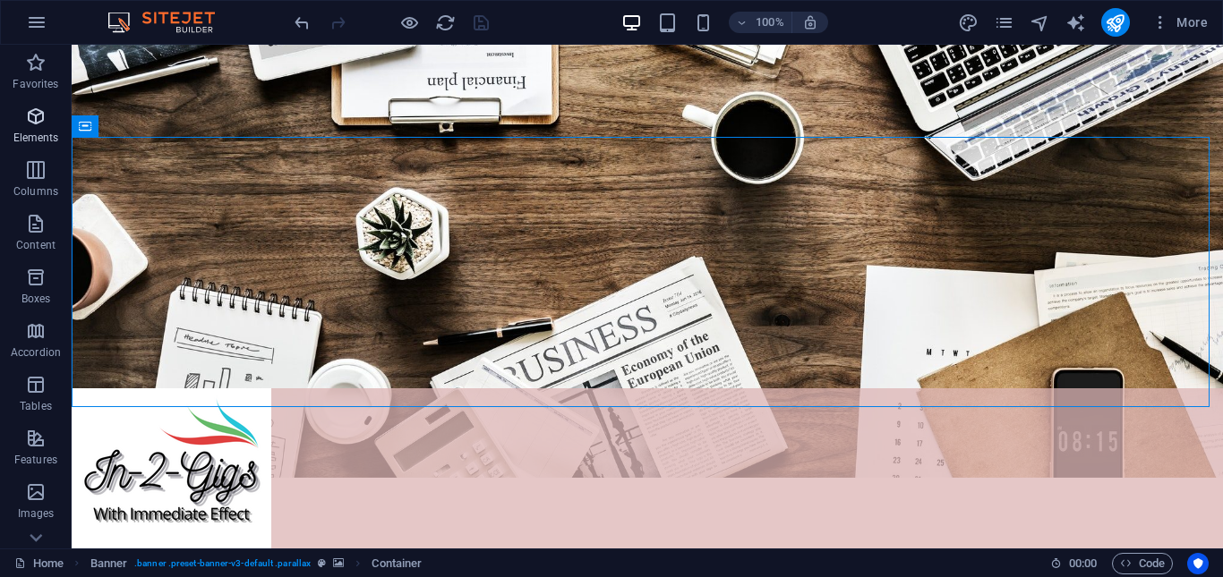
click at [39, 127] on span "Elements" at bounding box center [36, 127] width 72 height 43
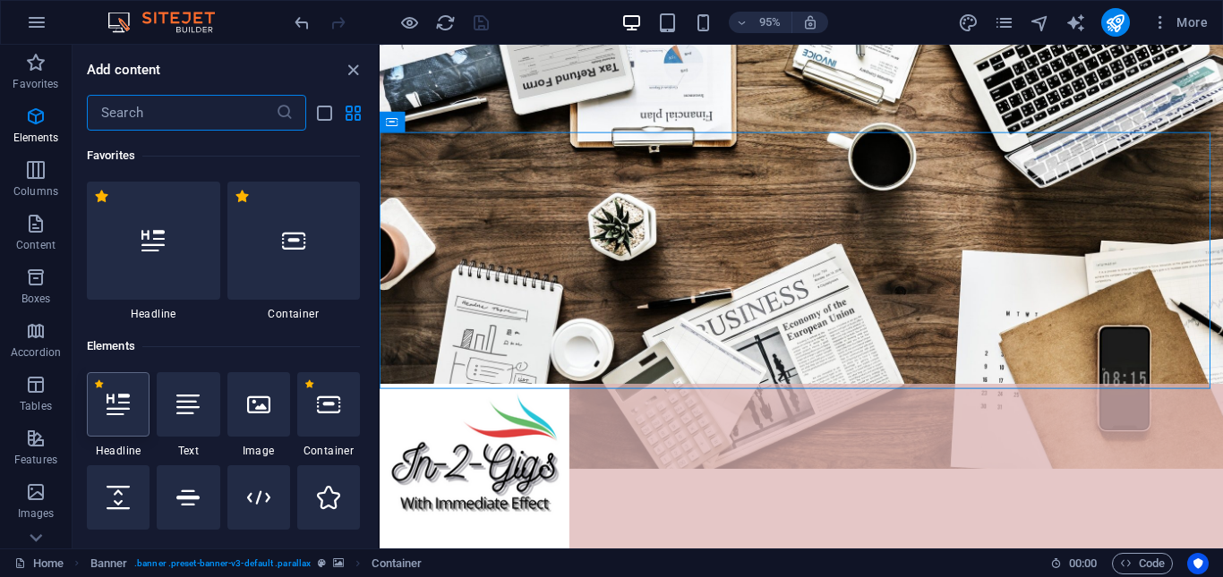
scroll to position [191, 0]
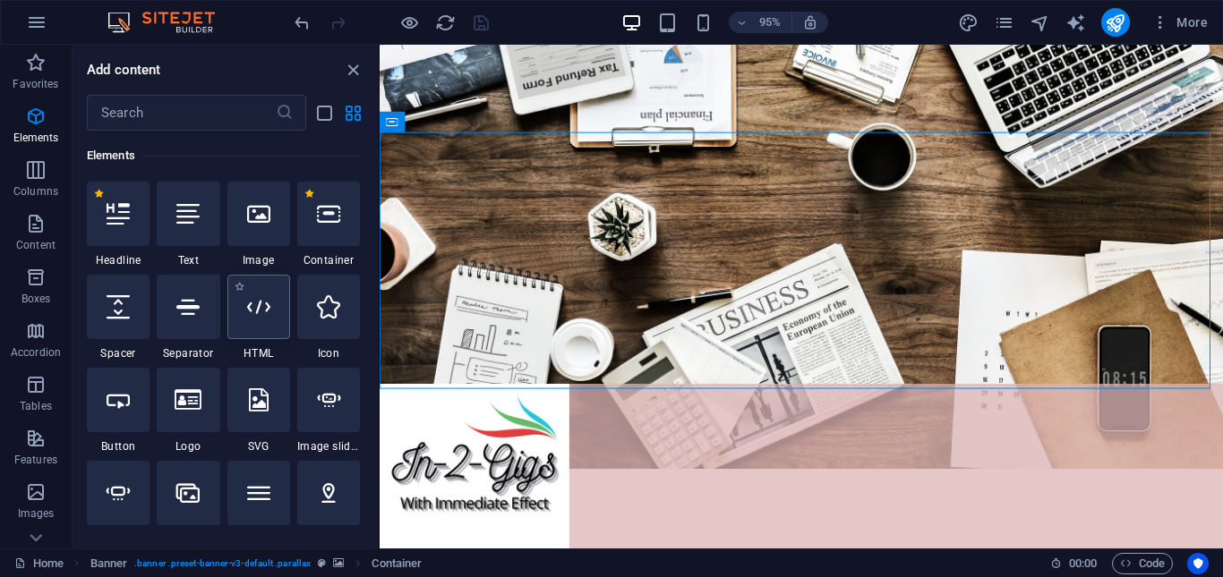
click at [257, 302] on icon at bounding box center [258, 306] width 23 height 23
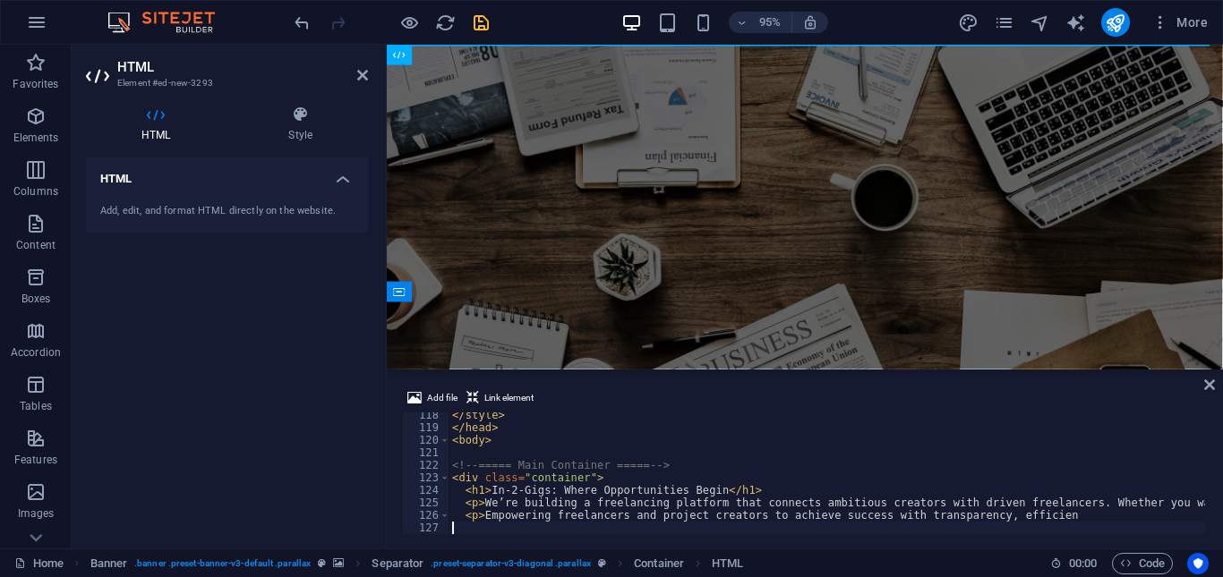
scroll to position [1470, 0]
click at [305, 374] on div "HTML Add, edit, and format HTML directly on the website." at bounding box center [227, 346] width 282 height 377
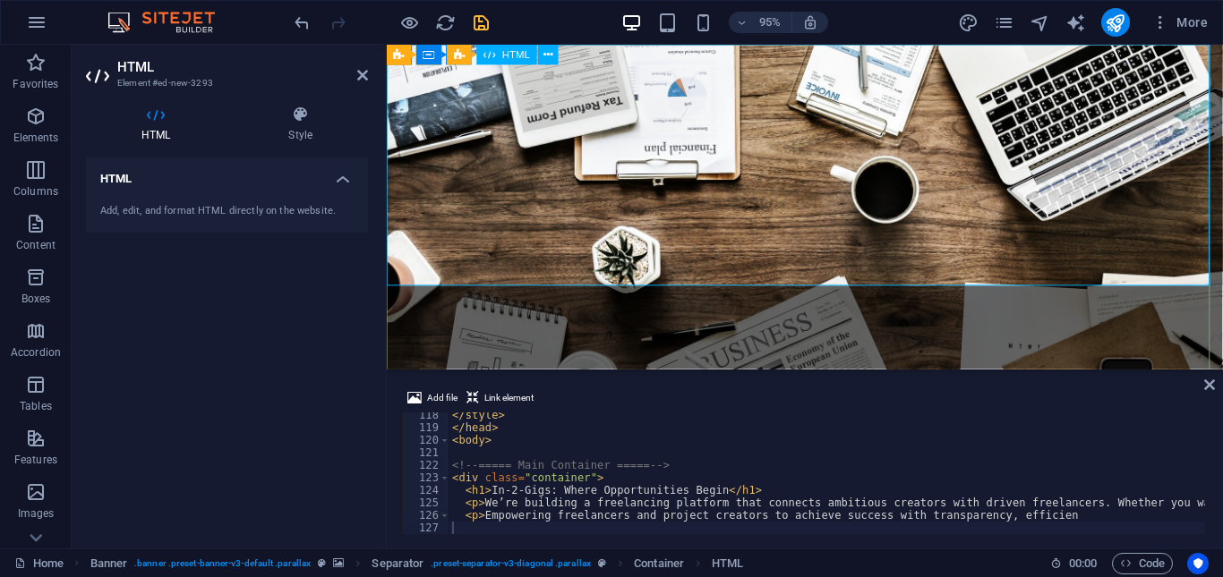
scroll to position [0, 0]
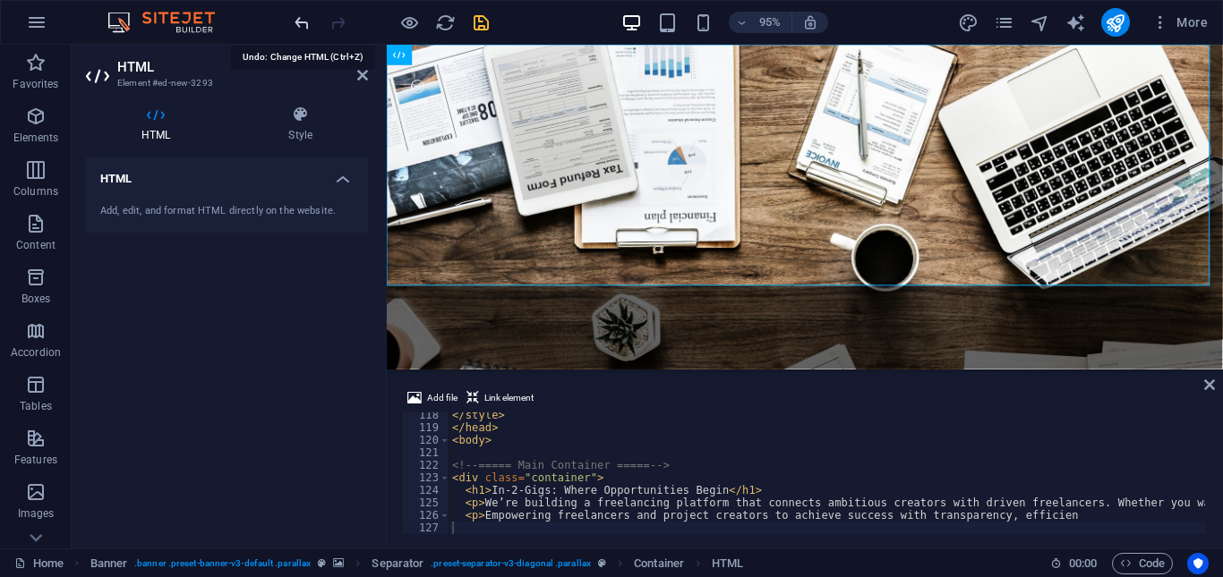
click at [305, 20] on icon "undo" at bounding box center [302, 23] width 21 height 21
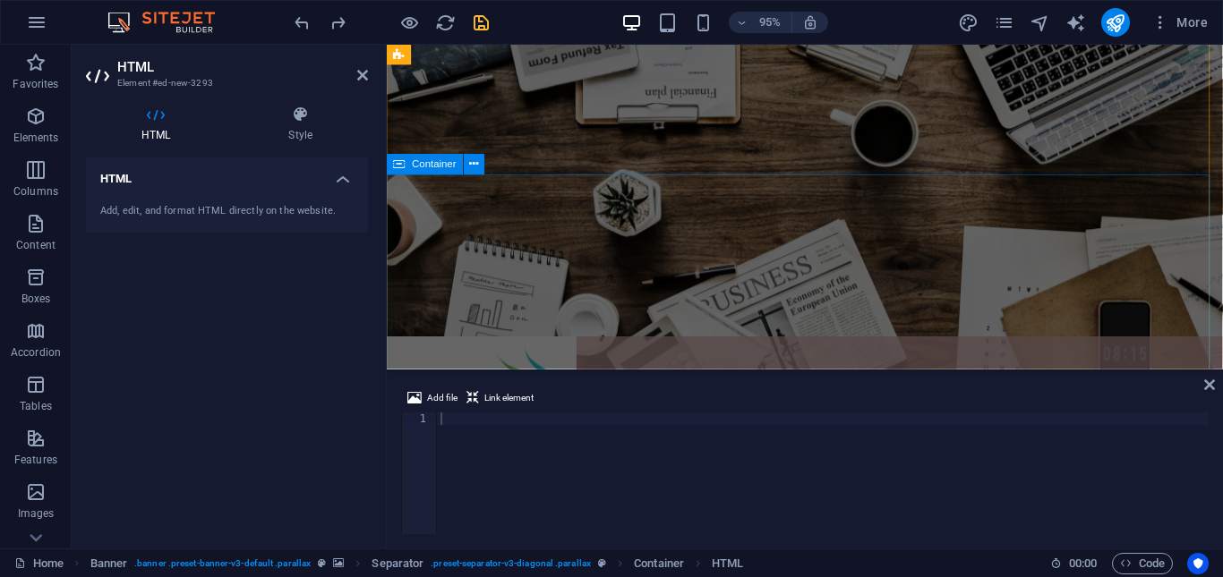
scroll to position [179, 0]
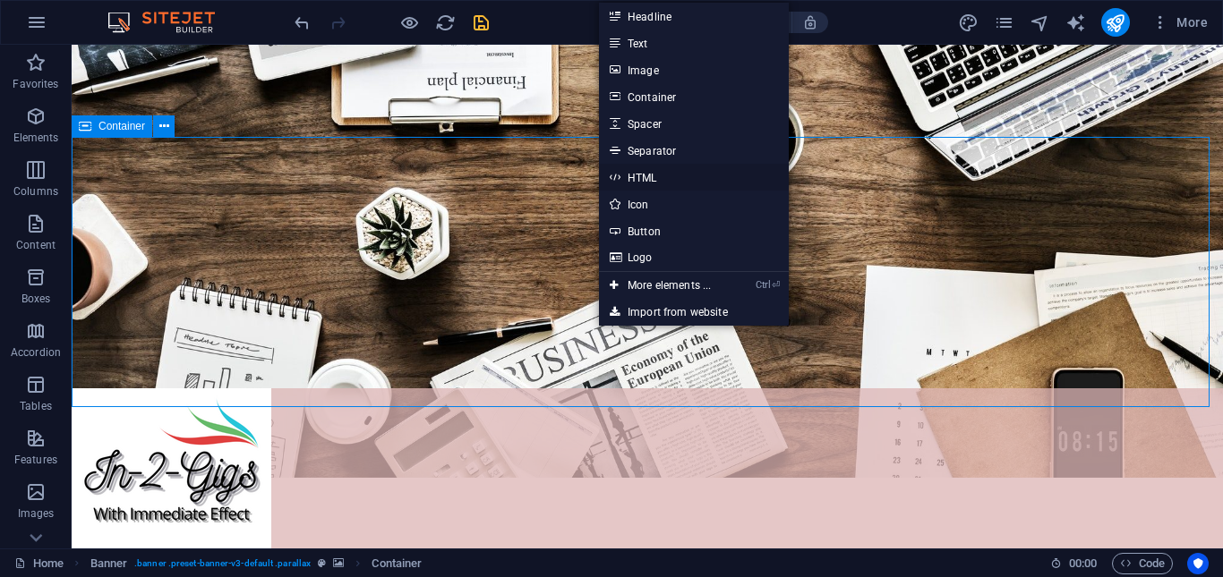
click at [650, 180] on link "HTML" at bounding box center [694, 177] width 190 height 27
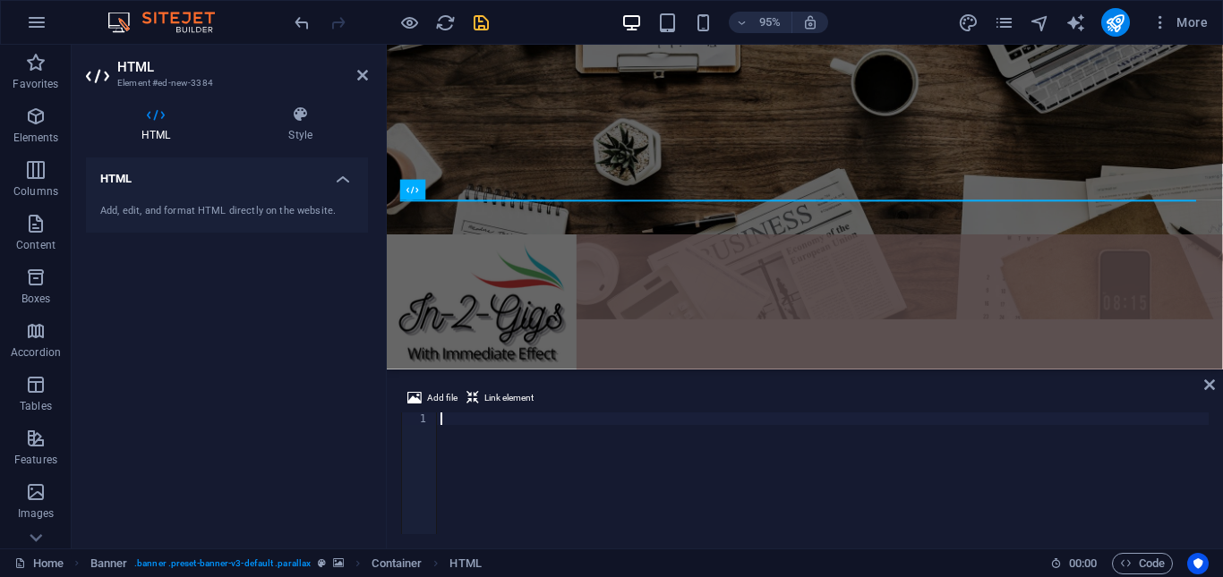
scroll to position [1470, 0]
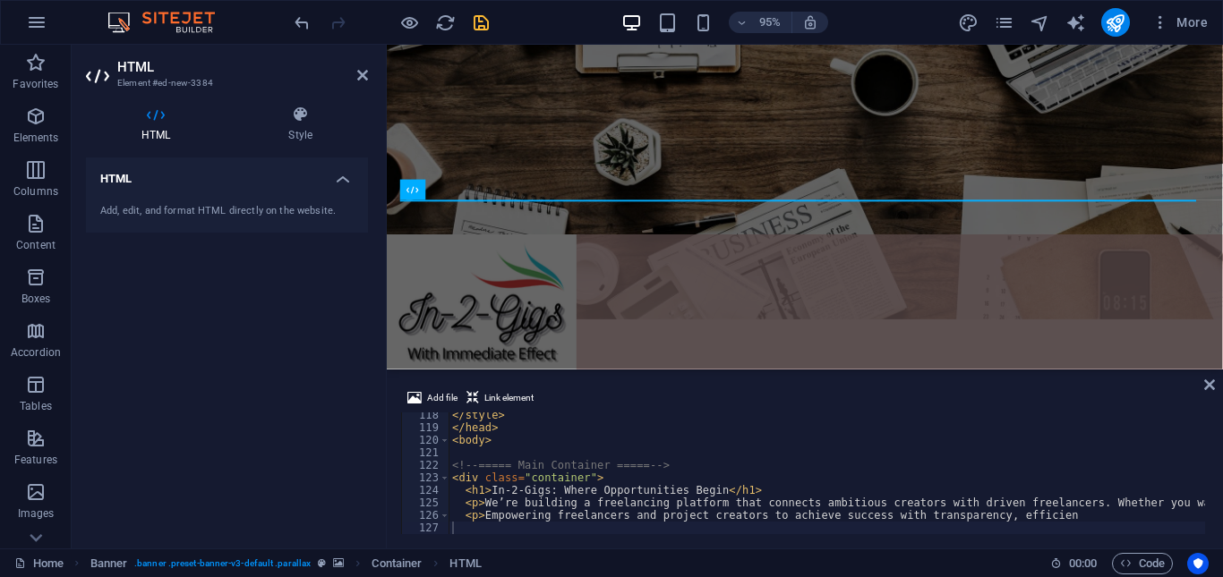
click at [340, 416] on div "HTML Add, edit, and format HTML directly on the website." at bounding box center [227, 346] width 282 height 377
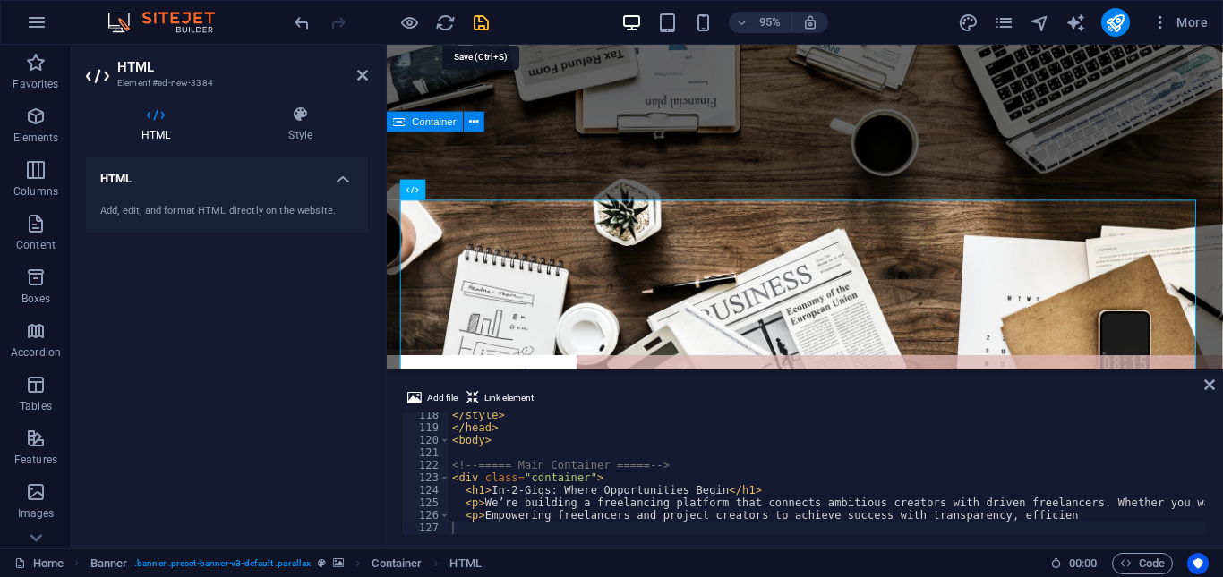
drag, startPoint x: 480, startPoint y: 23, endPoint x: 382, endPoint y: 120, distance: 137.4
click at [480, 23] on icon "save" at bounding box center [481, 23] width 21 height 21
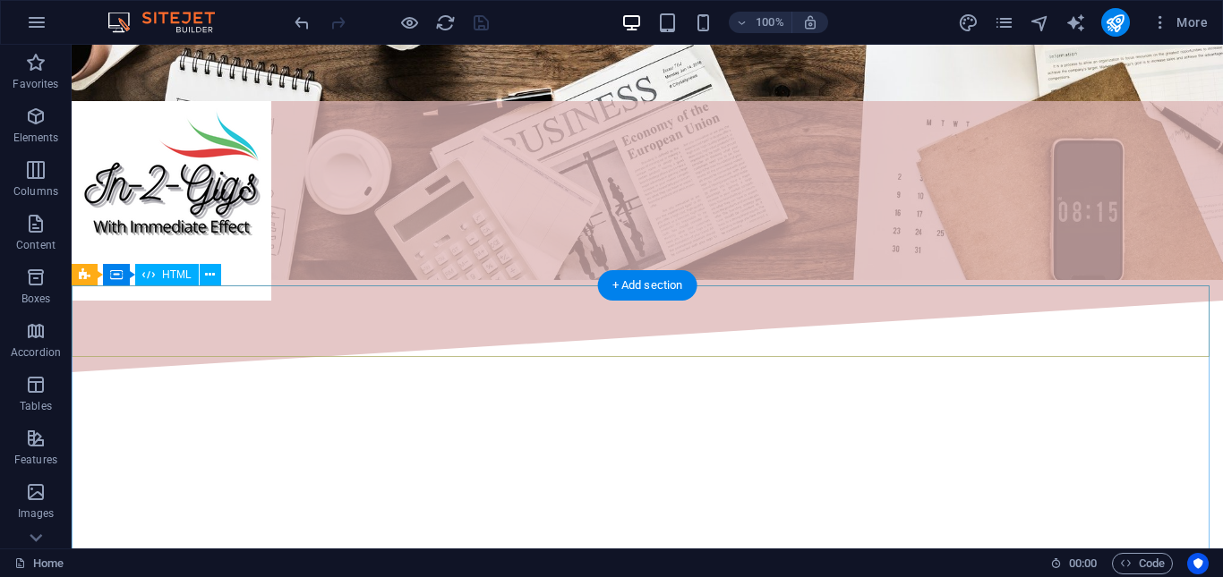
scroll to position [358, 0]
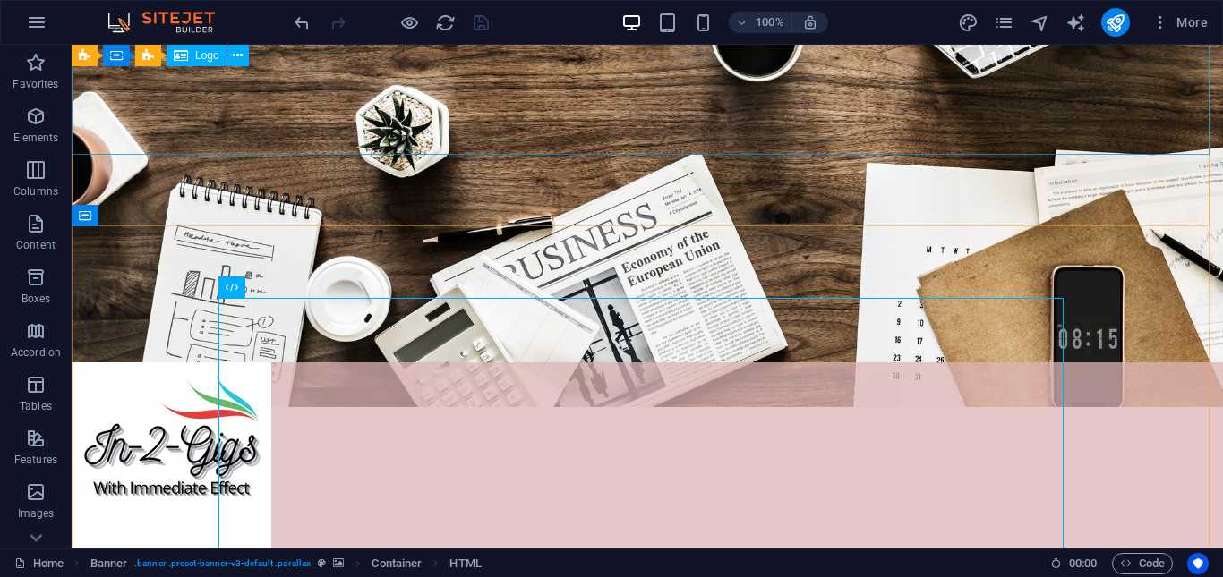
scroll to position [90, 0]
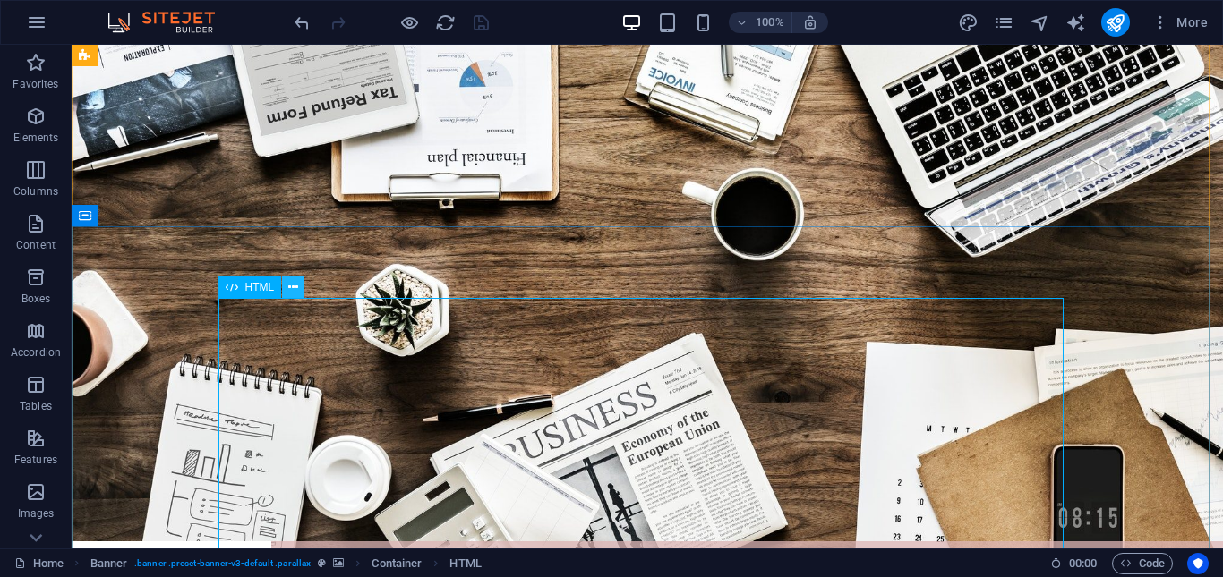
click at [289, 286] on icon at bounding box center [293, 287] width 10 height 19
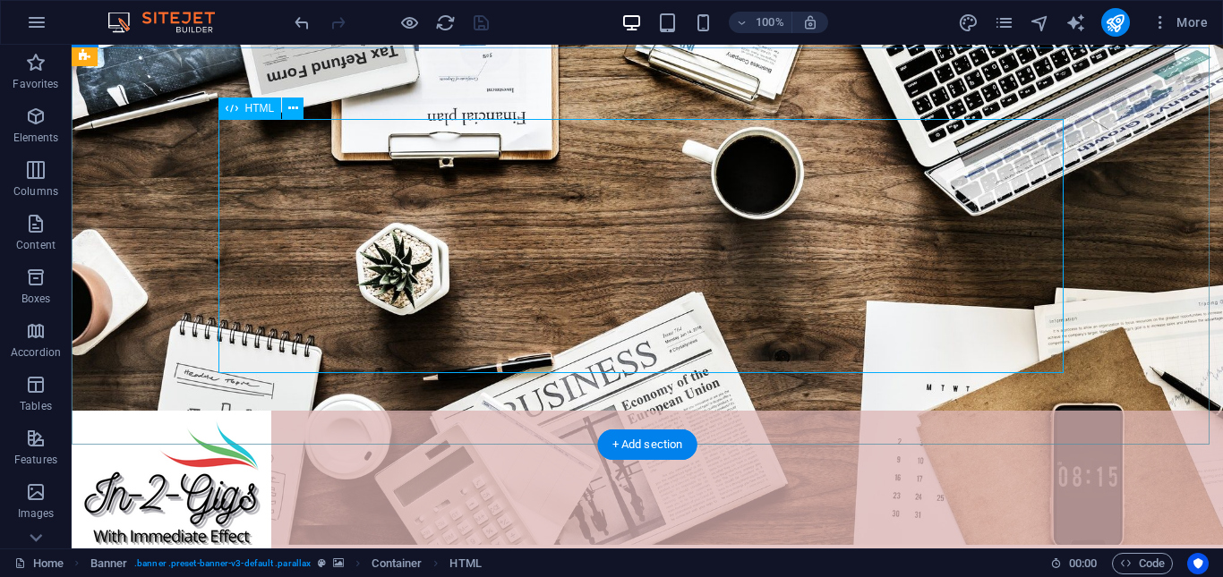
scroll to position [269, 0]
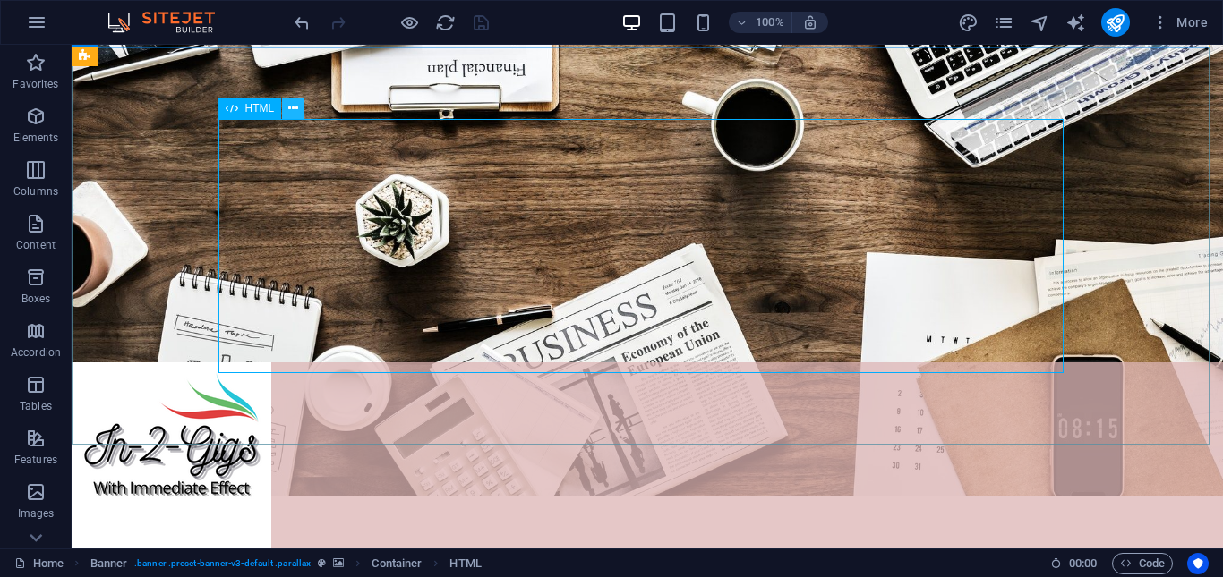
click at [292, 103] on icon at bounding box center [293, 108] width 10 height 19
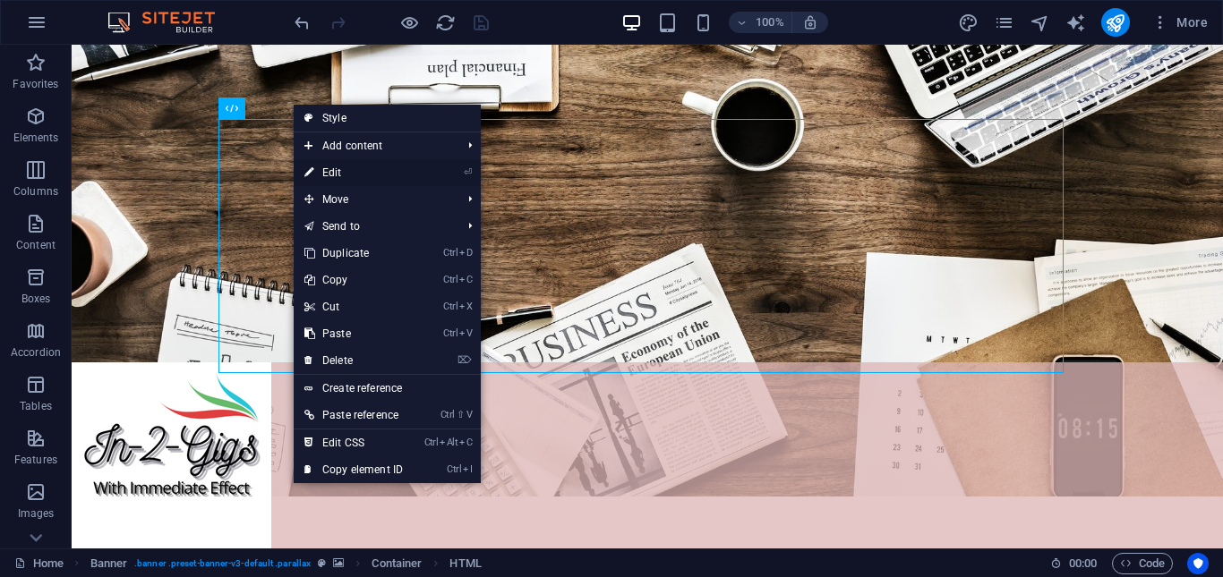
click at [366, 172] on link "⏎ Edit" at bounding box center [354, 172] width 120 height 27
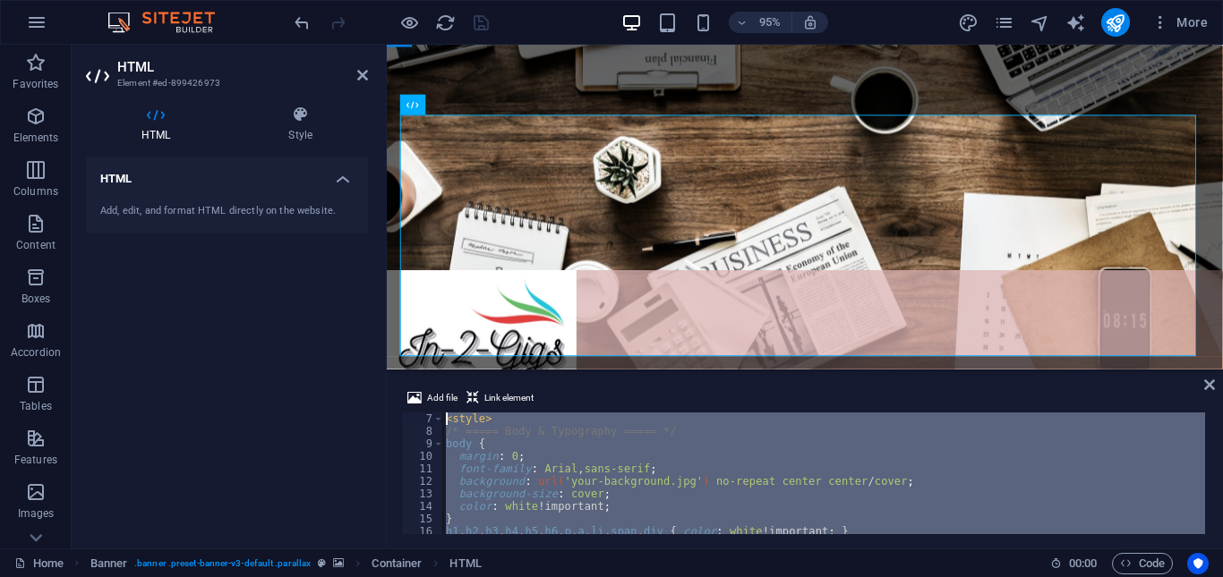
scroll to position [0, 0]
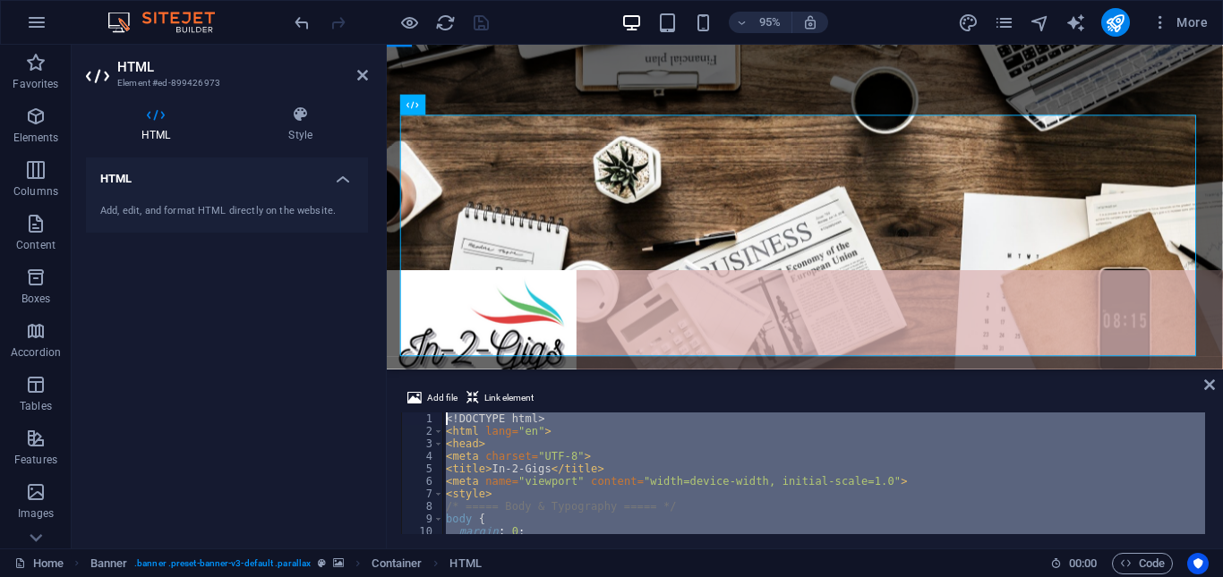
drag, startPoint x: 1035, startPoint y: 509, endPoint x: 436, endPoint y: 380, distance: 612.9
click at [436, 380] on div "Add file Link element 1 2 3 4 5 6 7 8 9 10 11 12 <! DOCTYPE html > < html lang …" at bounding box center [805, 460] width 836 height 175
type textarea "<!DOCTYPE html> <html lang="en">"
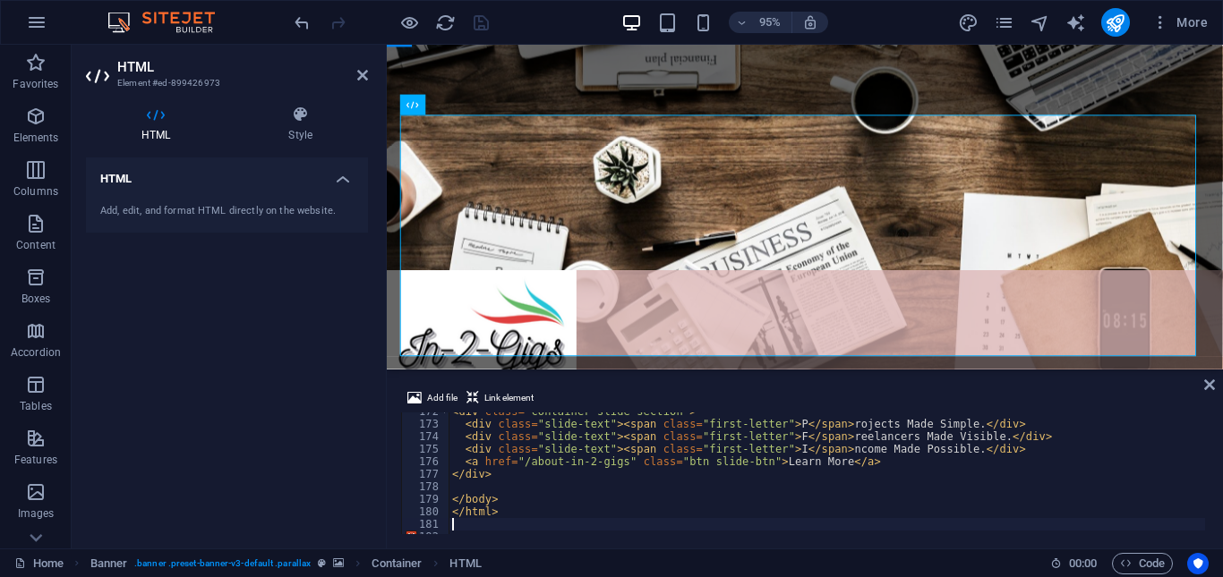
scroll to position [2151, 0]
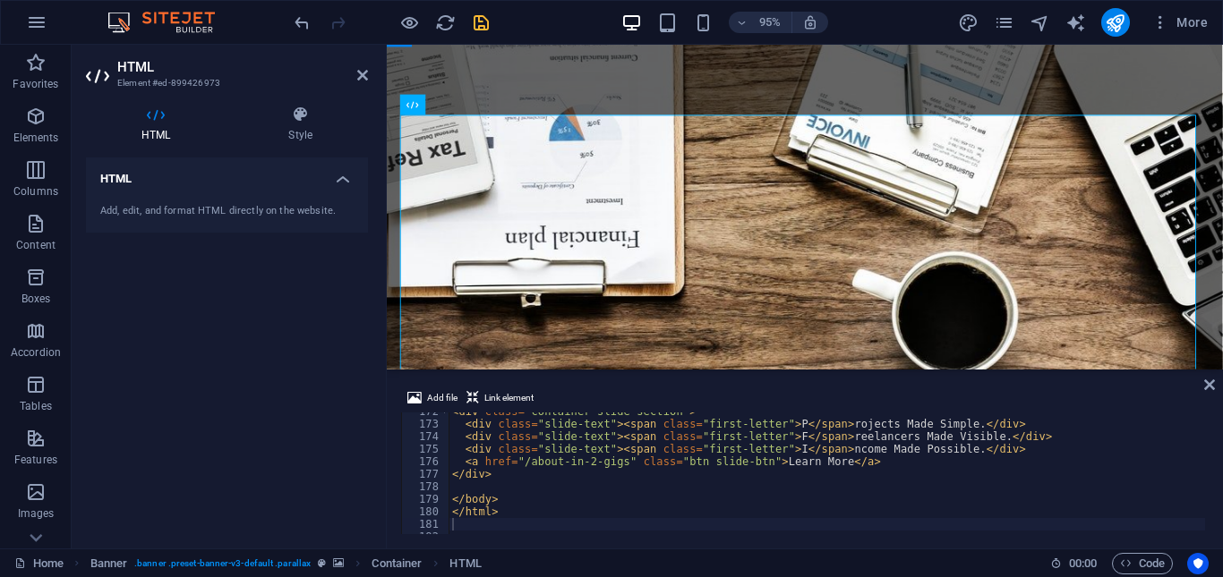
click at [349, 387] on div "HTML Add, edit, and format HTML directly on the website." at bounding box center [227, 346] width 282 height 377
drag, startPoint x: 479, startPoint y: 22, endPoint x: 415, endPoint y: 5, distance: 66.7
click at [479, 22] on icon "save" at bounding box center [481, 23] width 21 height 21
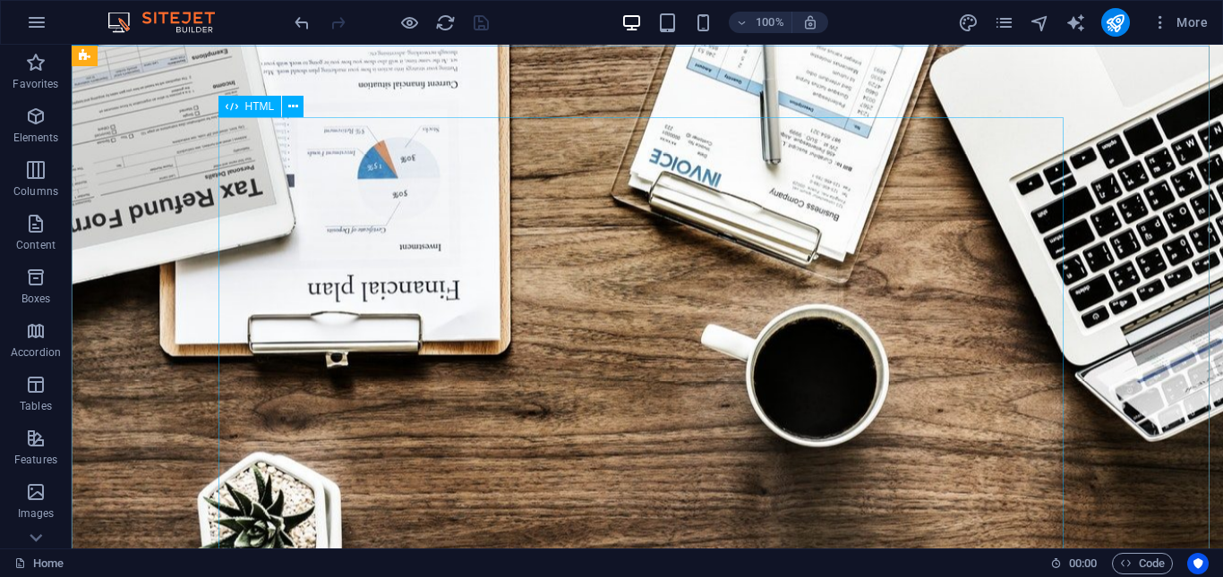
scroll to position [358, 0]
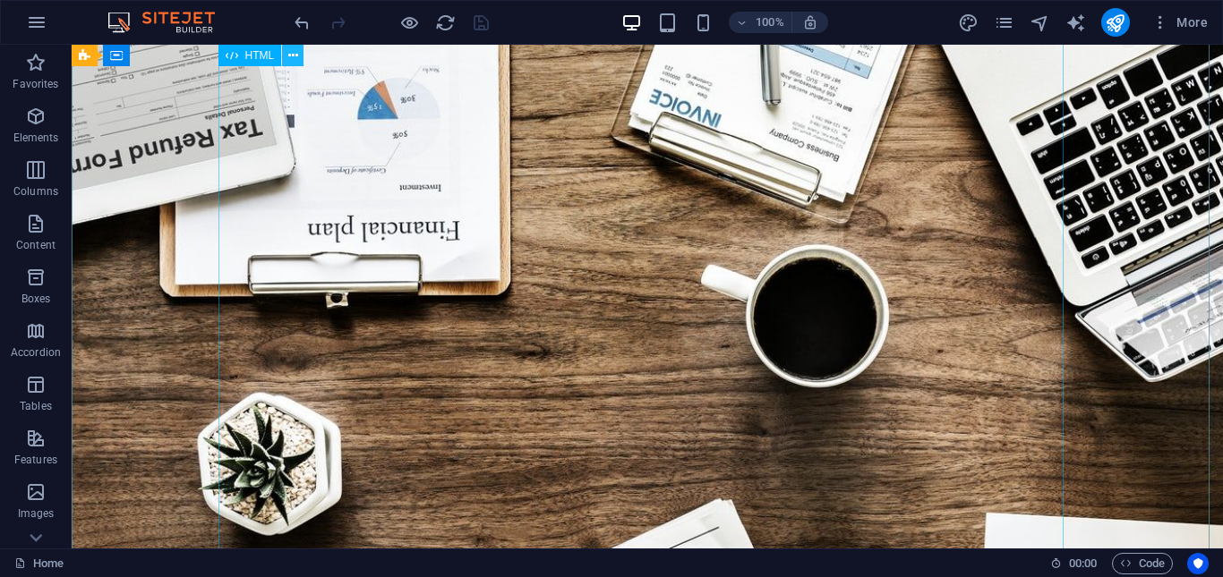
click at [288, 50] on icon at bounding box center [293, 56] width 10 height 19
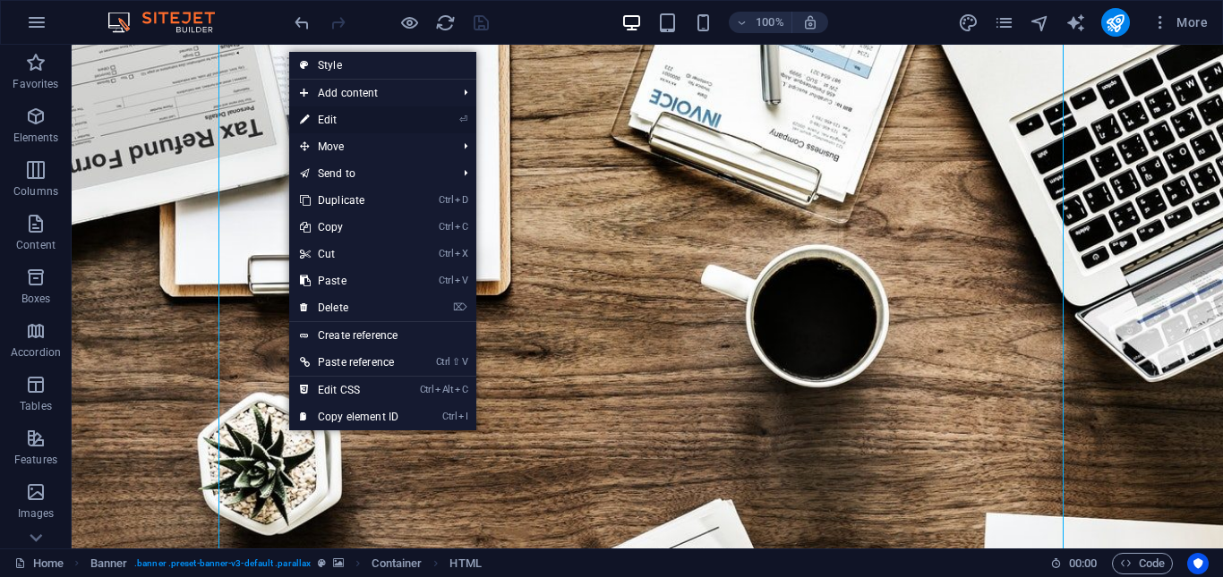
click at [345, 121] on link "⏎ Edit" at bounding box center [349, 120] width 120 height 27
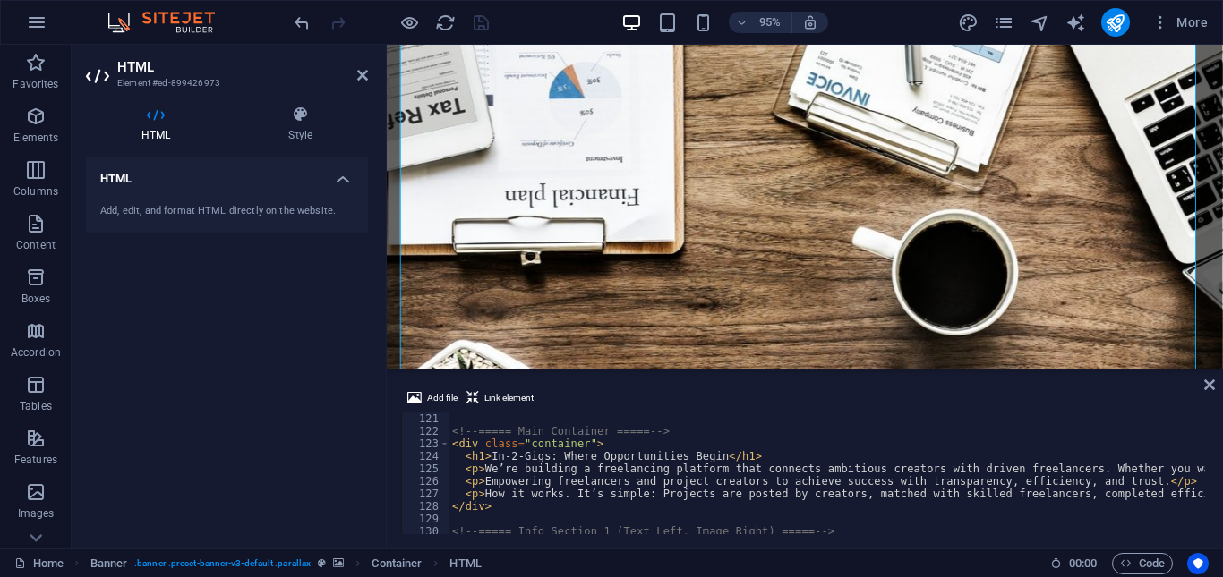
scroll to position [1504, 0]
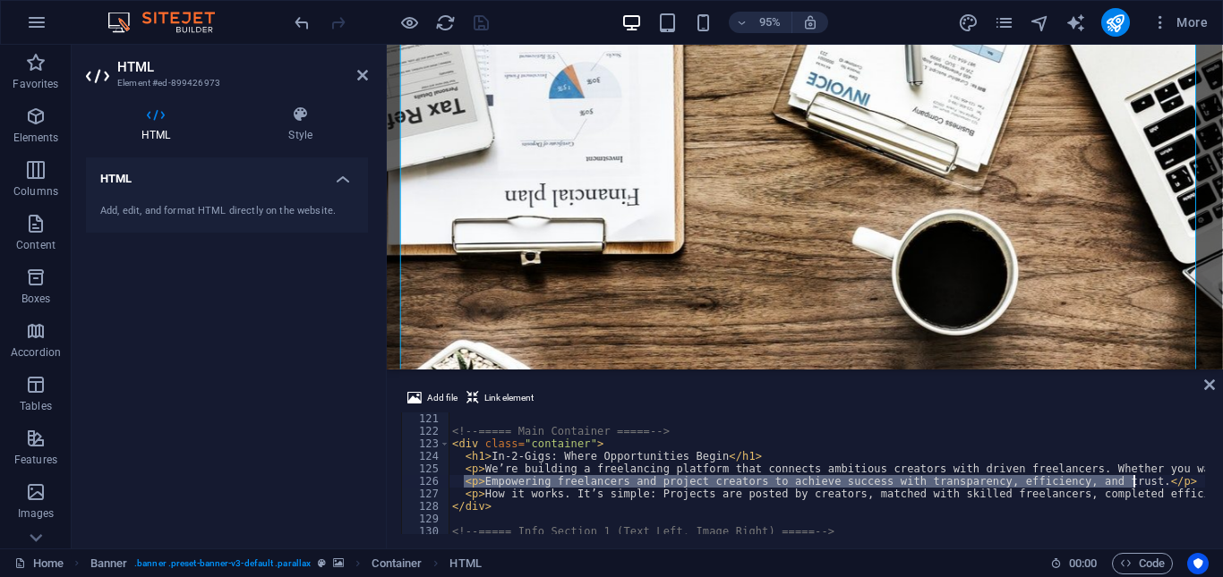
drag, startPoint x: 464, startPoint y: 481, endPoint x: 1159, endPoint y: 478, distance: 695.7
type textarea "<p>Empowering freelancers and project creators to achieve success with transpar…"
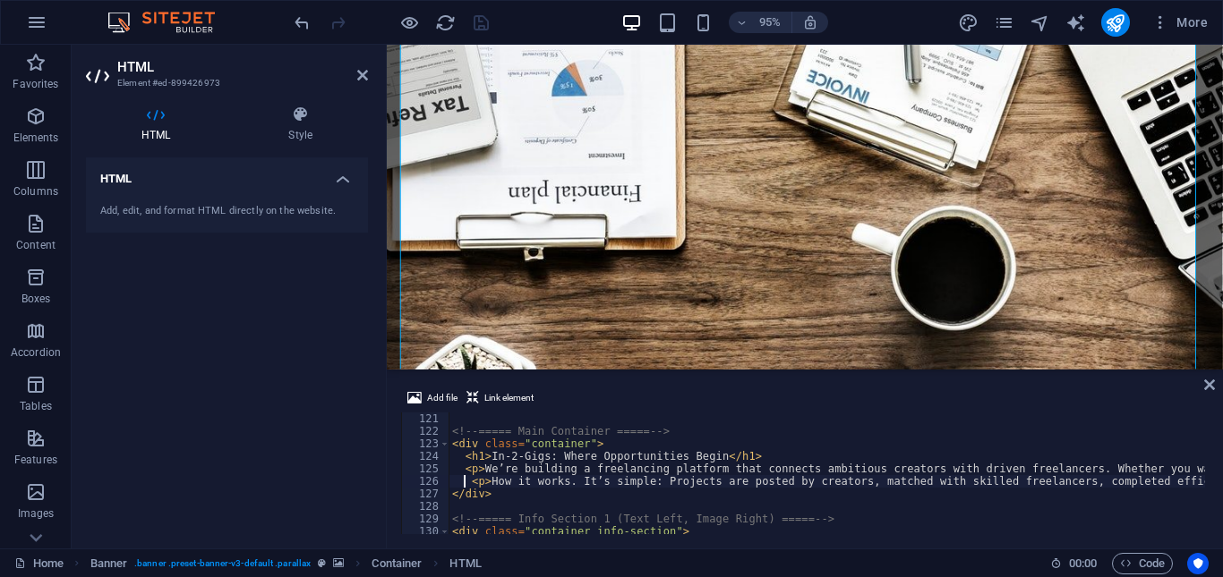
type textarea "<p>How it works. It’s simple: Projects are posted by creators, matched with ski…"
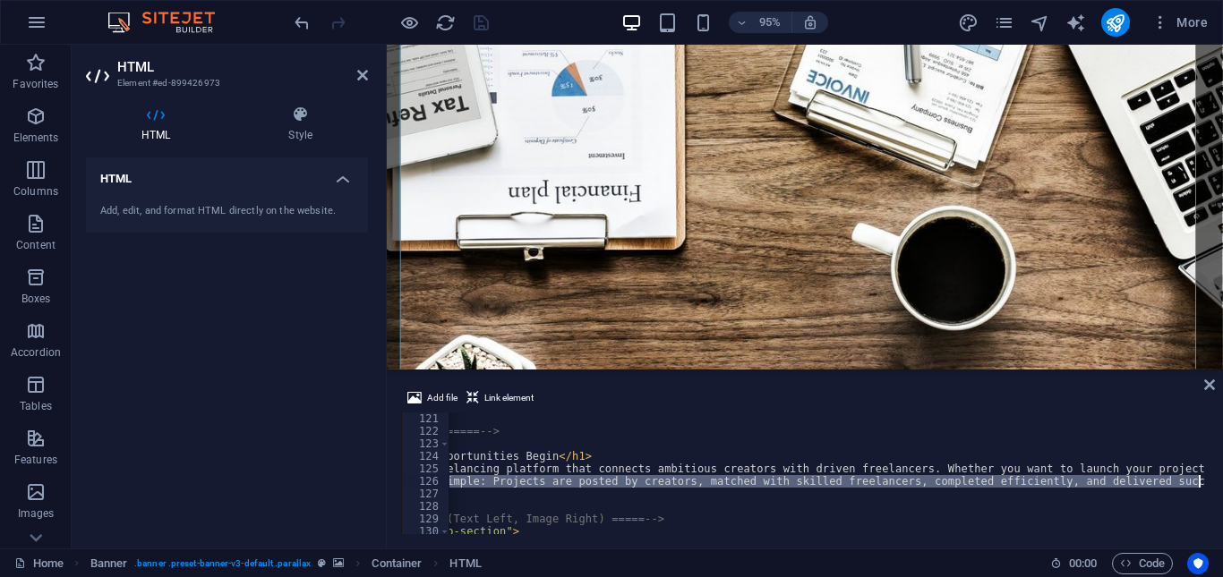
scroll to position [0, 176]
drag, startPoint x: 462, startPoint y: 483, endPoint x: 1215, endPoint y: 479, distance: 753.0
click at [1215, 479] on div "Add file Link element <p>How it works. It’s simple: Projects are posted by crea…" at bounding box center [805, 460] width 836 height 175
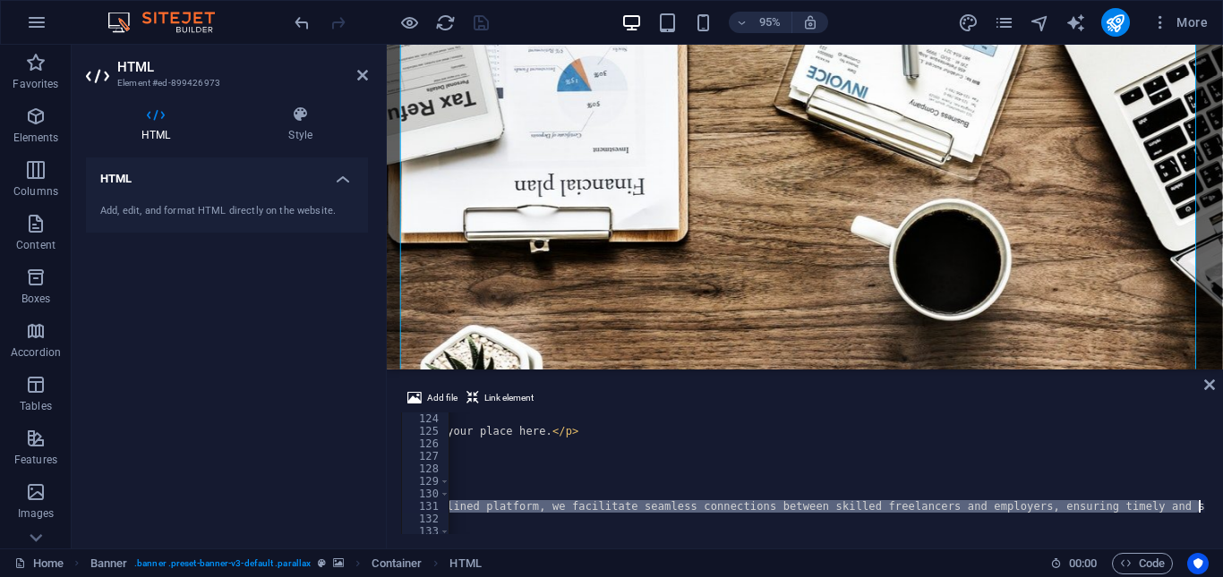
scroll to position [0, 1208]
drag, startPoint x: 454, startPoint y: 437, endPoint x: 1222, endPoint y: 502, distance: 771.0
click at [1222, 502] on div "Add file Link element </div> 124 125 126 127 128 129 130 131 132 133 134 135 < …" at bounding box center [805, 460] width 836 height 175
type textarea "<p>In-2-Gigs was established to address the evolving needs of freelancers and t…"
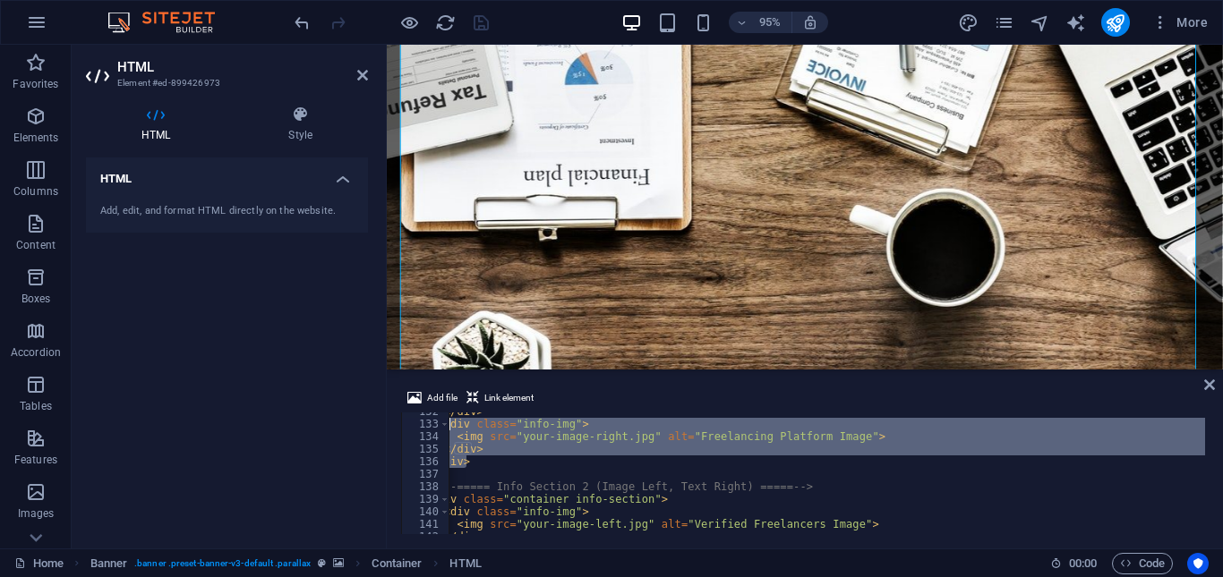
scroll to position [1642, 0]
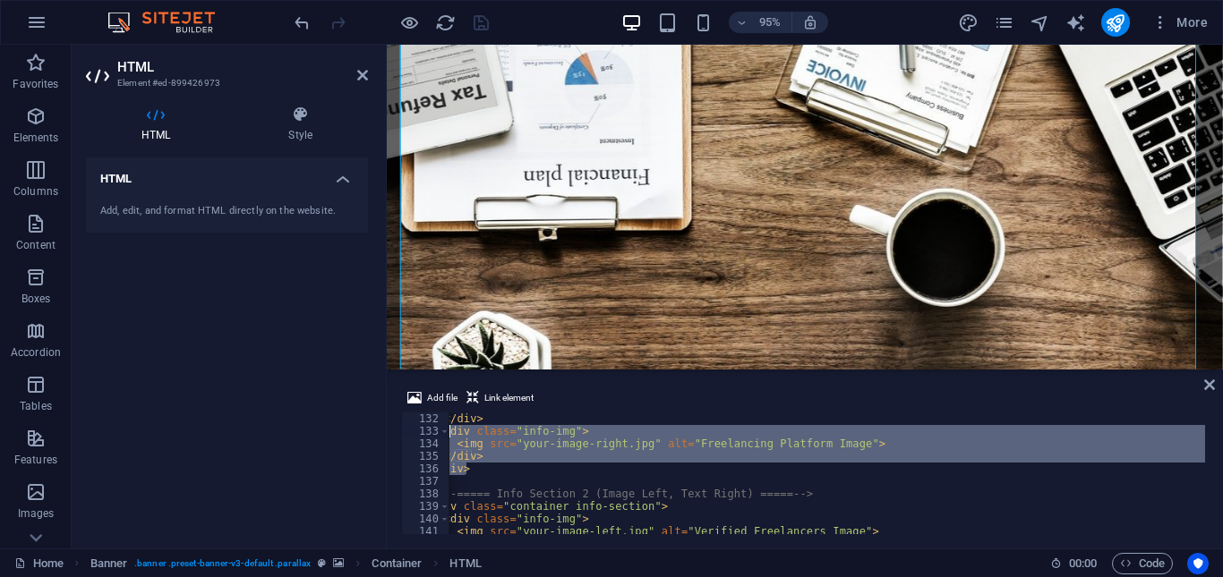
drag, startPoint x: 492, startPoint y: 460, endPoint x: 450, endPoint y: 430, distance: 51.2
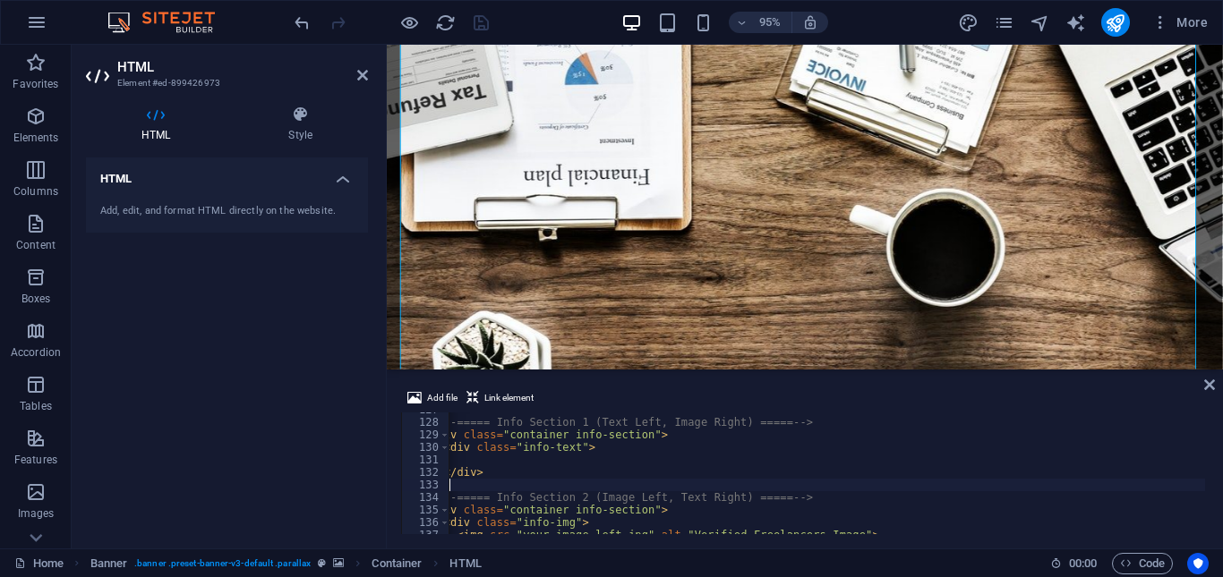
scroll to position [1535, 0]
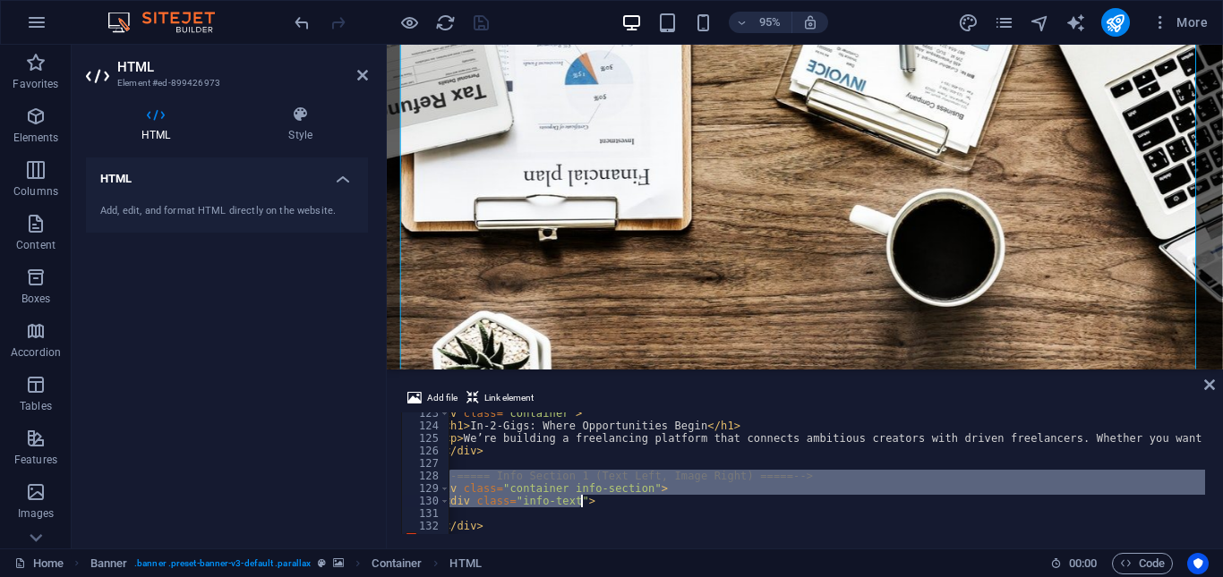
drag, startPoint x: 450, startPoint y: 471, endPoint x: 601, endPoint y: 504, distance: 154.0
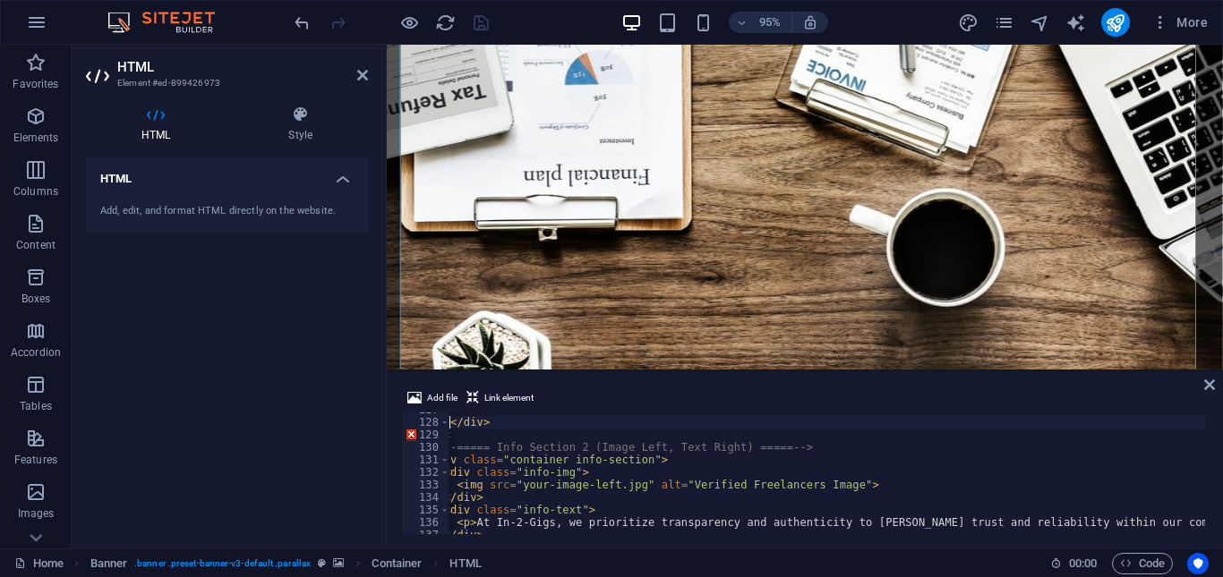
scroll to position [1588, 0]
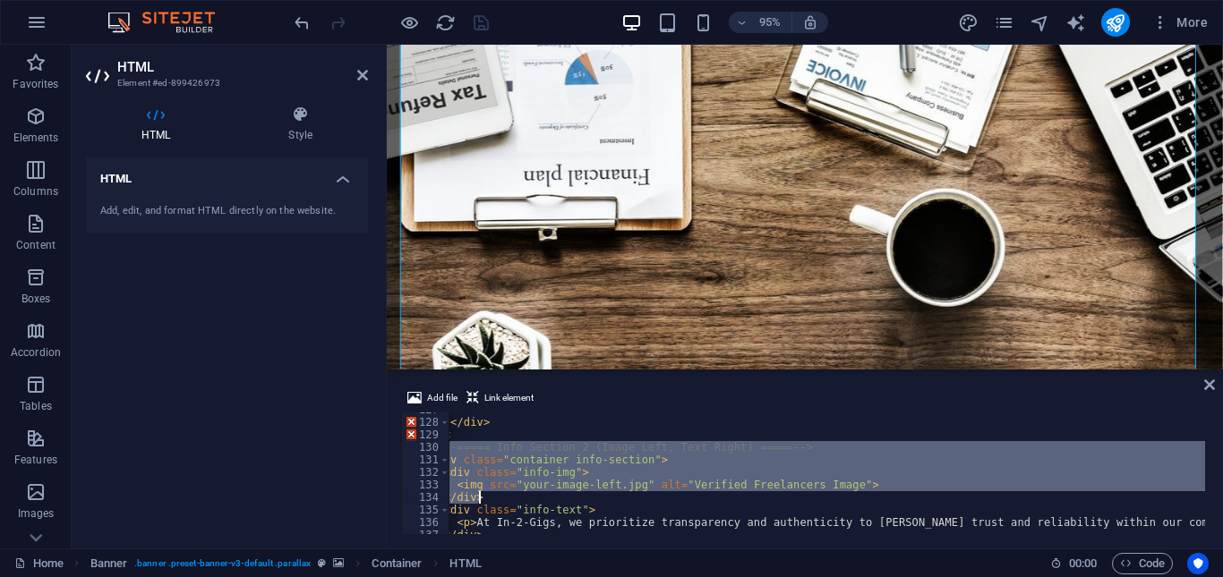
drag, startPoint x: 449, startPoint y: 446, endPoint x: 532, endPoint y: 499, distance: 97.9
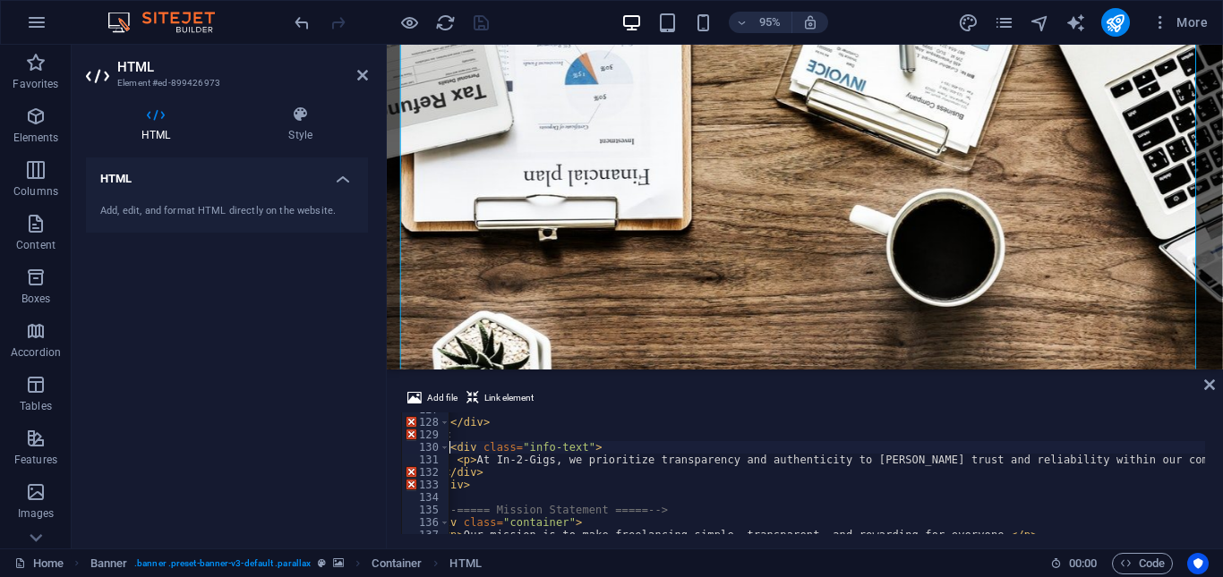
type textarea "<!-<div class="info-text">"
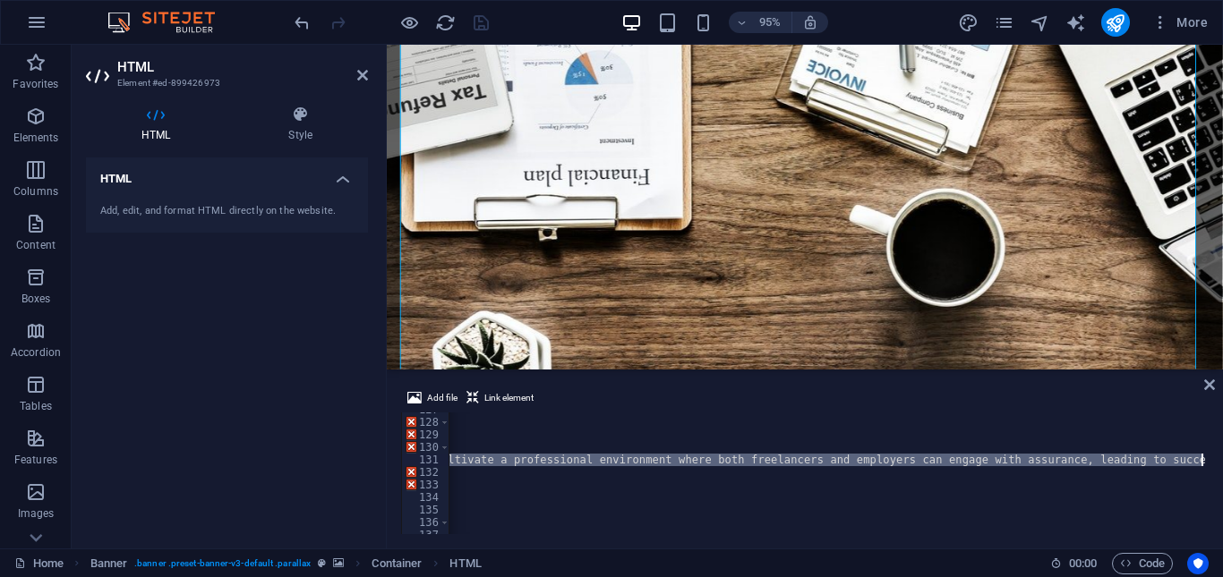
scroll to position [0, 1712]
drag, startPoint x: 449, startPoint y: 461, endPoint x: 1222, endPoint y: 455, distance: 772.7
click at [1222, 455] on div "Add file Link element <!-<div class="info-text"> 127 128 129 130 131 132 133 13…" at bounding box center [805, 460] width 836 height 175
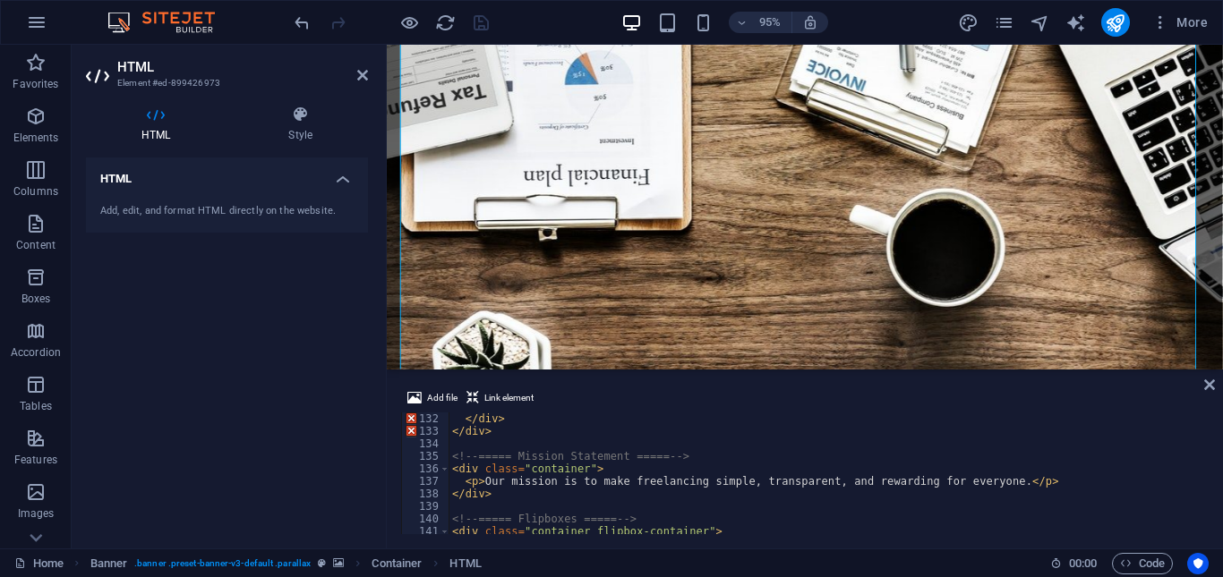
scroll to position [1696, 0]
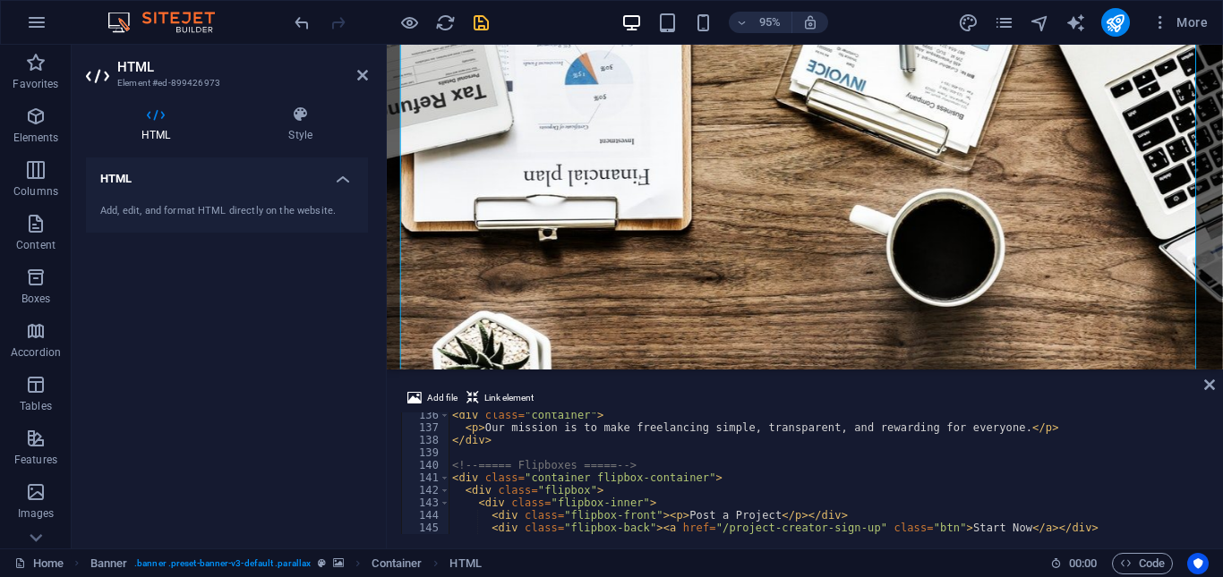
click at [346, 363] on div "HTML Add, edit, and format HTML directly on the website." at bounding box center [227, 346] width 282 height 377
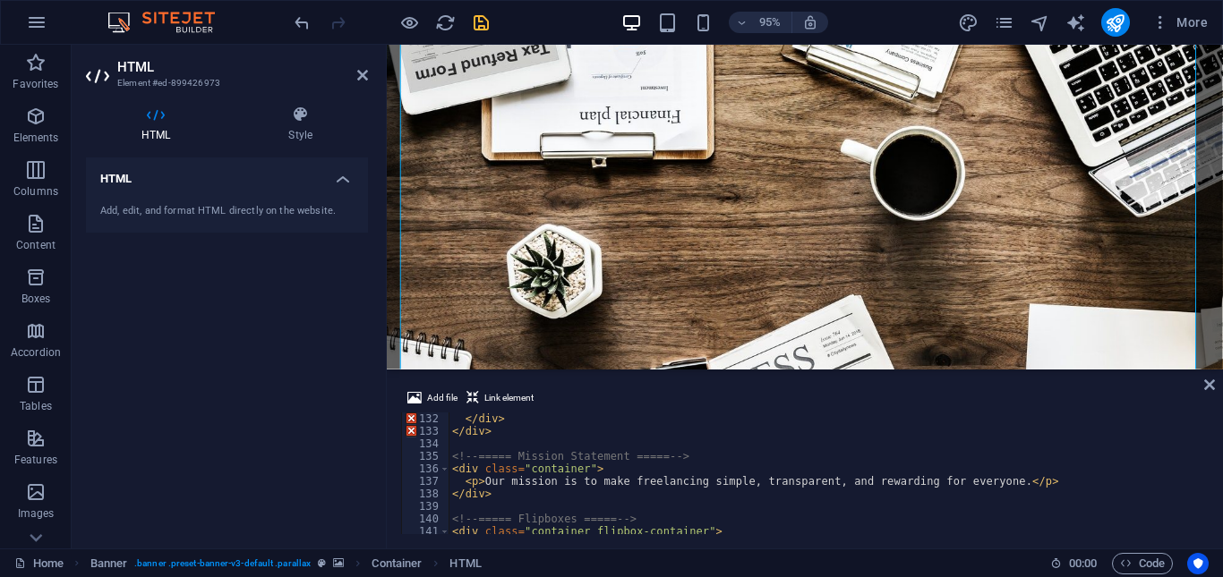
scroll to position [1642, 0]
click at [515, 430] on div "</ div > </ div > <!-- ===== Mission Statement ===== --> < div class = "contain…" at bounding box center [1044, 484] width 1190 height 143
type textarea "<"
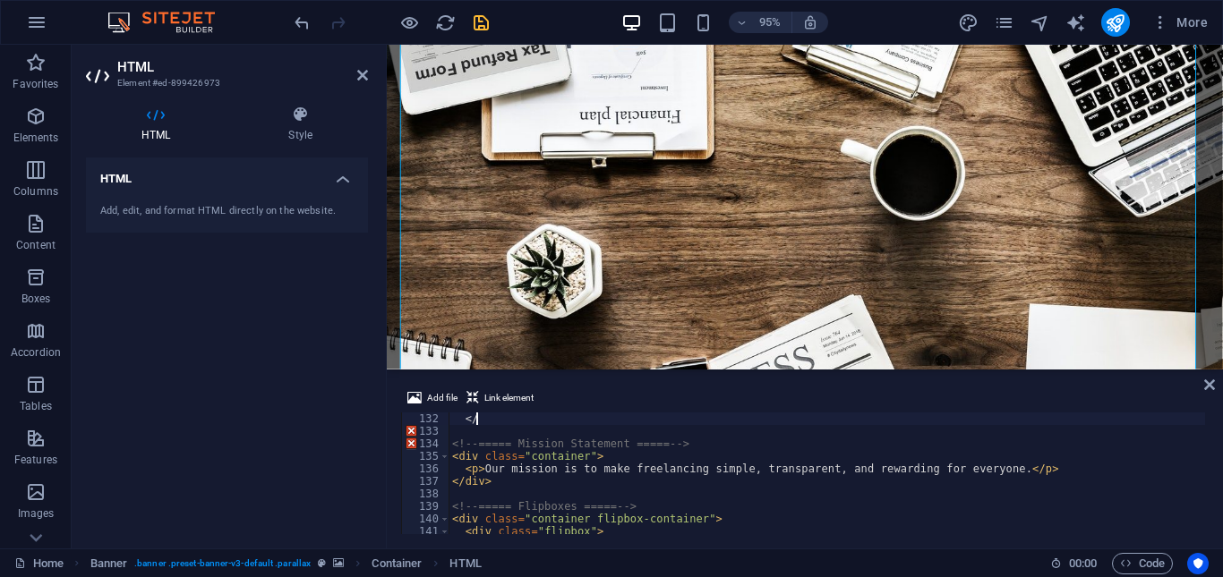
type textarea "<"
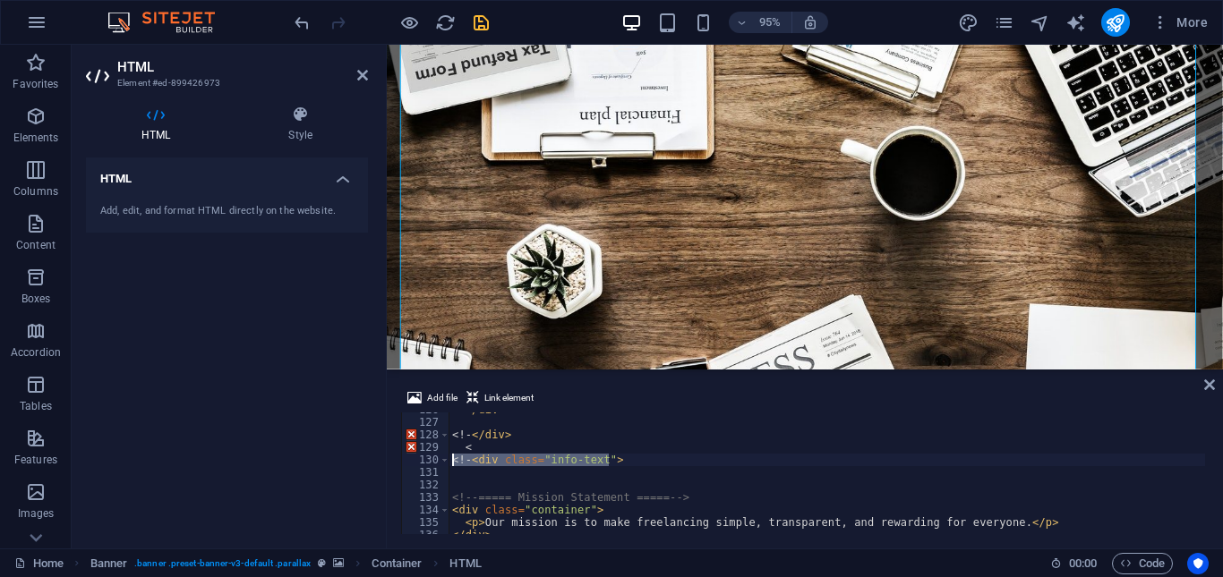
drag, startPoint x: 617, startPoint y: 458, endPoint x: 438, endPoint y: 465, distance: 179.2
click at [438, 465] on div "126 127 128 129 130 131 132 133 134 135 136 137 </ div > < !- </ div > < < !- <…" at bounding box center [805, 474] width 808 height 122
type textarea "<!-<div class="info-text">"
drag, startPoint x: 506, startPoint y: 442, endPoint x: 454, endPoint y: 448, distance: 52.2
click at [454, 448] on div "</ div > < !- </ div > < <!-- ===== Mission Statement ===== --> < div class = "…" at bounding box center [1044, 475] width 1190 height 143
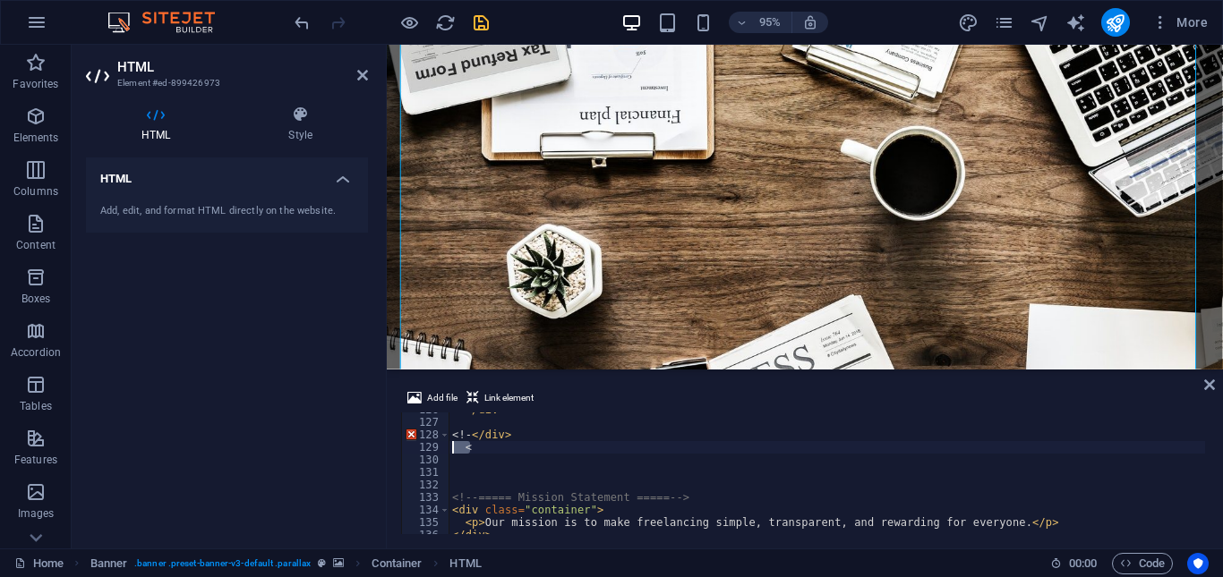
type textarea "<"
drag, startPoint x: 512, startPoint y: 438, endPoint x: 440, endPoint y: 435, distance: 71.7
click at [440, 435] on div "126 127 128 129 130 131 132 133 134 135 136 137 </ div > < !- </ div > <!-- ===…" at bounding box center [805, 474] width 808 height 122
type textarea "<!-</div>"
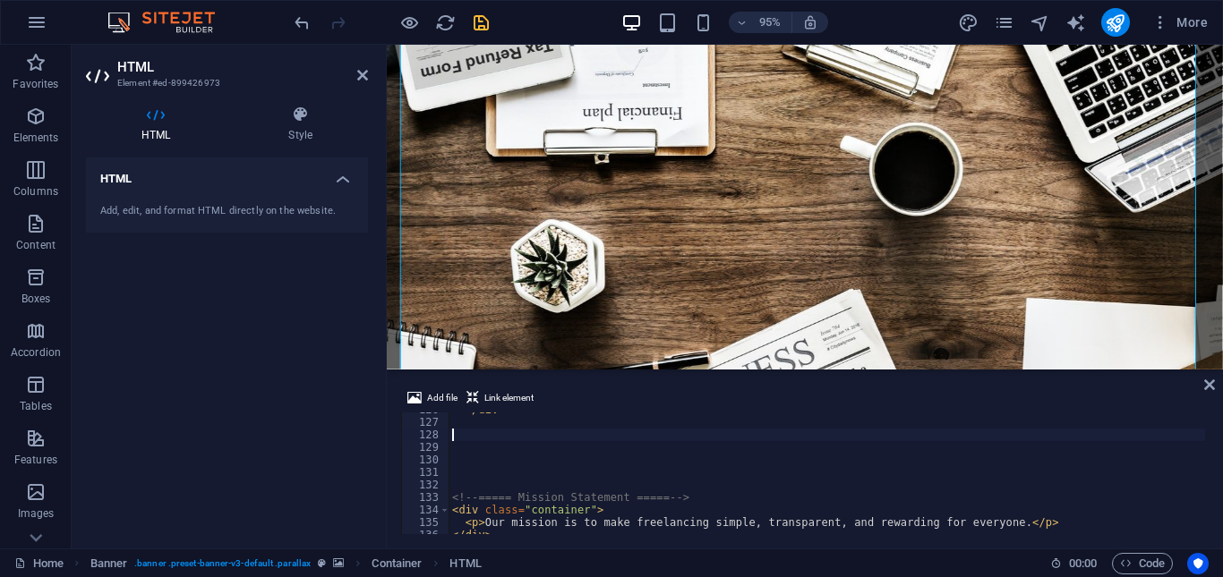
scroll to position [1522, 0]
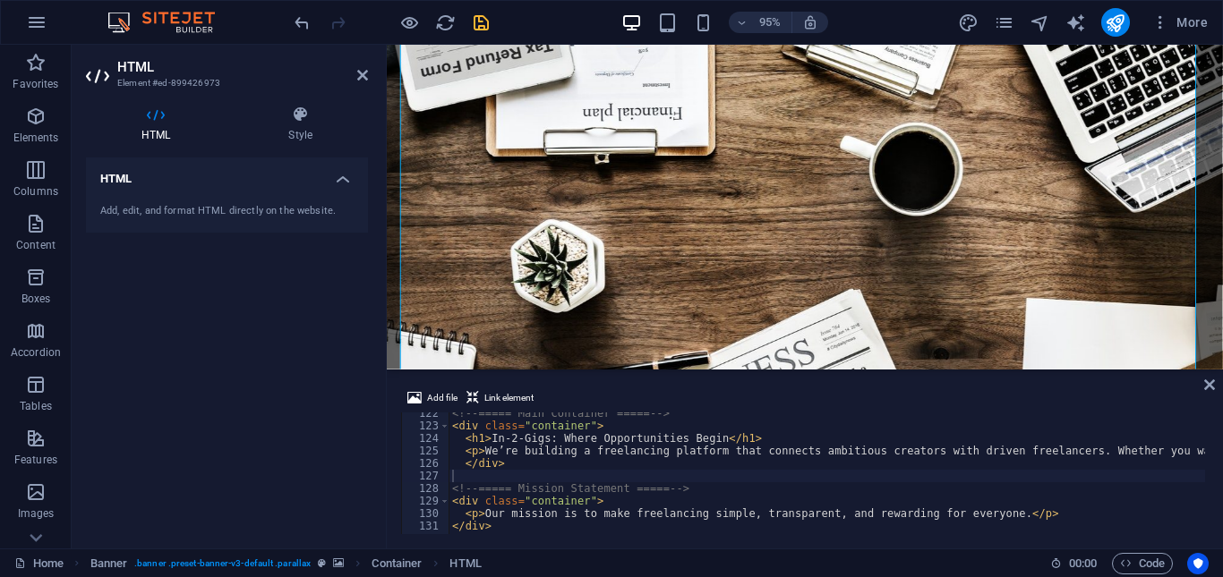
click at [336, 419] on div "HTML Add, edit, and format HTML directly on the website." at bounding box center [227, 346] width 282 height 377
click at [509, 465] on div "<!-- ===== Main Container ===== --> < div class = "container" > < h1 > In-2-Gig…" at bounding box center [1044, 478] width 1190 height 143
type textarea "<"
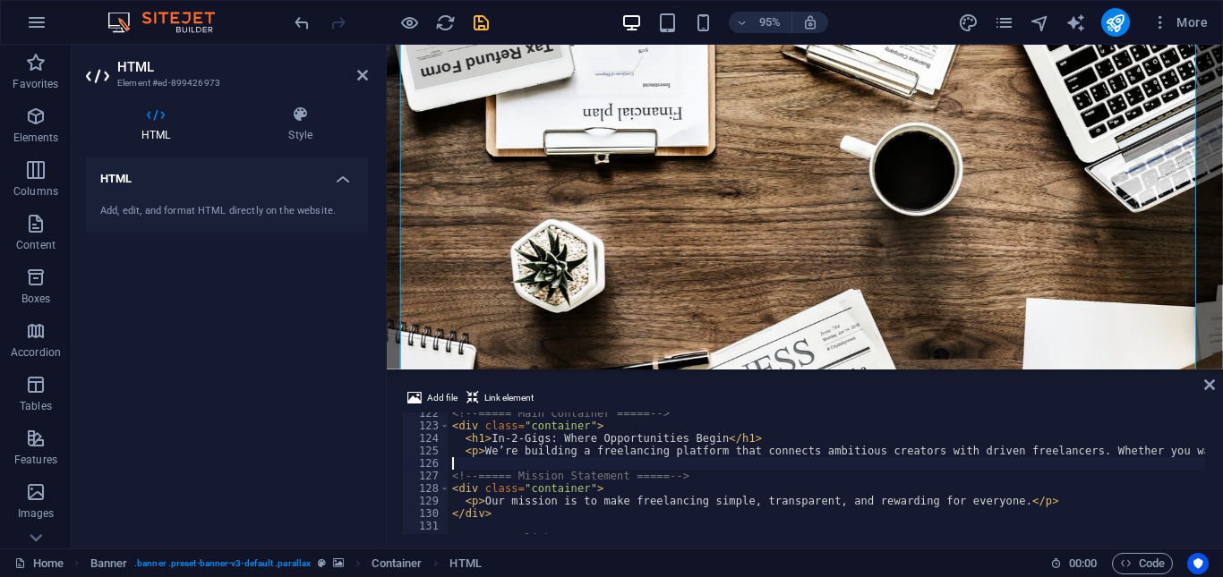
click at [340, 429] on div "HTML Add, edit, and format HTML directly on the website." at bounding box center [227, 346] width 282 height 377
click at [449, 462] on div "<!-- ===== Main Container ===== --> < div class = "container" > < h1 > In-2-Gig…" at bounding box center [1044, 478] width 1190 height 143
type textarea "<!-- ===== Mission Statement ===== -->"
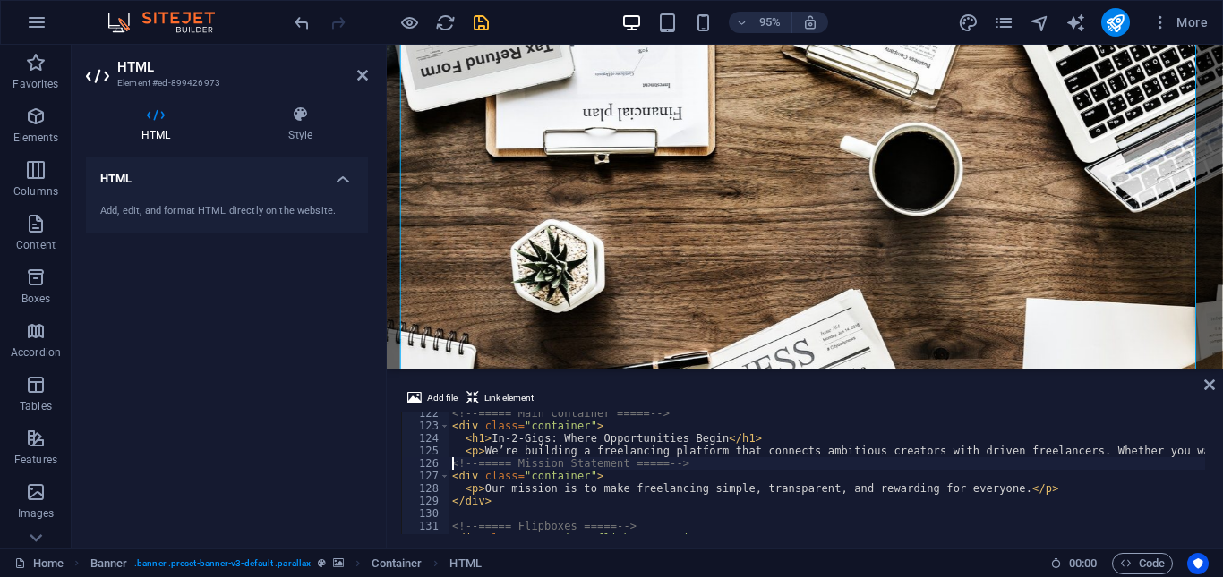
click at [333, 421] on div "HTML Add, edit, and format HTML directly on the website." at bounding box center [227, 346] width 282 height 377
click at [685, 465] on div "<!-- ===== Main Container ===== --> < div class = "container" > < h1 > In-2-Gig…" at bounding box center [1044, 478] width 1190 height 143
drag, startPoint x: 685, startPoint y: 465, endPoint x: 436, endPoint y: 462, distance: 248.9
click at [436, 462] on div "<!-- ===== Mission Statement ===== --> 122 123 124 125 126 127 128 129 130 131 …" at bounding box center [805, 474] width 808 height 122
type textarea "<div class="container">"
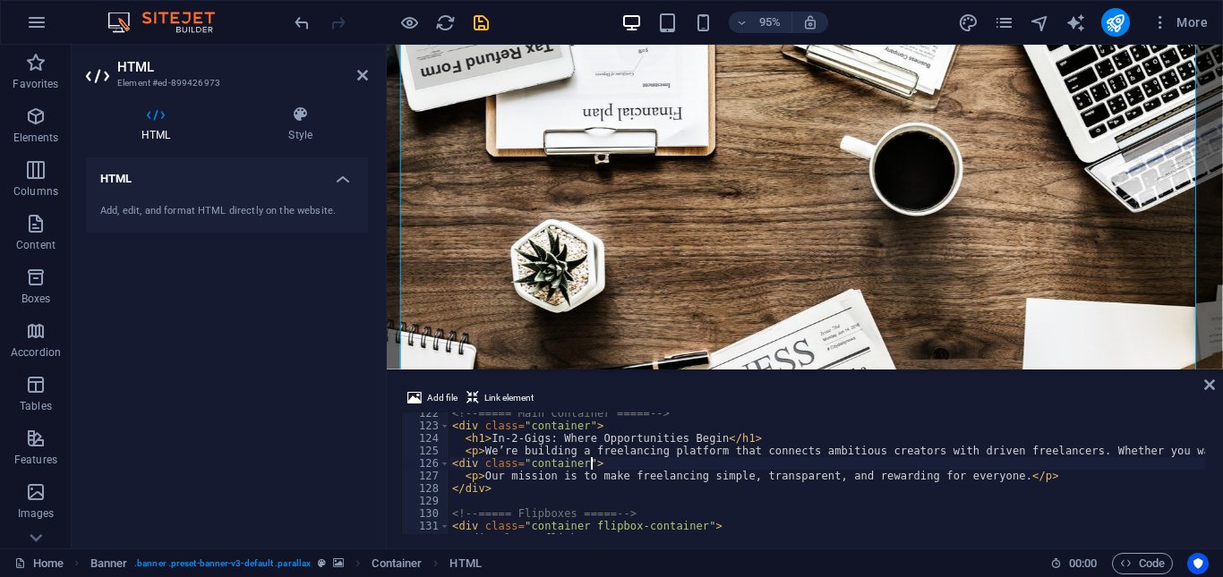
click at [598, 465] on div "<!-- ===== Main Container ===== --> < div class = "container" > < h1 > In-2-Gig…" at bounding box center [1044, 478] width 1190 height 143
drag, startPoint x: 598, startPoint y: 465, endPoint x: 440, endPoint y: 465, distance: 158.5
click at [440, 465] on div "<div class="container"> 122 123 124 125 126 127 128 129 130 131 132 133 <!-- ==…" at bounding box center [805, 474] width 808 height 122
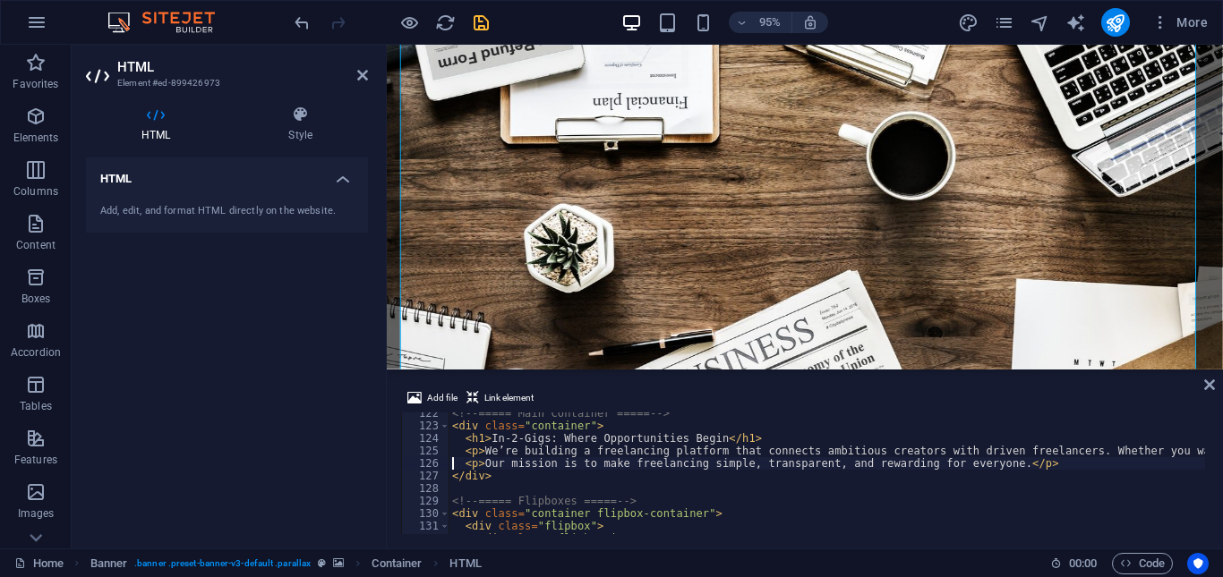
click at [325, 376] on div "HTML Add, edit, and format HTML directly on the website." at bounding box center [227, 346] width 282 height 377
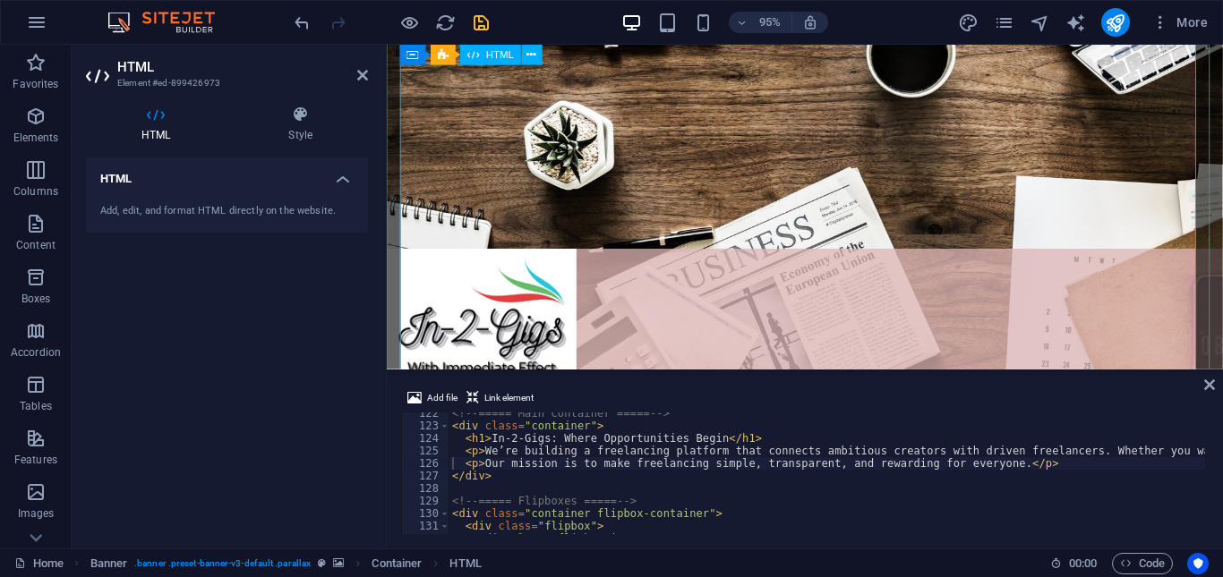
scroll to position [448, 0]
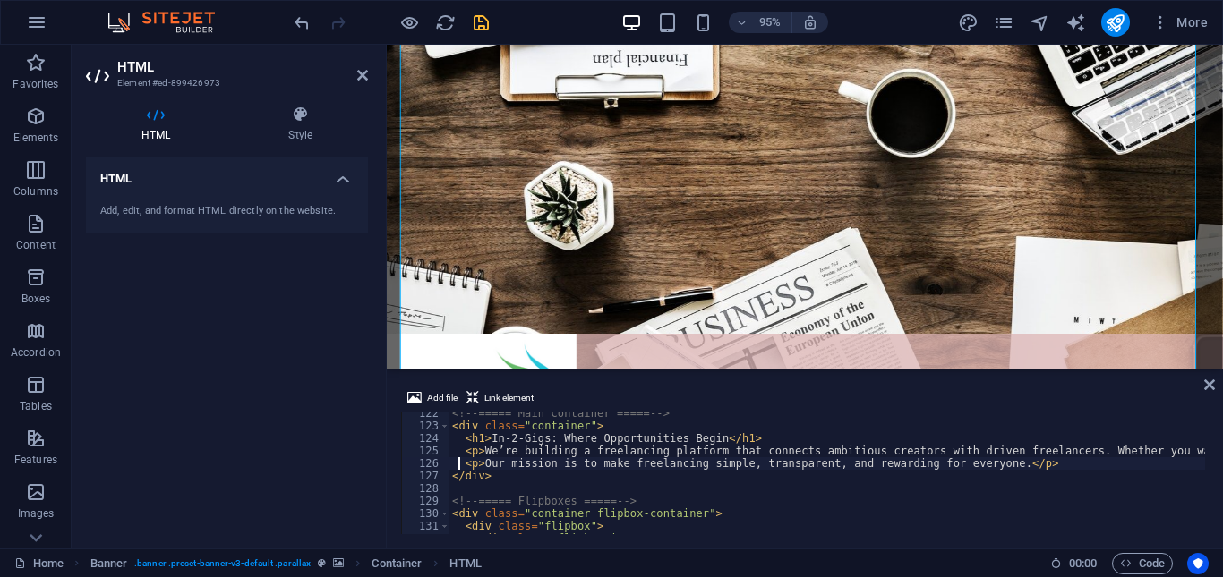
click at [460, 463] on div "<!-- ===== Main Container ===== --> < div class = "container" > < h1 > In-2-Gig…" at bounding box center [1044, 478] width 1190 height 143
type textarea "<p>Our mission is to make freelancing simple, transparent, and rewarding for ev…"
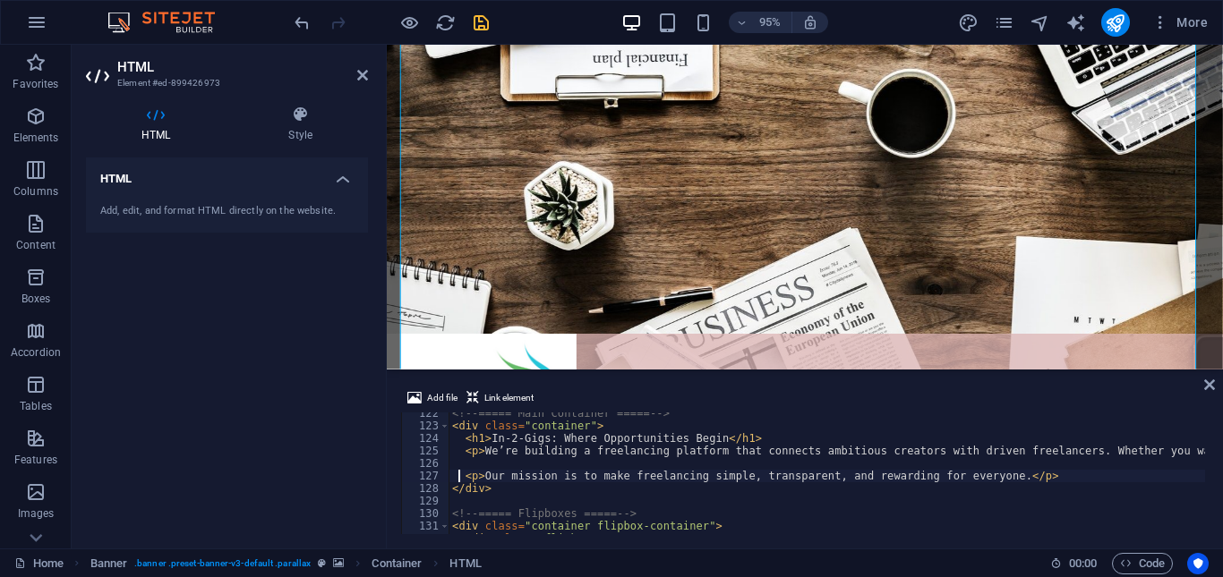
click at [311, 410] on div "HTML Add, edit, and format HTML directly on the website." at bounding box center [227, 346] width 282 height 377
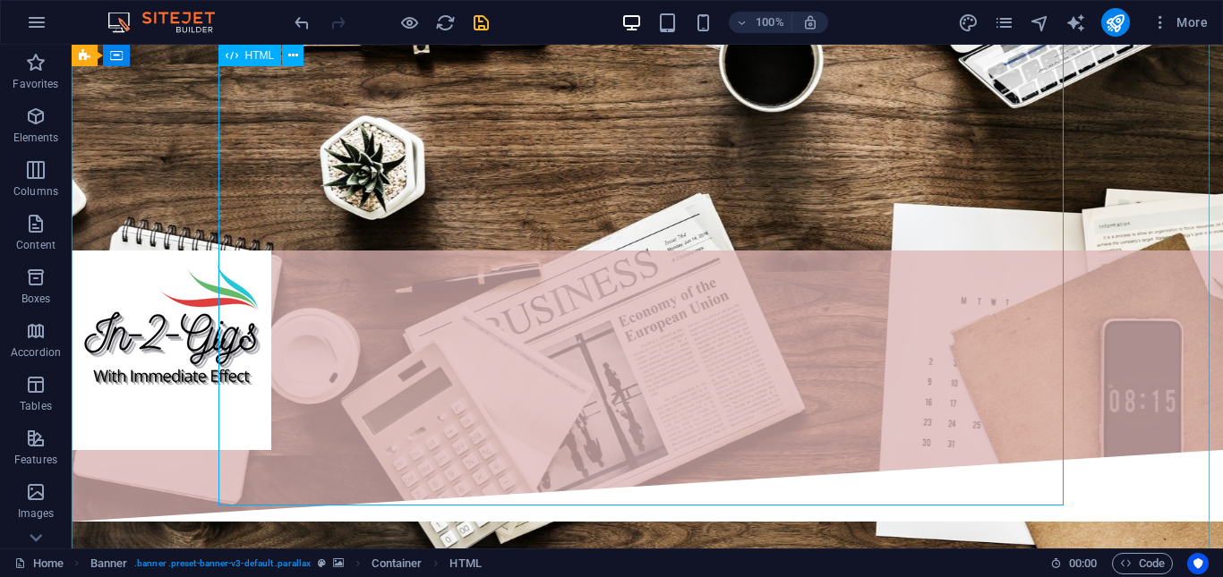
scroll to position [716, 0]
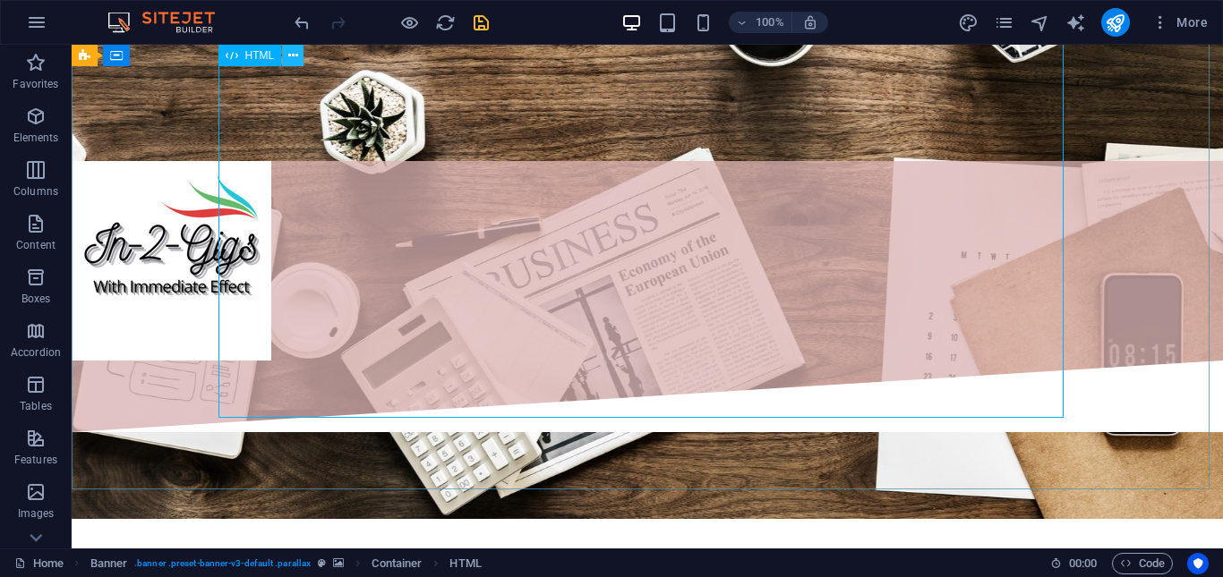
click at [295, 55] on icon at bounding box center [293, 56] width 10 height 19
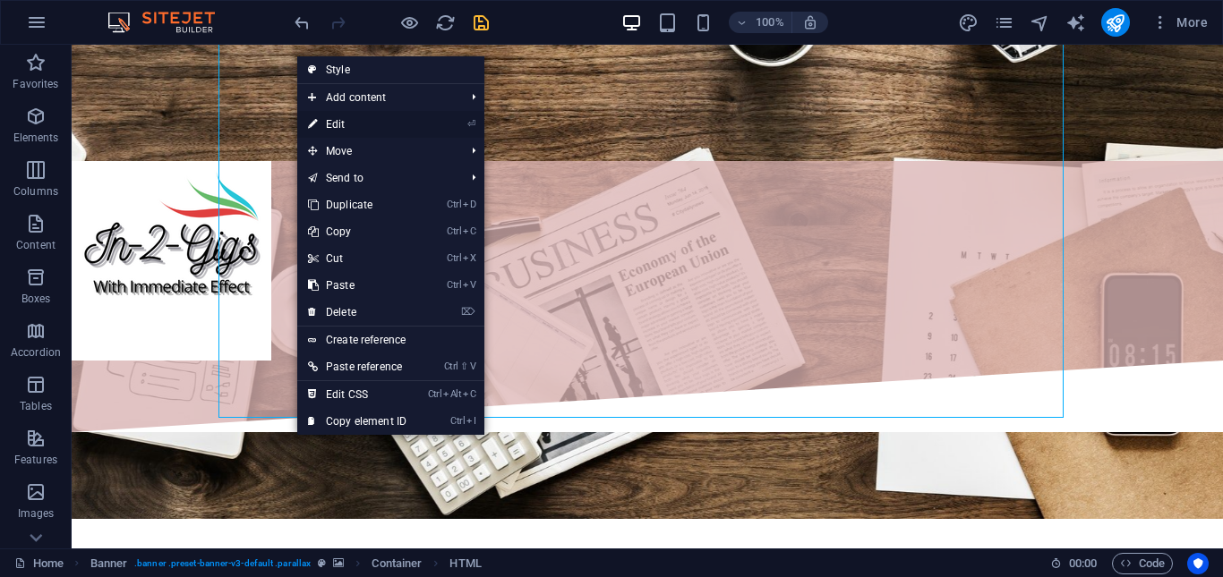
click at [356, 125] on link "⏎ Edit" at bounding box center [357, 124] width 120 height 27
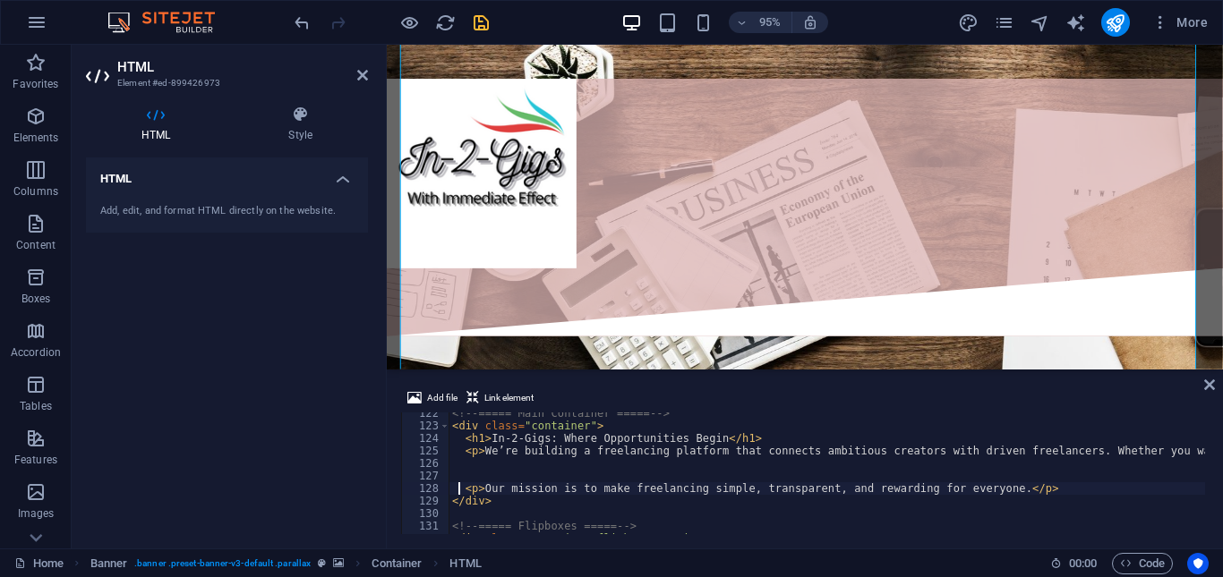
scroll to position [1576, 0]
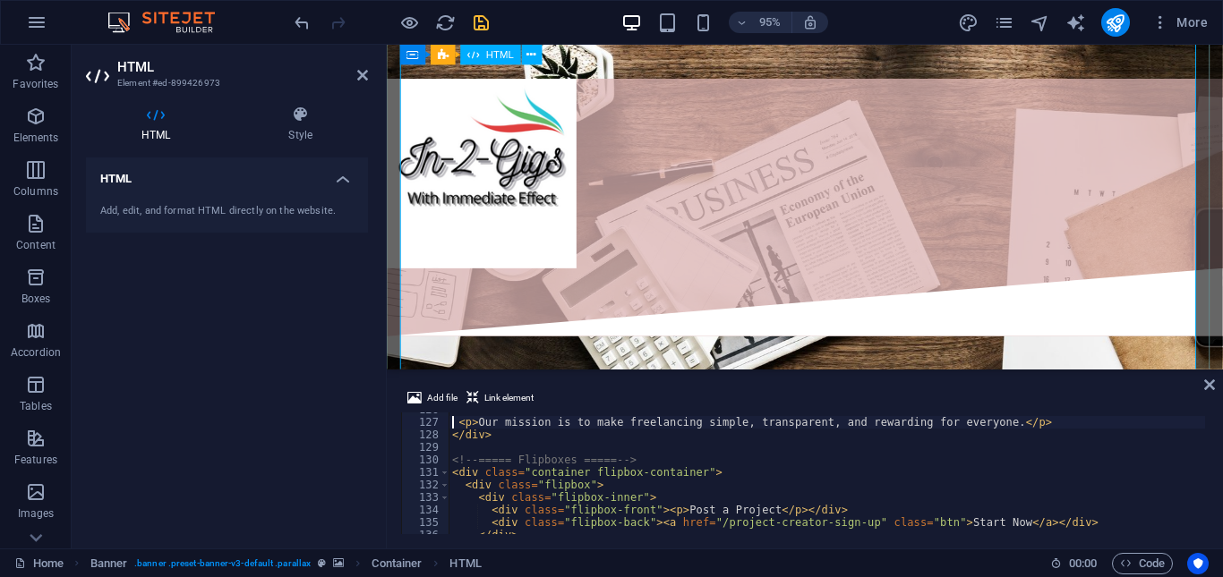
type textarea "<p>Our mission is to make freelancing simple, transparent, and rewarding for ev…"
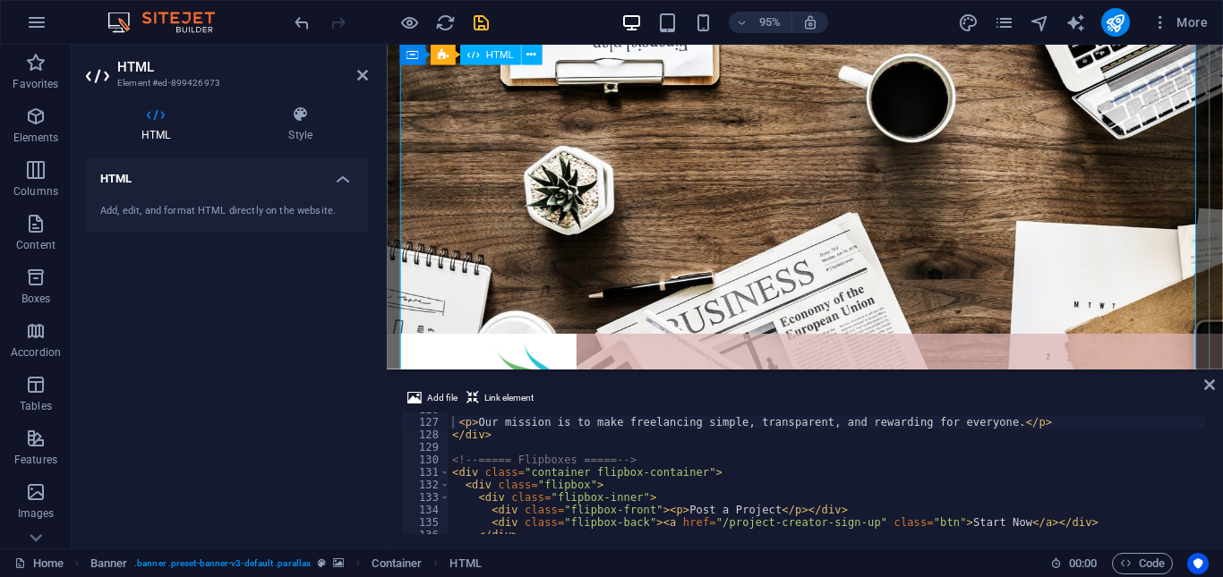
scroll to position [358, 0]
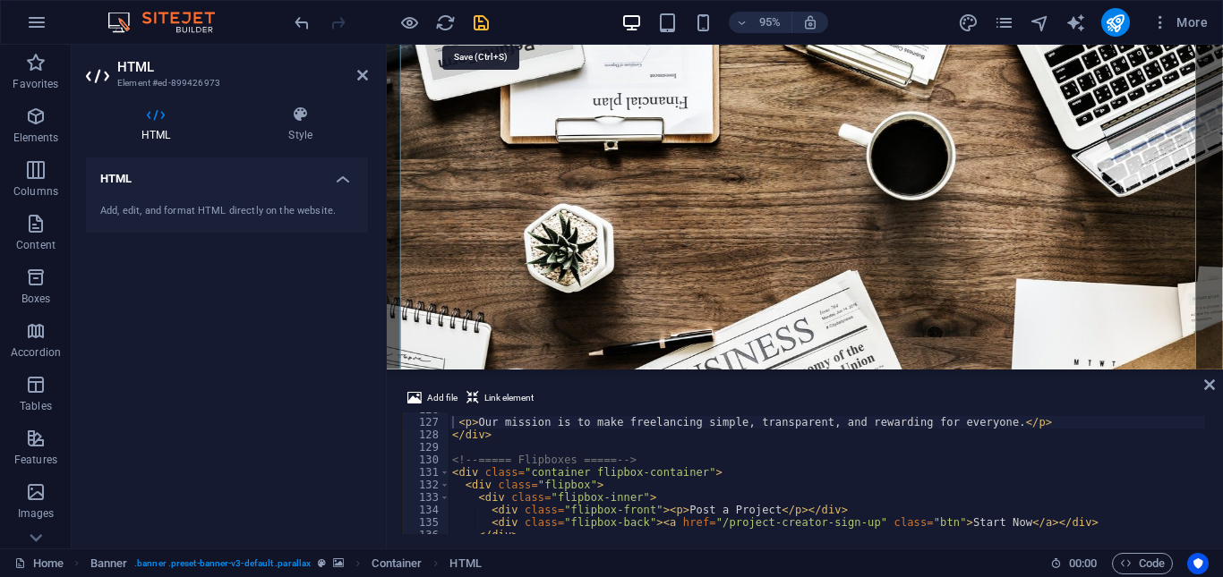
drag, startPoint x: 475, startPoint y: 25, endPoint x: 225, endPoint y: 271, distance: 350.7
click at [475, 25] on icon "save" at bounding box center [481, 23] width 21 height 21
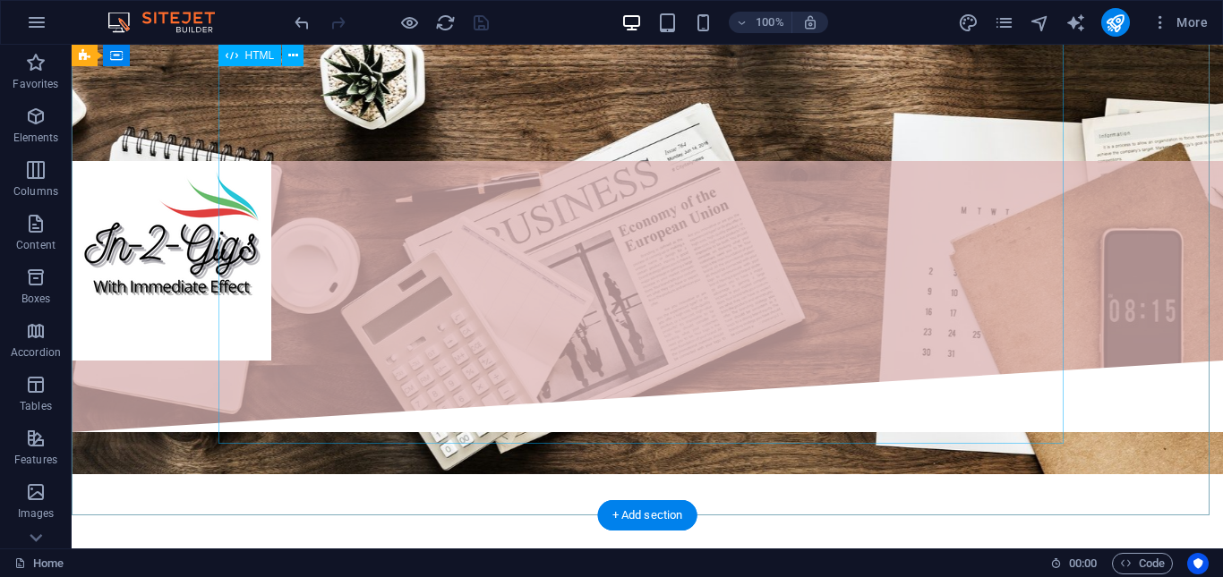
scroll to position [627, 0]
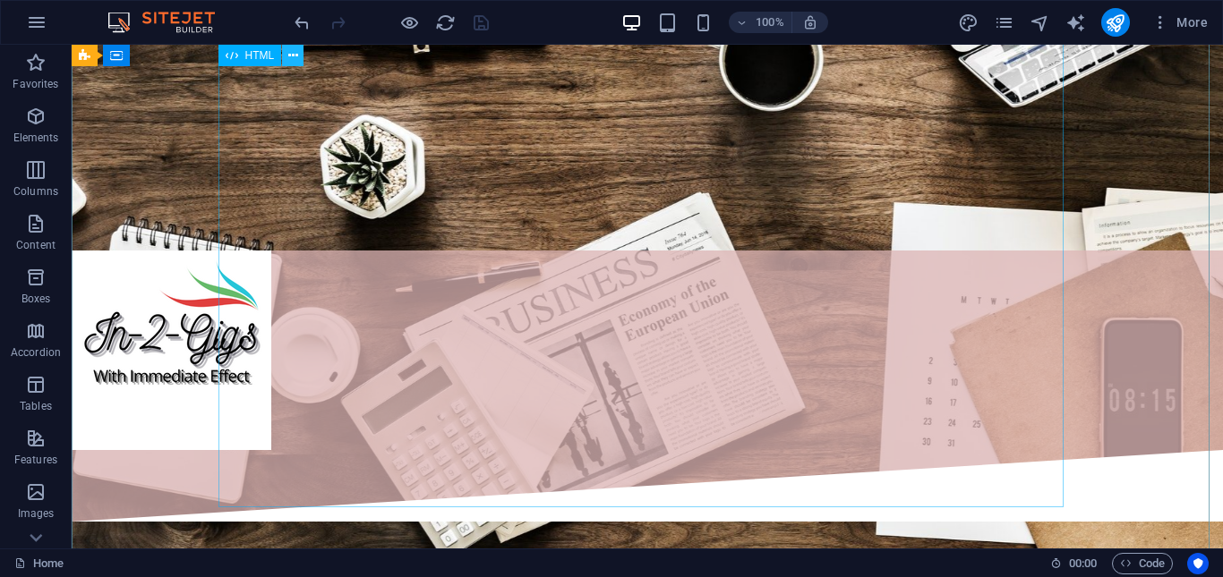
click at [290, 59] on icon at bounding box center [293, 56] width 10 height 19
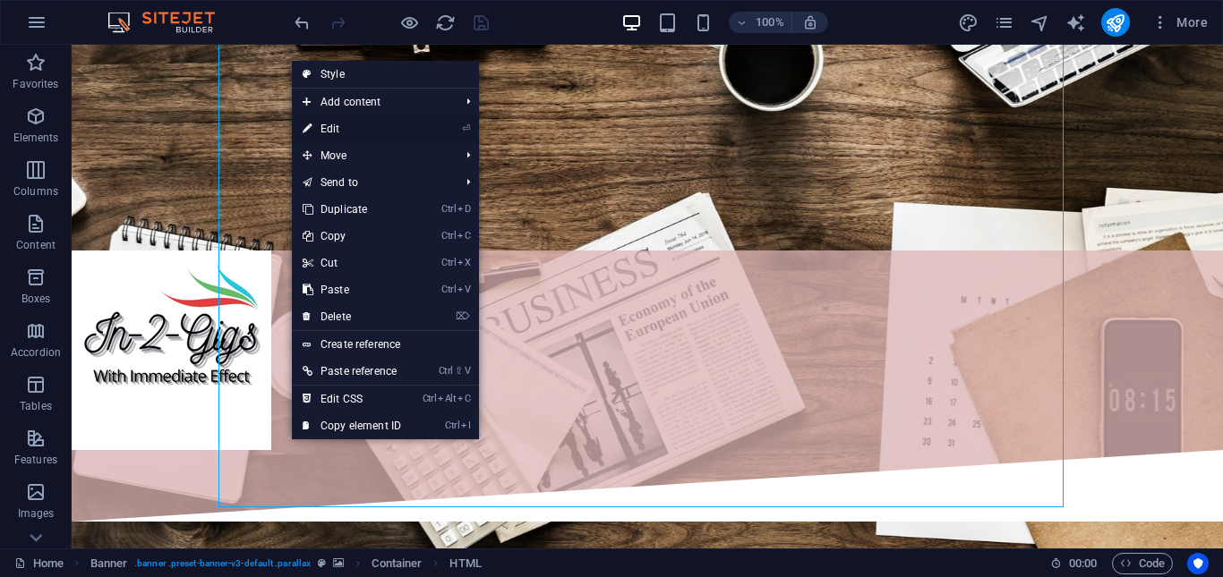
click at [323, 129] on link "⏎ Edit" at bounding box center [352, 128] width 120 height 27
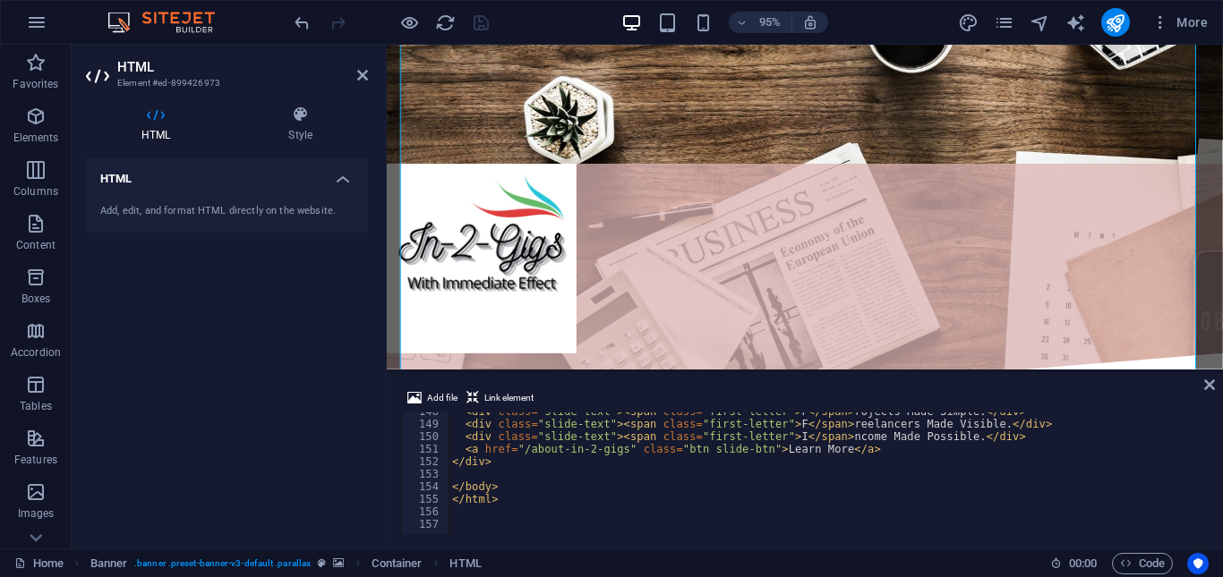
scroll to position [1796, 0]
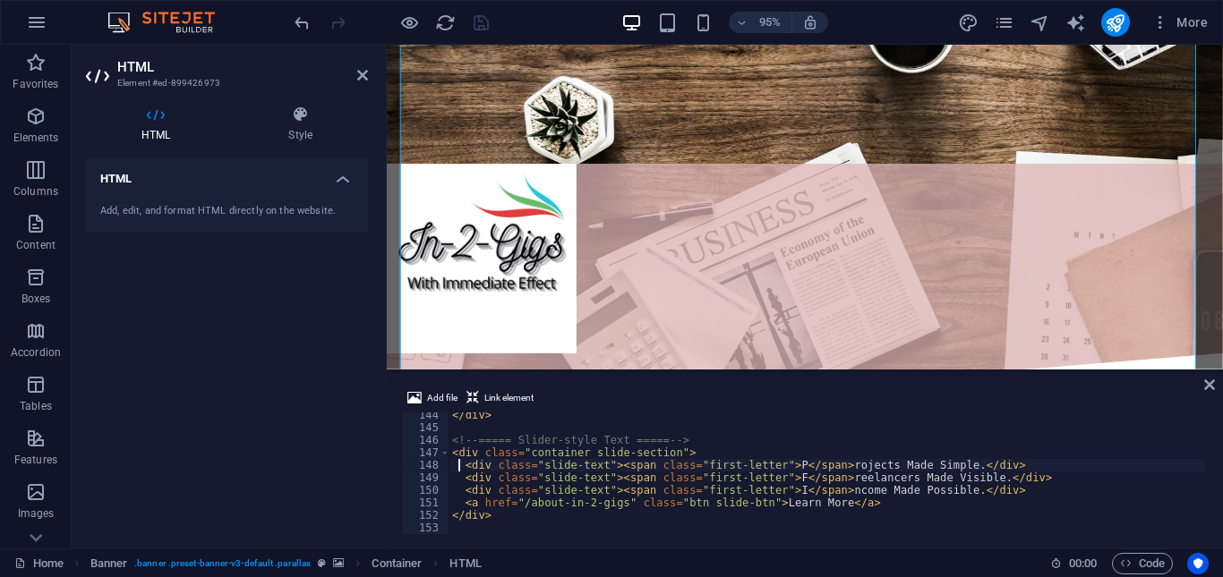
click at [461, 467] on div "</ div > <!-- ===== Slider-style Text ===== --> < div class = "container slide-…" at bounding box center [1044, 480] width 1190 height 143
click at [458, 479] on div "</ div > <!-- ===== Slider-style Text ===== --> < div class = "container slide-…" at bounding box center [1044, 480] width 1190 height 143
click at [462, 489] on div "</ div > <!-- ===== Slider-style Text ===== --> < div class = "container slide-…" at bounding box center [1044, 480] width 1190 height 143
type textarea "<div class="slide-text"><span class="first-letter">I</span>ncome Made Possible.…"
click at [307, 378] on div "HTML Add, edit, and format HTML directly on the website." at bounding box center [227, 346] width 282 height 377
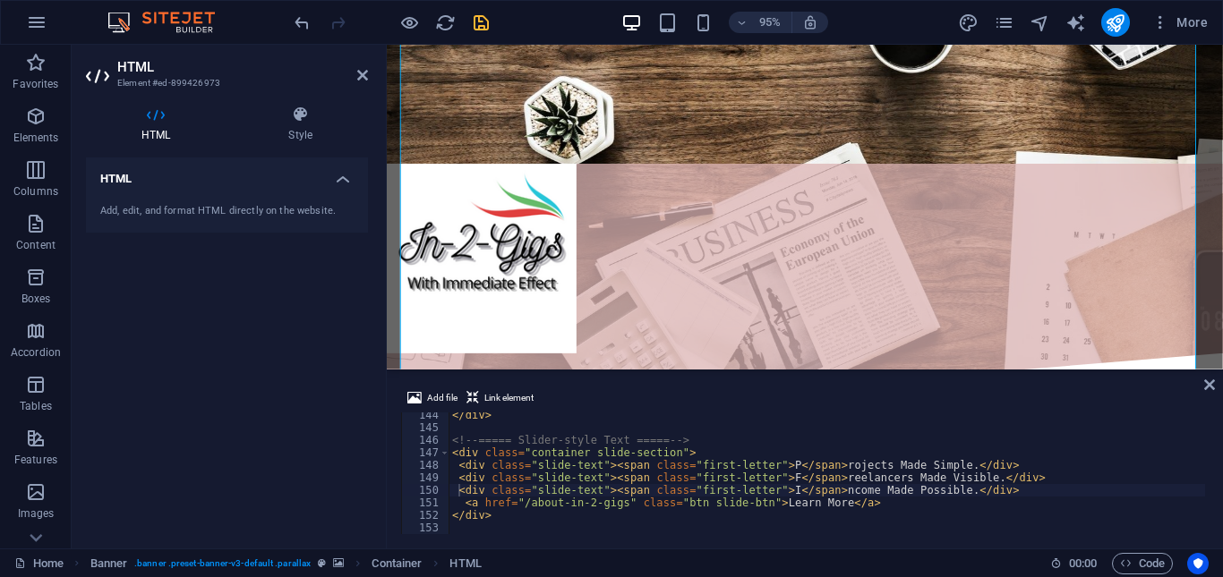
click at [349, 369] on div "HTML Add, edit, and format HTML directly on the website." at bounding box center [227, 346] width 282 height 377
click at [477, 27] on icon "save" at bounding box center [481, 23] width 21 height 21
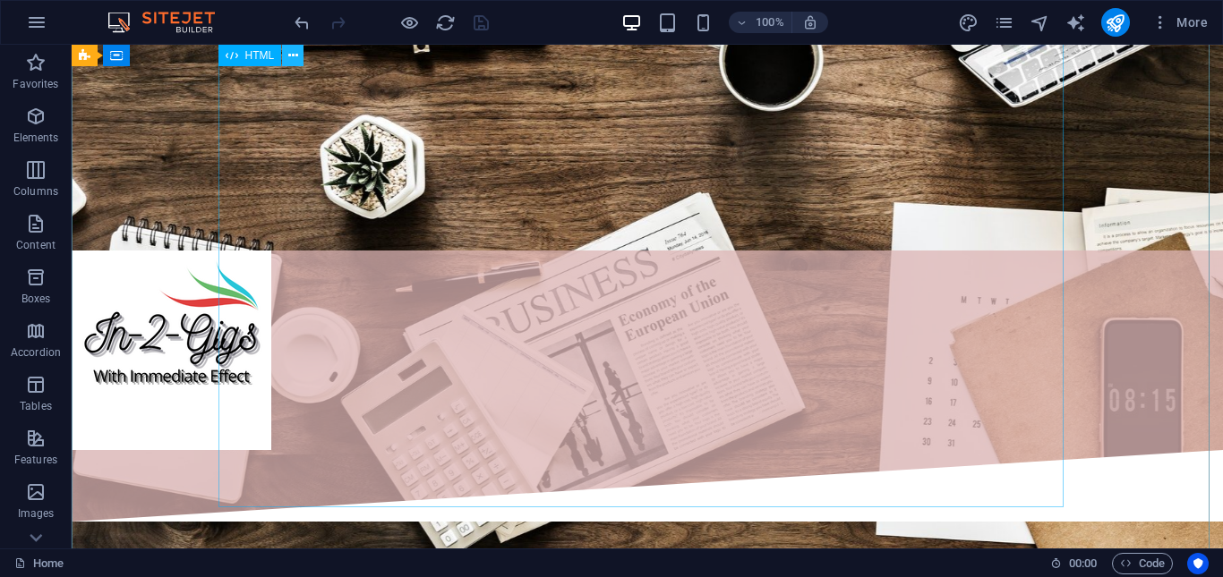
click at [294, 52] on icon at bounding box center [293, 56] width 10 height 19
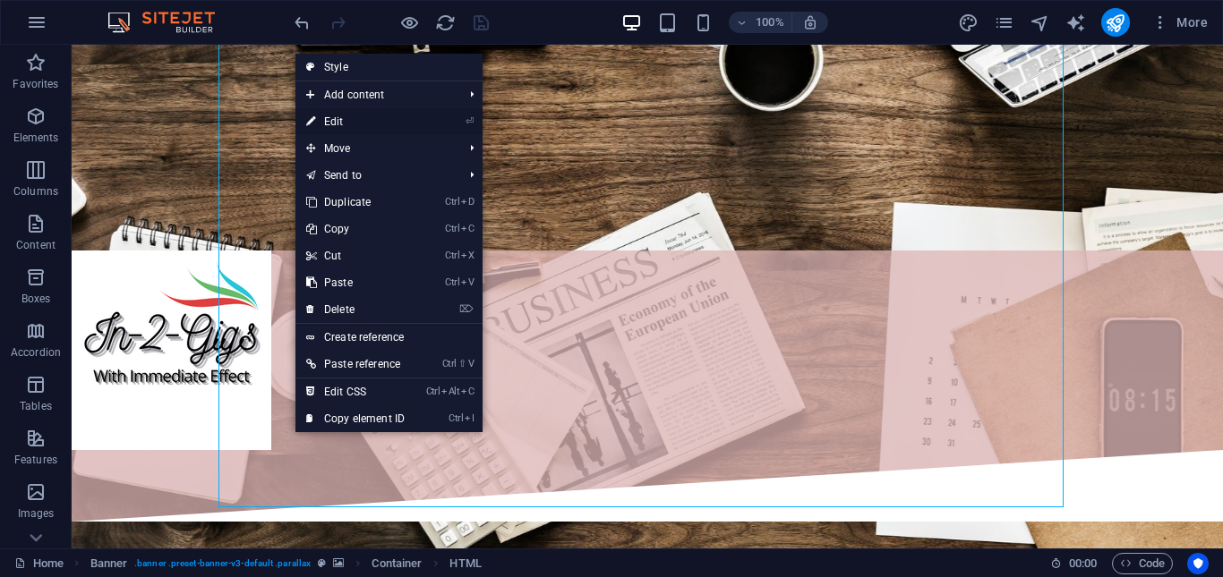
click at [361, 123] on link "⏎ Edit" at bounding box center [355, 121] width 120 height 27
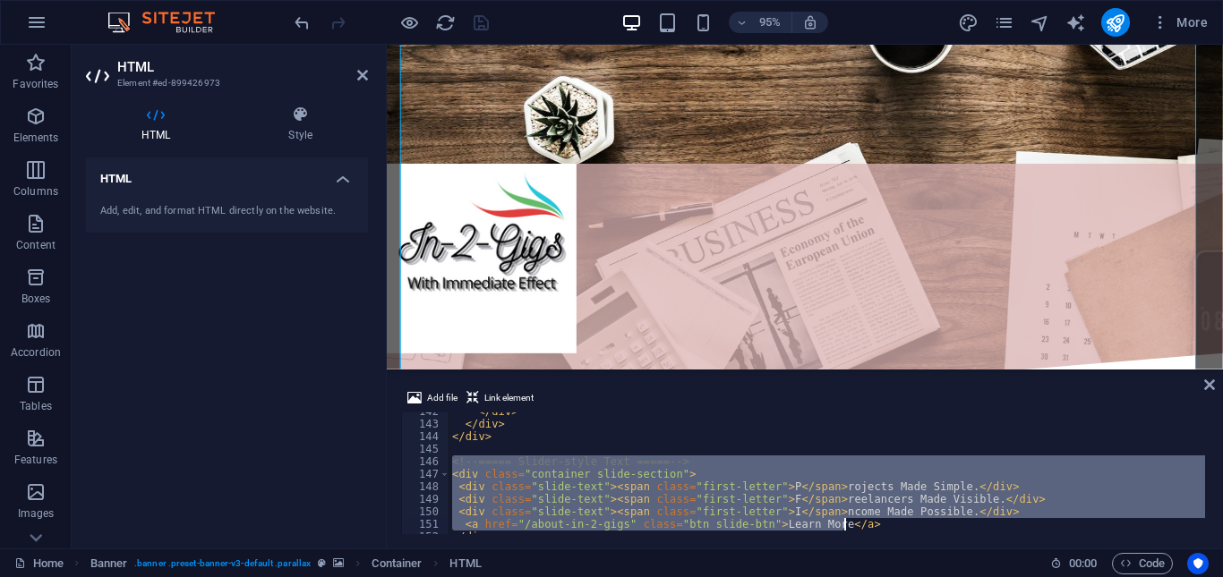
scroll to position [1850, 0]
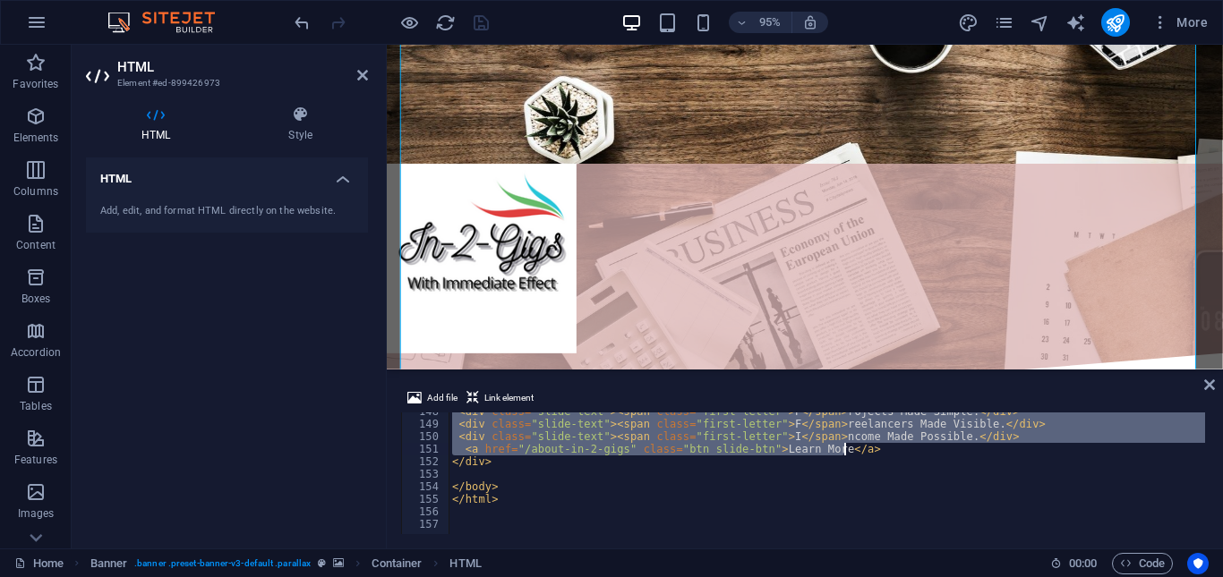
drag, startPoint x: 449, startPoint y: 493, endPoint x: 844, endPoint y: 449, distance: 397.3
click at [844, 449] on div "< div class = "slide-text" > < span class = "first-letter" > P </ span > roject…" at bounding box center [1044, 477] width 1190 height 143
type textarea "<div class="slide-text"><span class="first-letter">I</span>ncome Made Possible.…"
paste textarea
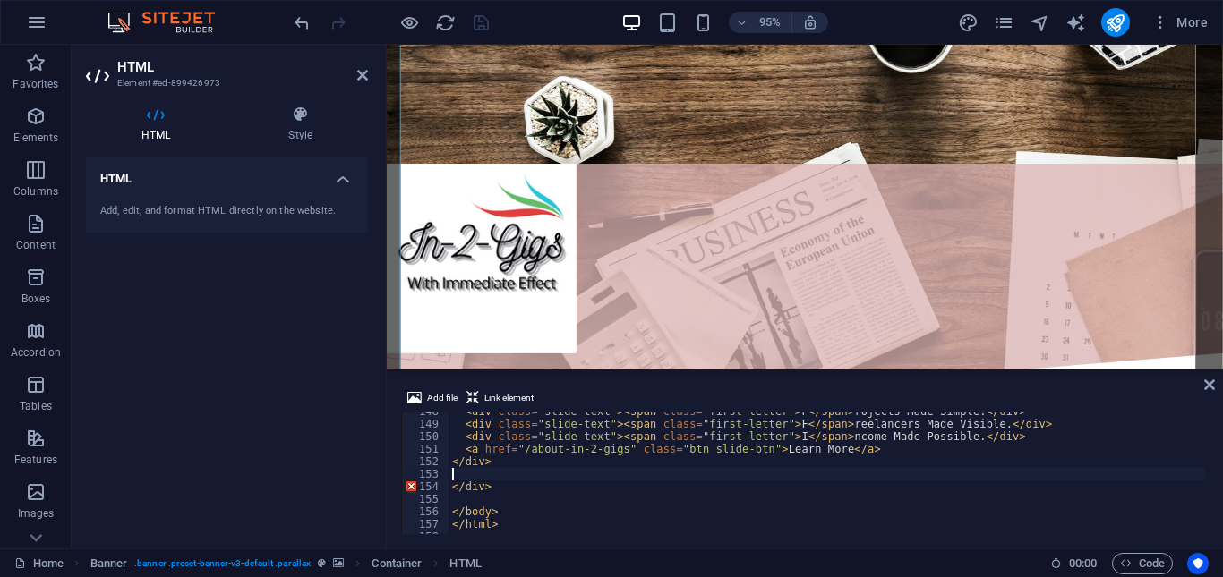
click at [354, 408] on div "HTML Add, edit, and format HTML directly on the website." at bounding box center [227, 346] width 282 height 377
click at [476, 21] on icon "save" at bounding box center [481, 23] width 21 height 21
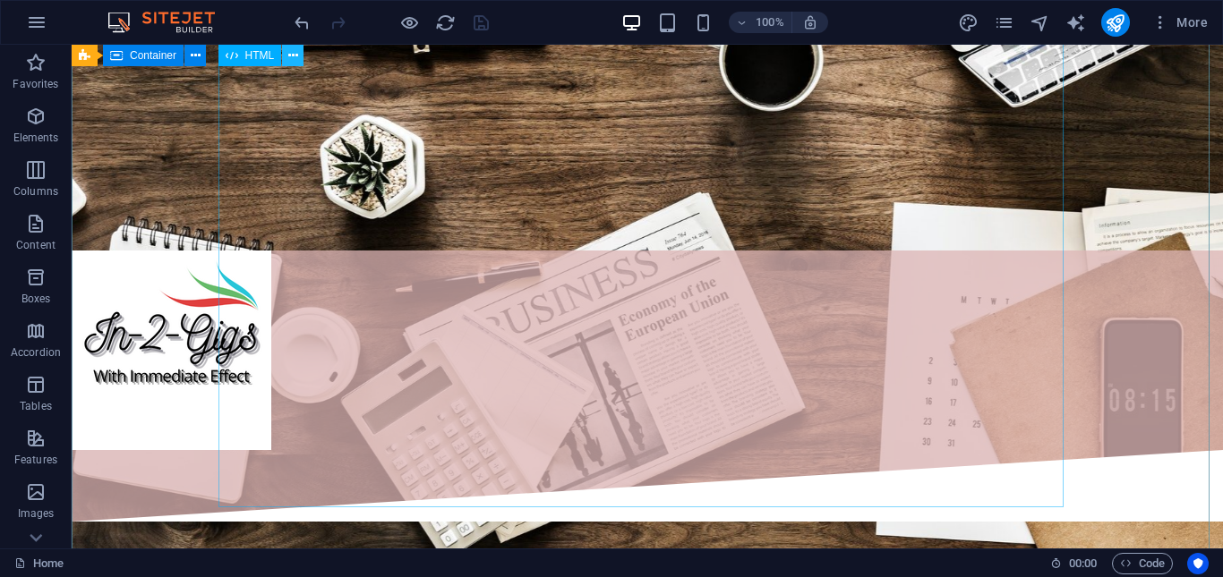
click at [294, 53] on icon at bounding box center [293, 56] width 10 height 19
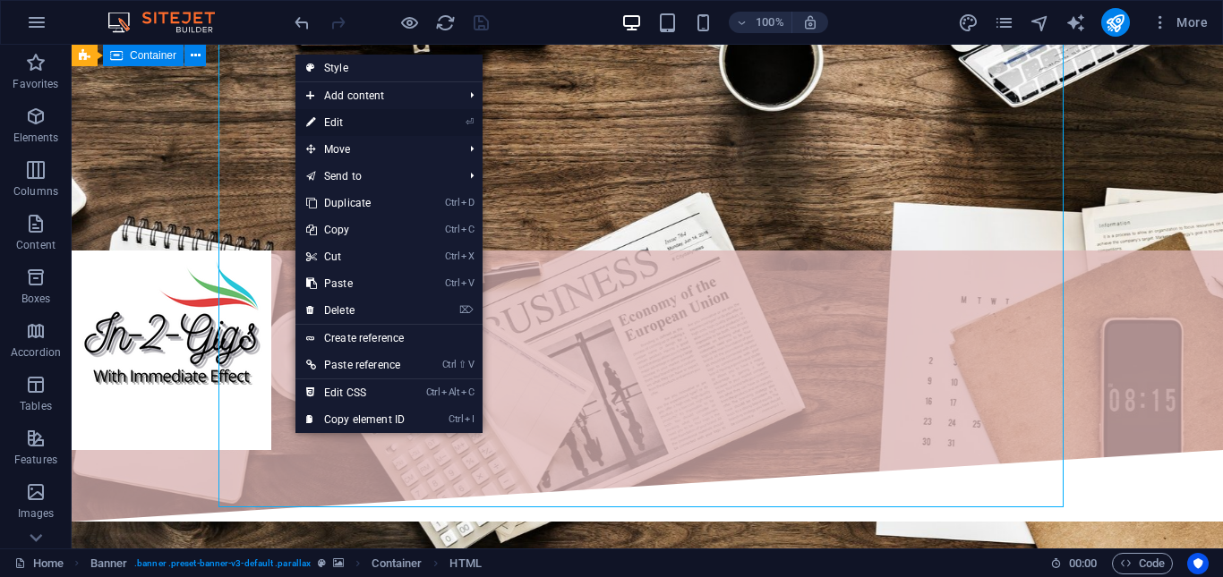
click at [346, 124] on link "⏎ Edit" at bounding box center [355, 122] width 120 height 27
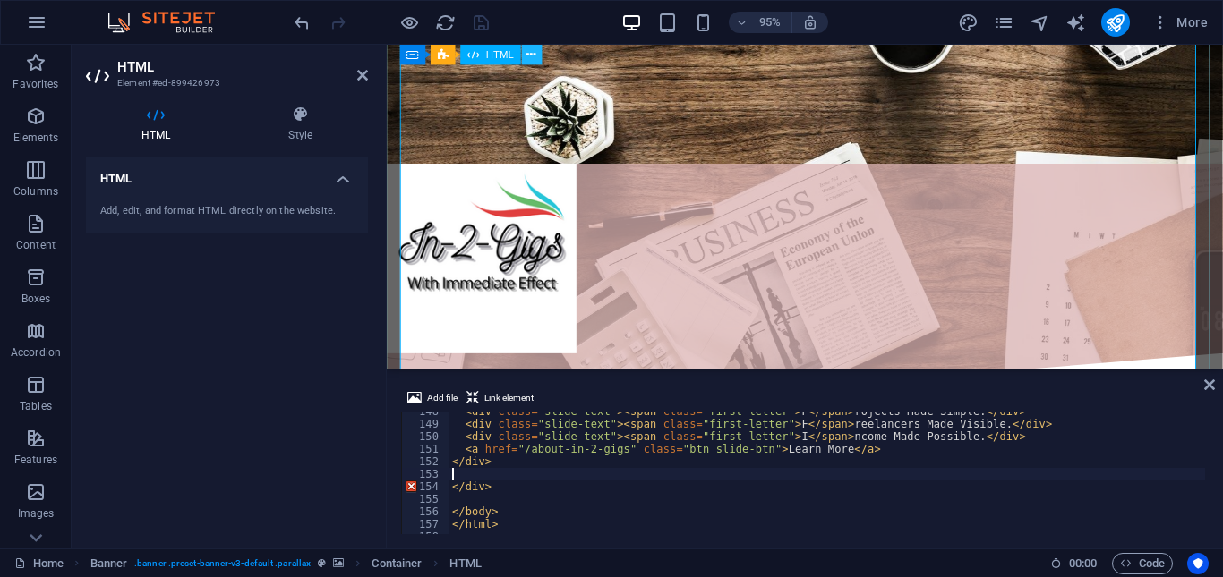
click at [534, 53] on icon at bounding box center [531, 55] width 9 height 18
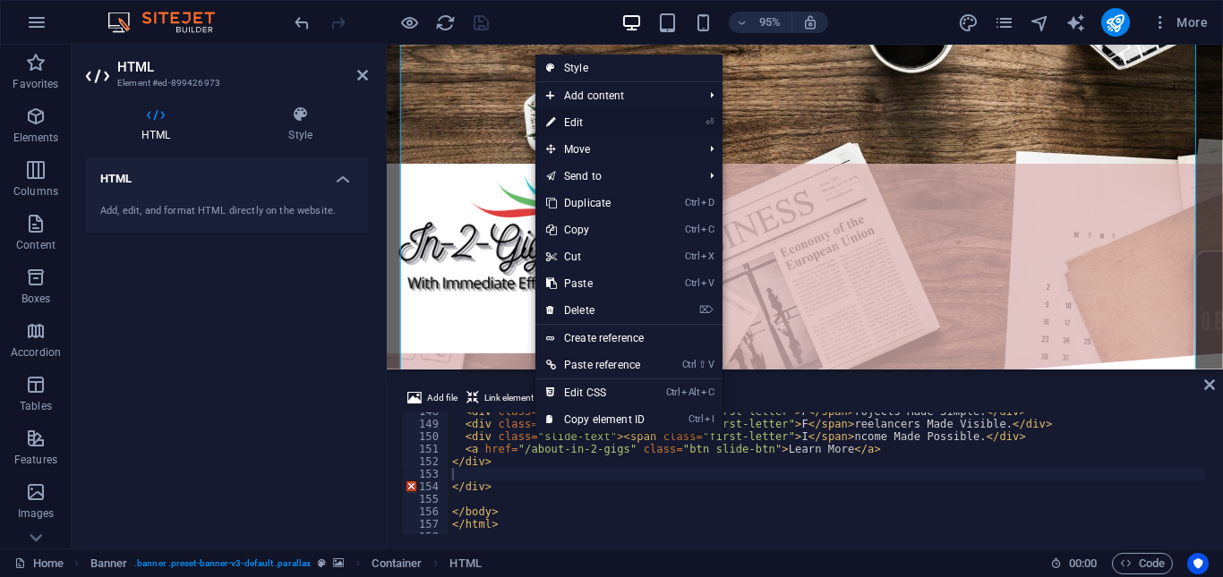
click at [592, 124] on link "⏎ Edit" at bounding box center [595, 122] width 120 height 27
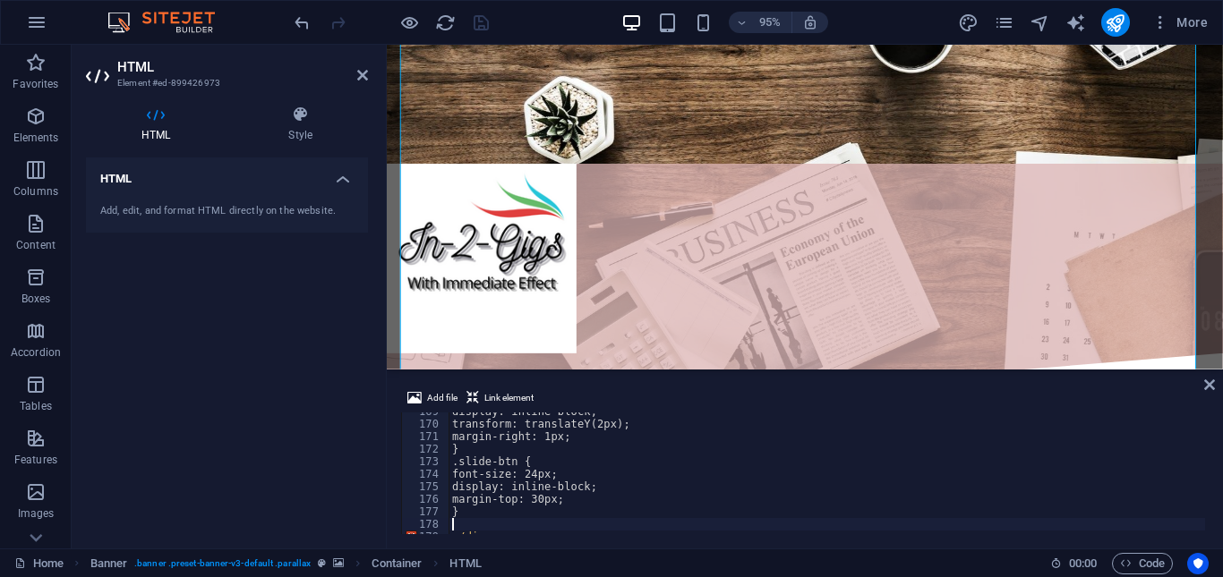
scroll to position [2113, 0]
click at [358, 406] on div "HTML Add, edit, and format HTML directly on the website." at bounding box center [227, 346] width 282 height 377
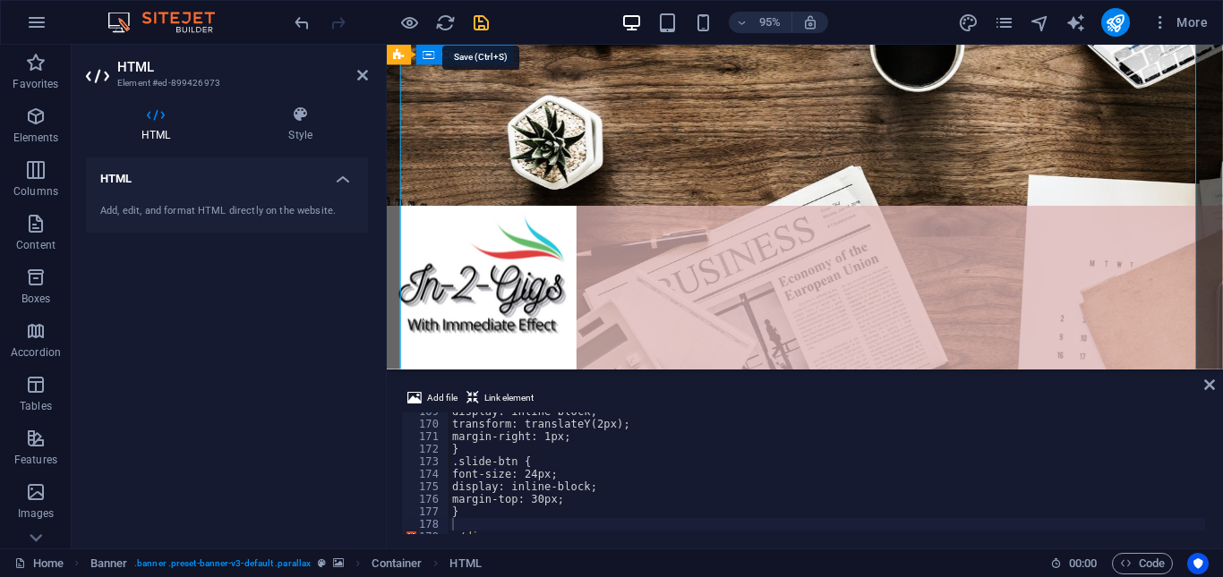
drag, startPoint x: 483, startPoint y: 30, endPoint x: 268, endPoint y: 250, distance: 308.3
click at [483, 30] on icon "save" at bounding box center [481, 23] width 21 height 21
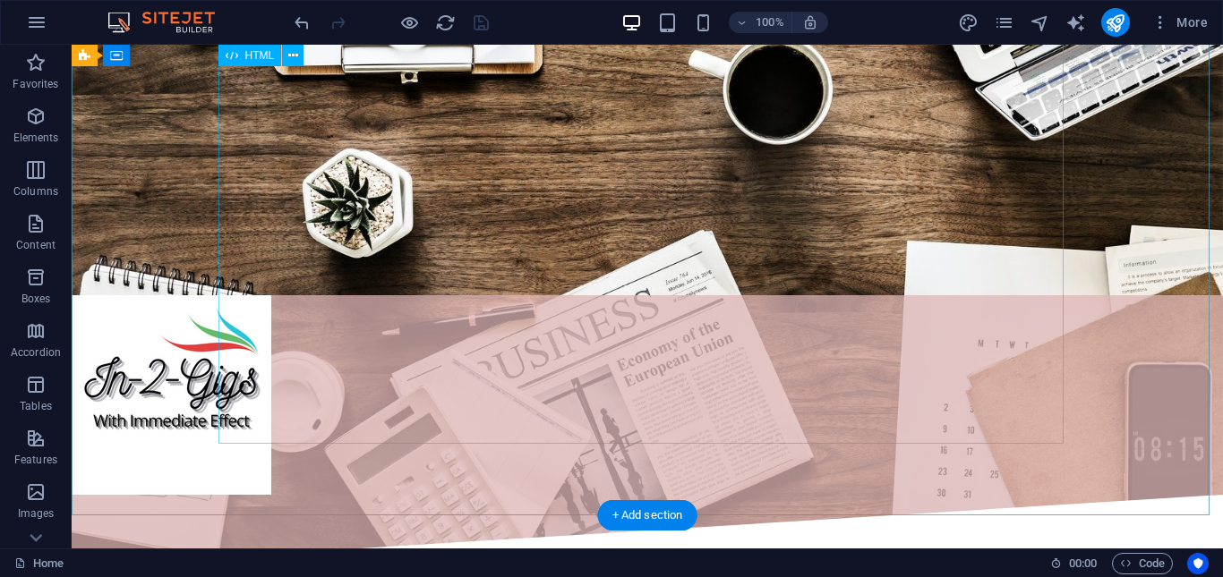
scroll to position [806, 0]
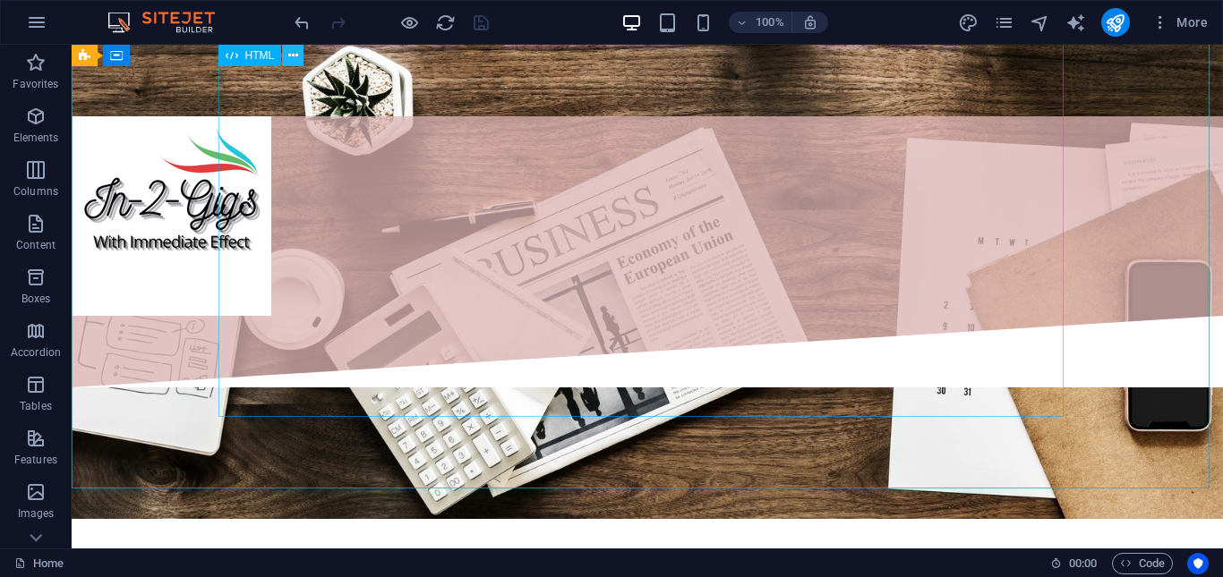
click at [293, 50] on icon at bounding box center [293, 56] width 10 height 19
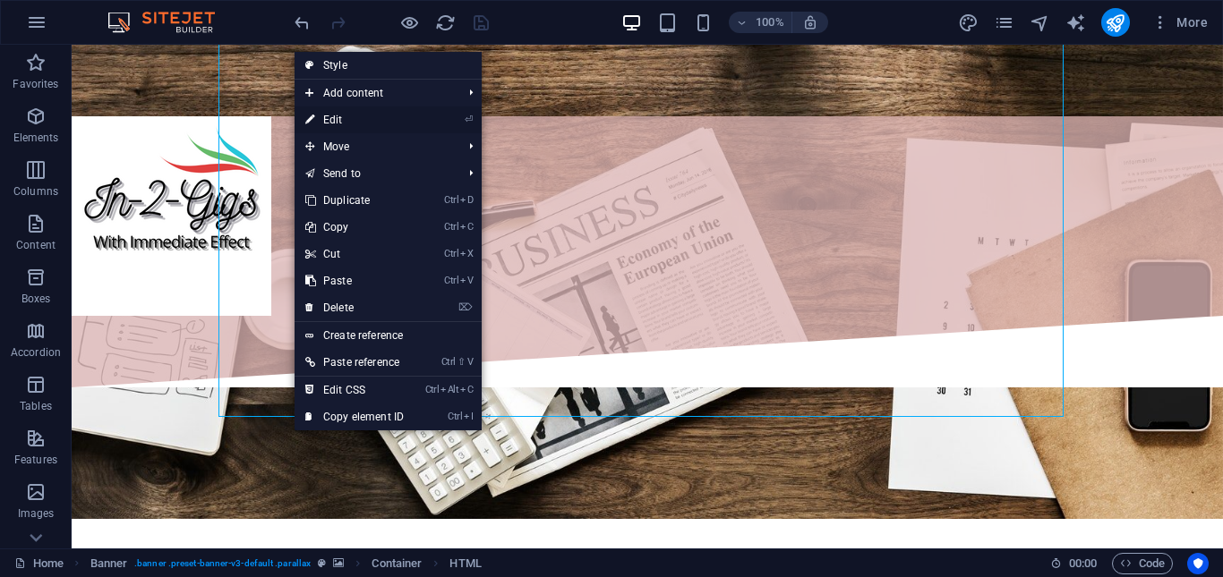
click at [378, 127] on link "⏎ Edit" at bounding box center [355, 120] width 120 height 27
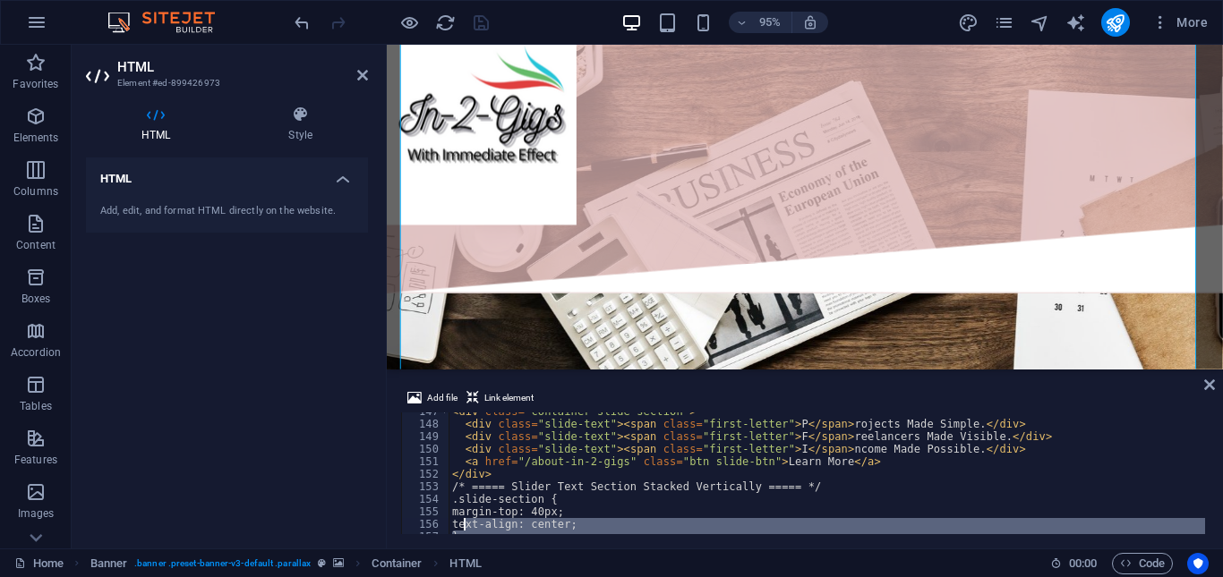
scroll to position [1875, 0]
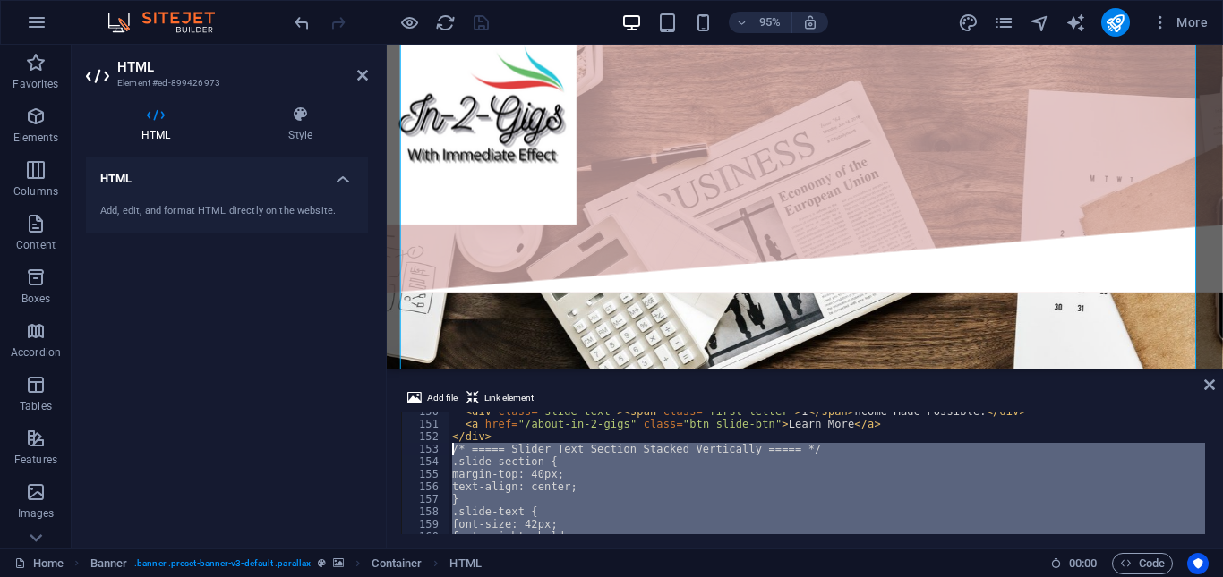
drag, startPoint x: 462, startPoint y: 510, endPoint x: 449, endPoint y: 451, distance: 60.4
click at [449, 451] on div "< div class = "slide-text" > < span class = "first-letter" > I </ span > ncome …" at bounding box center [1044, 477] width 1190 height 143
type textarea "/* ===== Slider Text Section Stacked Vertically ===== */ .slide-section {"
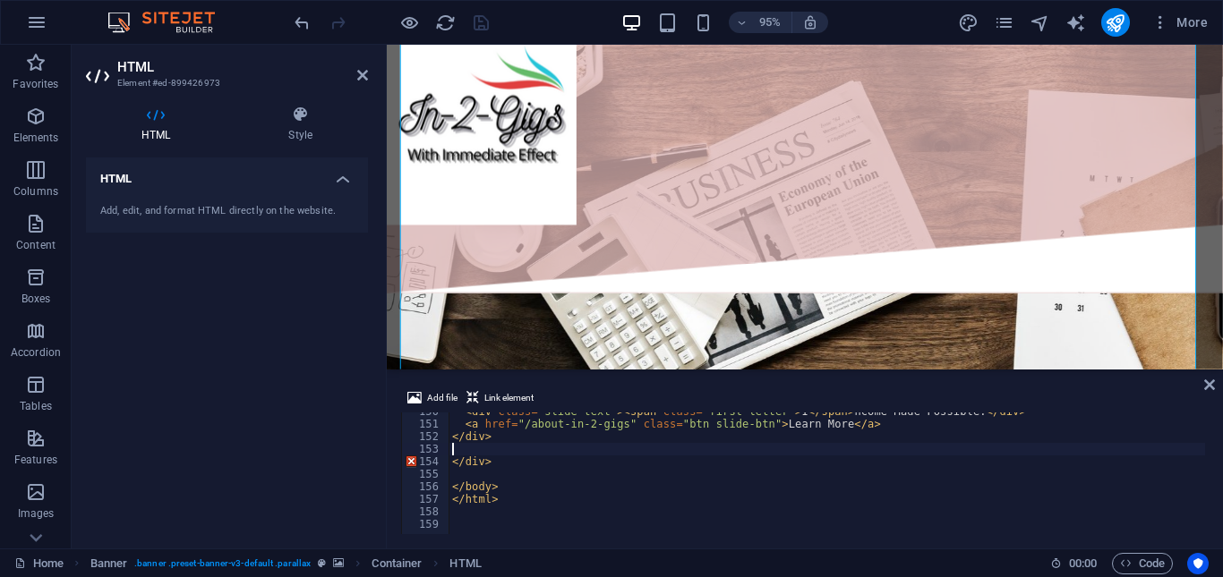
click at [306, 308] on div "HTML Add, edit, and format HTML directly on the website." at bounding box center [227, 346] width 282 height 377
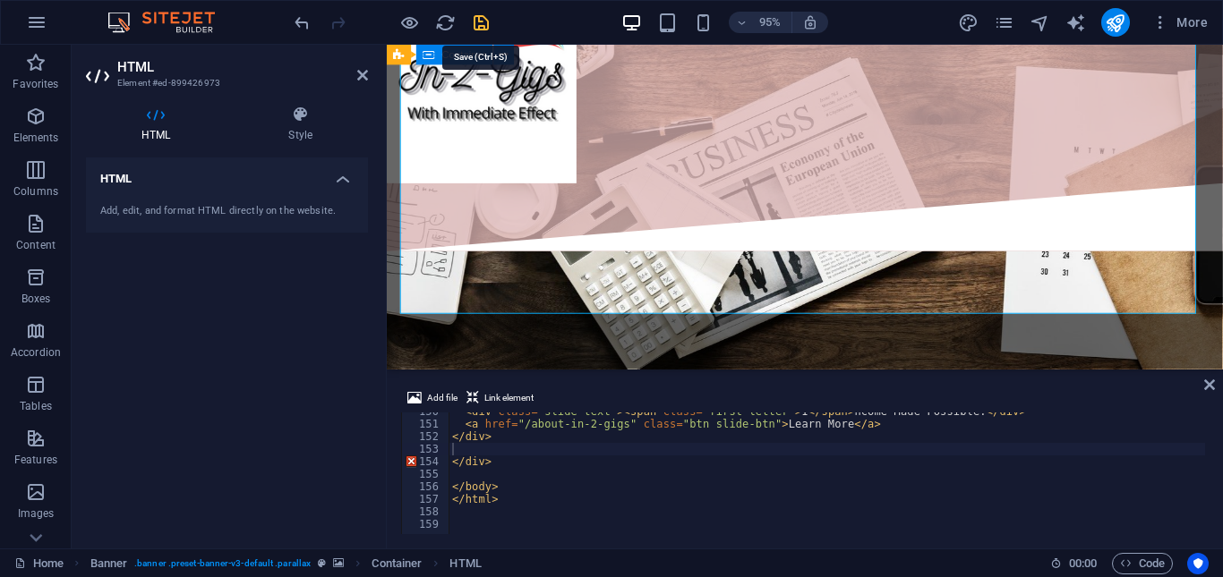
drag, startPoint x: 482, startPoint y: 26, endPoint x: 234, endPoint y: 337, distance: 397.5
click at [482, 26] on icon "save" at bounding box center [481, 23] width 21 height 21
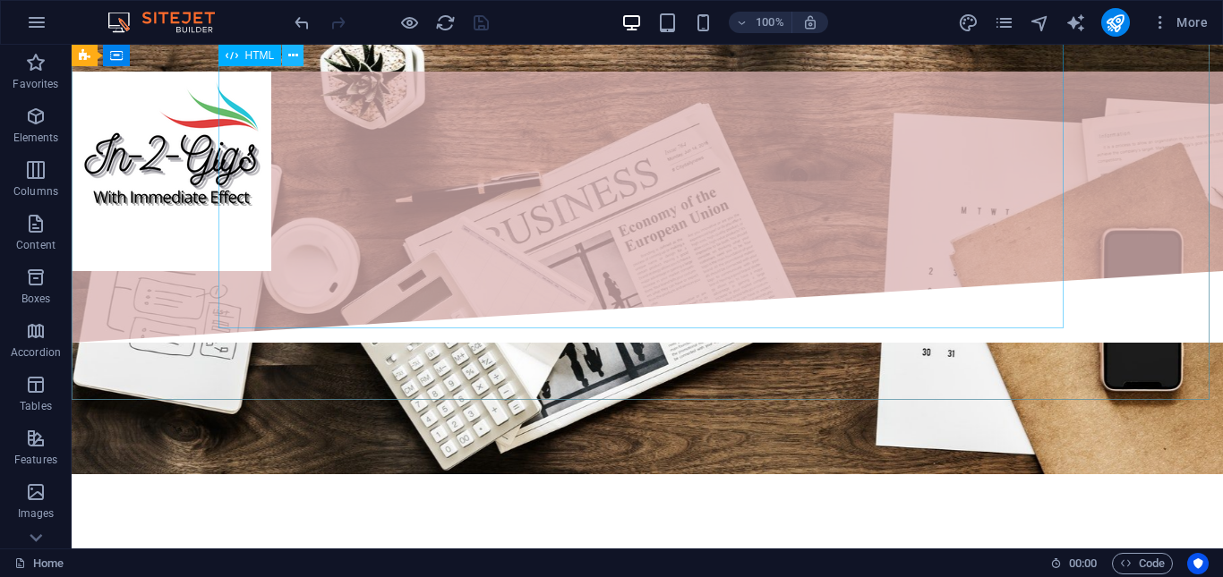
click at [290, 54] on icon at bounding box center [293, 56] width 10 height 19
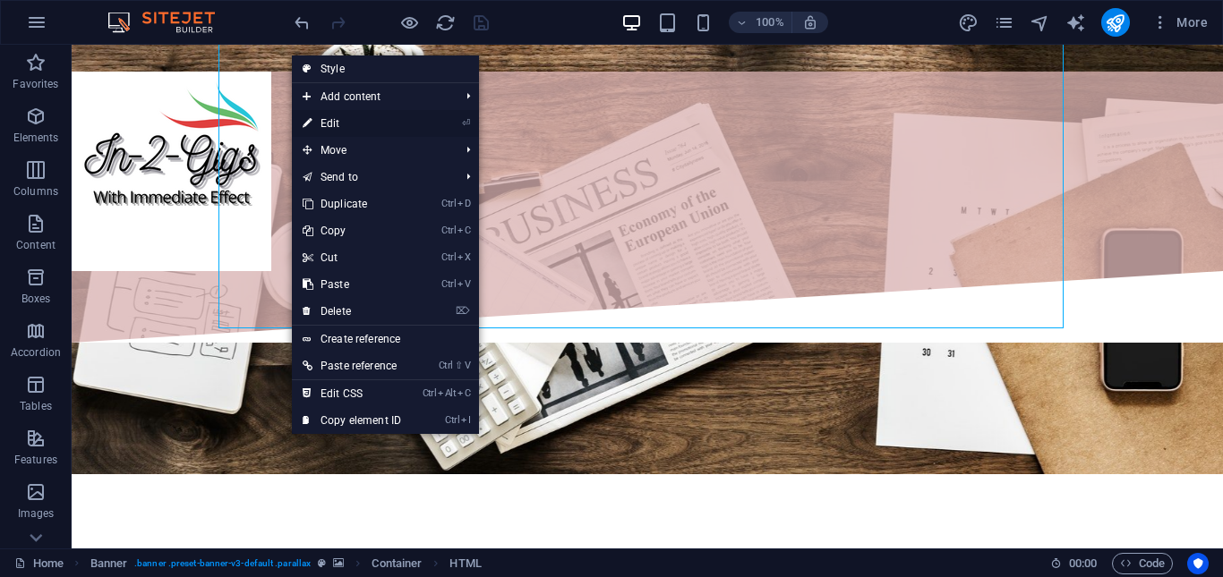
click at [337, 126] on link "⏎ Edit" at bounding box center [352, 123] width 120 height 27
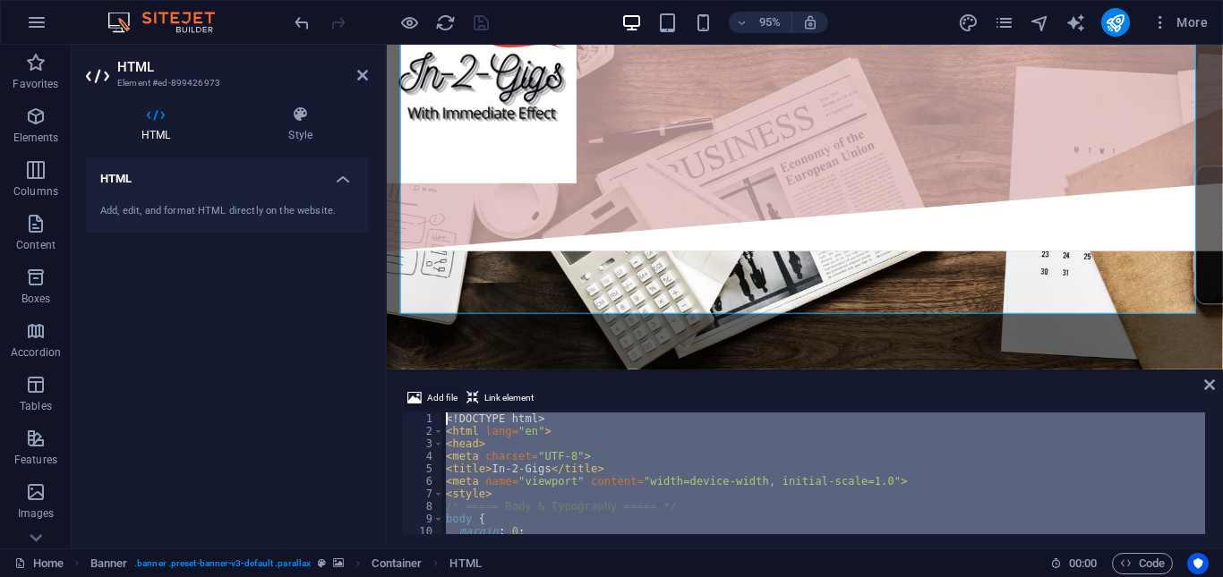
scroll to position [0, 0]
drag, startPoint x: 505, startPoint y: 500, endPoint x: 445, endPoint y: 401, distance: 116.1
click at [445, 401] on div "Add file Link element 1 2 3 4 5 6 7 8 9 10 11 12 <! DOCTYPE html > < html lang …" at bounding box center [805, 461] width 808 height 147
type textarea "<!DOCTYPE html> <html lang="en">"
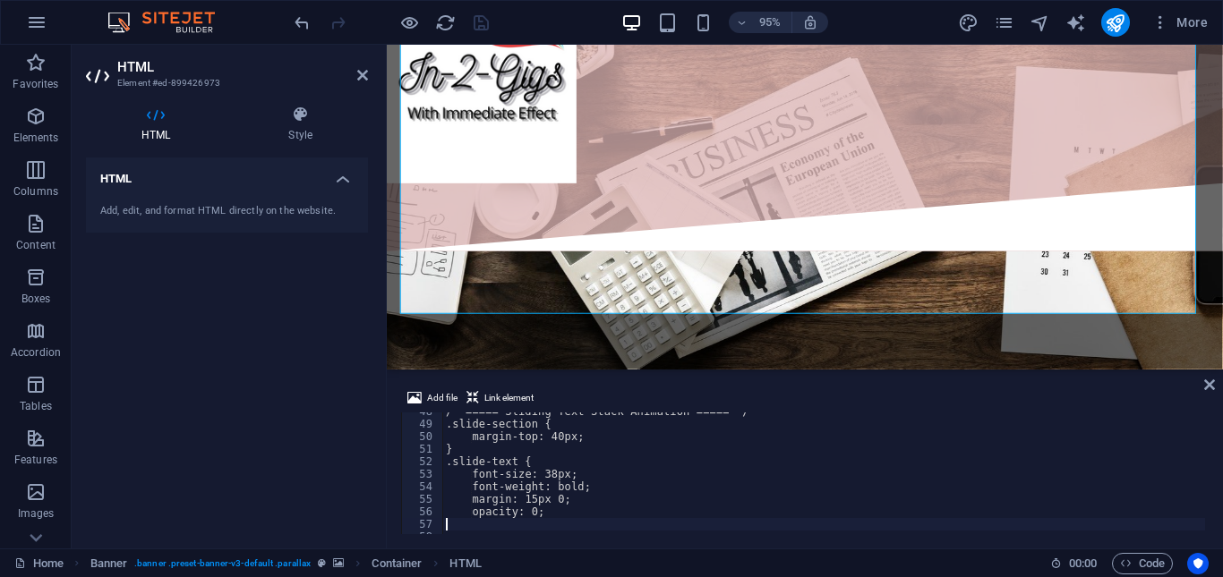
scroll to position [596, 0]
click at [318, 393] on div "HTML Add, edit, and format HTML directly on the website." at bounding box center [227, 346] width 282 height 377
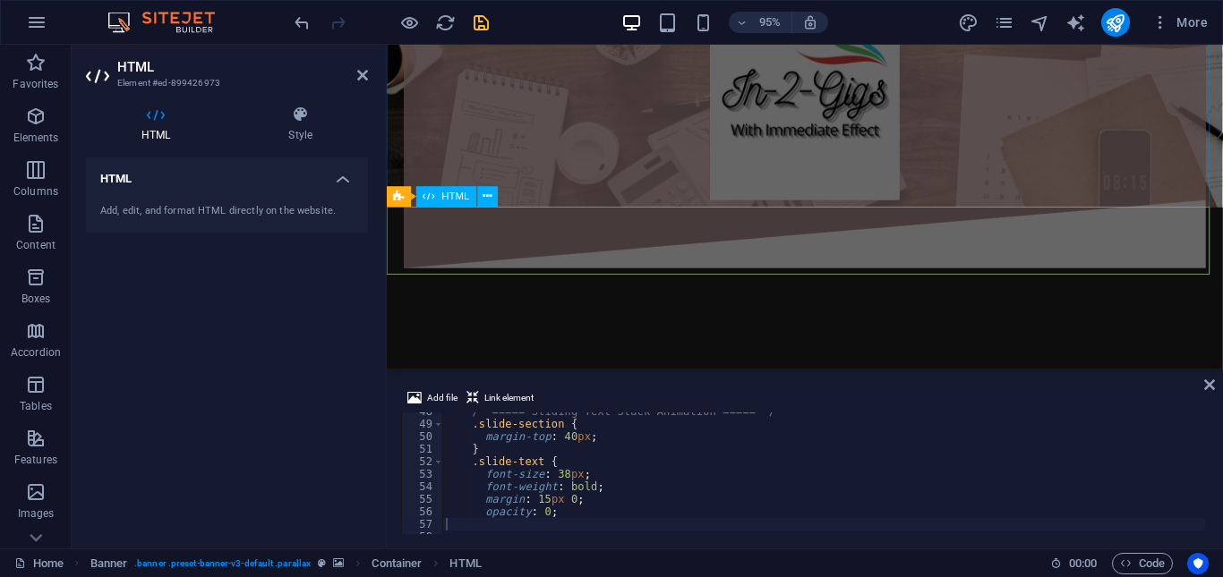
scroll to position [537, 0]
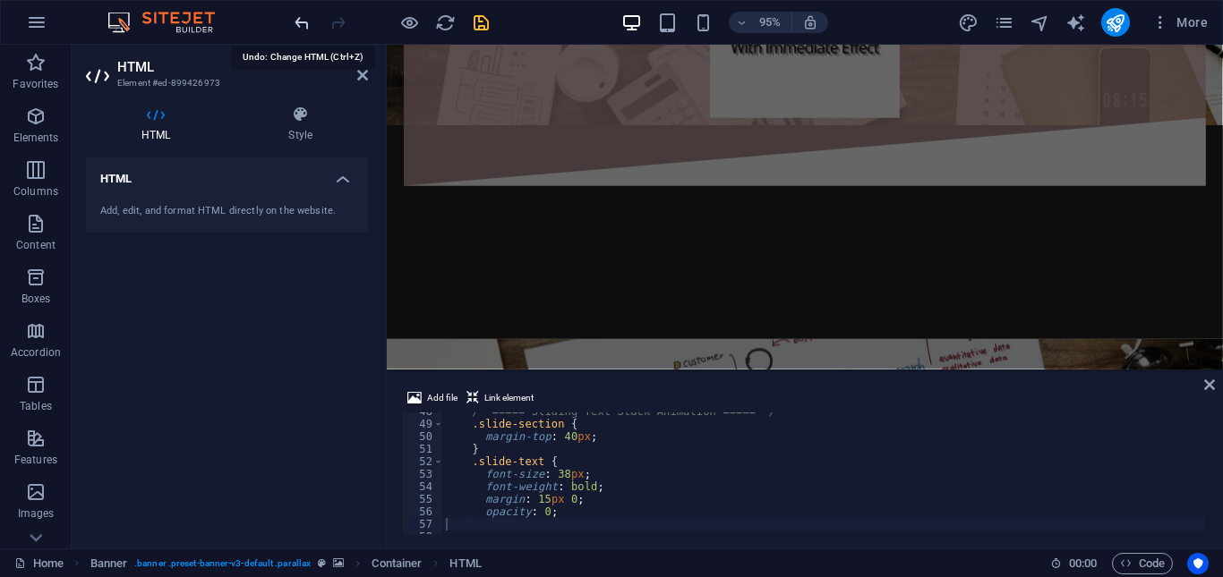
click at [302, 28] on icon "undo" at bounding box center [302, 23] width 21 height 21
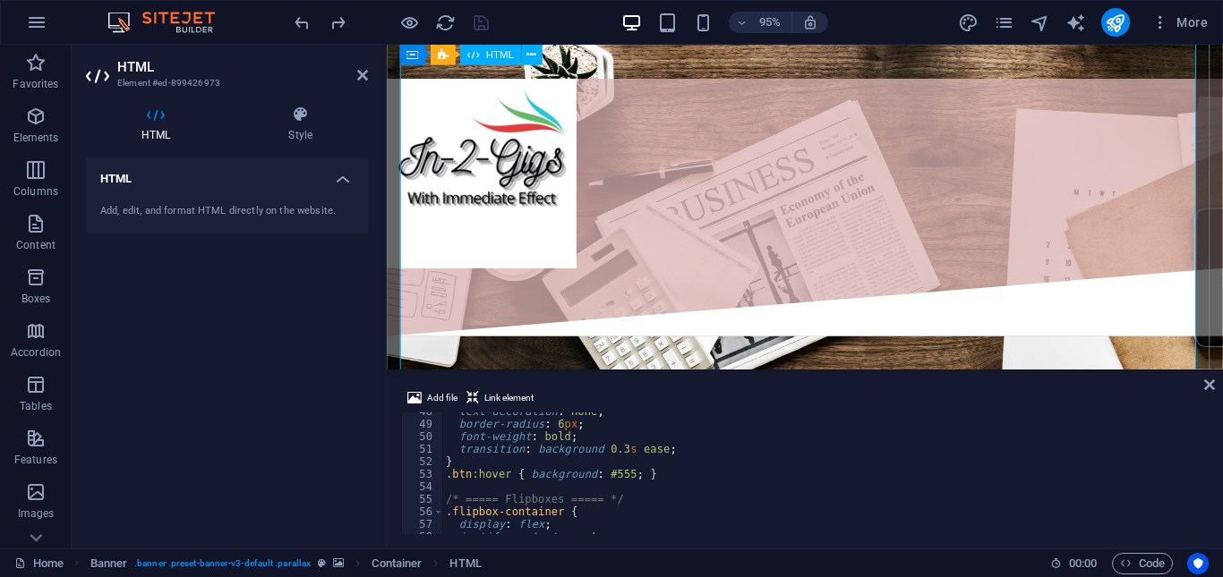
scroll to position [806, 0]
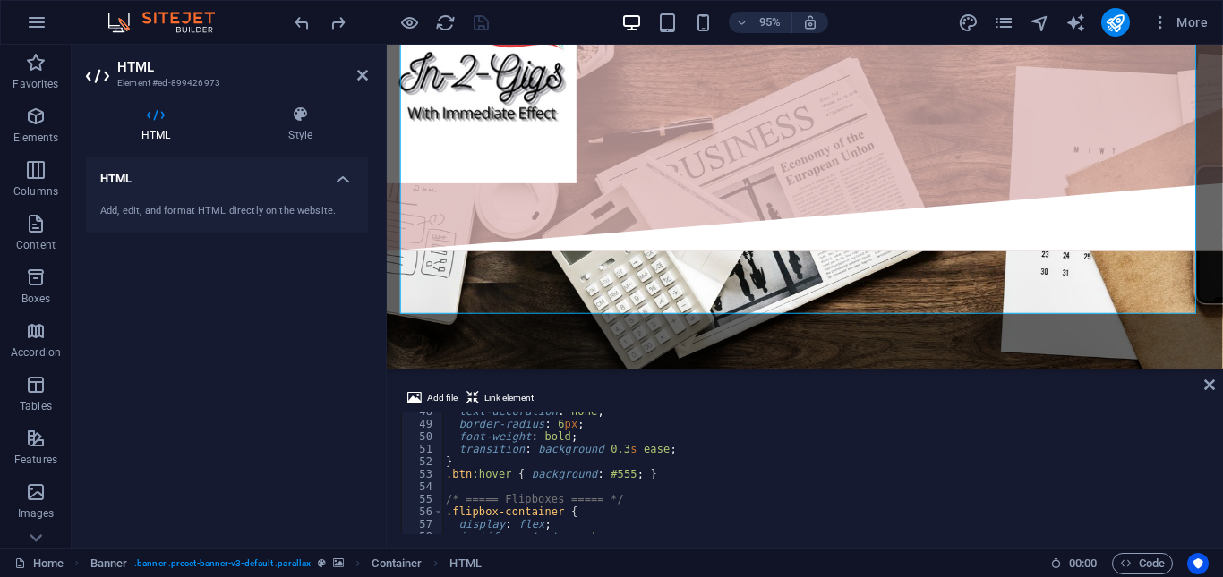
click at [314, 303] on div "HTML Add, edit, and format HTML directly on the website." at bounding box center [227, 346] width 282 height 377
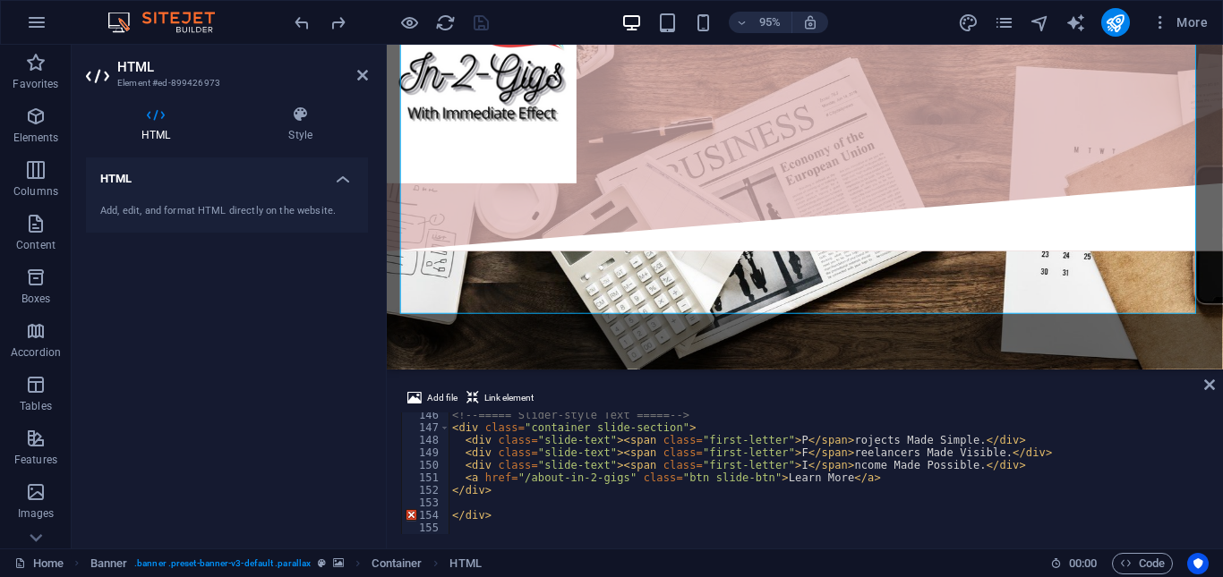
scroll to position [1821, 0]
click at [458, 452] on div "<!-- ===== Slider-style Text ===== --> < div class = "container slide-section" …" at bounding box center [1044, 480] width 1190 height 143
click at [324, 418] on div "HTML Add, edit, and format HTML directly on the website." at bounding box center [227, 346] width 282 height 377
click at [459, 437] on div "<!-- ===== Slider-style Text ===== --> < div class = "container slide-section" …" at bounding box center [1044, 480] width 1190 height 143
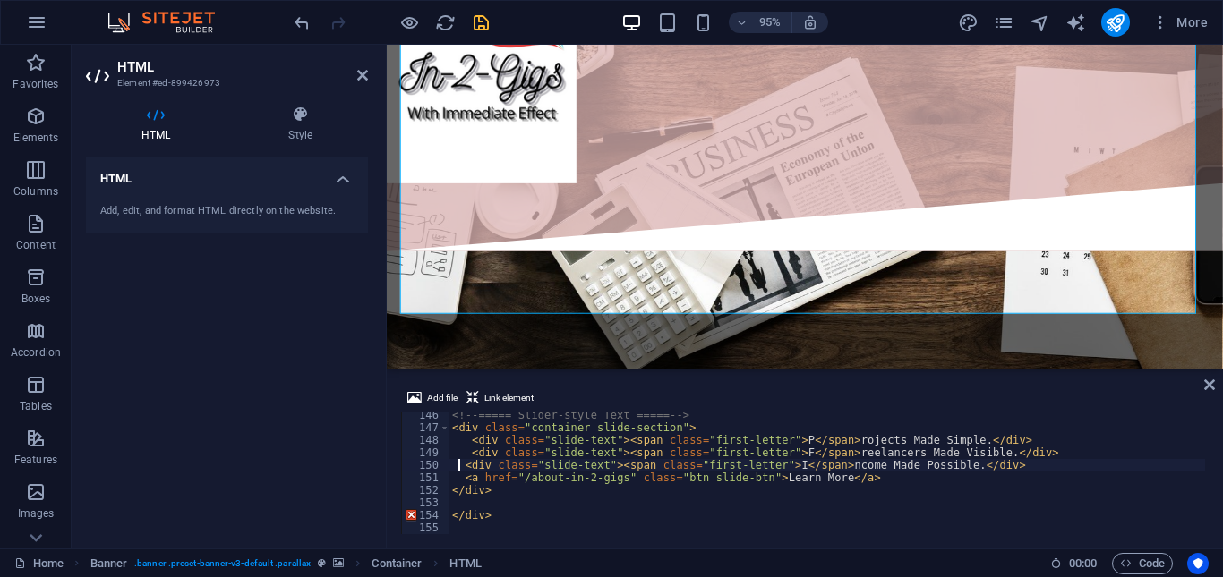
click at [458, 461] on div "<!-- ===== Slider-style Text ===== --> < div class = "container slide-section" …" at bounding box center [1044, 480] width 1190 height 143
type textarea "<div class="slide-text"><span class="first-letter">I</span>ncome Made Possible.…"
click at [474, 19] on icon "save" at bounding box center [481, 23] width 21 height 21
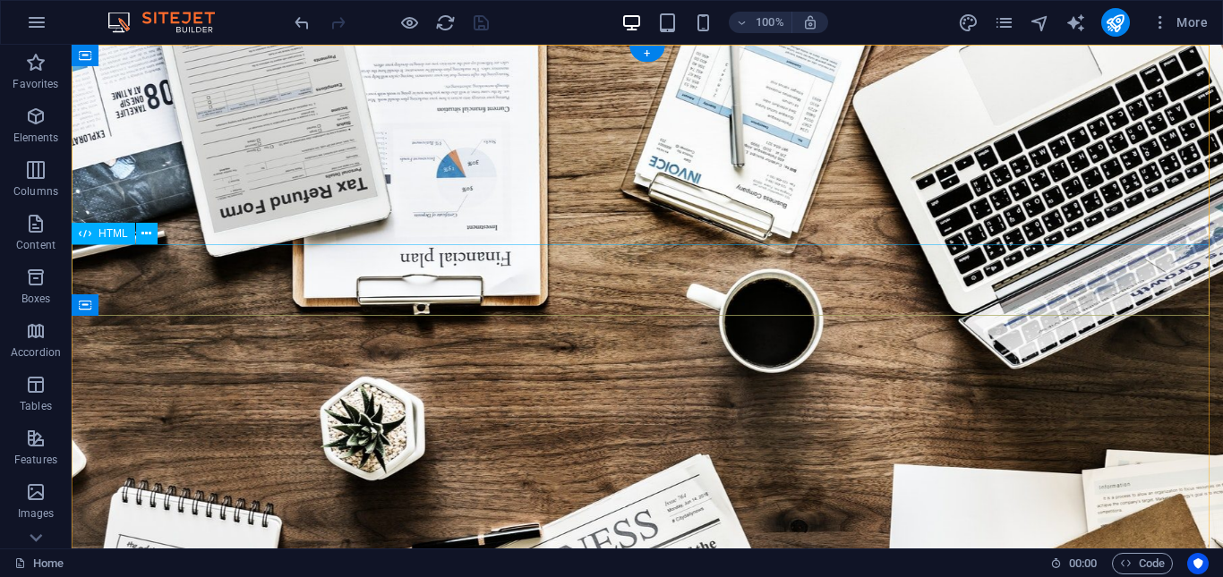
scroll to position [0, 0]
